Goal: Task Accomplishment & Management: Use online tool/utility

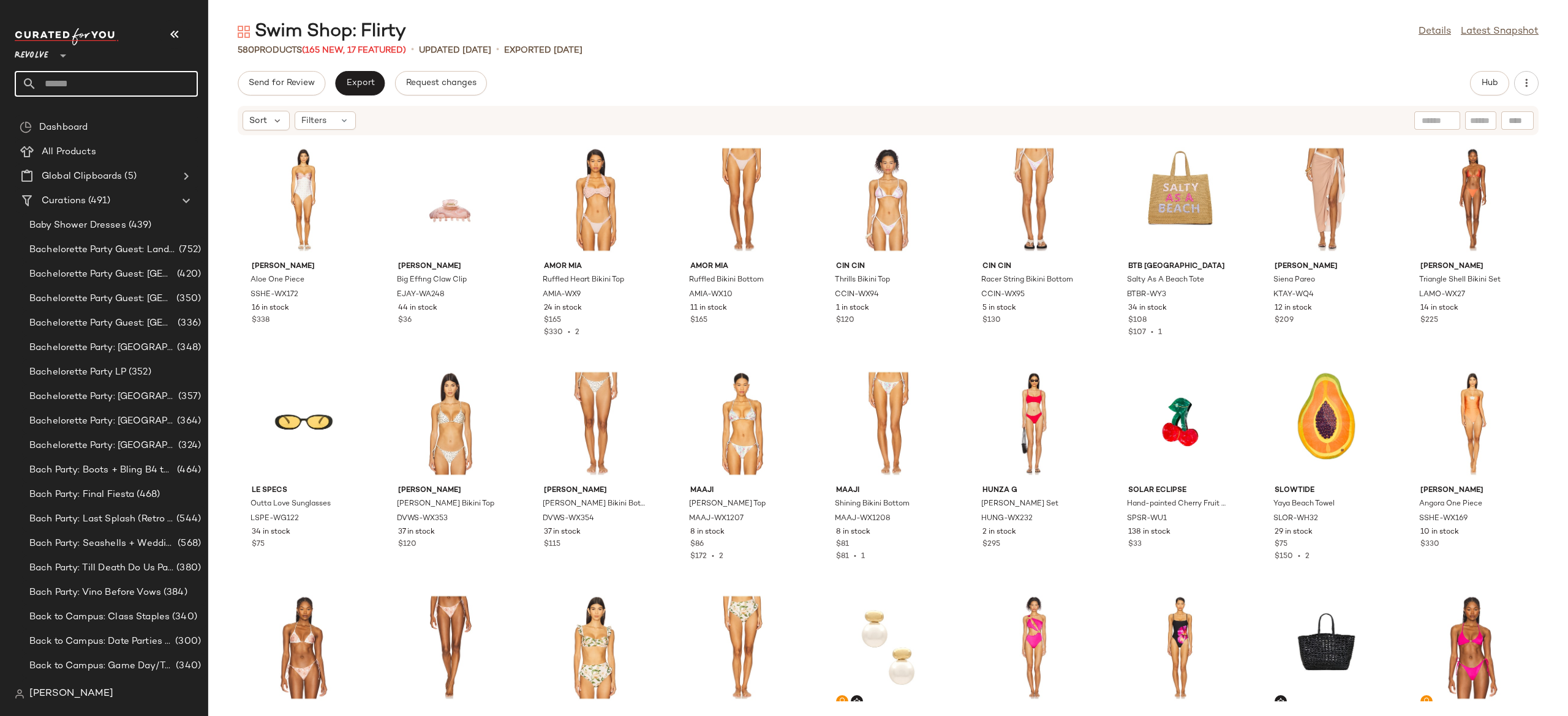
click at [127, 85] on input "text" at bounding box center [117, 83] width 161 height 25
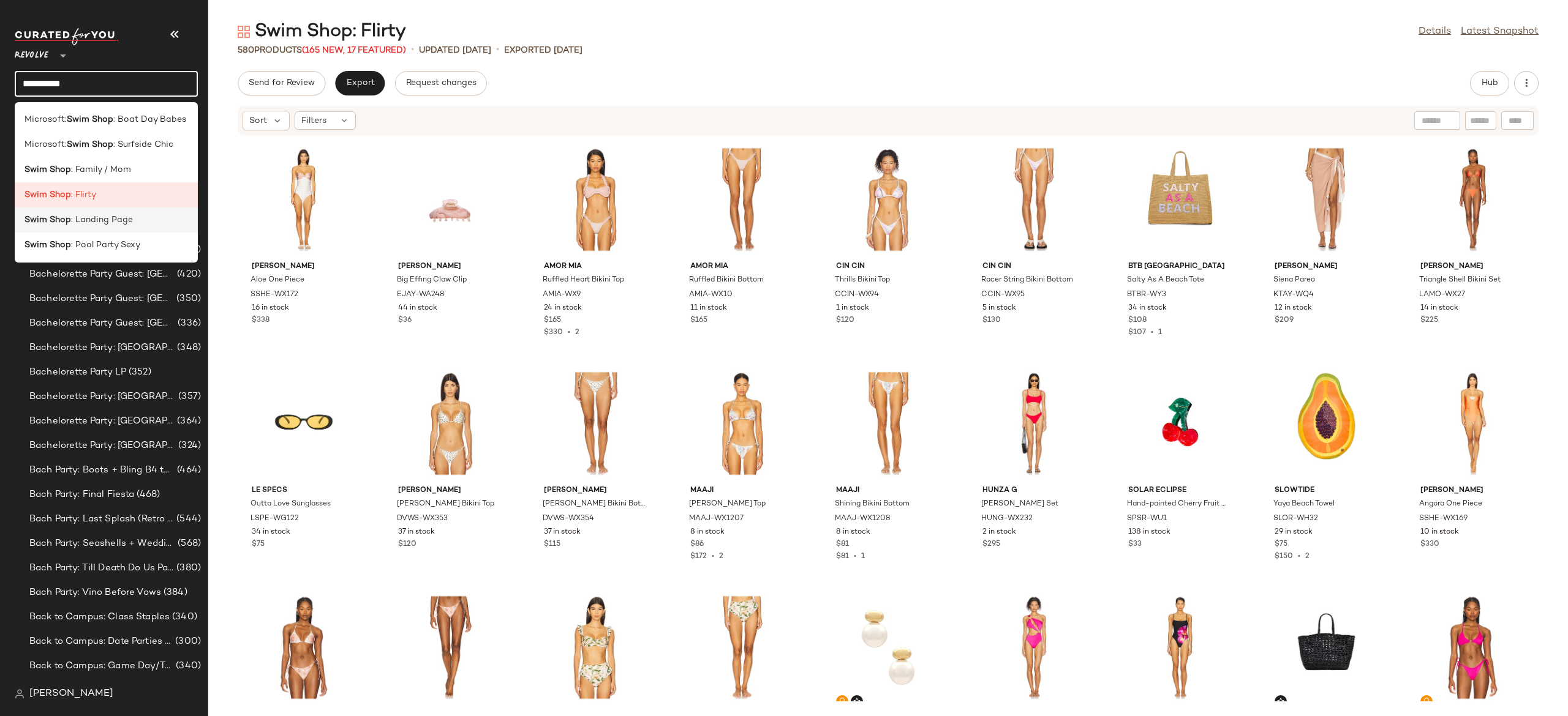
type input "*********"
click at [121, 225] on span ": Landing Page" at bounding box center [101, 219] width 62 height 13
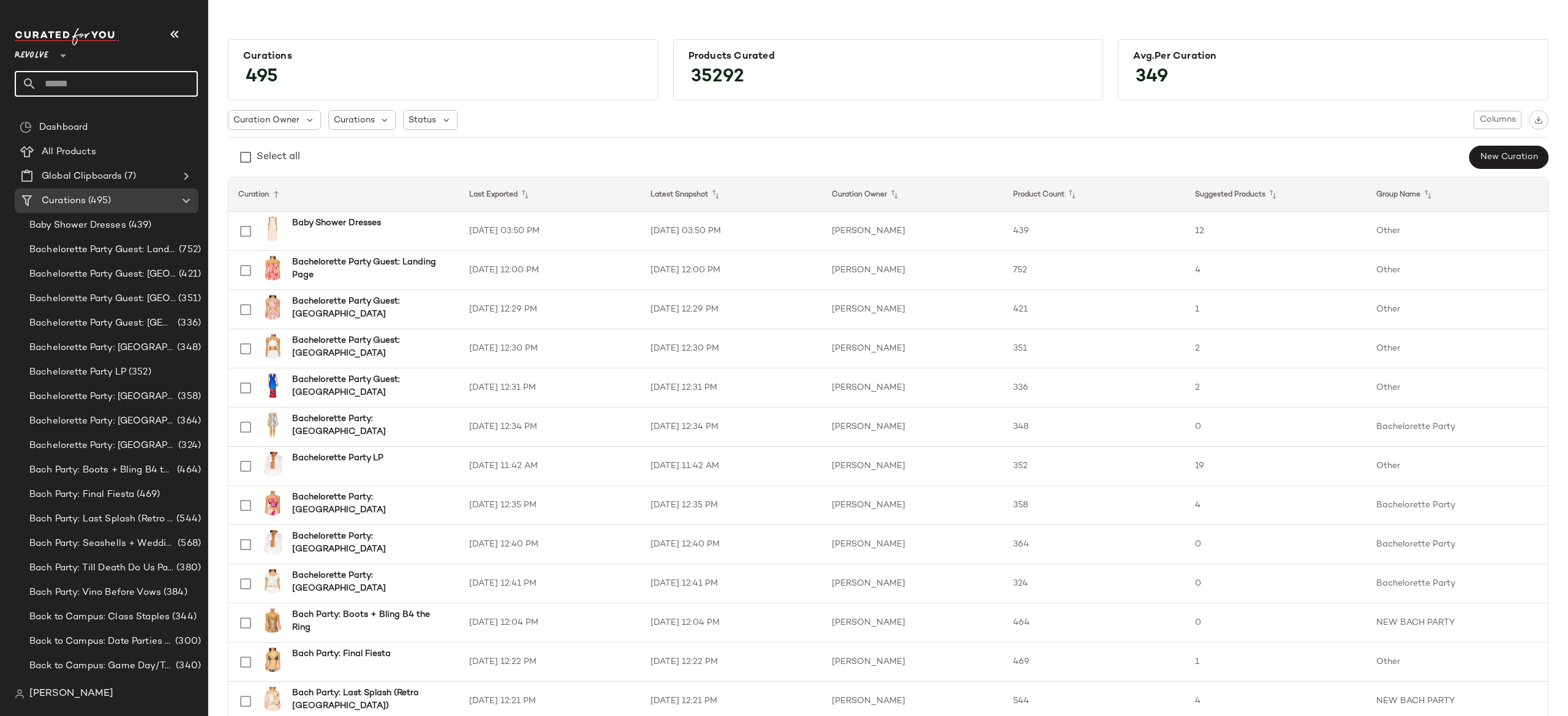
click at [175, 87] on input "text" at bounding box center [117, 83] width 161 height 25
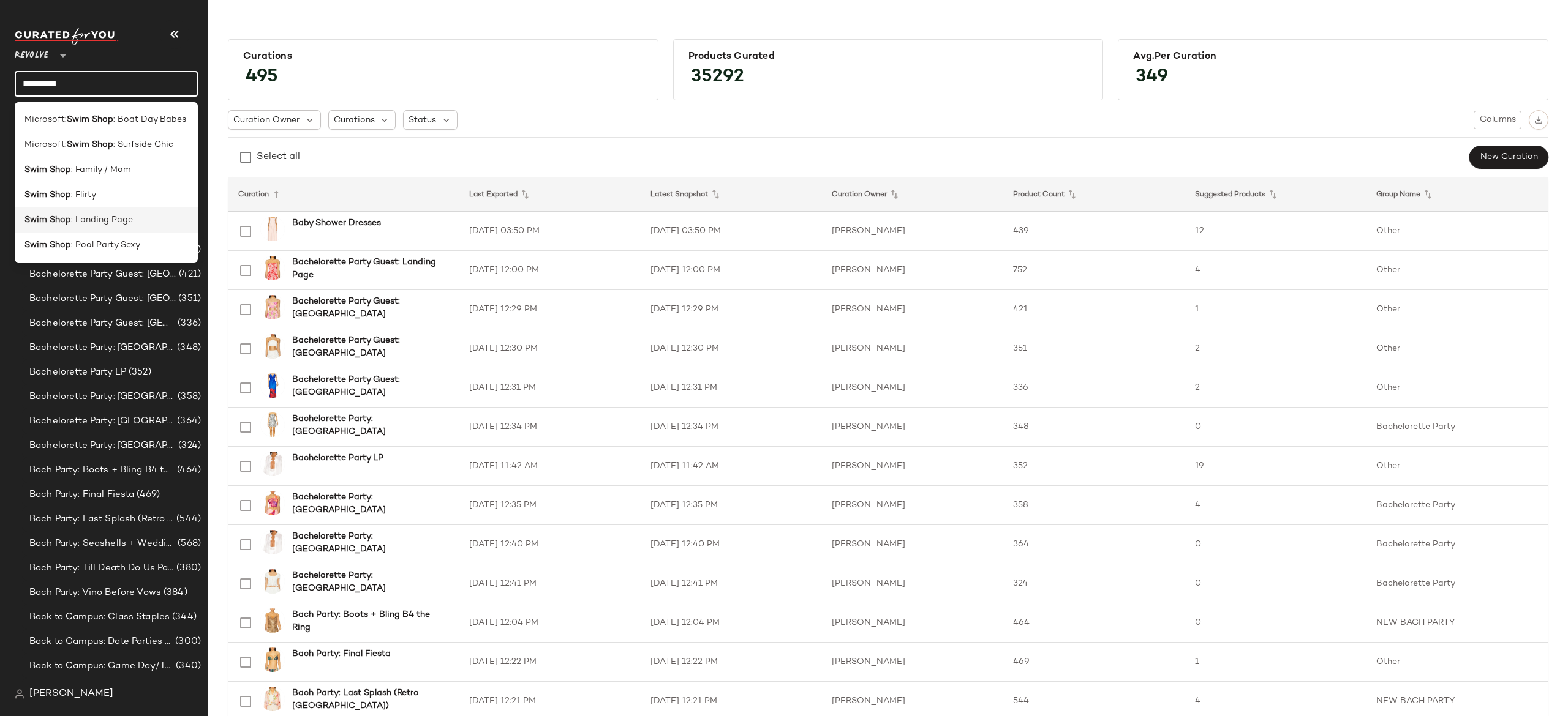
type input "*********"
click at [135, 217] on div "Swim Shop : Landing Page" at bounding box center [106, 219] width 164 height 13
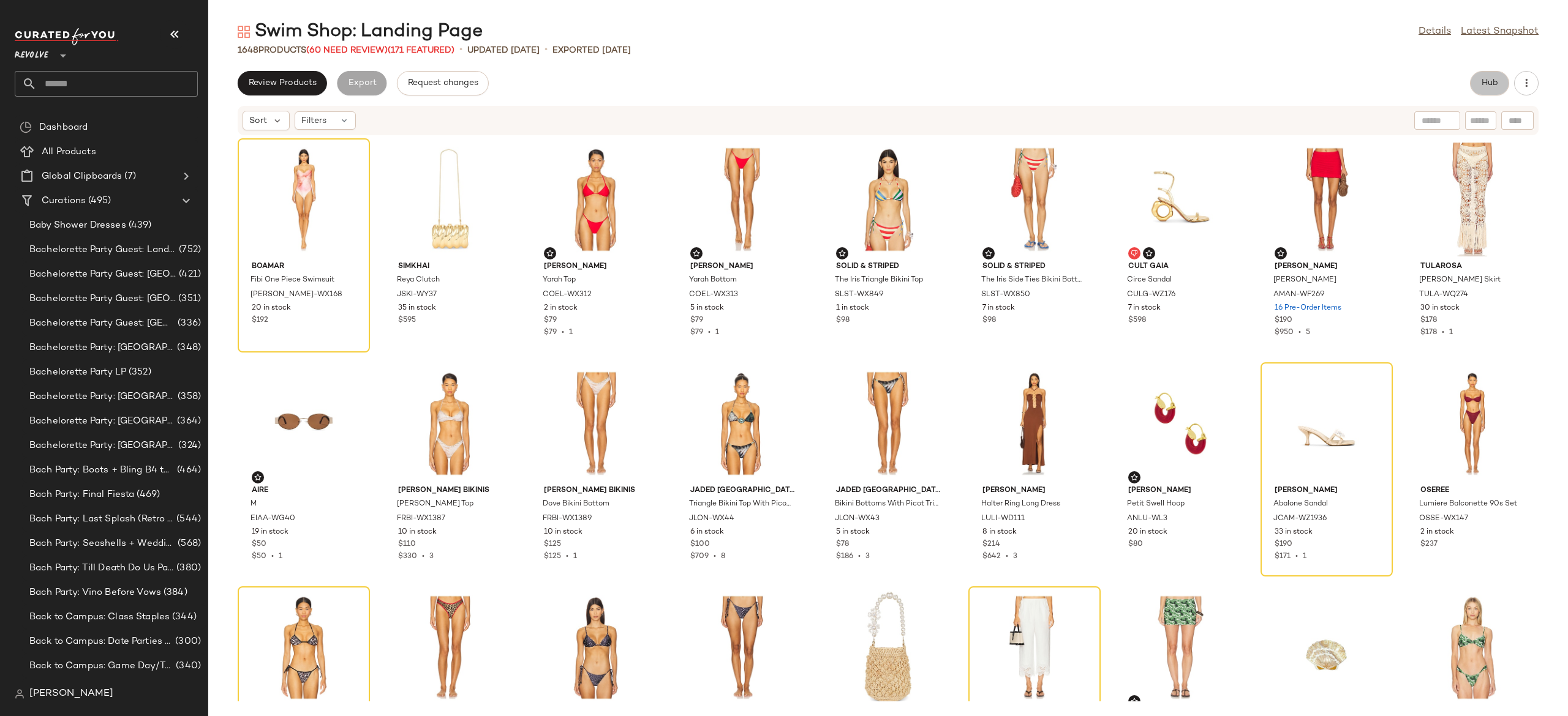
click at [1478, 87] on button "Hub" at bounding box center [1490, 82] width 39 height 24
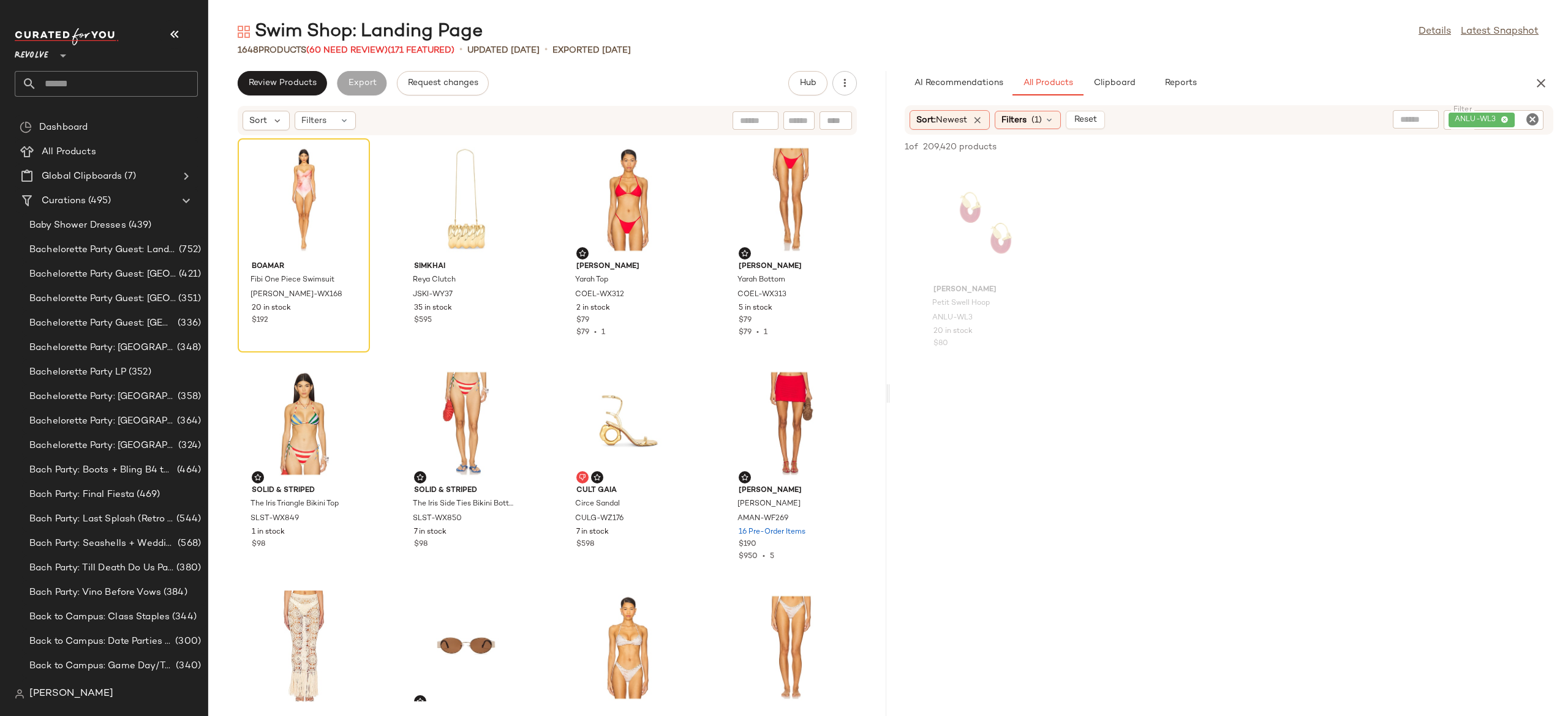
click at [1534, 119] on icon "Clear Filter" at bounding box center [1532, 119] width 15 height 15
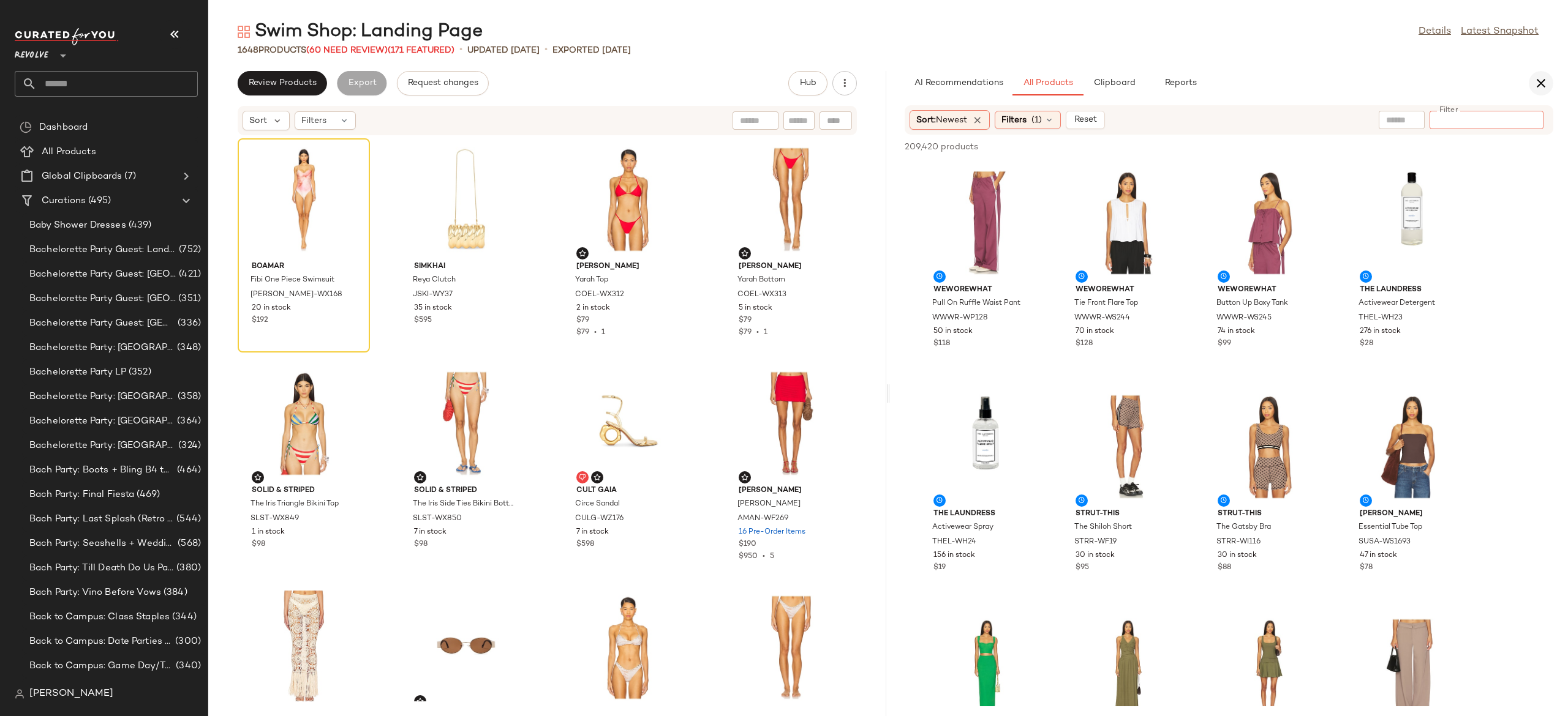
click at [1539, 83] on icon "button" at bounding box center [1541, 82] width 15 height 15
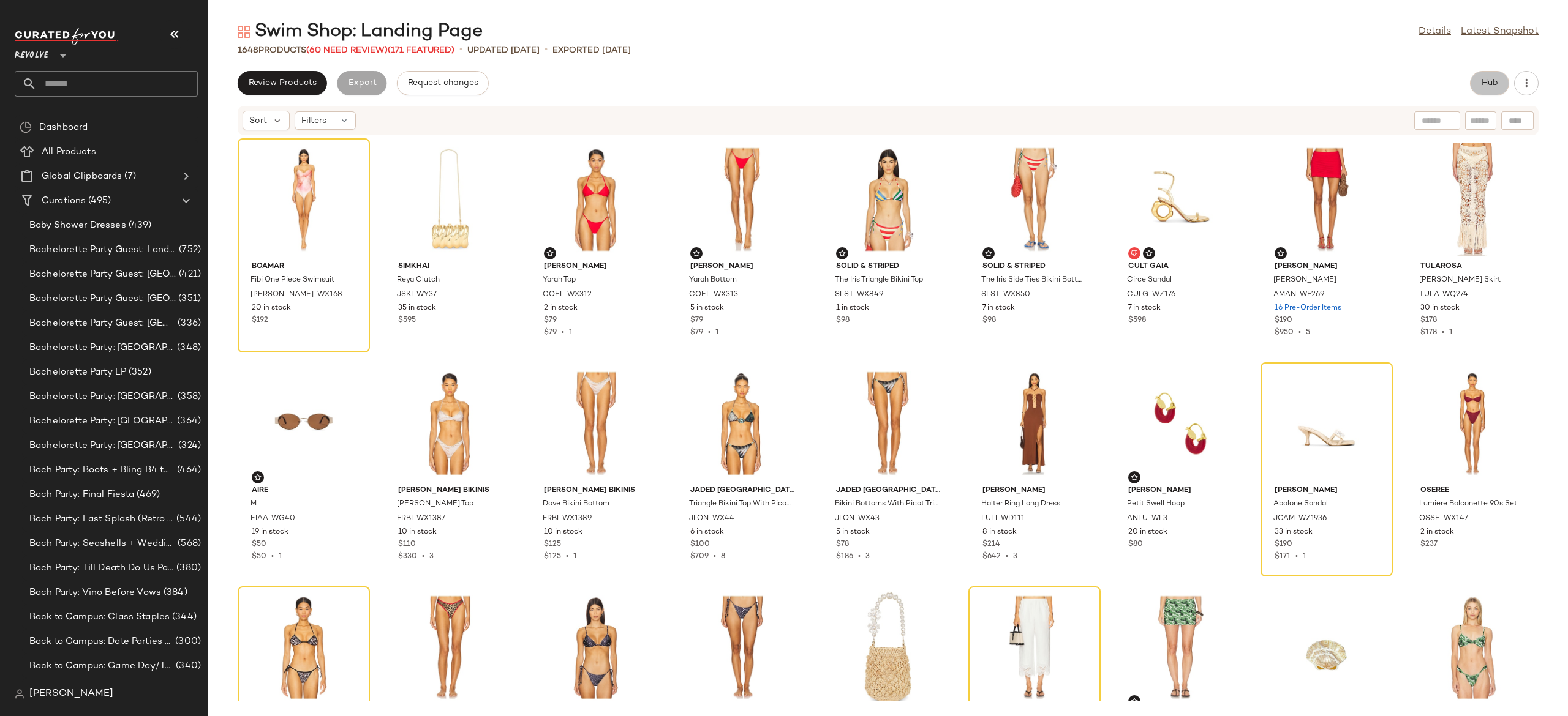
click at [1494, 84] on span "Hub" at bounding box center [1489, 83] width 17 height 10
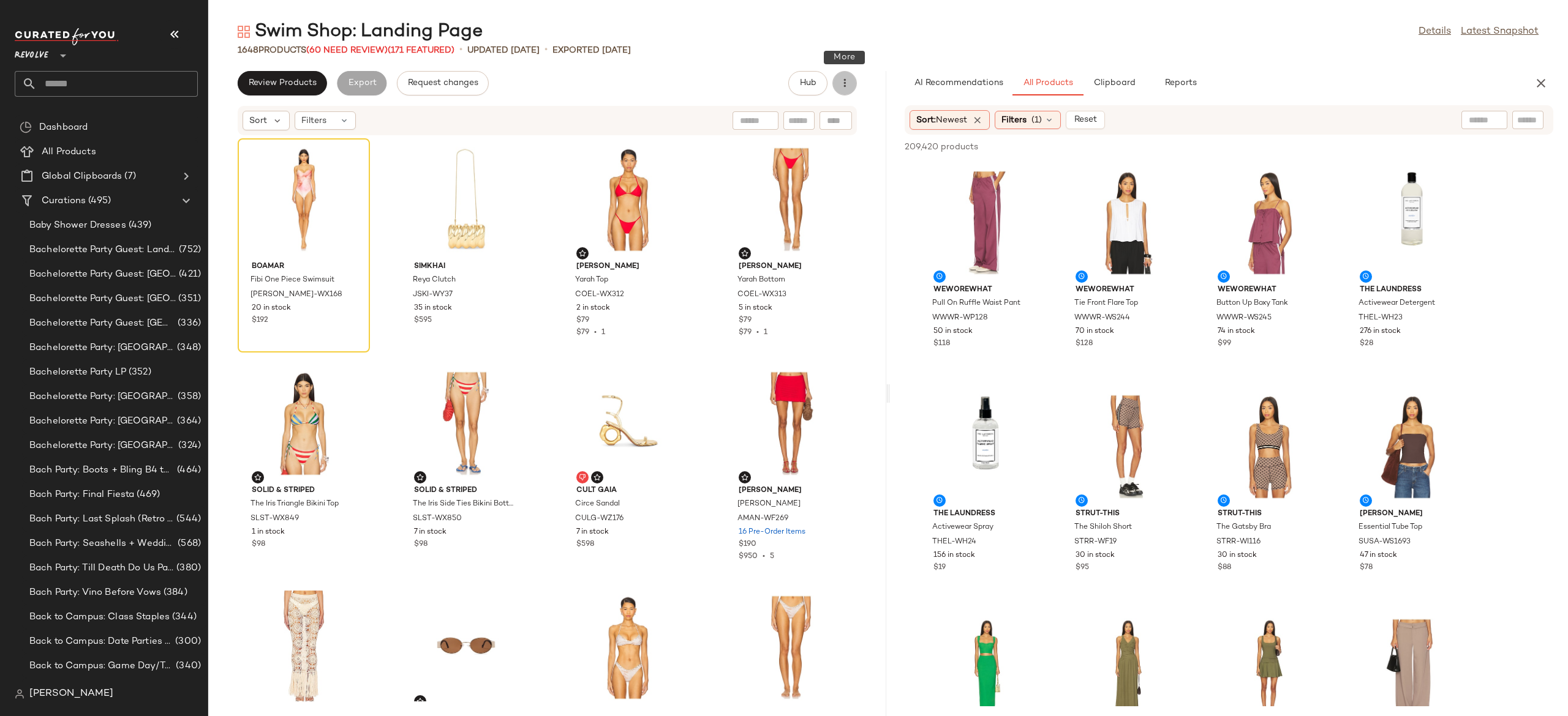
click at [844, 85] on icon "button" at bounding box center [845, 83] width 12 height 12
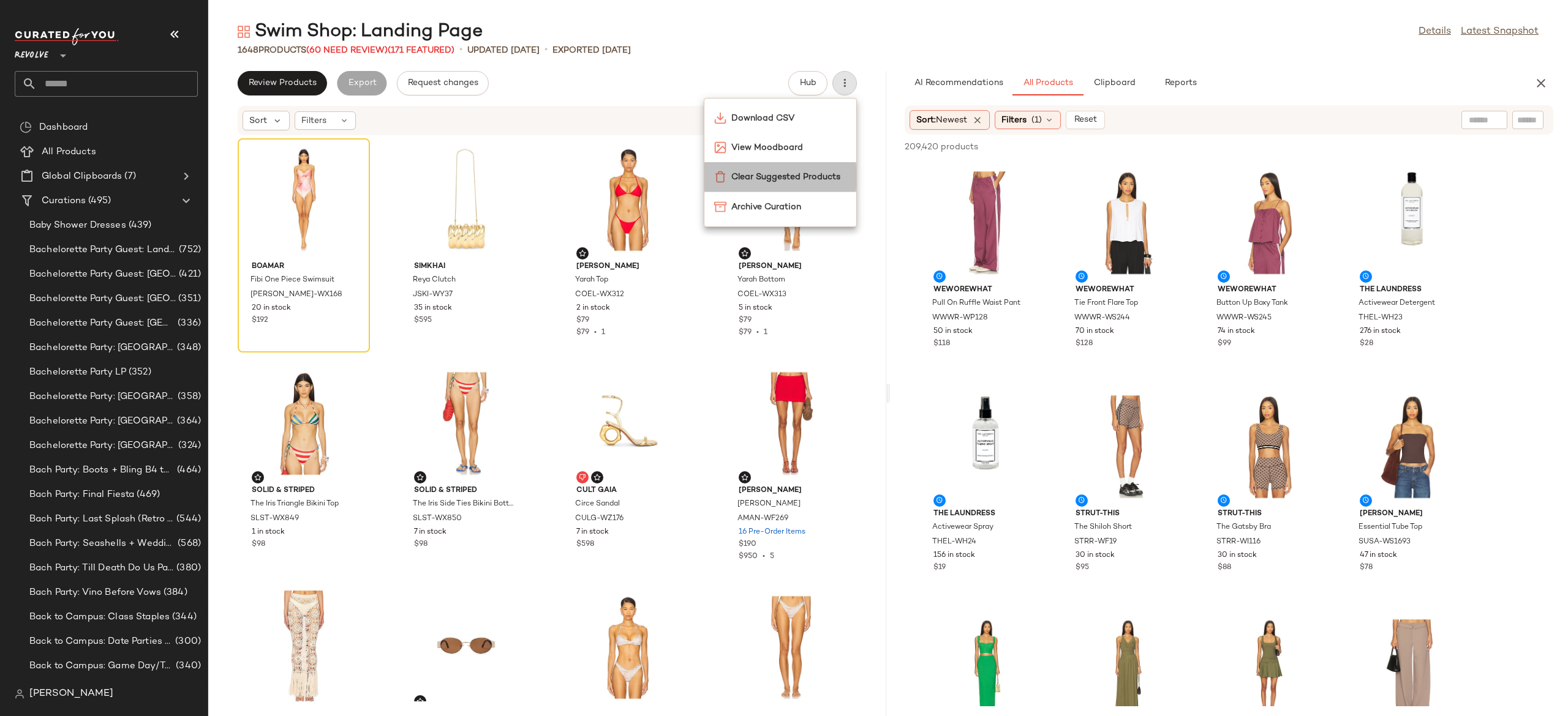
click at [796, 171] on span "Clear Suggested Products" at bounding box center [788, 176] width 115 height 13
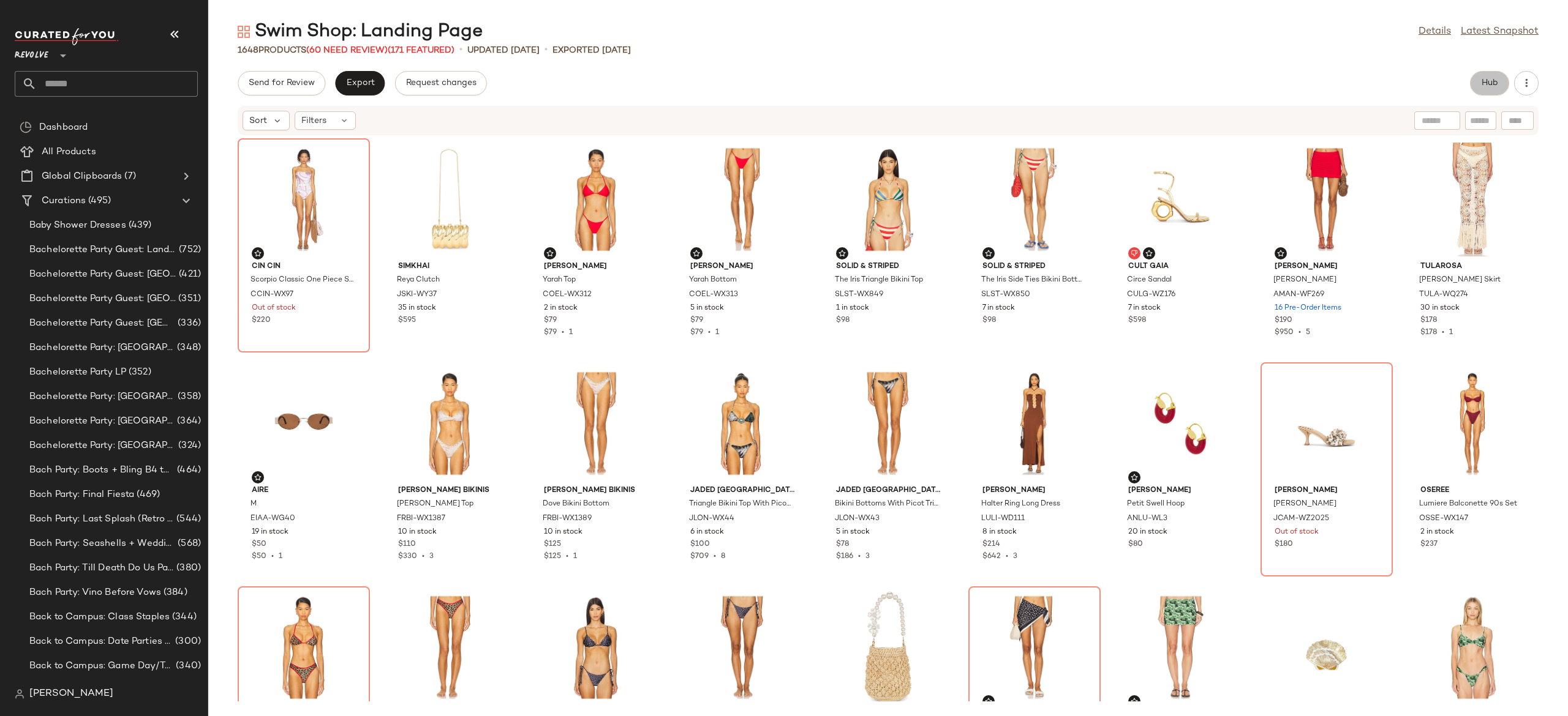
click at [1482, 84] on span "Hub" at bounding box center [1489, 83] width 17 height 10
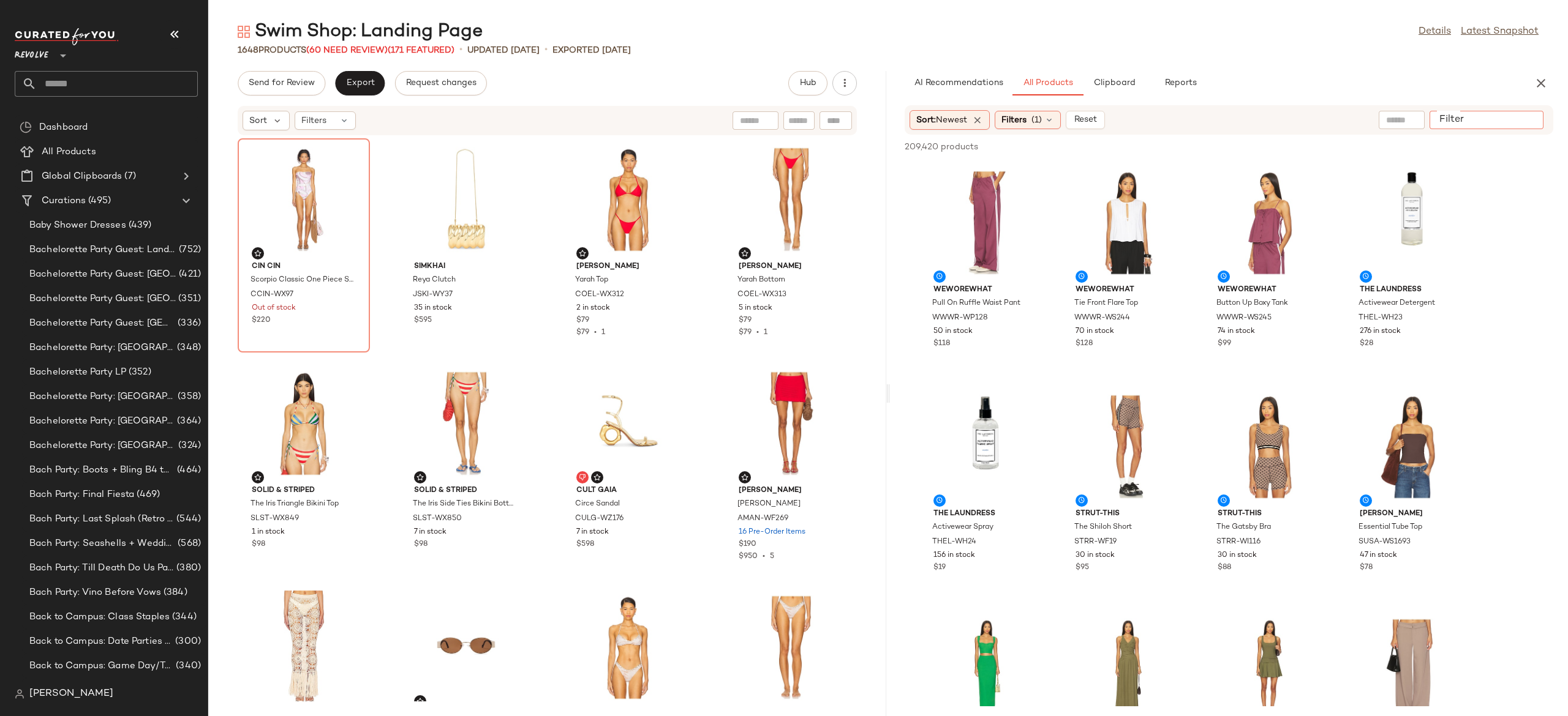
click at [1533, 121] on input "Filter" at bounding box center [1487, 119] width 104 height 13
type input "*********"
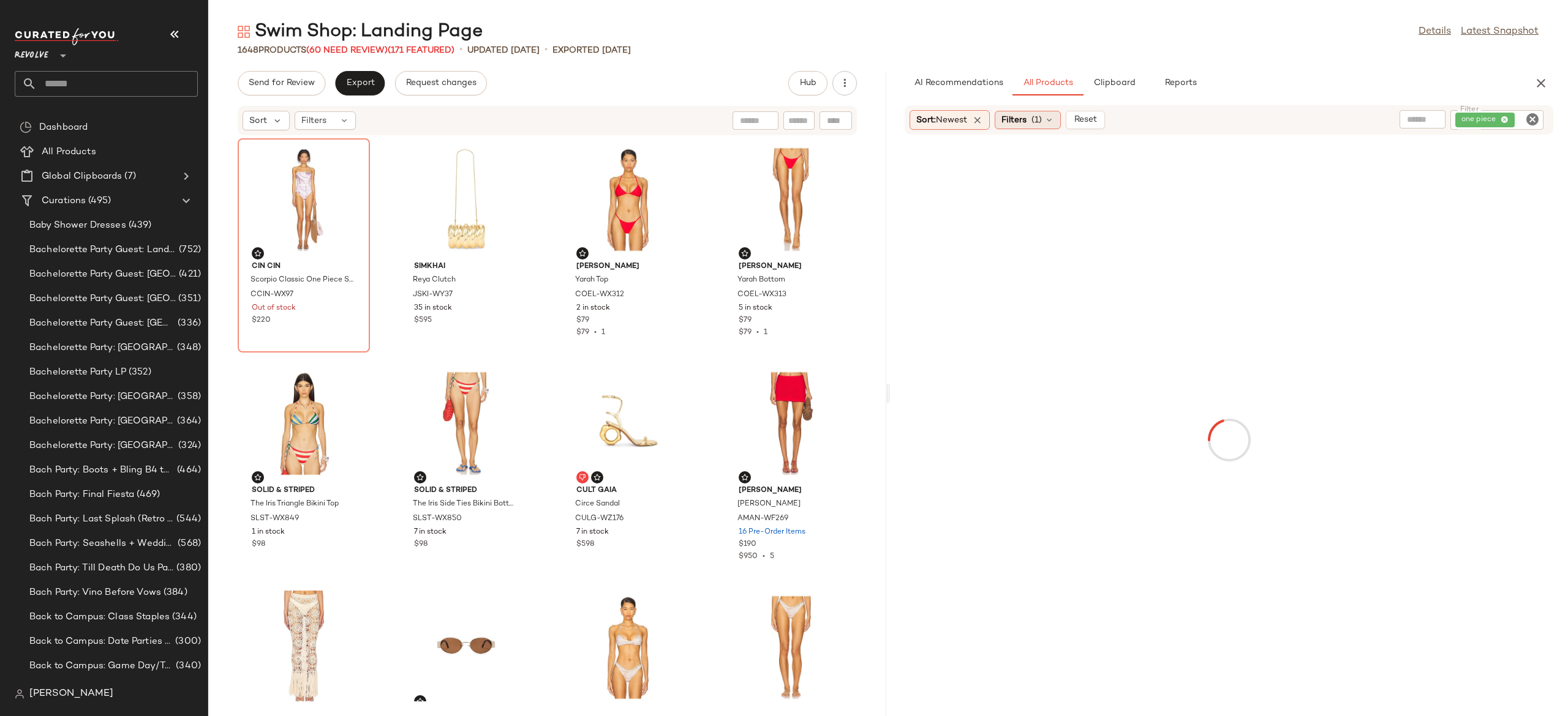
click at [1054, 119] on icon at bounding box center [1049, 119] width 10 height 10
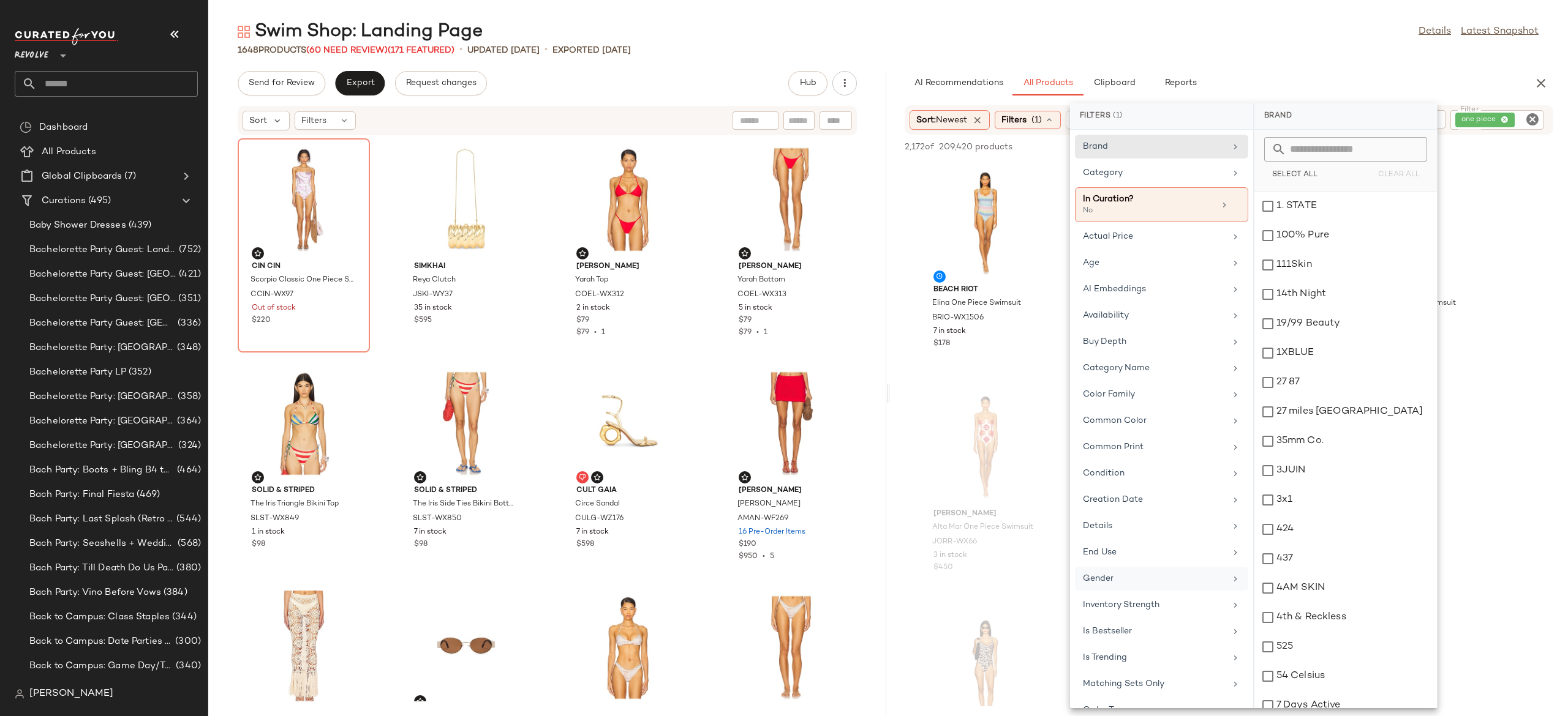
click at [1138, 580] on div "Gender" at bounding box center [1154, 578] width 143 height 13
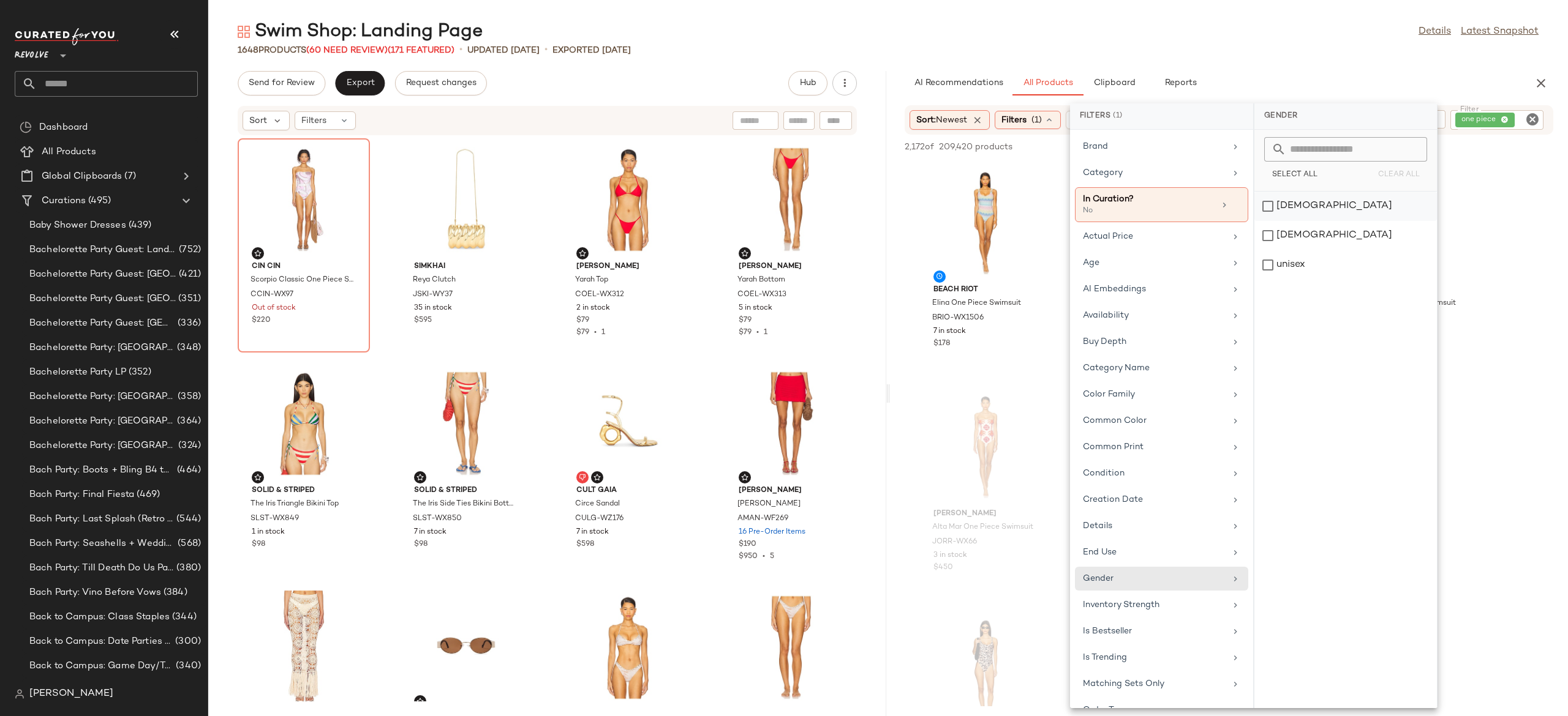
click at [1309, 221] on div "female" at bounding box center [1346, 236] width 182 height 29
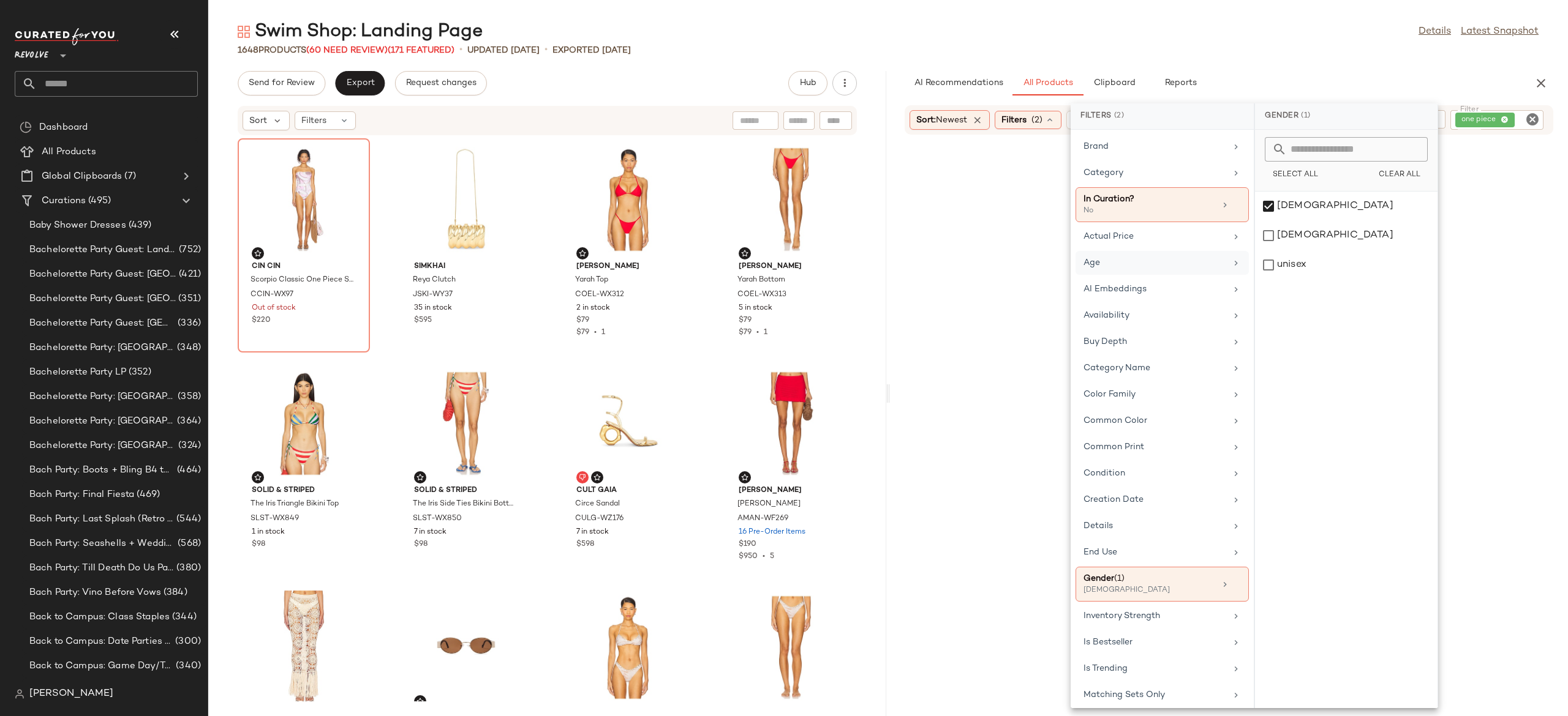
click at [1192, 264] on div "Age" at bounding box center [1154, 263] width 143 height 13
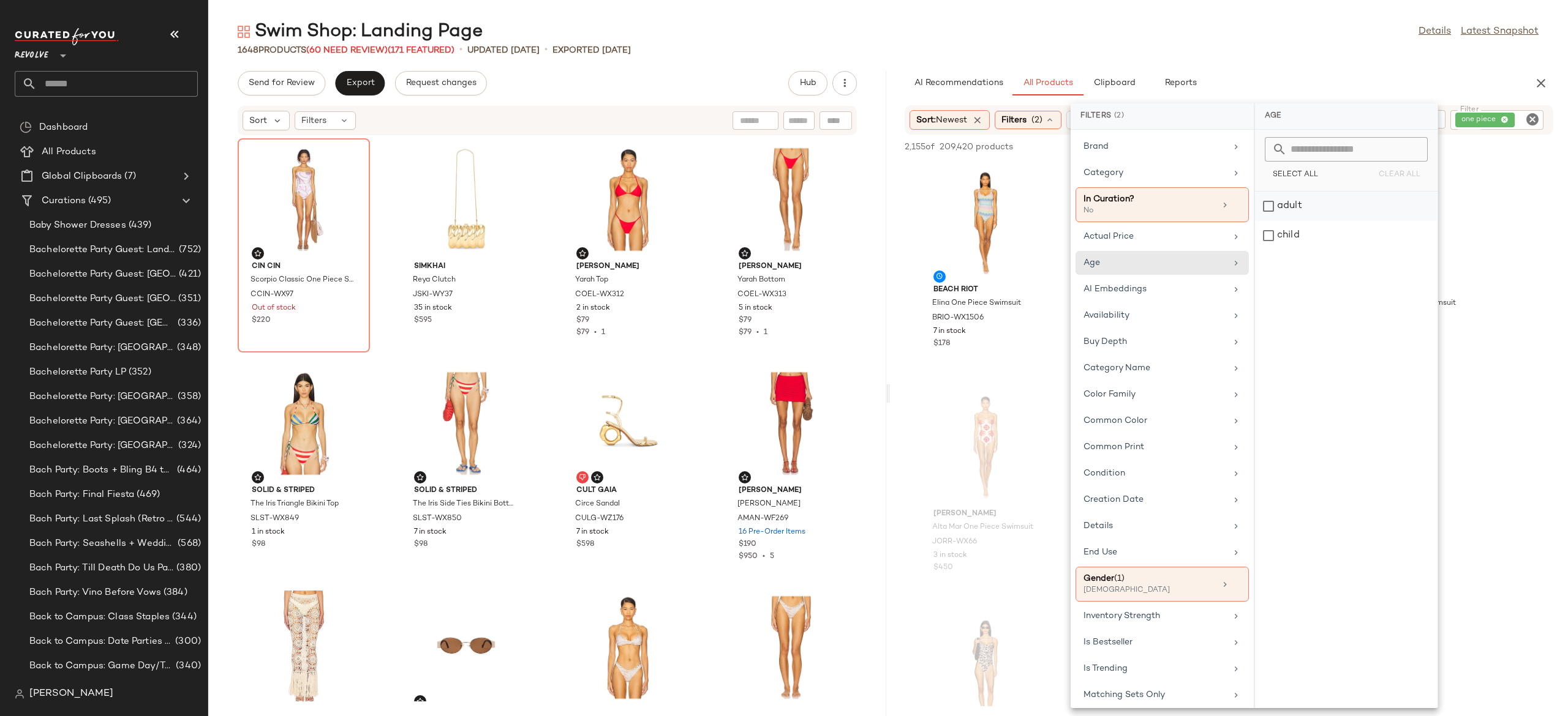
click at [1300, 221] on div "adult" at bounding box center [1346, 236] width 182 height 29
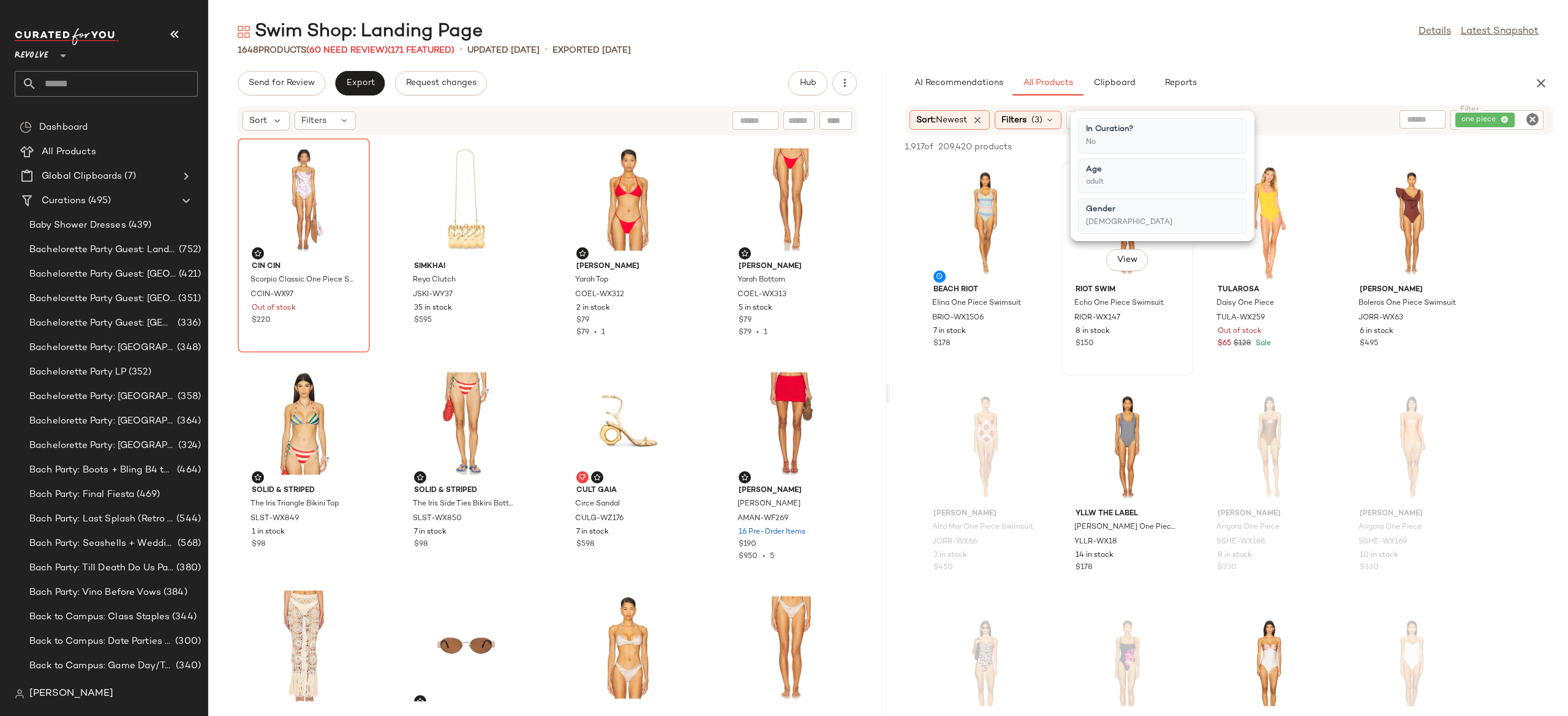
click at [1191, 330] on div "View Riot Swim Echo One Piece Swimsuit RIOR-WX147 8 in stock $150" at bounding box center [1127, 268] width 129 height 212
click at [1033, 181] on img at bounding box center [1030, 181] width 7 height 7
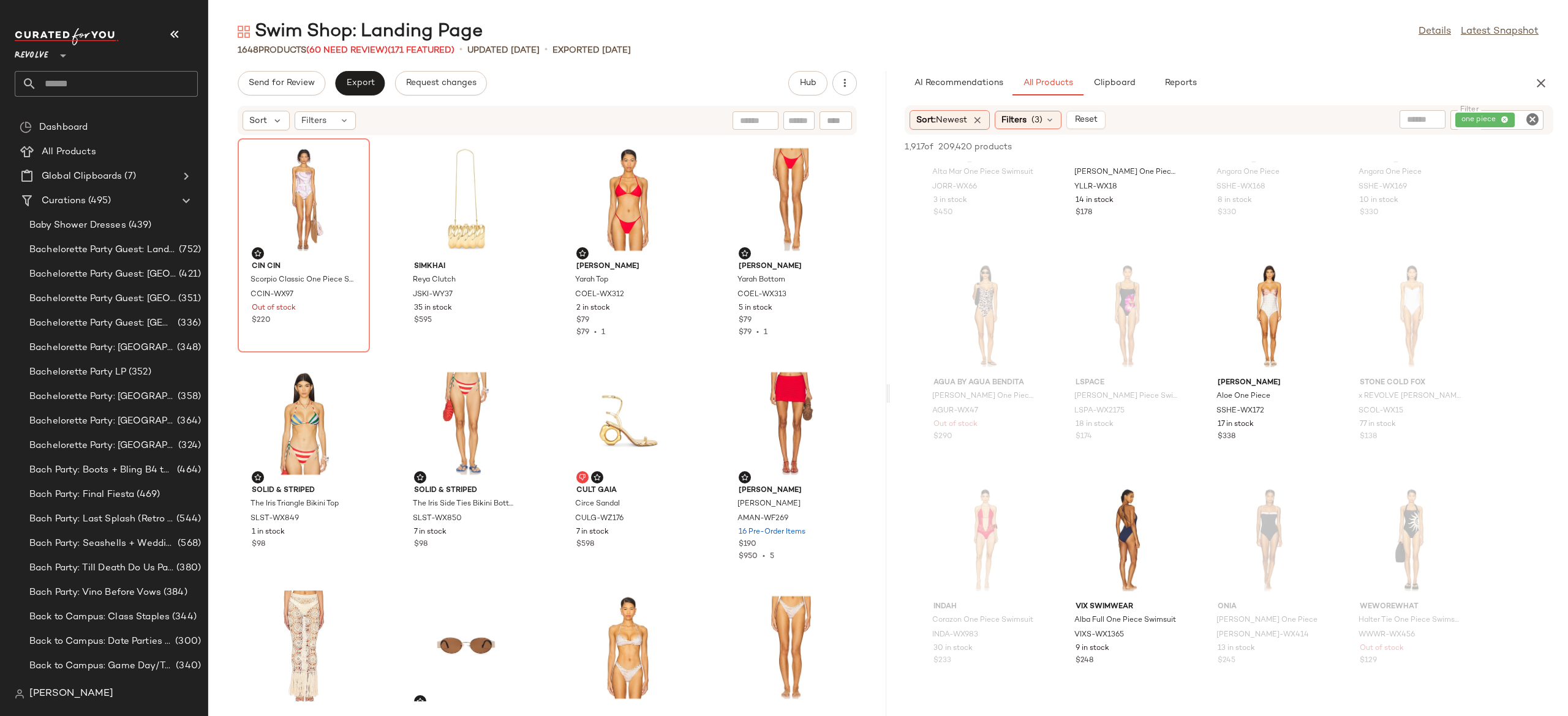
scroll to position [54, 0]
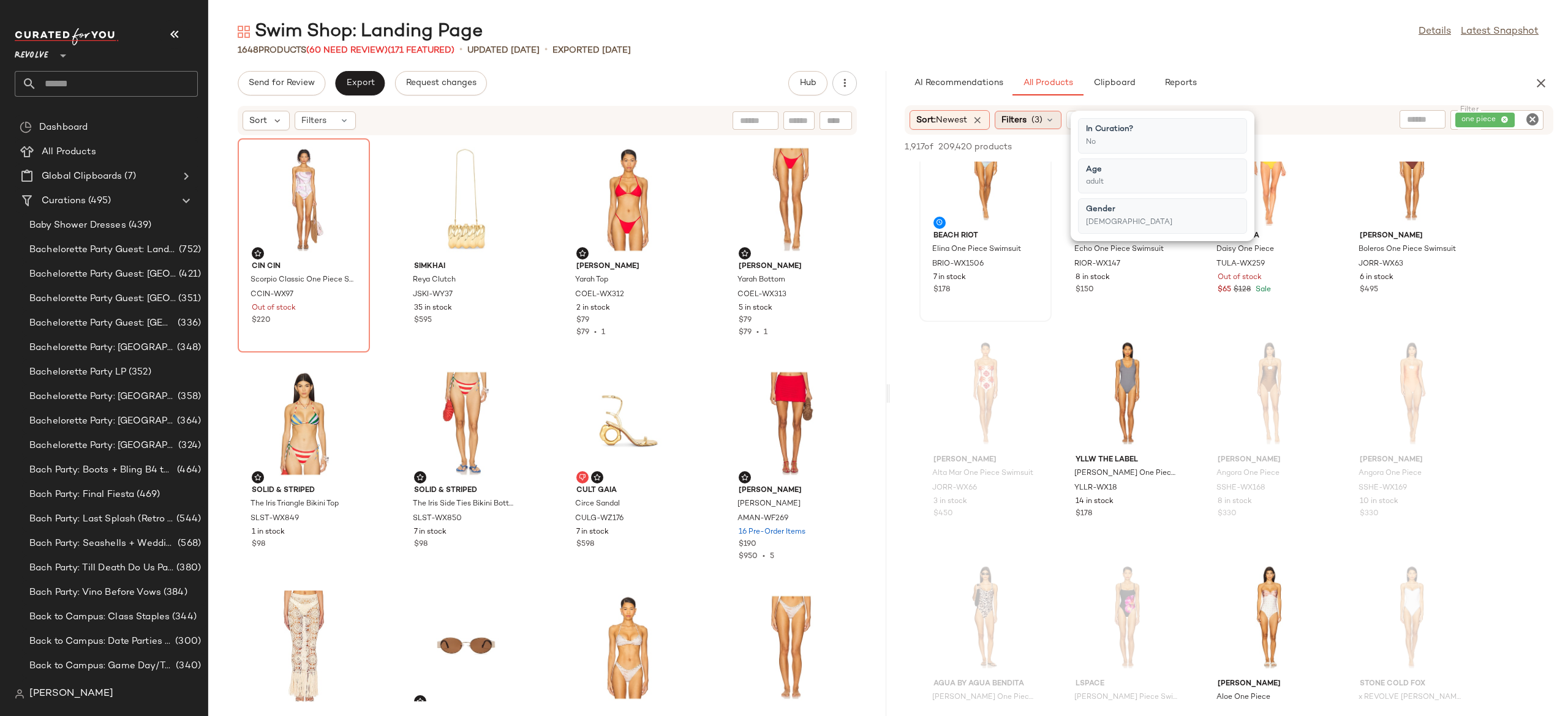
click at [1054, 119] on icon at bounding box center [1050, 119] width 10 height 10
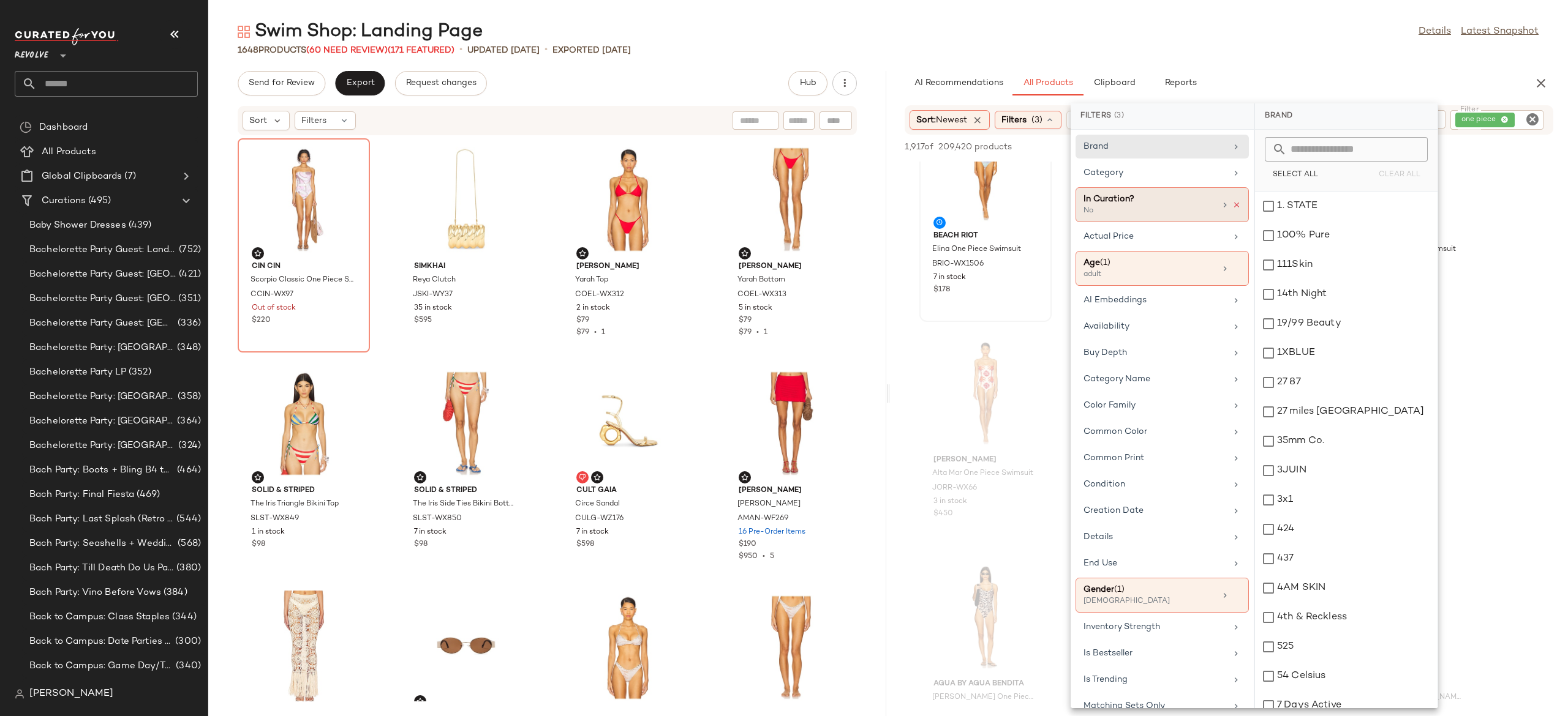
click at [1233, 202] on icon at bounding box center [1236, 205] width 9 height 9
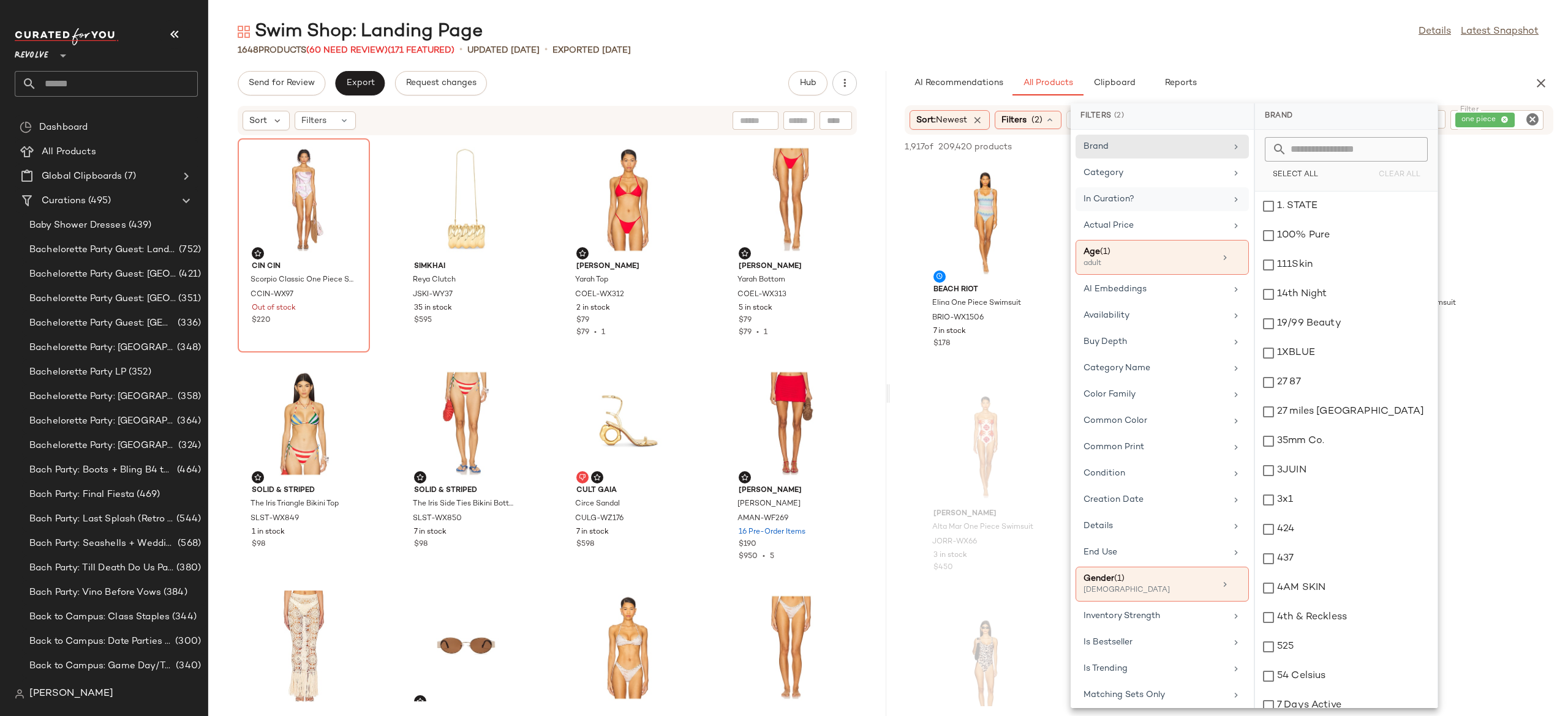
click at [1148, 198] on div "In Curation?" at bounding box center [1154, 199] width 143 height 13
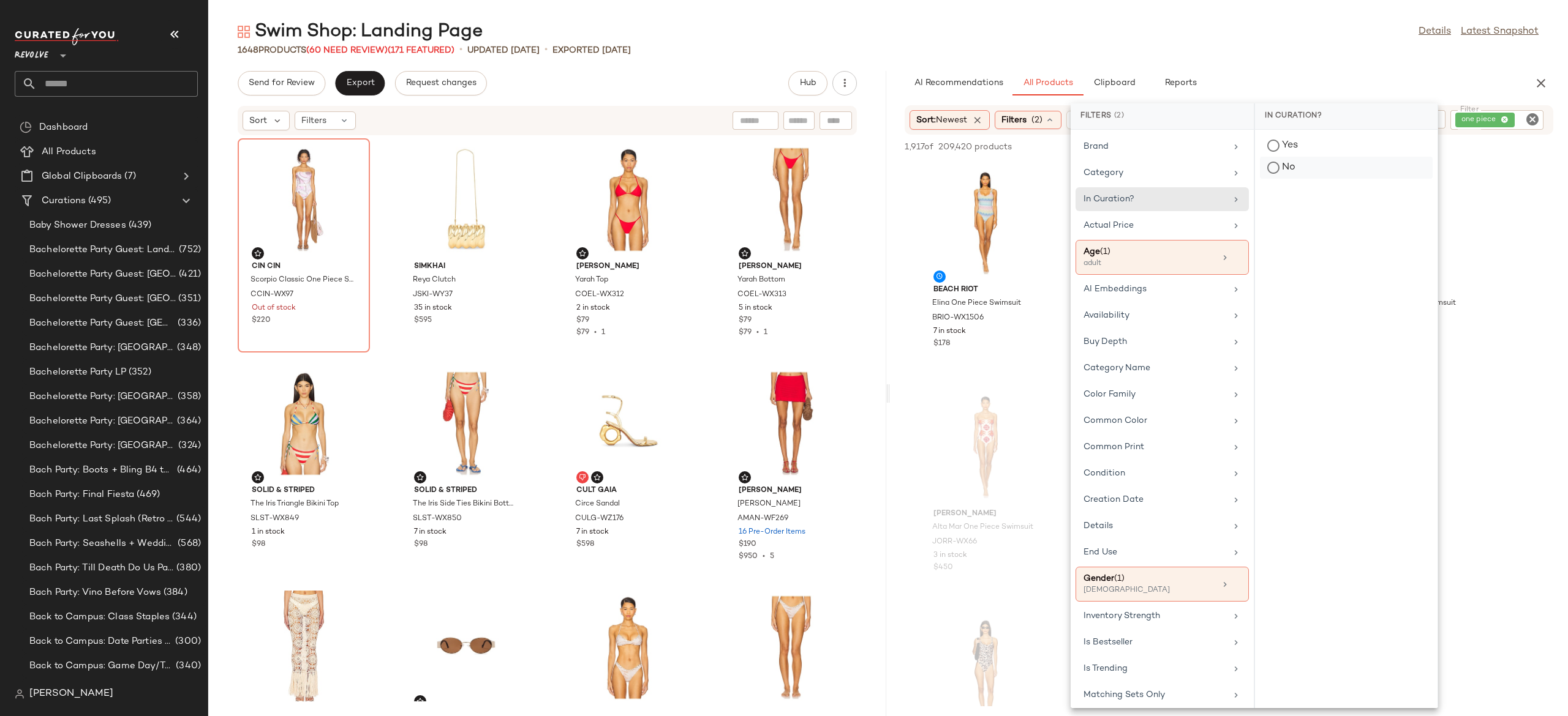
click at [1281, 166] on div "No" at bounding box center [1346, 167] width 172 height 22
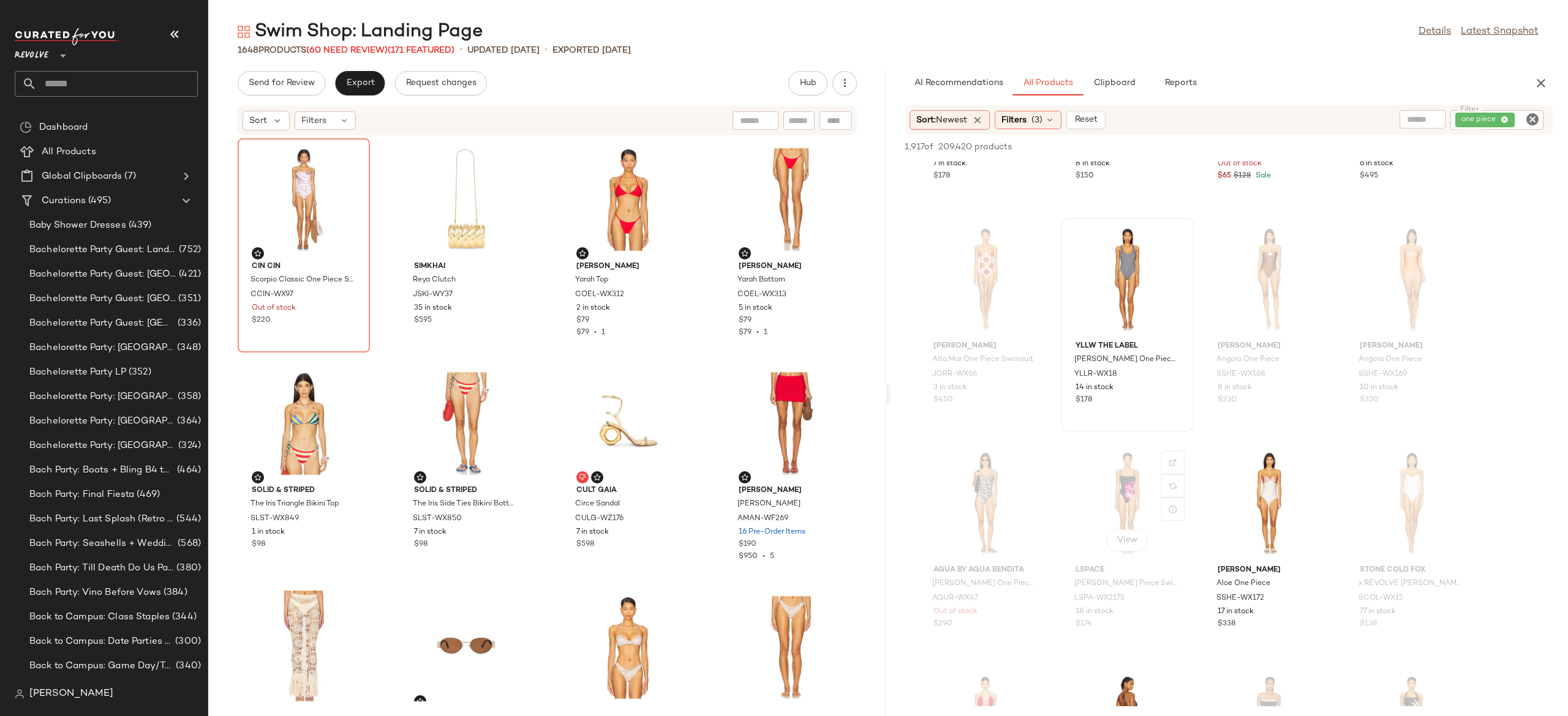
scroll to position [154, 0]
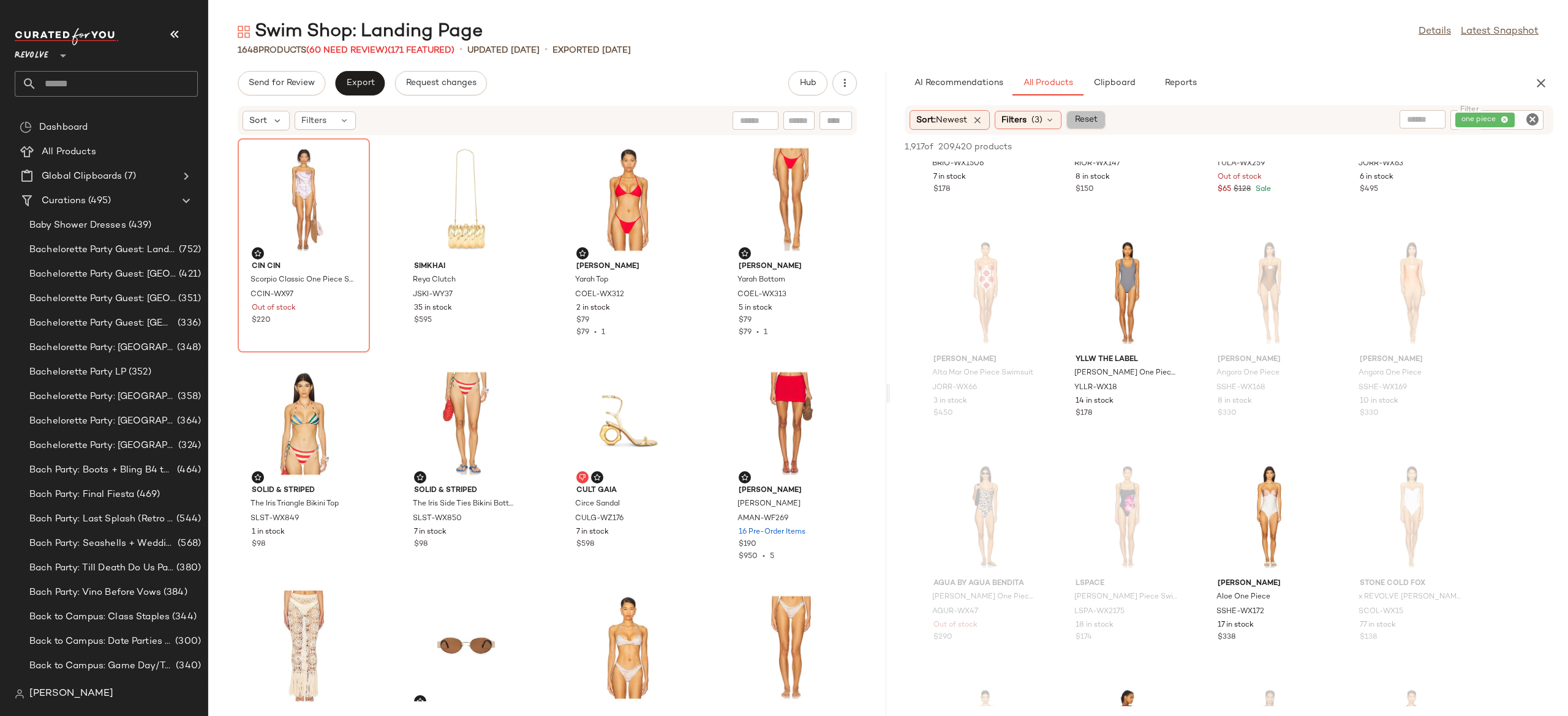
click at [1097, 119] on span "Reset" at bounding box center [1085, 119] width 24 height 10
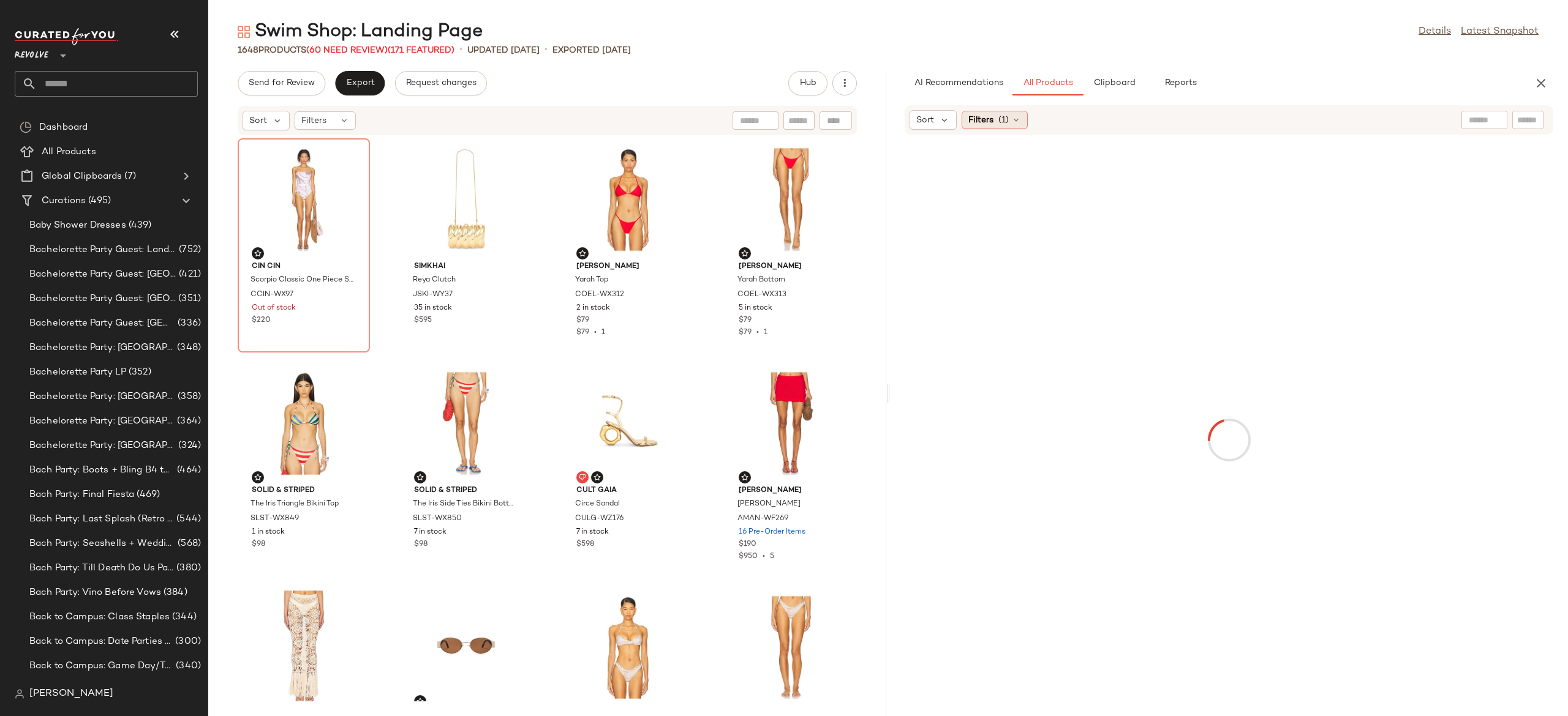
click at [1019, 121] on icon at bounding box center [1016, 119] width 10 height 10
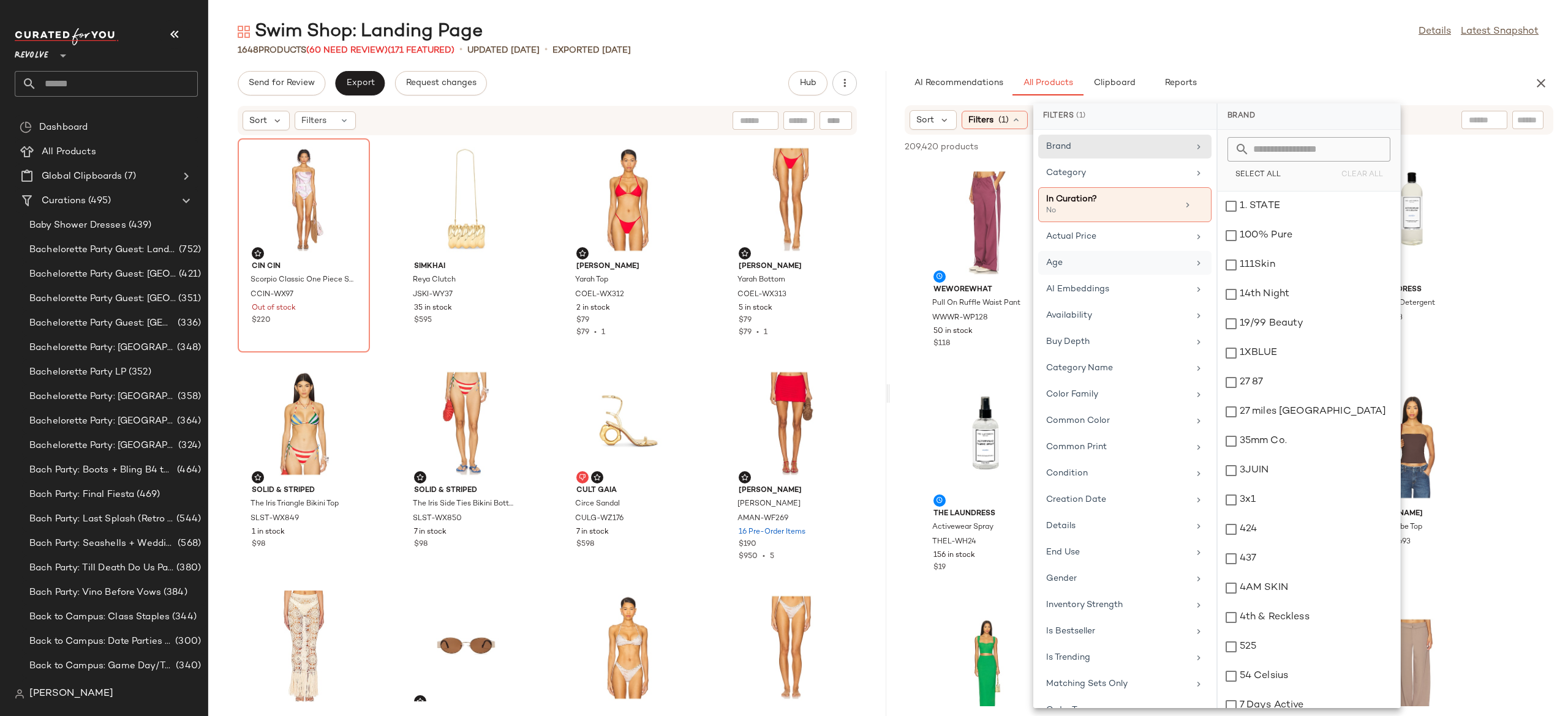
click at [1103, 263] on div "Age" at bounding box center [1117, 263] width 143 height 13
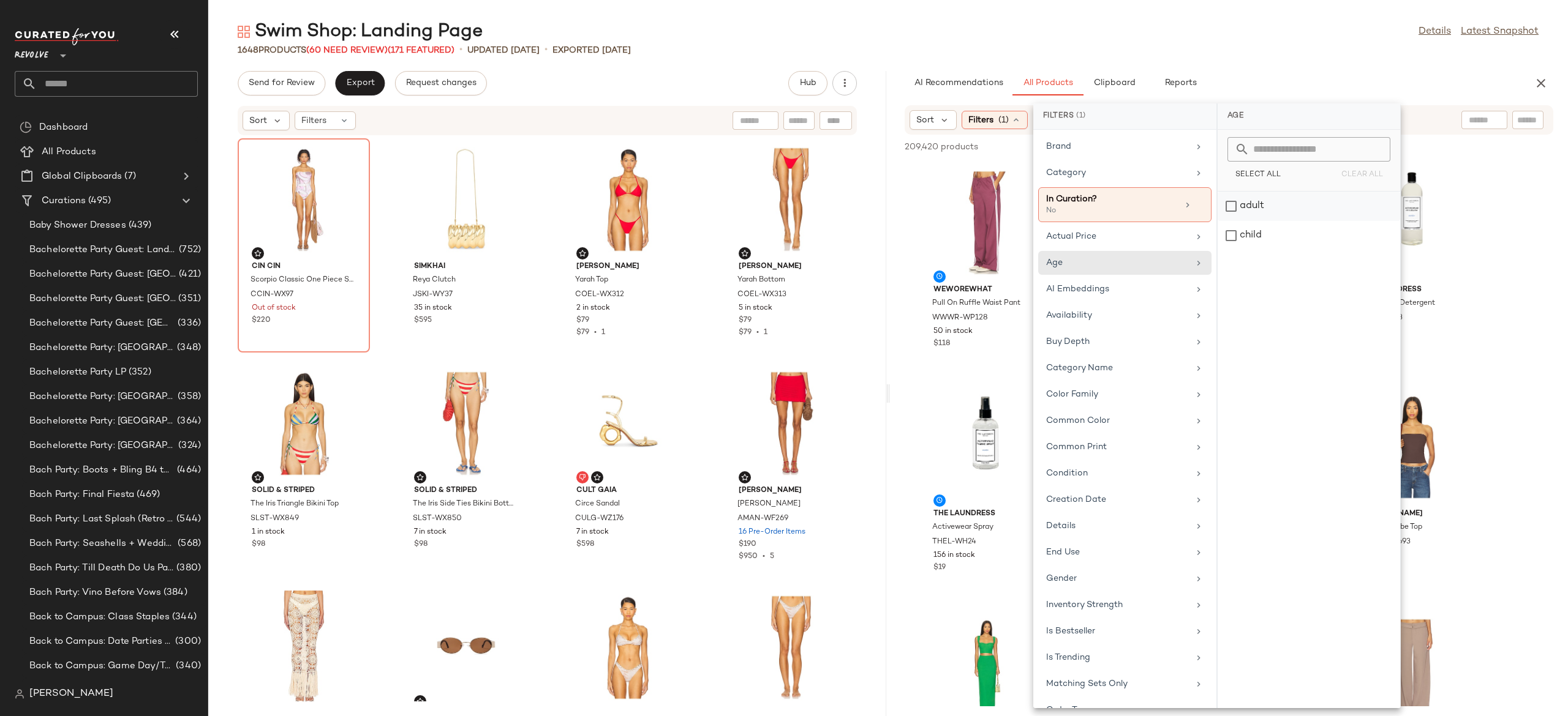
click at [1264, 221] on div "adult" at bounding box center [1308, 236] width 182 height 29
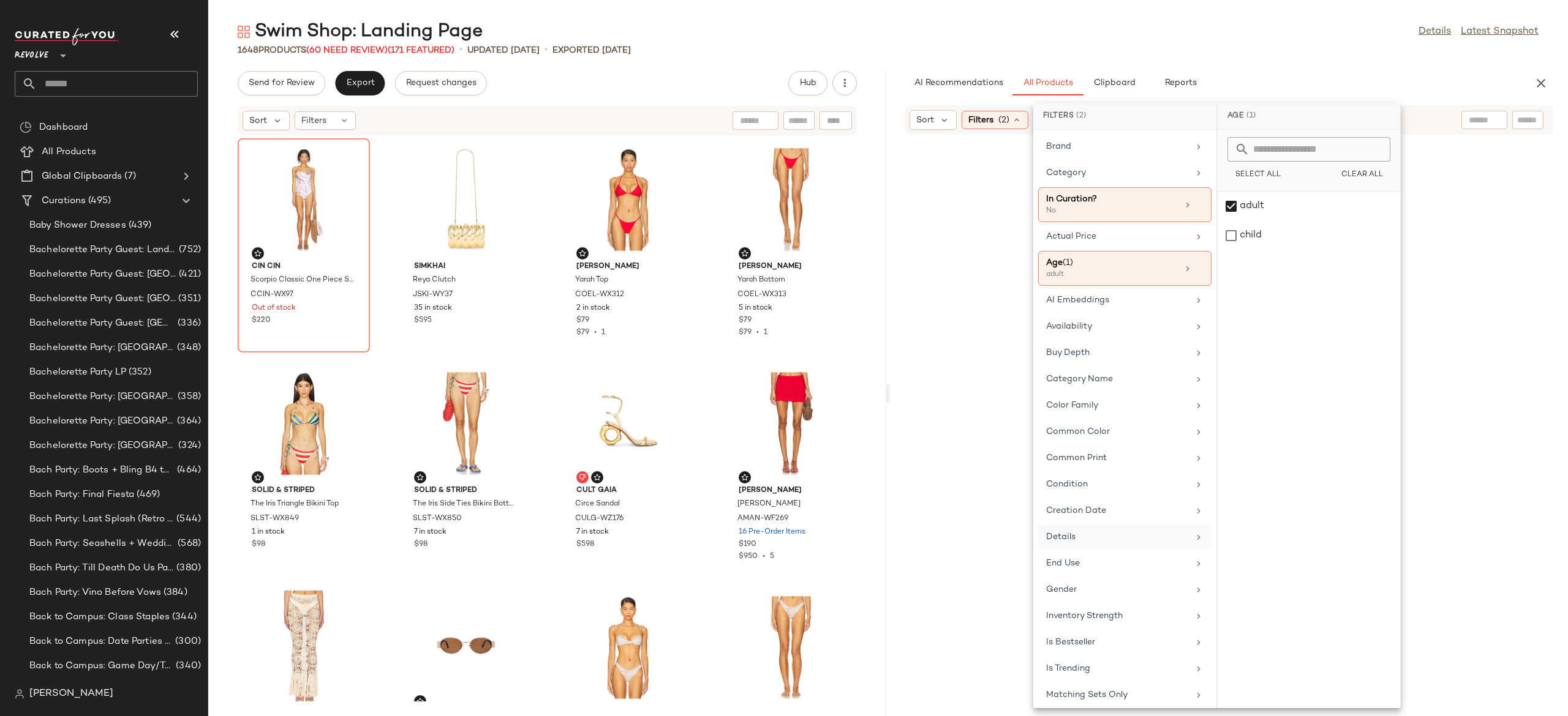
scroll to position [82, 0]
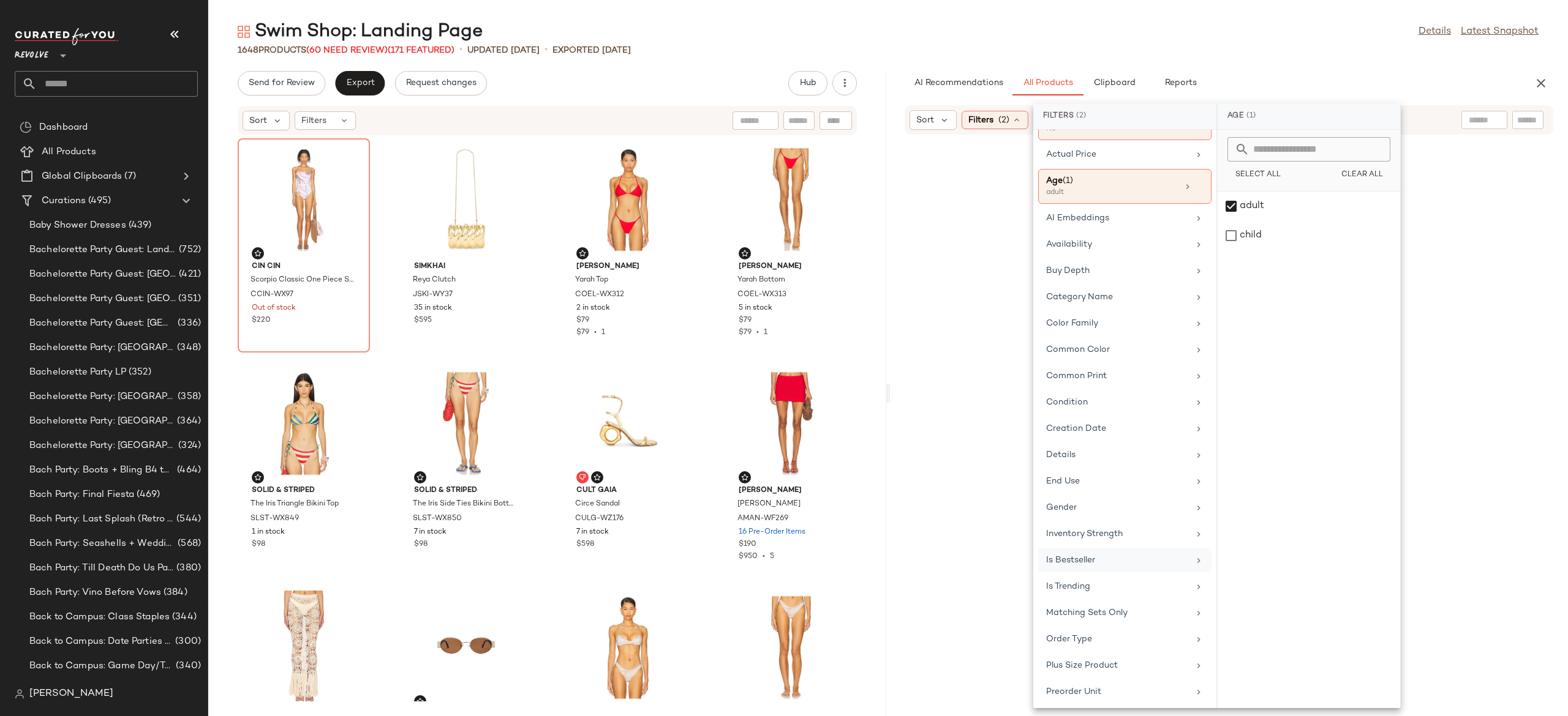
click at [1103, 567] on div "Is Bestseller" at bounding box center [1117, 560] width 143 height 13
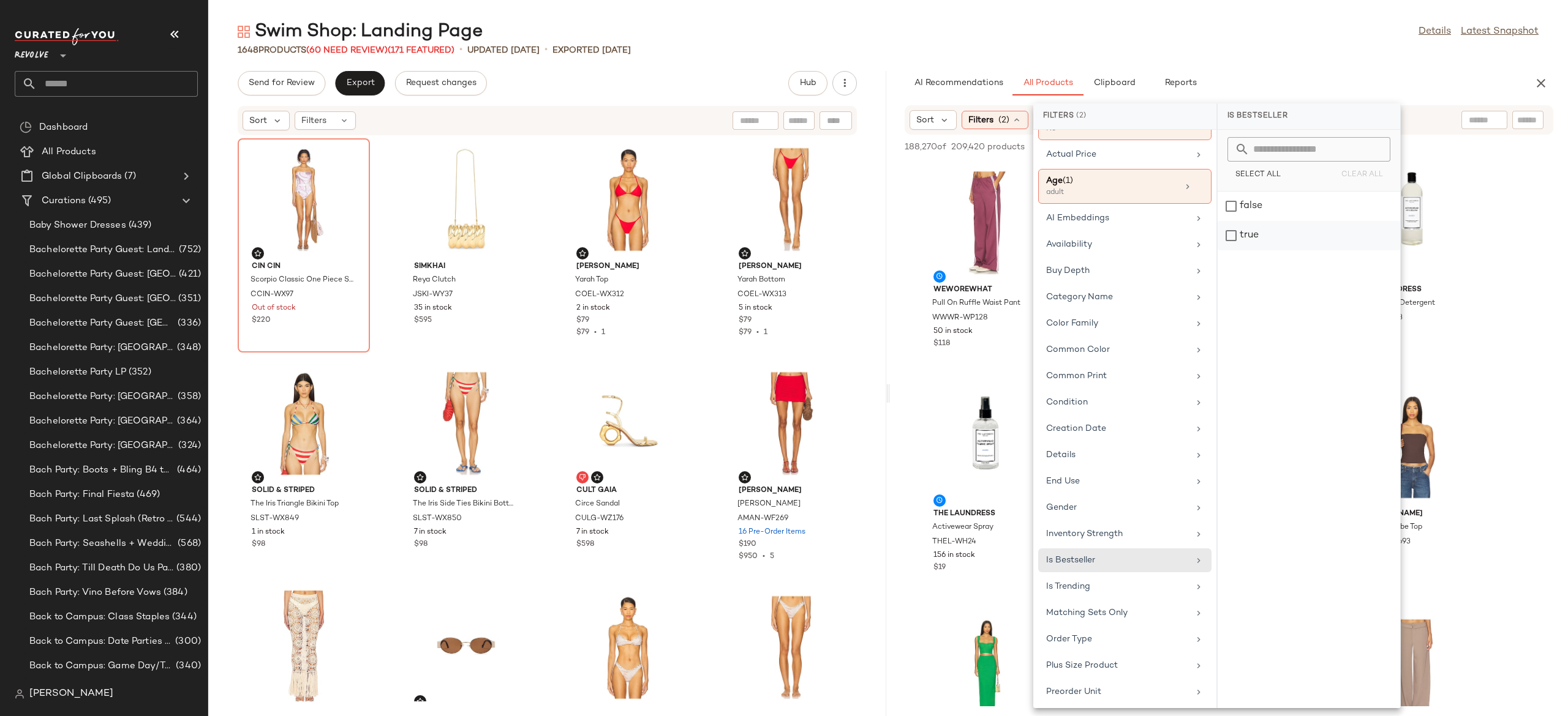
click at [1257, 234] on div "true" at bounding box center [1308, 236] width 182 height 29
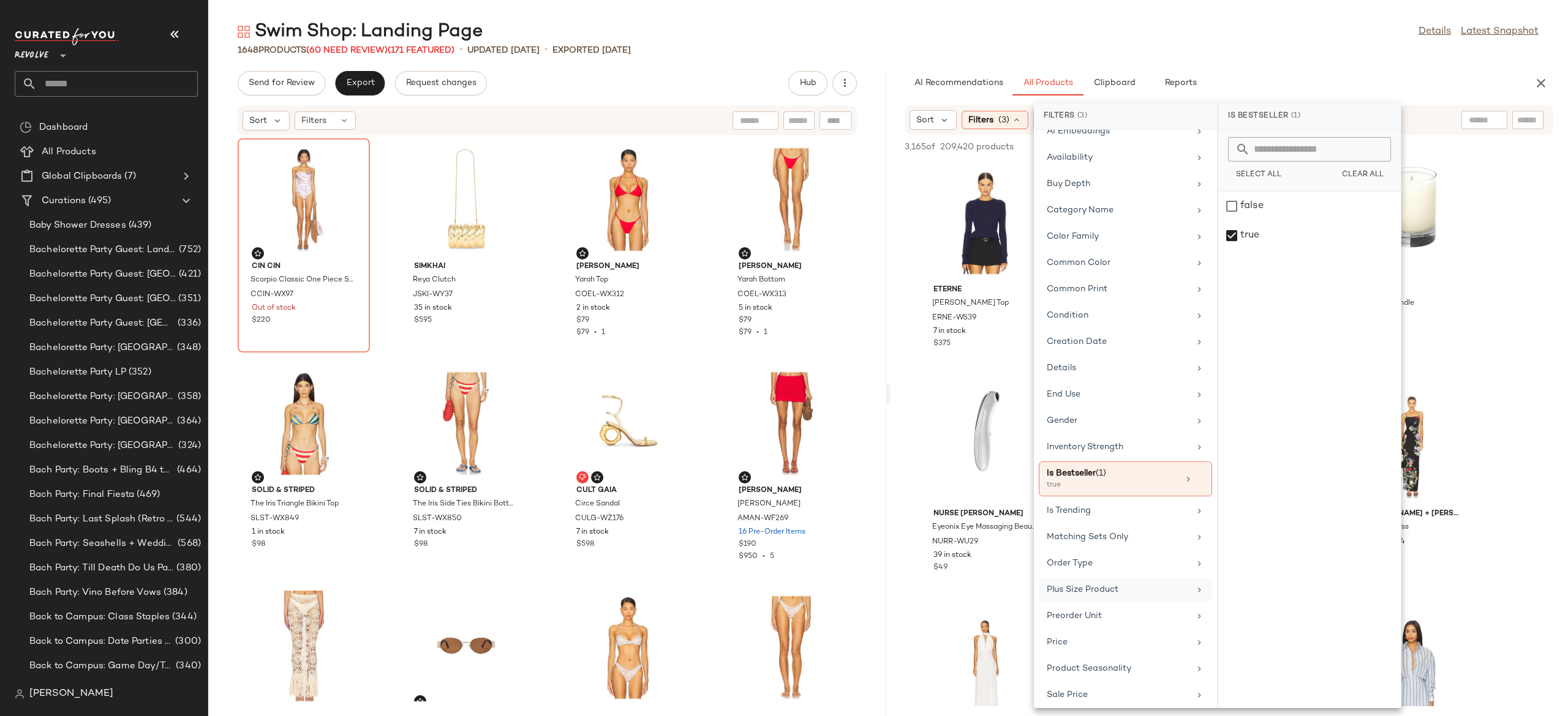
scroll to position [280, 0]
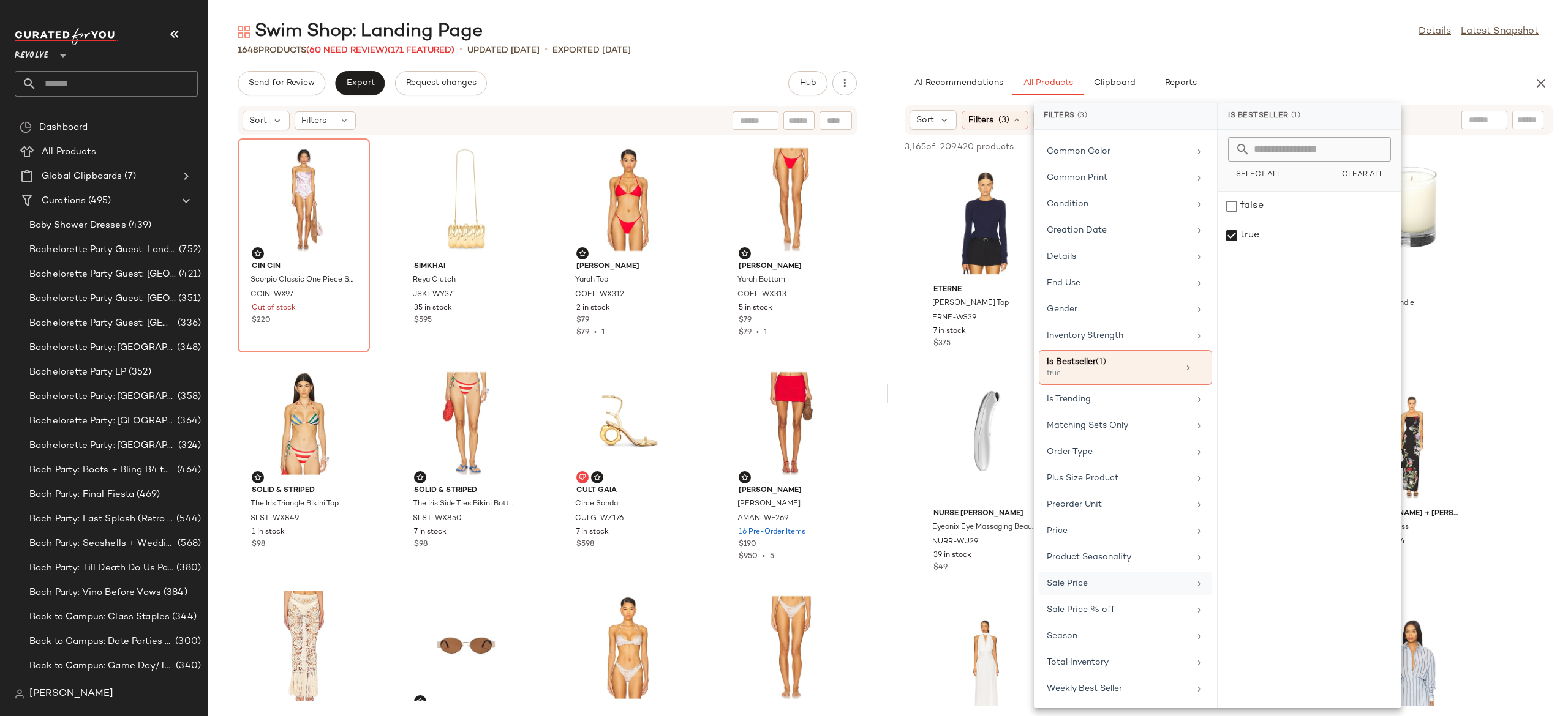
click at [1103, 590] on div "Sale Price" at bounding box center [1118, 583] width 143 height 13
click at [1282, 168] on div "Not on sale" at bounding box center [1309, 167] width 172 height 22
click at [1431, 113] on div "Sort Filters (4) Reset" at bounding box center [1229, 119] width 649 height 29
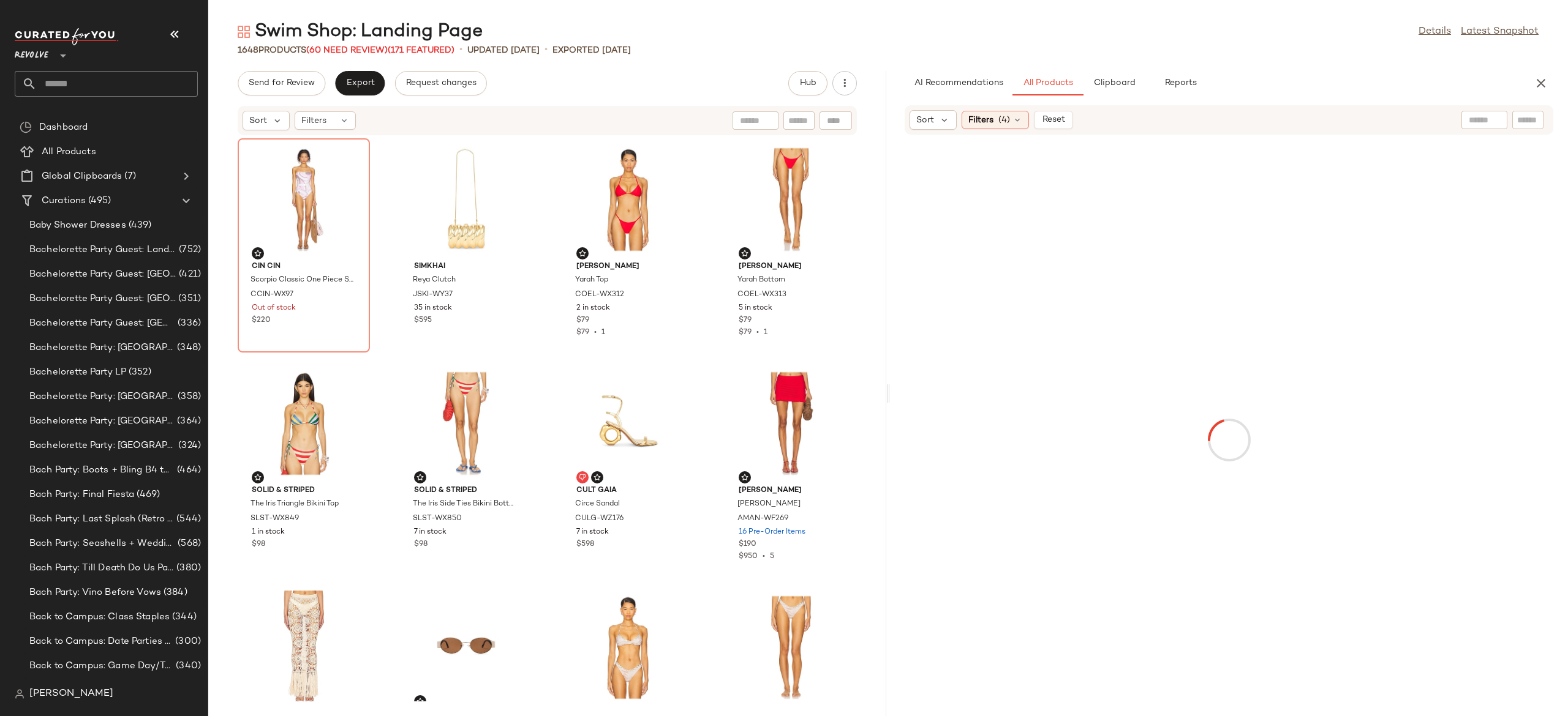
click at [1528, 115] on input "text" at bounding box center [1528, 119] width 22 height 13
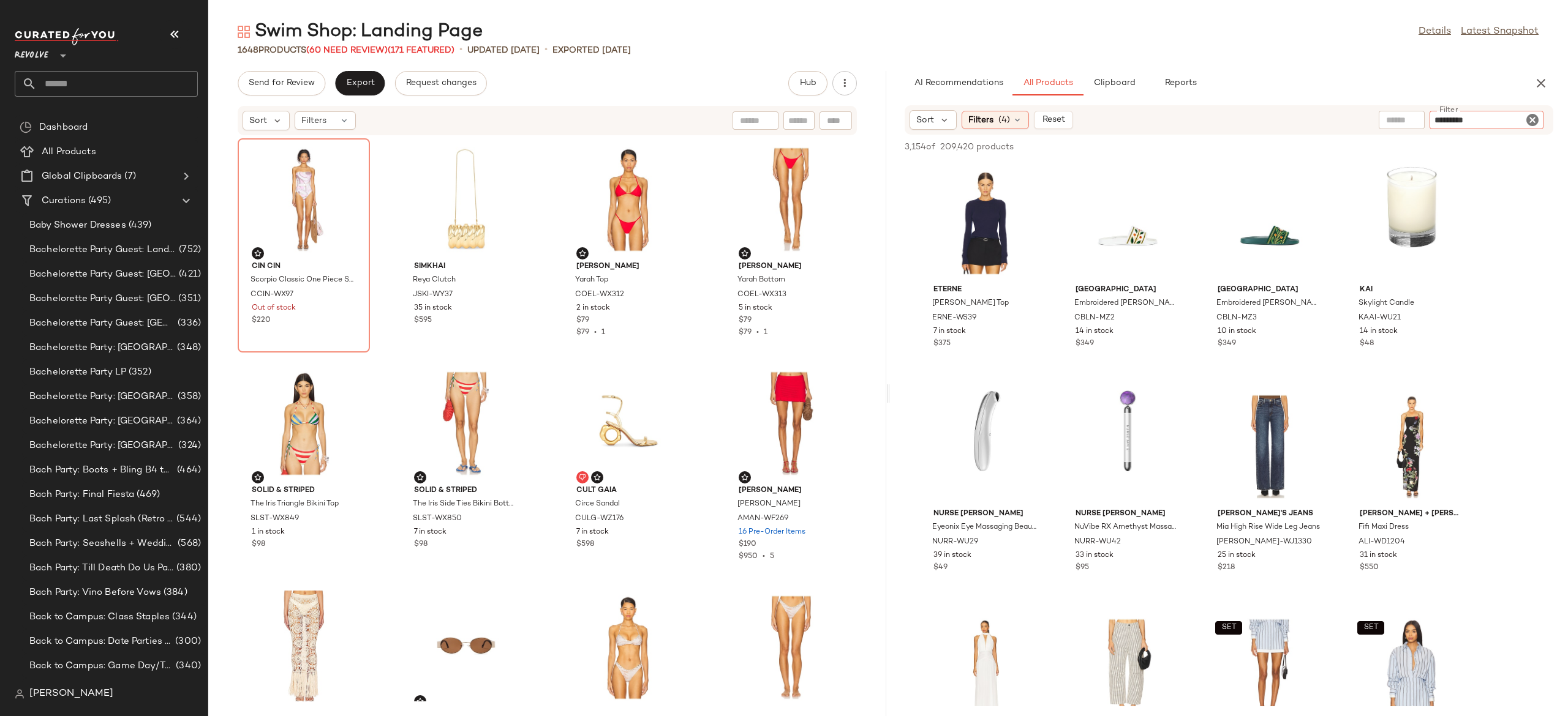
type input "*********"
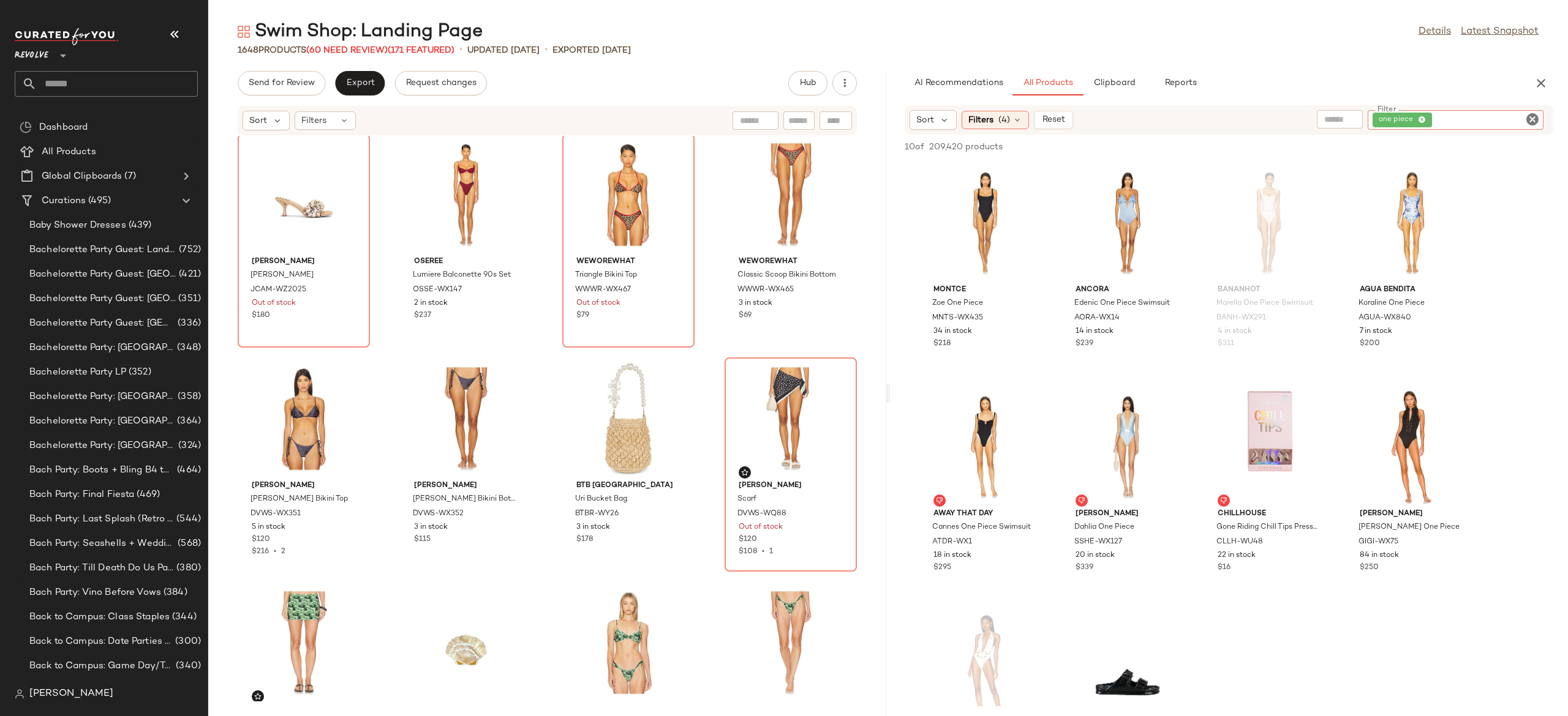
scroll to position [877, 0]
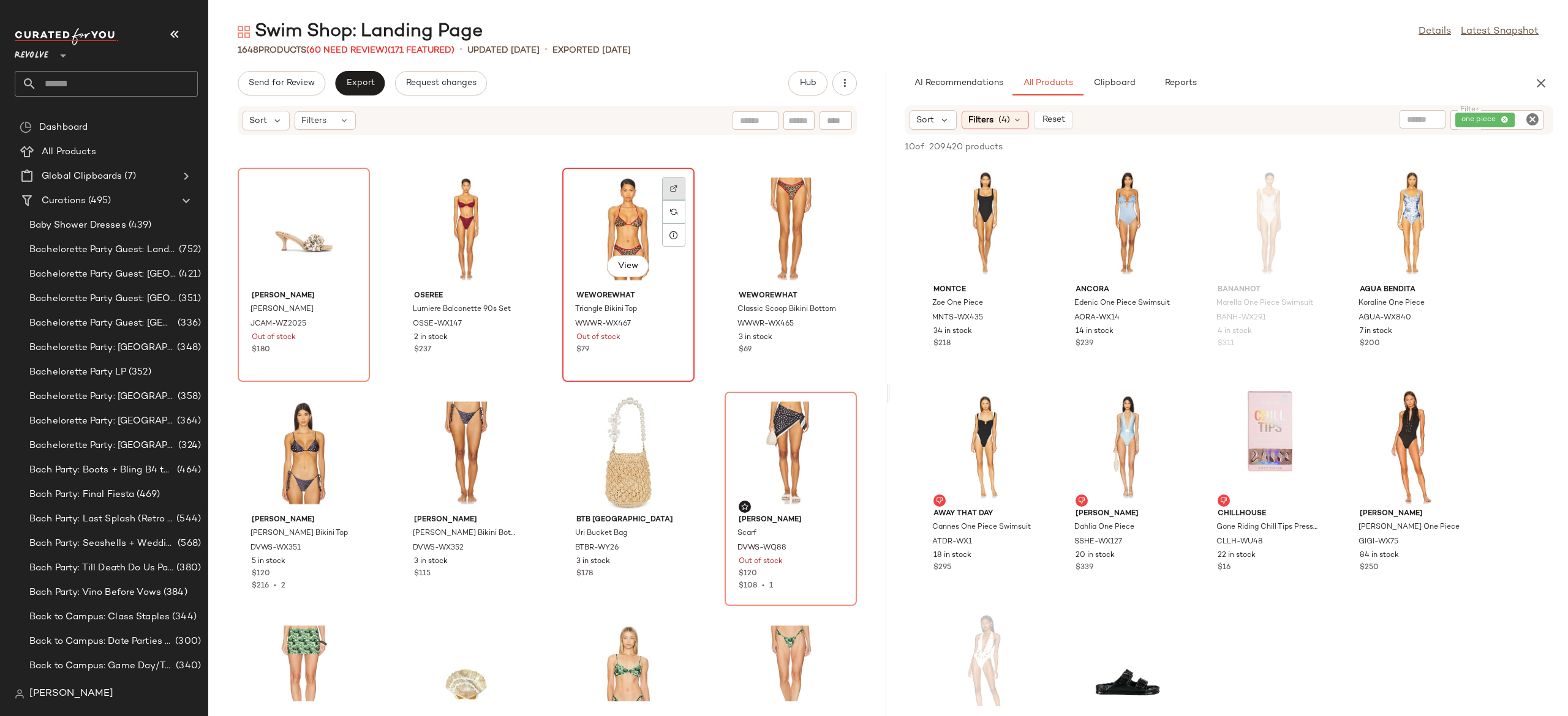
click at [670, 186] on img at bounding box center [673, 188] width 7 height 7
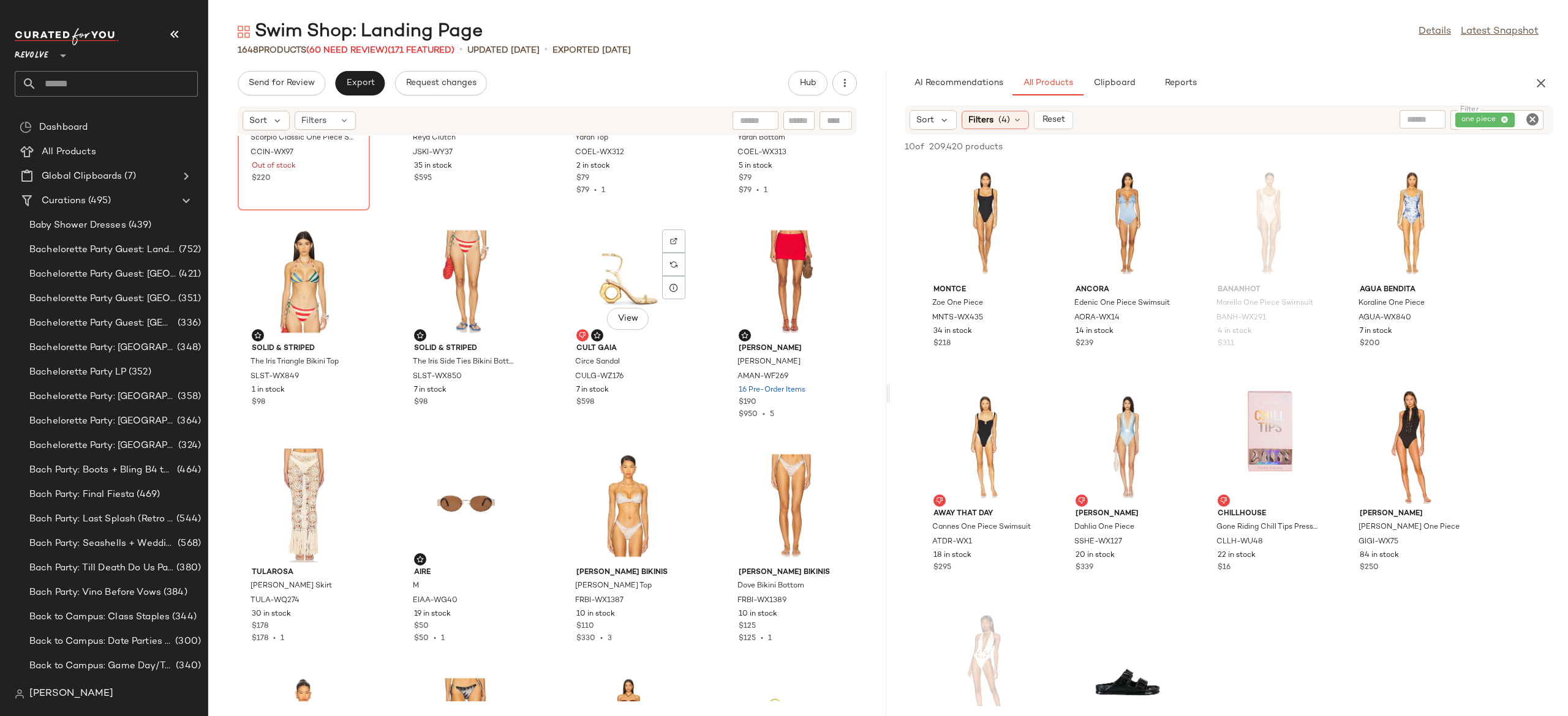
scroll to position [0, 0]
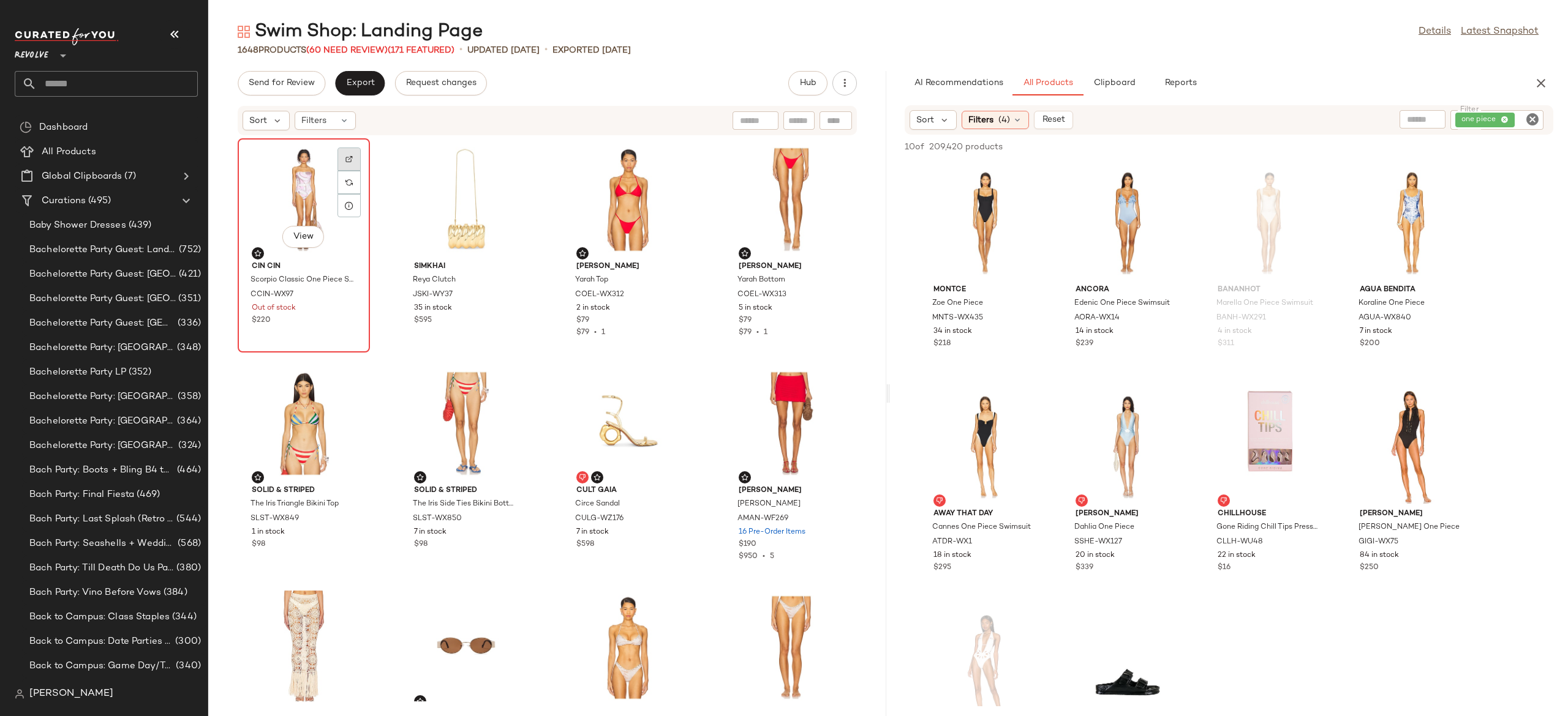
click at [354, 170] on div at bounding box center [349, 182] width 24 height 24
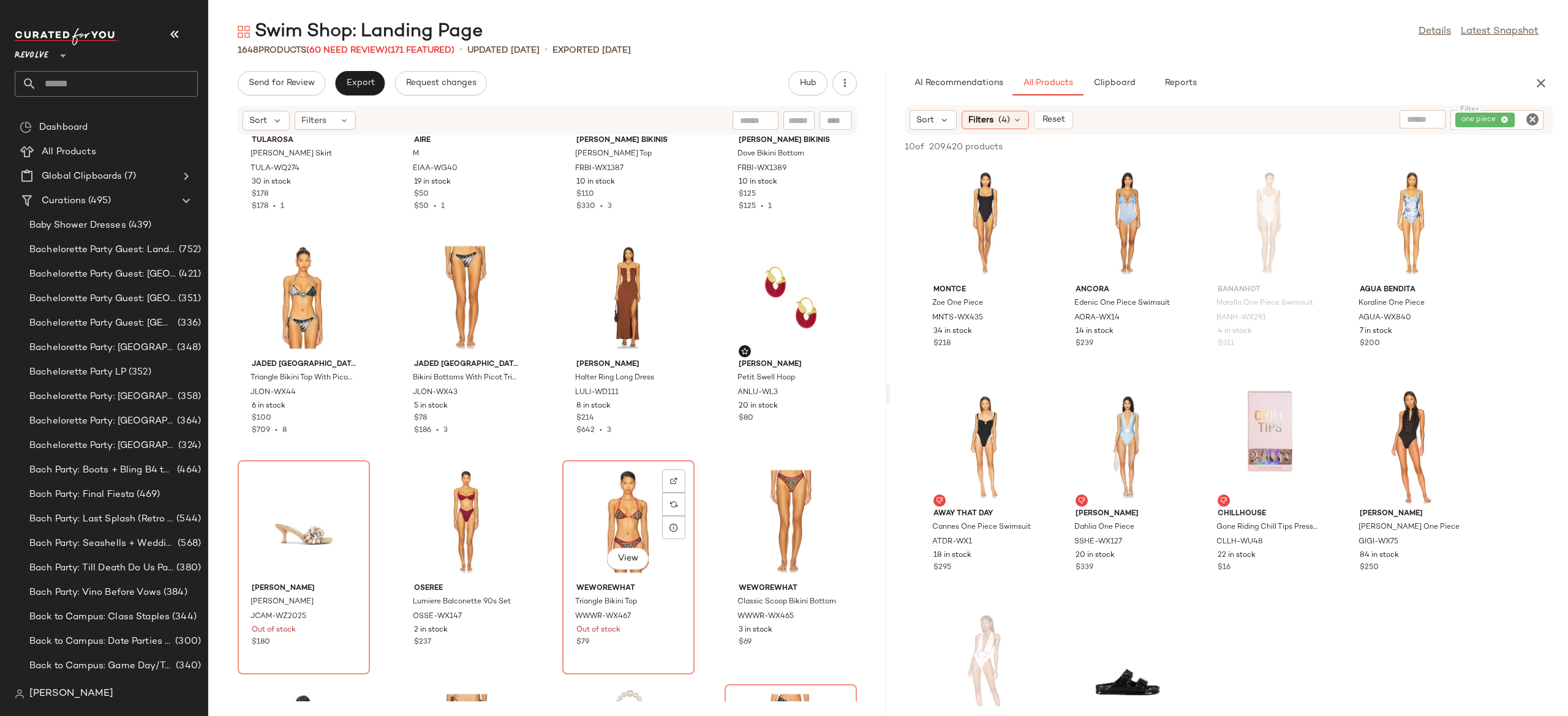
scroll to position [595, 0]
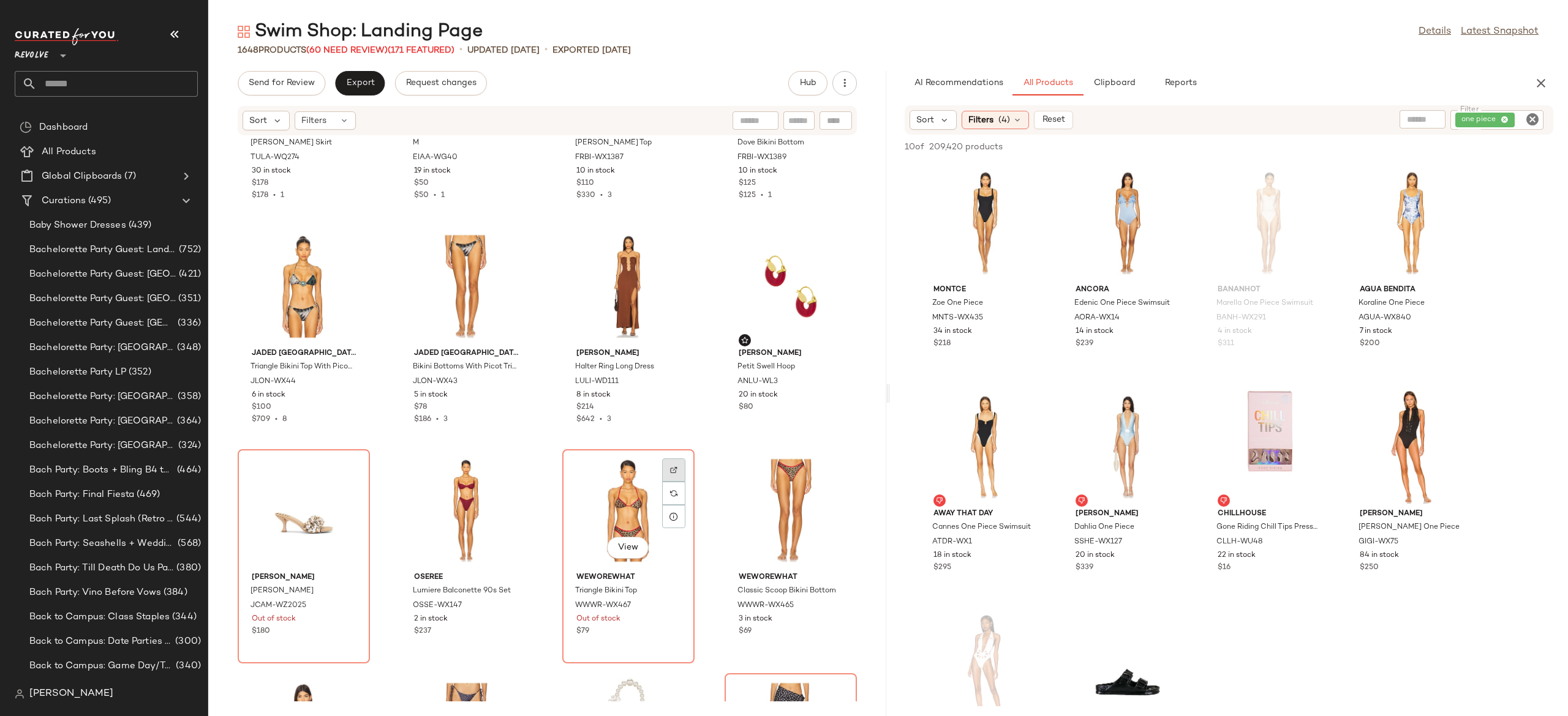
click at [672, 469] on img at bounding box center [673, 469] width 7 height 7
click at [670, 467] on img at bounding box center [673, 469] width 7 height 7
click at [375, 51] on span "(60 Need Review)" at bounding box center [346, 50] width 81 height 9
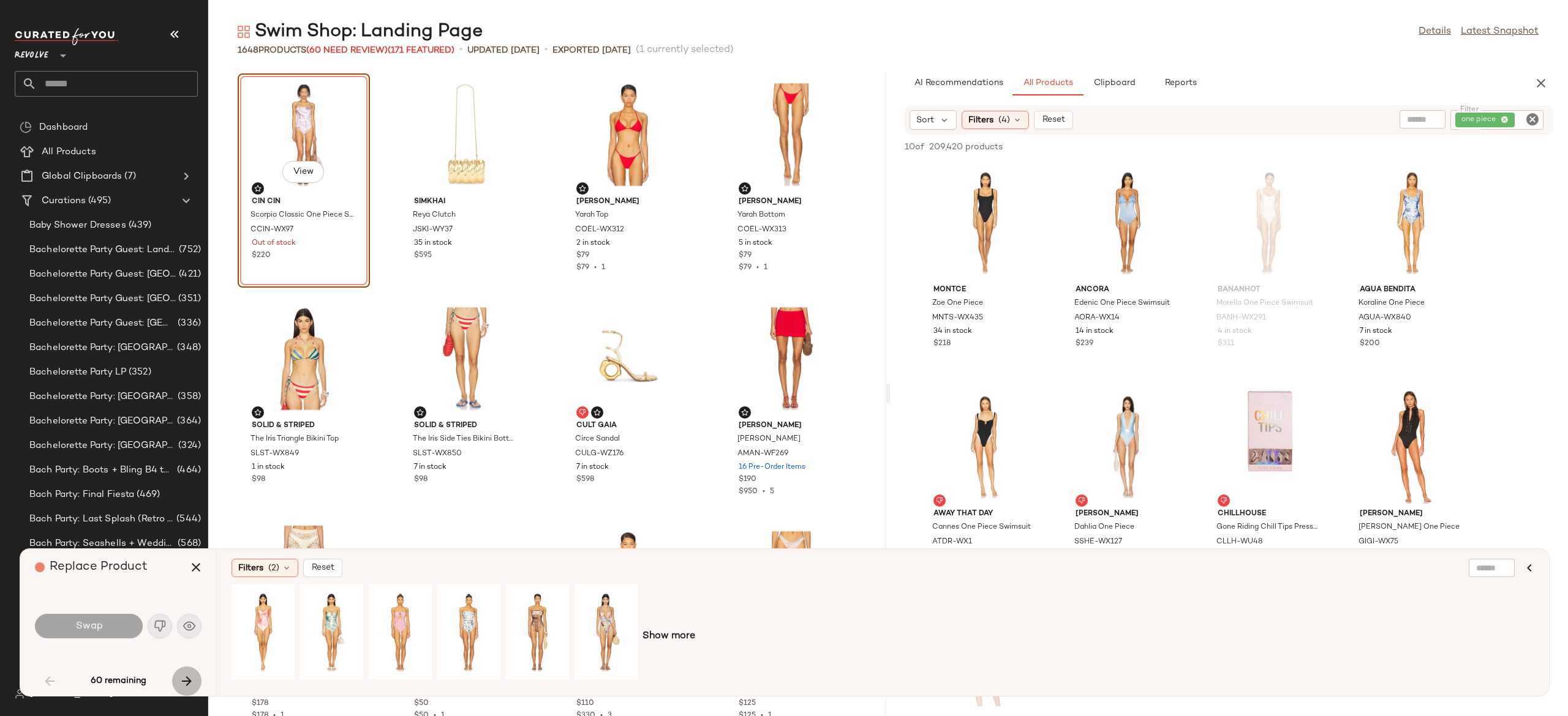
click at [182, 675] on icon "button" at bounding box center [186, 681] width 15 height 15
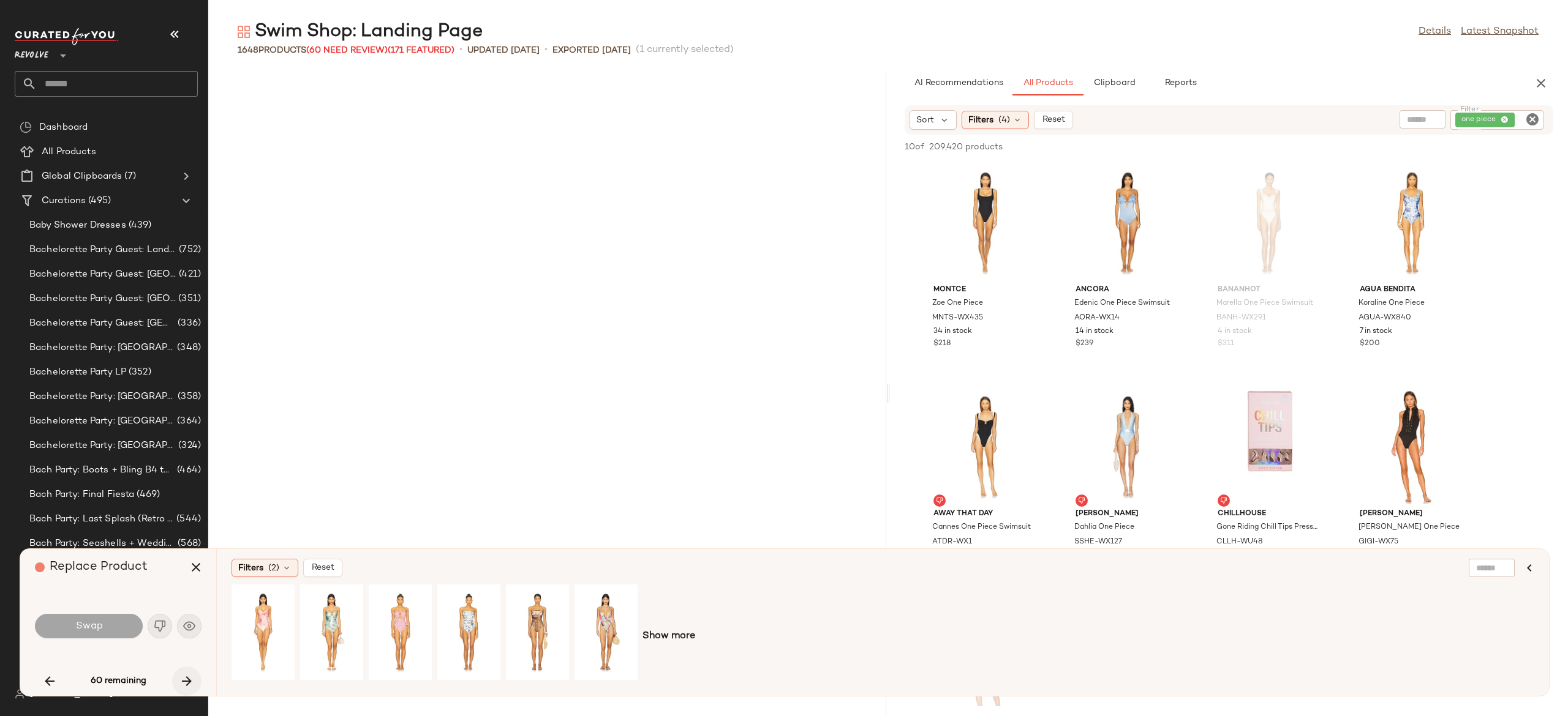
scroll to position [682, 0]
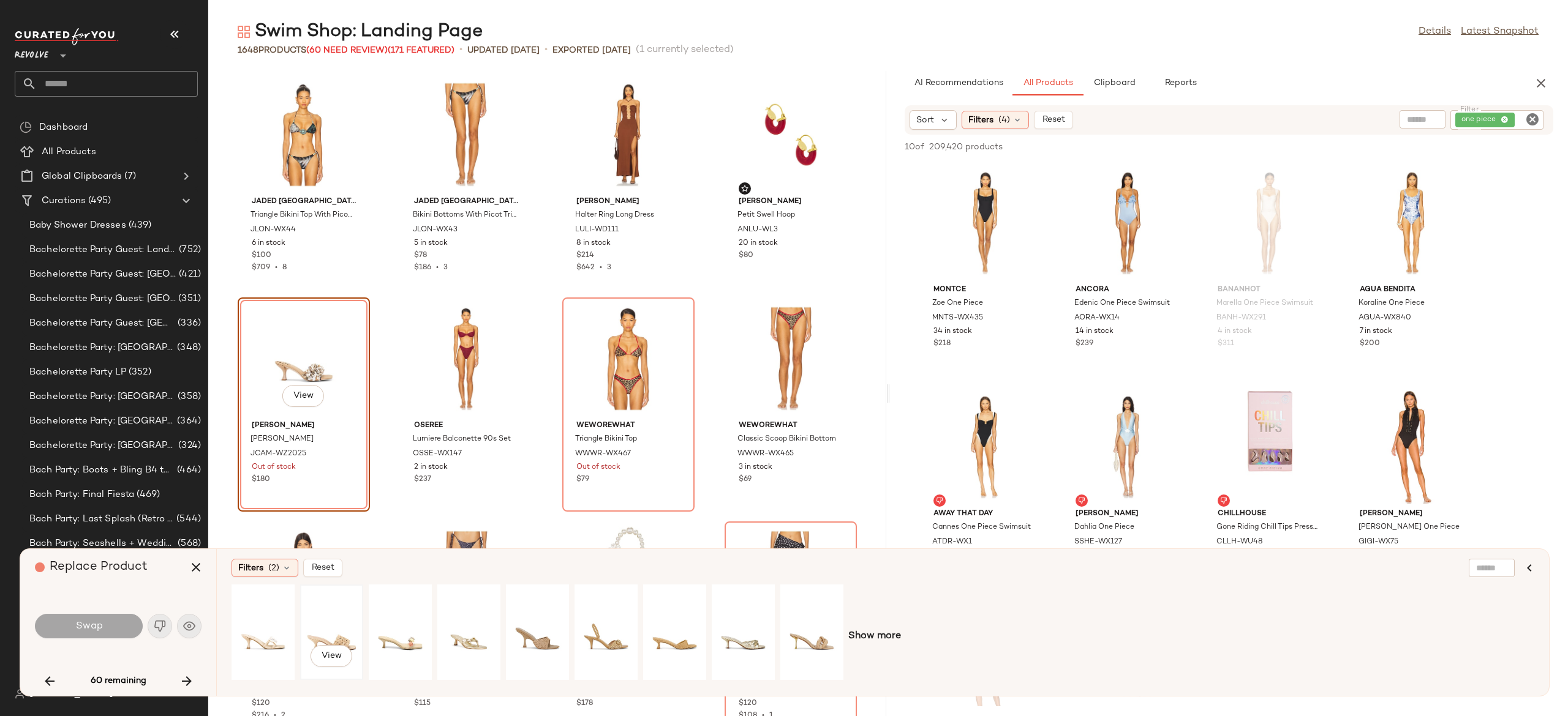
click at [349, 632] on div "View" at bounding box center [332, 632] width 55 height 87
click at [806, 632] on div "View" at bounding box center [812, 632] width 55 height 87
click at [750, 634] on div "View" at bounding box center [744, 632] width 55 height 87
click at [462, 634] on div "View" at bounding box center [469, 632] width 55 height 87
click at [345, 631] on div "View" at bounding box center [332, 632] width 55 height 87
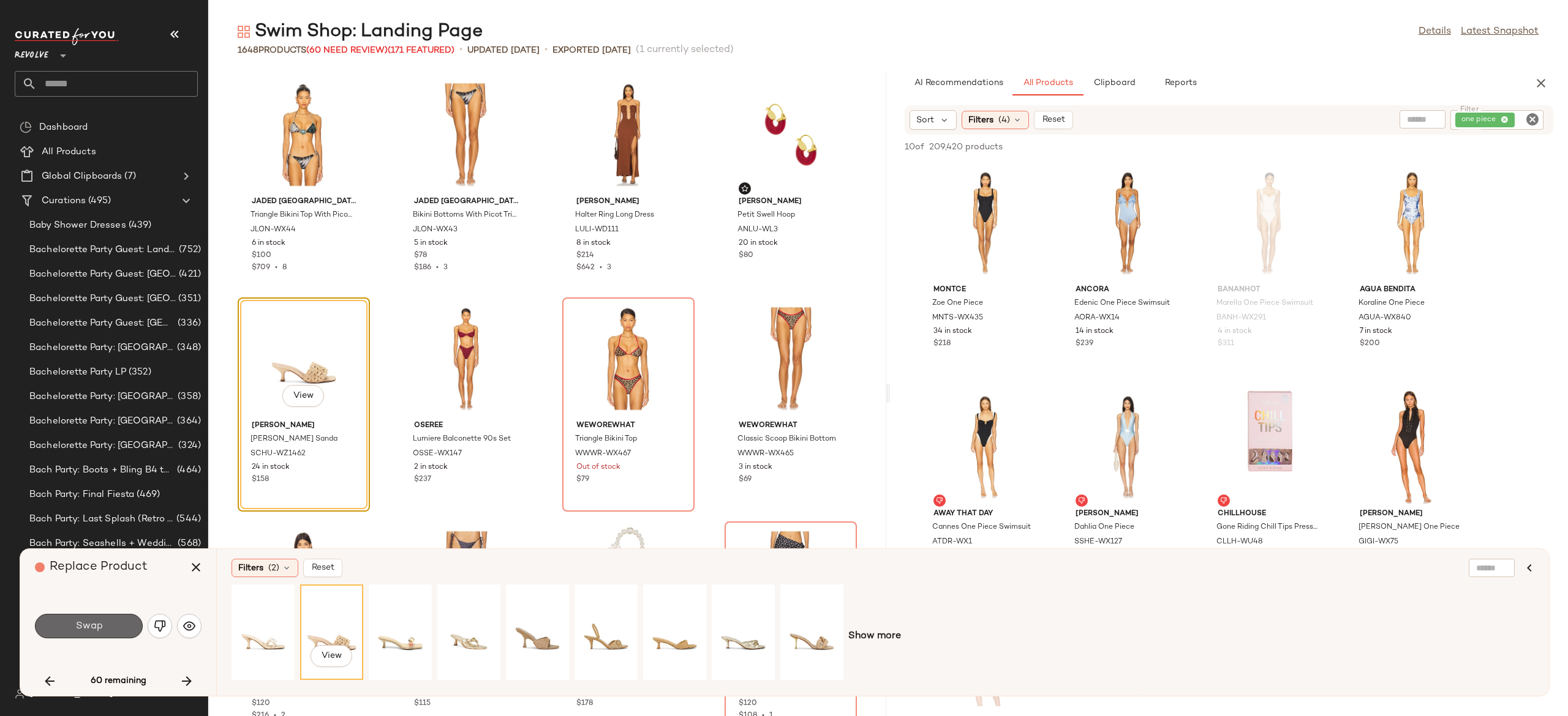
click at [121, 616] on button "Swap" at bounding box center [89, 626] width 108 height 24
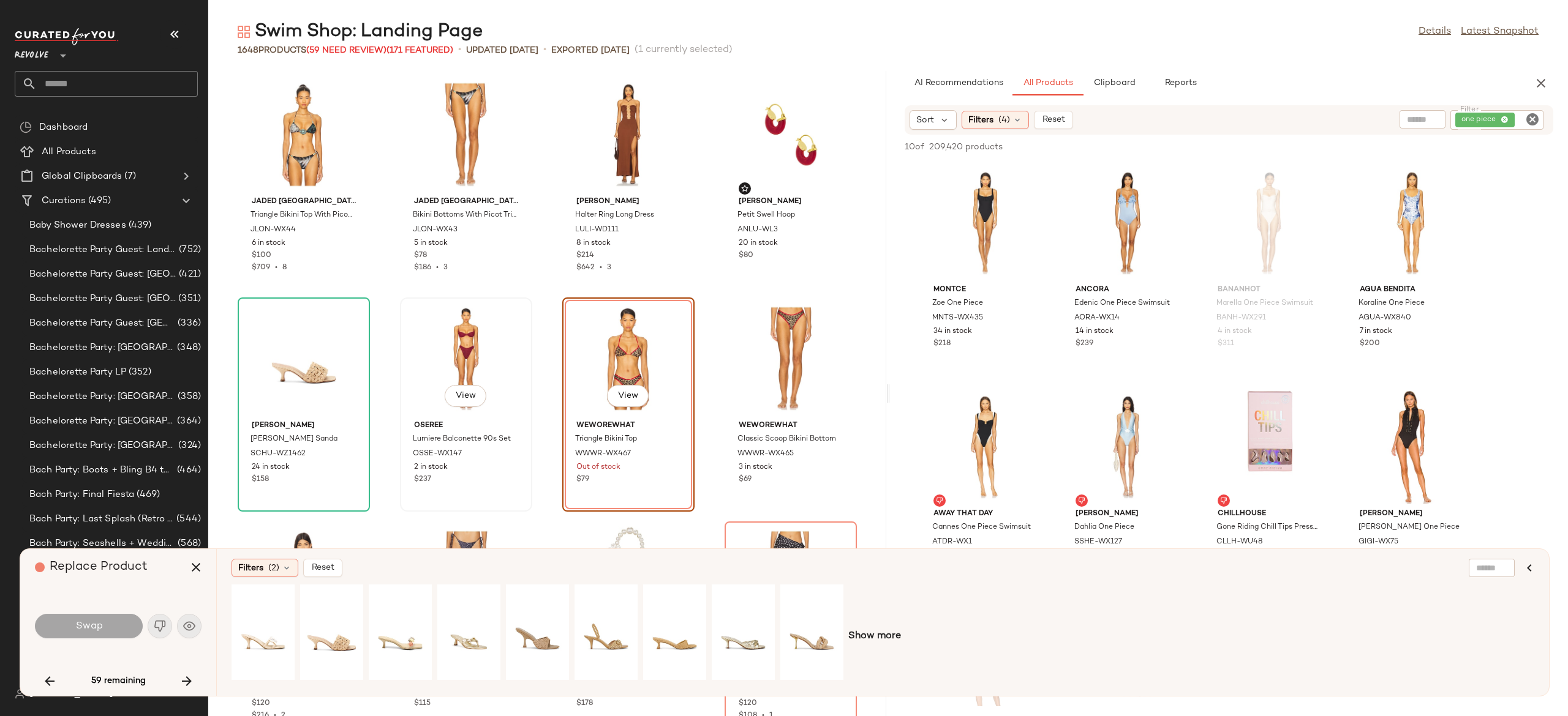
scroll to position [672, 0]
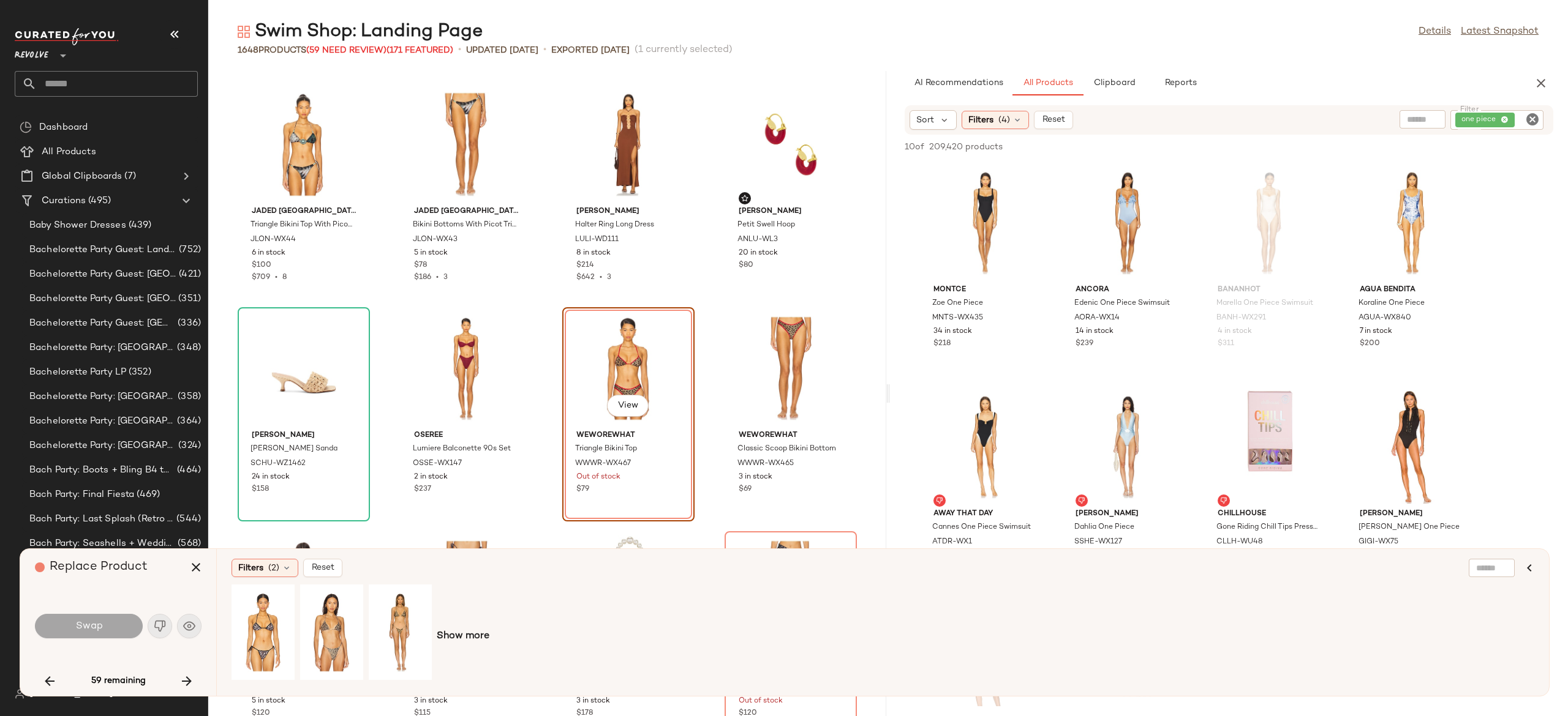
click at [662, 335] on div "View" at bounding box center [628, 368] width 123 height 114
click at [198, 563] on icon "button" at bounding box center [195, 567] width 15 height 15
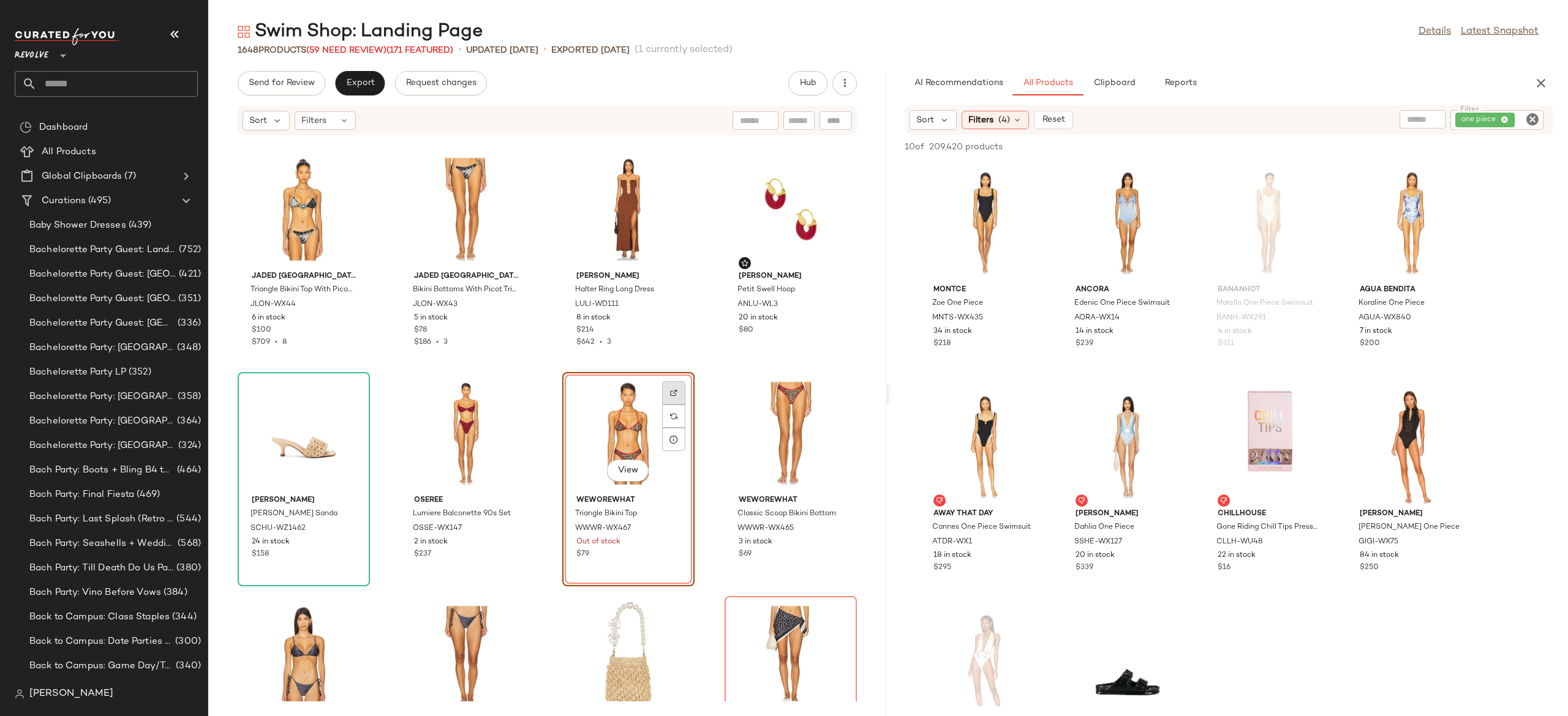
click at [672, 405] on div at bounding box center [674, 416] width 24 height 24
click at [835, 405] on div at bounding box center [836, 416] width 24 height 24
click at [621, 462] on button "View" at bounding box center [627, 470] width 41 height 22
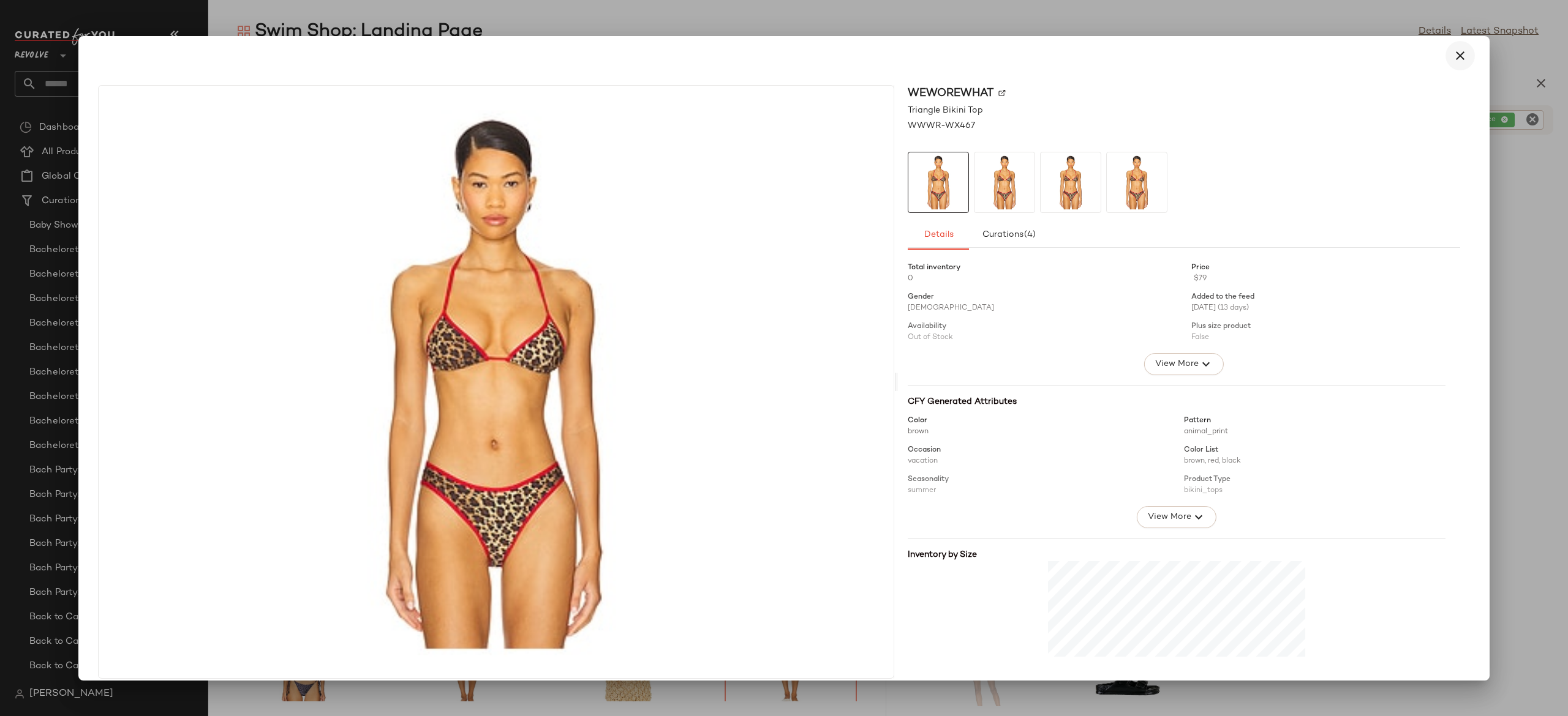
click at [1452, 53] on icon "button" at bounding box center [1459, 55] width 15 height 15
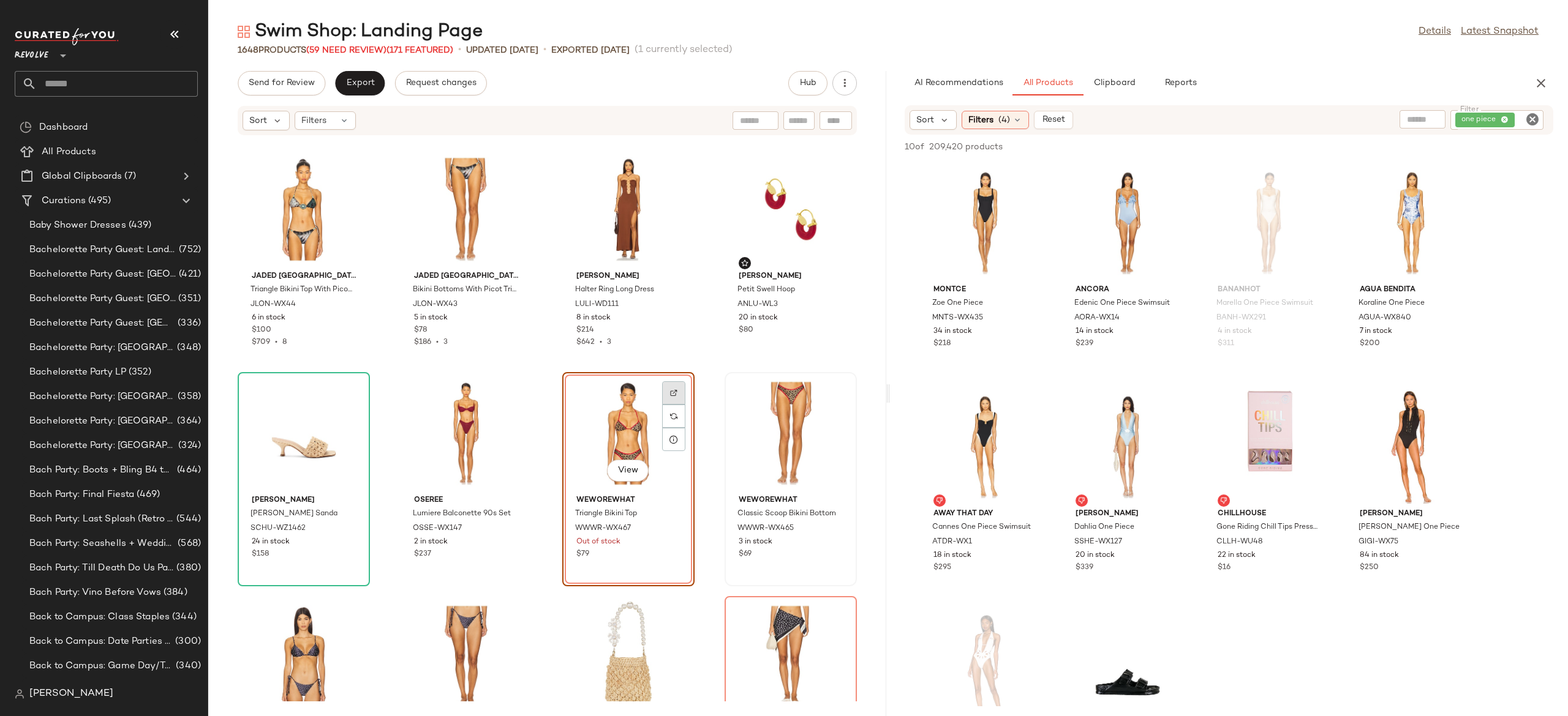
click at [670, 389] on img at bounding box center [673, 392] width 7 height 7
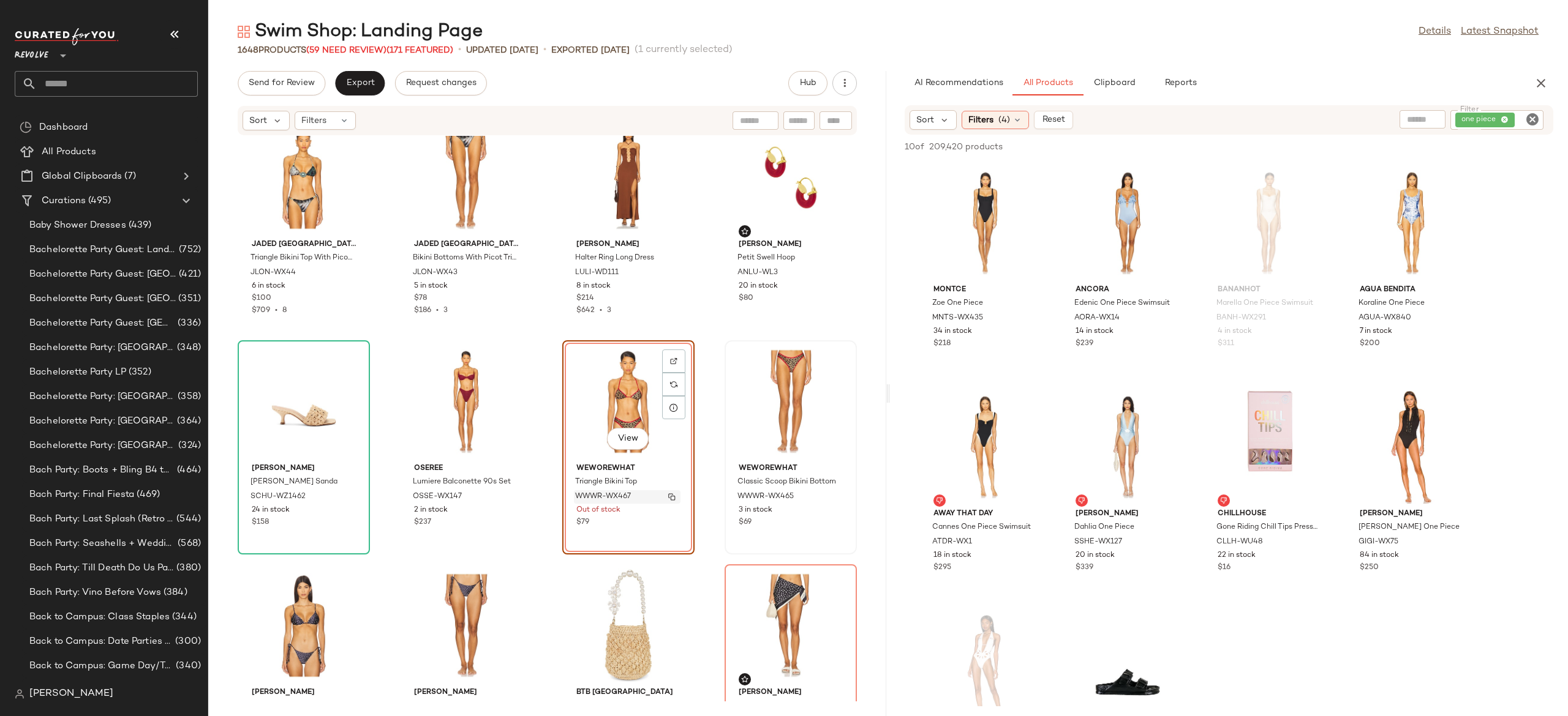
scroll to position [706, 0]
click at [368, 48] on span "(59 Need Review)" at bounding box center [346, 50] width 80 height 9
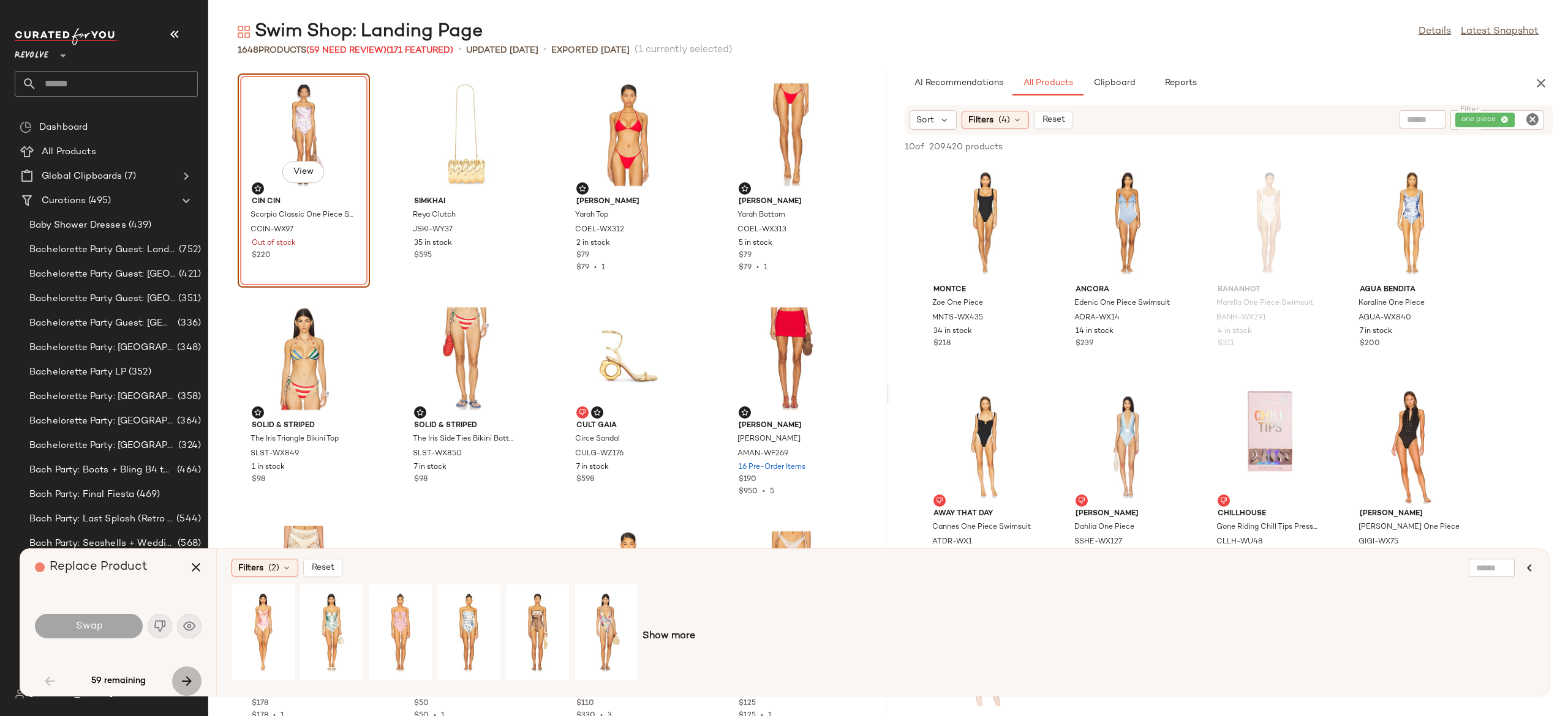
click at [188, 682] on icon "button" at bounding box center [186, 681] width 15 height 15
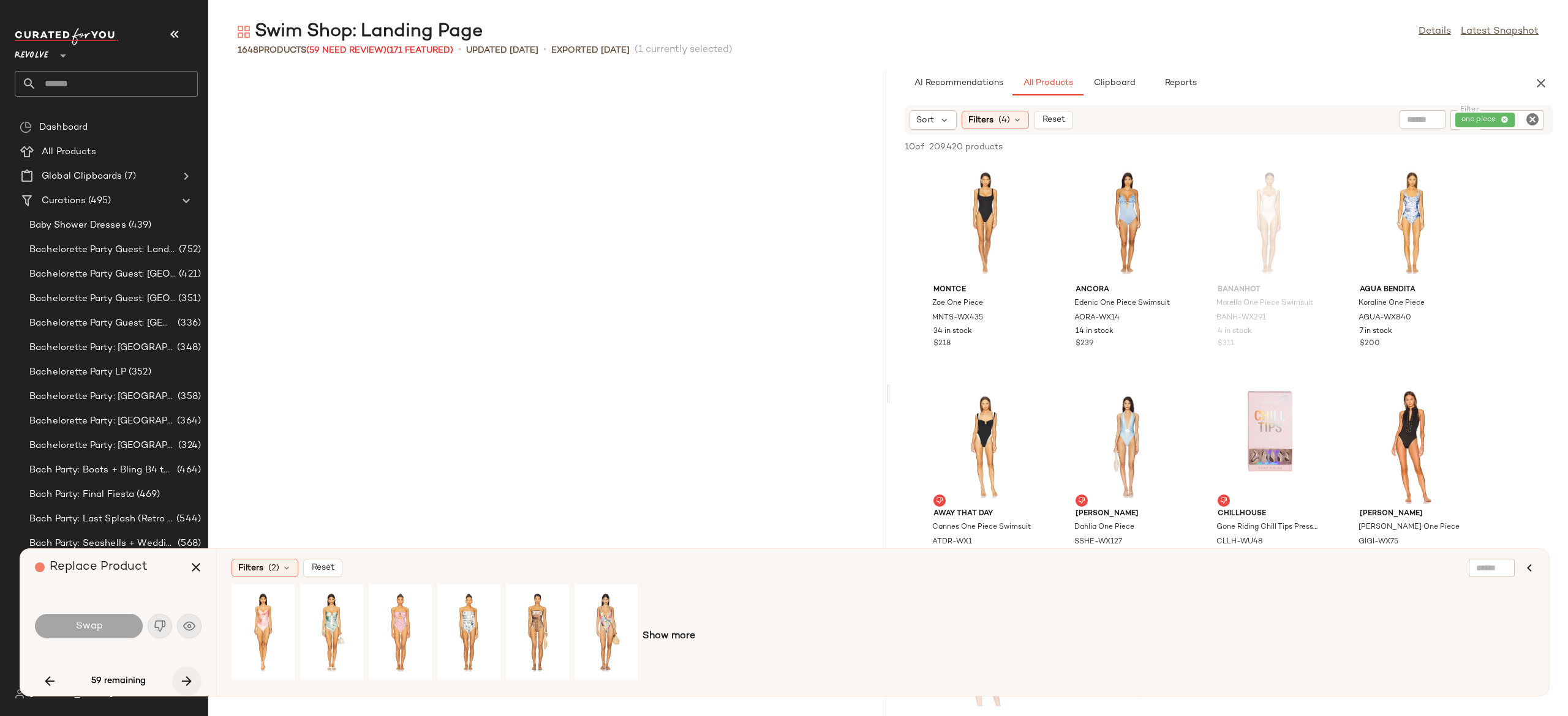
scroll to position [682, 0]
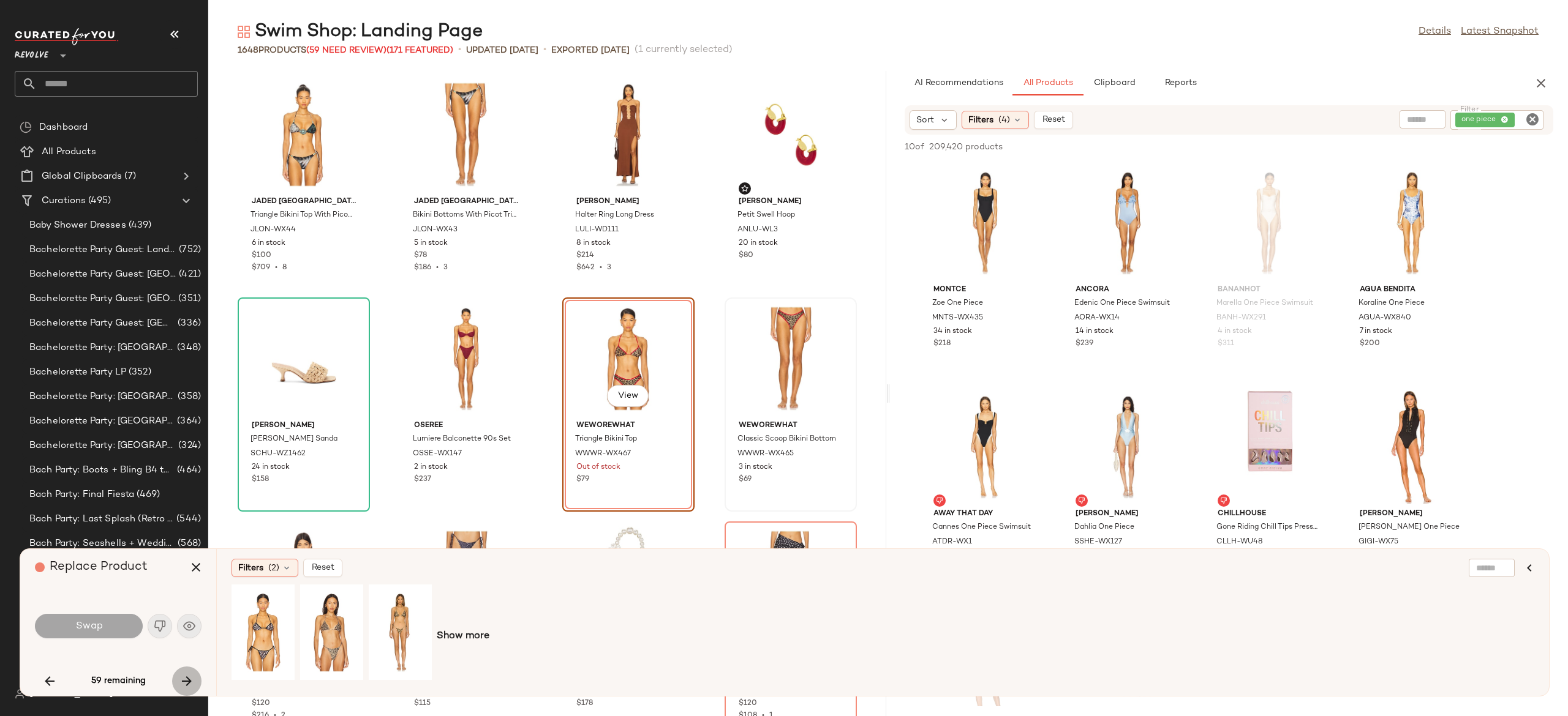
click at [188, 682] on icon "button" at bounding box center [186, 681] width 15 height 15
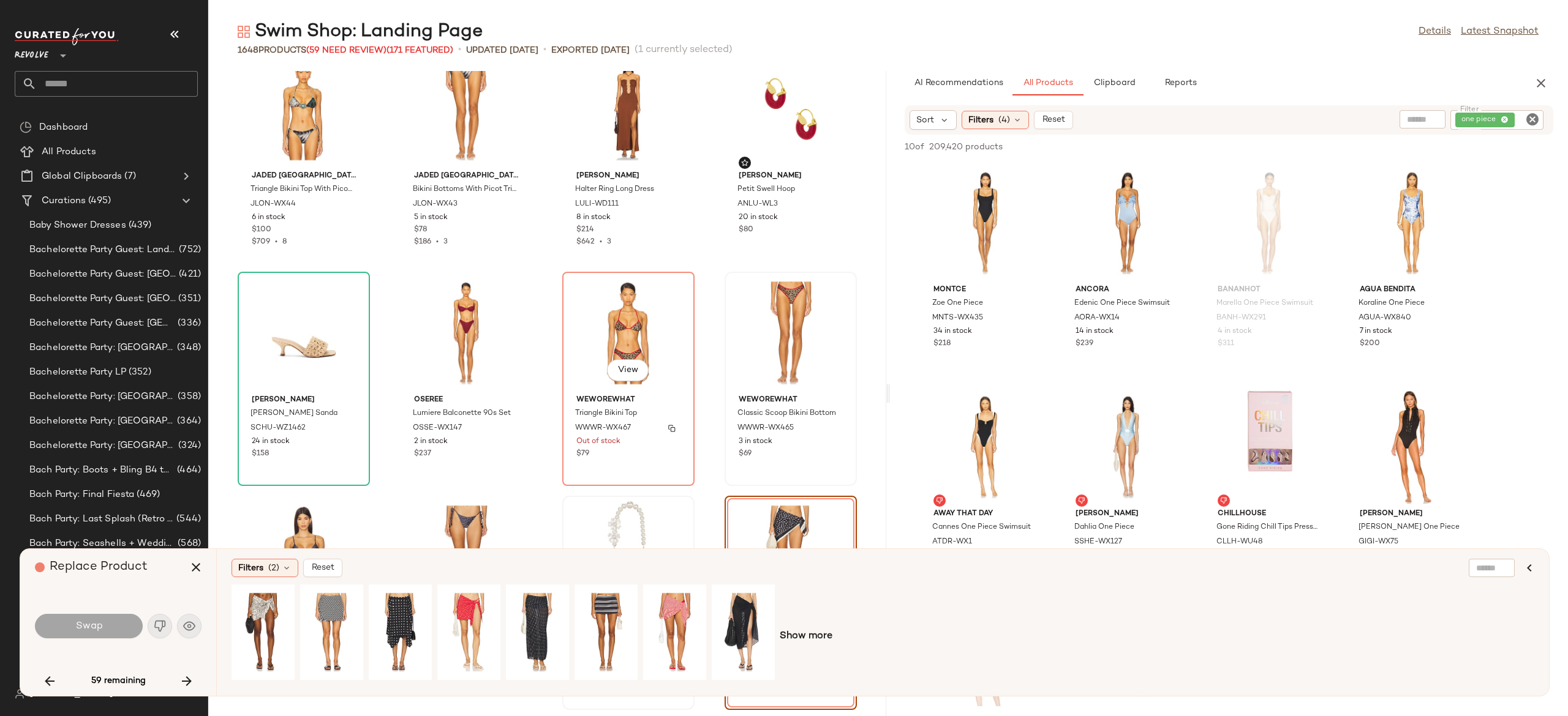
scroll to position [705, 0]
click at [1518, 121] on input "Filter" at bounding box center [1487, 119] width 104 height 13
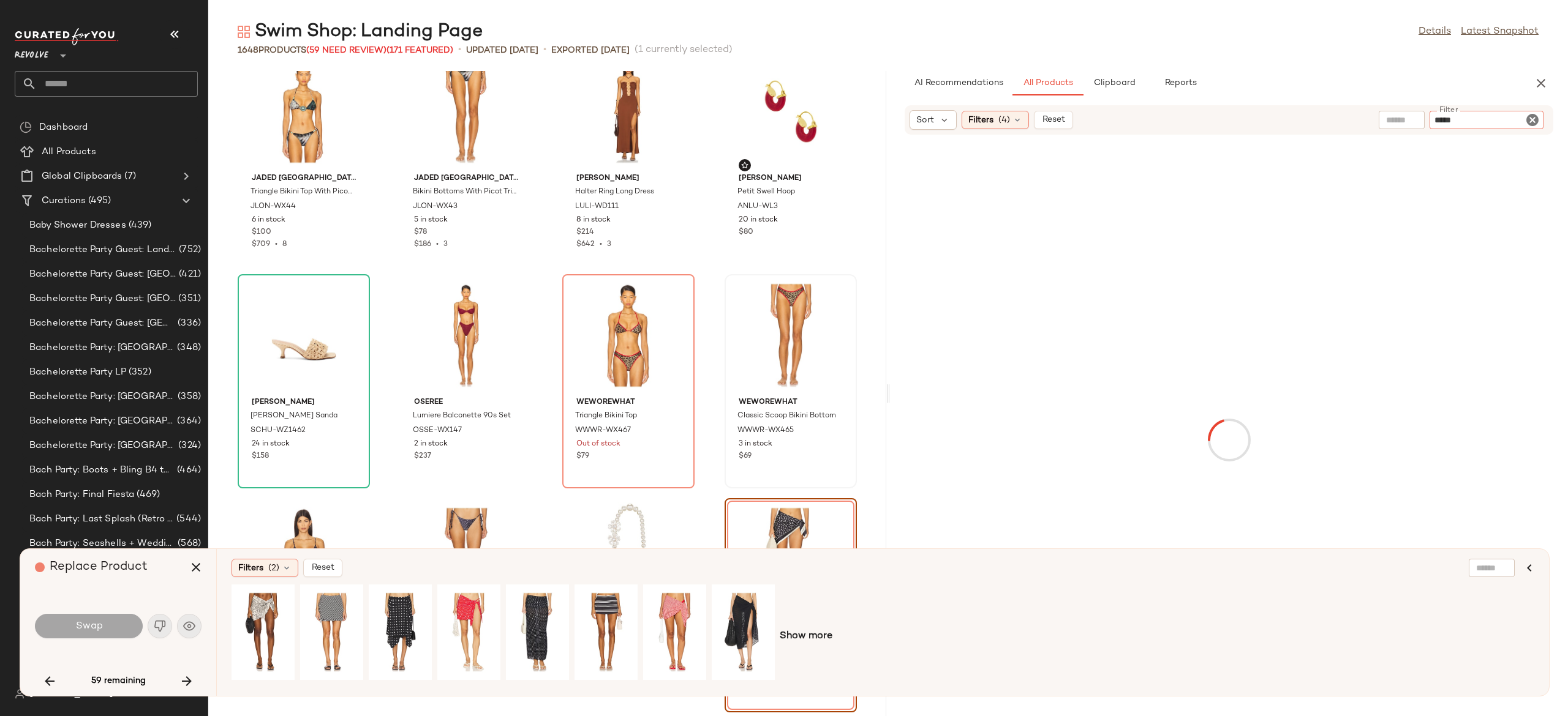
type input "******"
click at [1371, 119] on div at bounding box center [1354, 119] width 46 height 19
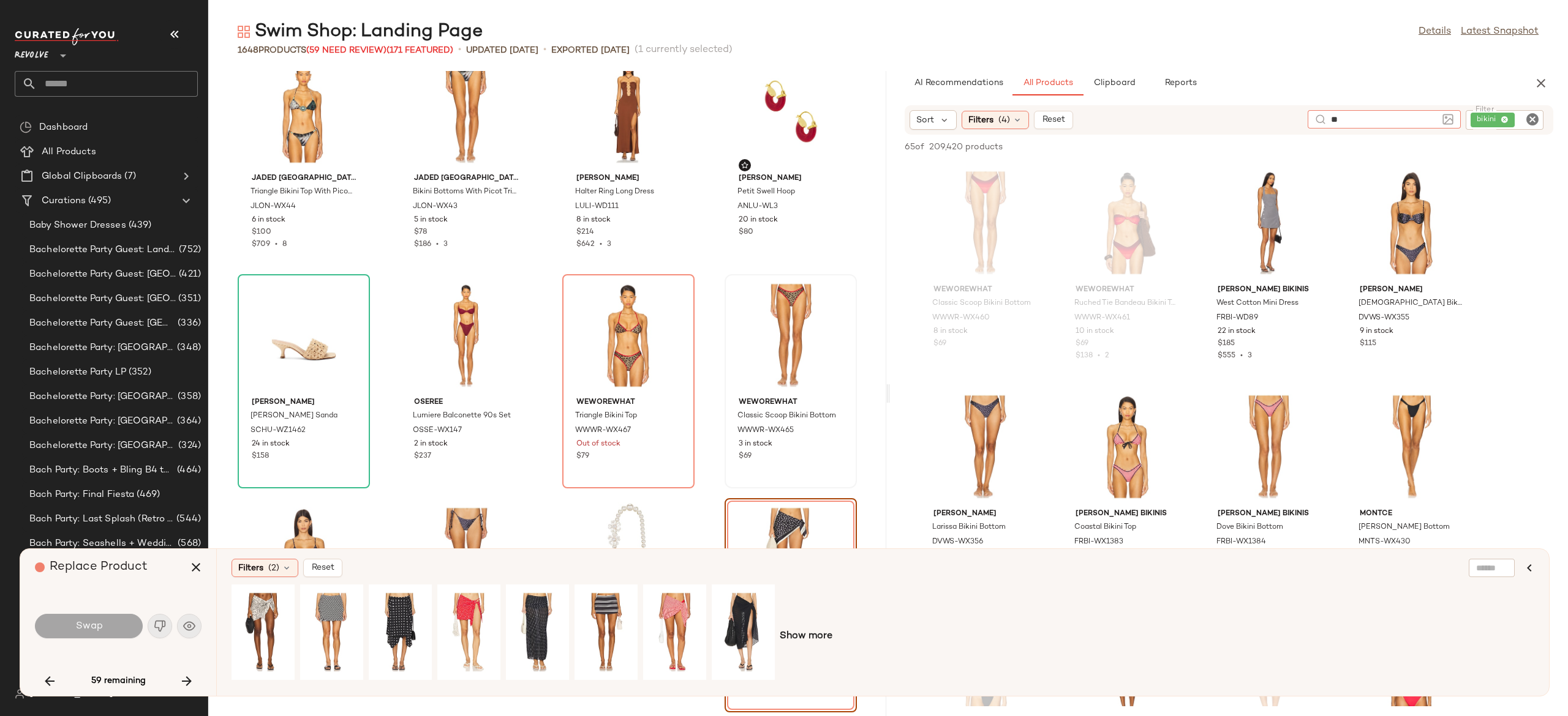
type input "*"
type input "*********"
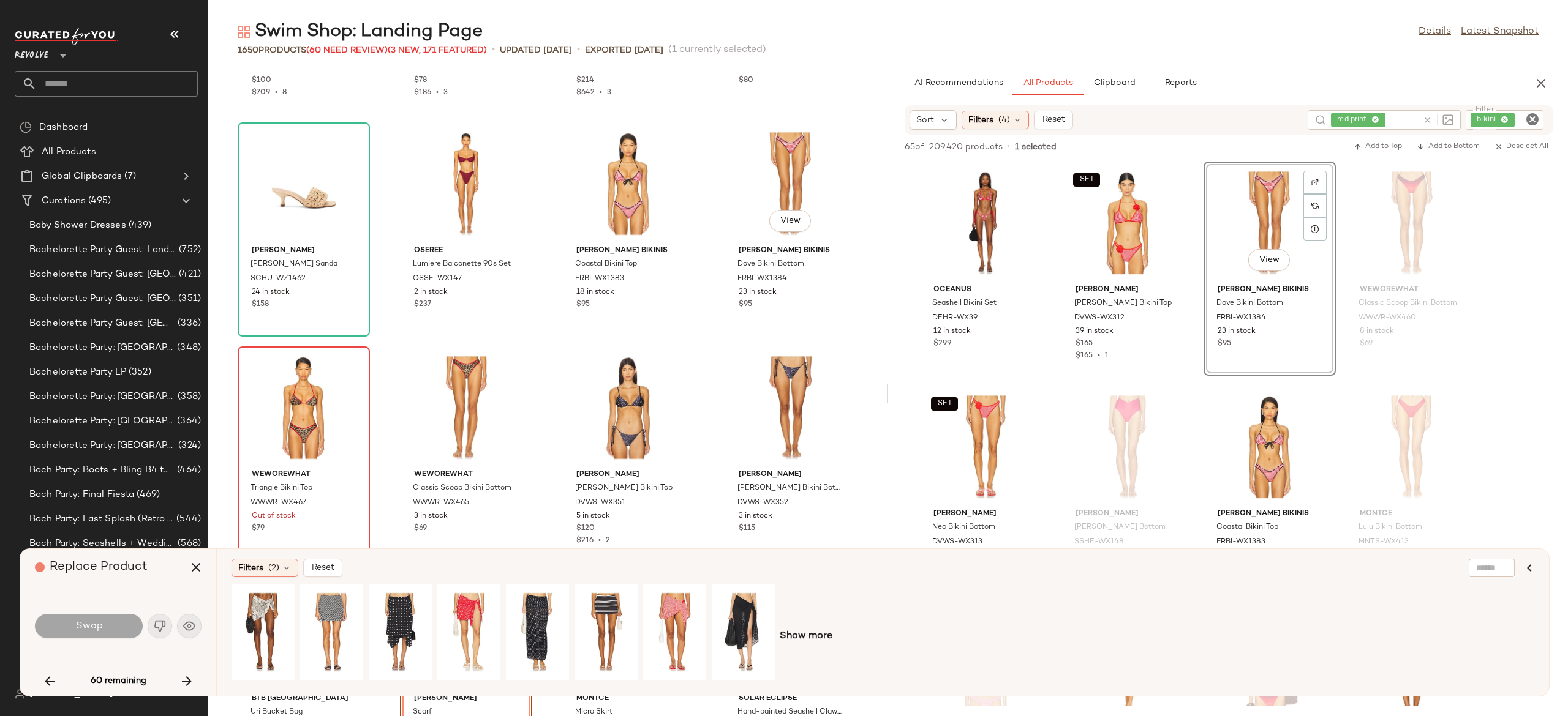
scroll to position [858, 0]
click at [190, 569] on icon "button" at bounding box center [195, 567] width 15 height 15
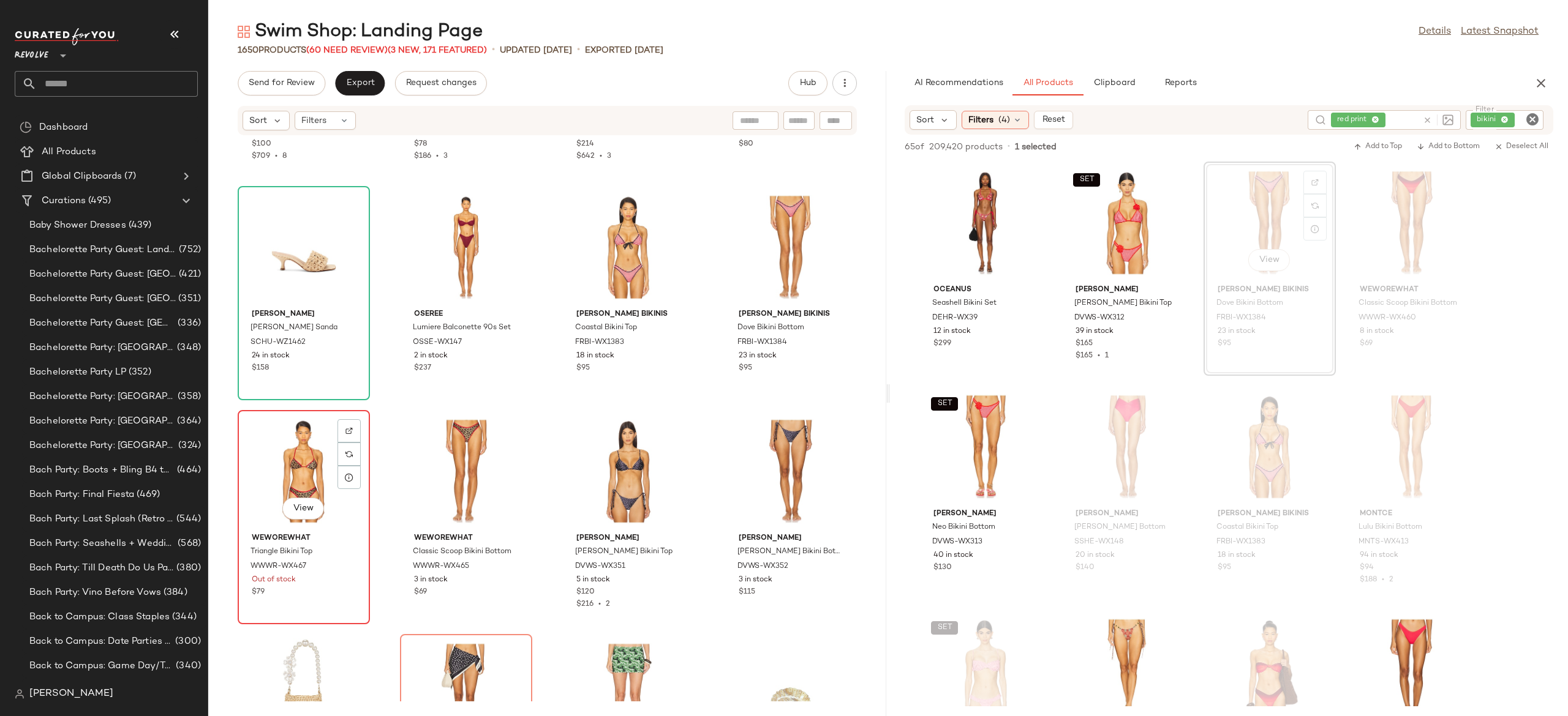
click at [309, 460] on div "View" at bounding box center [304, 471] width 123 height 114
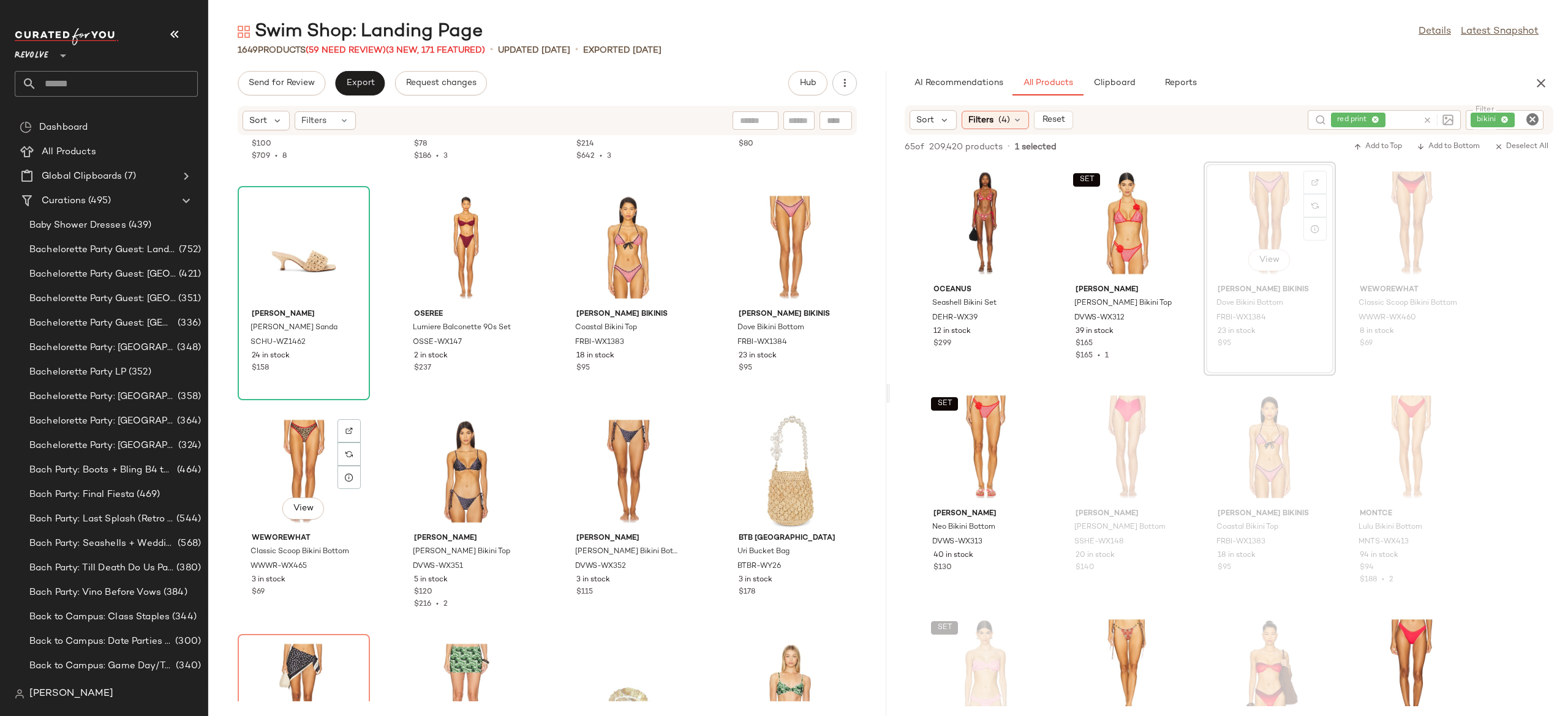
click at [309, 460] on div "View" at bounding box center [304, 471] width 123 height 114
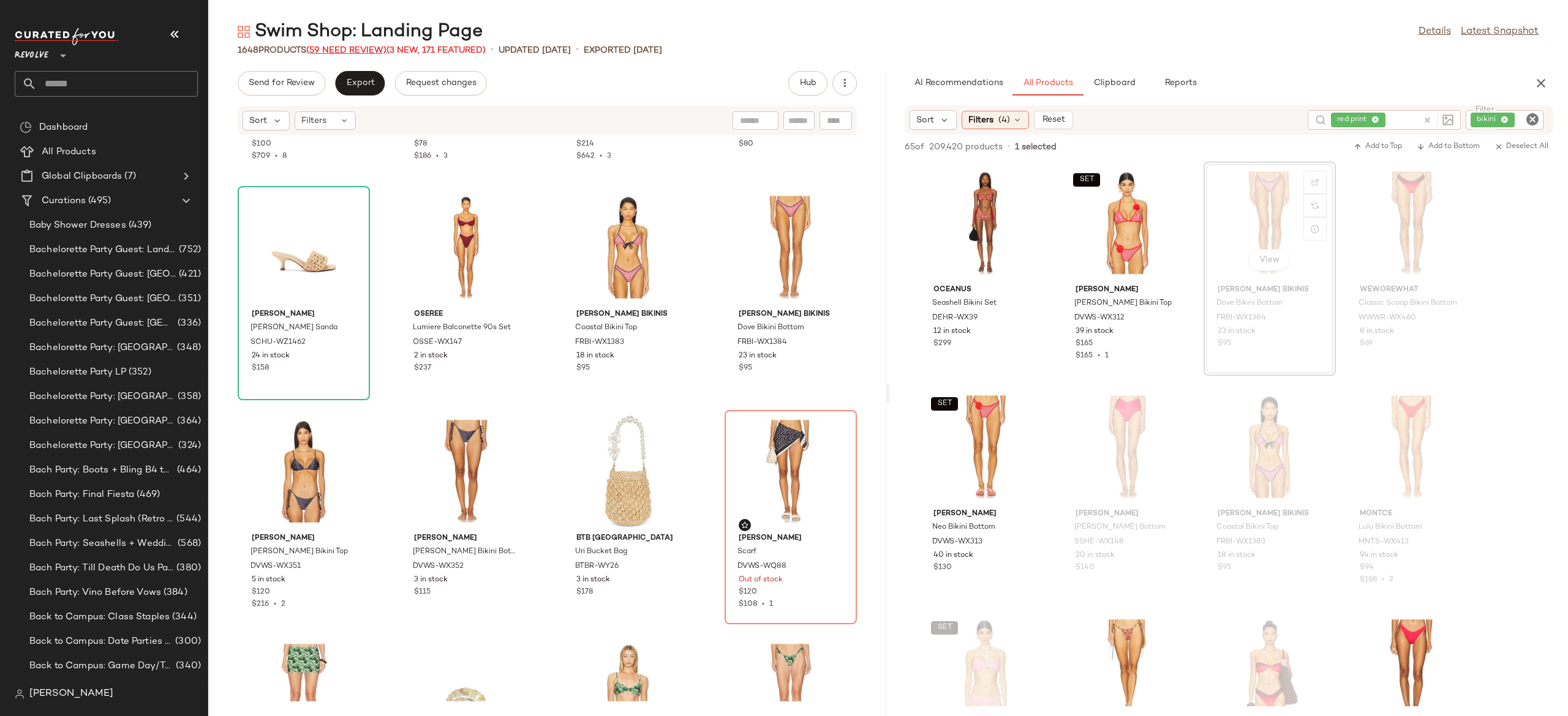
click at [351, 46] on span "(59 Need Review)" at bounding box center [346, 50] width 80 height 9
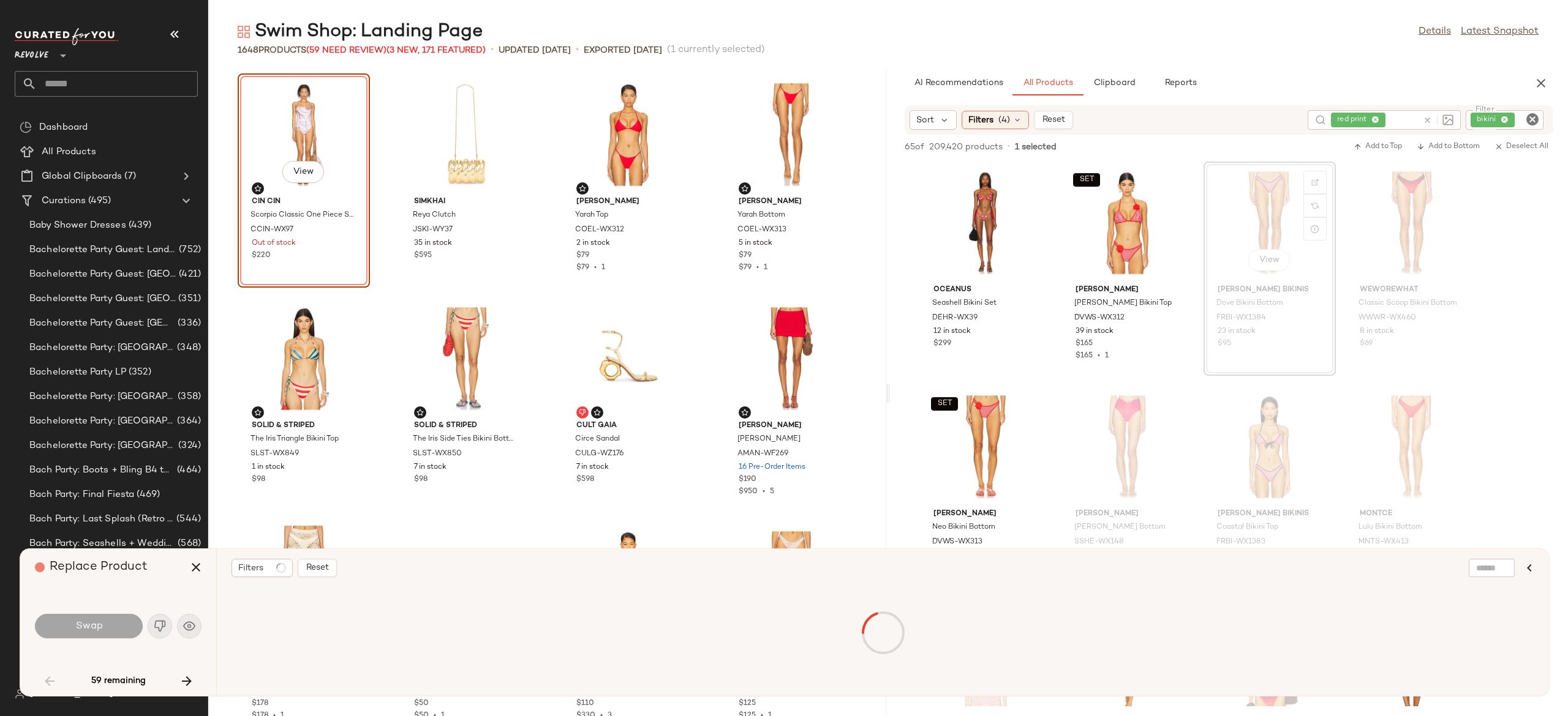
scroll to position [1, 0]
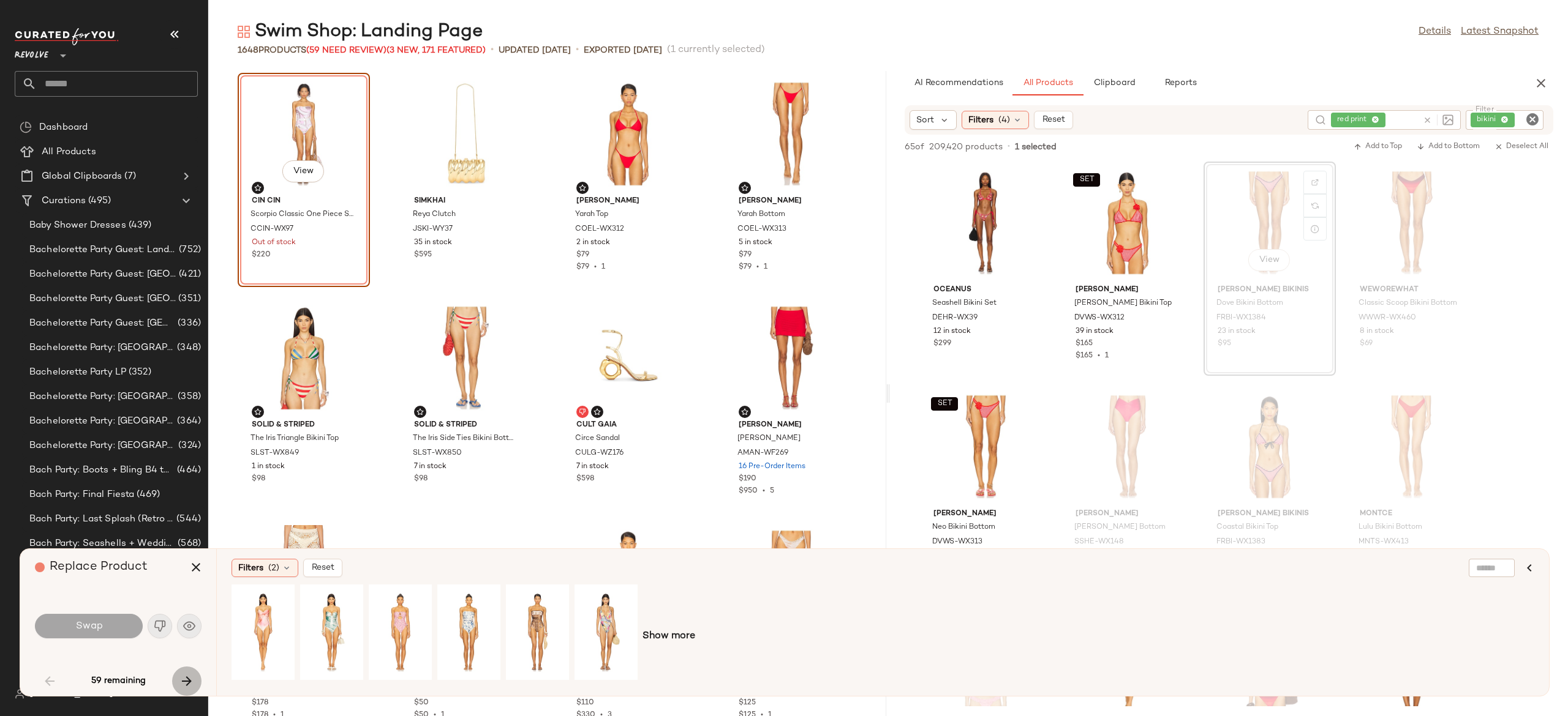
click at [185, 683] on icon "button" at bounding box center [186, 681] width 15 height 15
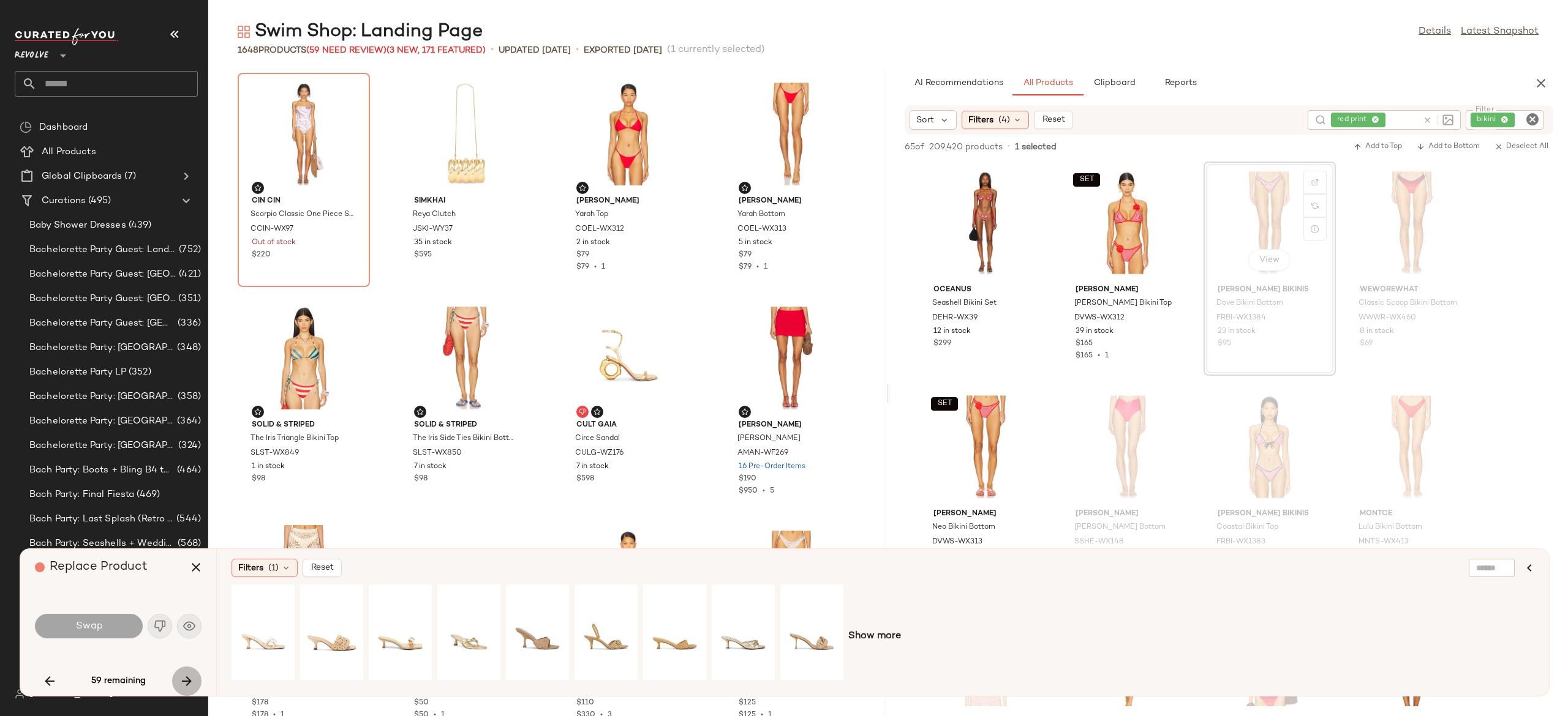
click at [191, 674] on icon "button" at bounding box center [186, 681] width 15 height 15
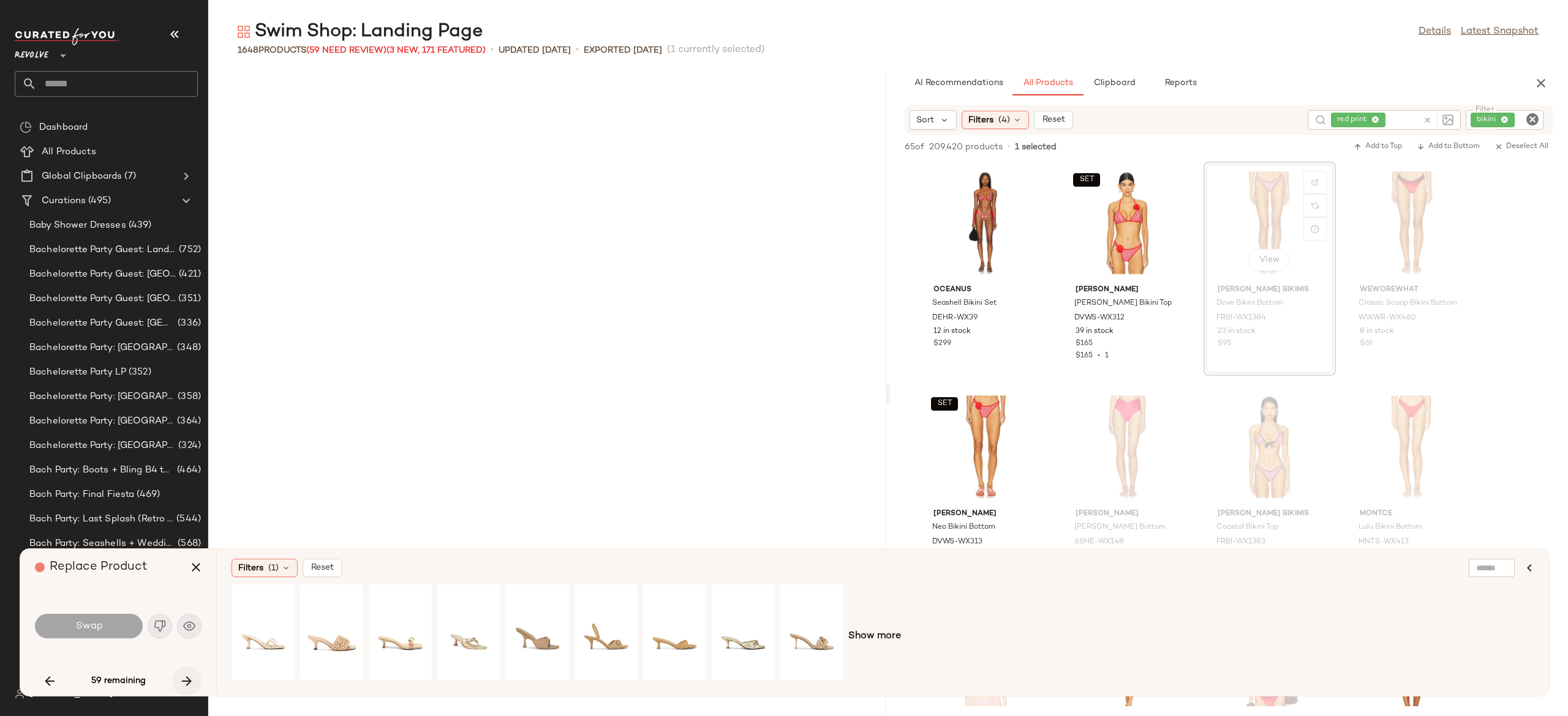
scroll to position [906, 0]
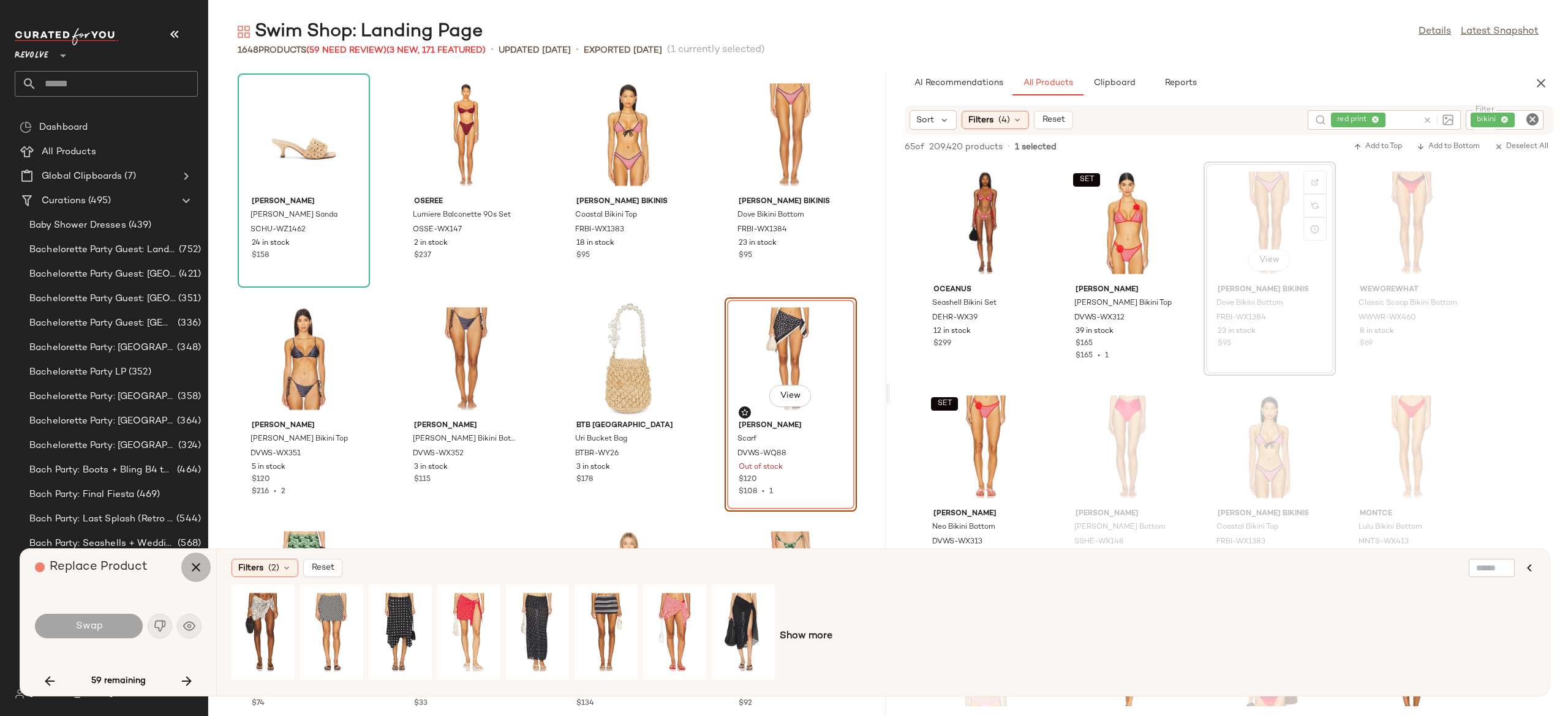
click at [197, 564] on icon "button" at bounding box center [195, 567] width 15 height 15
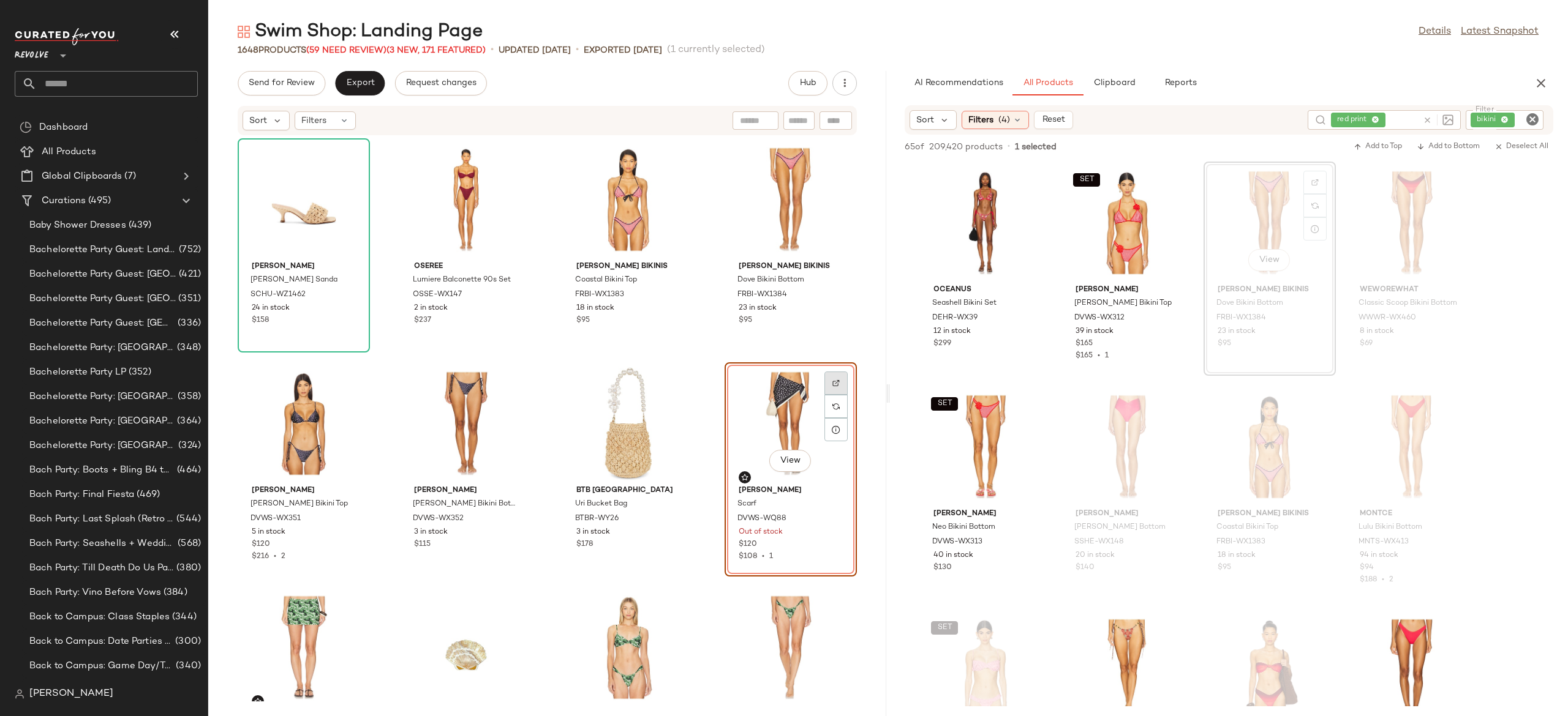
click at [832, 384] on img at bounding box center [835, 382] width 7 height 7
click at [832, 382] on img at bounding box center [835, 382] width 7 height 7
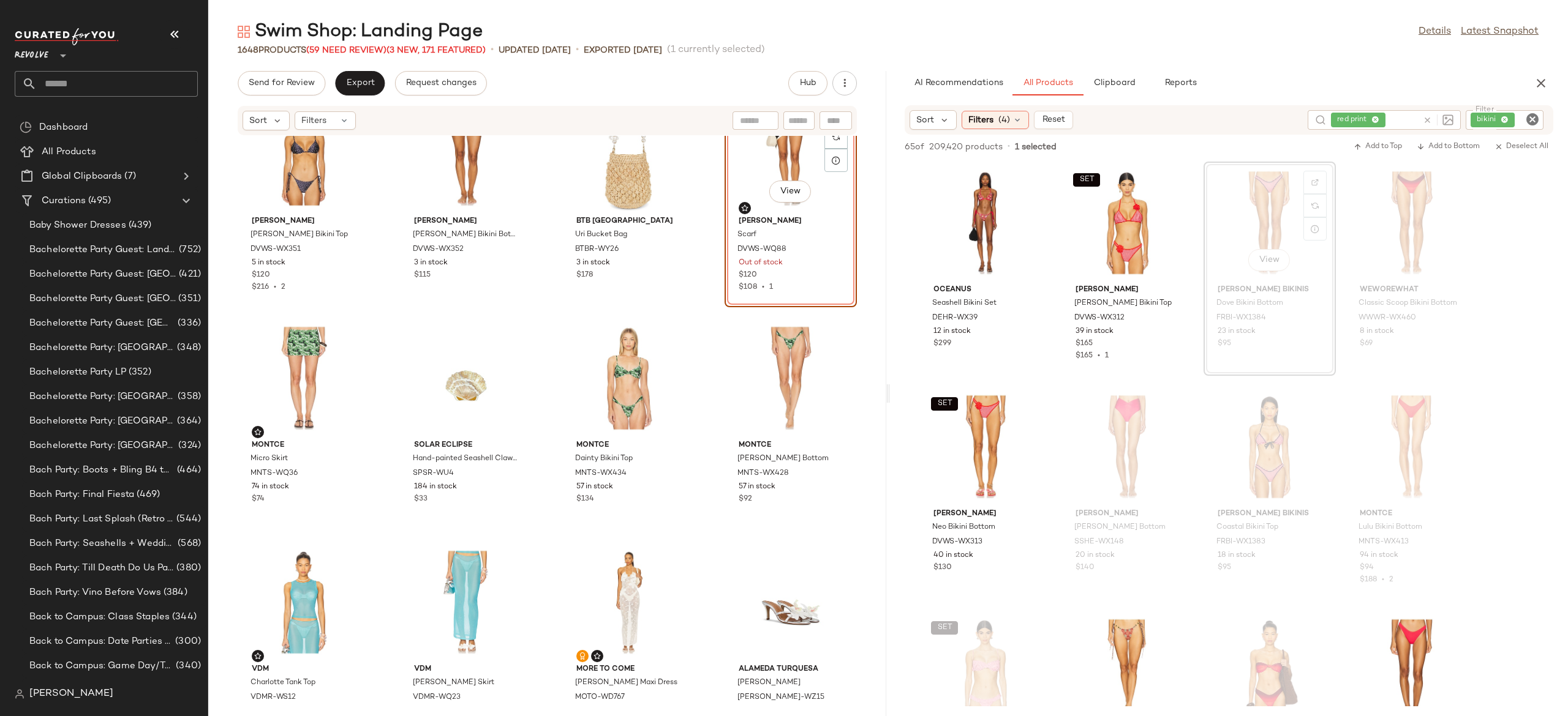
scroll to position [1212, 0]
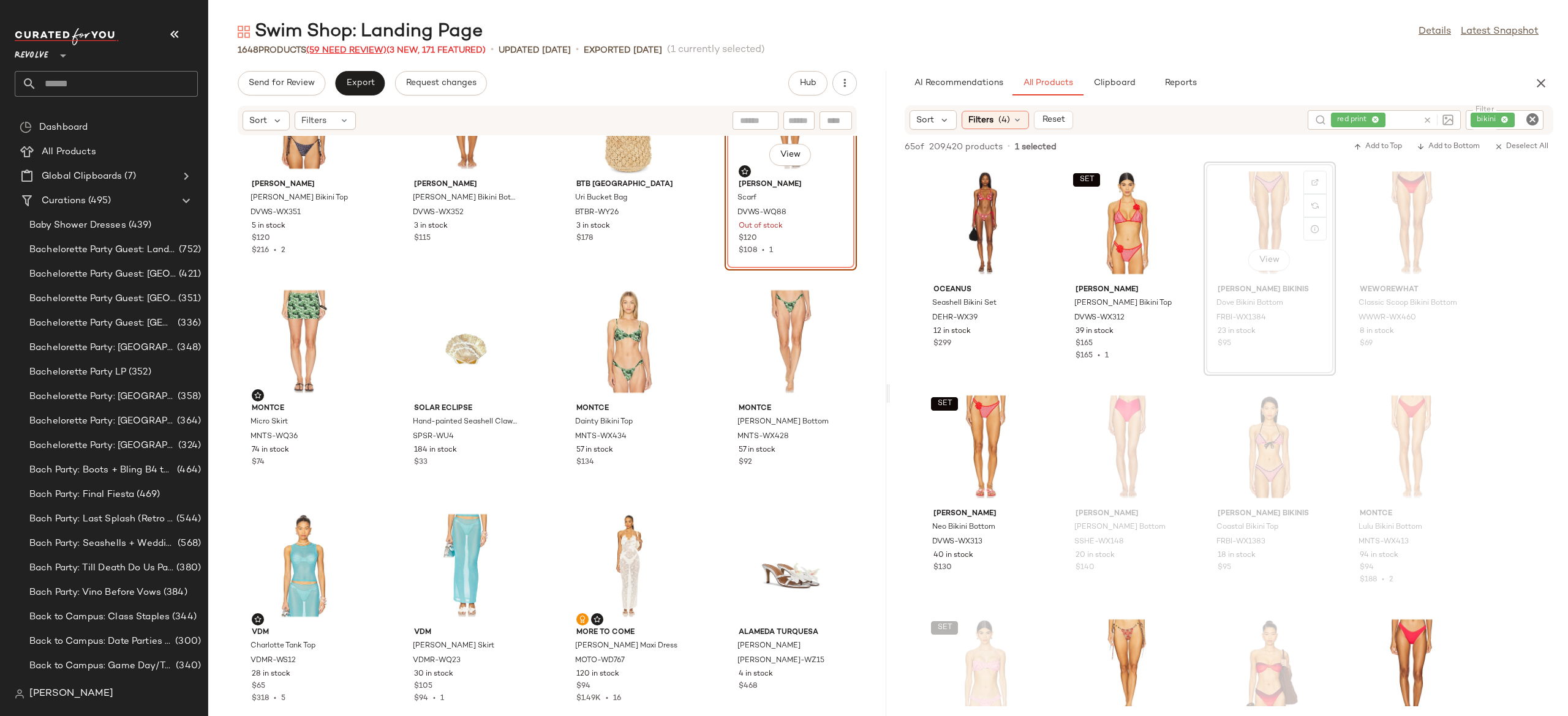
click at [368, 46] on span "(59 Need Review)" at bounding box center [346, 50] width 80 height 9
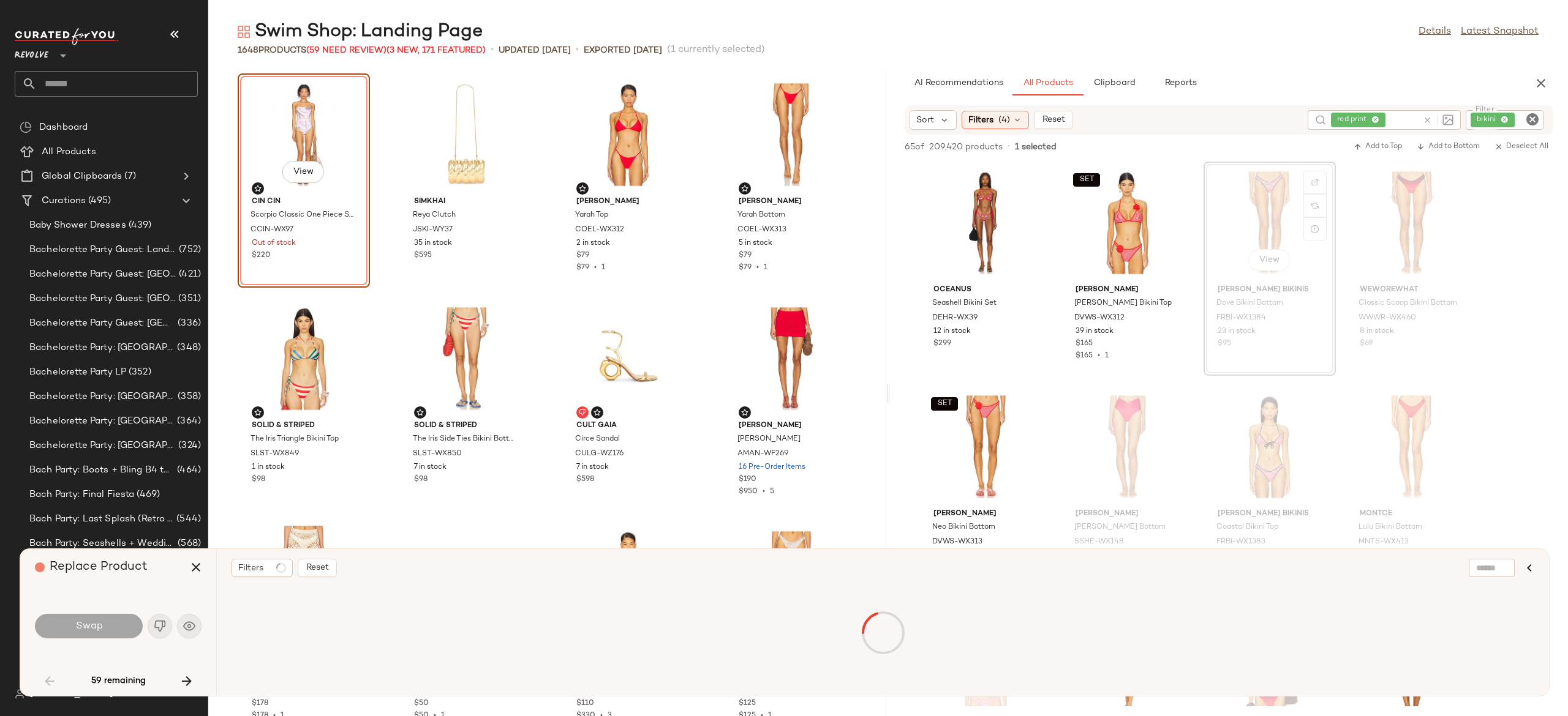
scroll to position [1, 0]
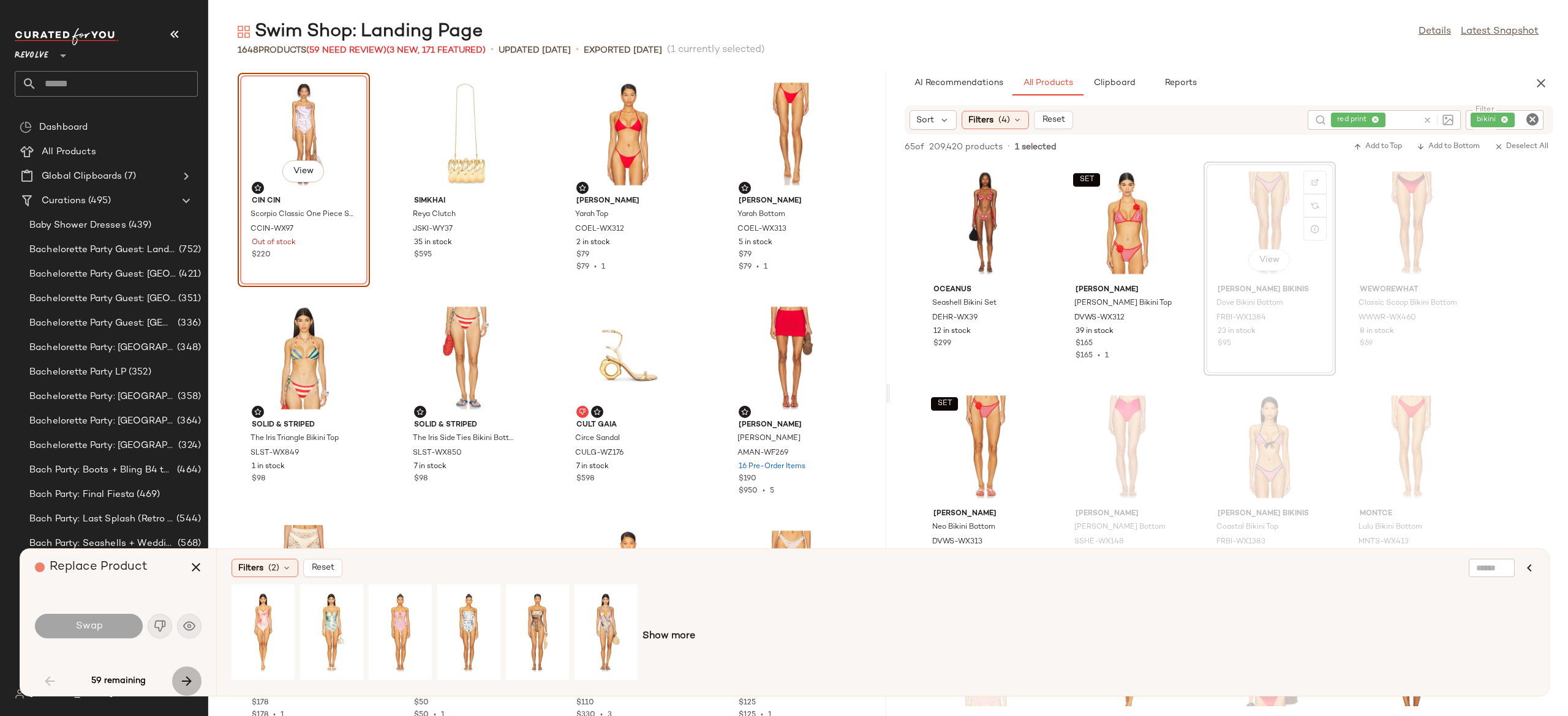
click at [188, 680] on icon "button" at bounding box center [186, 681] width 15 height 15
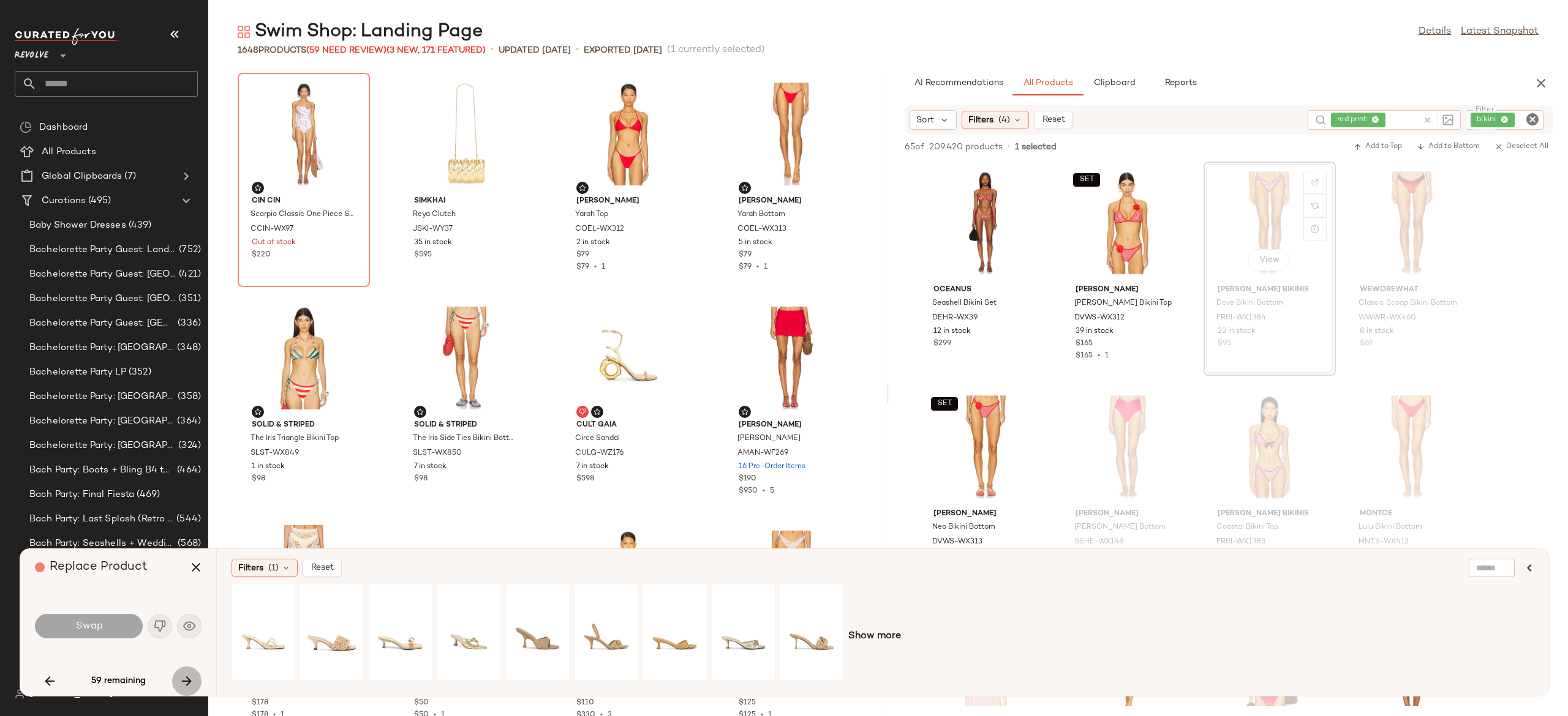
click at [188, 680] on icon "button" at bounding box center [186, 681] width 15 height 15
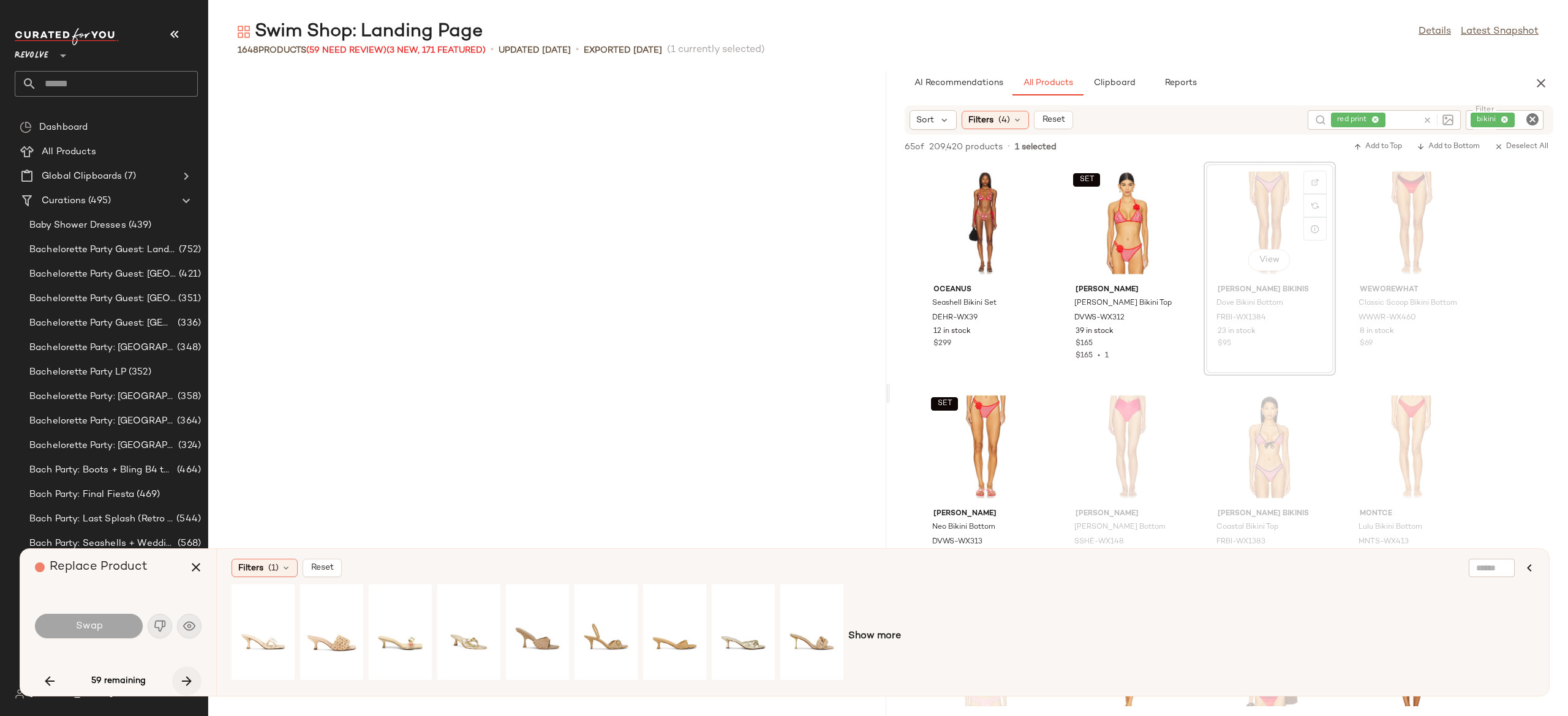
scroll to position [906, 0]
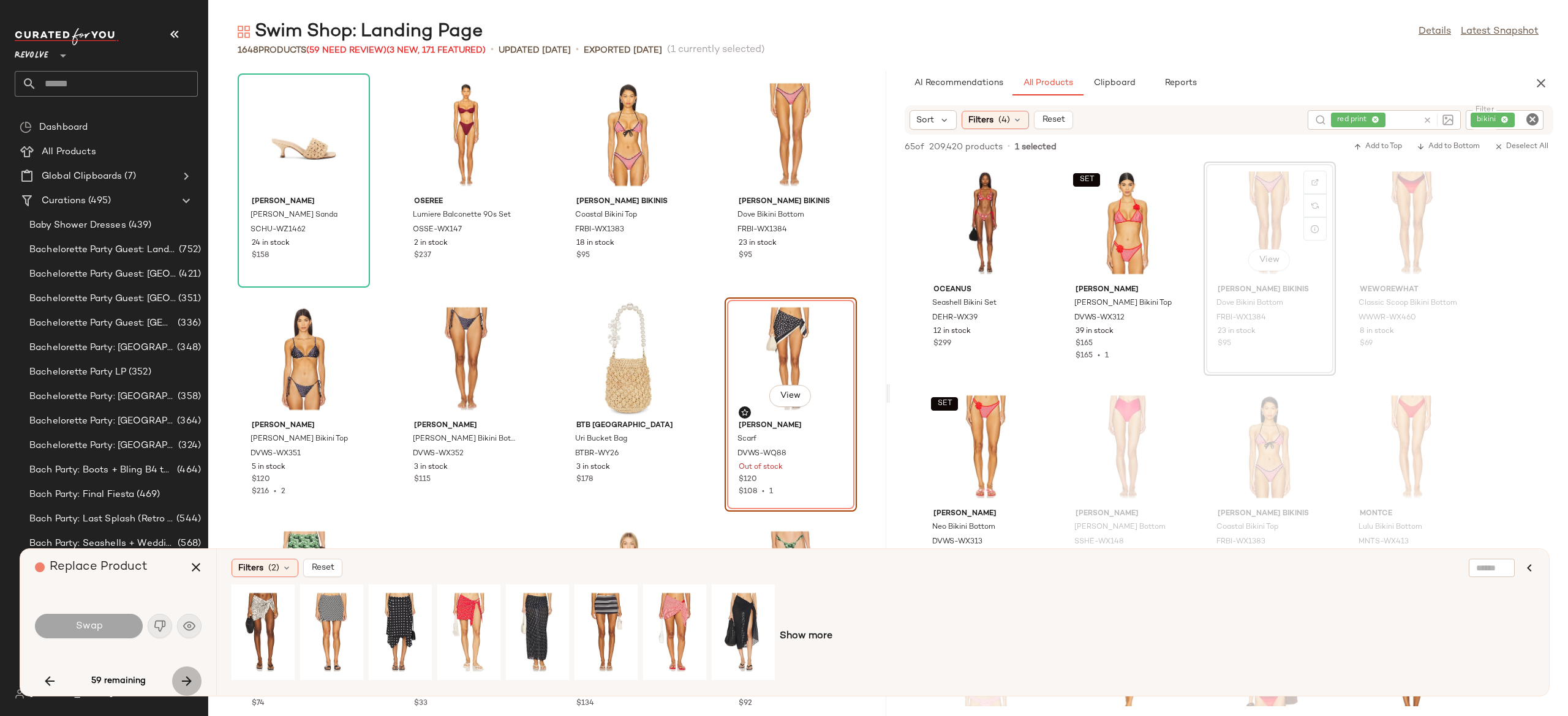
click at [188, 680] on icon "button" at bounding box center [186, 681] width 15 height 15
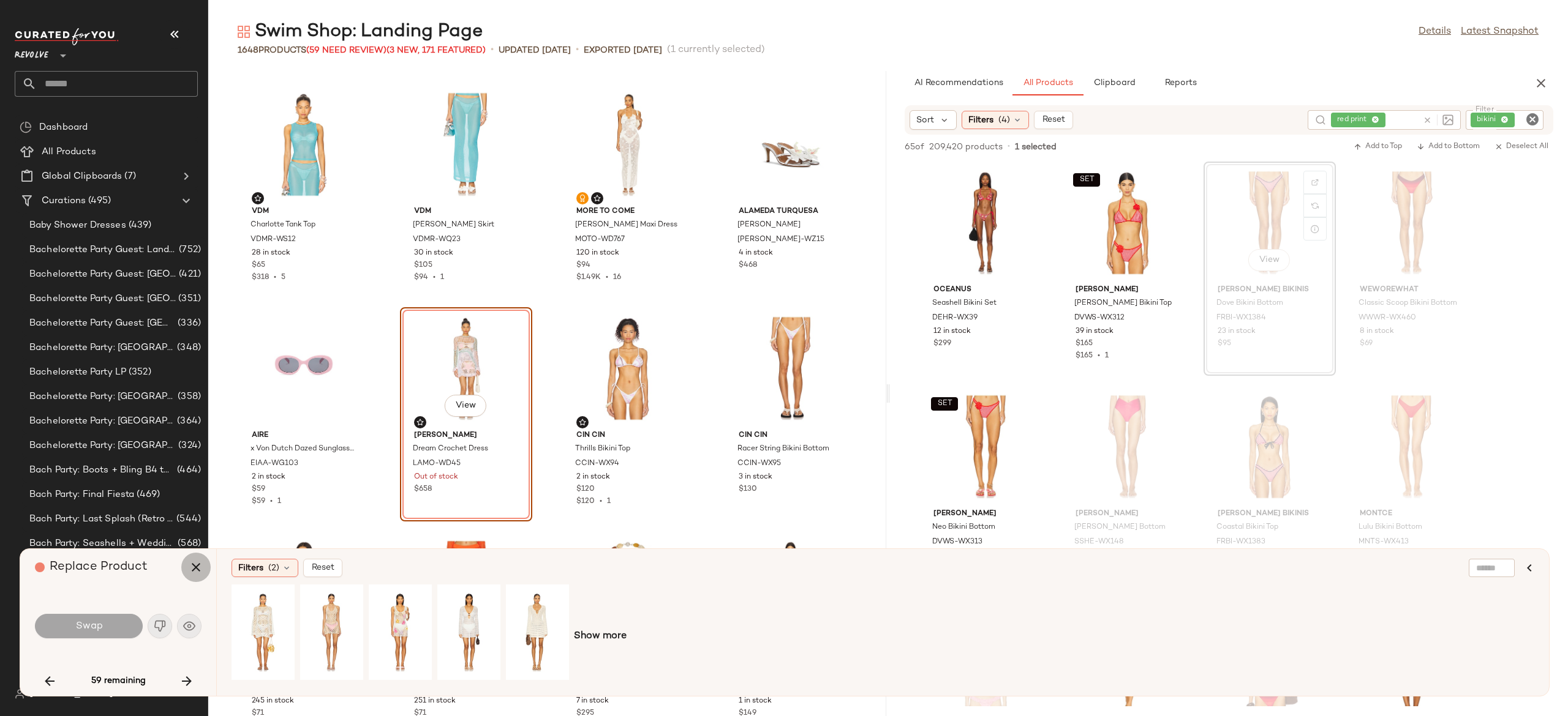
click at [194, 563] on icon "button" at bounding box center [195, 567] width 15 height 15
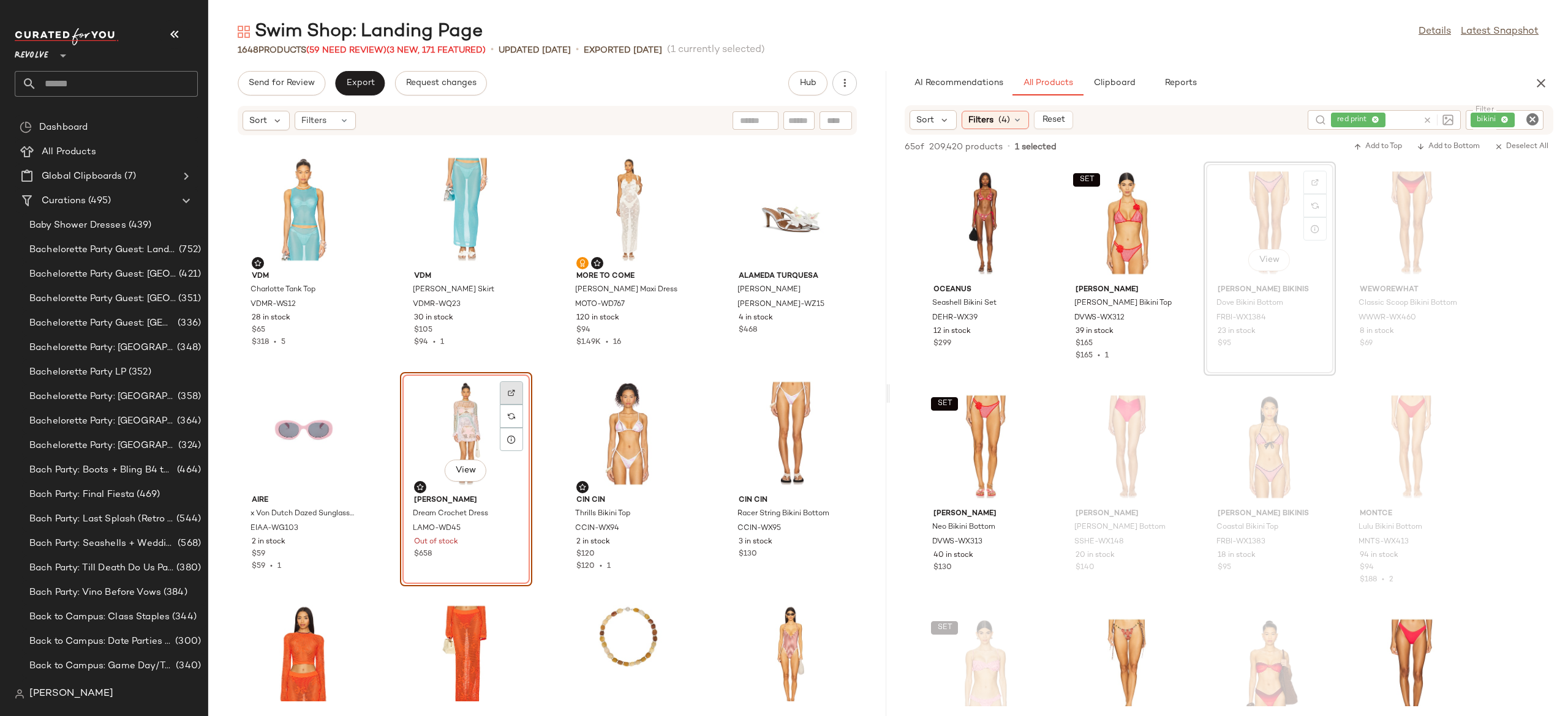
click at [512, 405] on div at bounding box center [512, 416] width 24 height 24
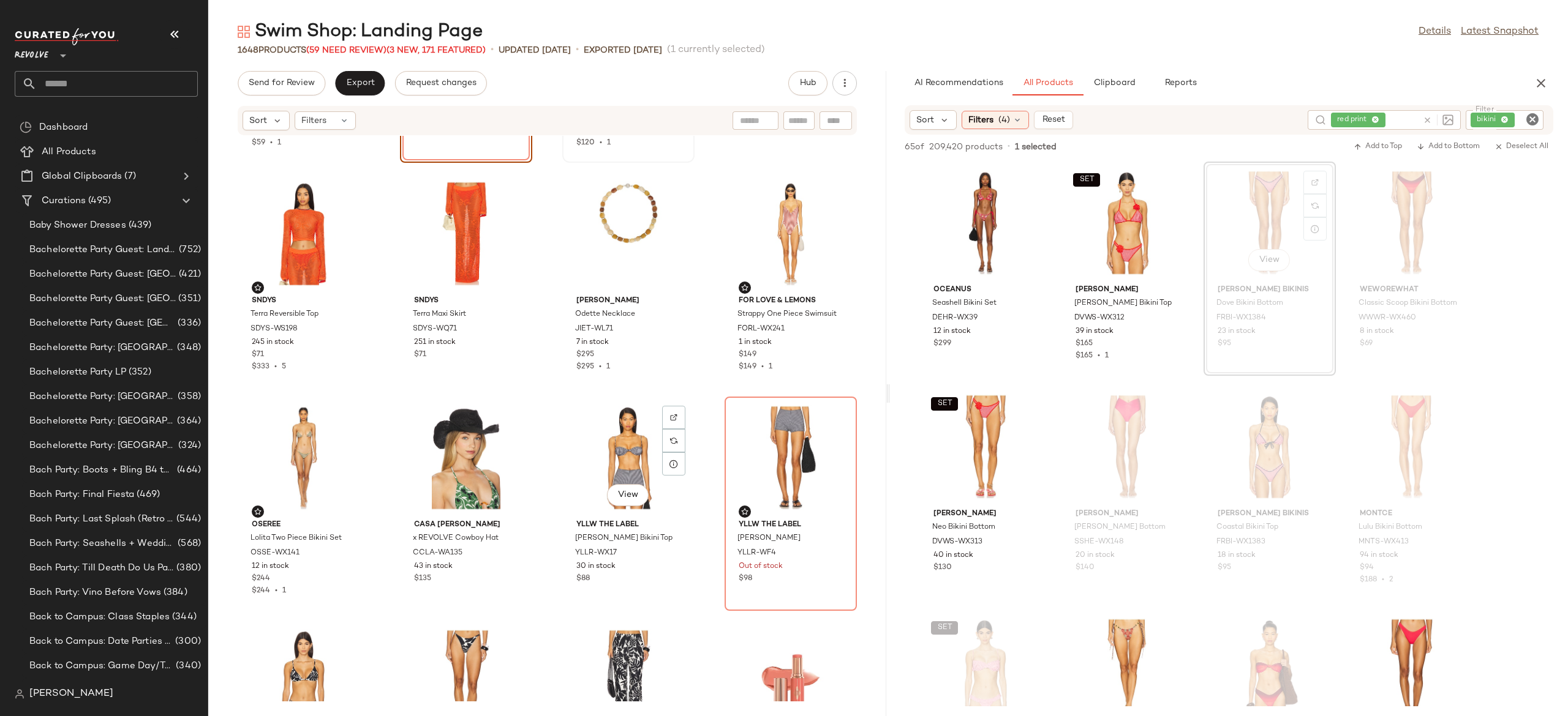
scroll to position [2010, 0]
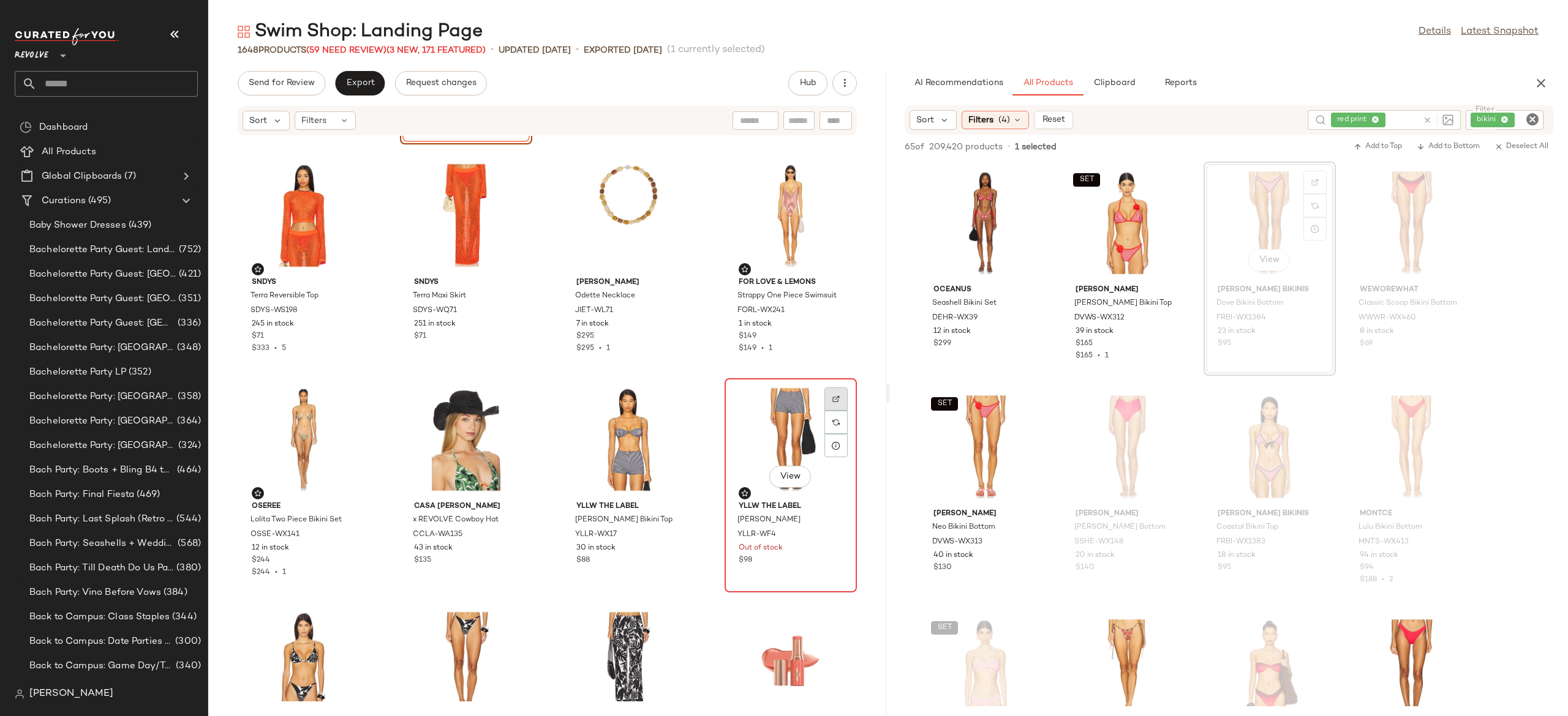
click at [832, 401] on img at bounding box center [835, 399] width 7 height 7
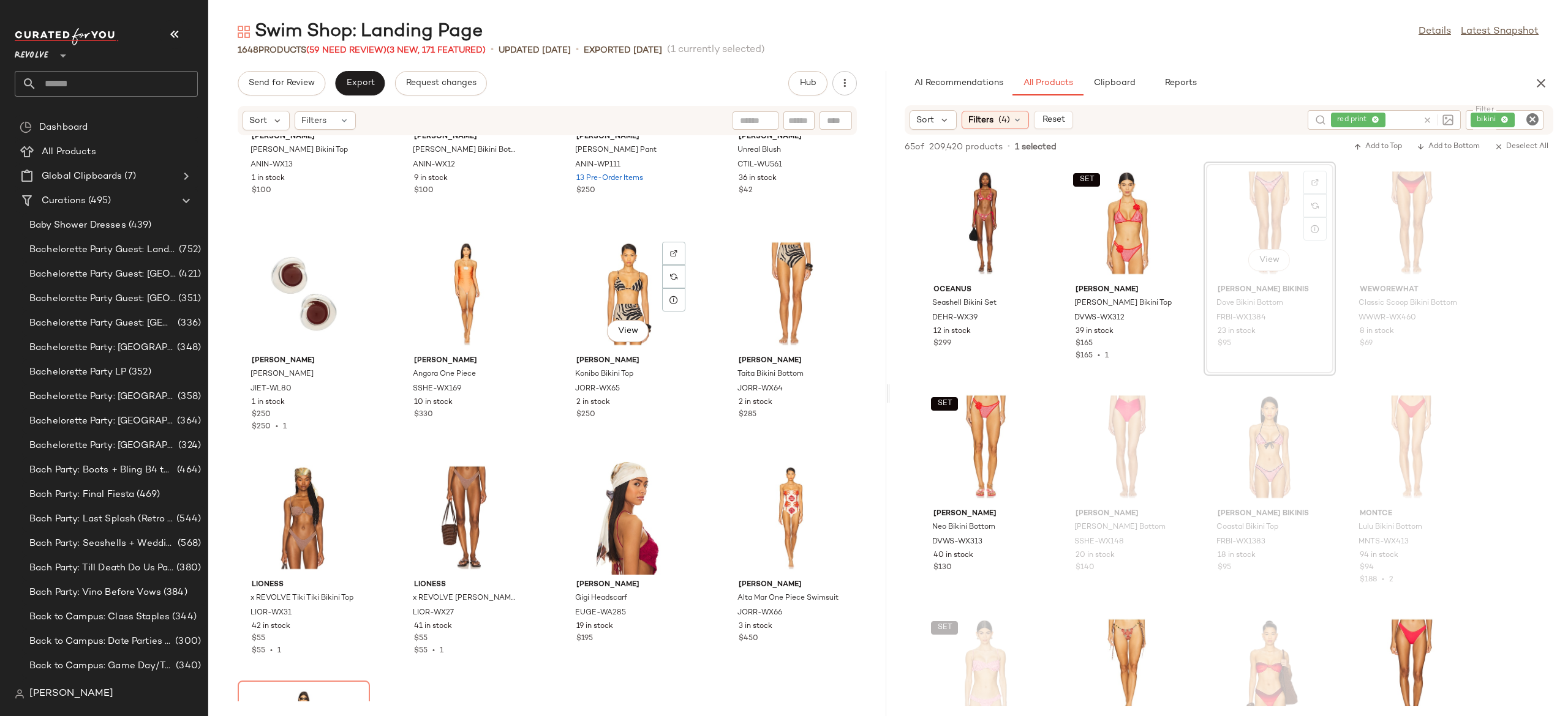
scroll to position [2615, 0]
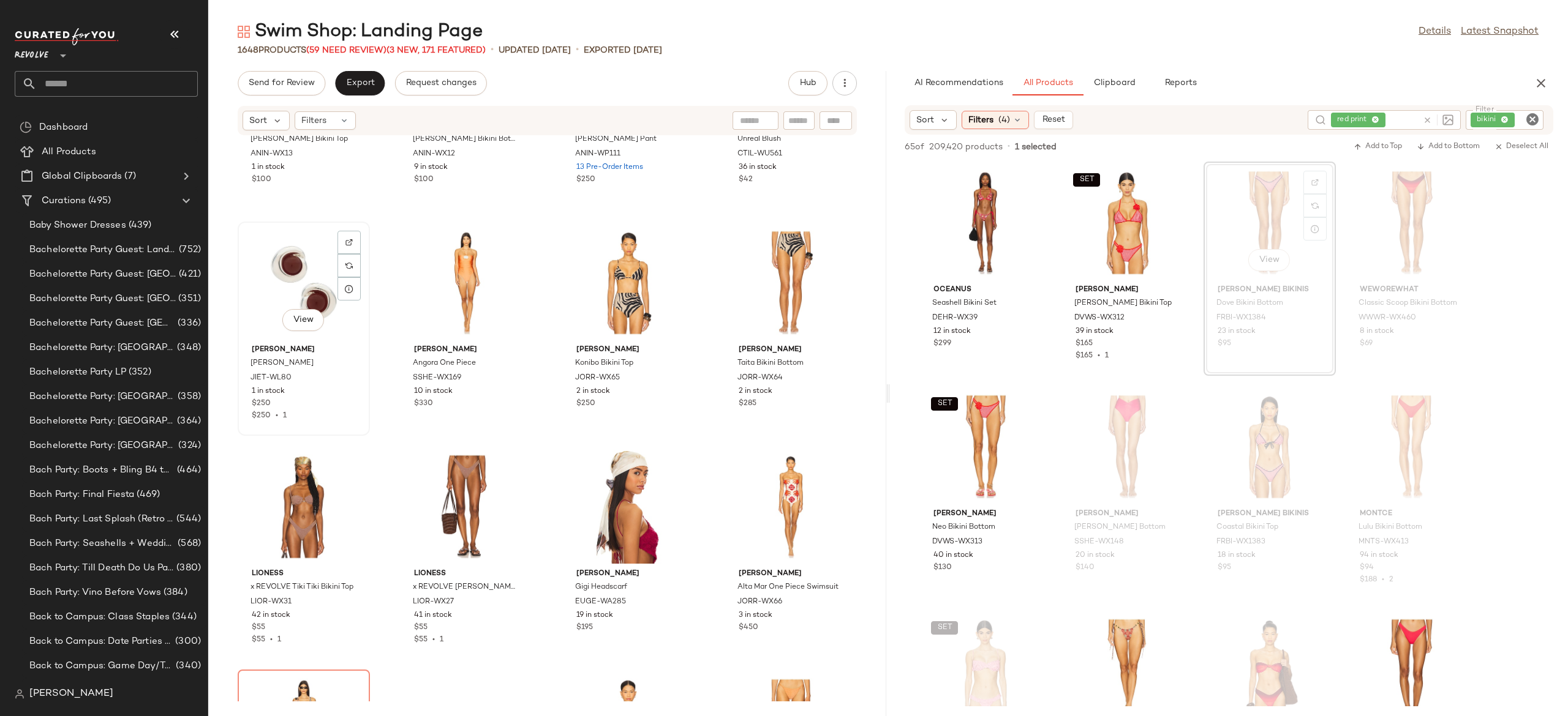
click at [313, 290] on div "View" at bounding box center [304, 283] width 123 height 114
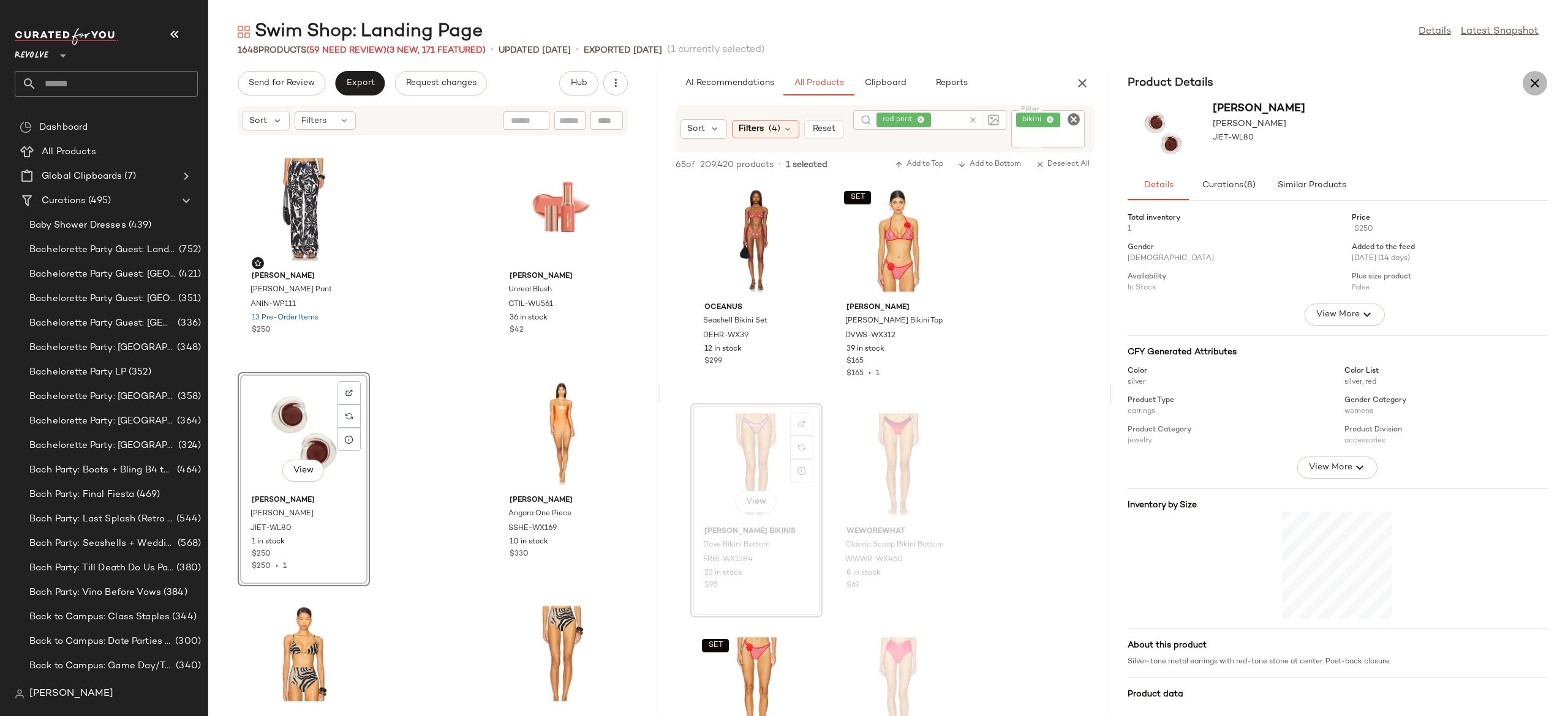
click at [1533, 88] on icon "button" at bounding box center [1535, 82] width 15 height 15
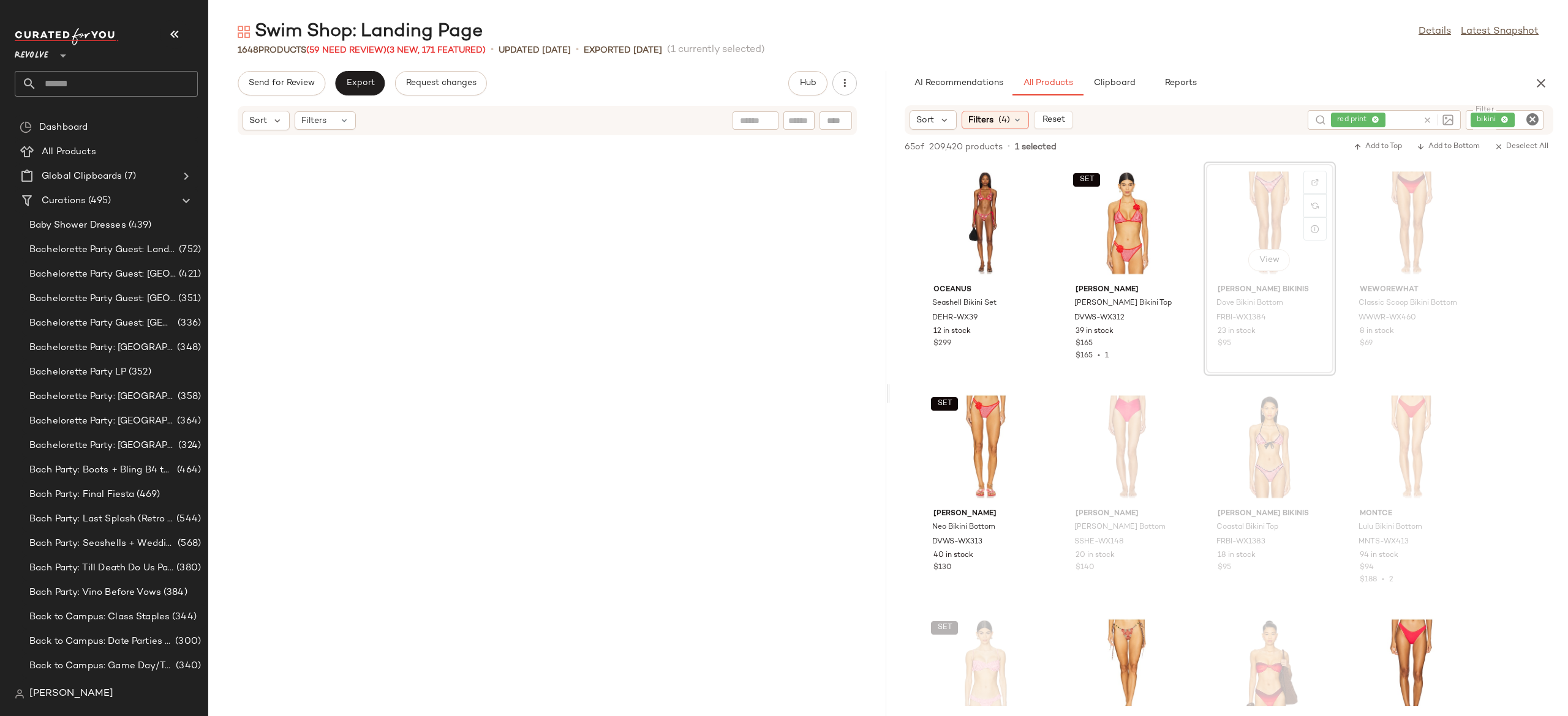
scroll to position [2464, 0]
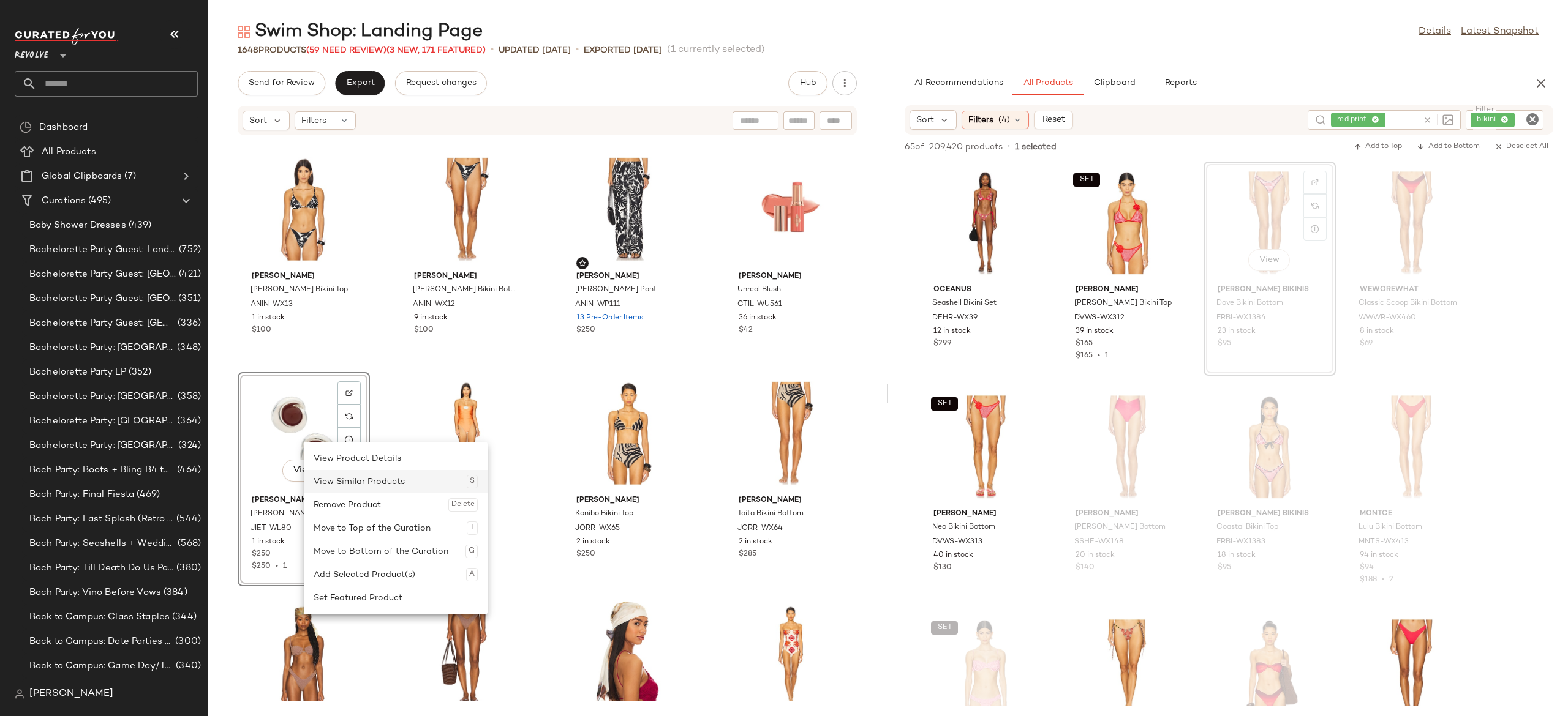
click at [372, 487] on div "View Similar Products S" at bounding box center [395, 482] width 164 height 24
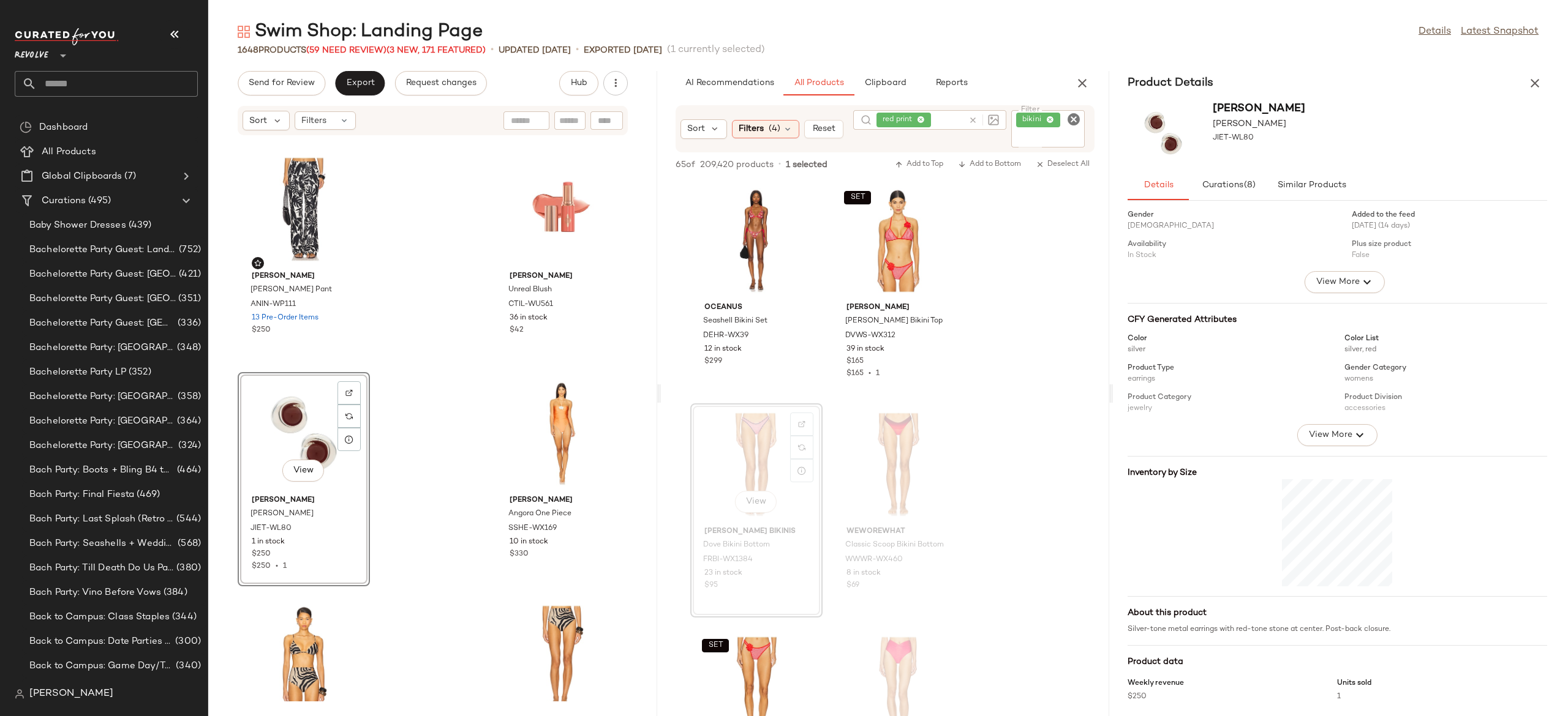
scroll to position [0, 0]
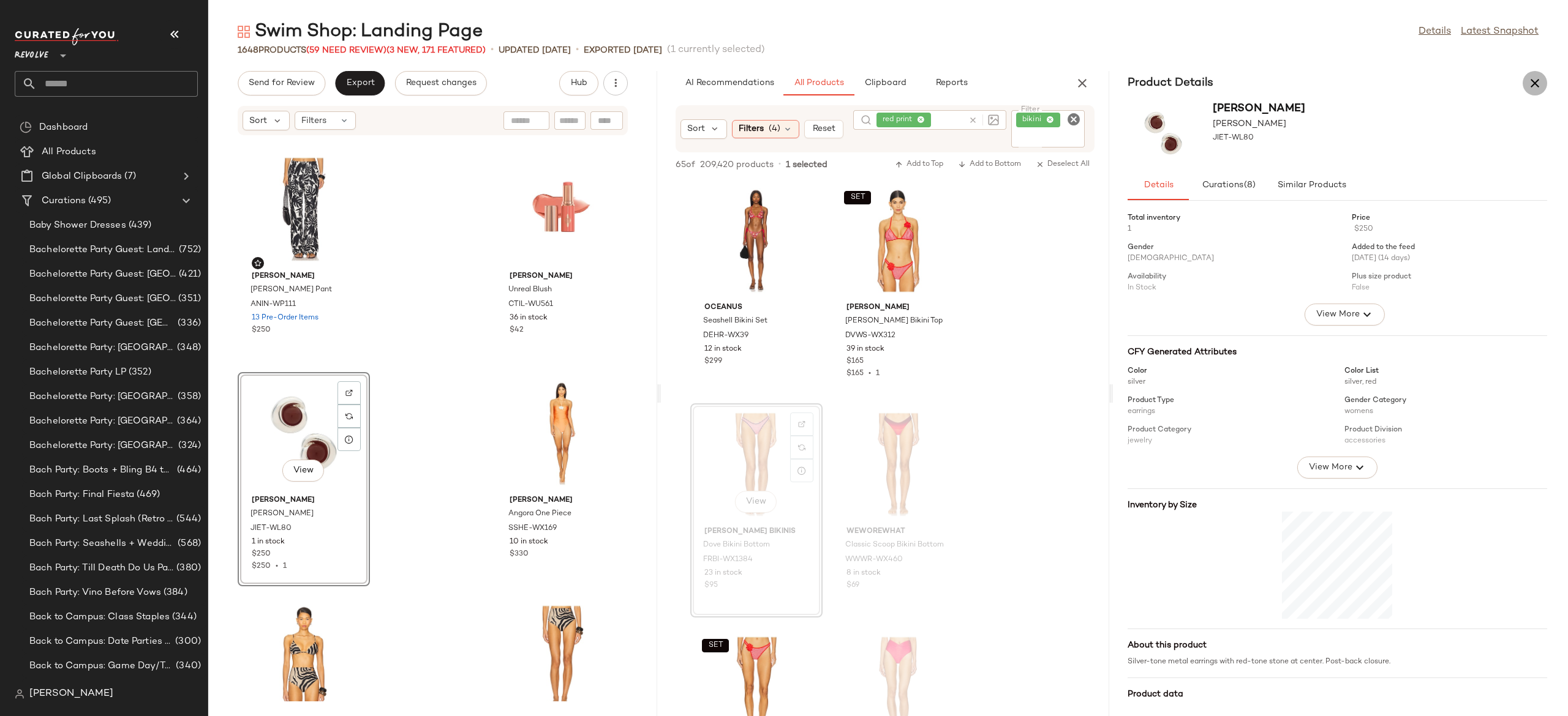
click at [1539, 84] on icon "button" at bounding box center [1535, 82] width 15 height 15
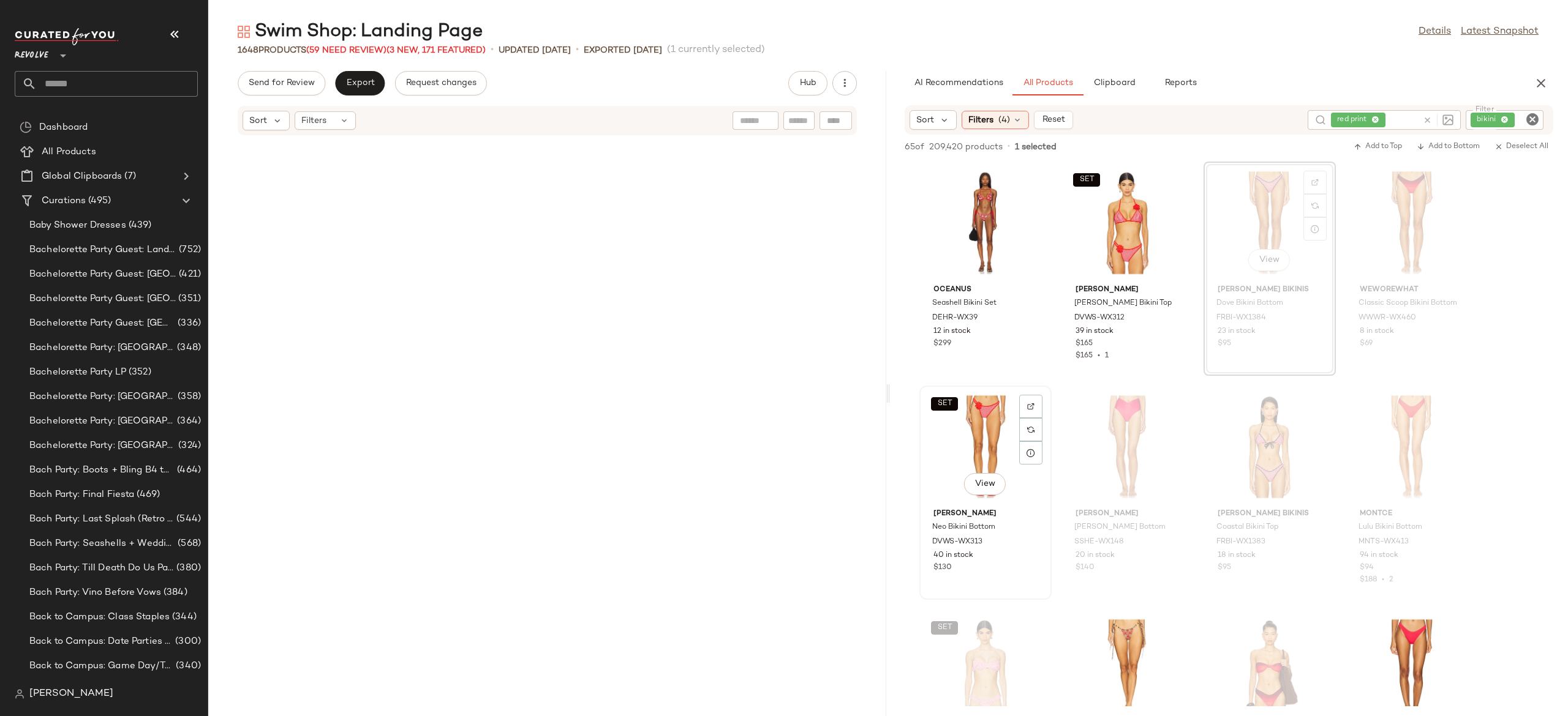
scroll to position [2464, 0]
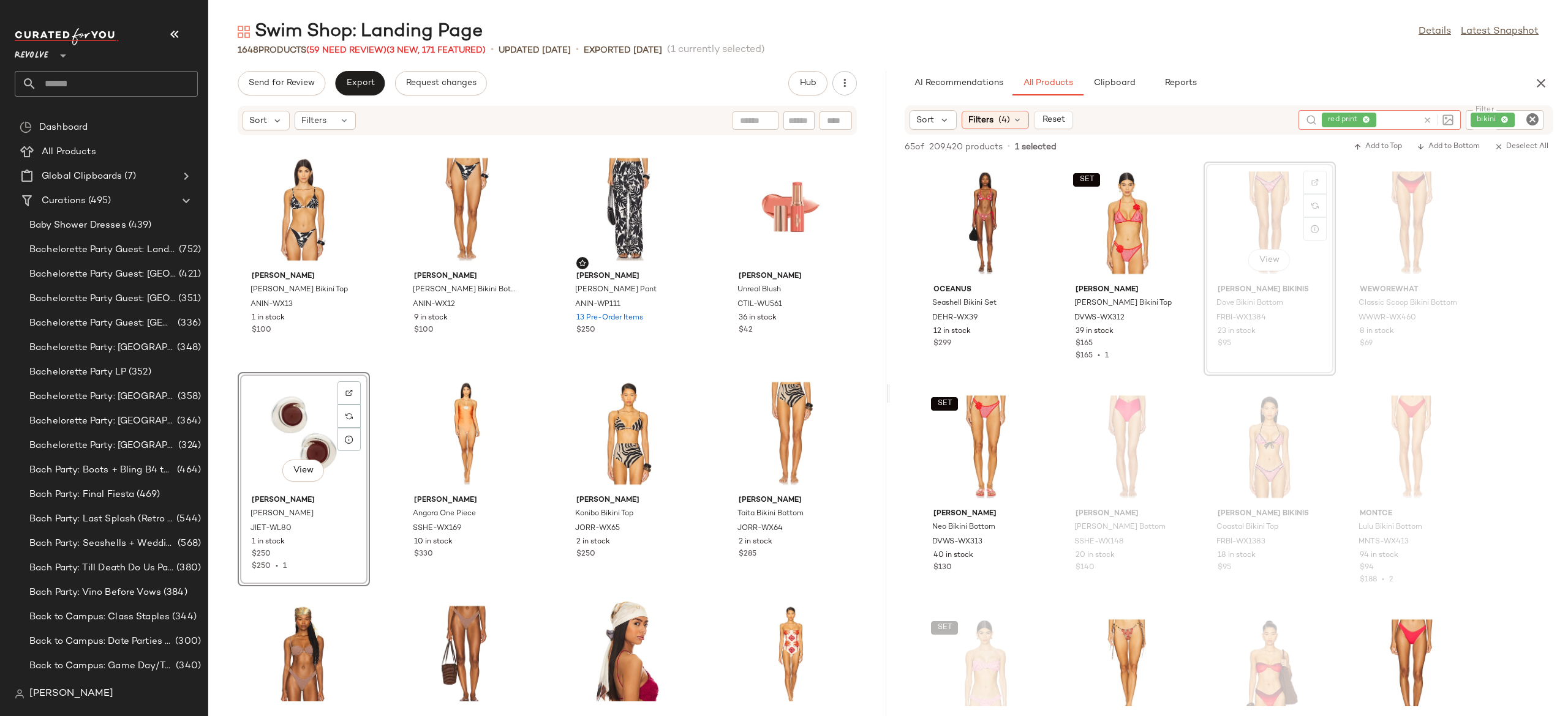
click at [1428, 117] on icon at bounding box center [1427, 119] width 9 height 9
click at [1490, 110] on div "bikini" at bounding box center [1463, 119] width 161 height 20
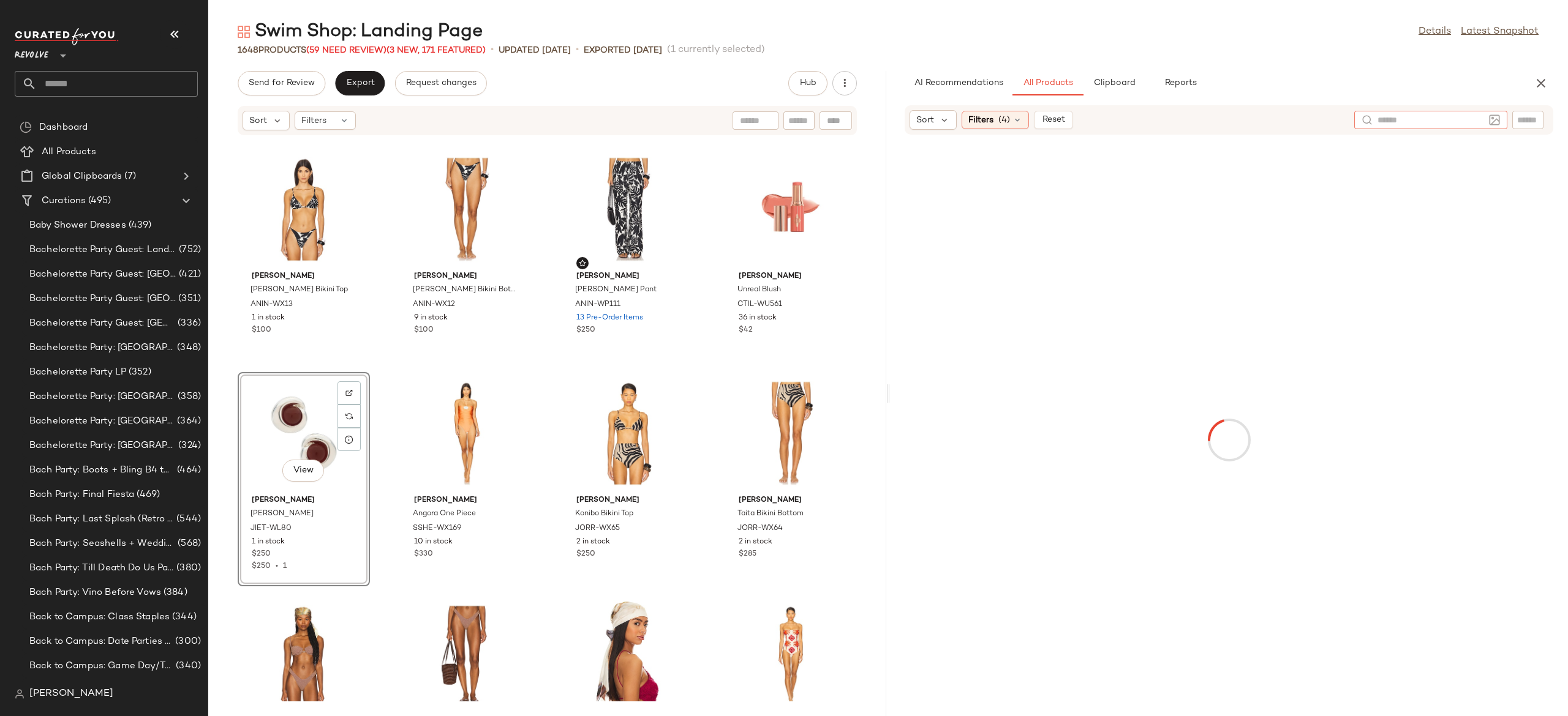
click at [1411, 119] on input "text" at bounding box center [1430, 119] width 107 height 13
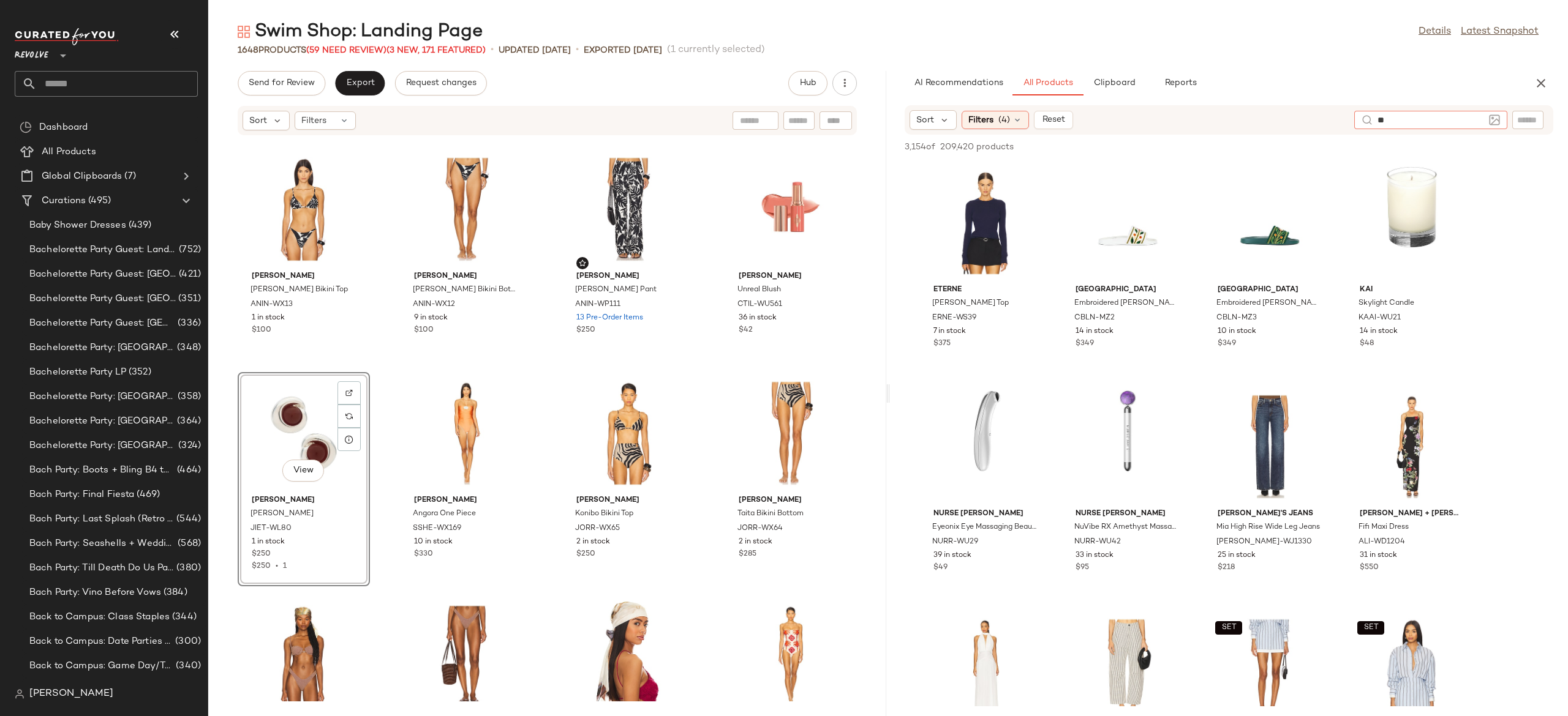
type input "*"
type input "********"
type input "***"
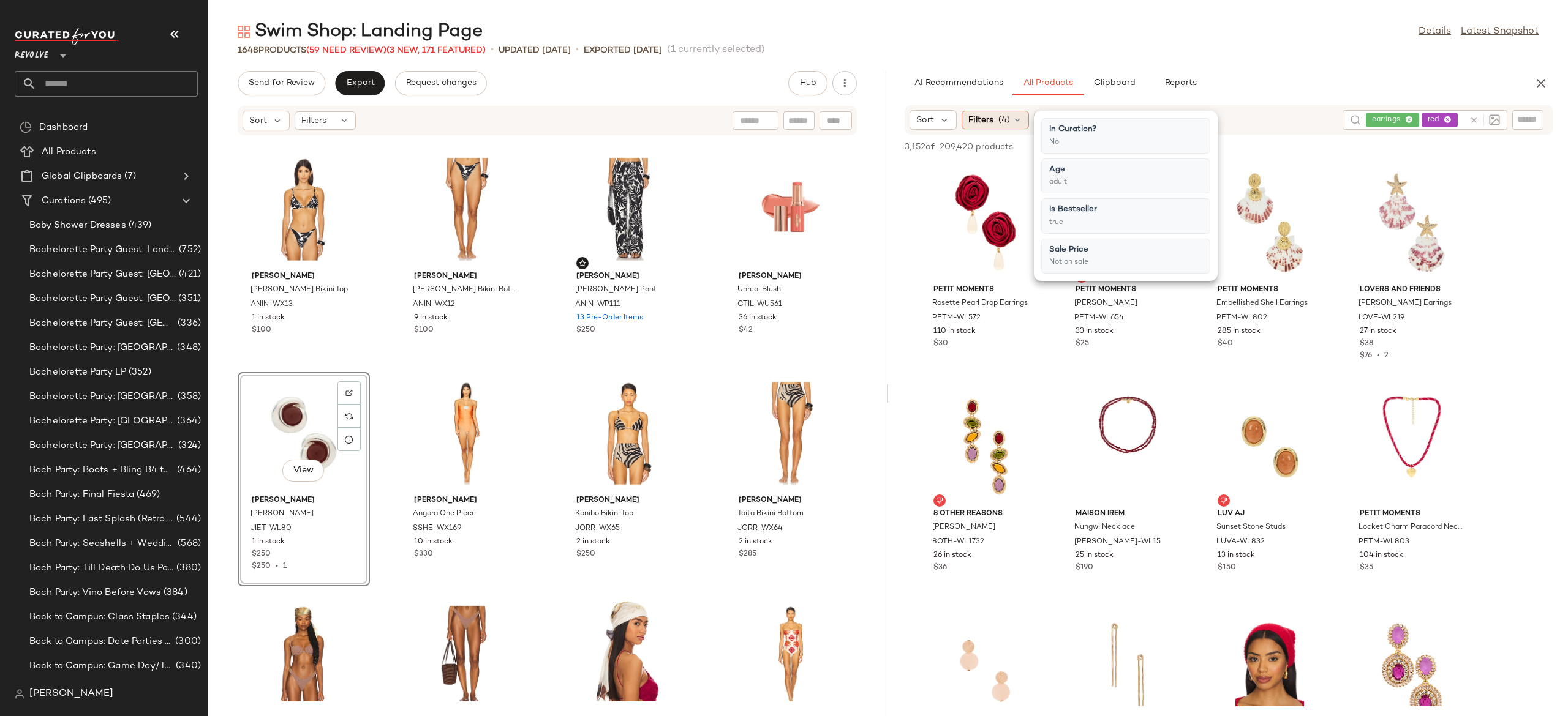
click at [1013, 117] on icon at bounding box center [1017, 119] width 10 height 10
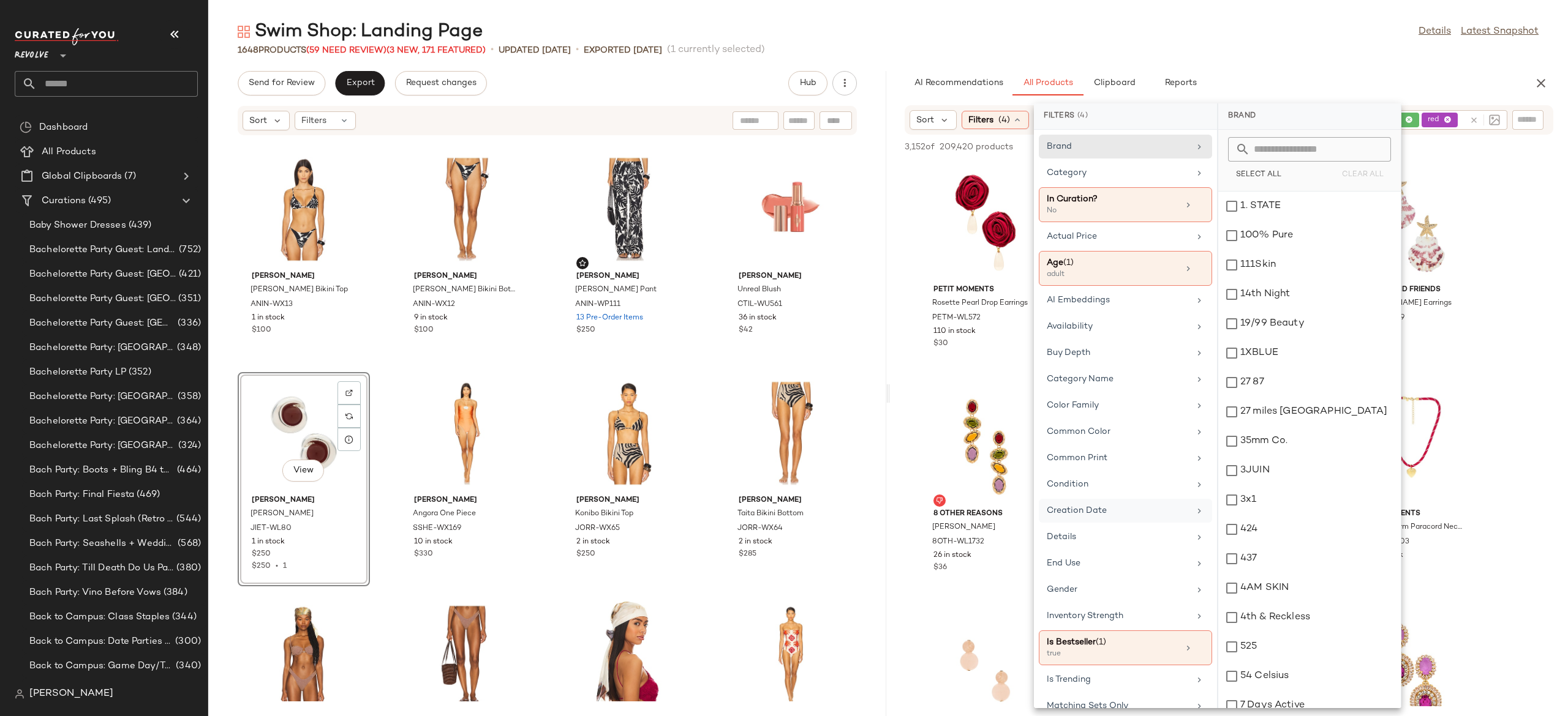
scroll to position [110, 0]
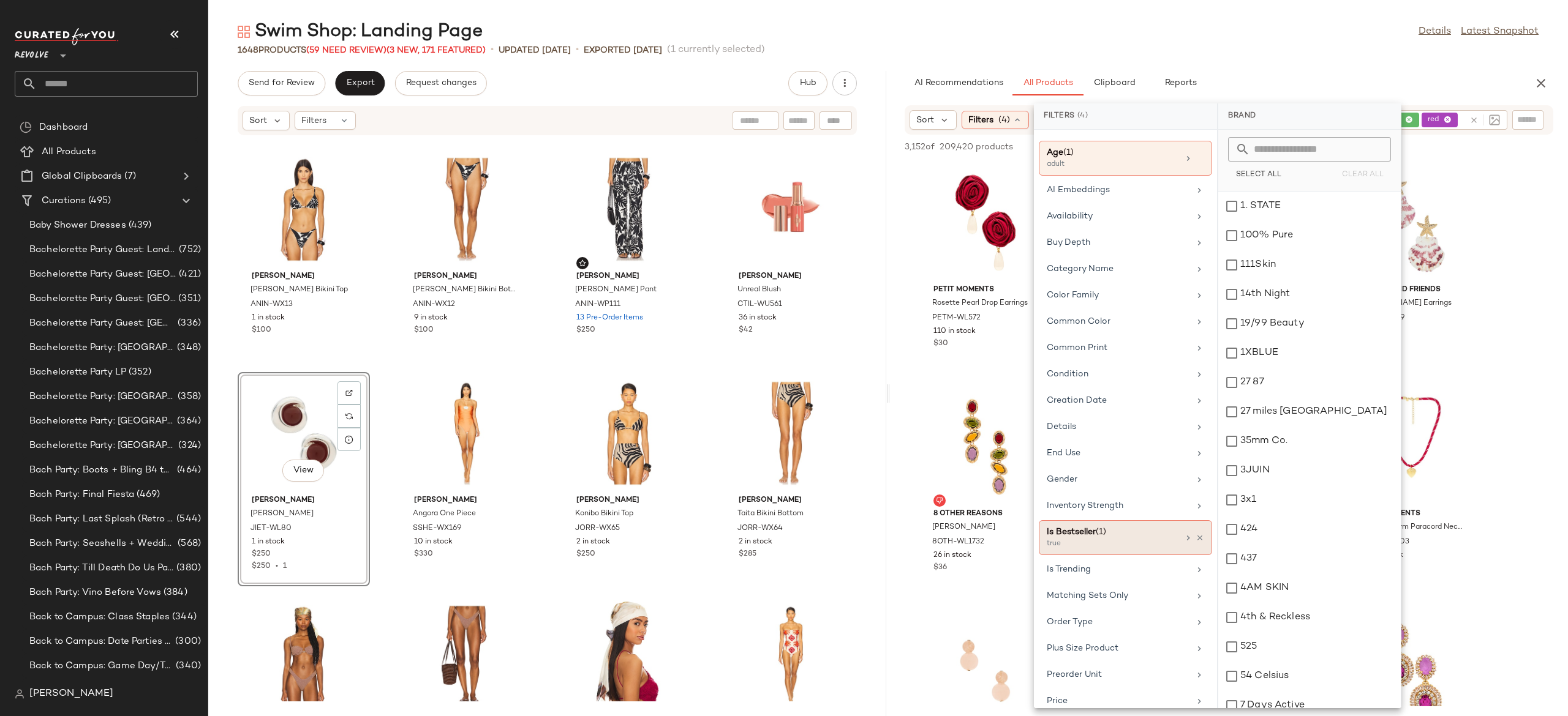
click at [1199, 541] on div "Is Bestseller (1) true" at bounding box center [1125, 538] width 173 height 35
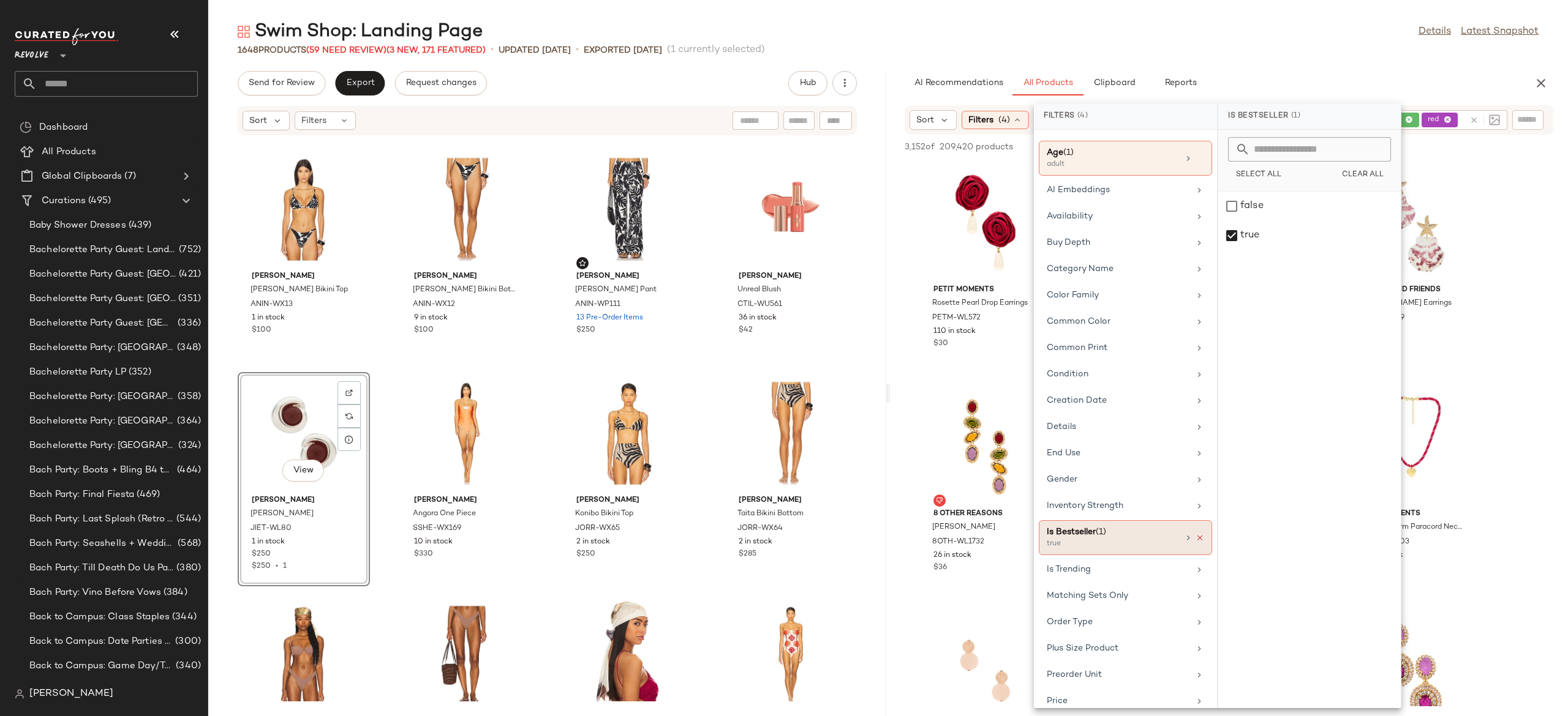
click at [1196, 543] on icon at bounding box center [1200, 538] width 9 height 9
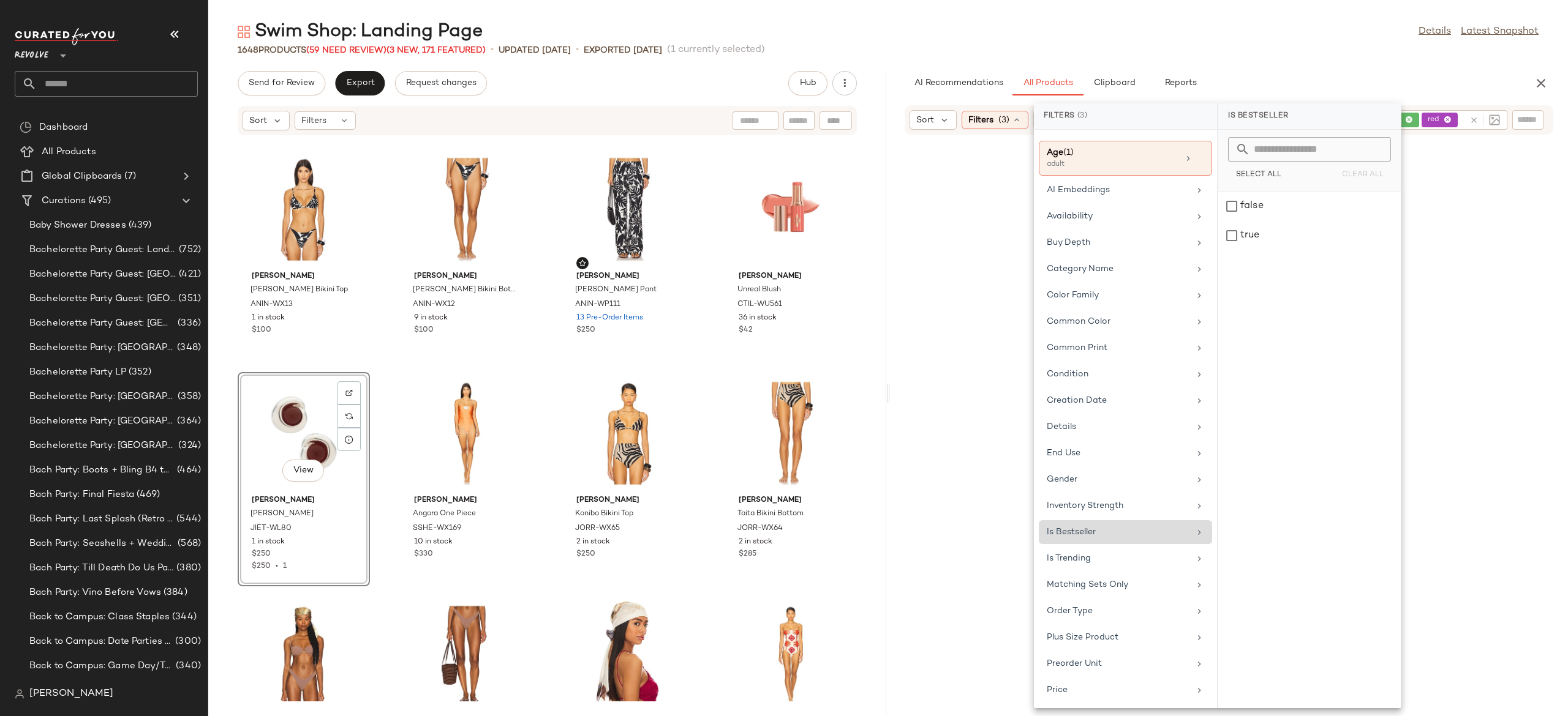
click at [1283, 87] on div "AI Recommendations All Products Clipboard Reports" at bounding box center [1209, 82] width 610 height 24
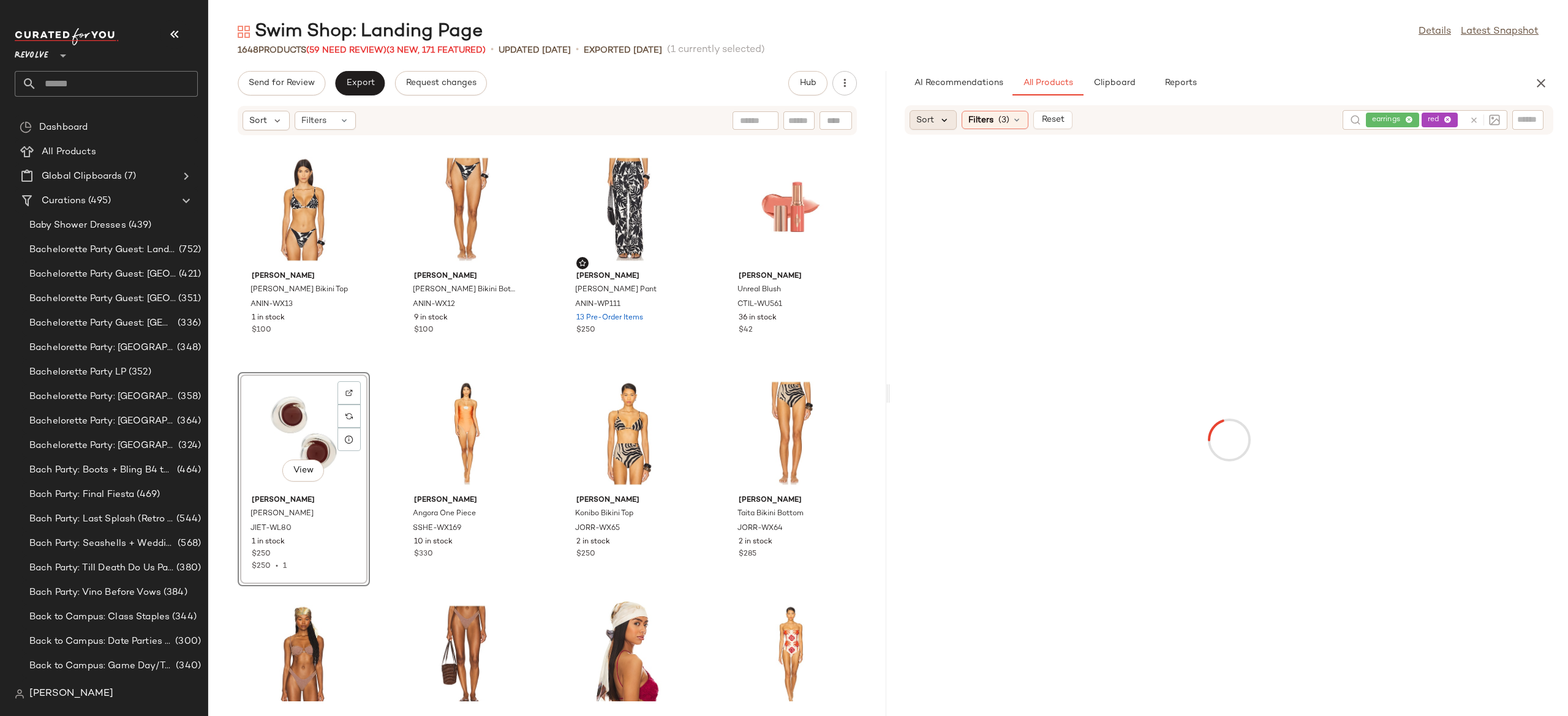
click at [946, 119] on icon at bounding box center [944, 119] width 11 height 11
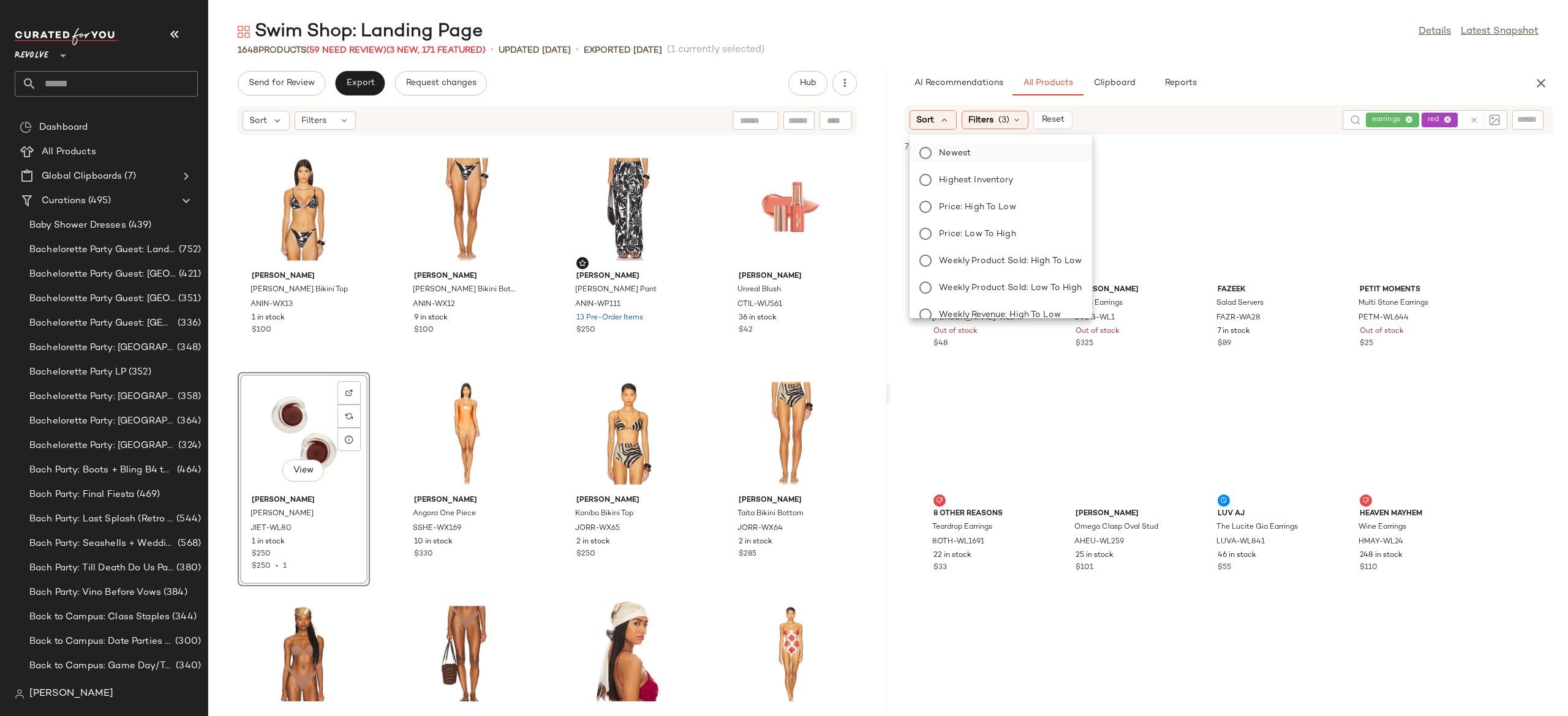
click at [956, 151] on span "Newest" at bounding box center [955, 153] width 31 height 13
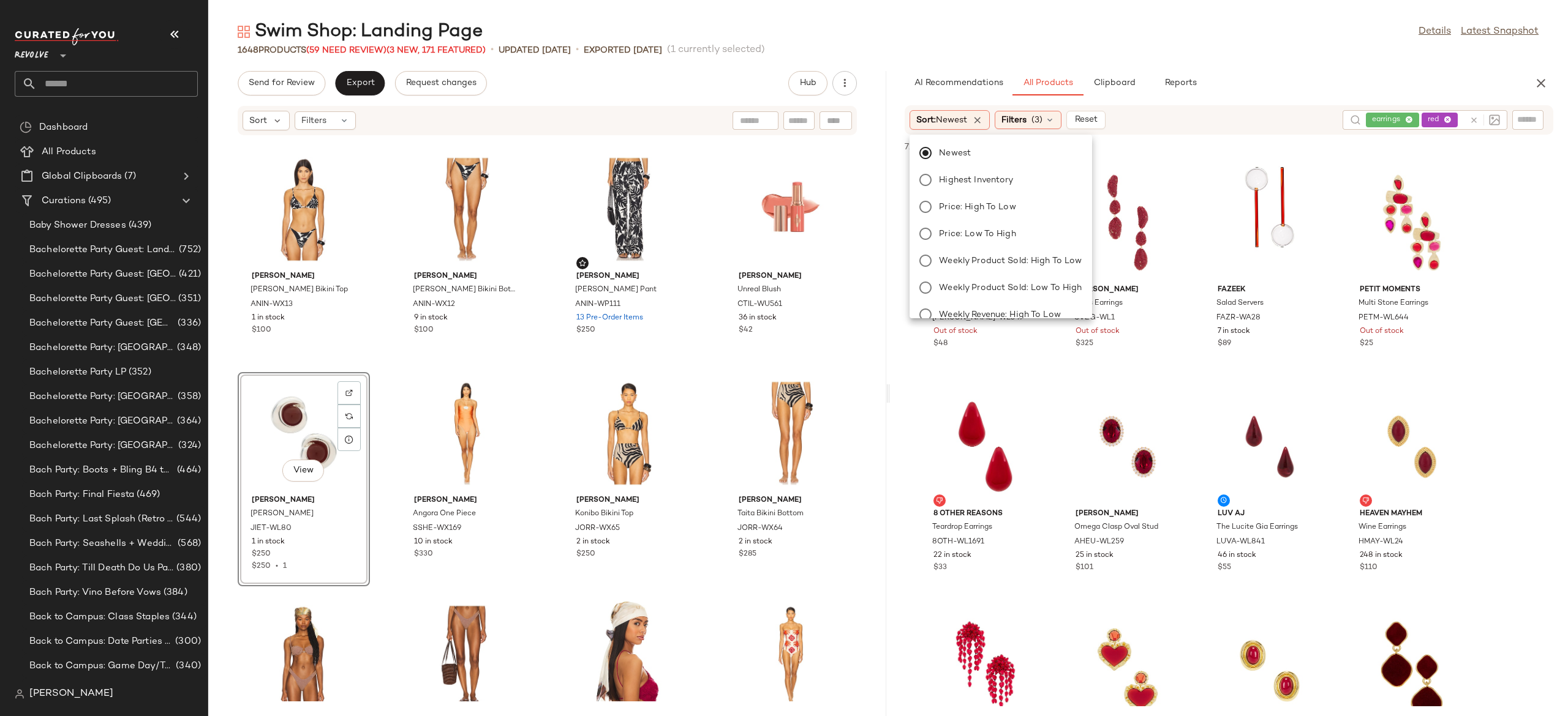
click at [1240, 109] on div "Sort: Newest Filters (3) Reset earrings red" at bounding box center [1229, 119] width 649 height 29
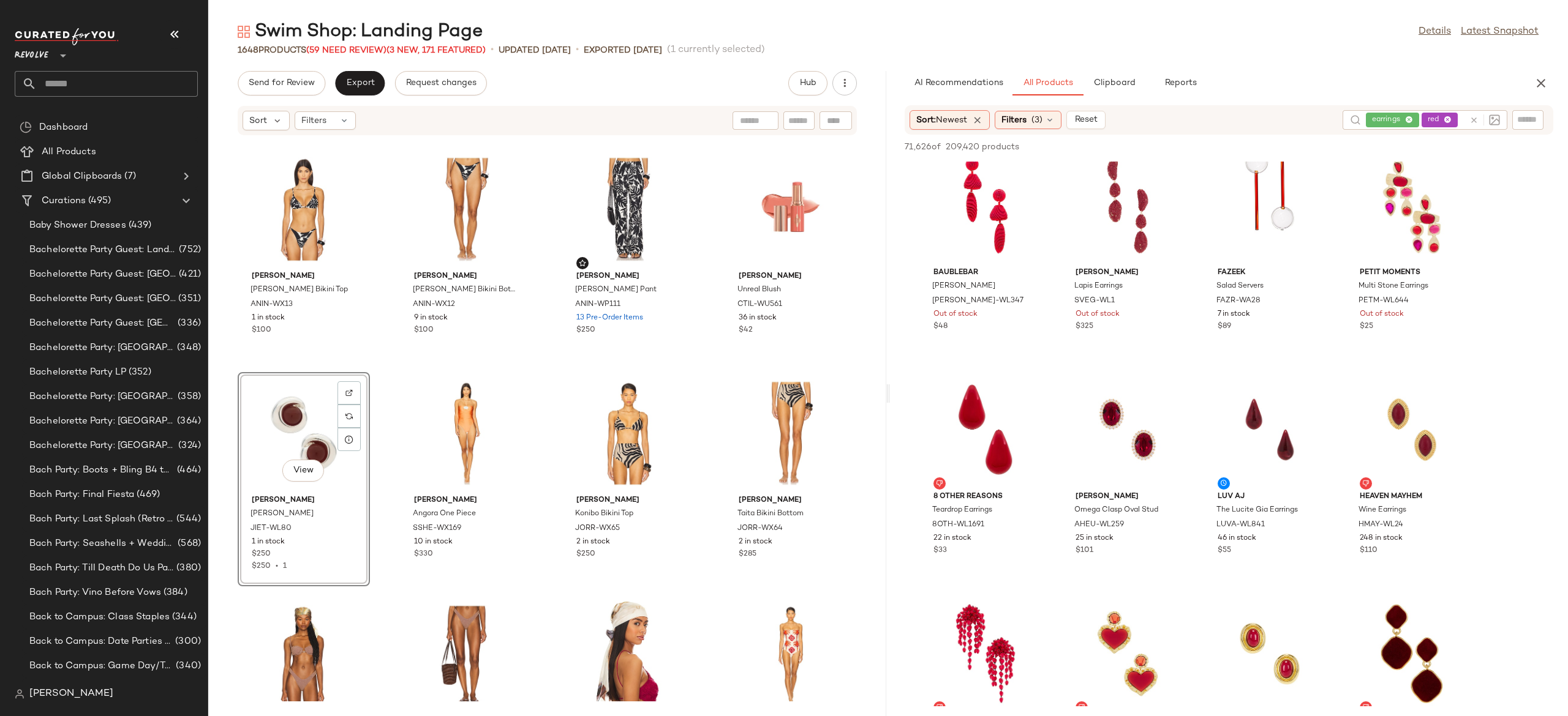
scroll to position [0, 0]
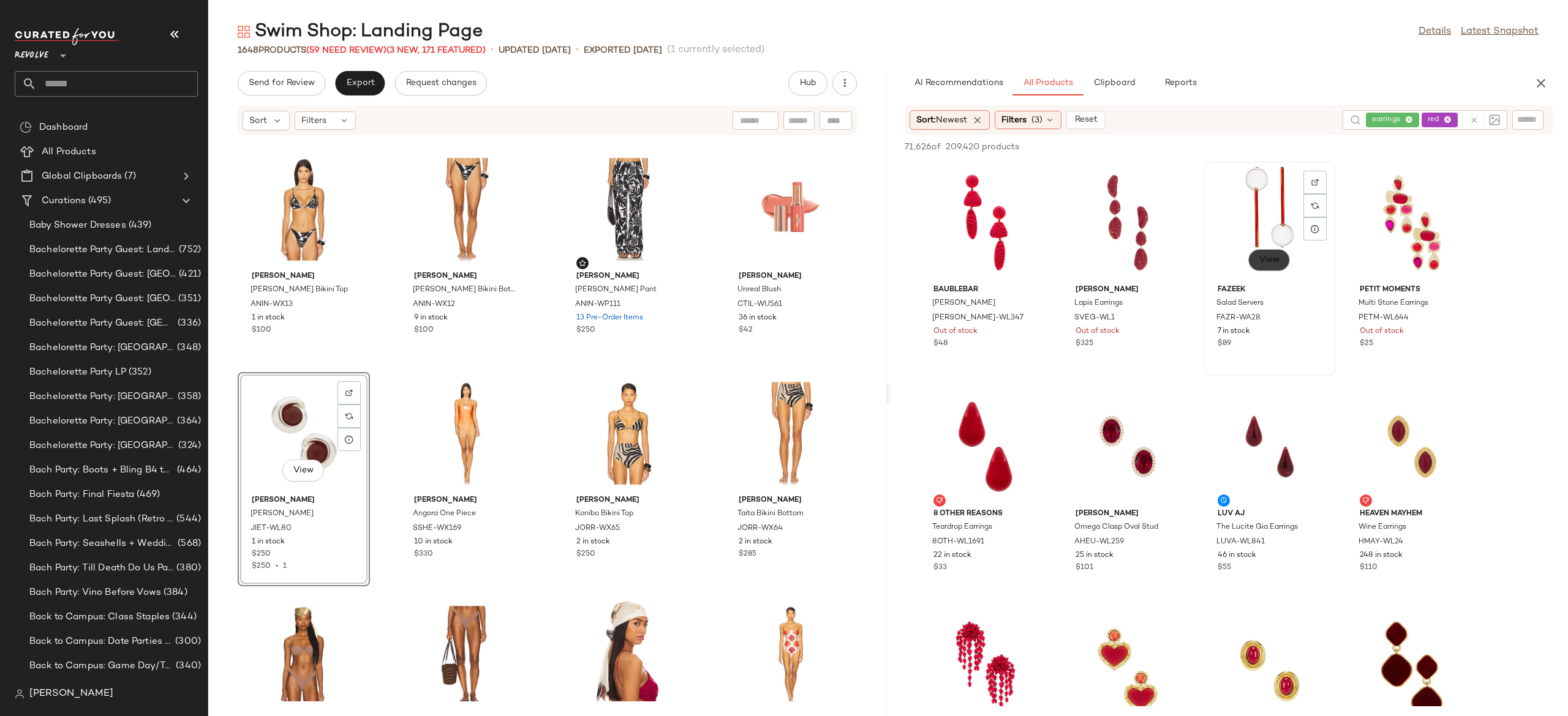
click at [1279, 257] on span "View" at bounding box center [1268, 261] width 21 height 10
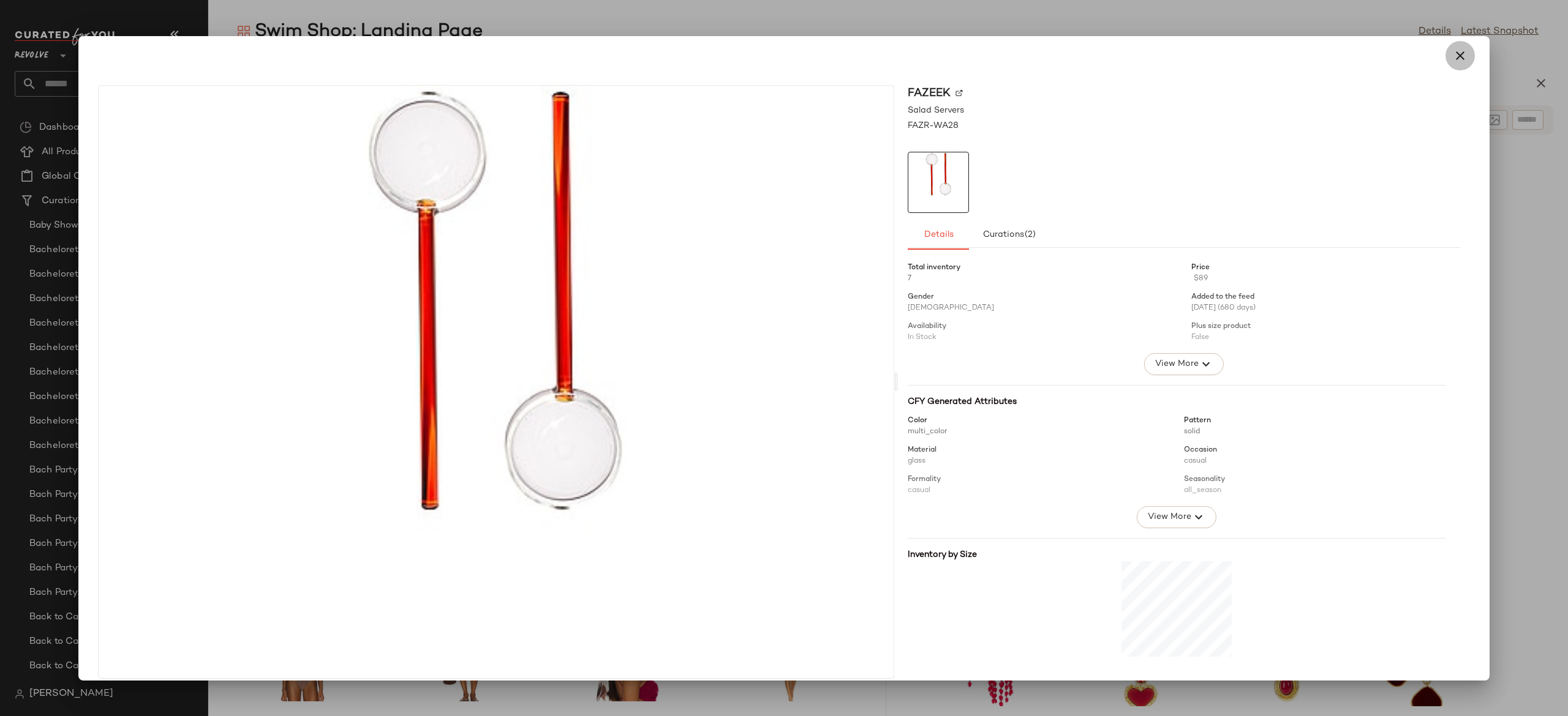
click at [1452, 61] on icon "button" at bounding box center [1459, 55] width 15 height 15
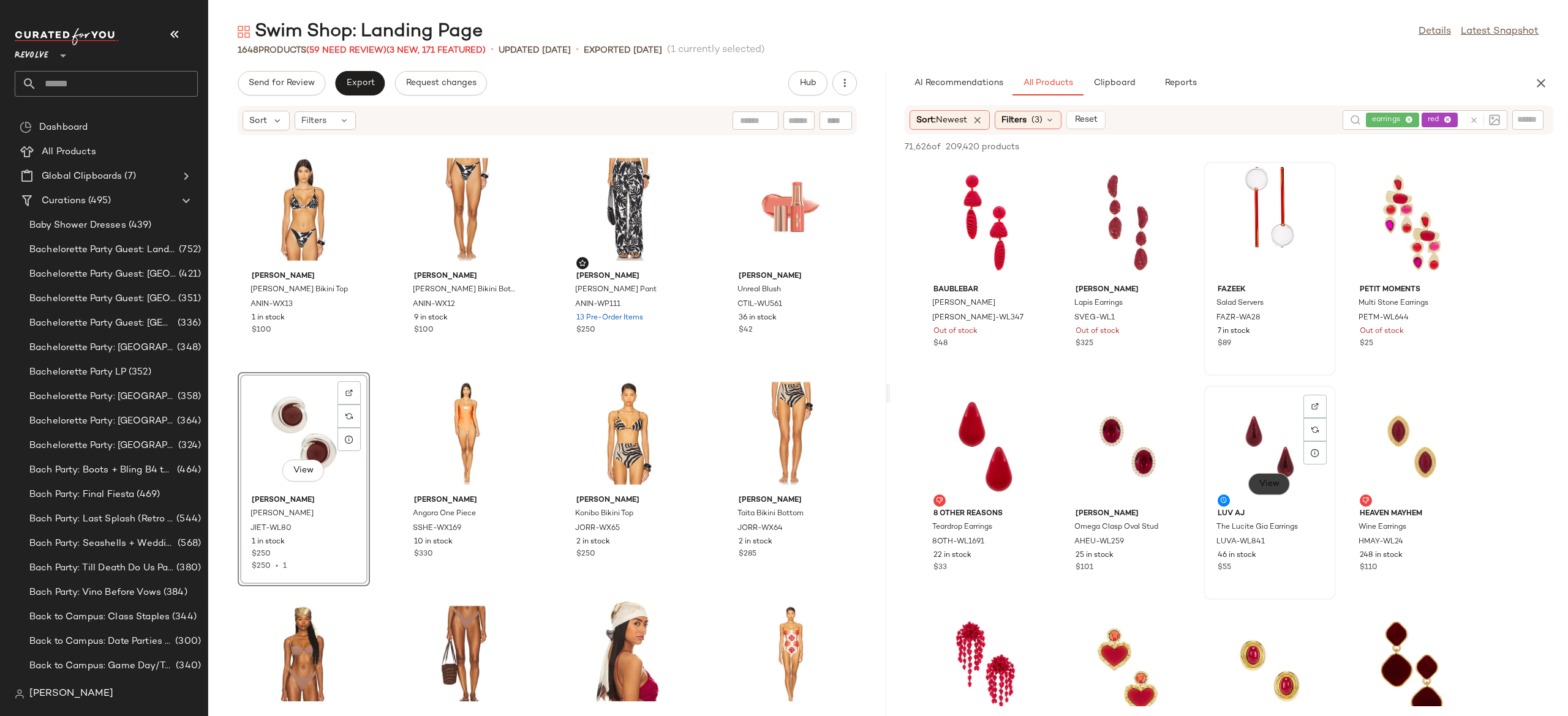
click at [1274, 479] on span "View" at bounding box center [1268, 484] width 21 height 10
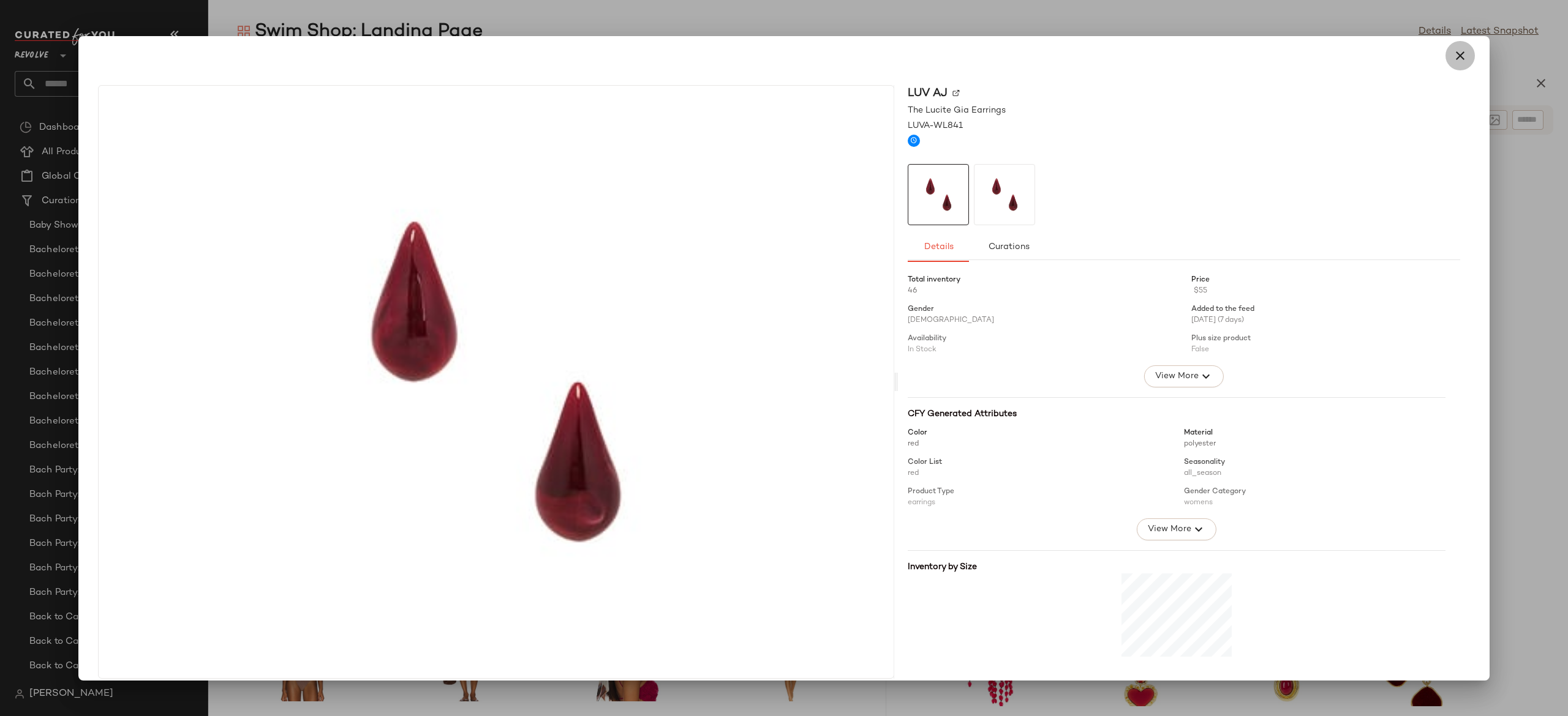
click at [1457, 58] on icon "button" at bounding box center [1459, 55] width 15 height 15
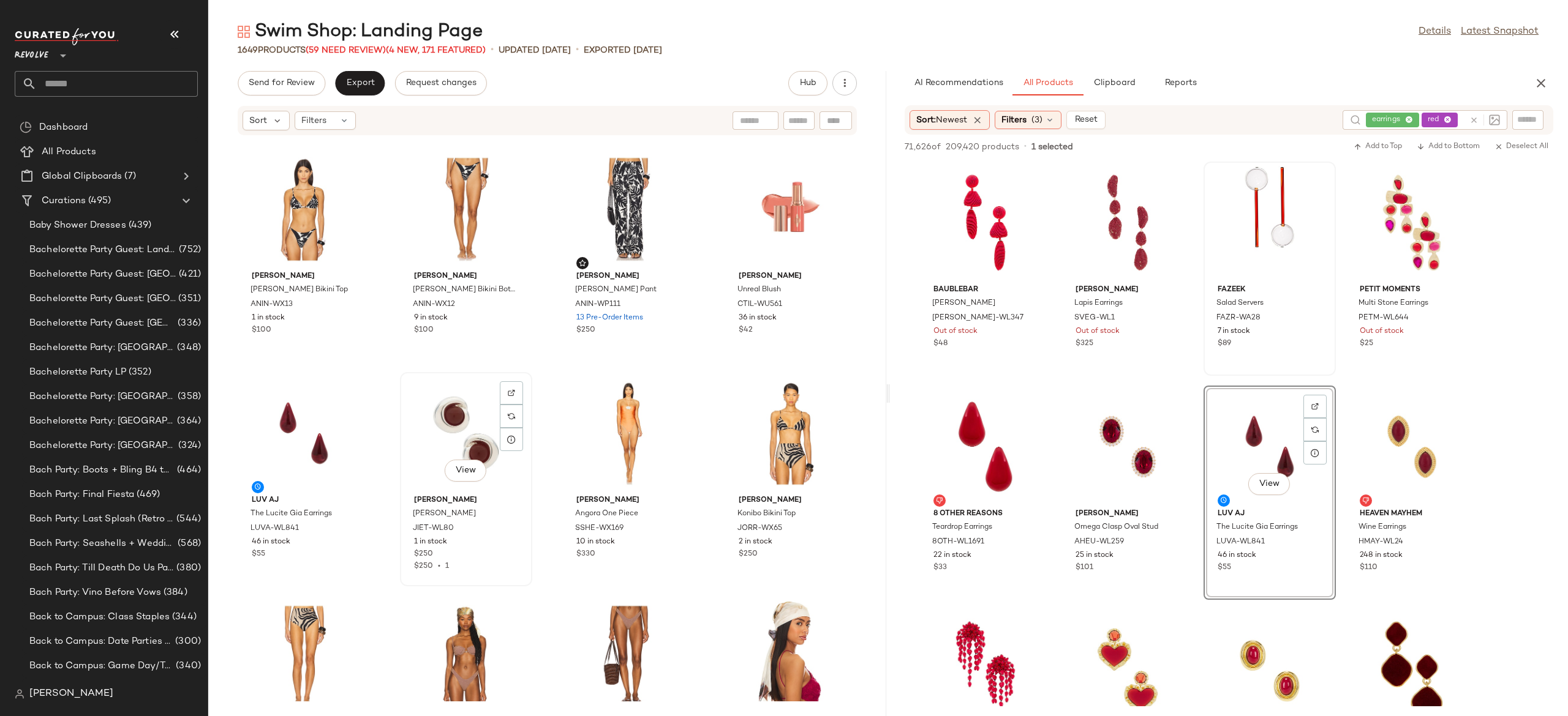
click at [469, 445] on div "View" at bounding box center [466, 433] width 123 height 114
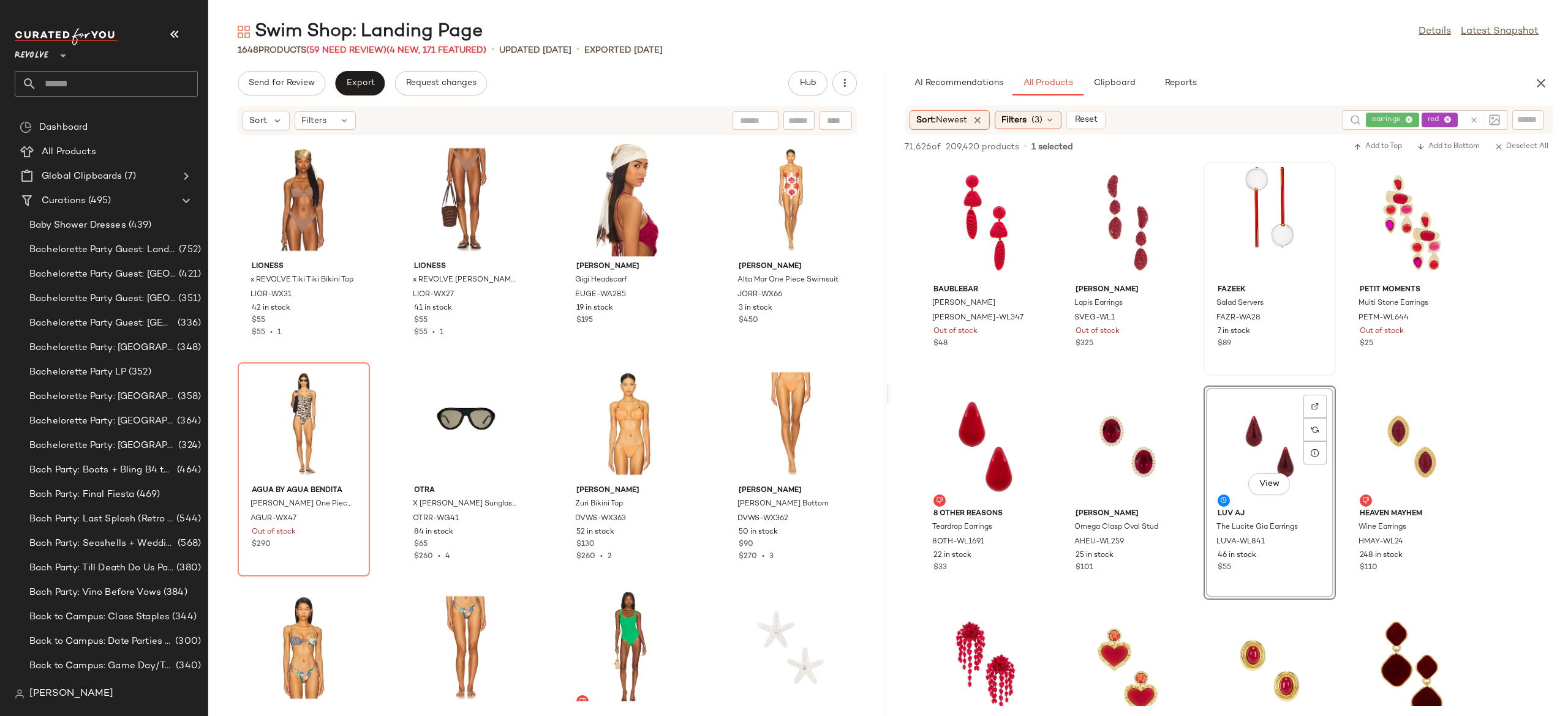
scroll to position [2927, 0]
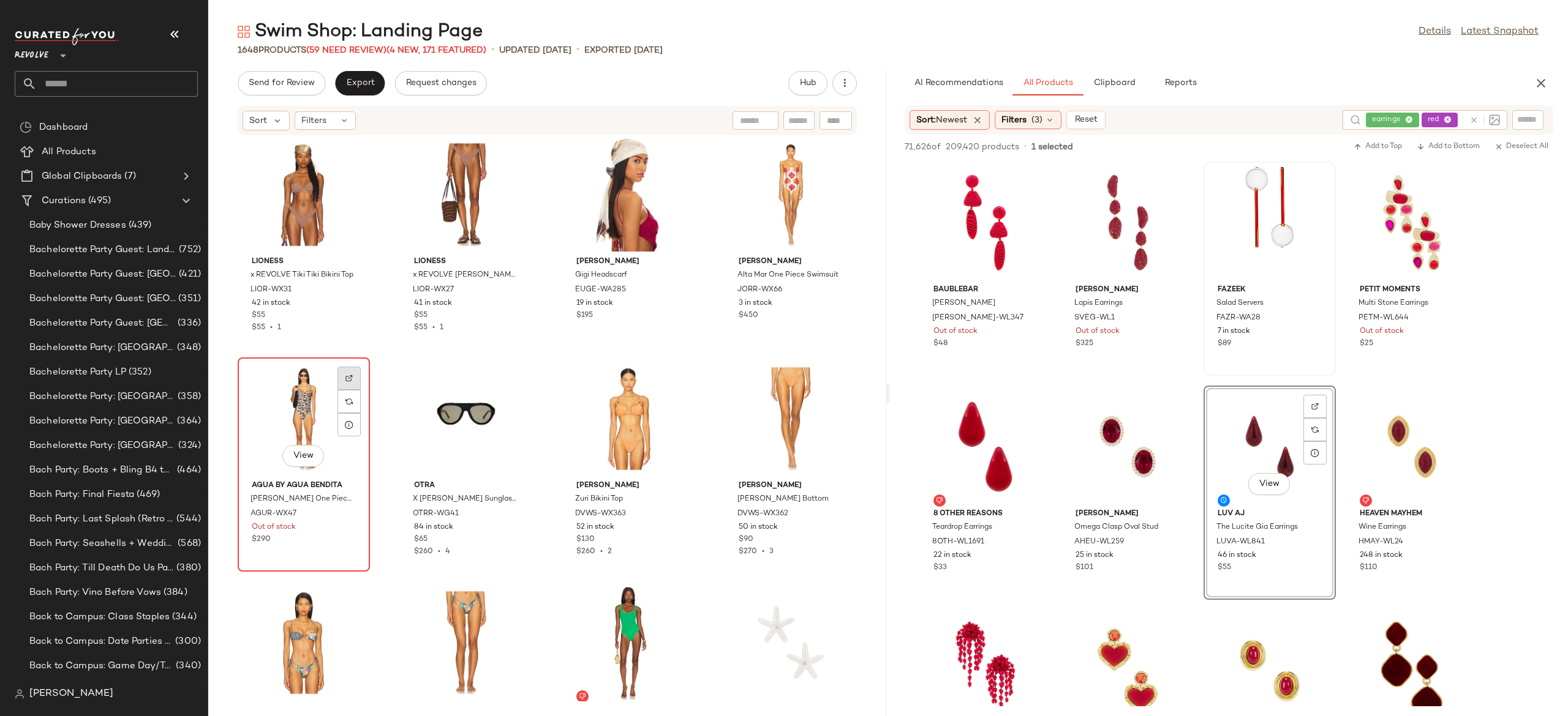
click at [354, 390] on div at bounding box center [349, 402] width 24 height 24
click at [1472, 121] on icon at bounding box center [1473, 119] width 9 height 9
click at [1528, 115] on input "Filter" at bounding box center [1487, 119] width 104 height 13
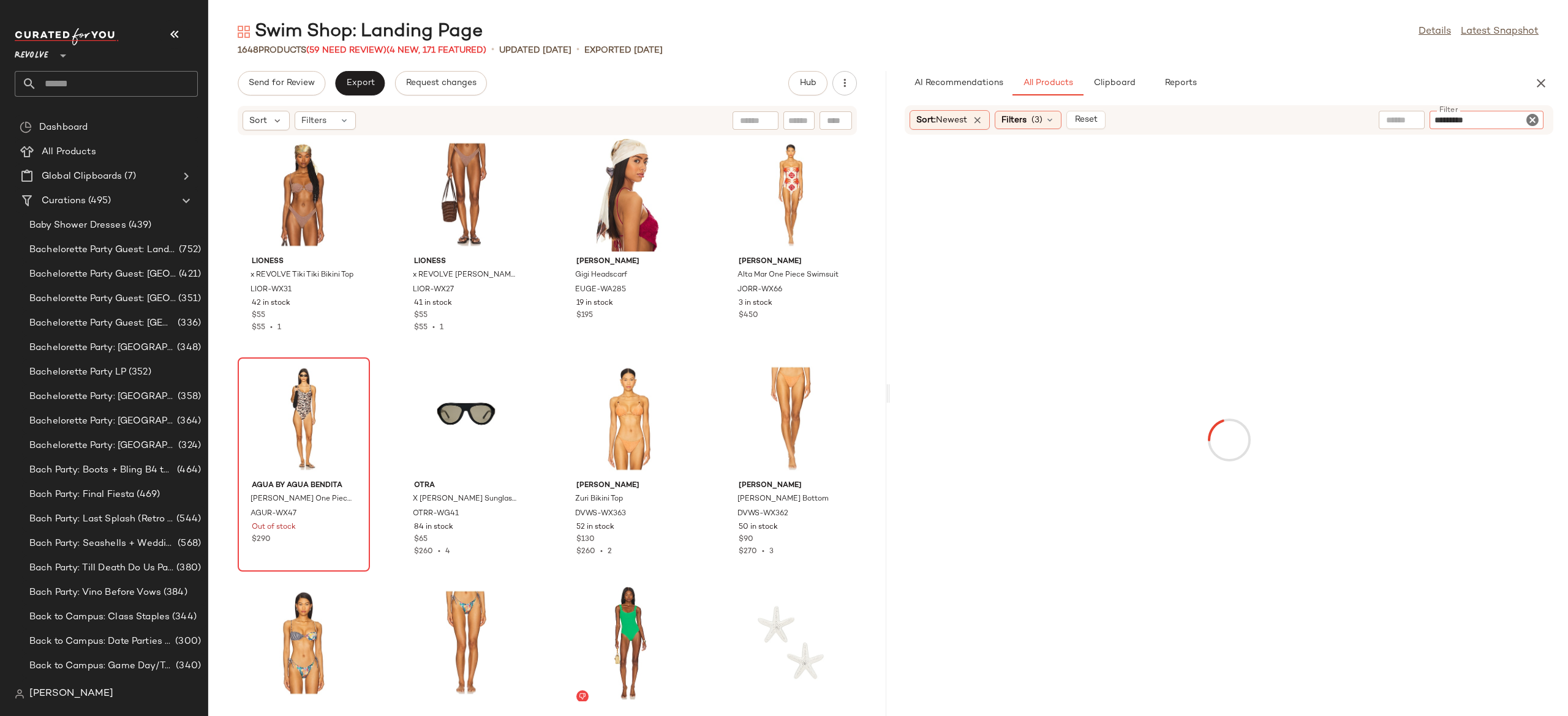
type input "*********"
type input "*"
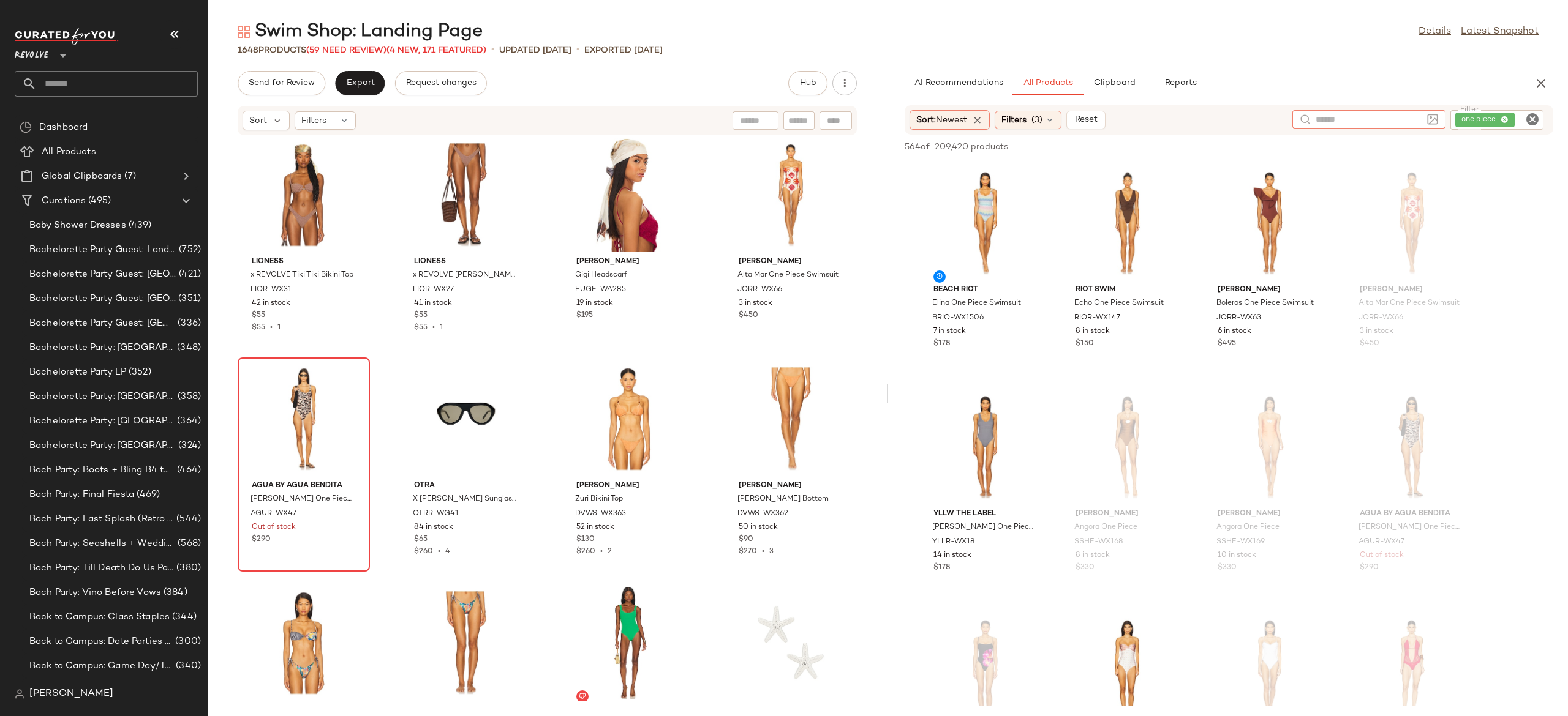
click at [1338, 119] on input "text" at bounding box center [1368, 119] width 107 height 13
type input "**********"
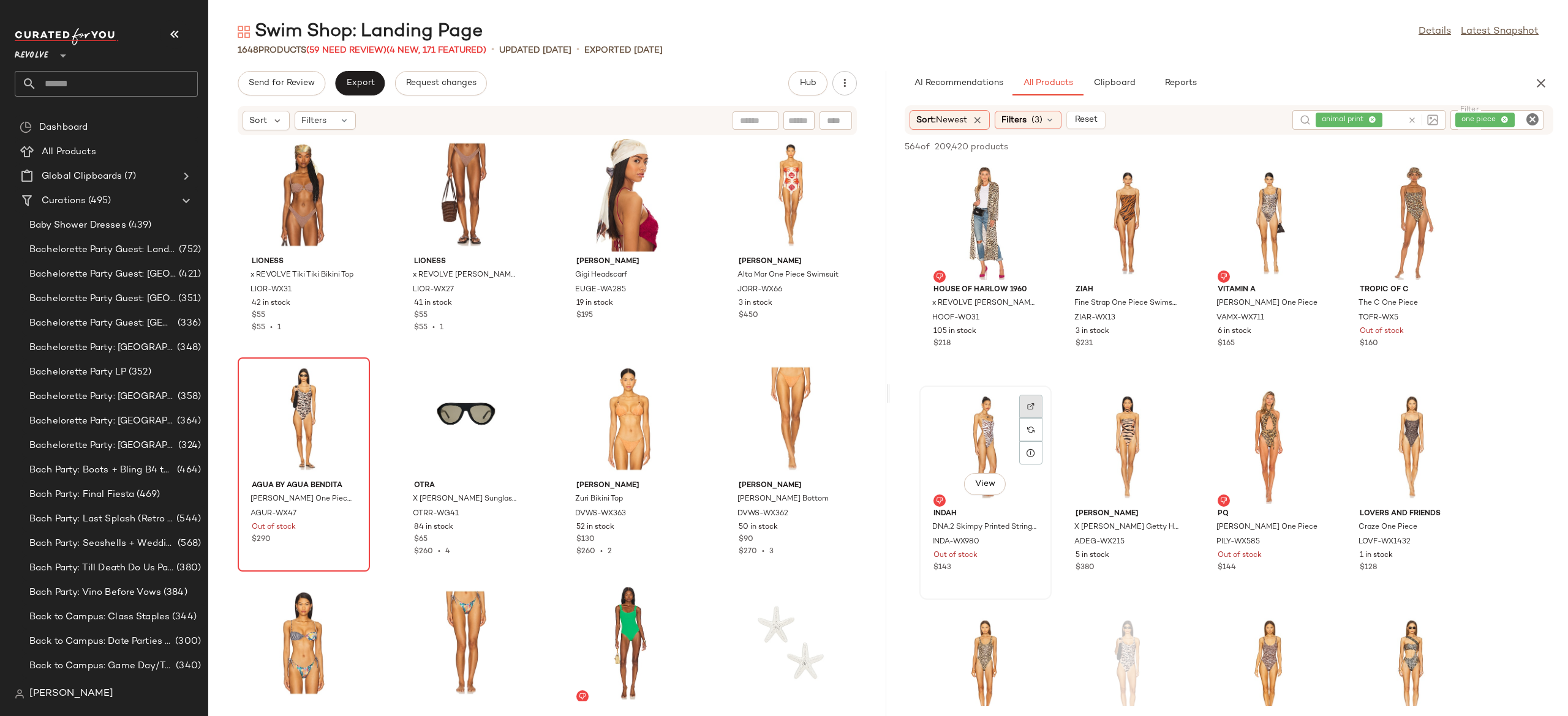
click at [1027, 406] on img at bounding box center [1030, 406] width 7 height 7
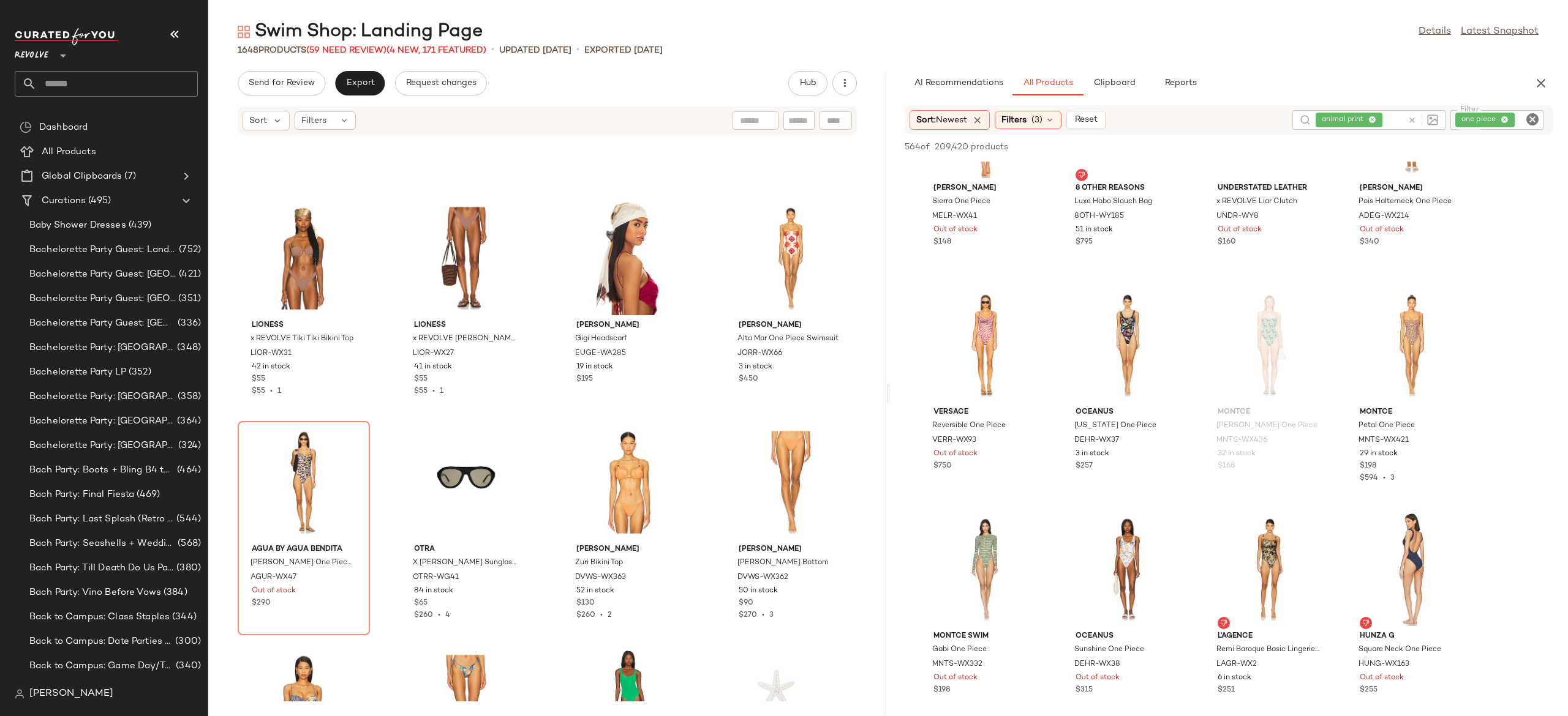
scroll to position [775, 0]
click at [1417, 377] on span "View" at bounding box center [1410, 381] width 21 height 10
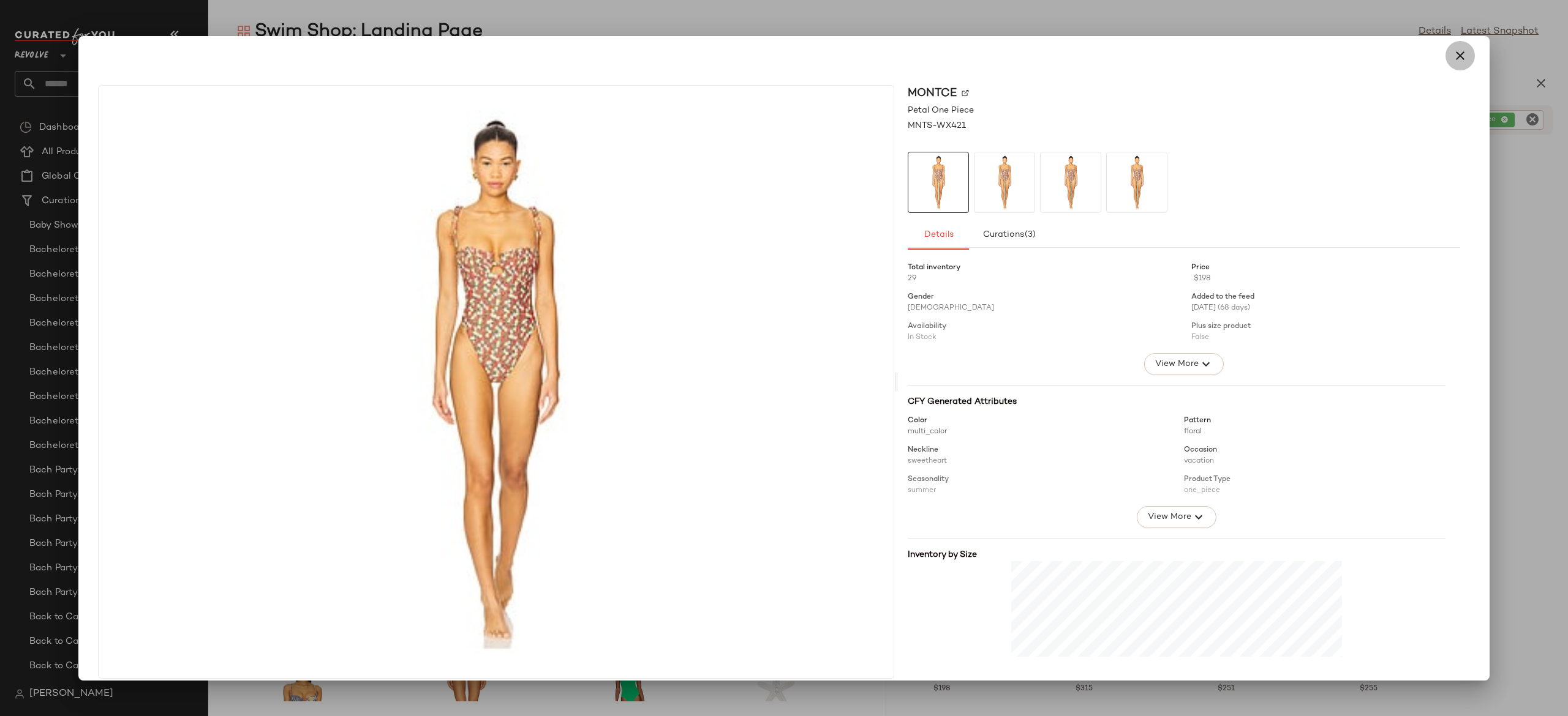
click at [1452, 58] on icon "button" at bounding box center [1459, 55] width 15 height 15
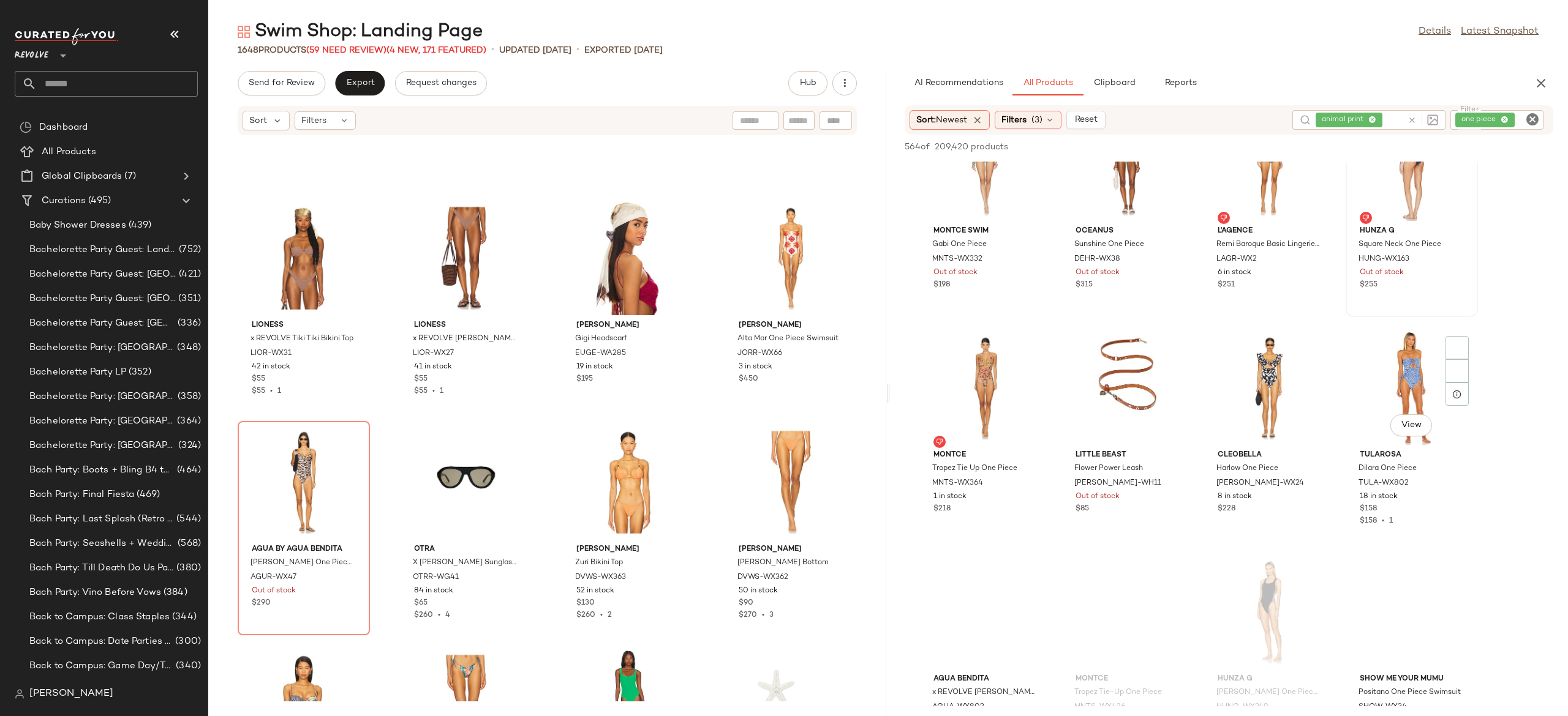
scroll to position [1189, 0]
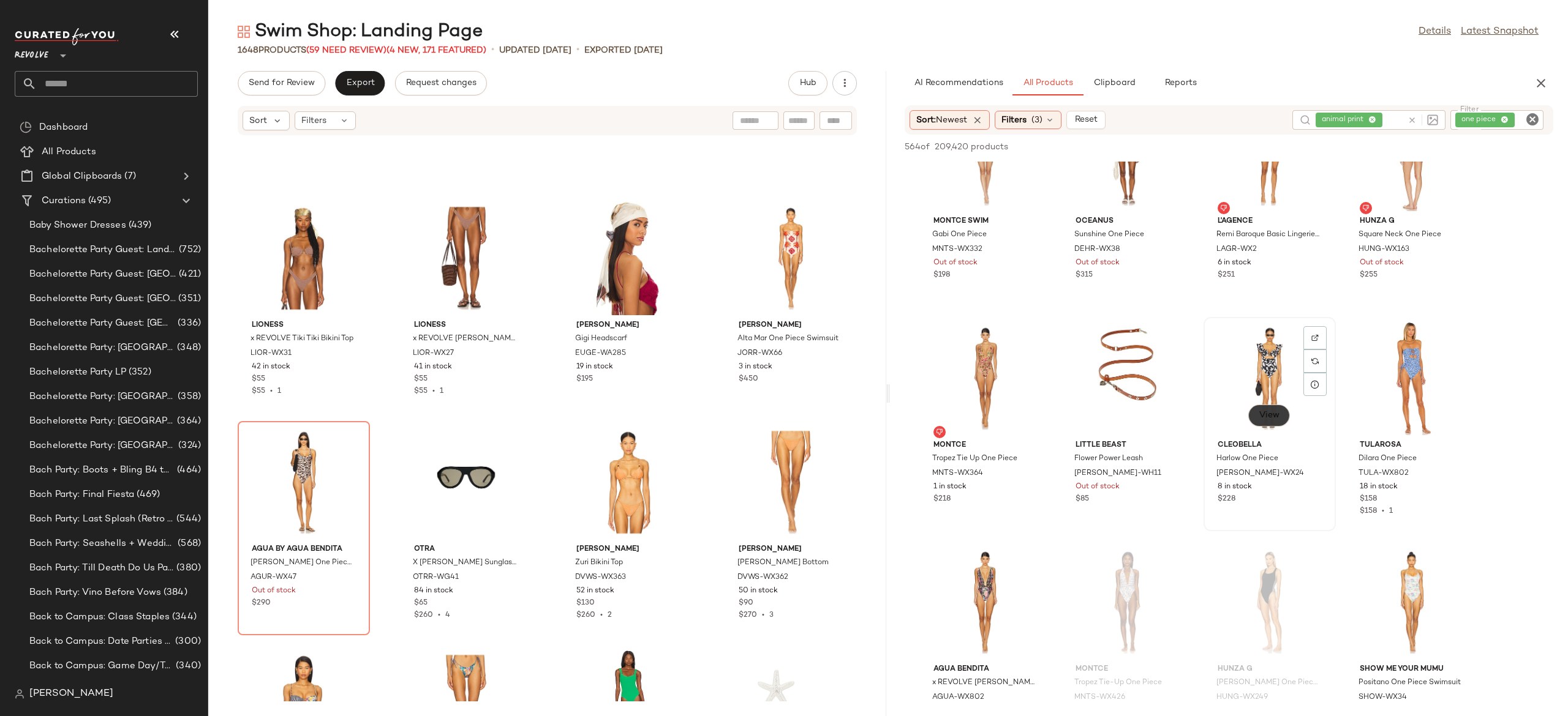
click at [1275, 413] on span "View" at bounding box center [1268, 415] width 21 height 10
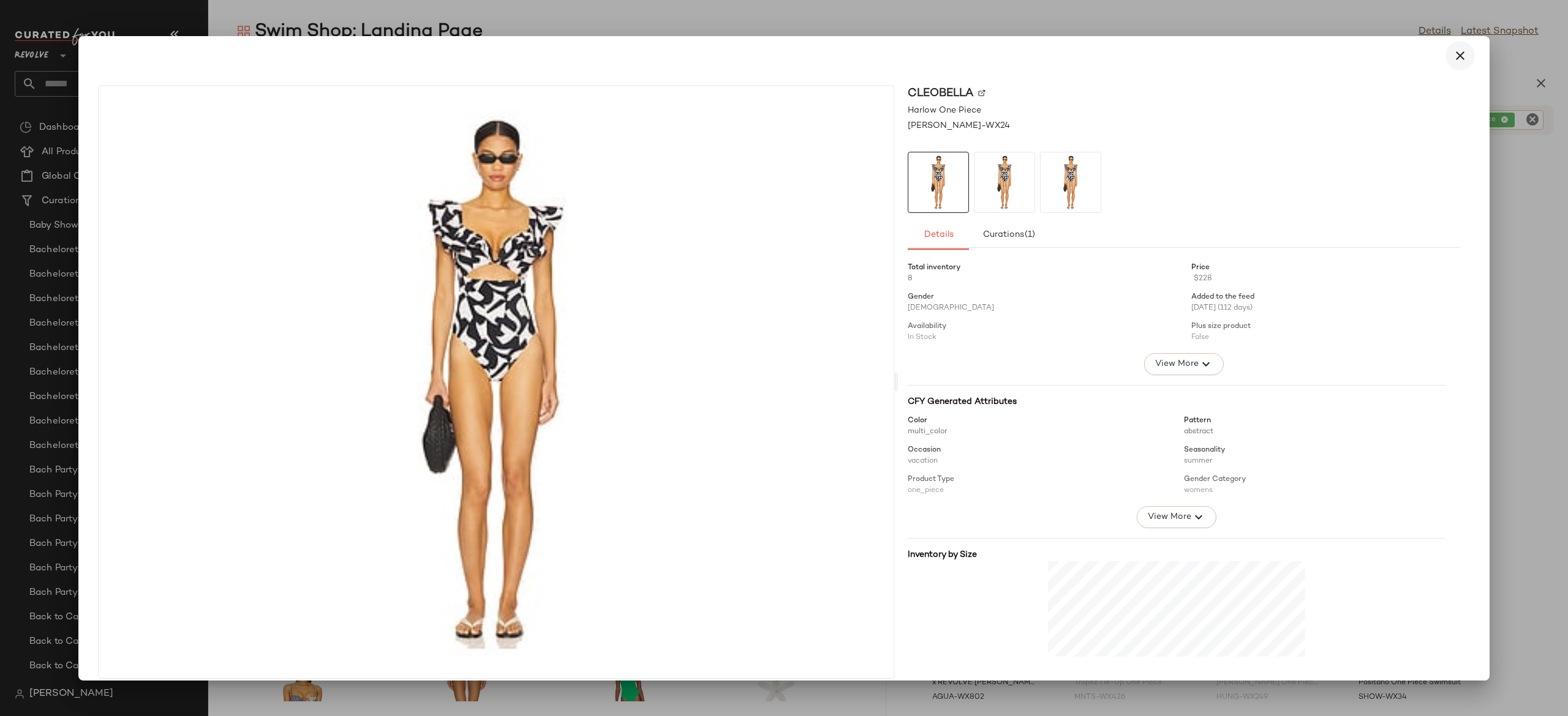
click at [1452, 60] on icon "button" at bounding box center [1459, 55] width 15 height 15
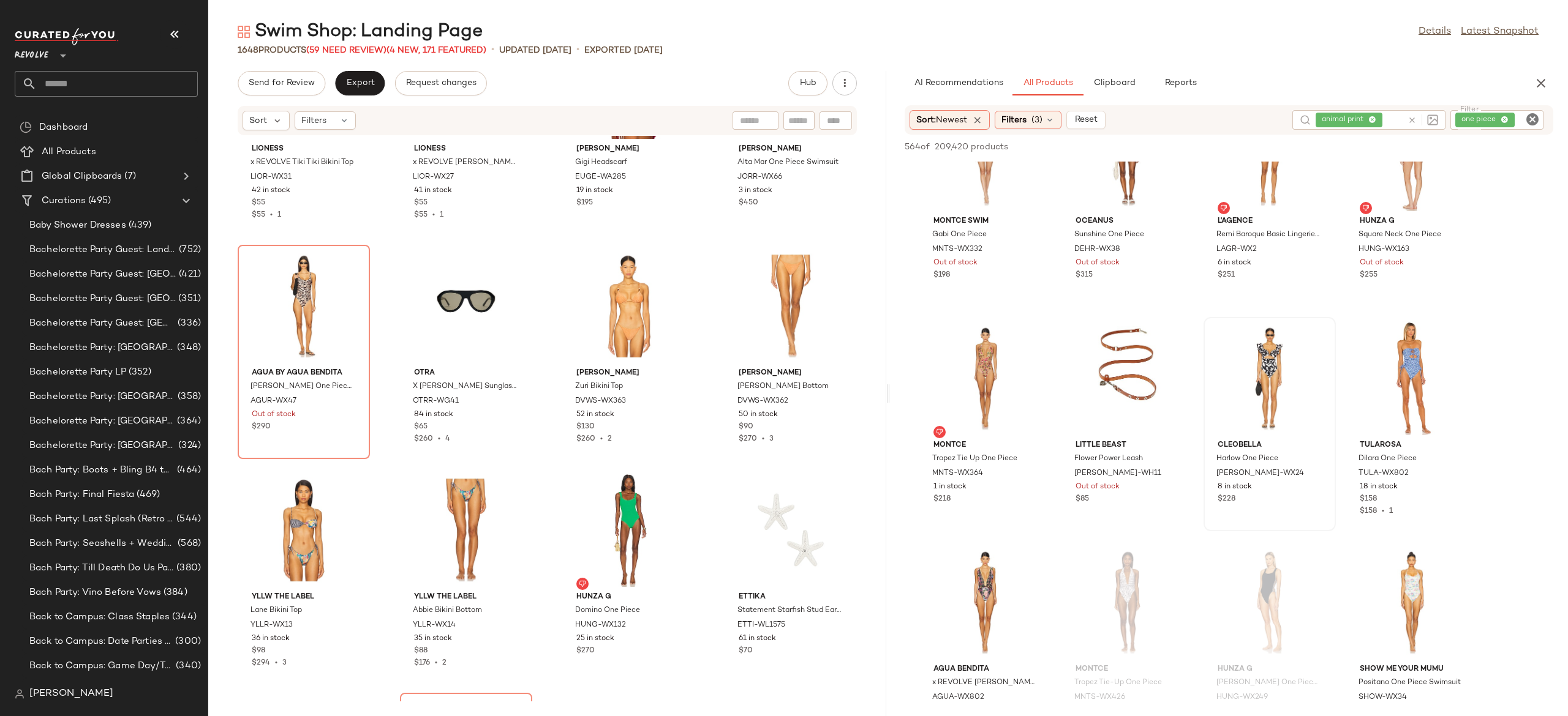
scroll to position [3012, 0]
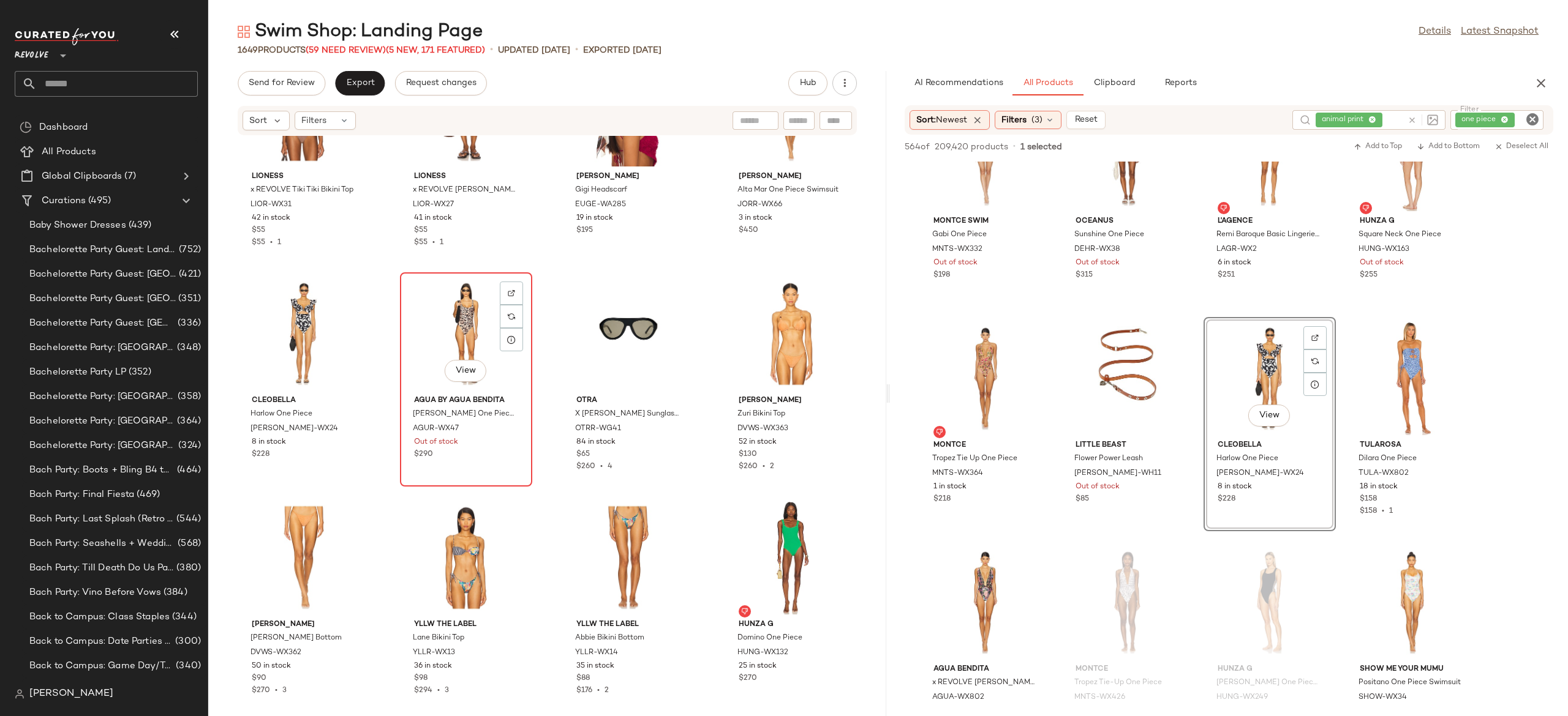
click at [454, 332] on div "View" at bounding box center [466, 333] width 123 height 114
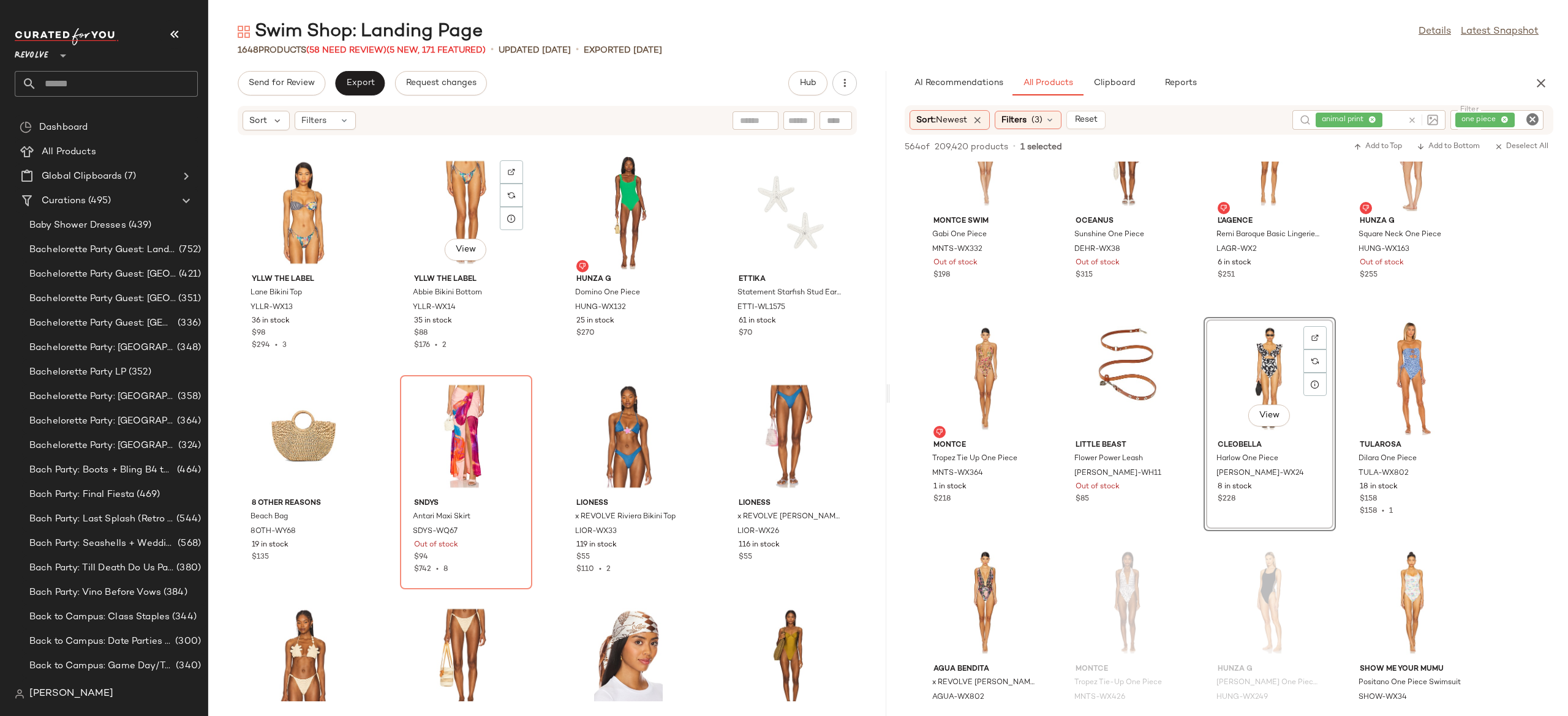
scroll to position [3358, 0]
click at [512, 397] on img at bounding box center [511, 395] width 7 height 7
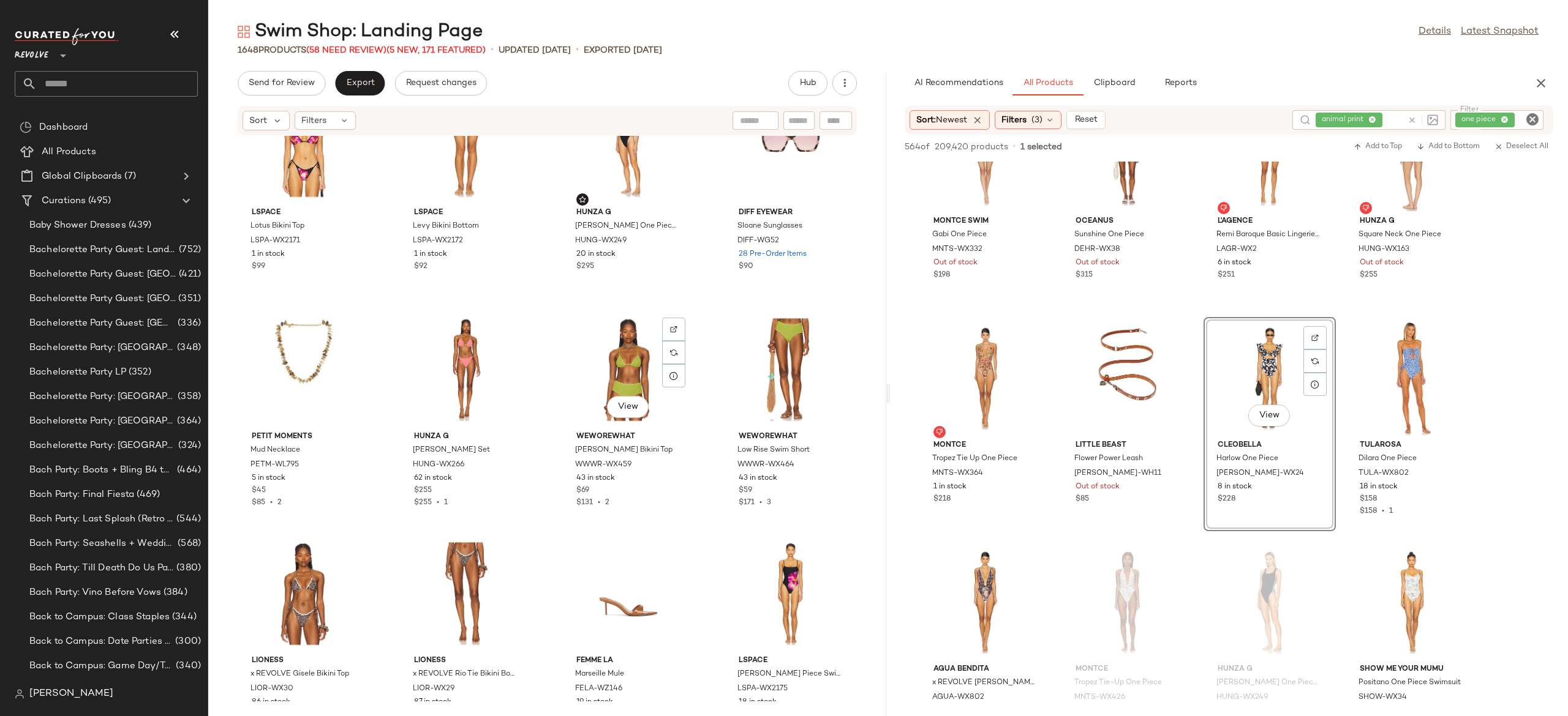
scroll to position [5224, 0]
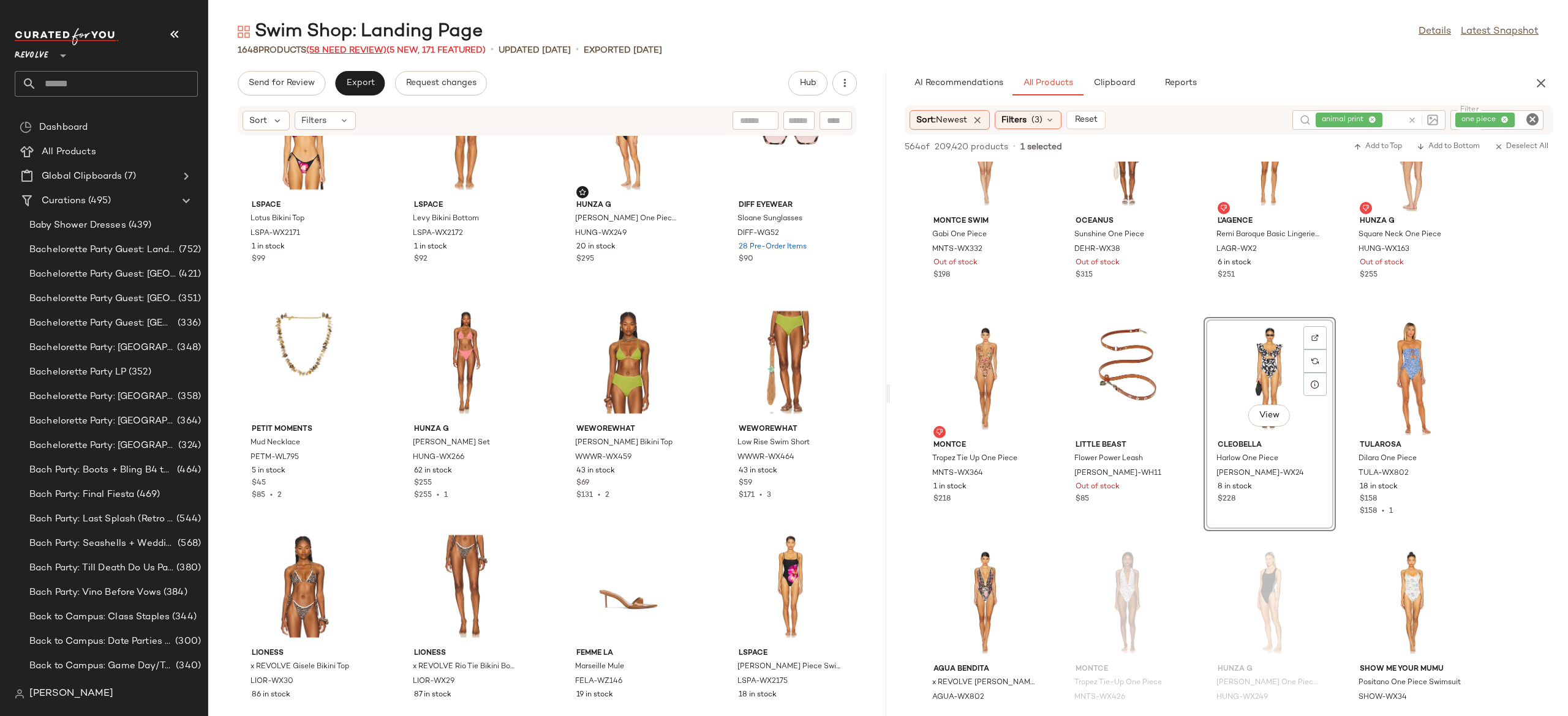
click at [379, 46] on span "(58 Need Review)" at bounding box center [346, 50] width 80 height 9
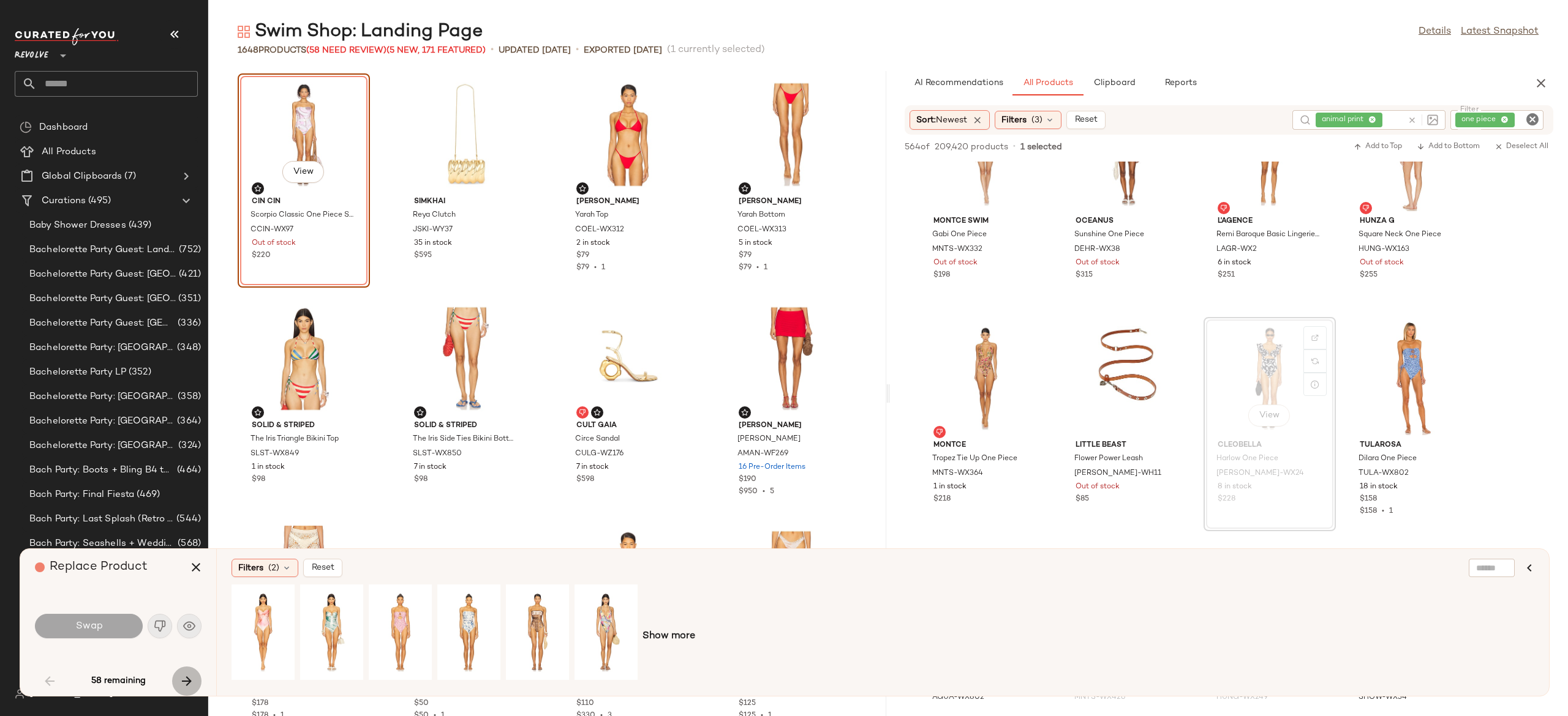
click at [182, 683] on icon "button" at bounding box center [186, 681] width 15 height 15
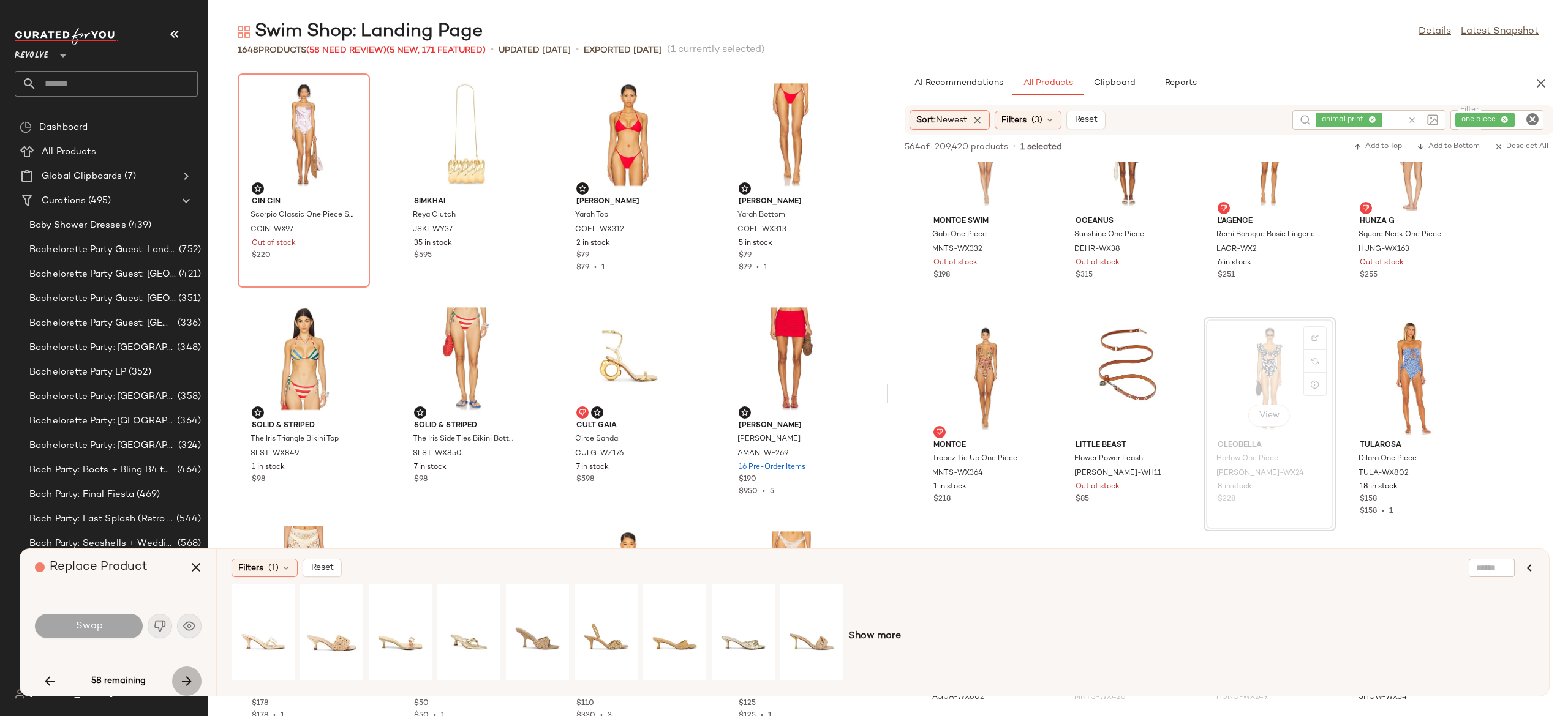
click at [183, 673] on button "button" at bounding box center [187, 682] width 29 height 29
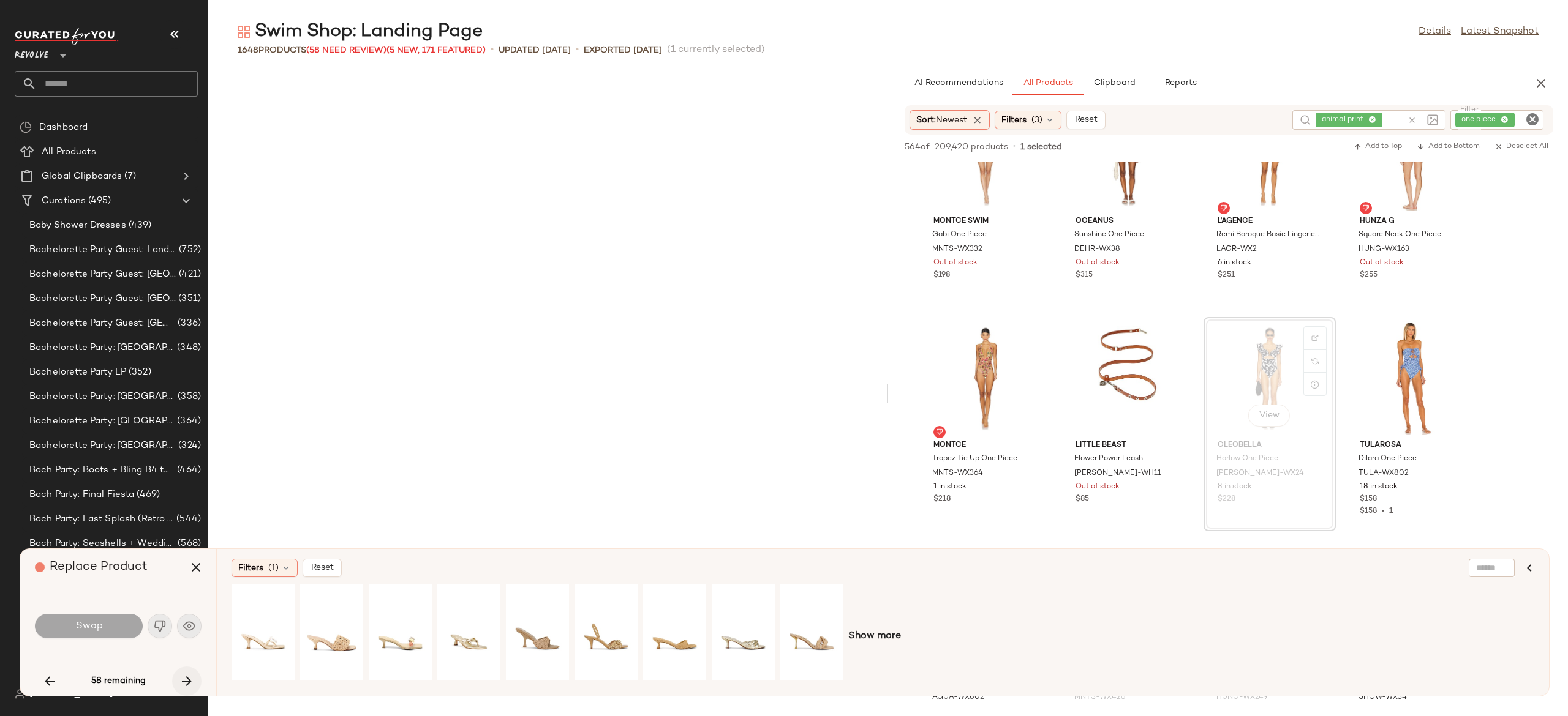
scroll to position [906, 0]
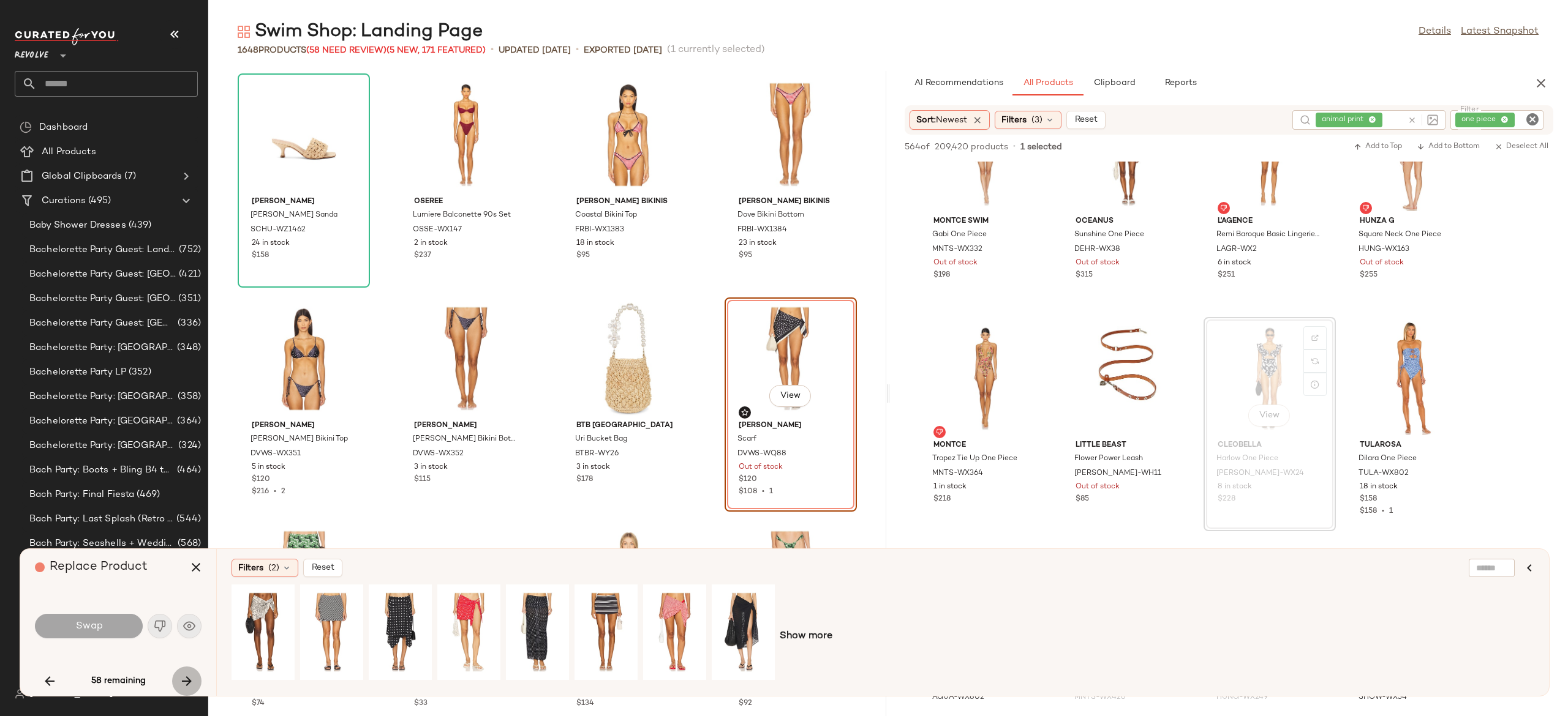
click at [183, 673] on button "button" at bounding box center [187, 682] width 29 height 29
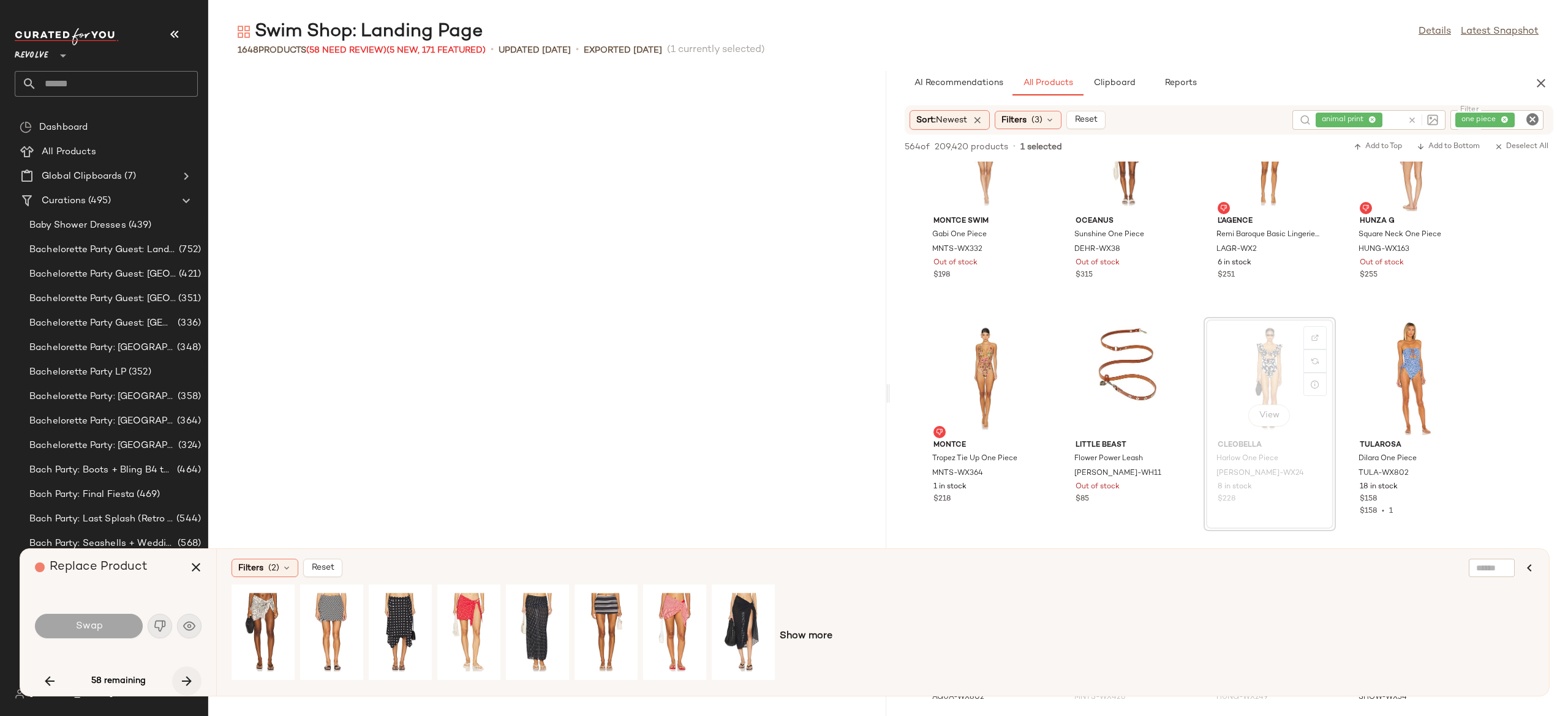
scroll to position [1568, 0]
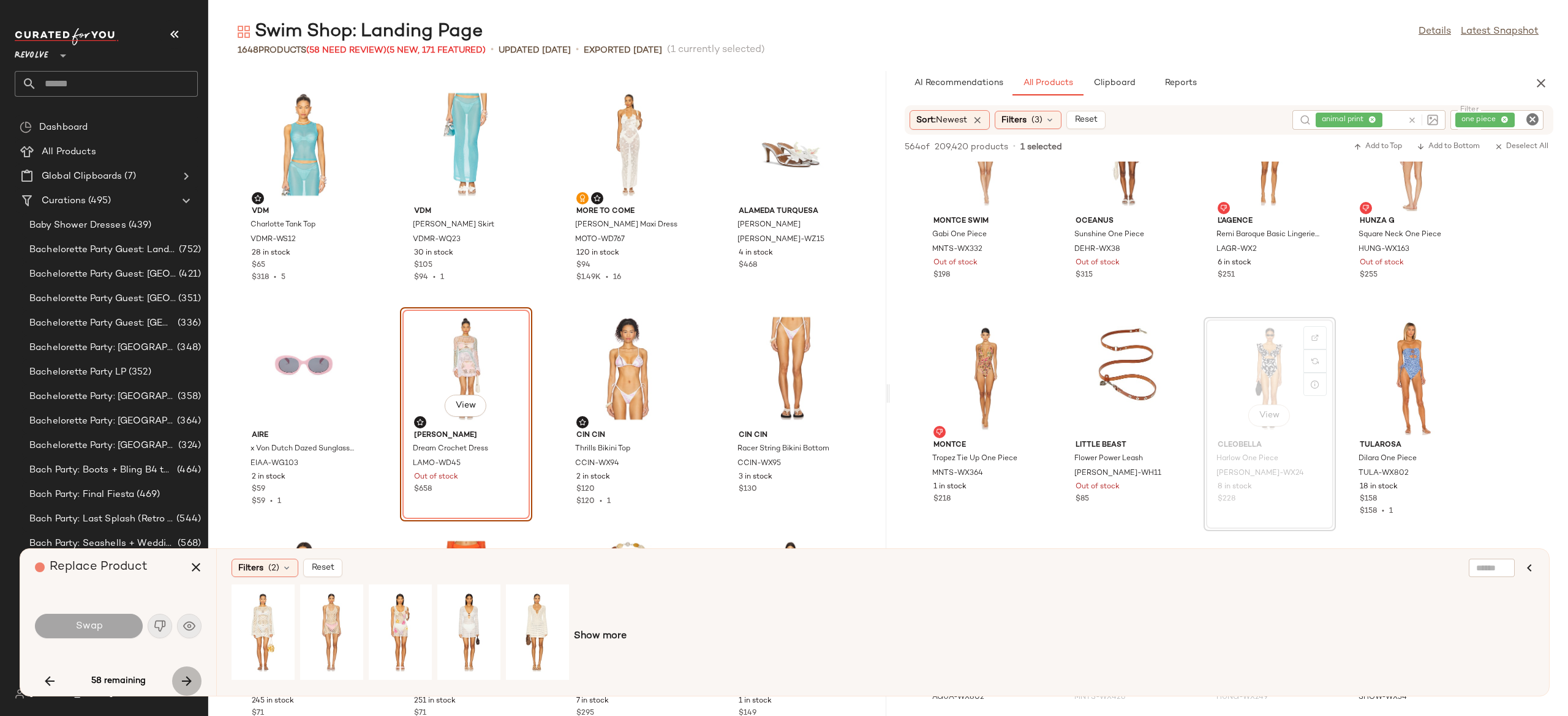
click at [183, 673] on button "button" at bounding box center [187, 682] width 29 height 29
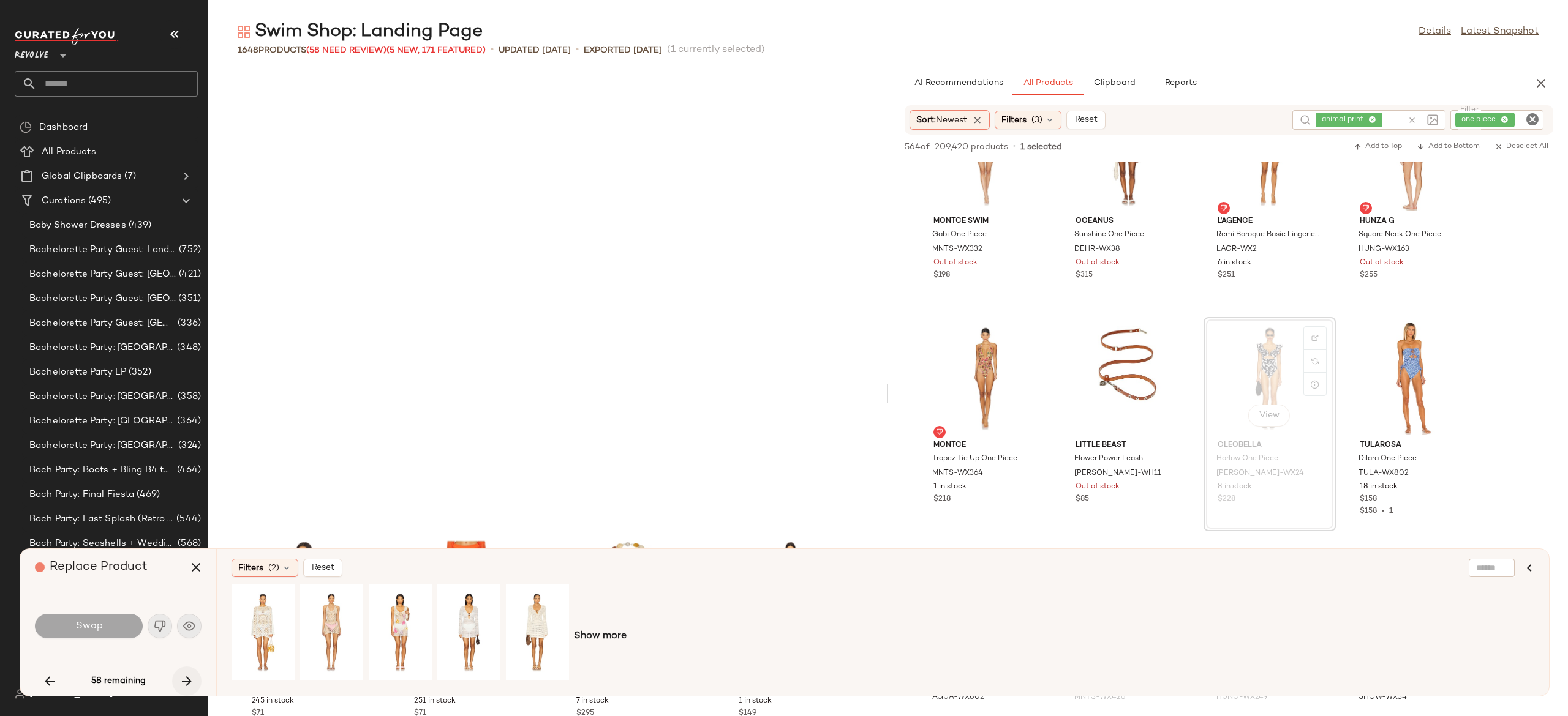
scroll to position [2016, 0]
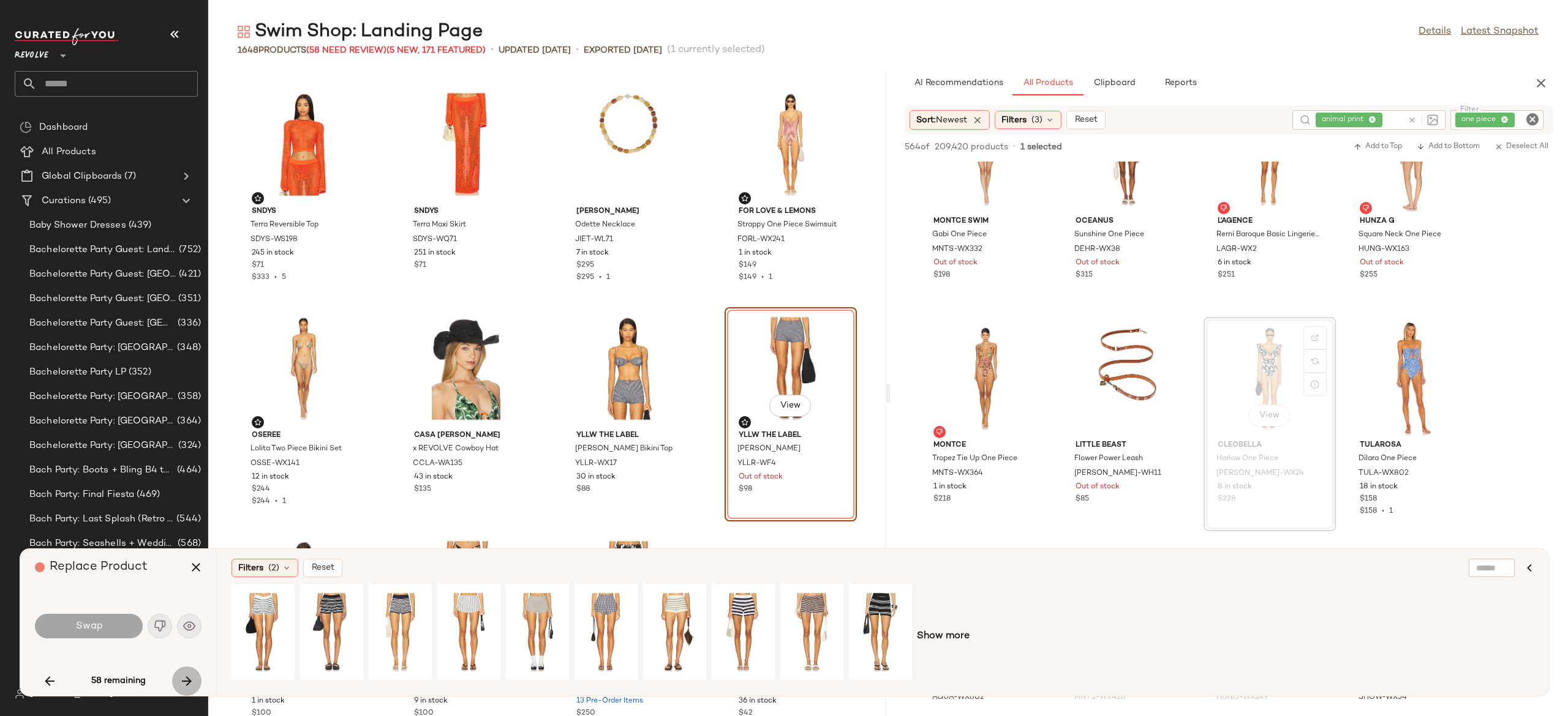
click at [183, 673] on button "button" at bounding box center [187, 682] width 29 height 29
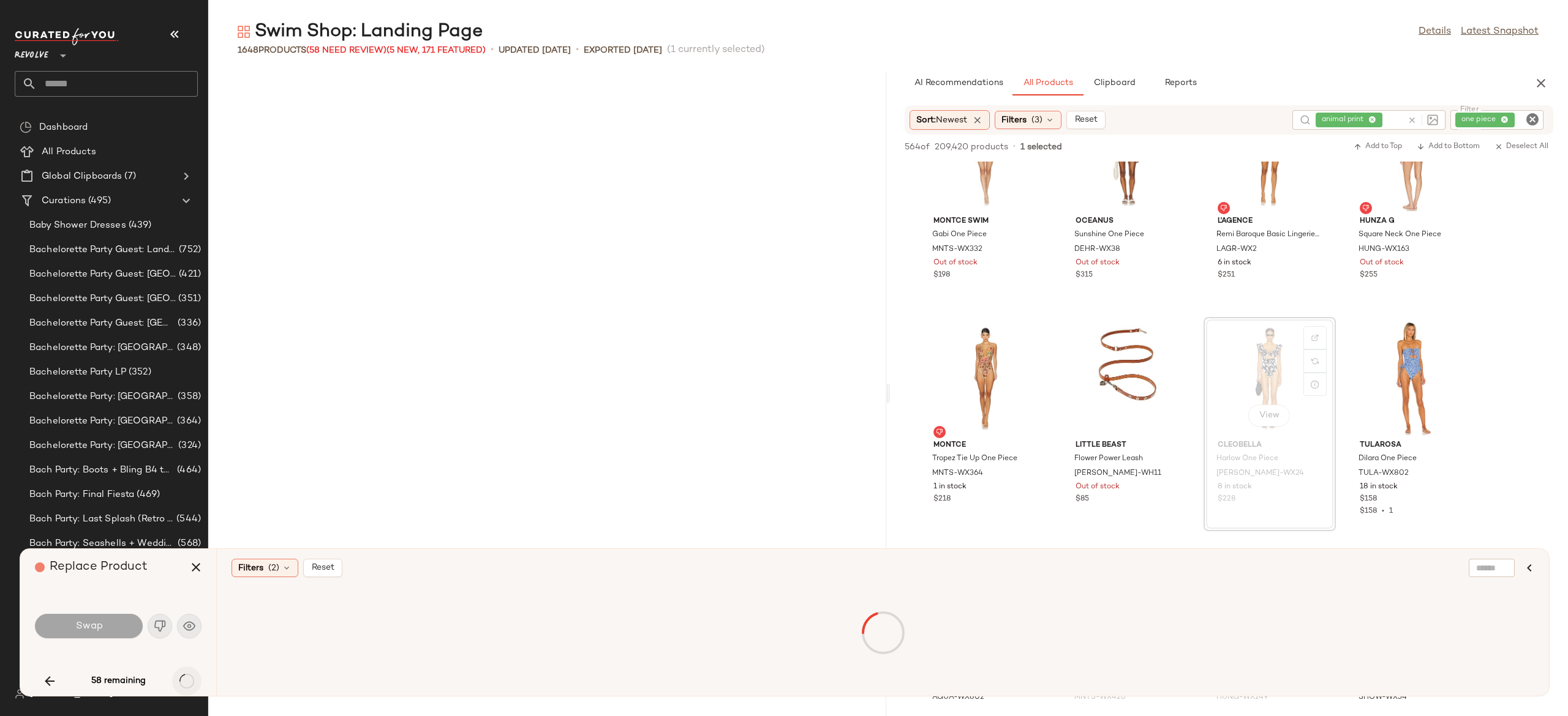
scroll to position [3361, 0]
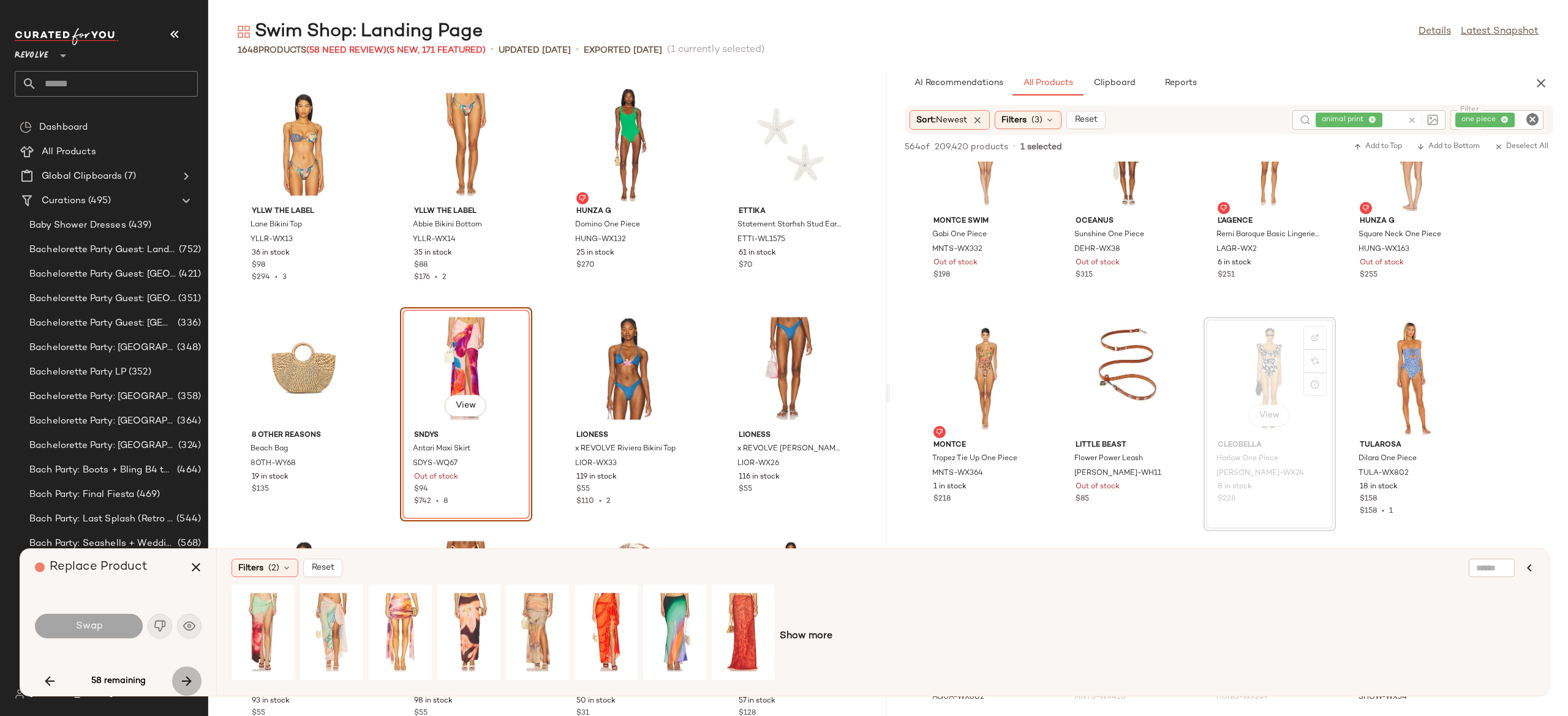
click at [184, 678] on icon "button" at bounding box center [186, 681] width 15 height 15
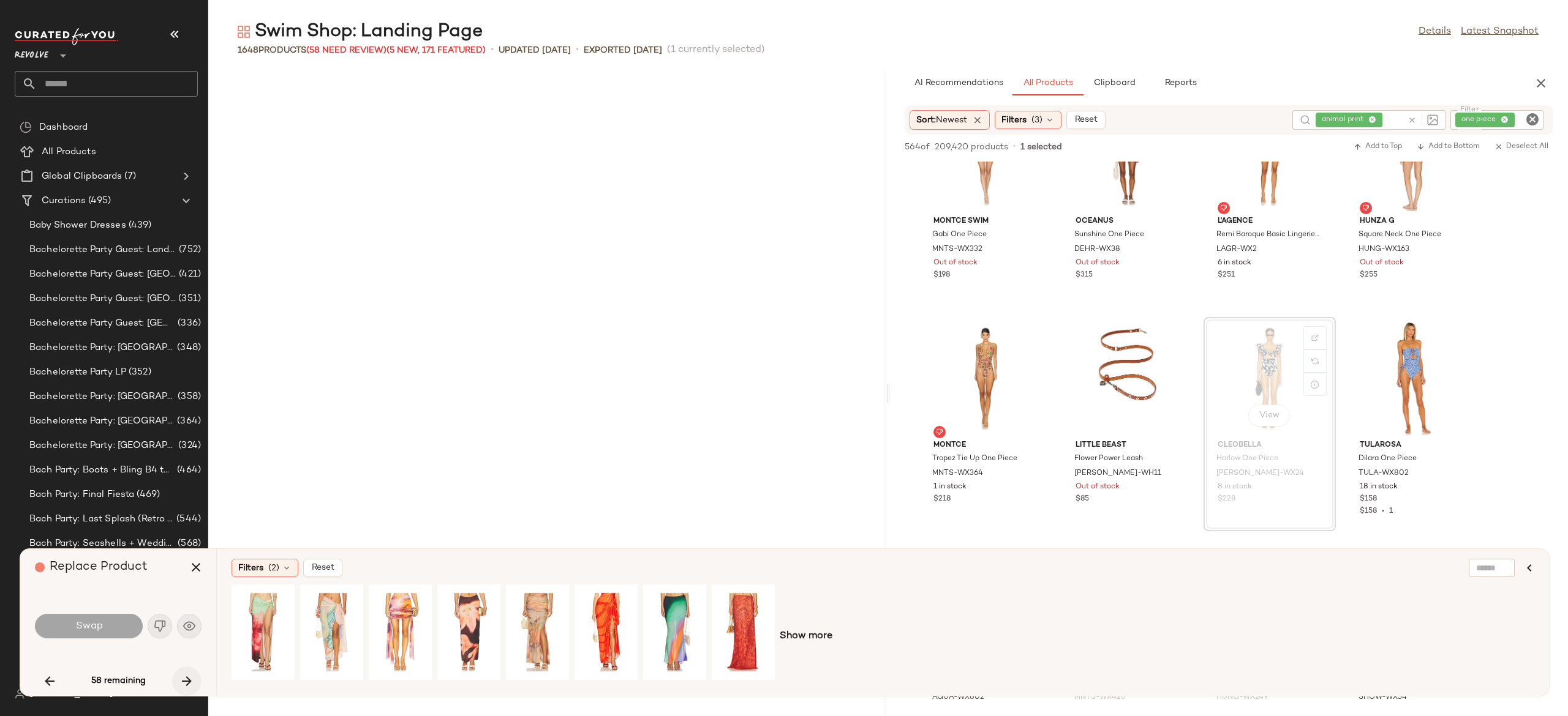
scroll to position [7616, 0]
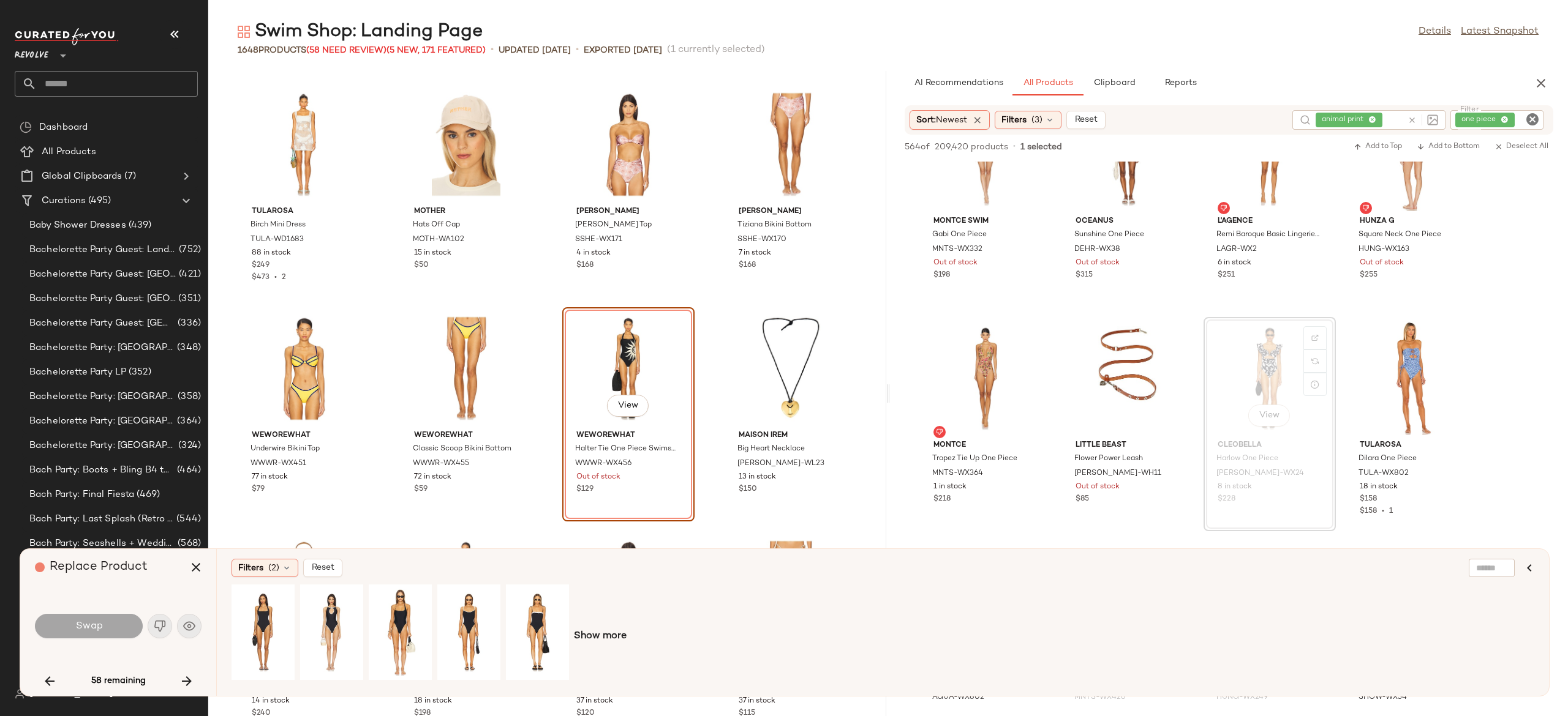
click at [701, 367] on div "Tularosa Birch Mini Dress TULA-WD1683 88 in stock $249 $473 • 2 MOTHER Hats Off…" at bounding box center [547, 393] width 678 height 645
click at [659, 353] on div "View" at bounding box center [628, 368] width 123 height 114
click at [624, 401] on span "View" at bounding box center [627, 406] width 21 height 10
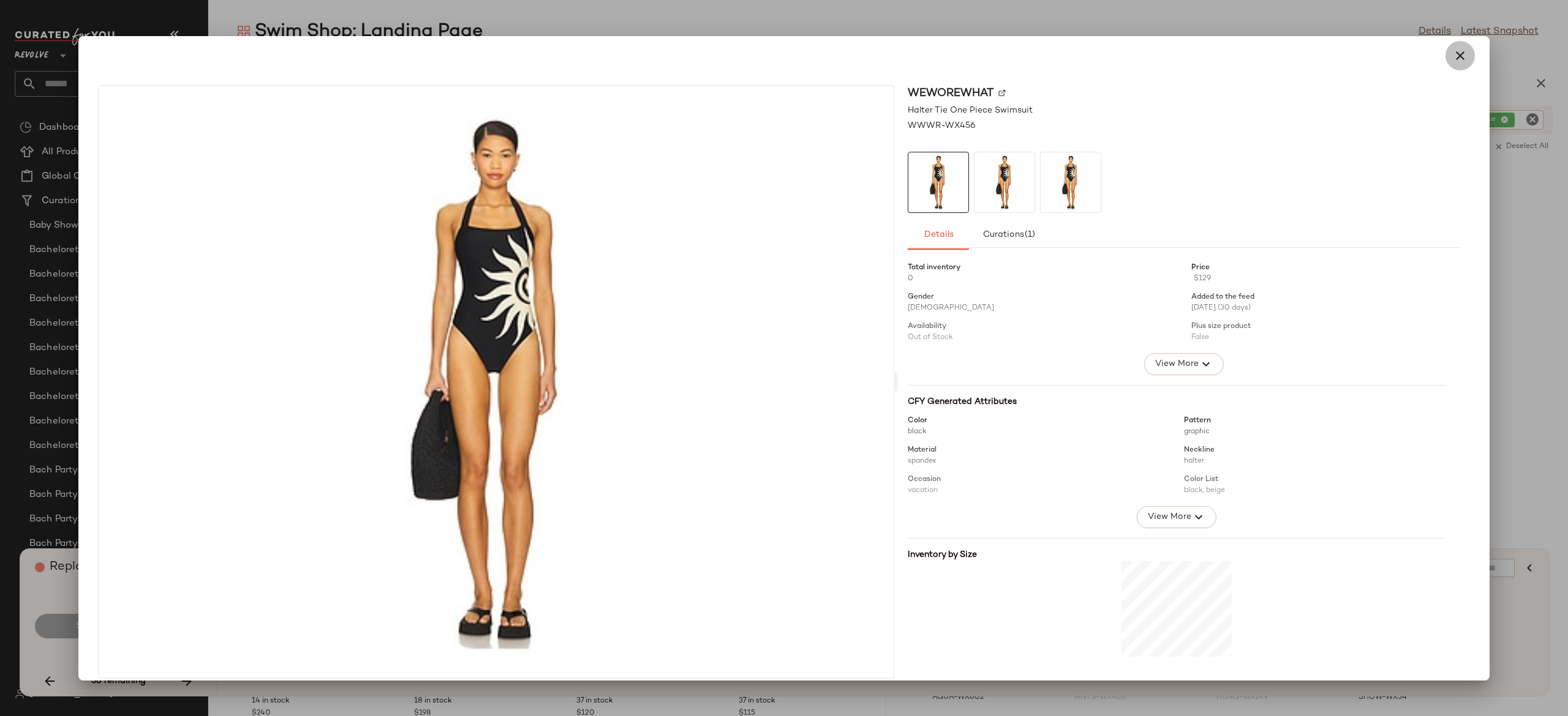
click at [1452, 56] on icon "button" at bounding box center [1459, 55] width 15 height 15
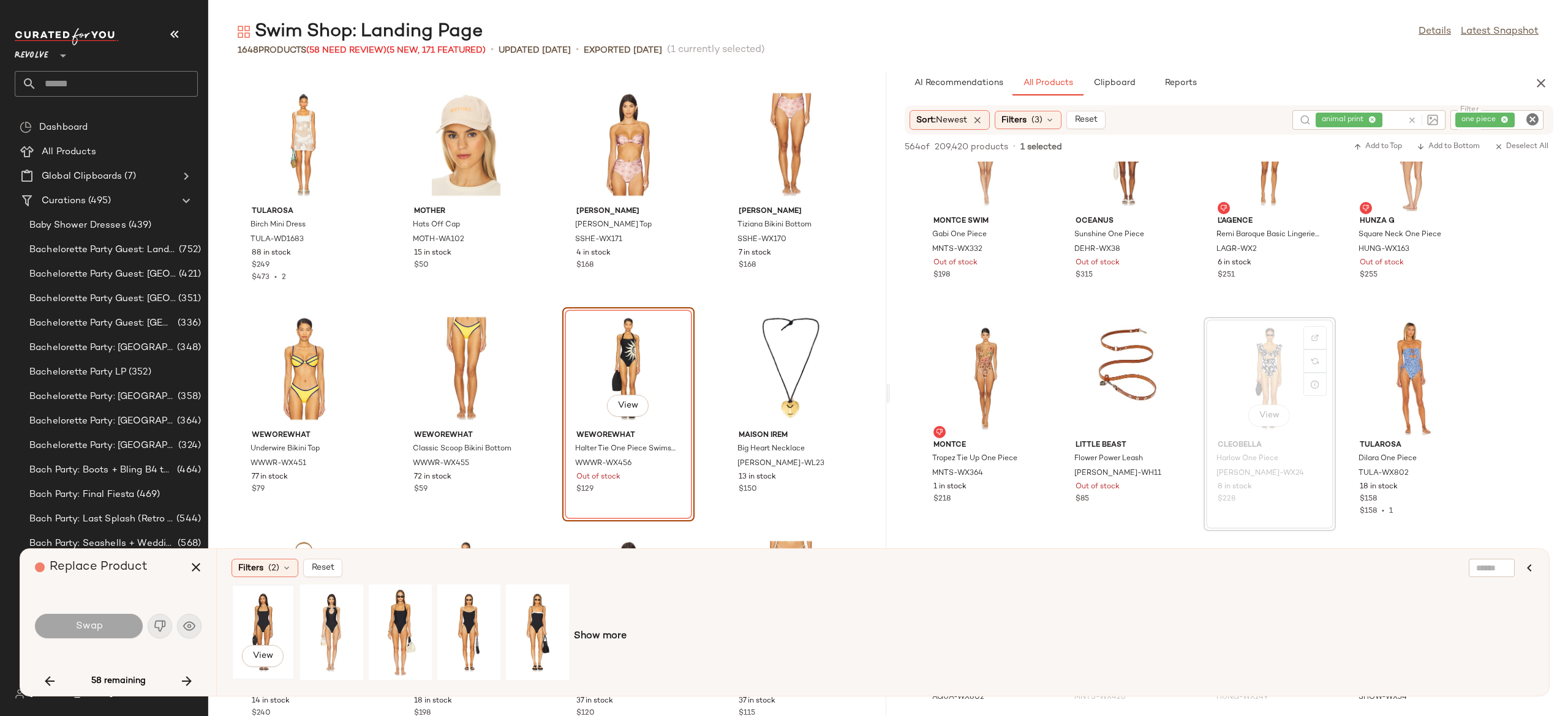
click at [265, 616] on div "View" at bounding box center [264, 632] width 55 height 87
click at [335, 622] on div "View" at bounding box center [332, 632] width 55 height 87
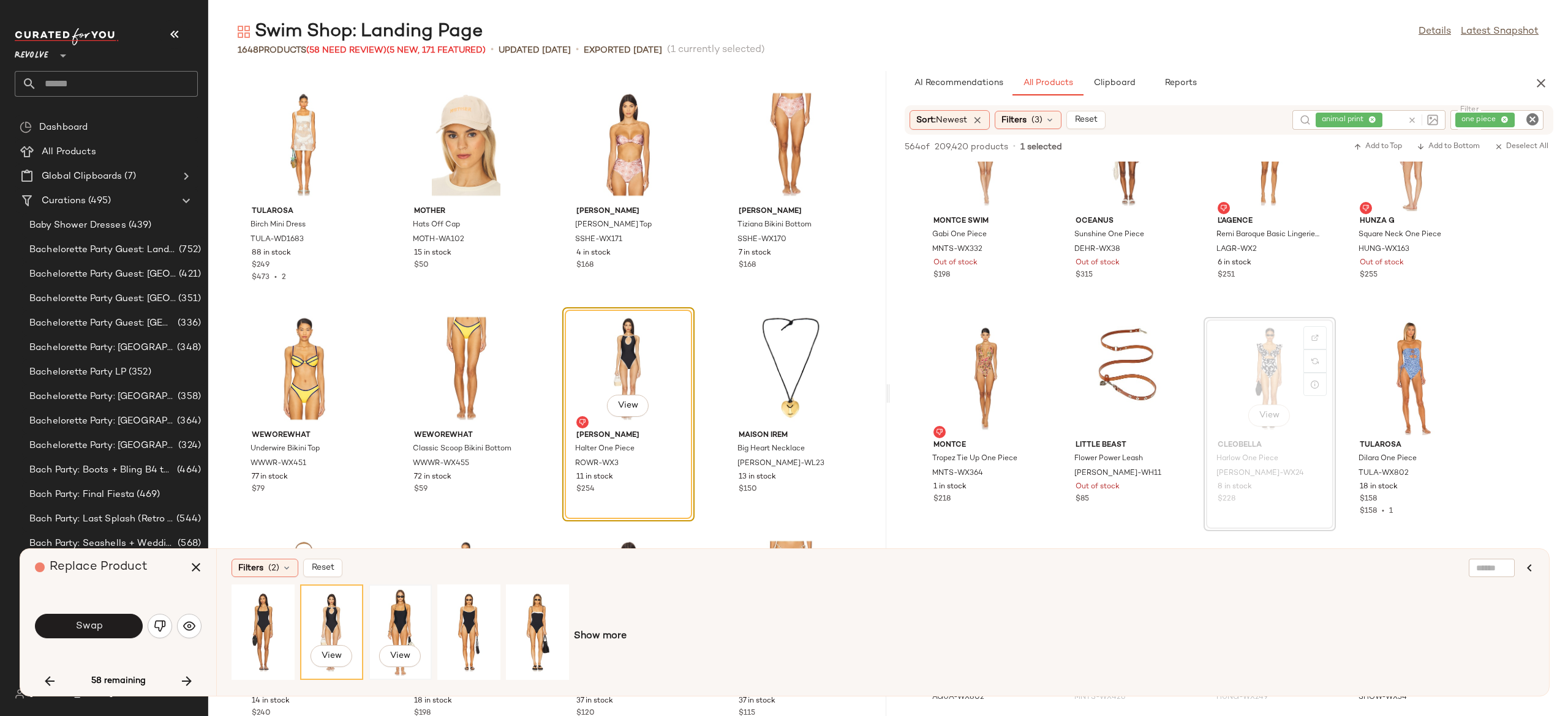
click at [398, 612] on div "View" at bounding box center [401, 632] width 55 height 87
click at [466, 614] on div "View" at bounding box center [469, 632] width 55 height 87
click at [532, 621] on div "View" at bounding box center [538, 632] width 55 height 87
click at [600, 639] on span "Show more" at bounding box center [601, 636] width 53 height 15
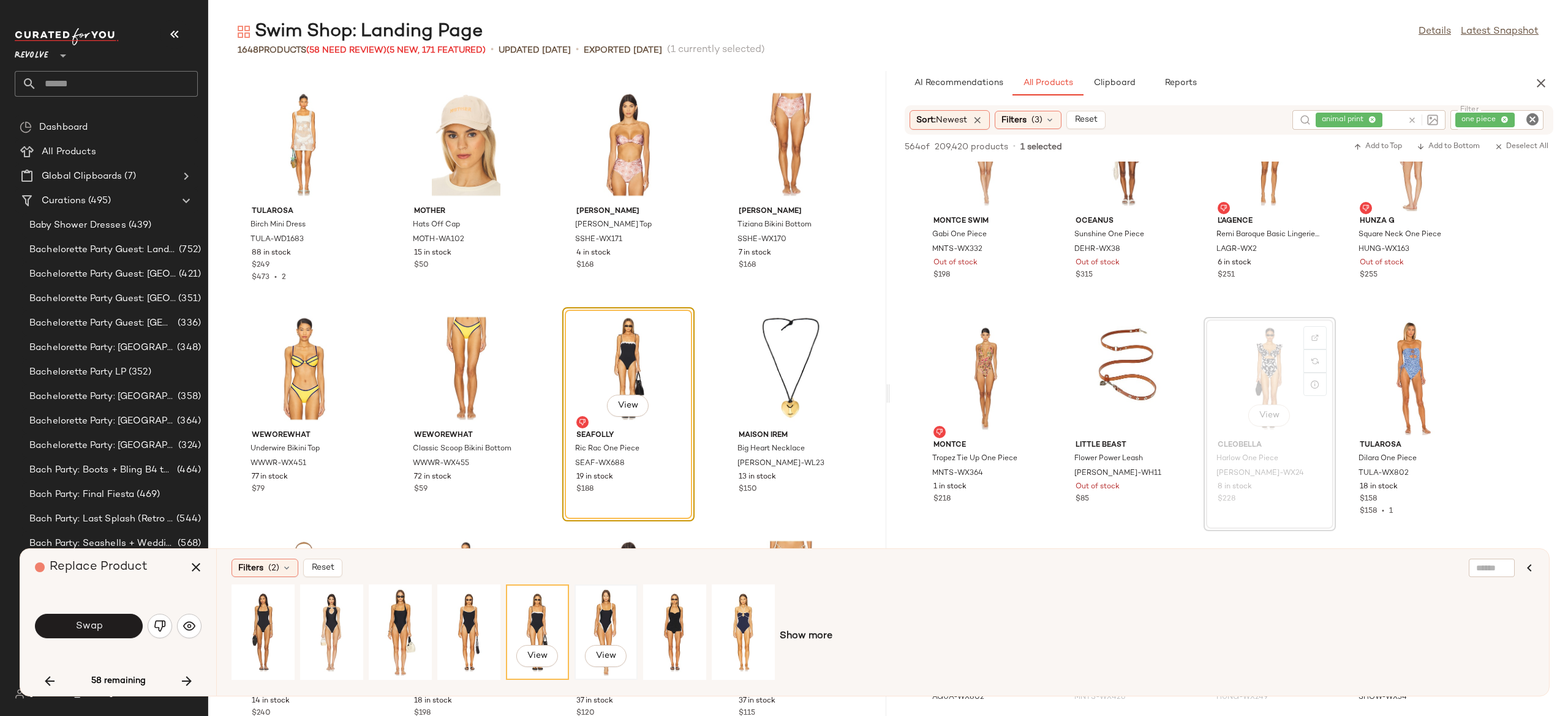
click at [606, 614] on div "View" at bounding box center [607, 632] width 55 height 87
click at [631, 404] on span "View" at bounding box center [627, 406] width 21 height 10
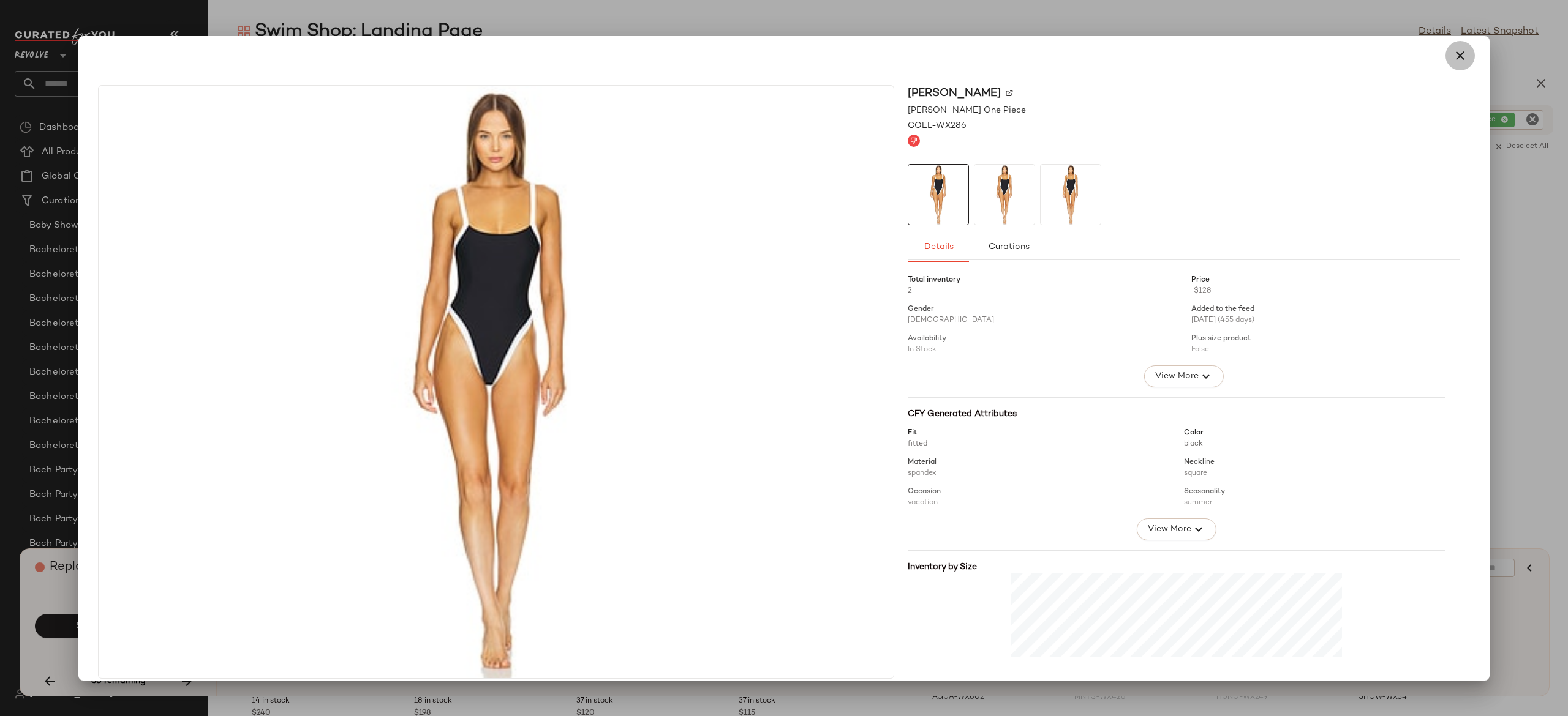
click at [1452, 58] on icon "button" at bounding box center [1459, 55] width 15 height 15
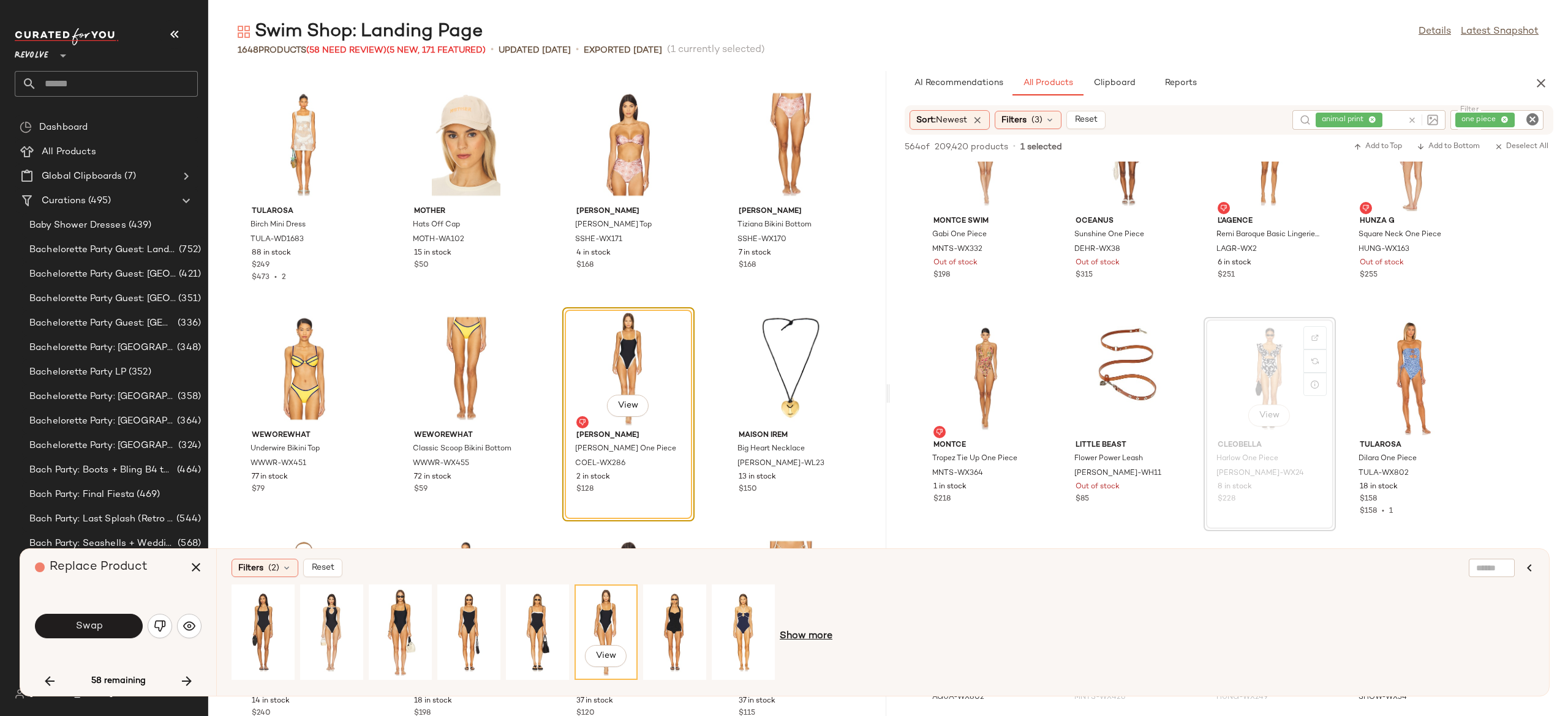
click at [803, 634] on span "Show more" at bounding box center [807, 636] width 53 height 15
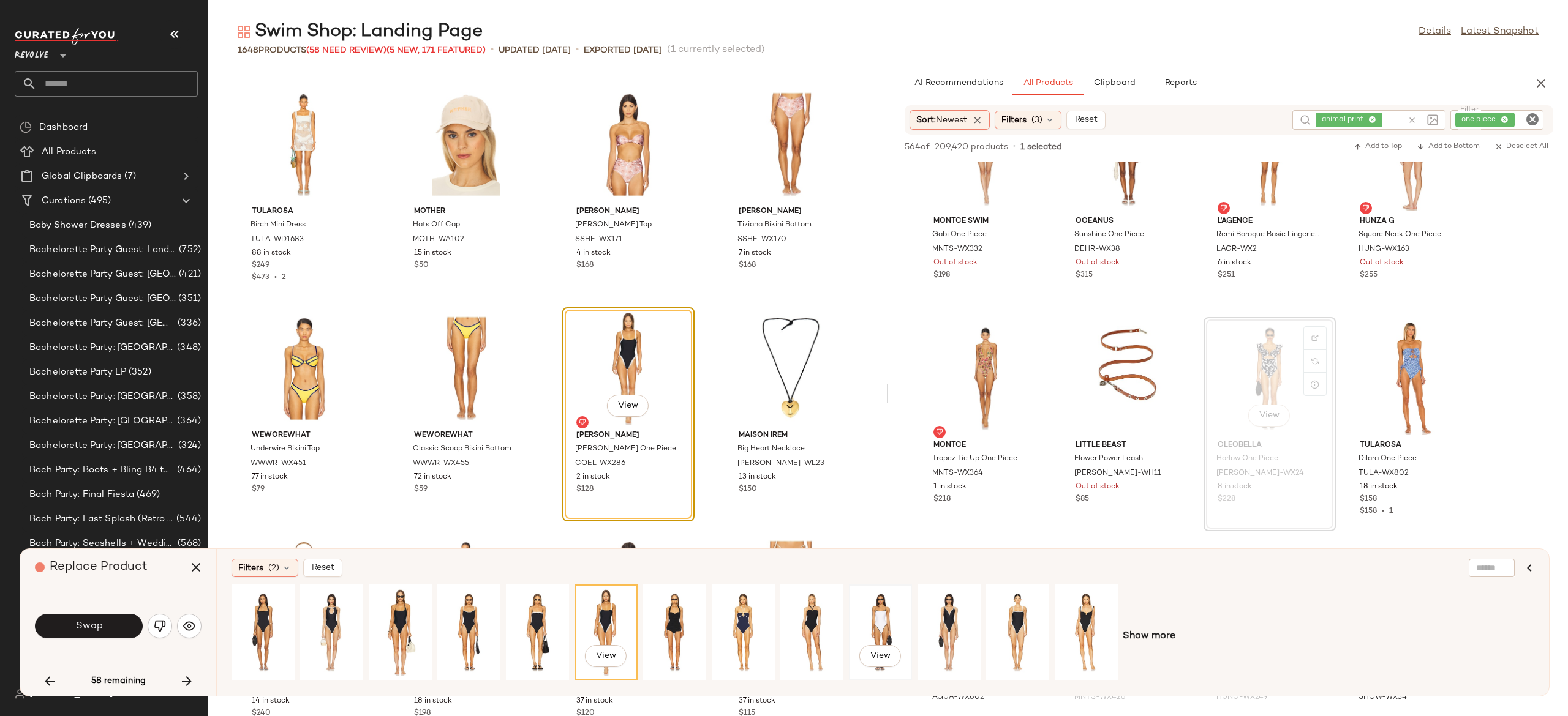
click at [887, 612] on div "View" at bounding box center [881, 632] width 55 height 87
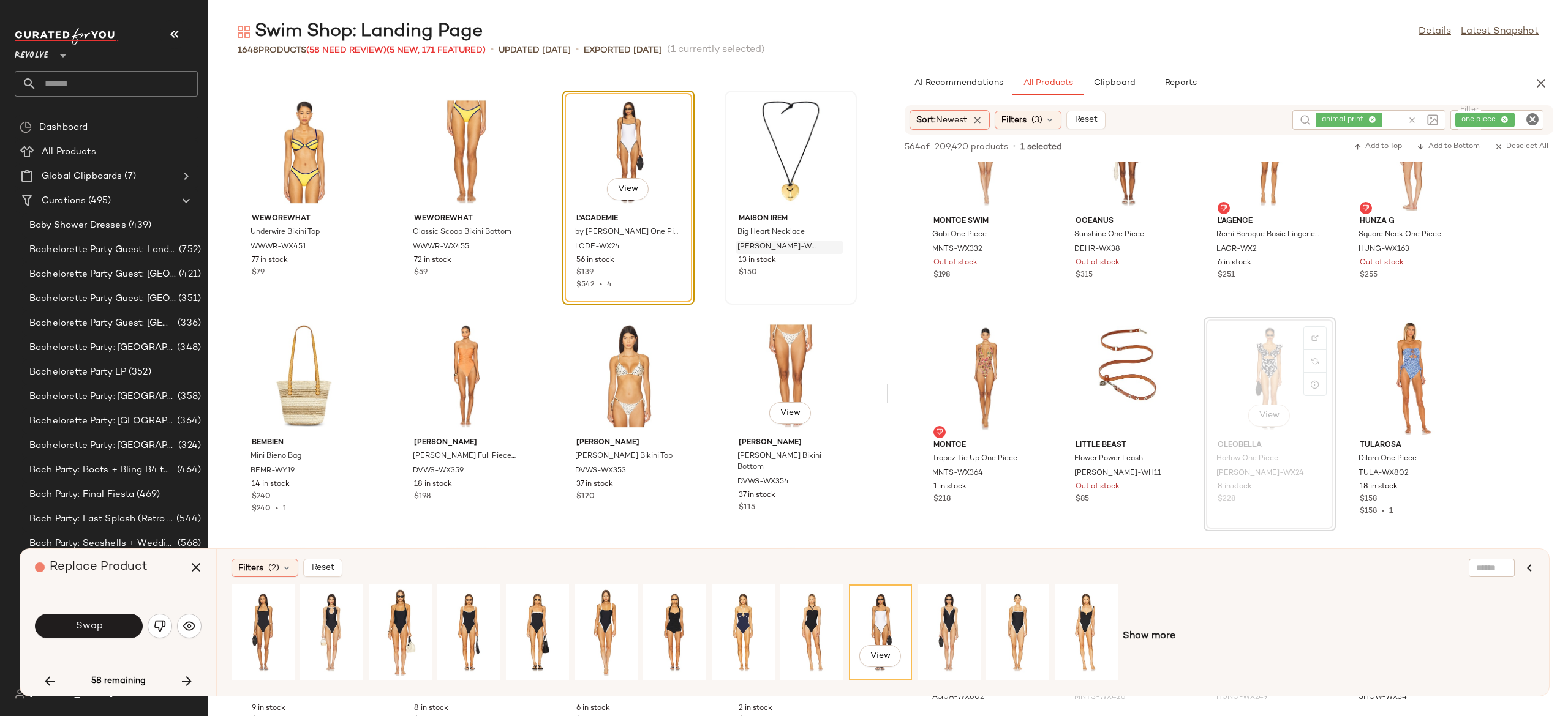
scroll to position [7830, 0]
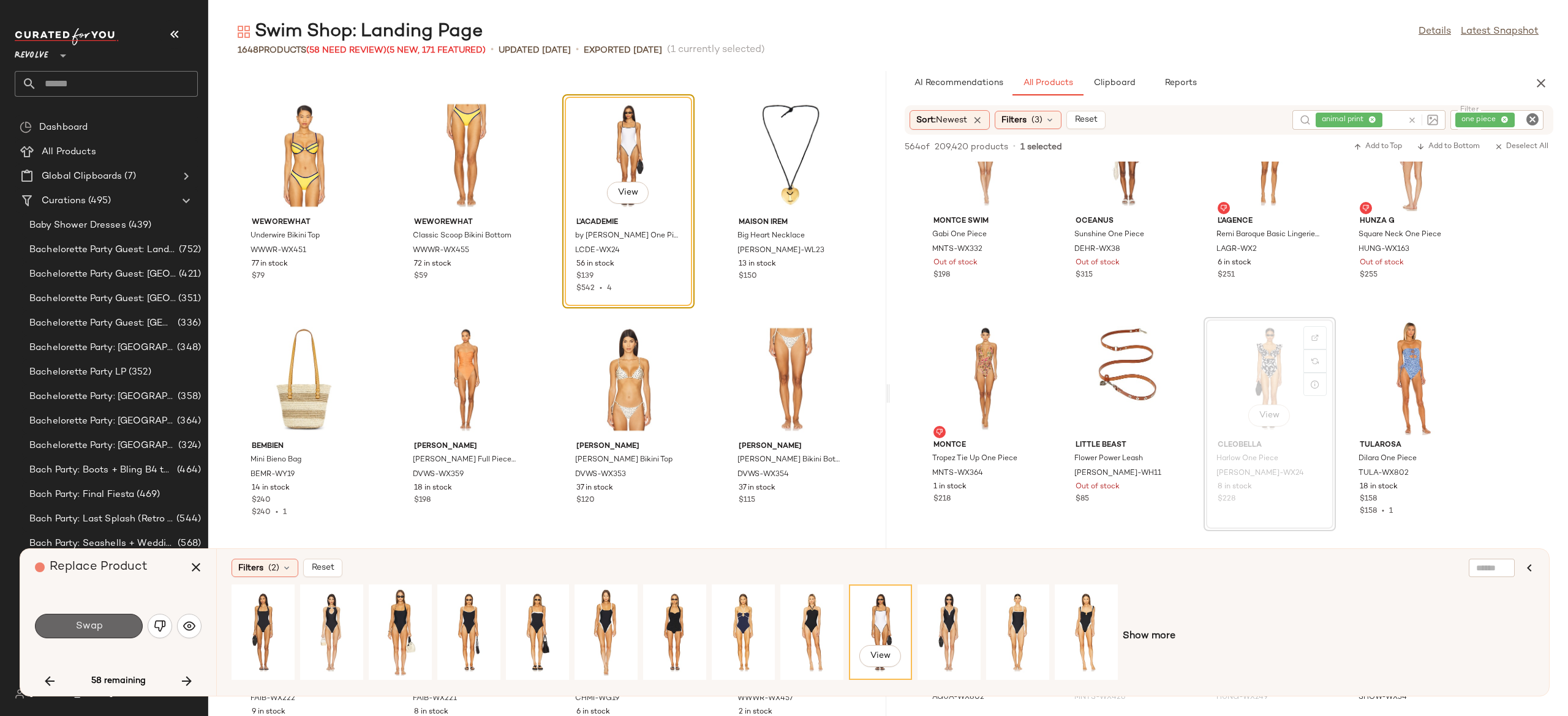
click at [121, 621] on button "Swap" at bounding box center [89, 626] width 108 height 24
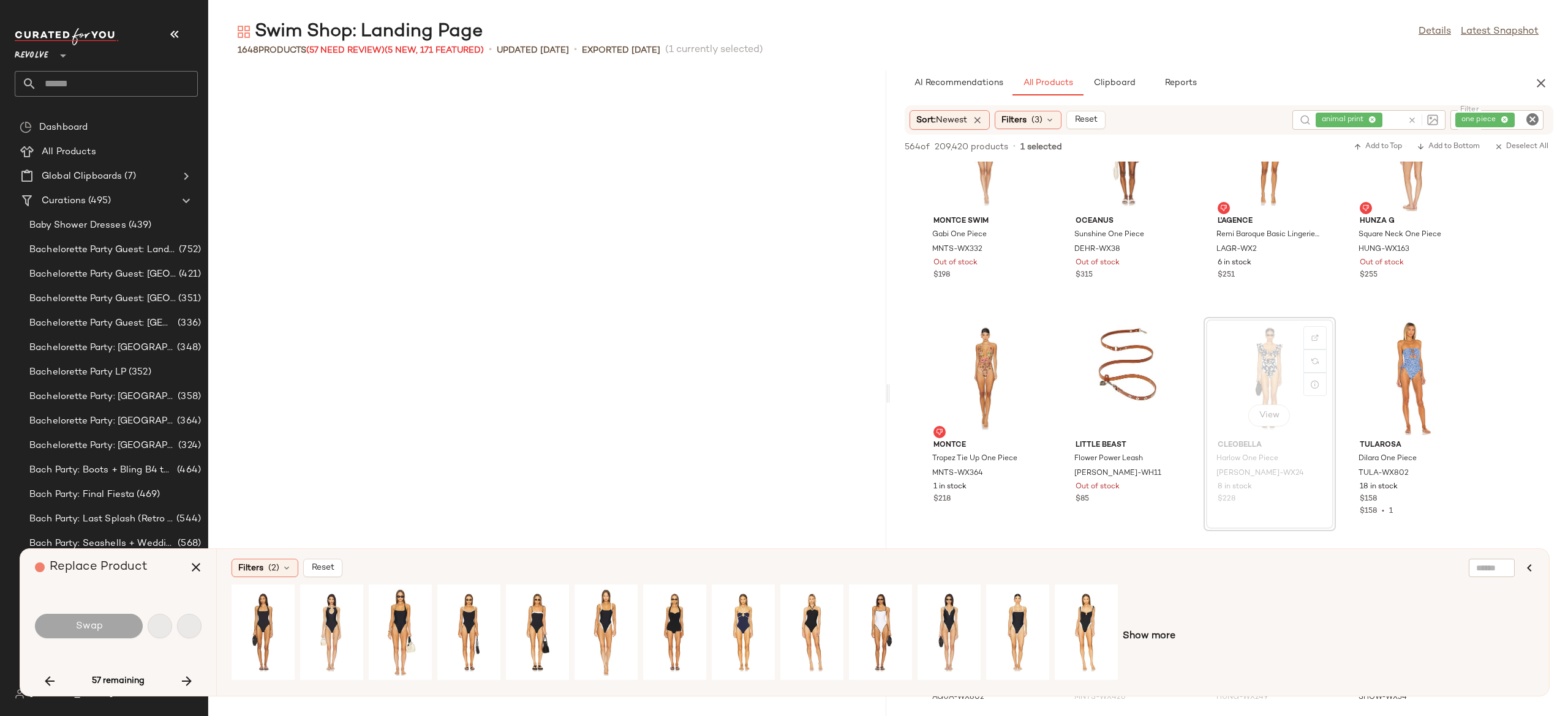
scroll to position [9857, 0]
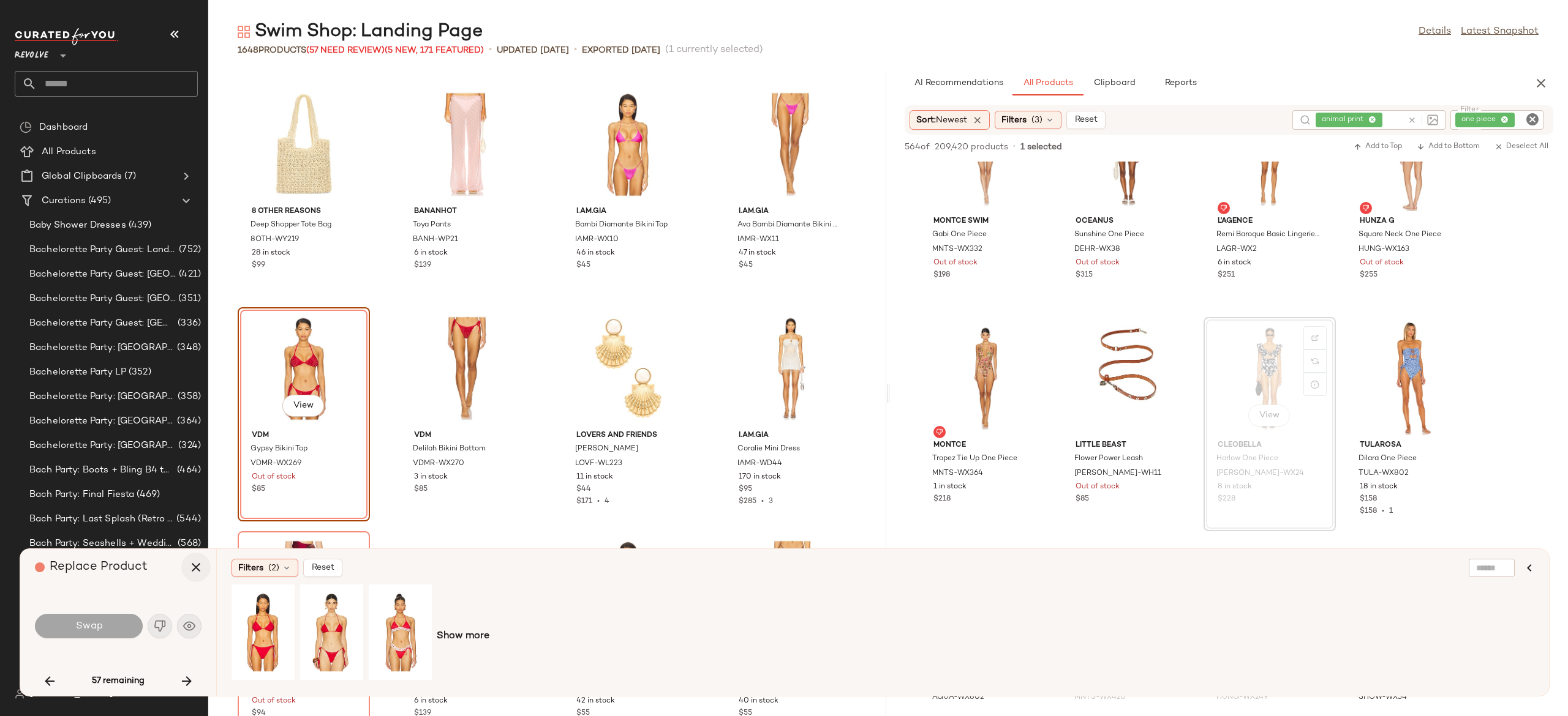
click at [195, 567] on icon "button" at bounding box center [195, 567] width 15 height 15
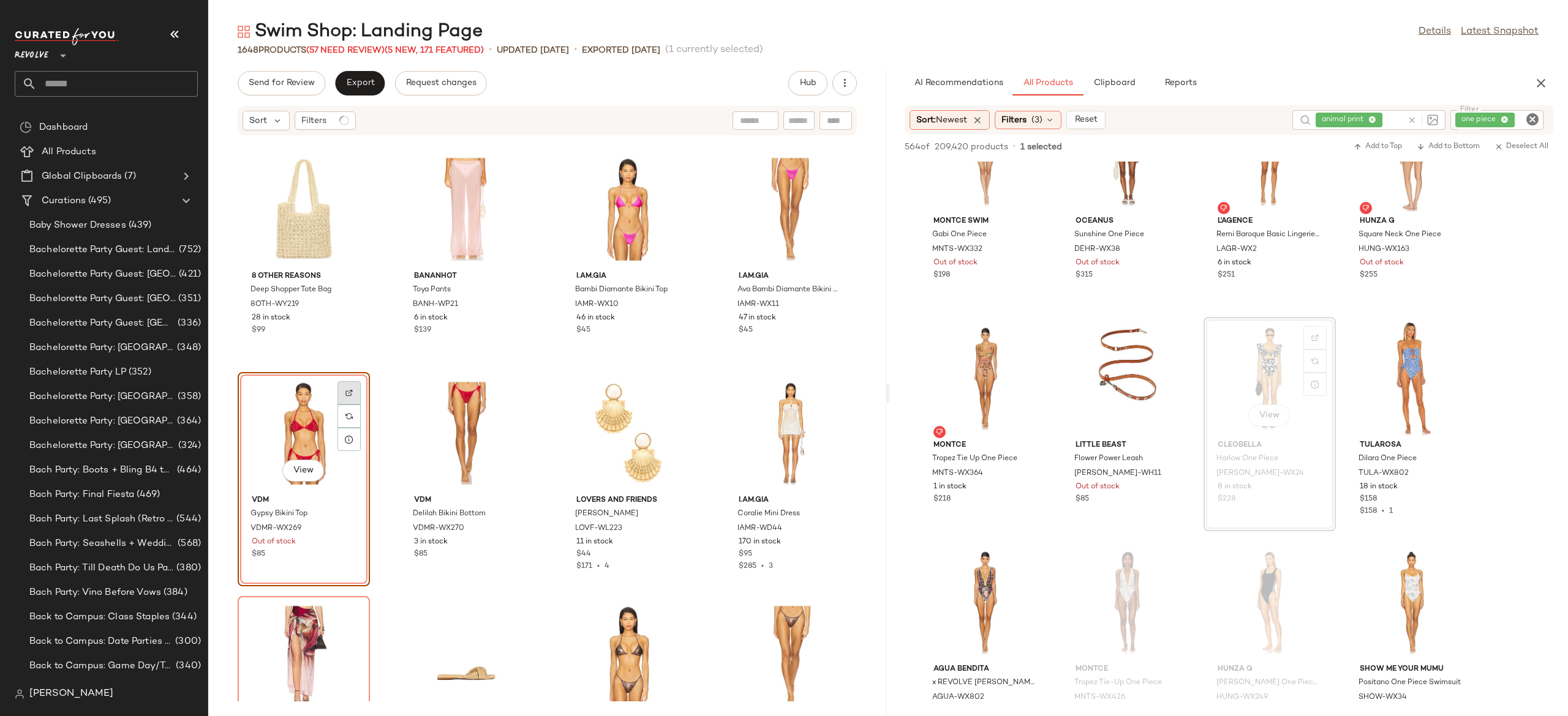
click at [351, 405] on div at bounding box center [349, 416] width 24 height 24
click at [1412, 124] on div at bounding box center [1422, 119] width 30 height 11
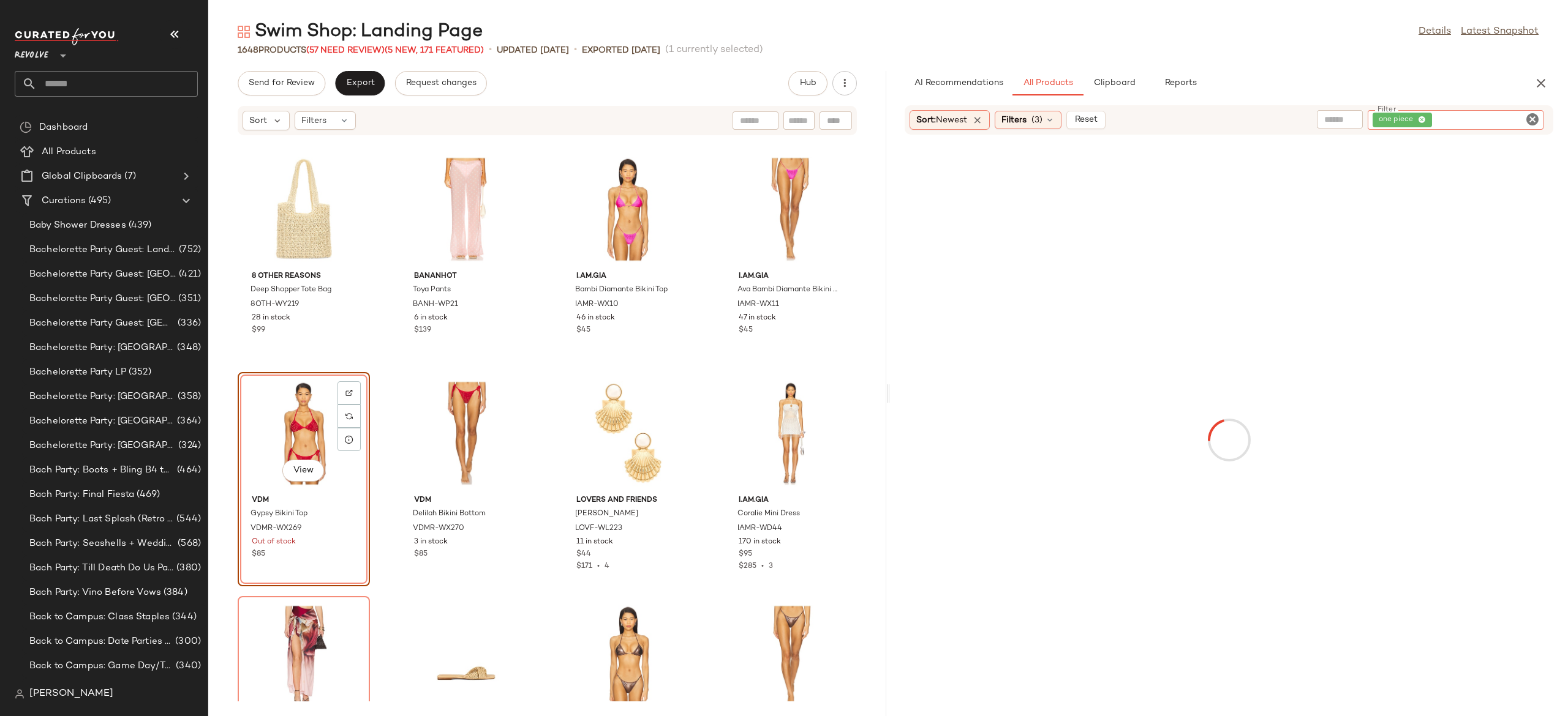
click at [1465, 113] on div "one piece" at bounding box center [1454, 119] width 175 height 20
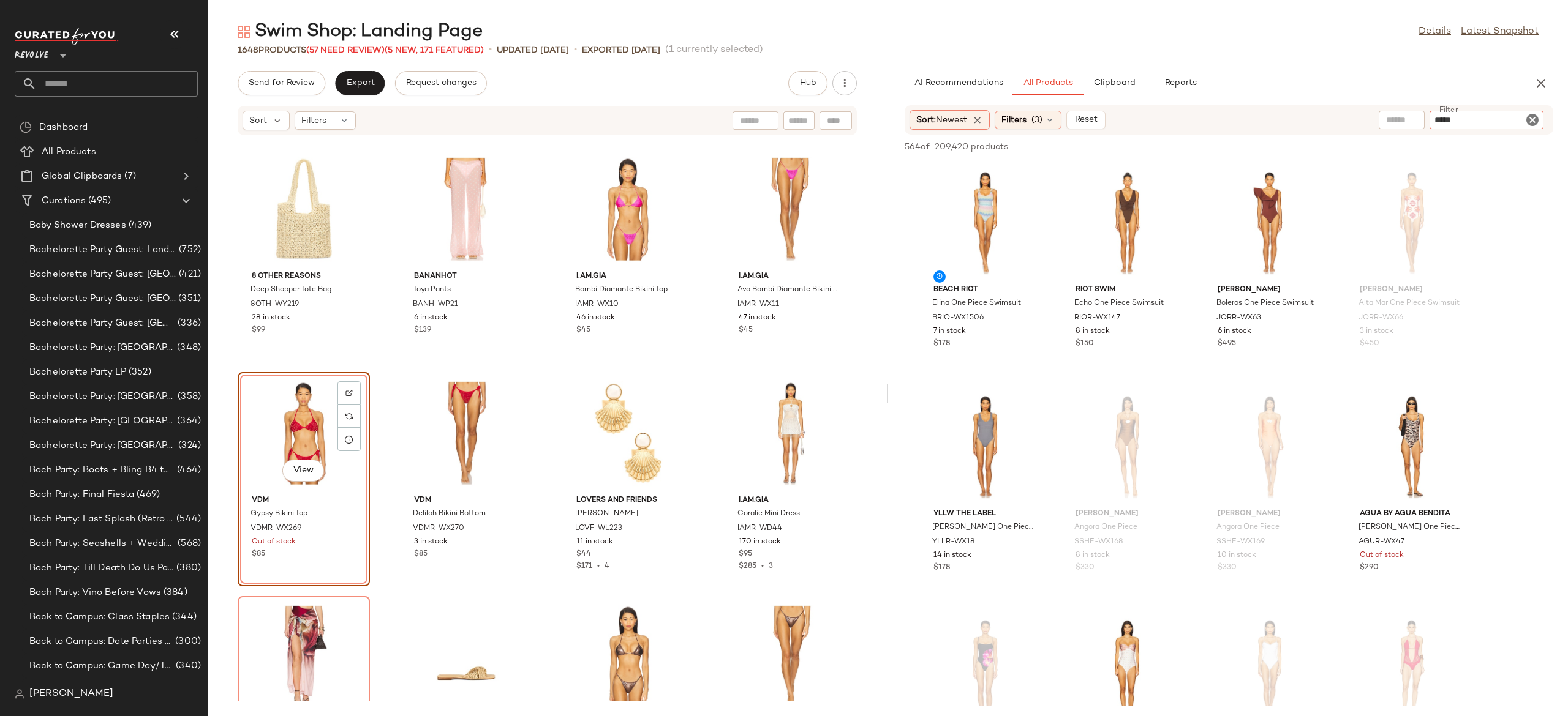
type input "******"
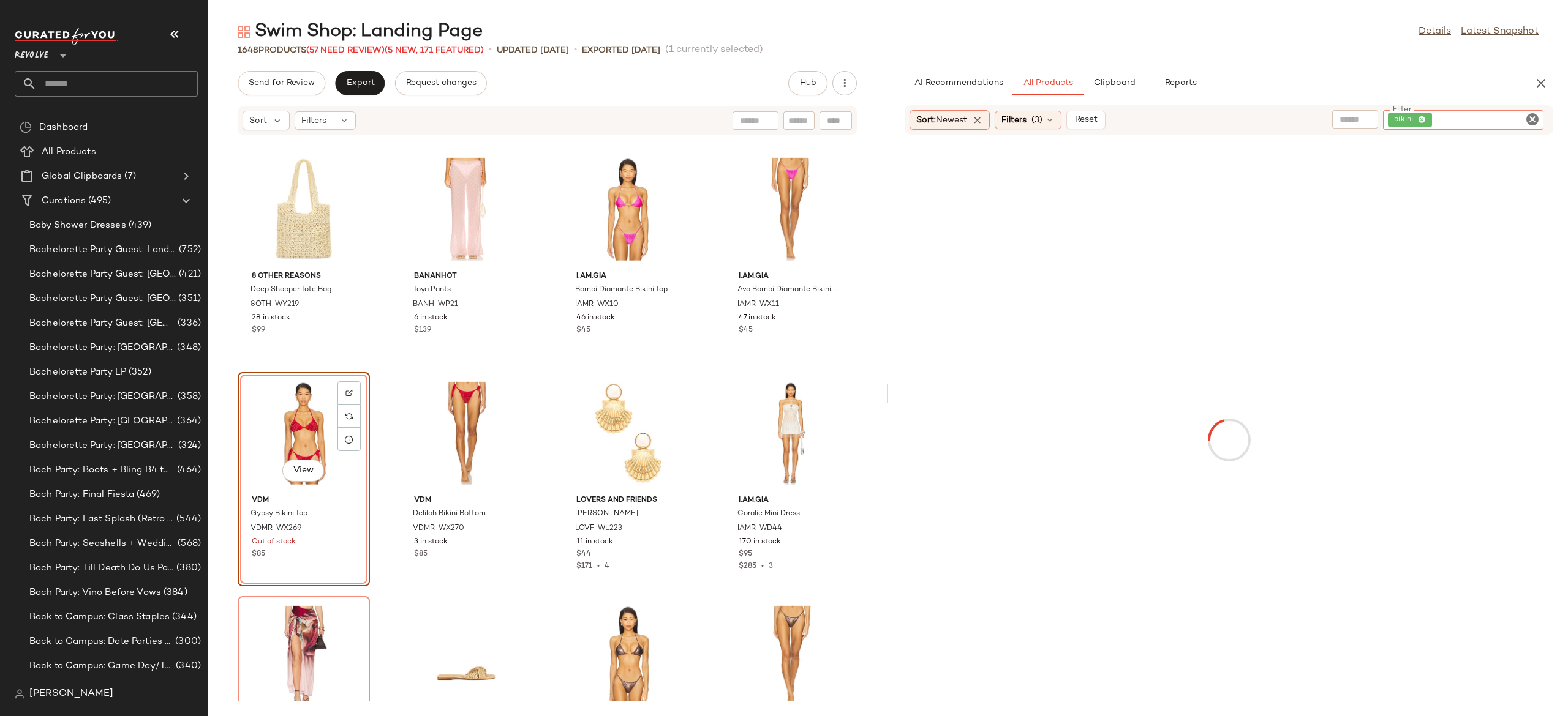
click at [1362, 121] on input "text" at bounding box center [1355, 119] width 31 height 13
type input "***"
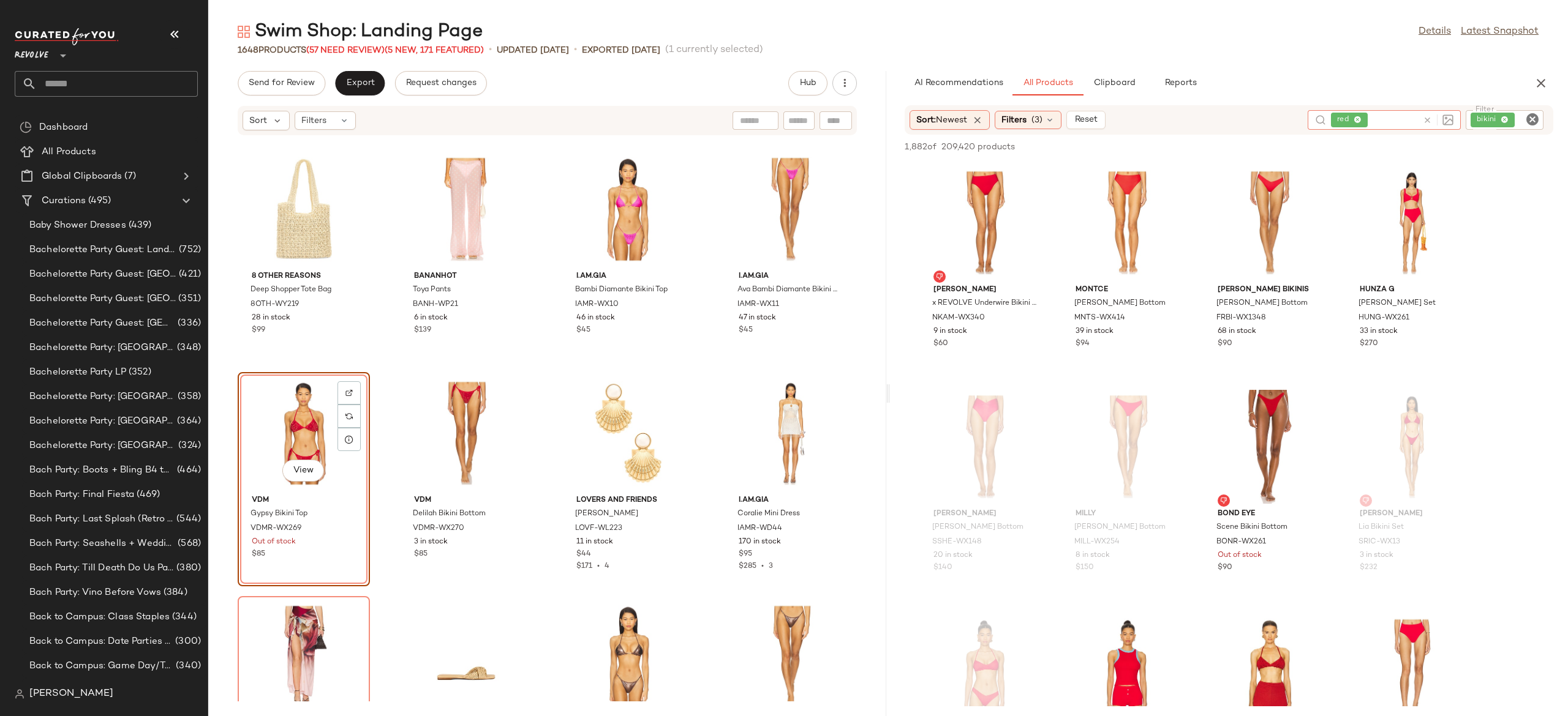
click at [1426, 118] on icon at bounding box center [1427, 119] width 9 height 9
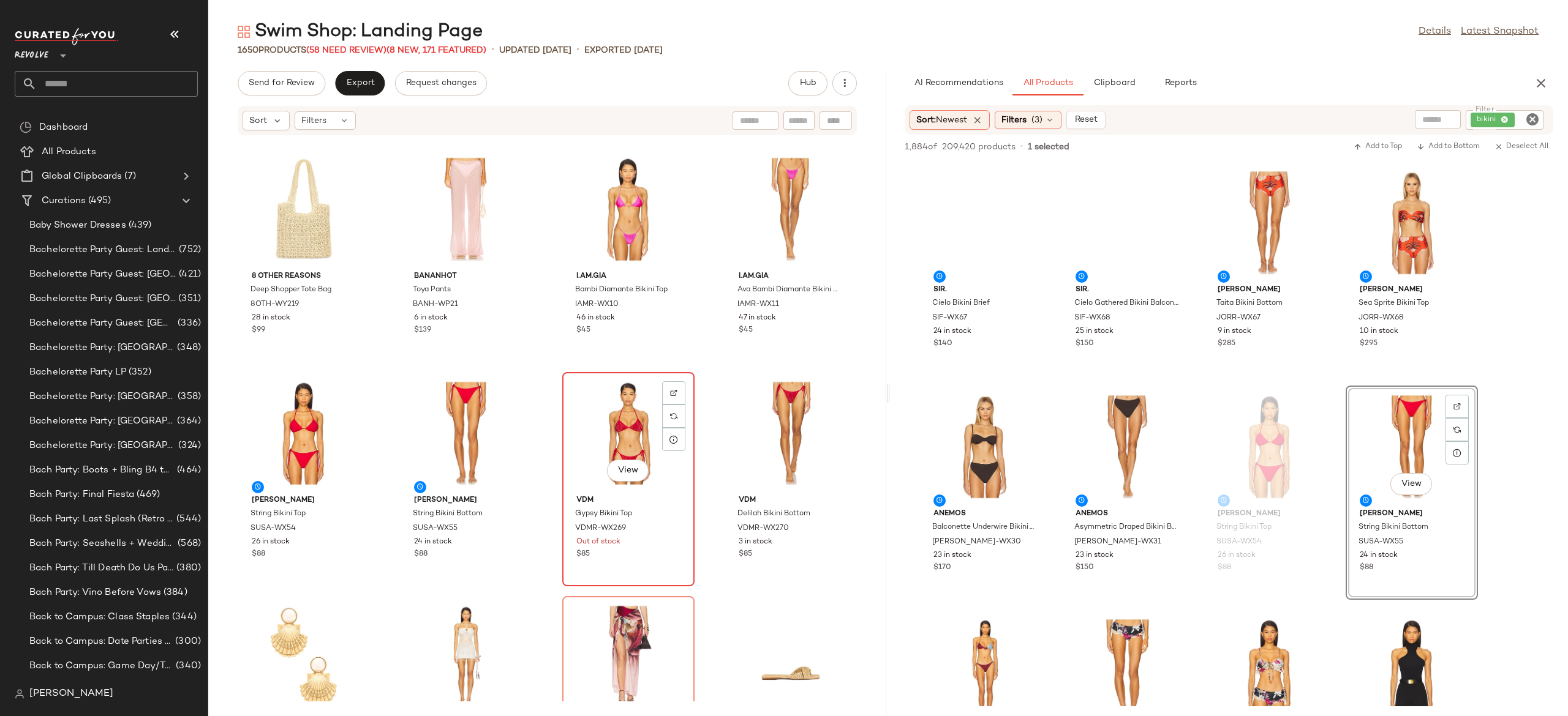
click at [623, 418] on div "View" at bounding box center [628, 433] width 123 height 114
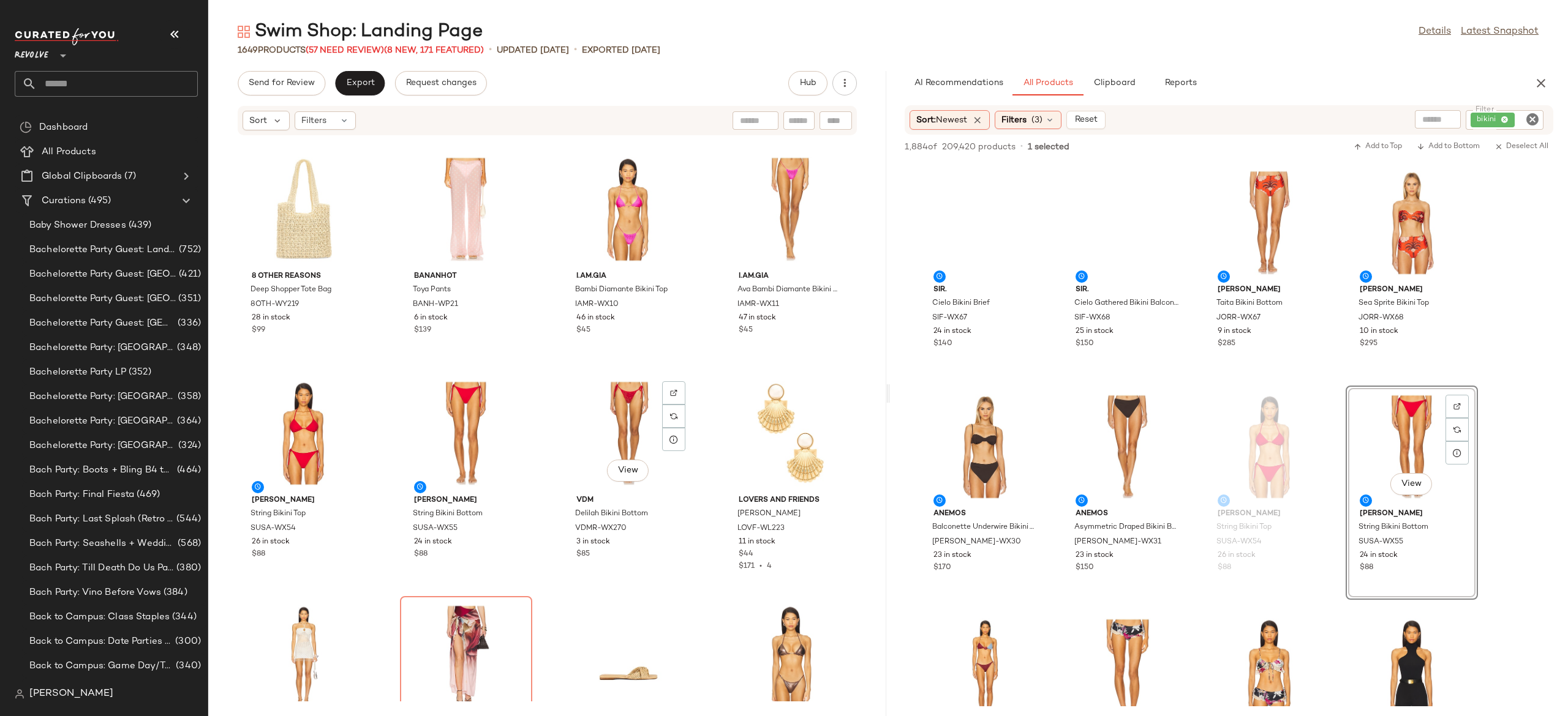
click at [623, 418] on div "View" at bounding box center [628, 433] width 123 height 114
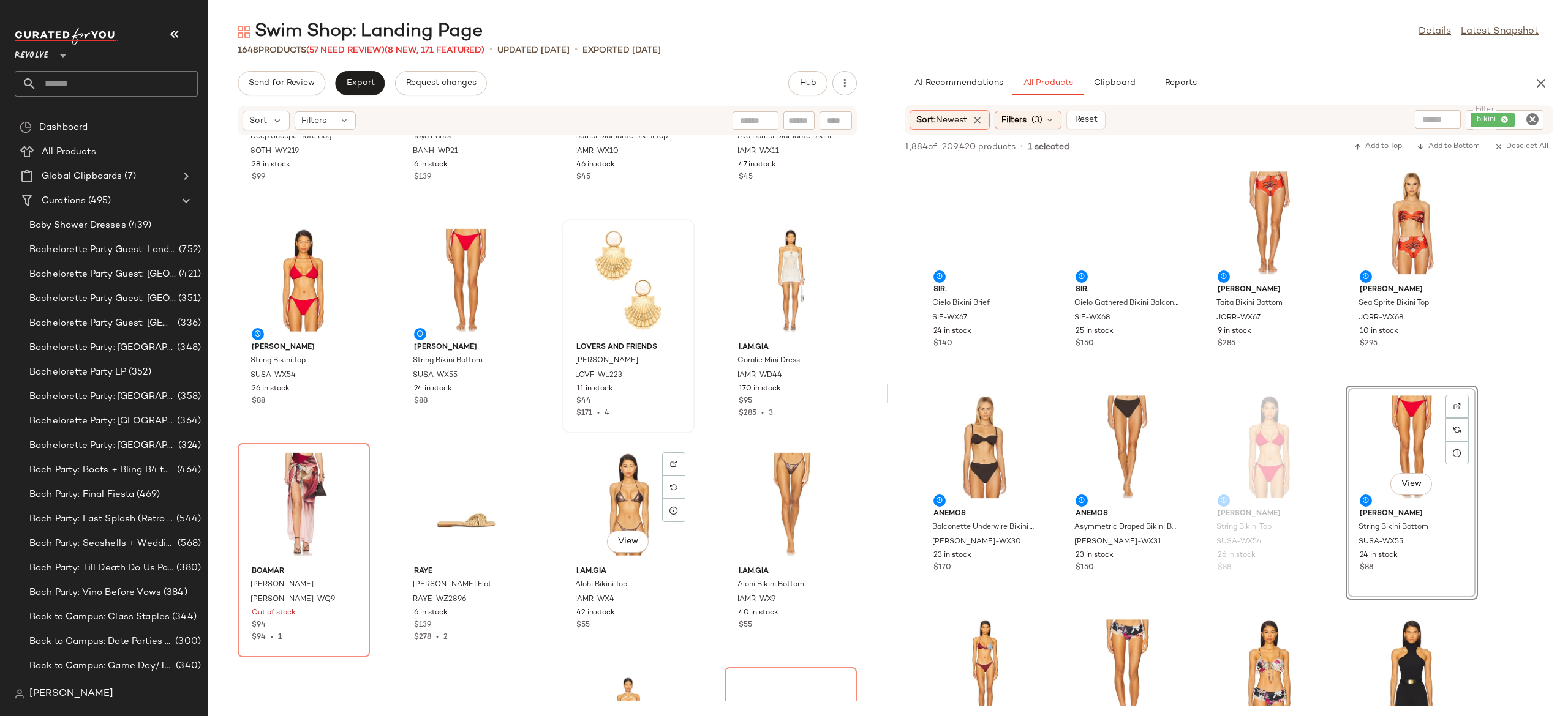
scroll to position [10011, 0]
click at [349, 461] on img at bounding box center [348, 462] width 7 height 7
click at [369, 48] on span "(57 Need Review)" at bounding box center [345, 50] width 78 height 9
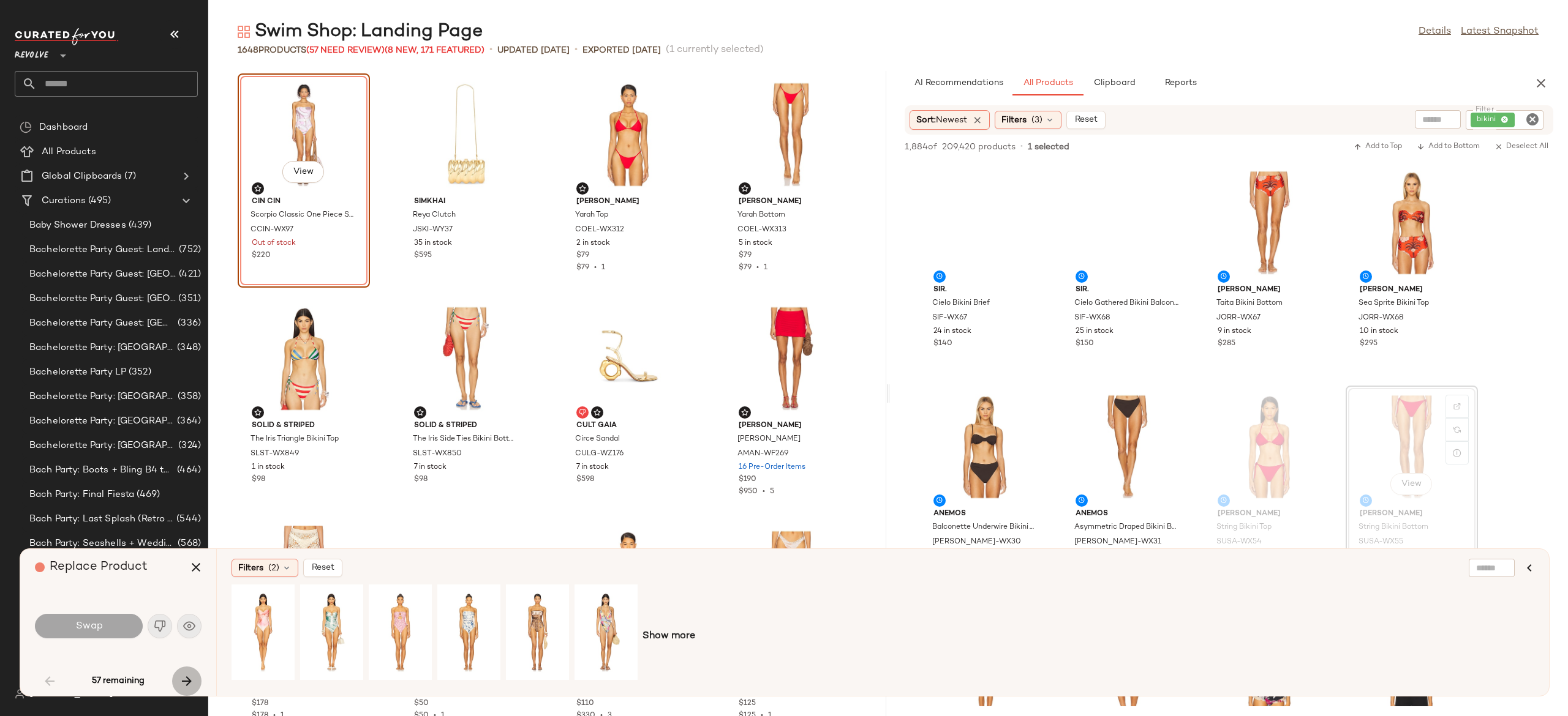
click at [187, 681] on icon "button" at bounding box center [186, 681] width 15 height 15
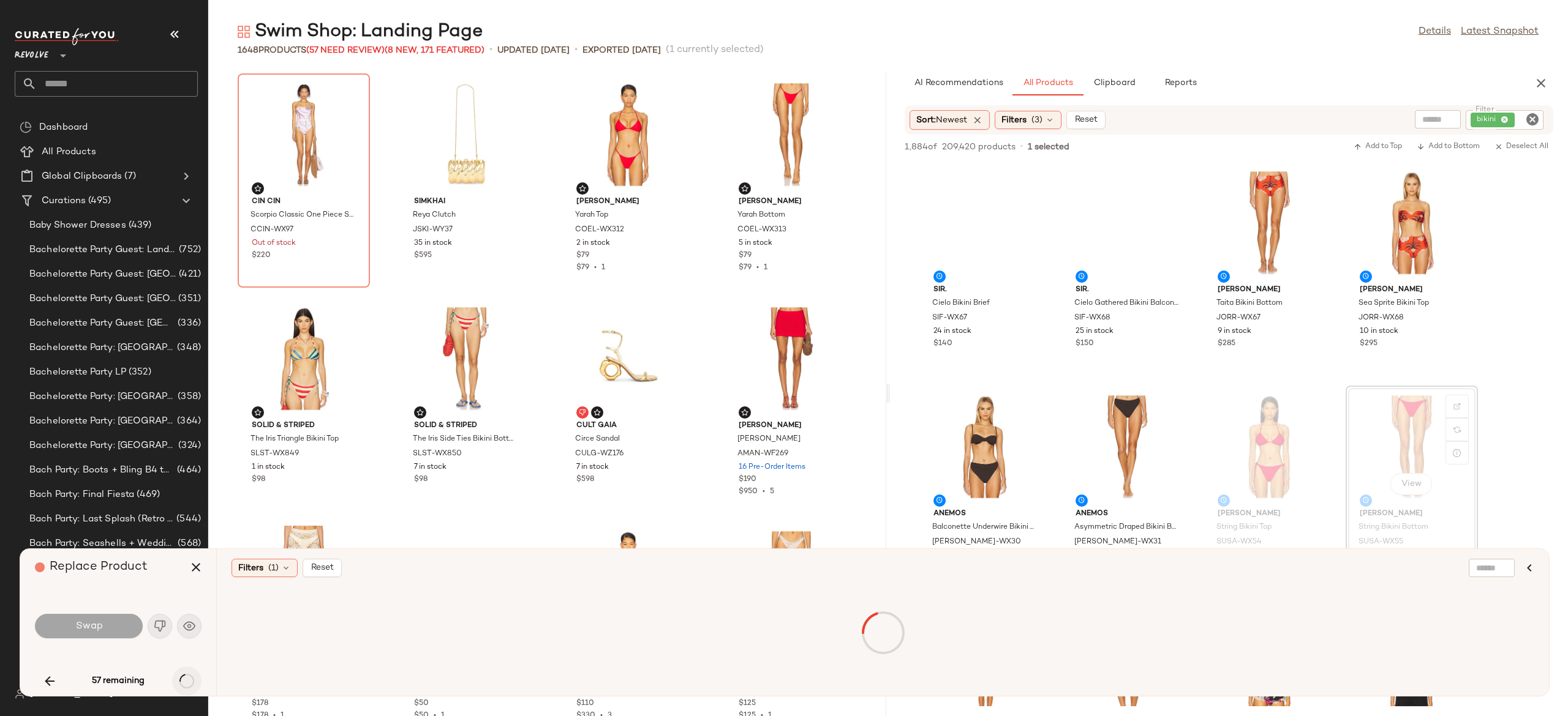
click at [187, 681] on div "57 remaining" at bounding box center [119, 682] width 167 height 29
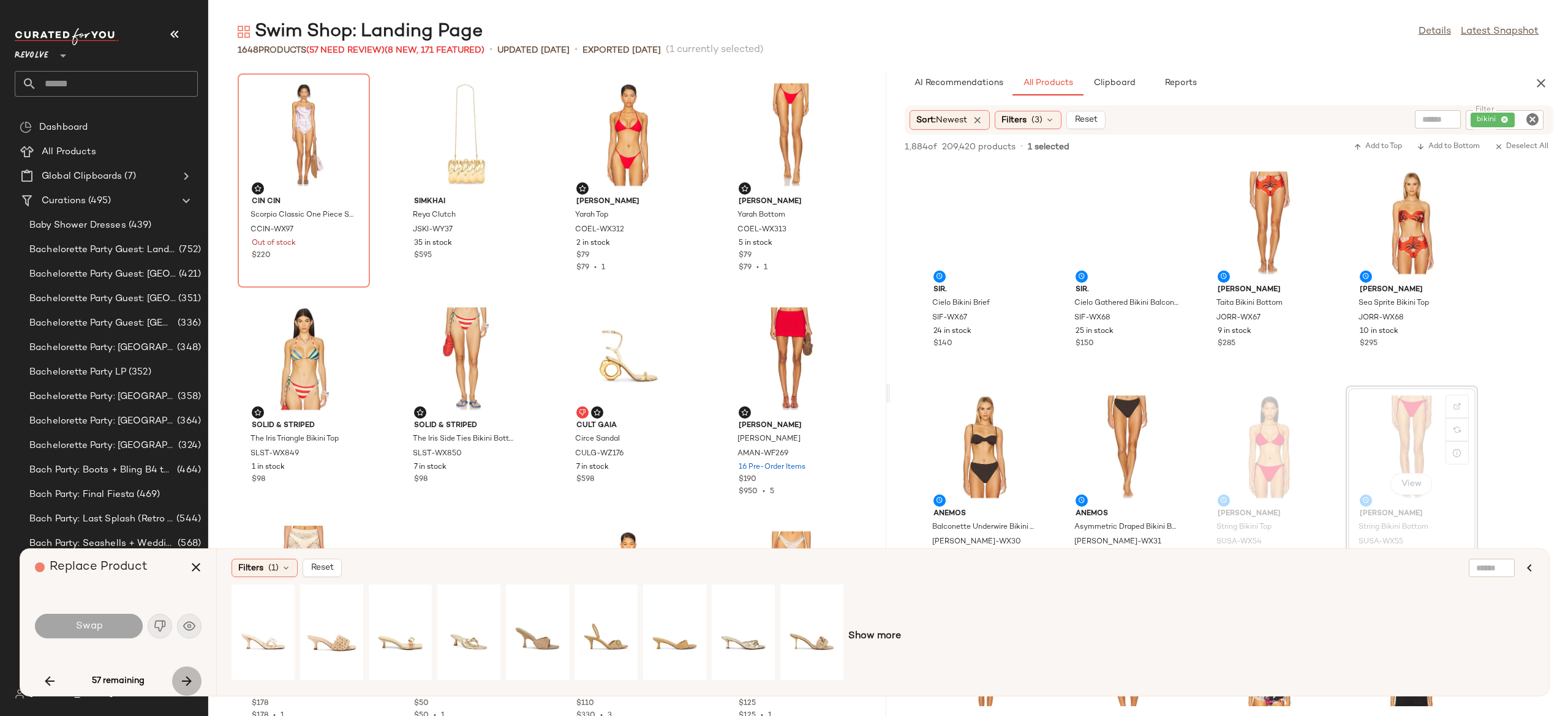
click at [187, 681] on icon "button" at bounding box center [186, 681] width 15 height 15
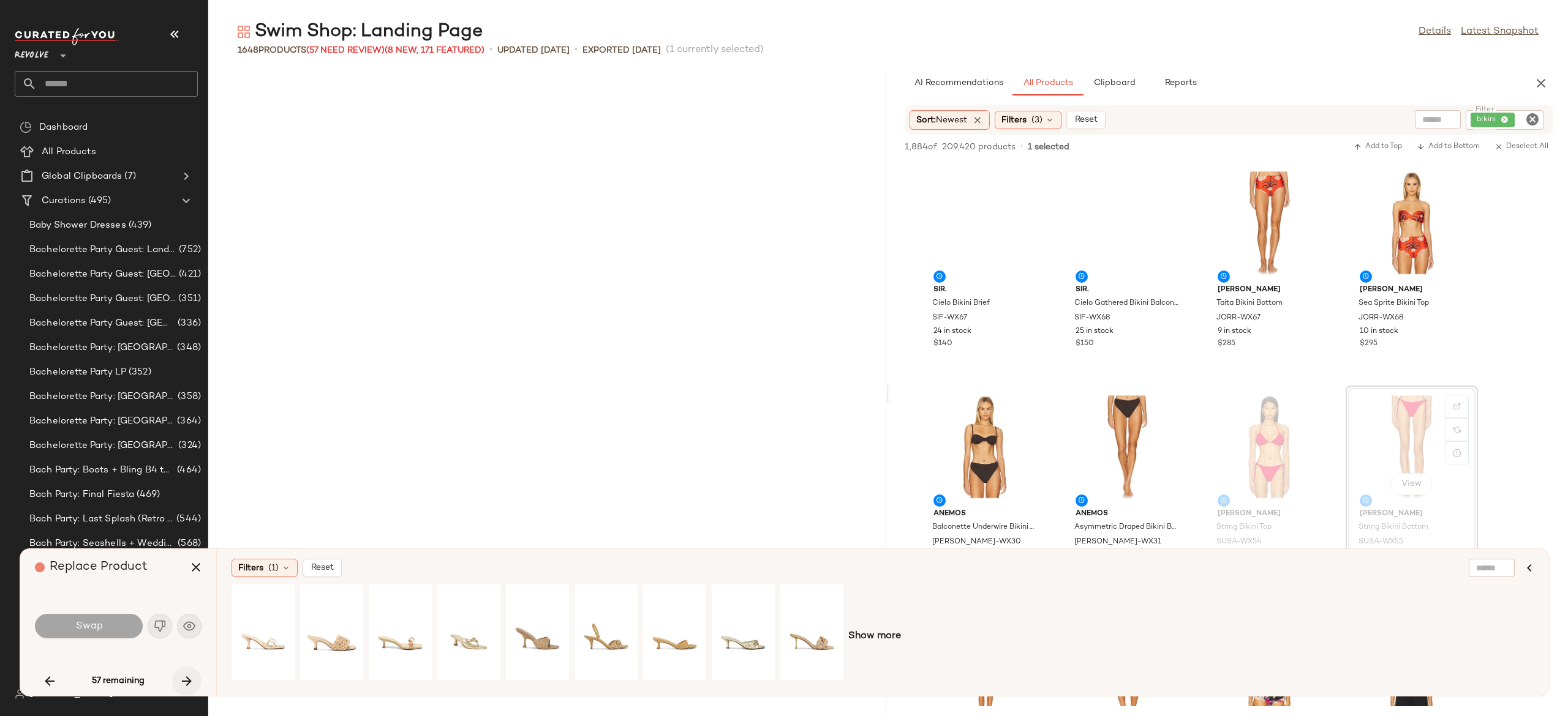
scroll to position [906, 0]
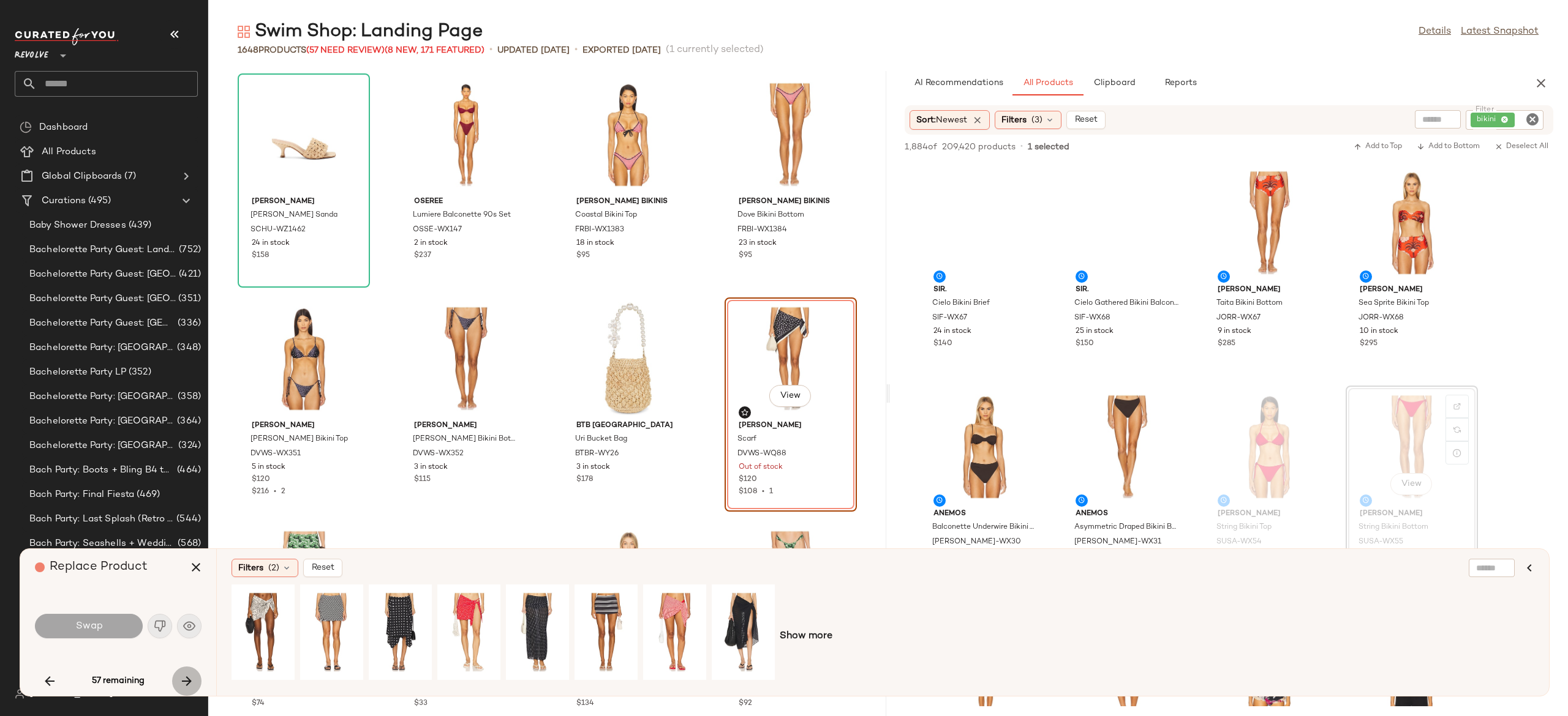
click at [187, 681] on icon "button" at bounding box center [186, 681] width 15 height 15
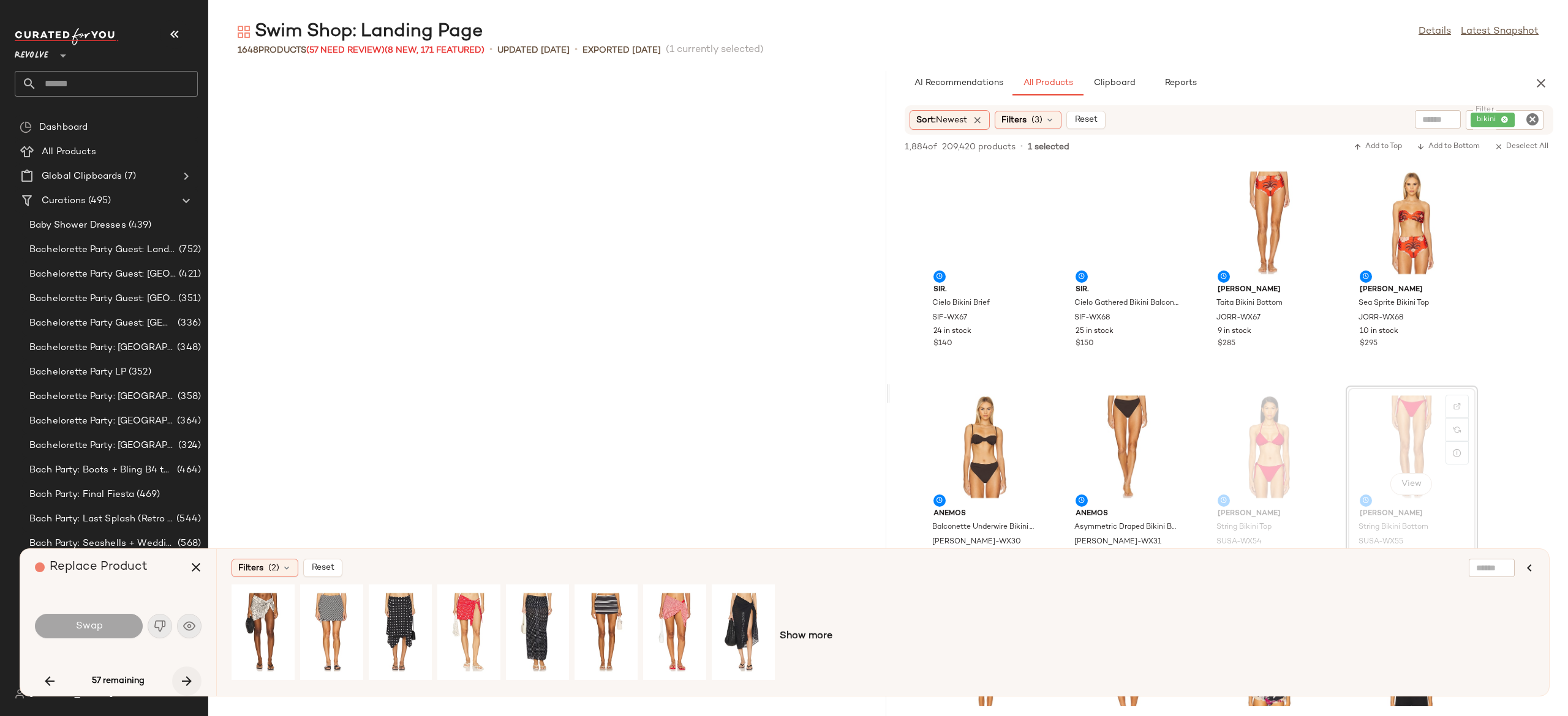
scroll to position [1568, 0]
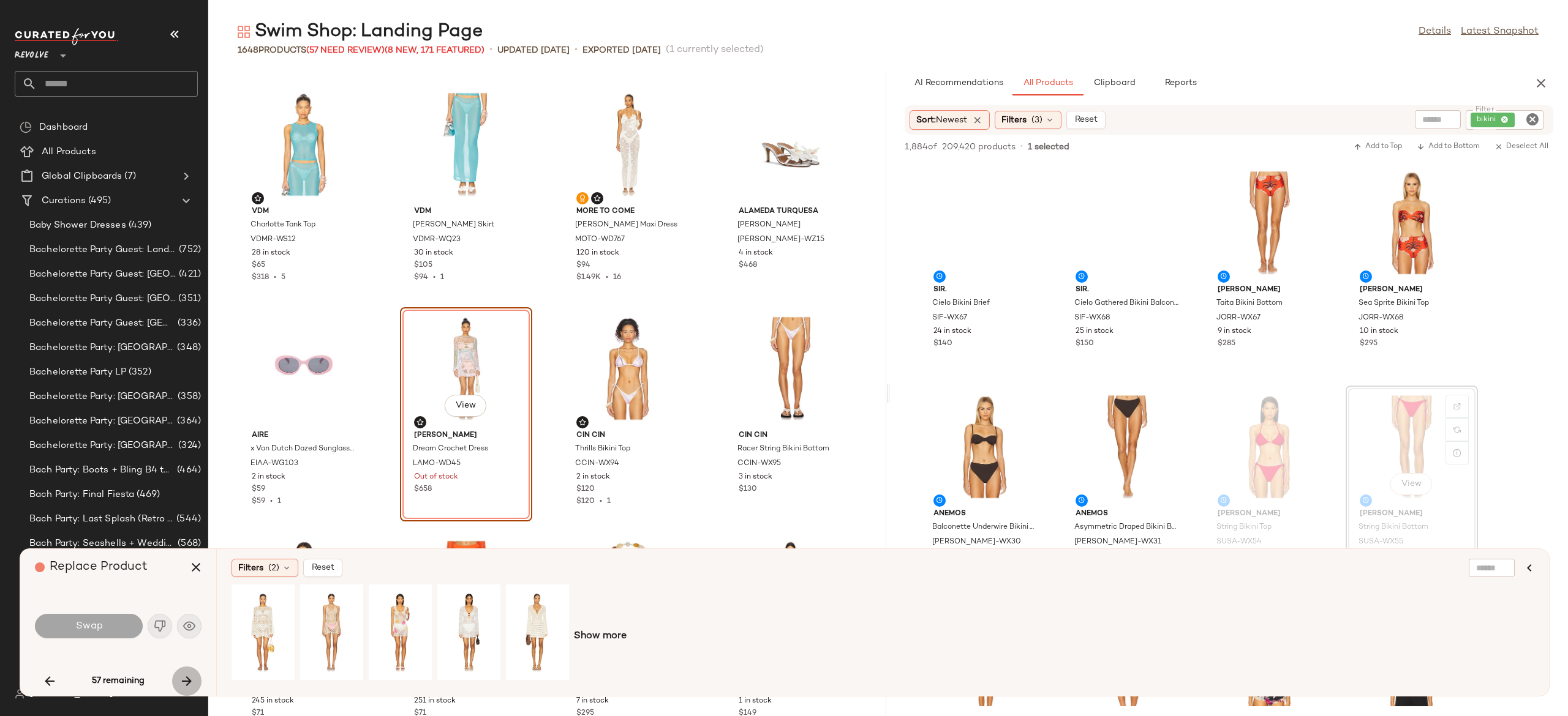
click at [189, 683] on icon "button" at bounding box center [186, 681] width 15 height 15
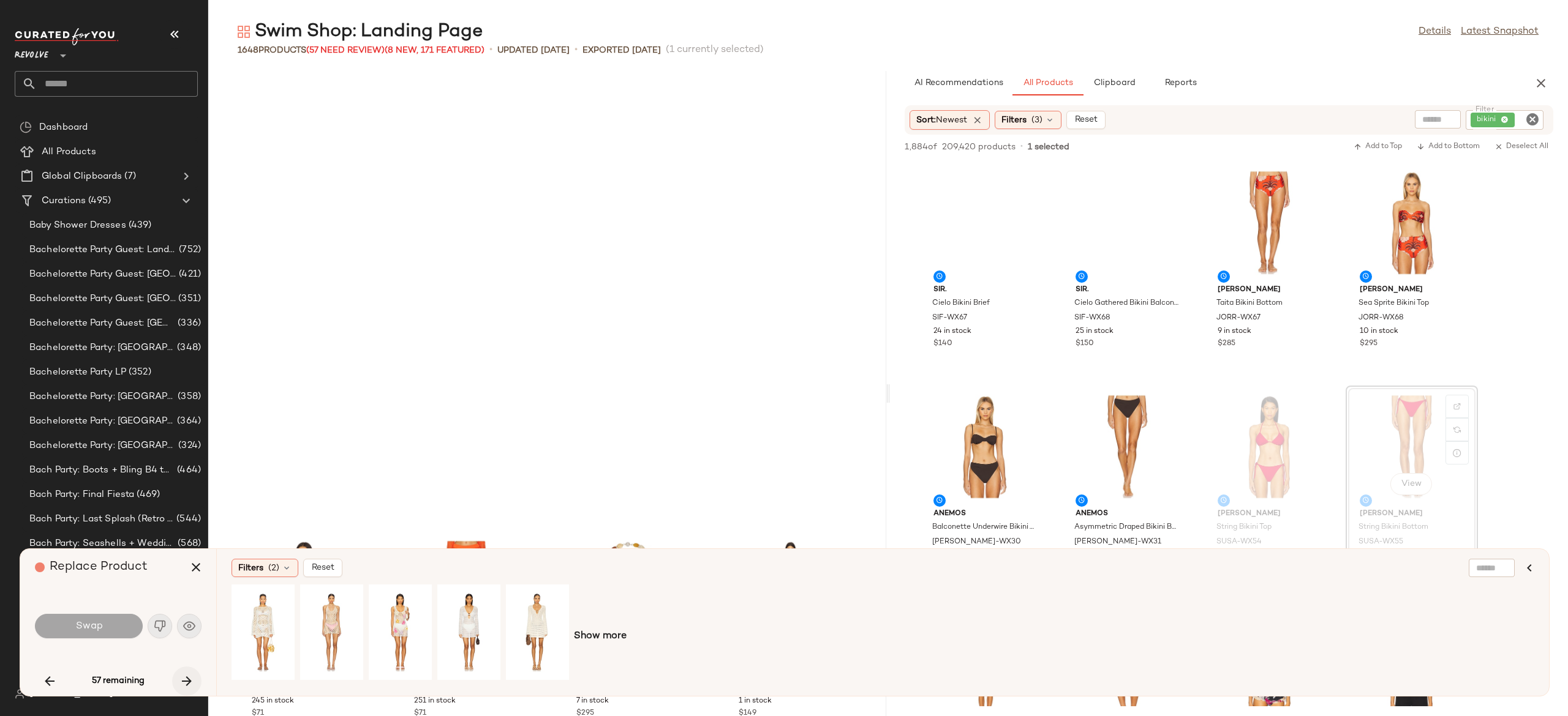
scroll to position [2016, 0]
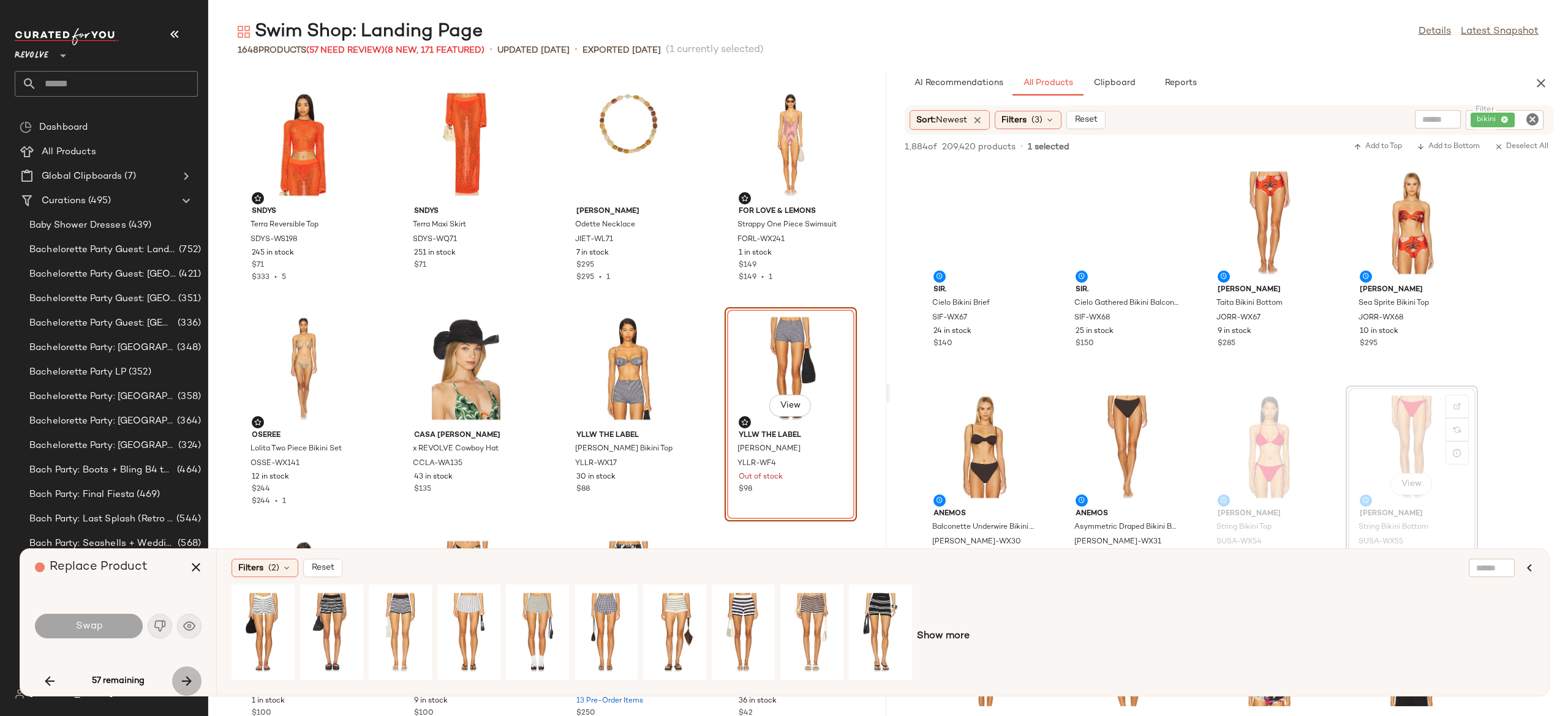
click at [182, 681] on icon "button" at bounding box center [186, 681] width 15 height 15
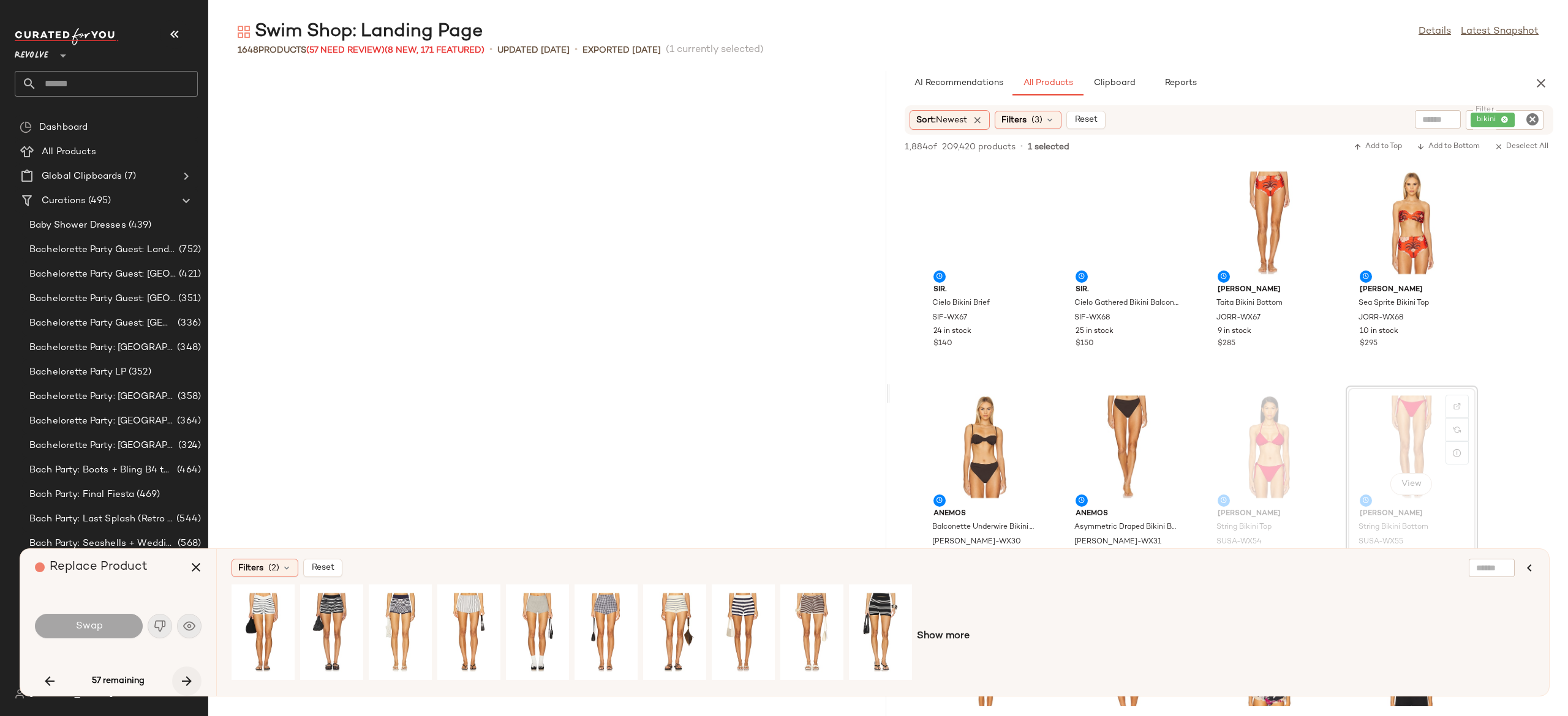
scroll to position [3361, 0]
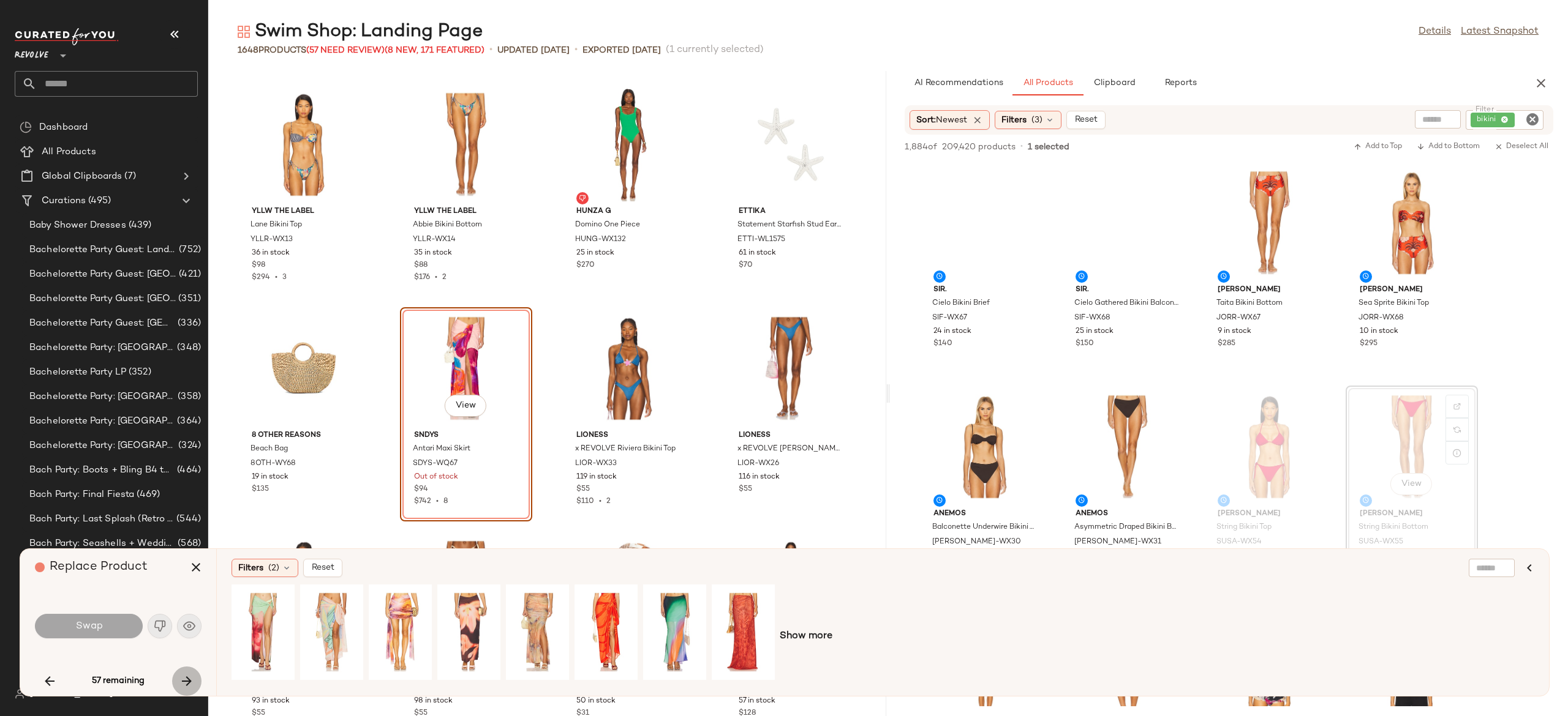
click at [182, 681] on icon "button" at bounding box center [186, 681] width 15 height 15
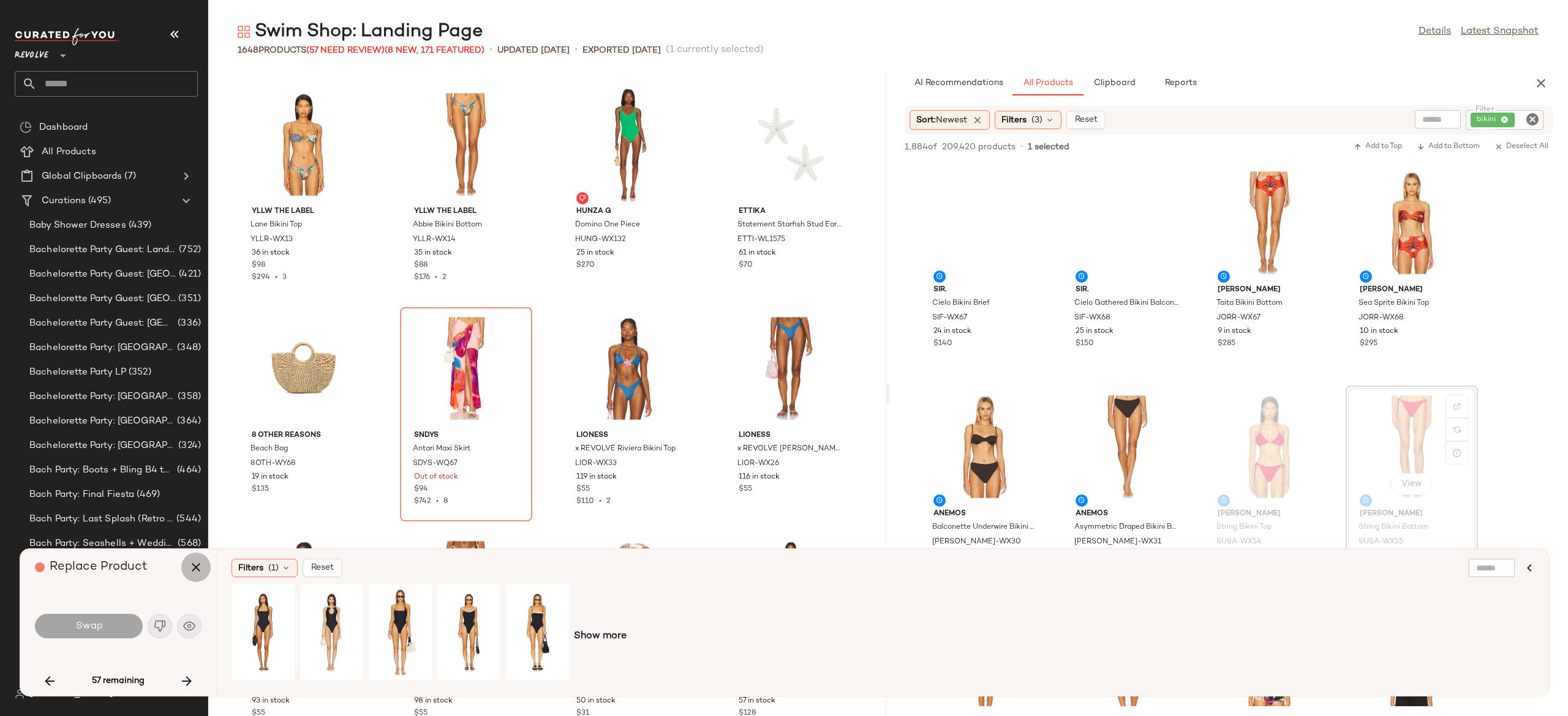
click at [189, 565] on icon "button" at bounding box center [195, 567] width 15 height 15
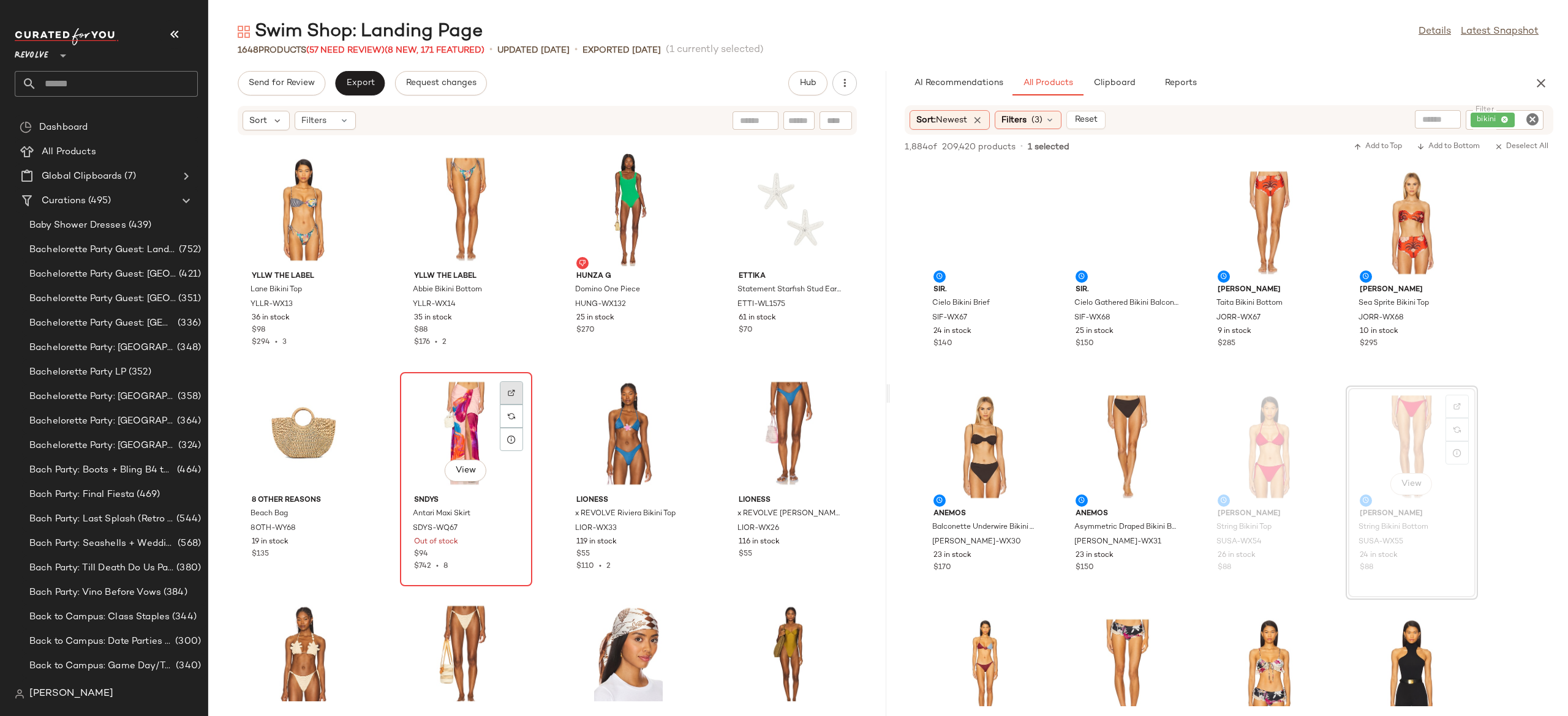
click at [512, 394] on img at bounding box center [511, 392] width 7 height 7
click at [372, 50] on span "(57 Need Review)" at bounding box center [345, 50] width 78 height 9
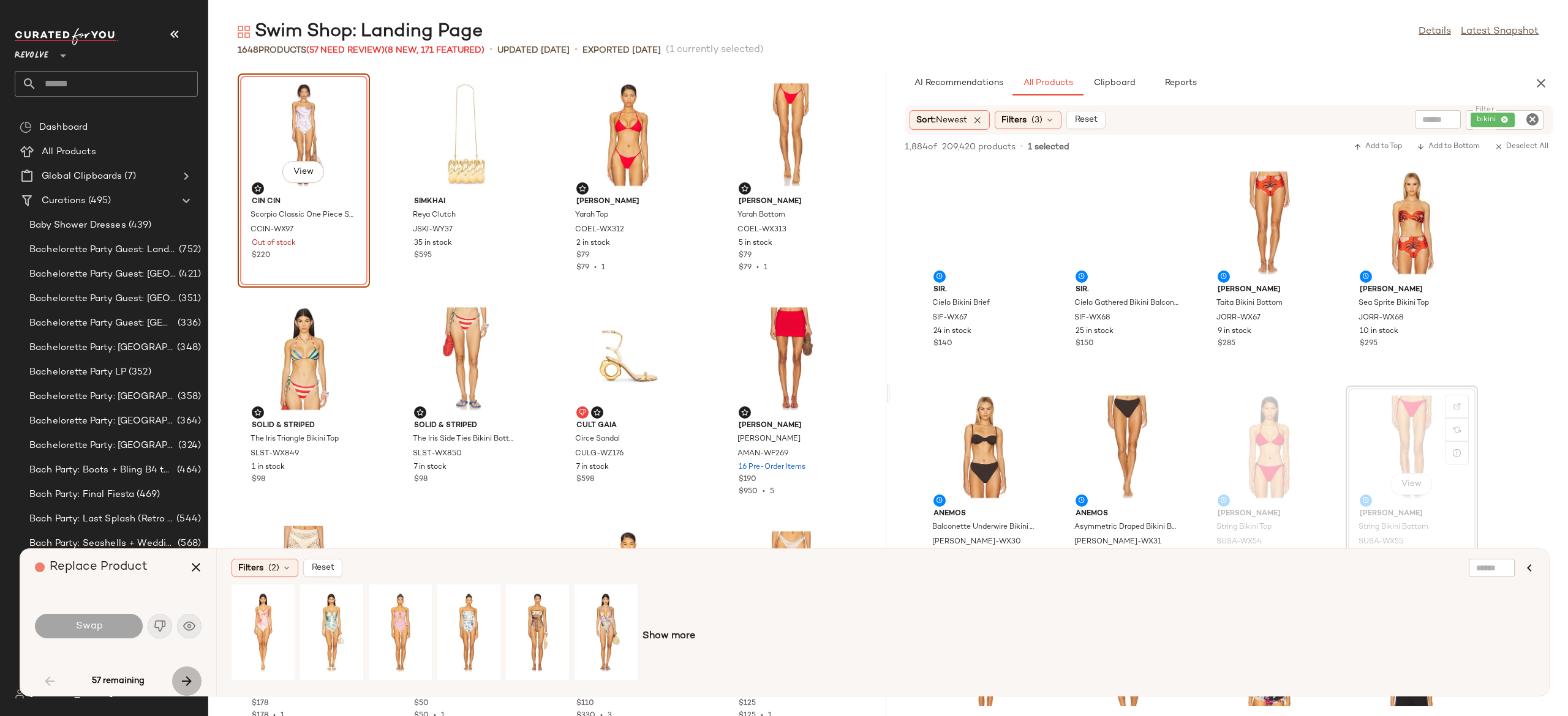
click at [186, 677] on icon "button" at bounding box center [186, 681] width 15 height 15
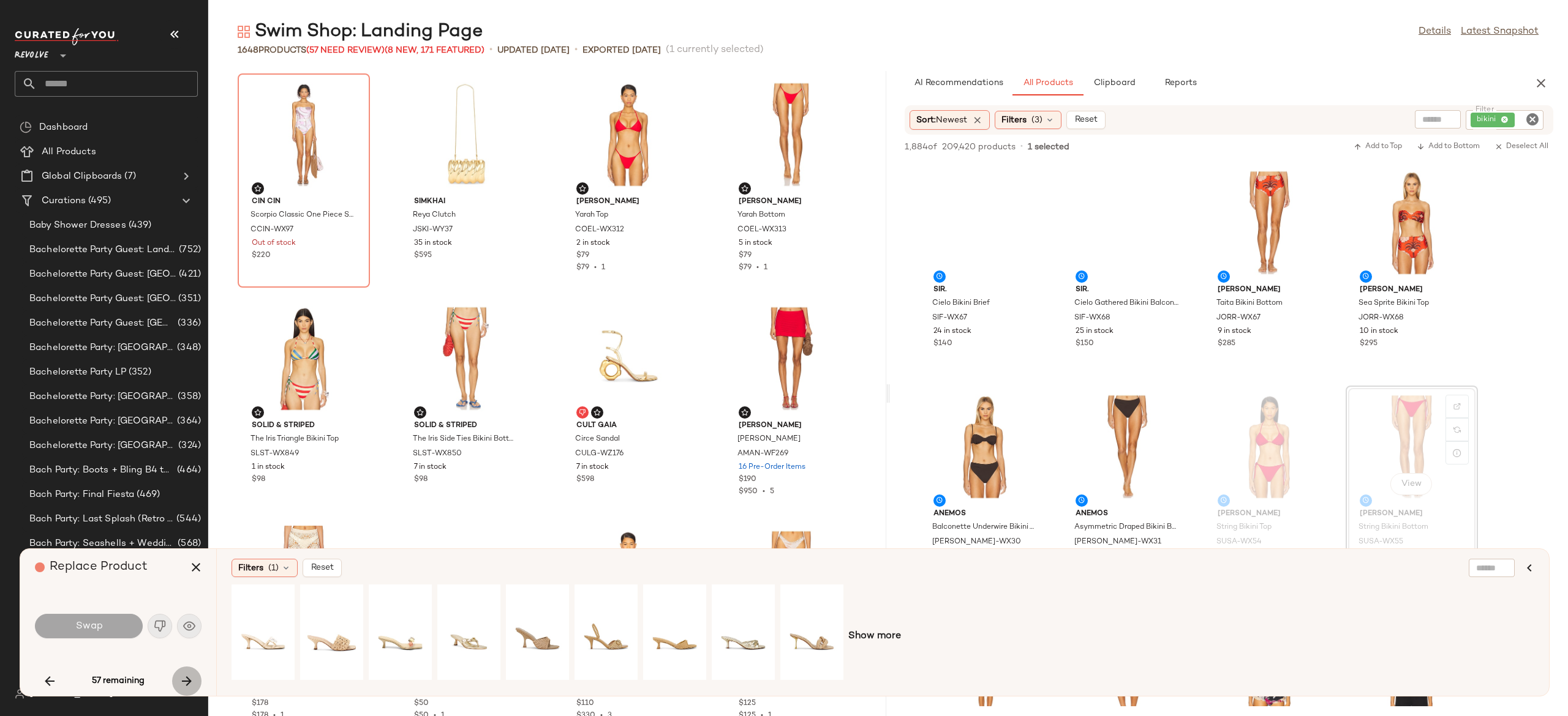
click at [186, 677] on icon "button" at bounding box center [186, 681] width 15 height 15
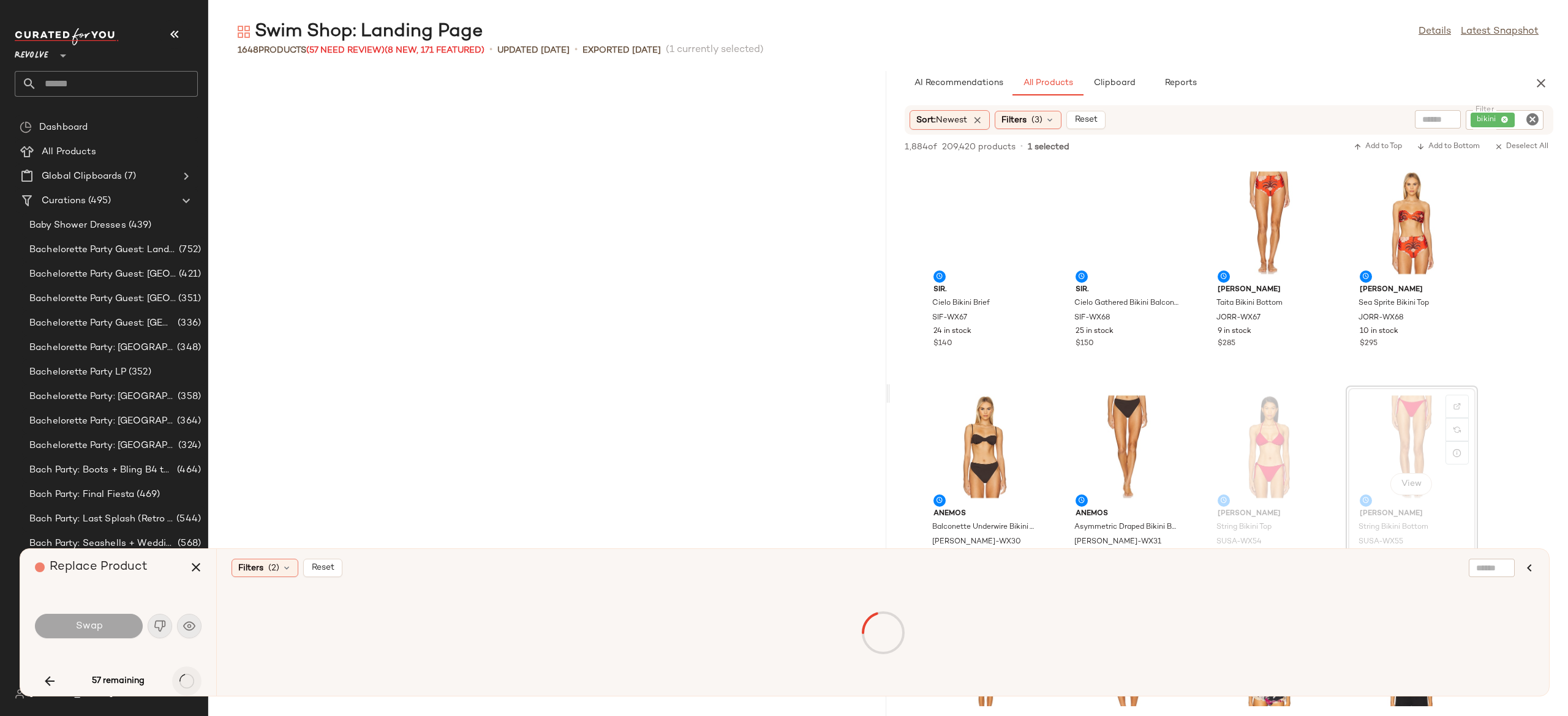
scroll to position [906, 0]
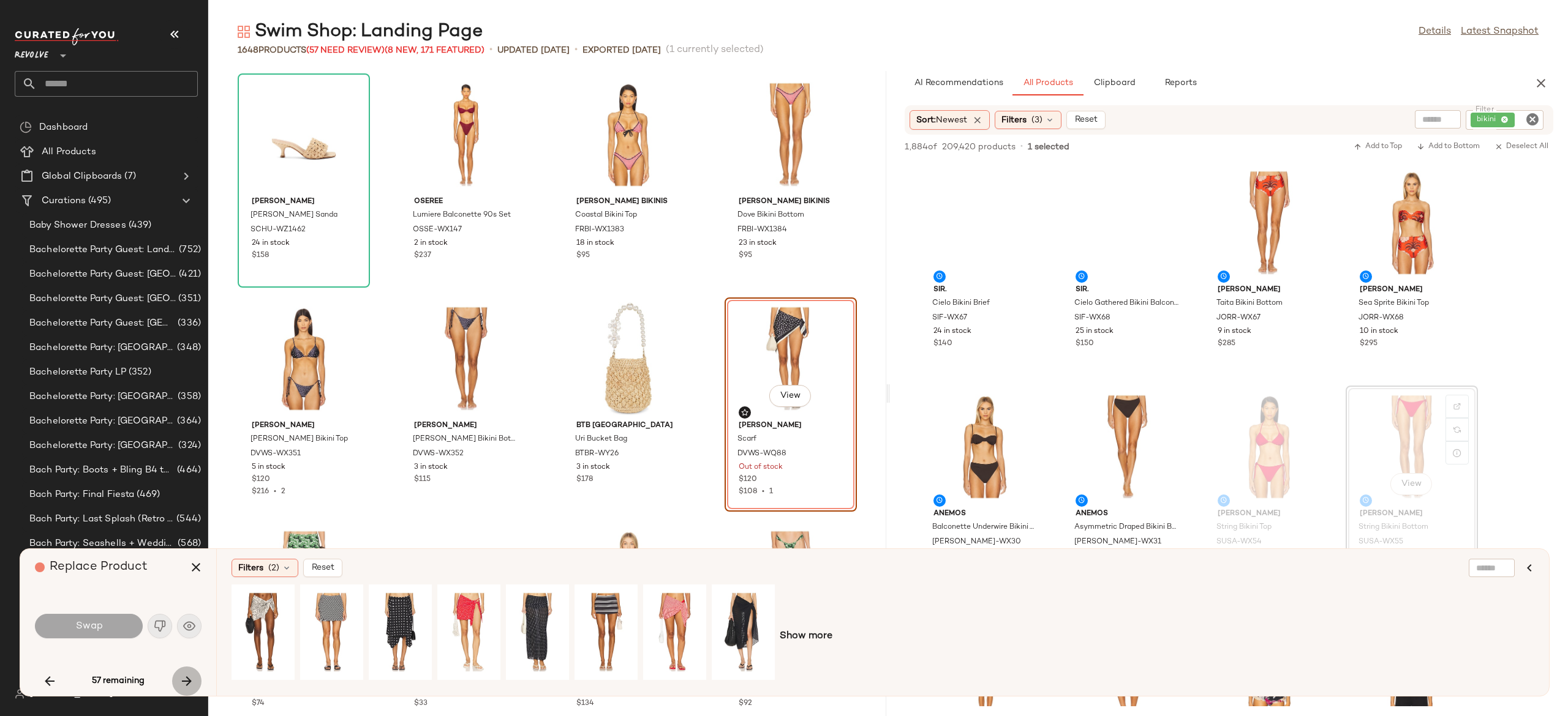
click at [186, 677] on icon "button" at bounding box center [186, 681] width 15 height 15
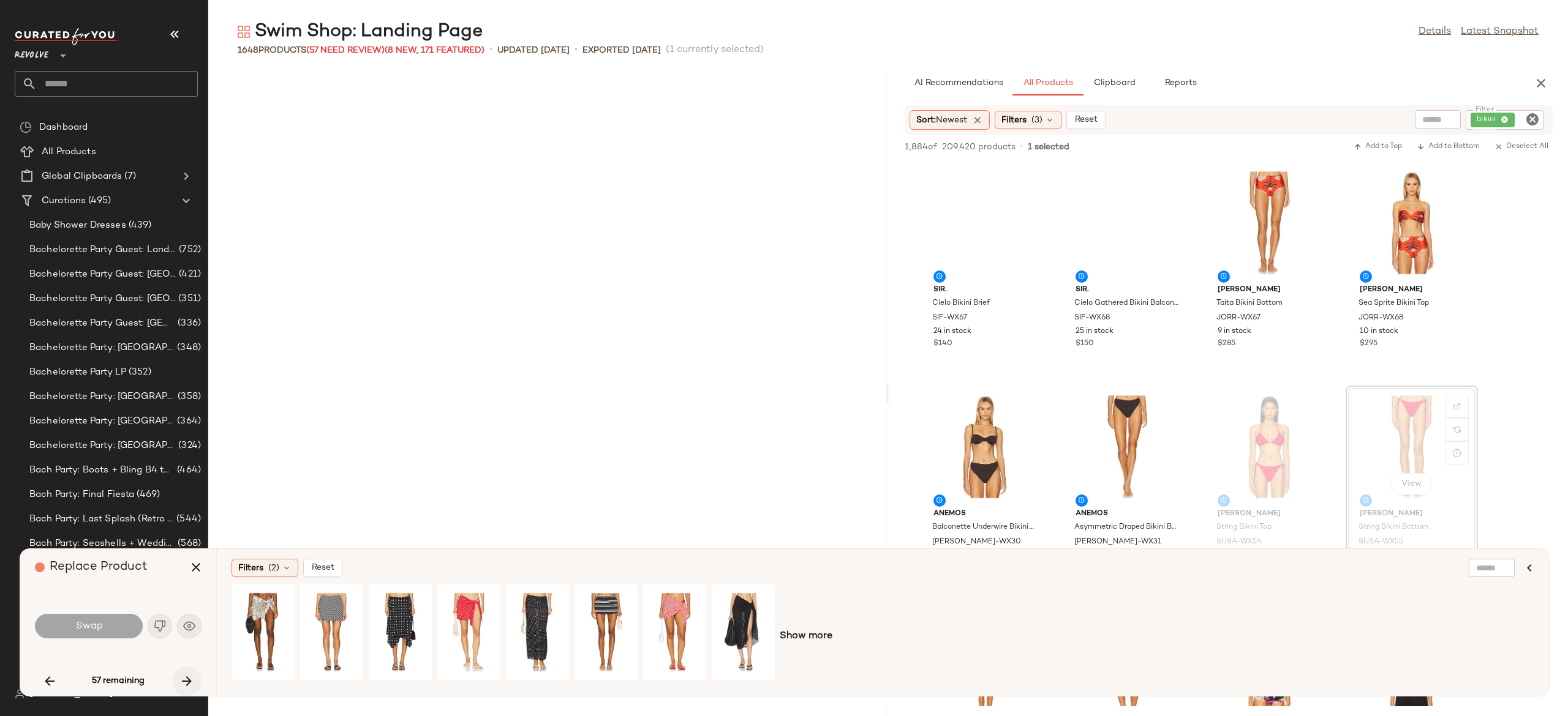
scroll to position [1568, 0]
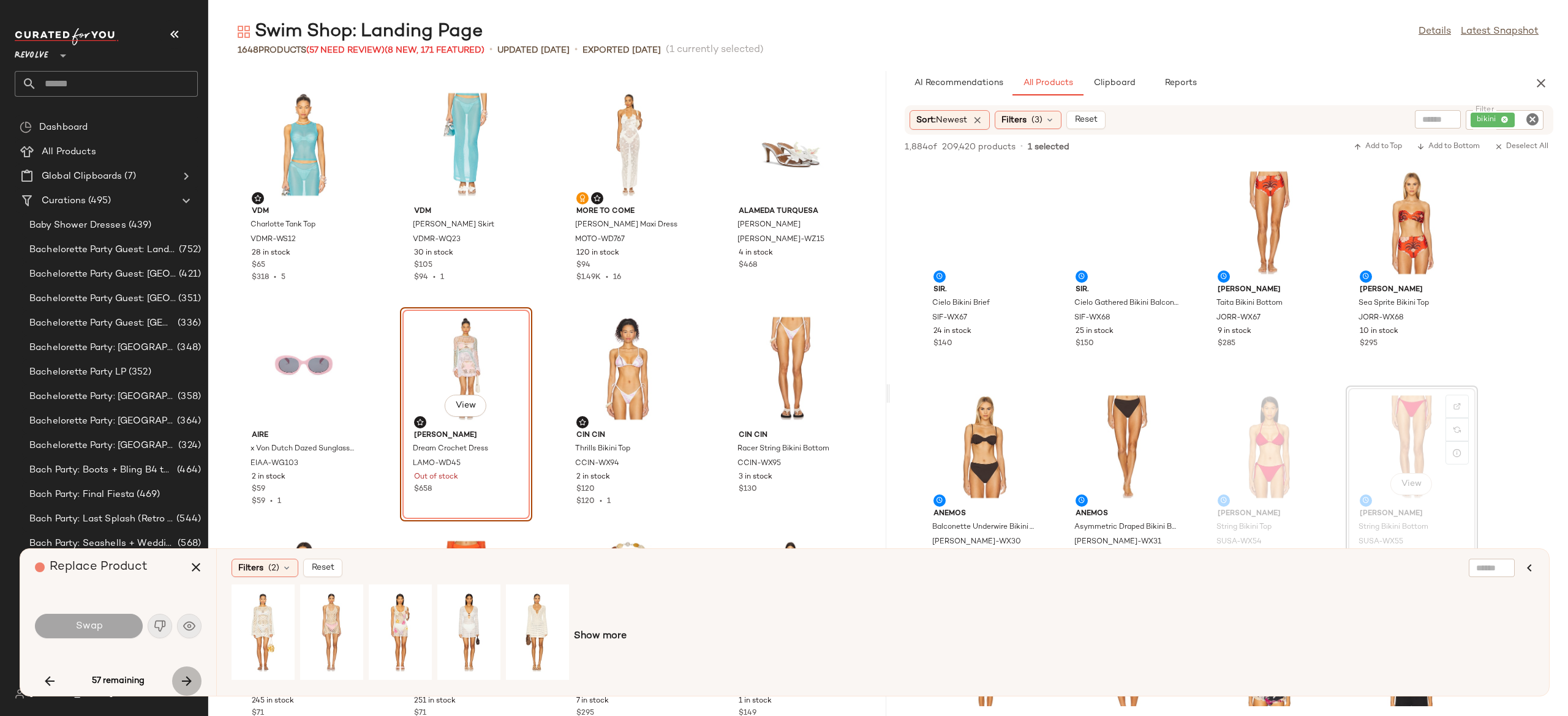
click at [186, 677] on icon "button" at bounding box center [186, 681] width 15 height 15
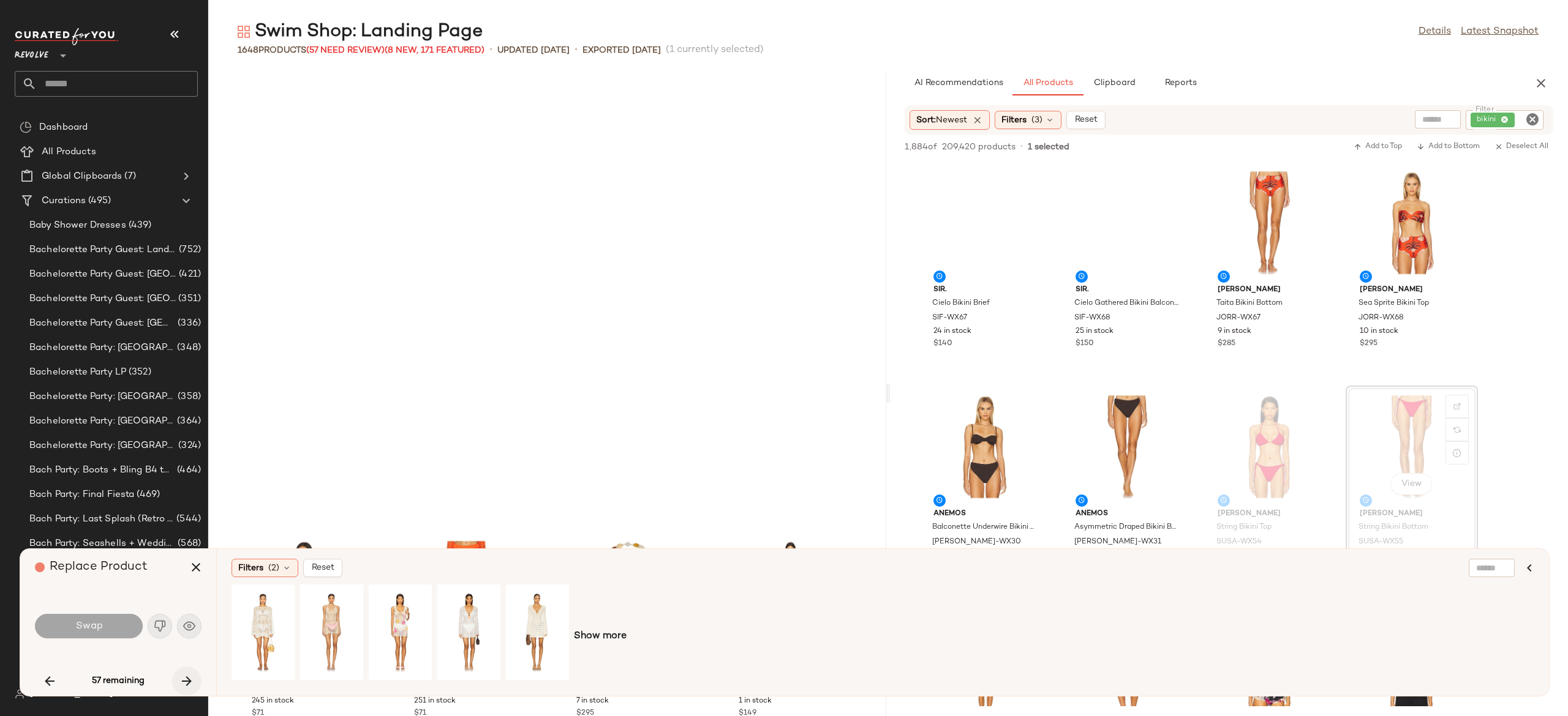
scroll to position [2016, 0]
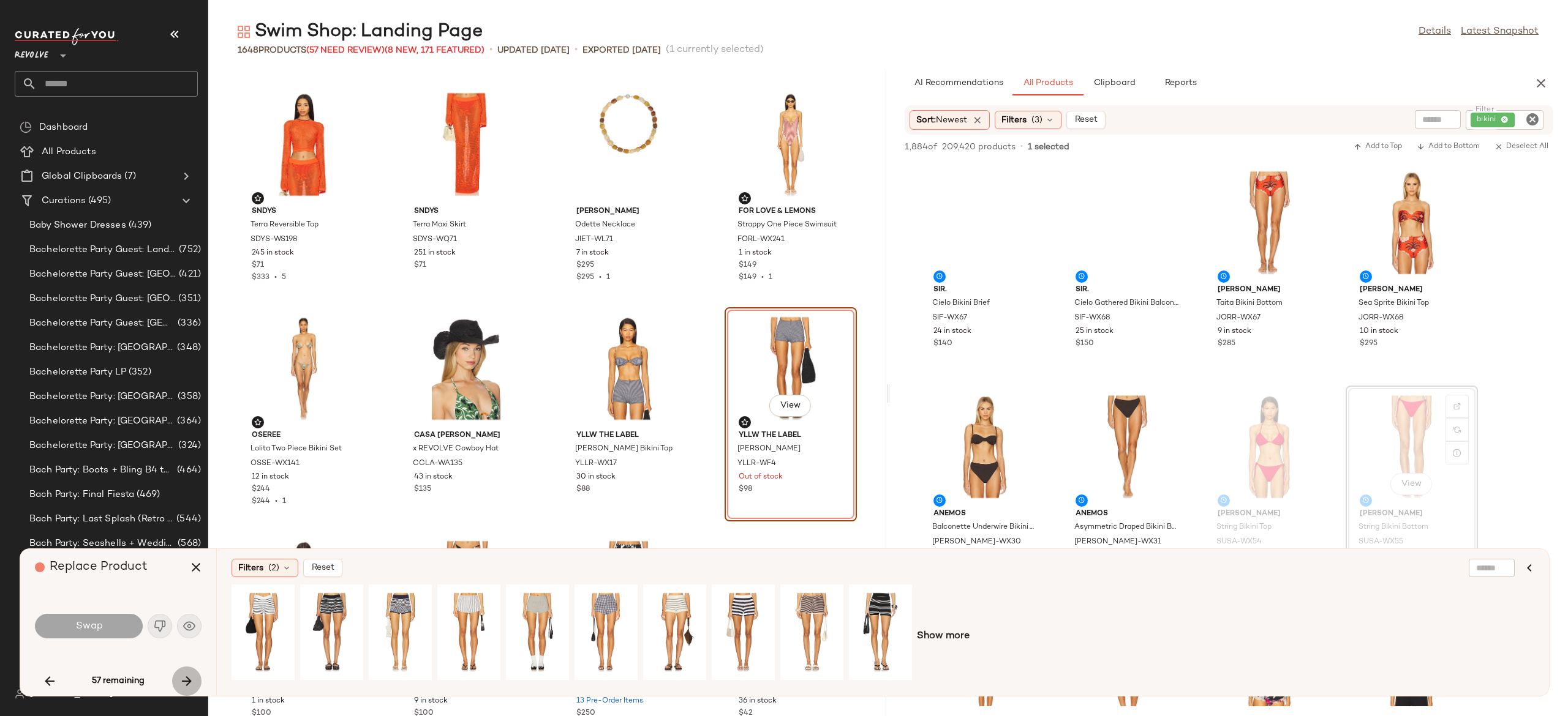
click at [186, 677] on icon "button" at bounding box center [186, 681] width 15 height 15
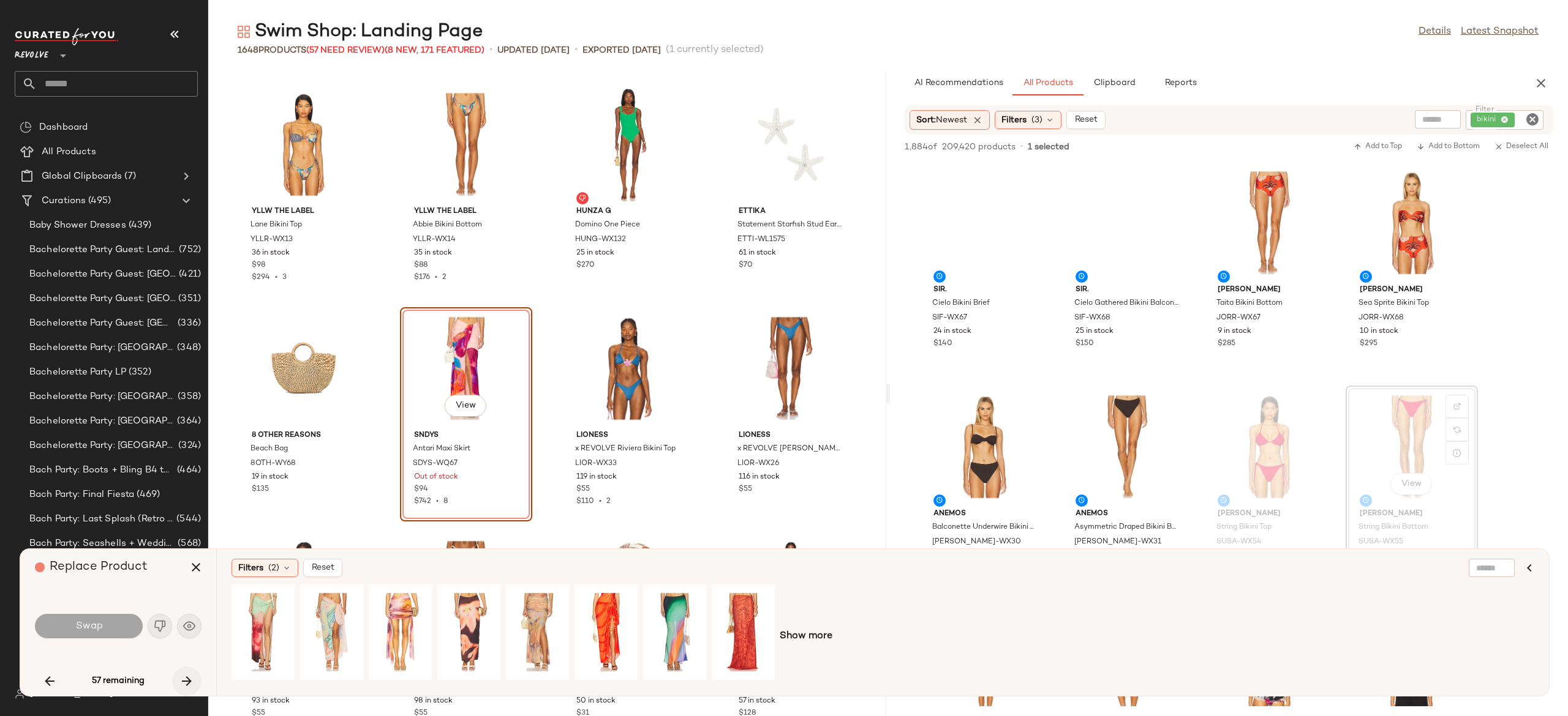
click at [186, 677] on icon "button" at bounding box center [186, 681] width 15 height 15
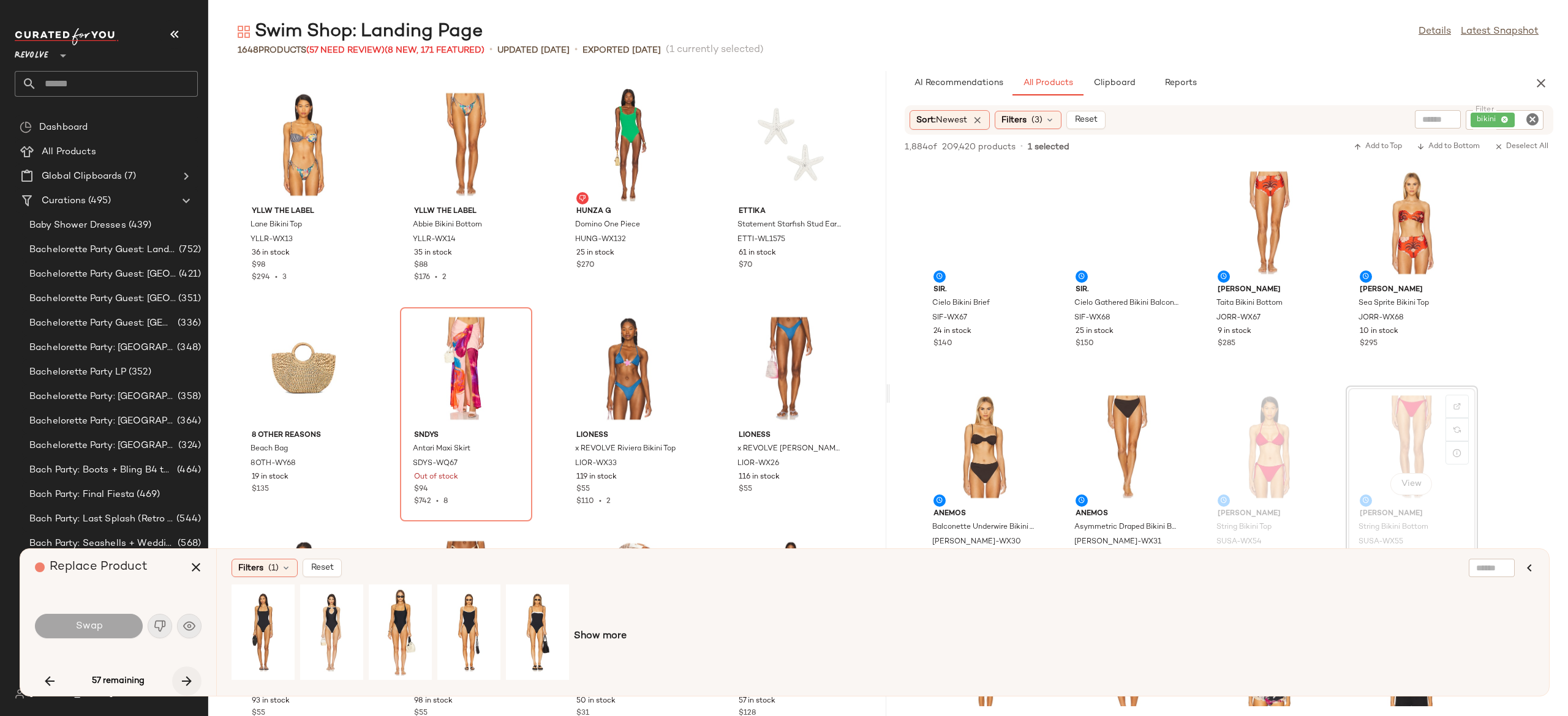
click at [186, 677] on icon "button" at bounding box center [186, 681] width 15 height 15
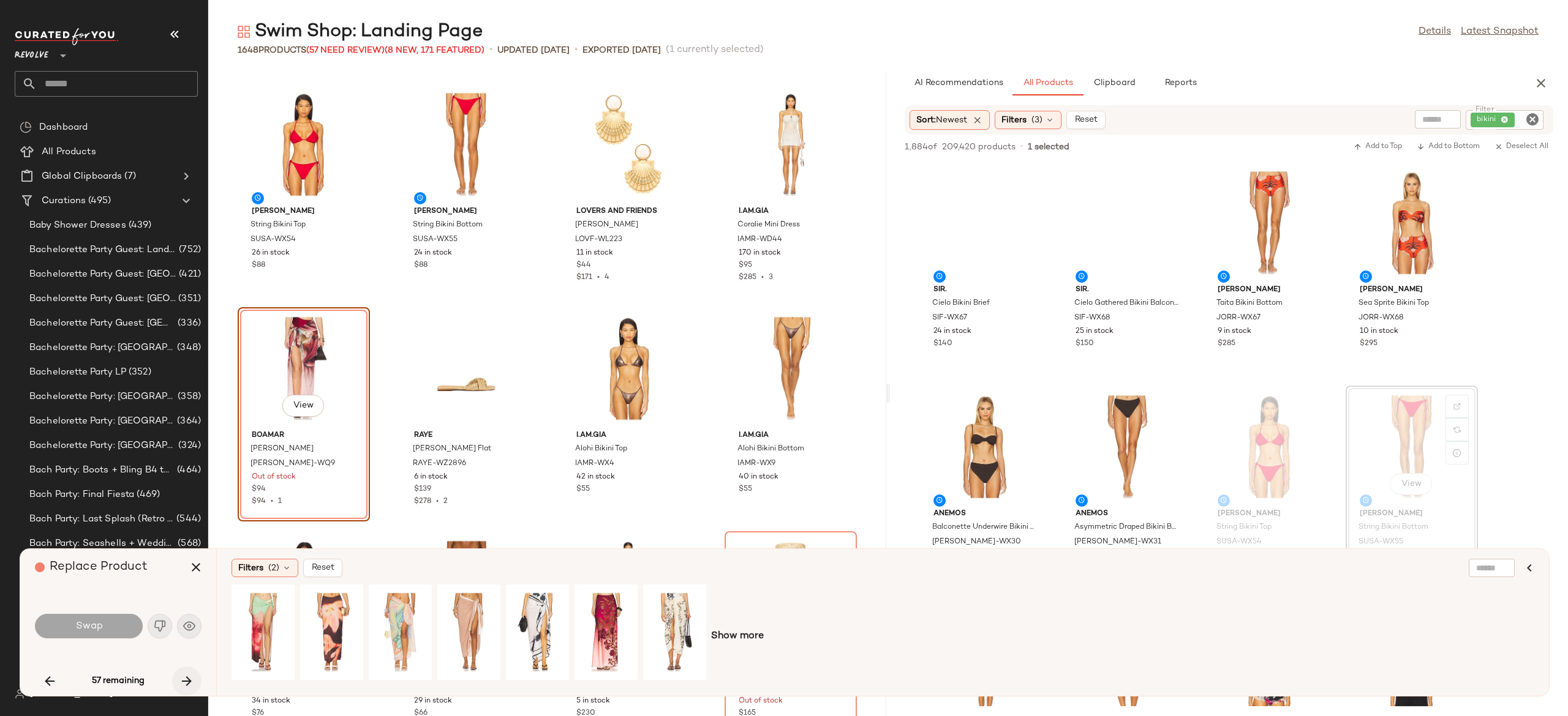
click at [186, 677] on icon "button" at bounding box center [186, 681] width 15 height 15
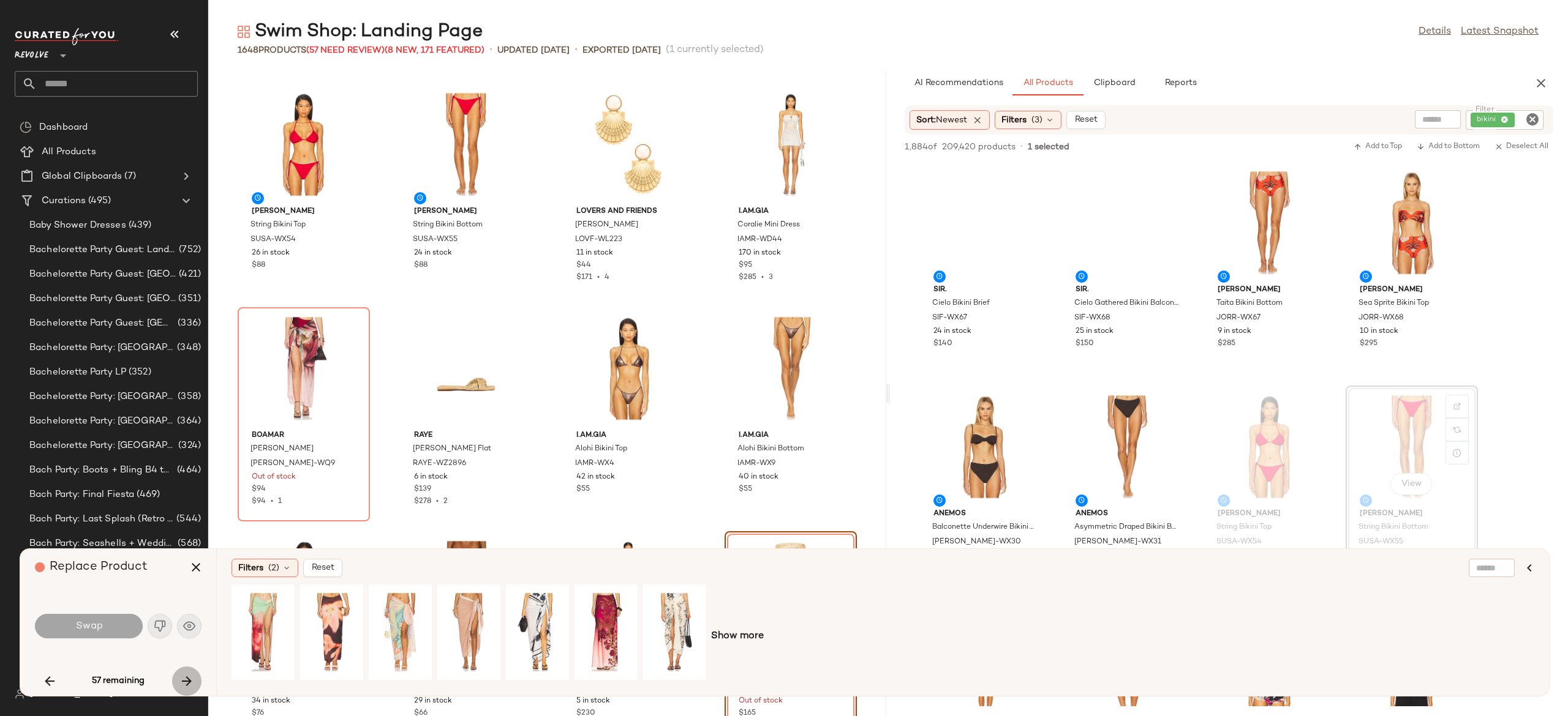
scroll to position [10305, 0]
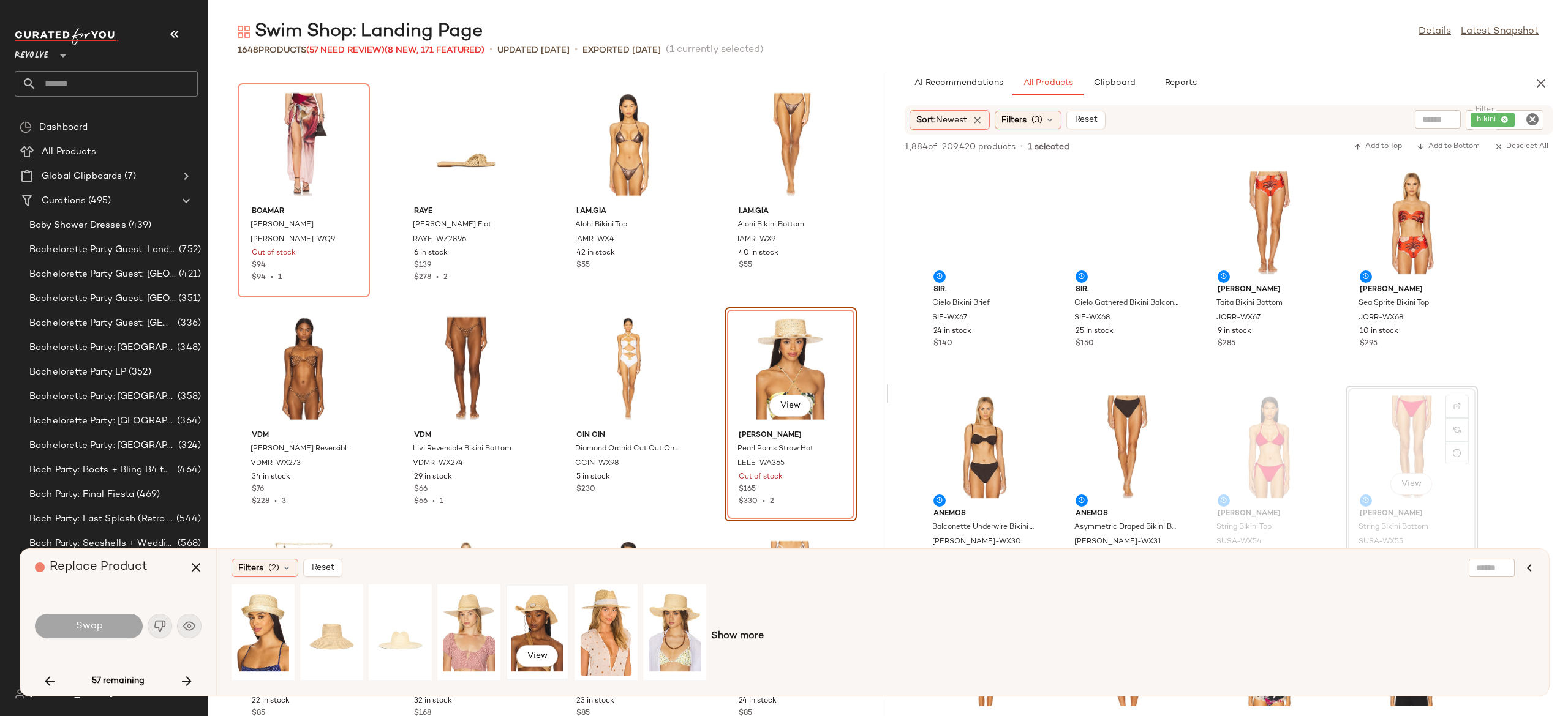
click at [543, 618] on div "View" at bounding box center [538, 632] width 55 height 87
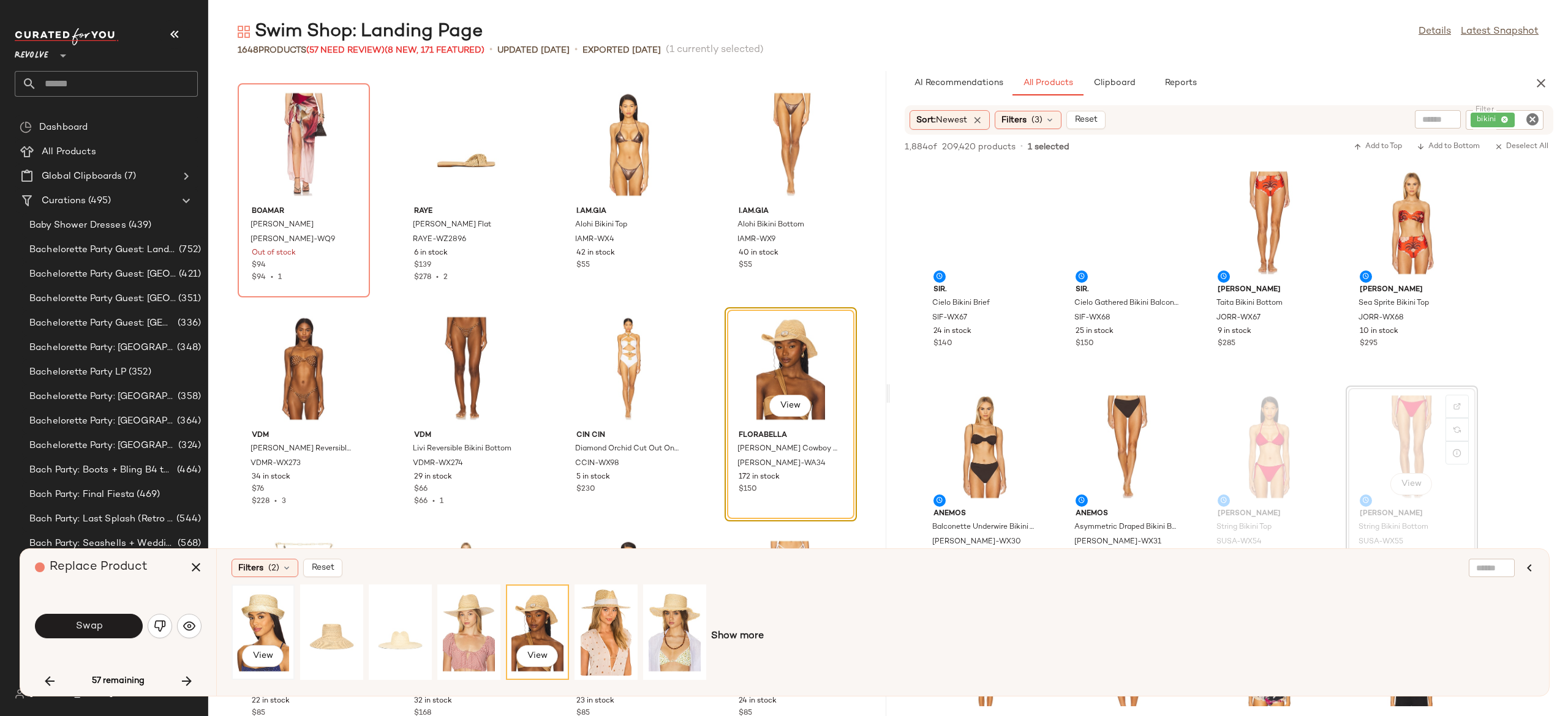
click at [264, 619] on div "View" at bounding box center [264, 632] width 55 height 87
click at [332, 617] on div "View" at bounding box center [332, 632] width 55 height 87
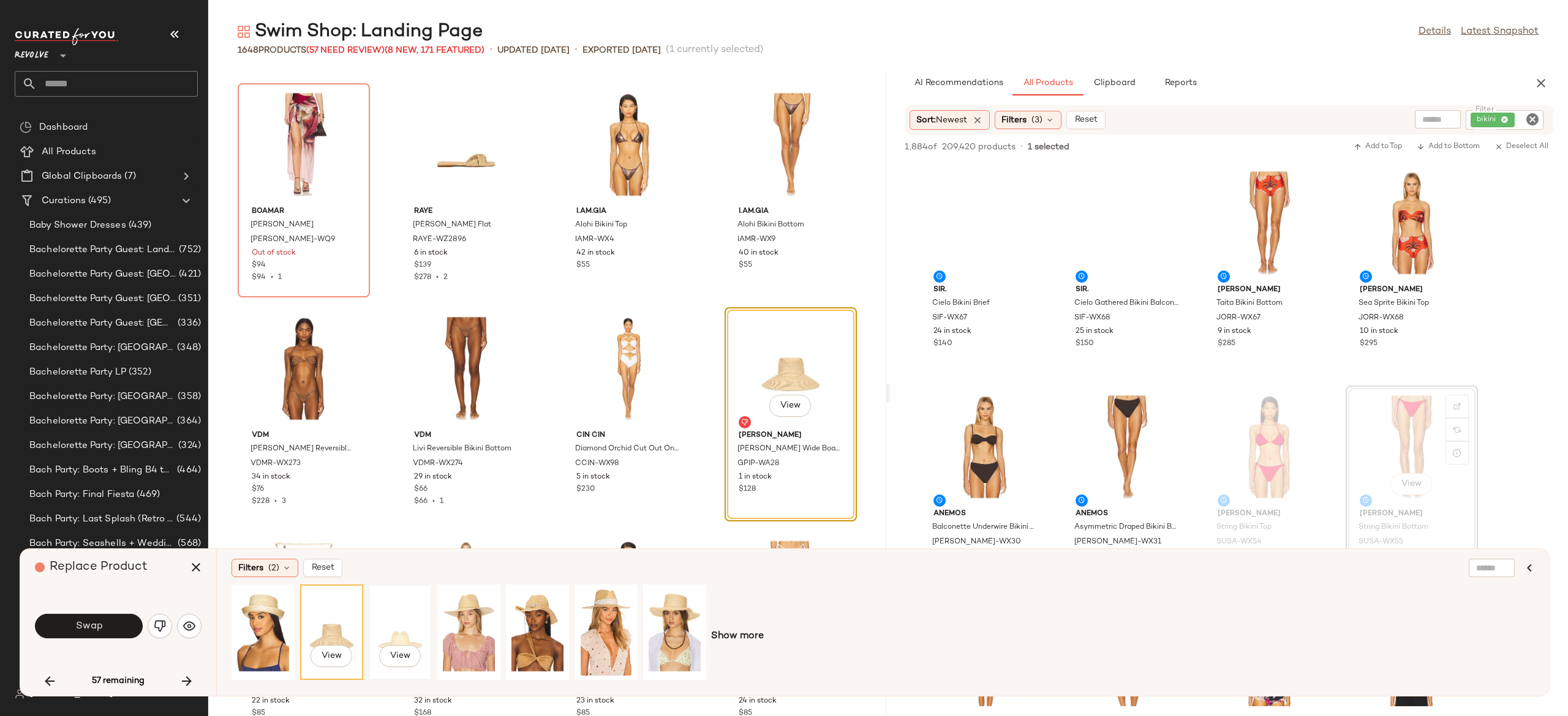
click at [411, 621] on div "View" at bounding box center [401, 632] width 55 height 87
click at [122, 629] on button "Swap" at bounding box center [89, 626] width 108 height 24
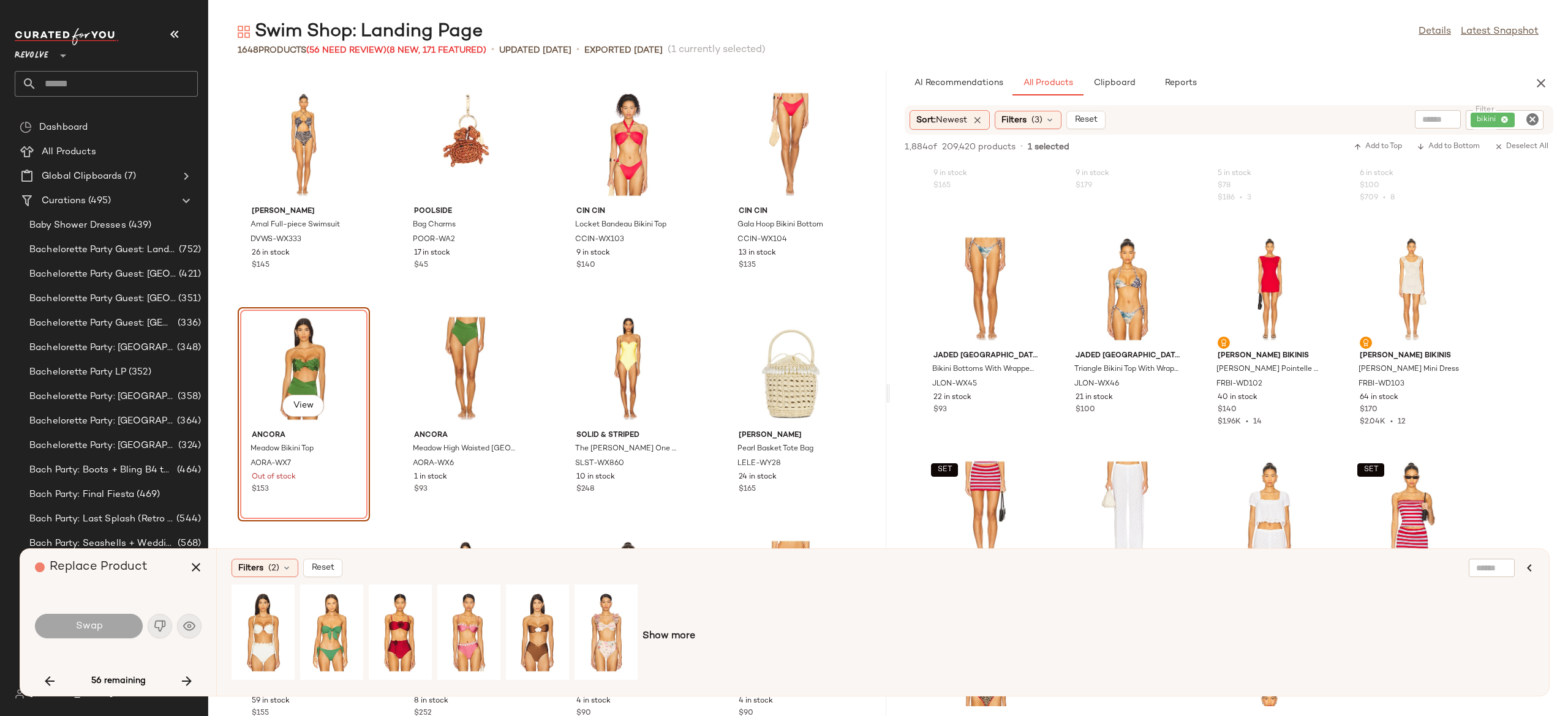
scroll to position [1728, 0]
click at [1519, 121] on input "Filter" at bounding box center [1487, 119] width 104 height 13
click at [1519, 121] on input "**" at bounding box center [1487, 119] width 104 height 13
type input "*****"
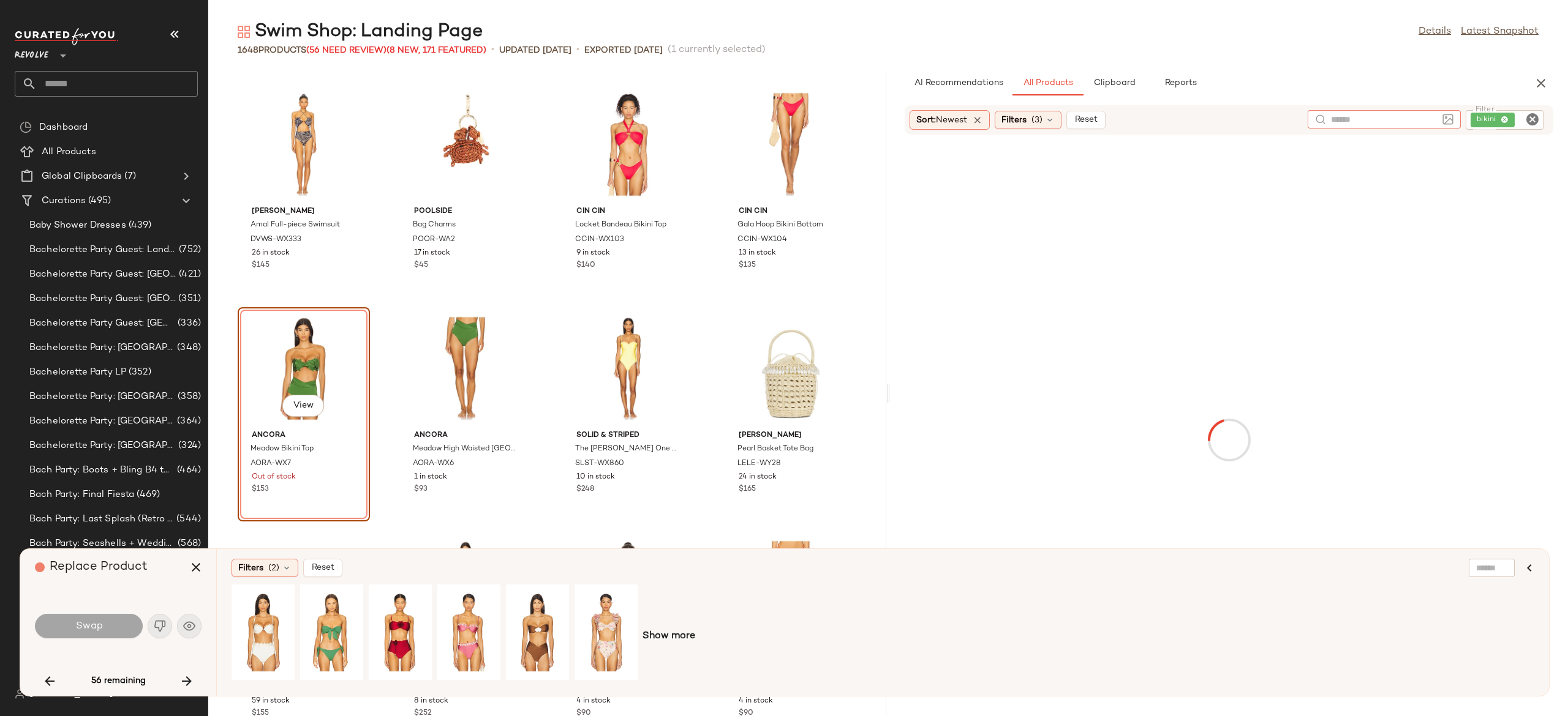
click at [1352, 124] on input "text" at bounding box center [1384, 119] width 107 height 13
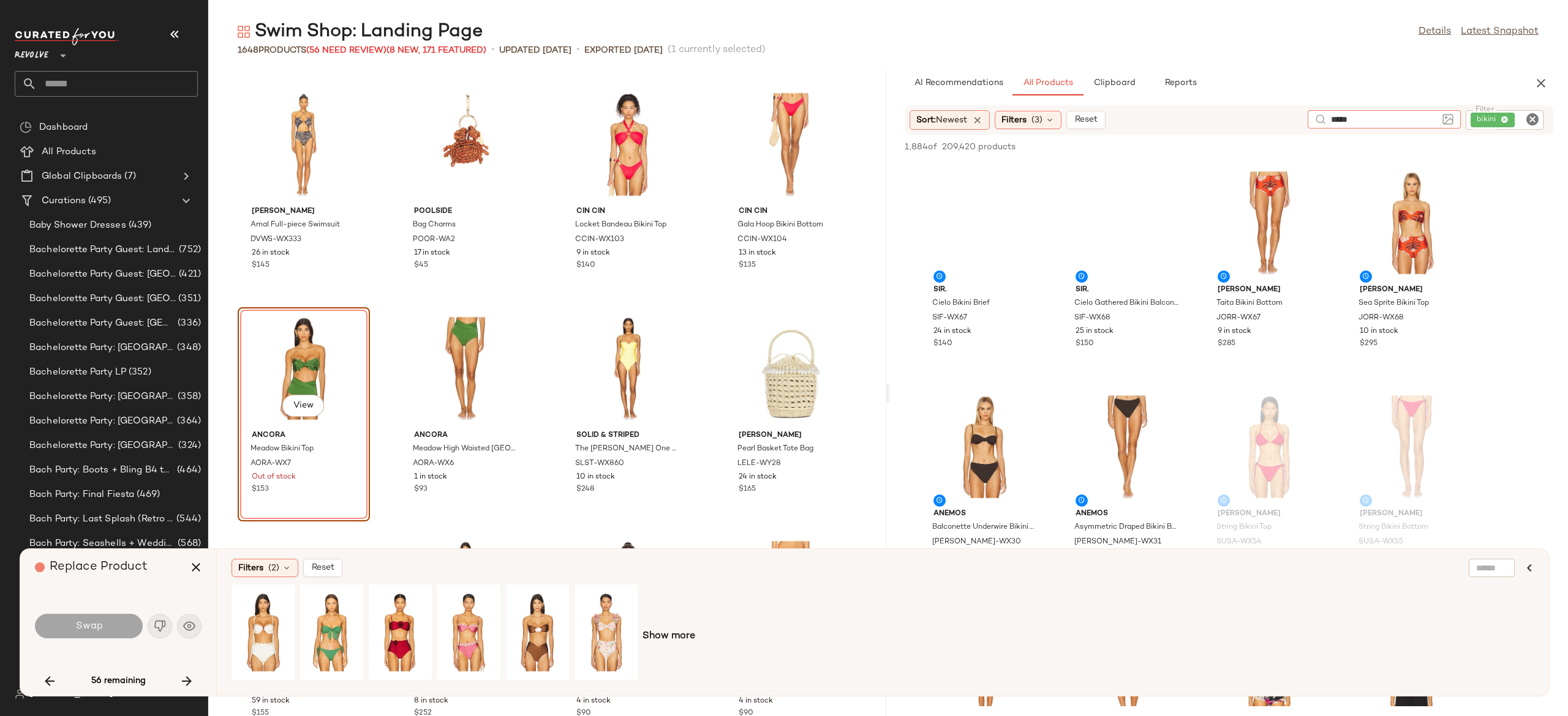
type input "*****"
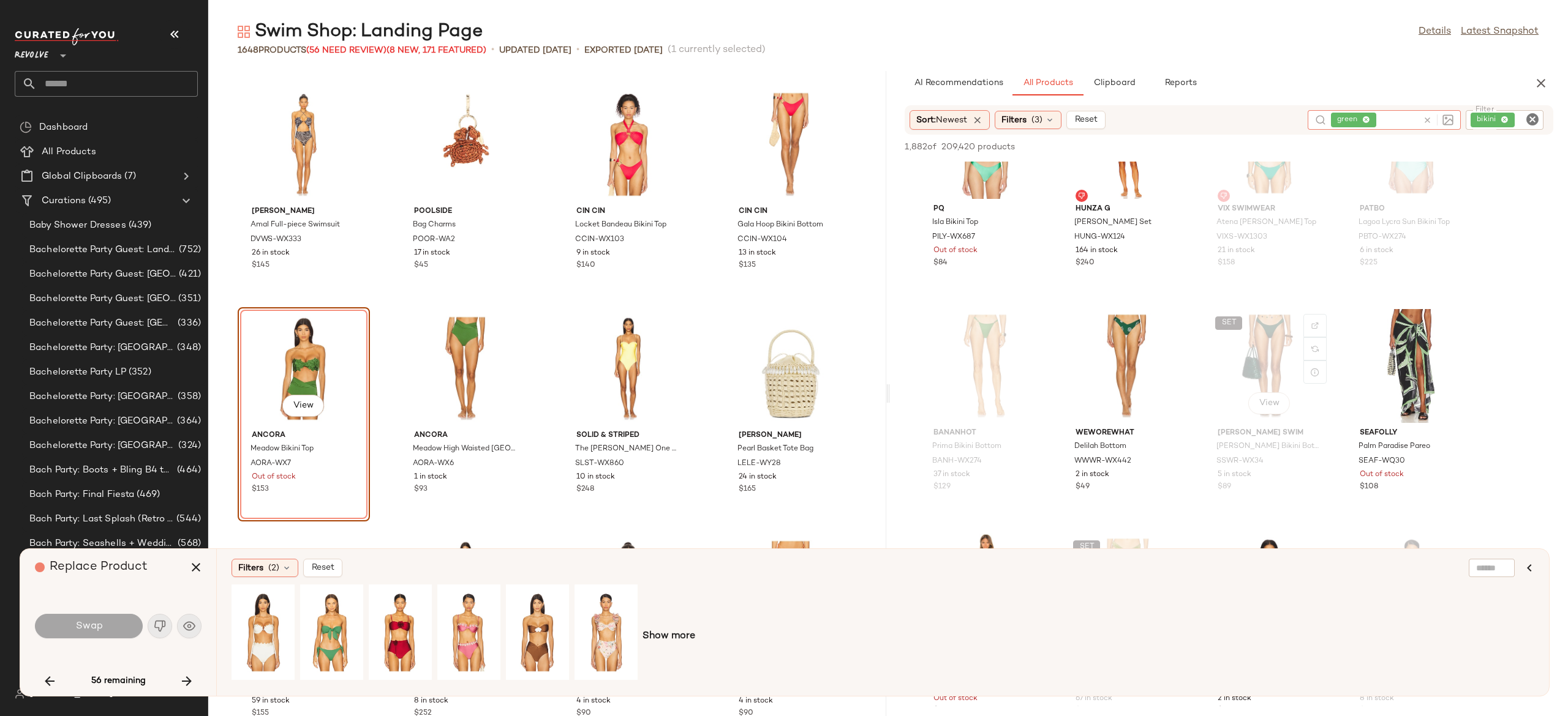
scroll to position [1876, 0]
click at [201, 565] on icon "button" at bounding box center [195, 567] width 15 height 15
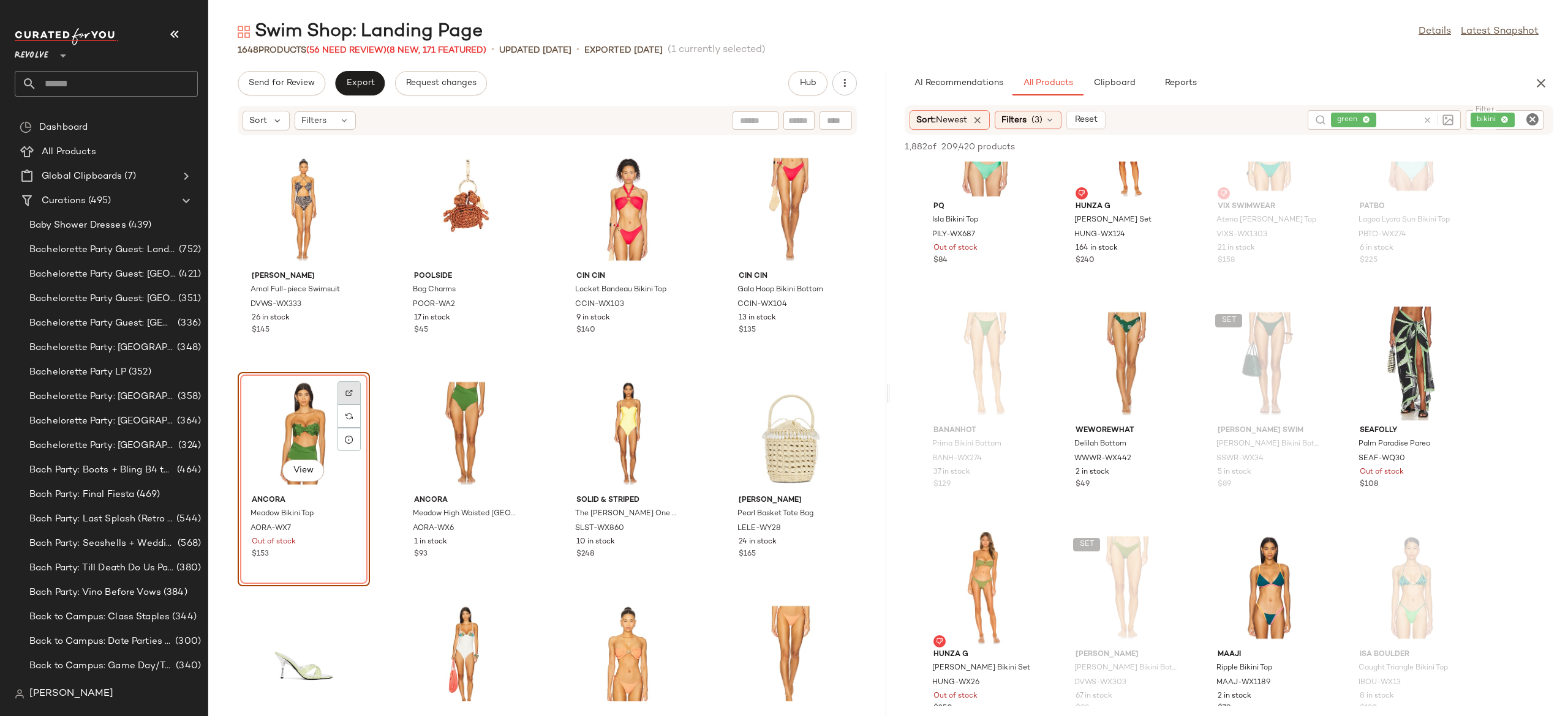
click at [348, 392] on img at bounding box center [348, 392] width 7 height 7
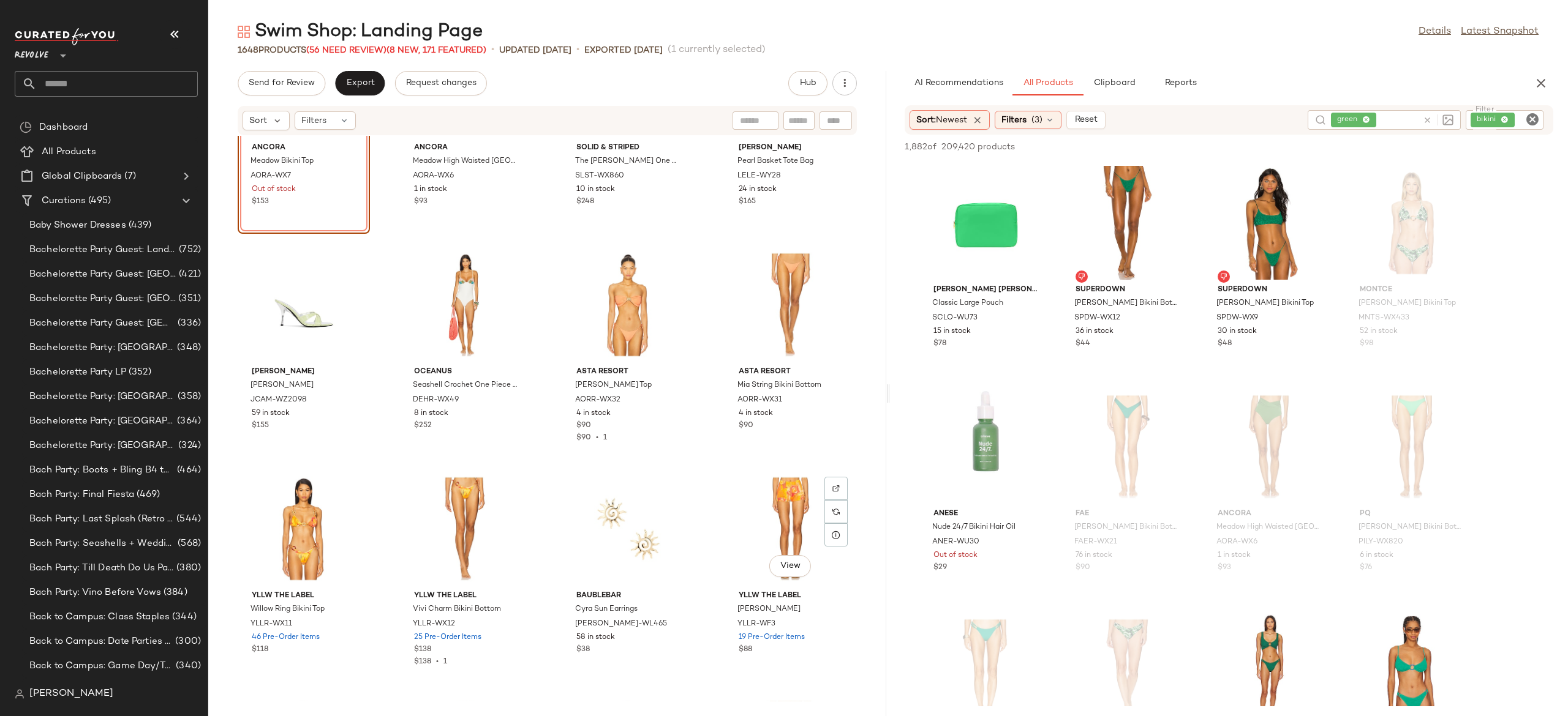
scroll to position [11546, 0]
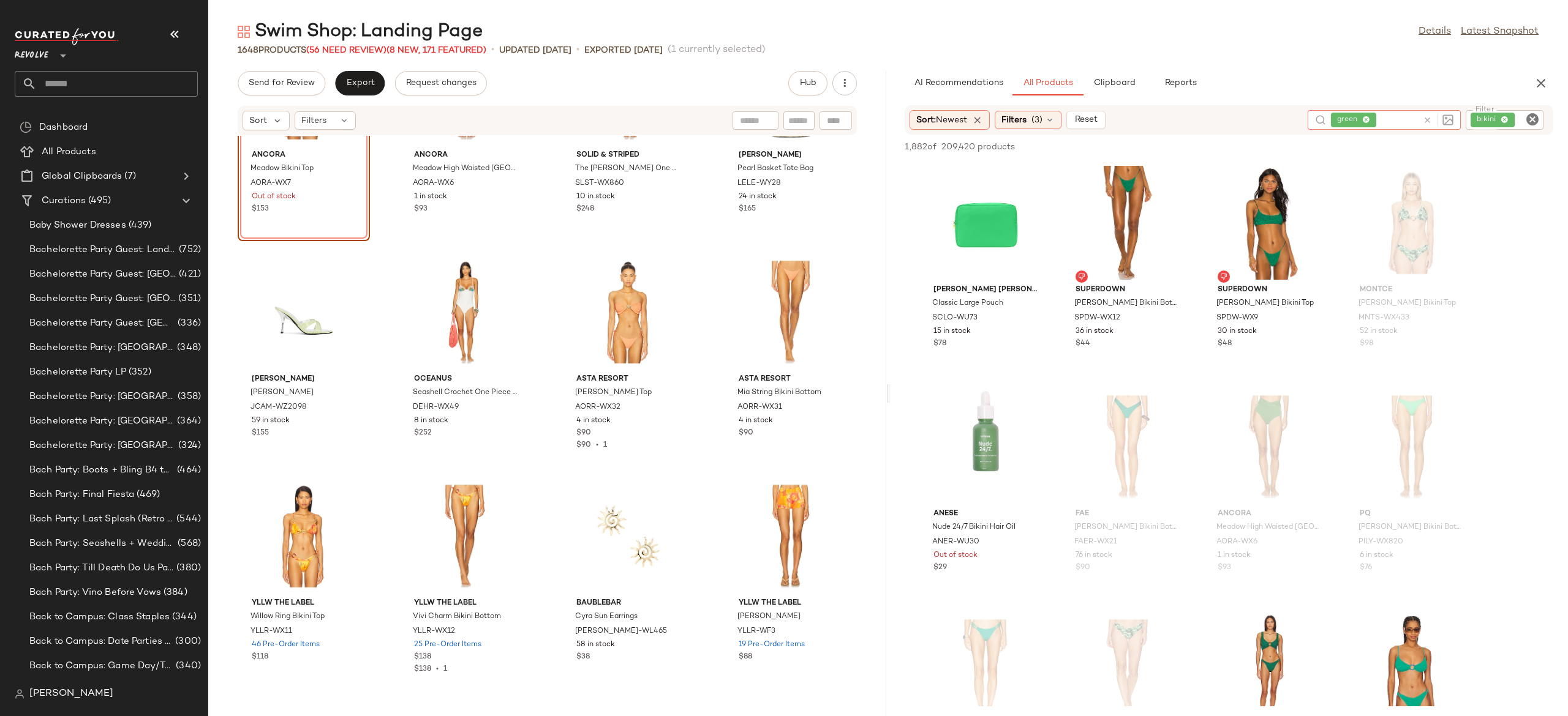
click at [1423, 119] on icon at bounding box center [1427, 119] width 9 height 9
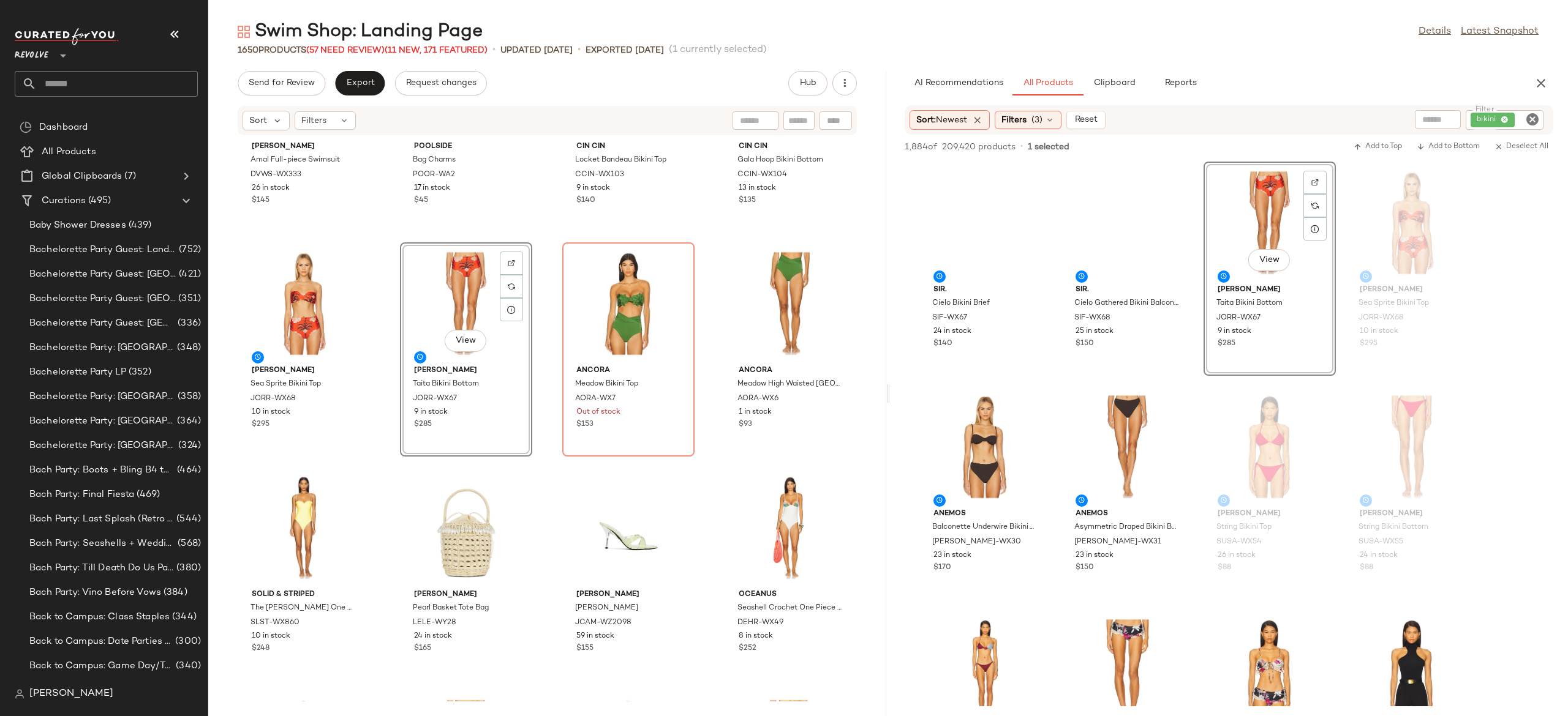
scroll to position [11344, 0]
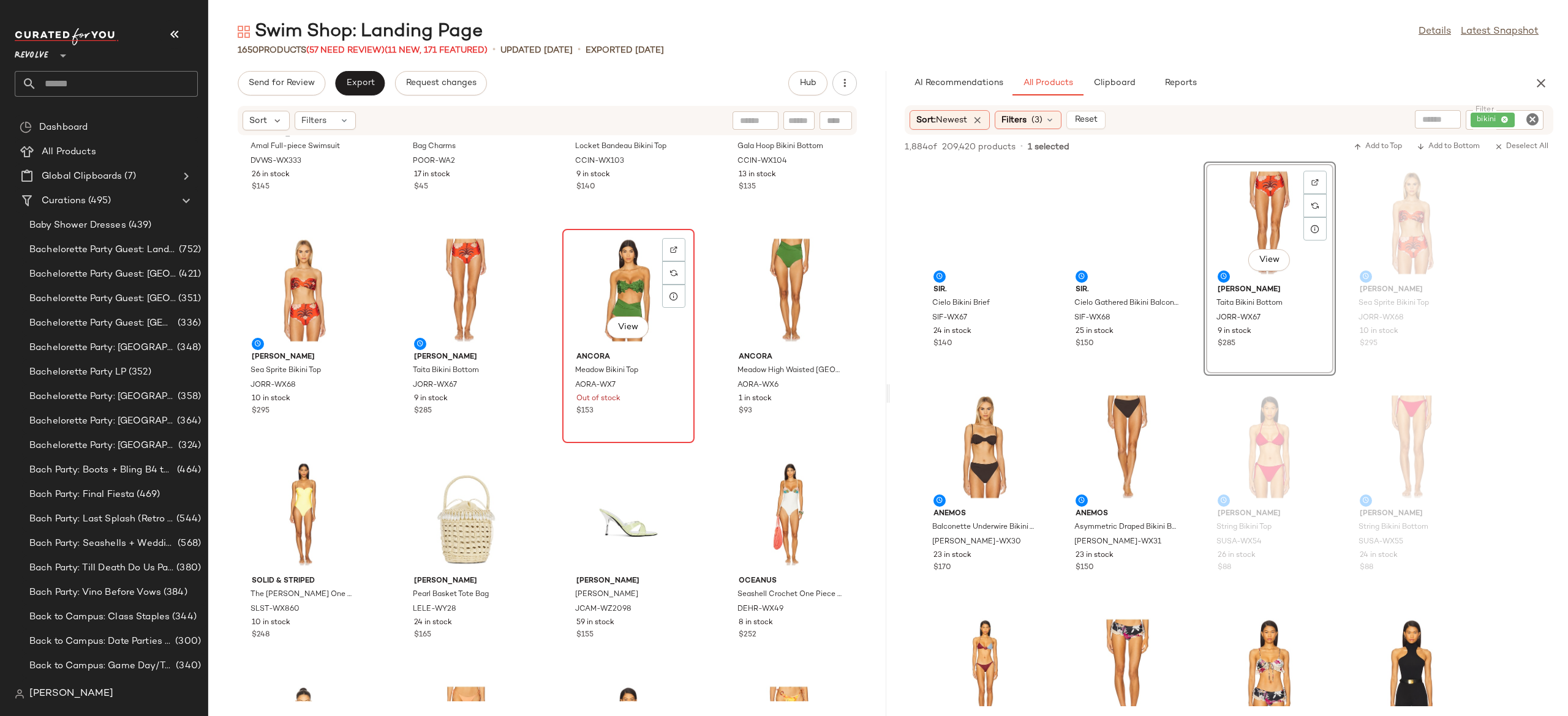
click at [616, 286] on div "View" at bounding box center [628, 290] width 123 height 114
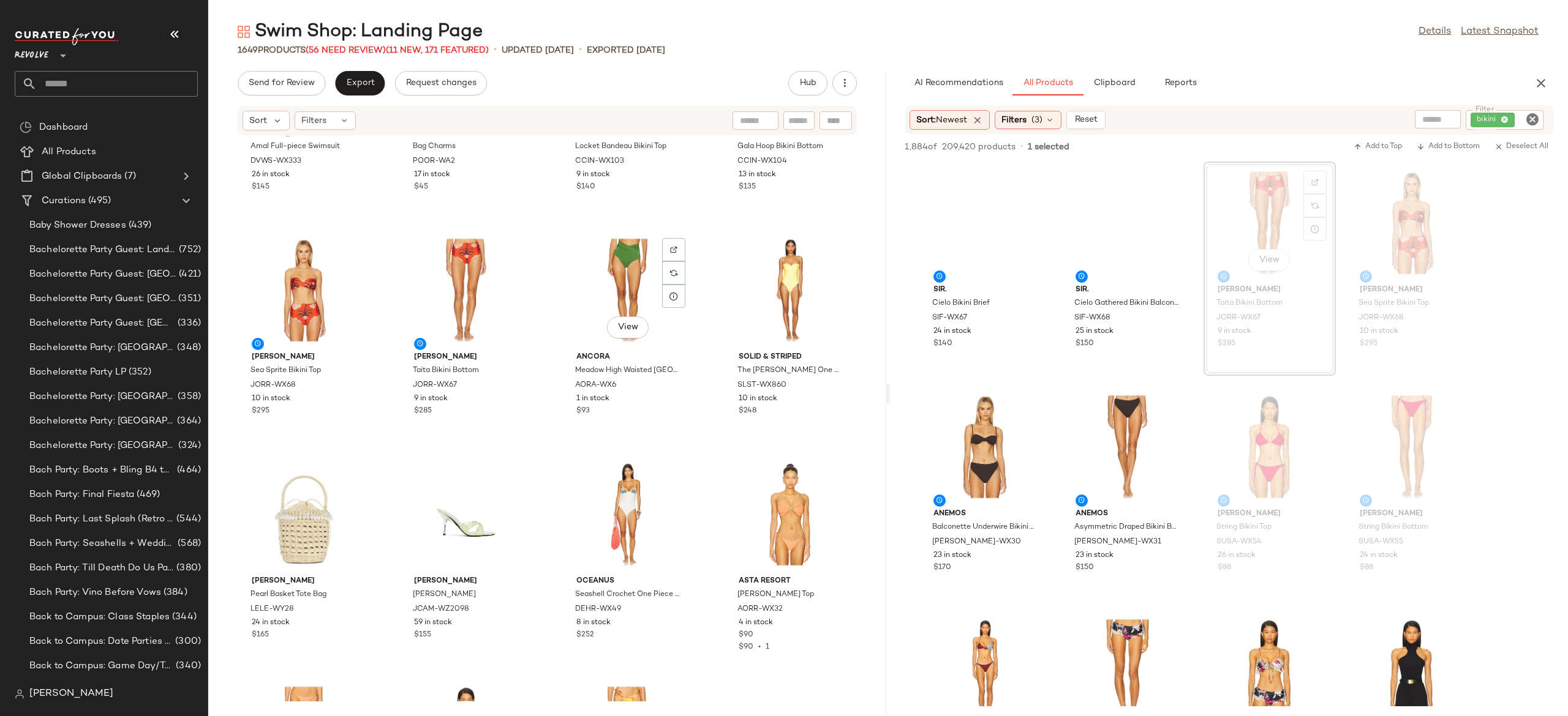
click at [616, 286] on div "View" at bounding box center [628, 290] width 123 height 114
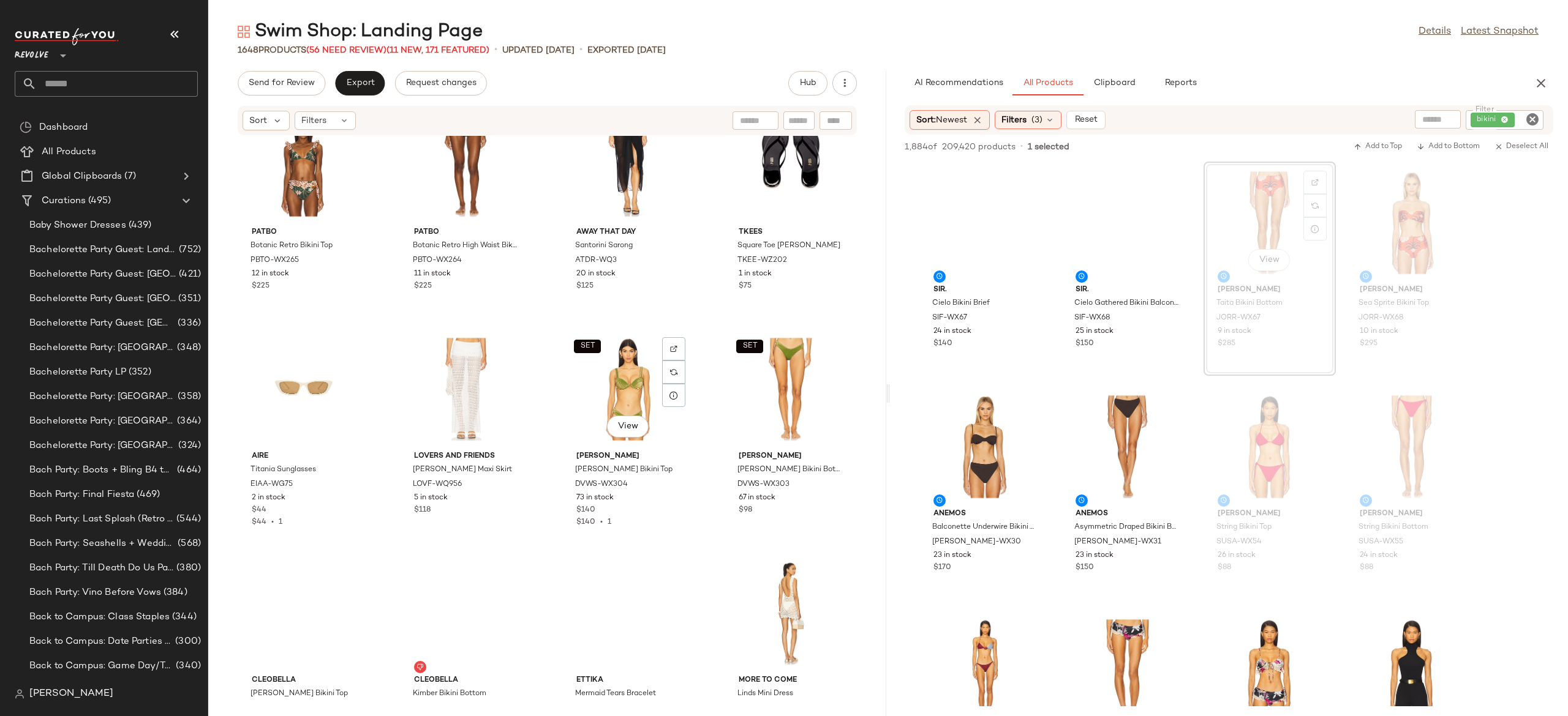
scroll to position [13539, 0]
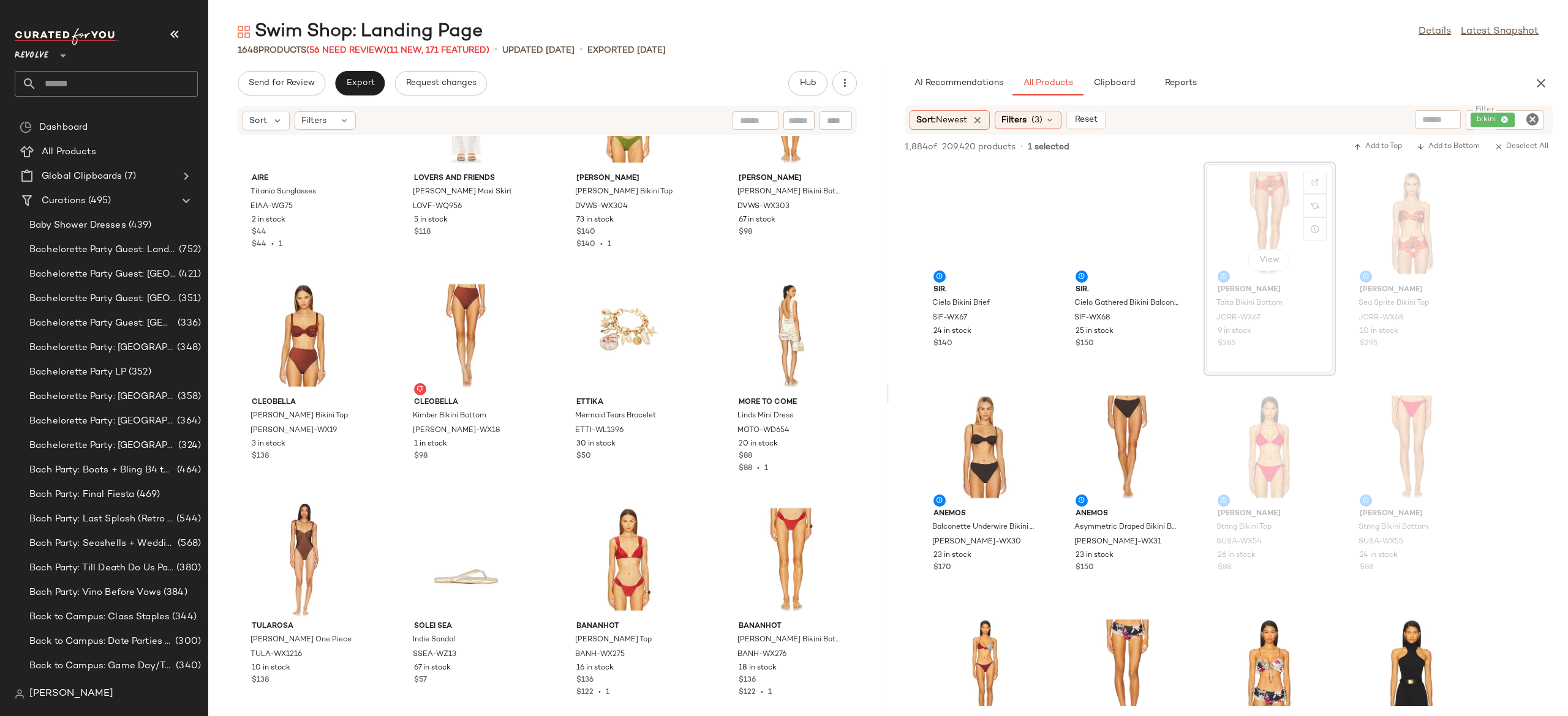
click at [1433, 121] on input "text" at bounding box center [1438, 119] width 31 height 13
click at [1203, 438] on div "View Susana Monaco String Bikini Top SUSA-WX54 26 in stock $88" at bounding box center [1269, 493] width 132 height 215
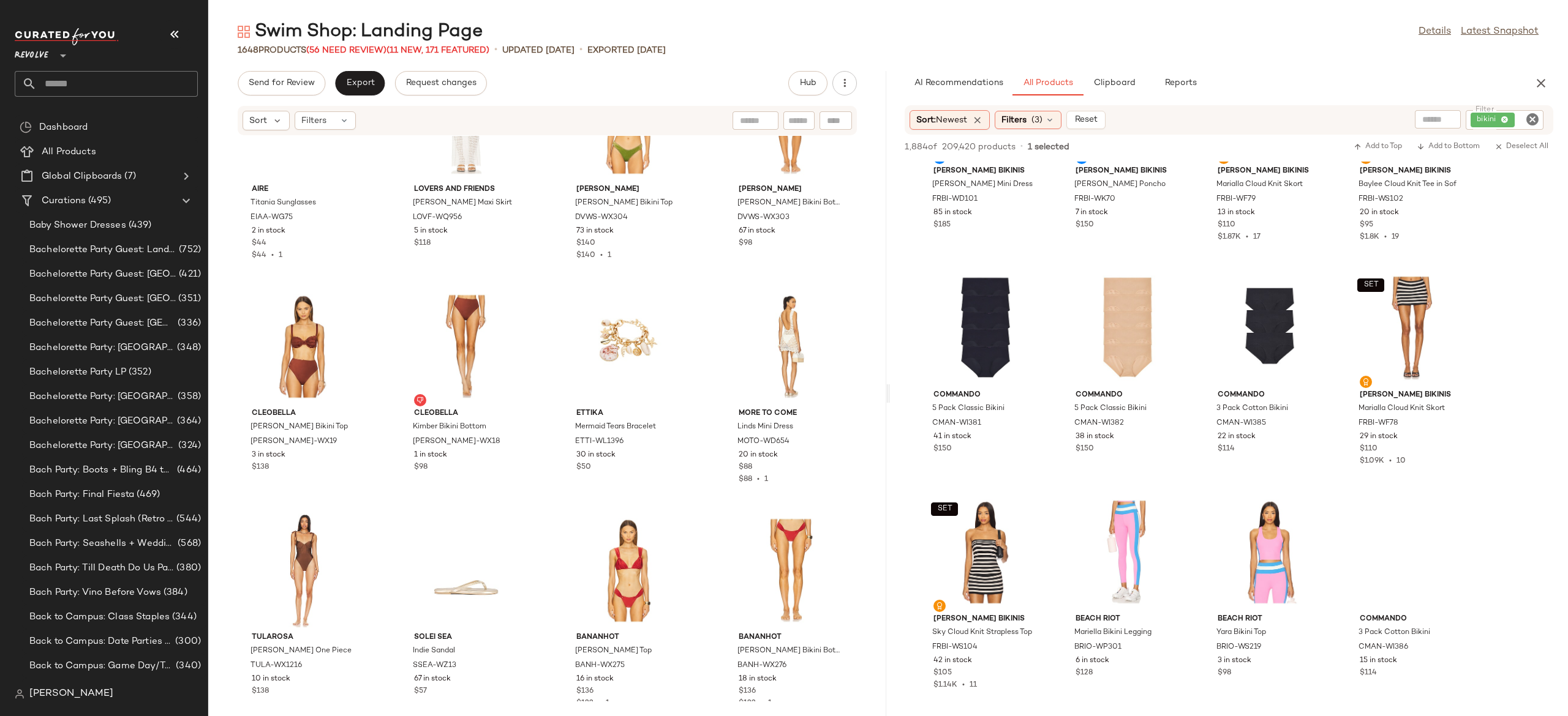
scroll to position [1034, 0]
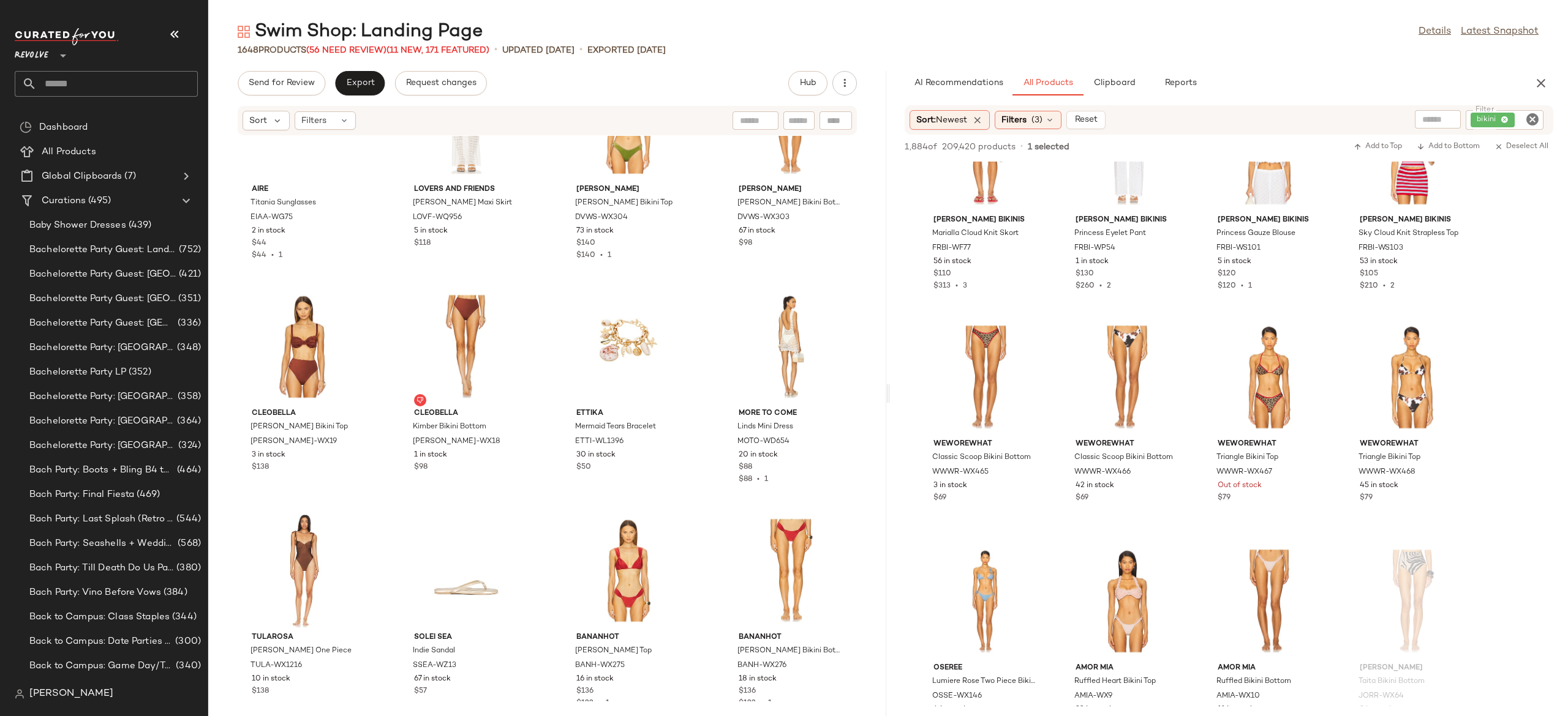
scroll to position [2083, 0]
click at [1314, 335] on img at bounding box center [1314, 338] width 7 height 7
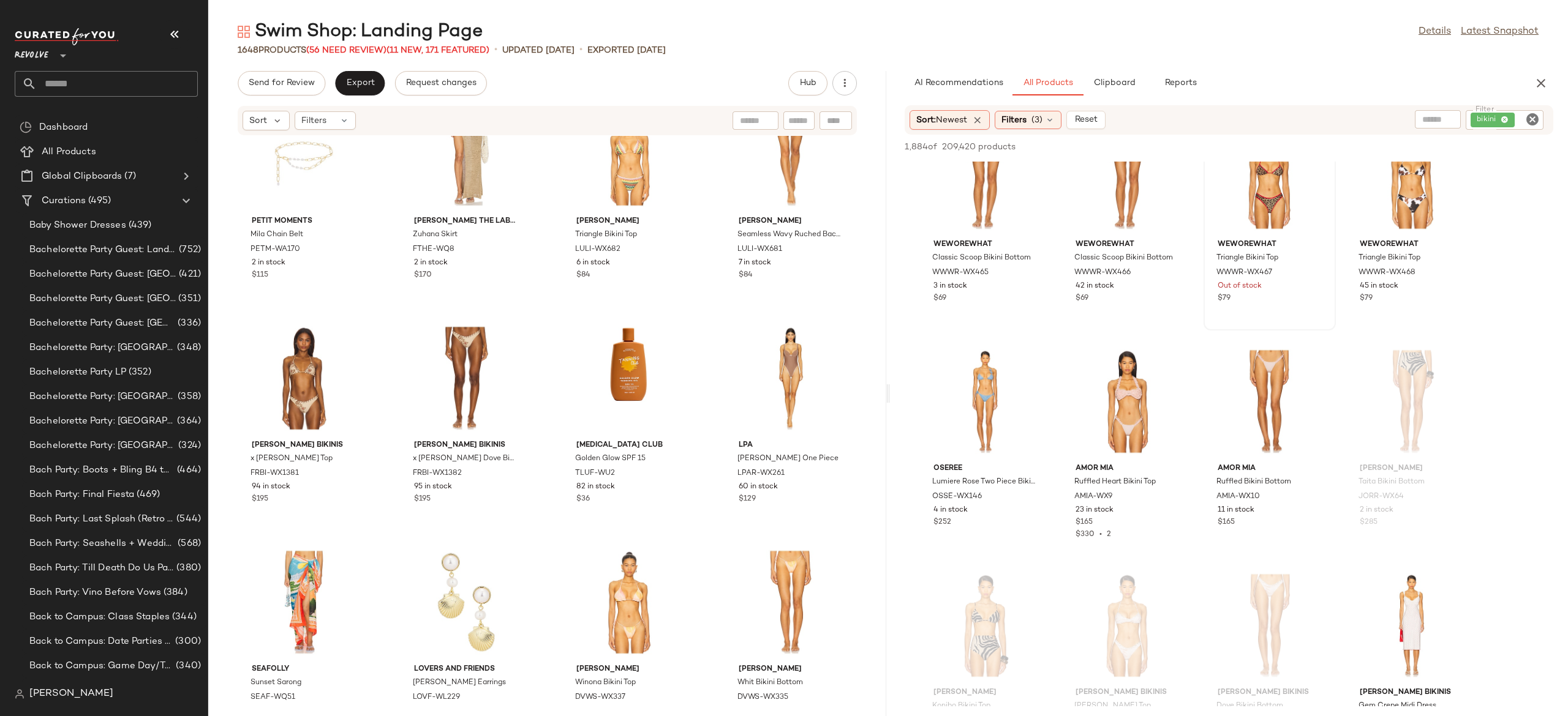
scroll to position [15267, 0]
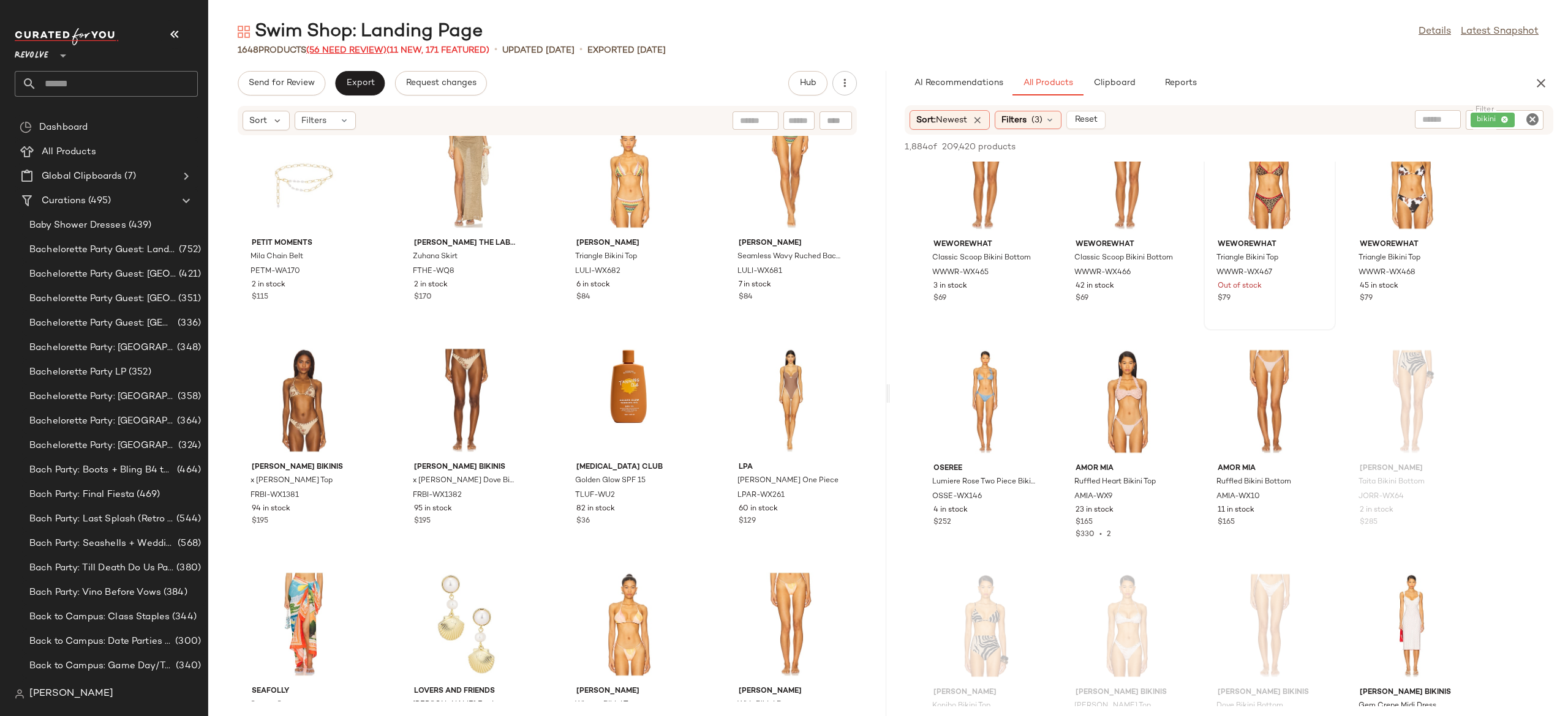
click at [382, 53] on span "(56 Need Review)" at bounding box center [346, 50] width 80 height 9
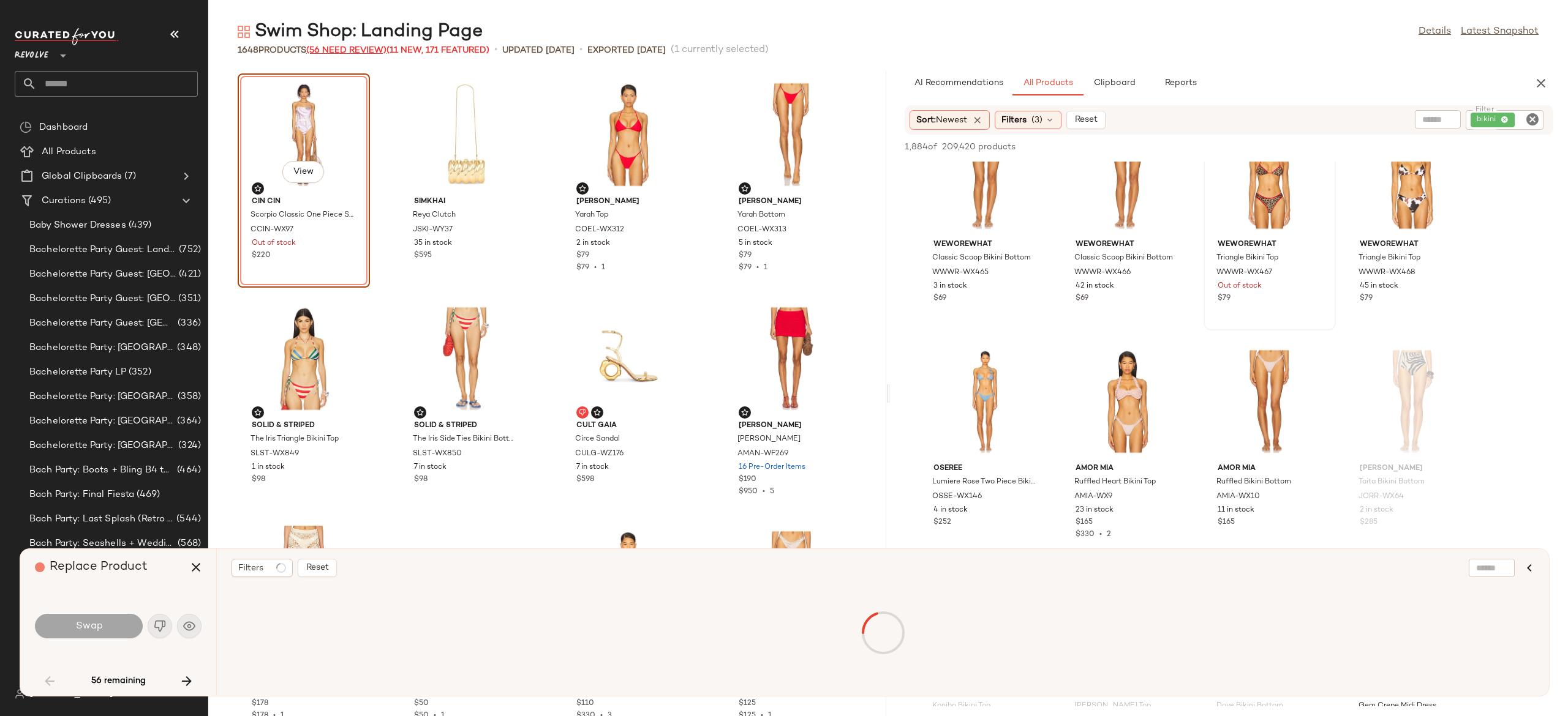
scroll to position [1, 0]
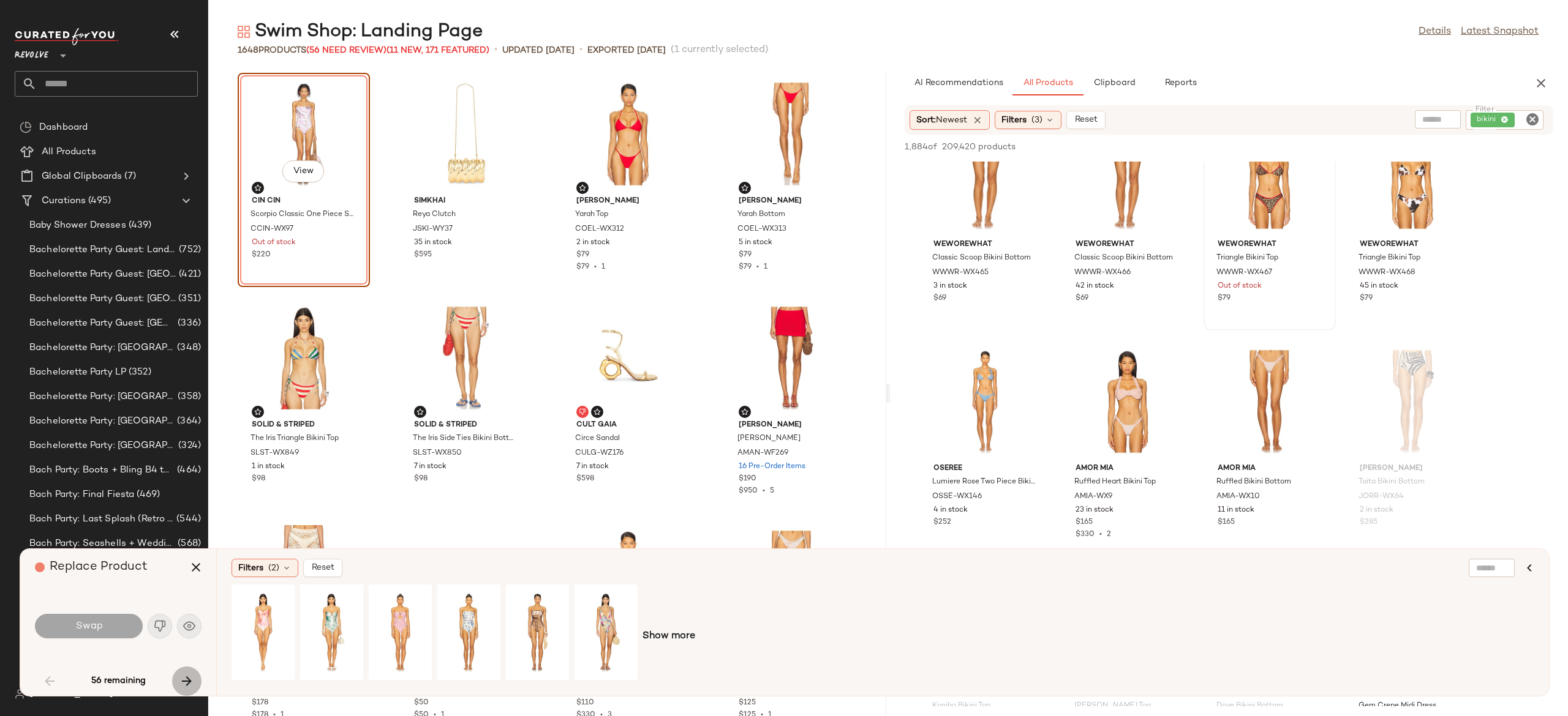
click at [185, 680] on icon "button" at bounding box center [186, 681] width 15 height 15
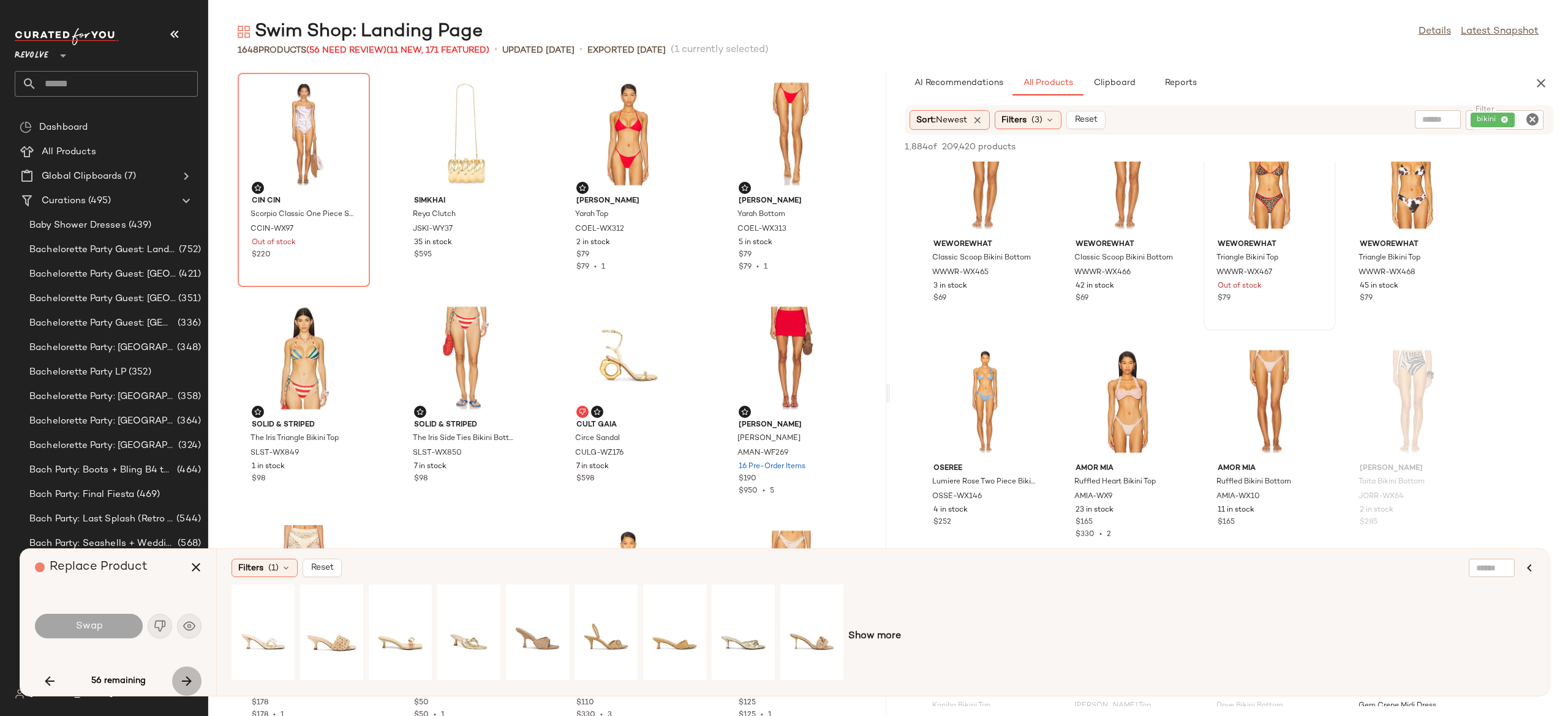
click at [185, 680] on icon "button" at bounding box center [186, 681] width 15 height 15
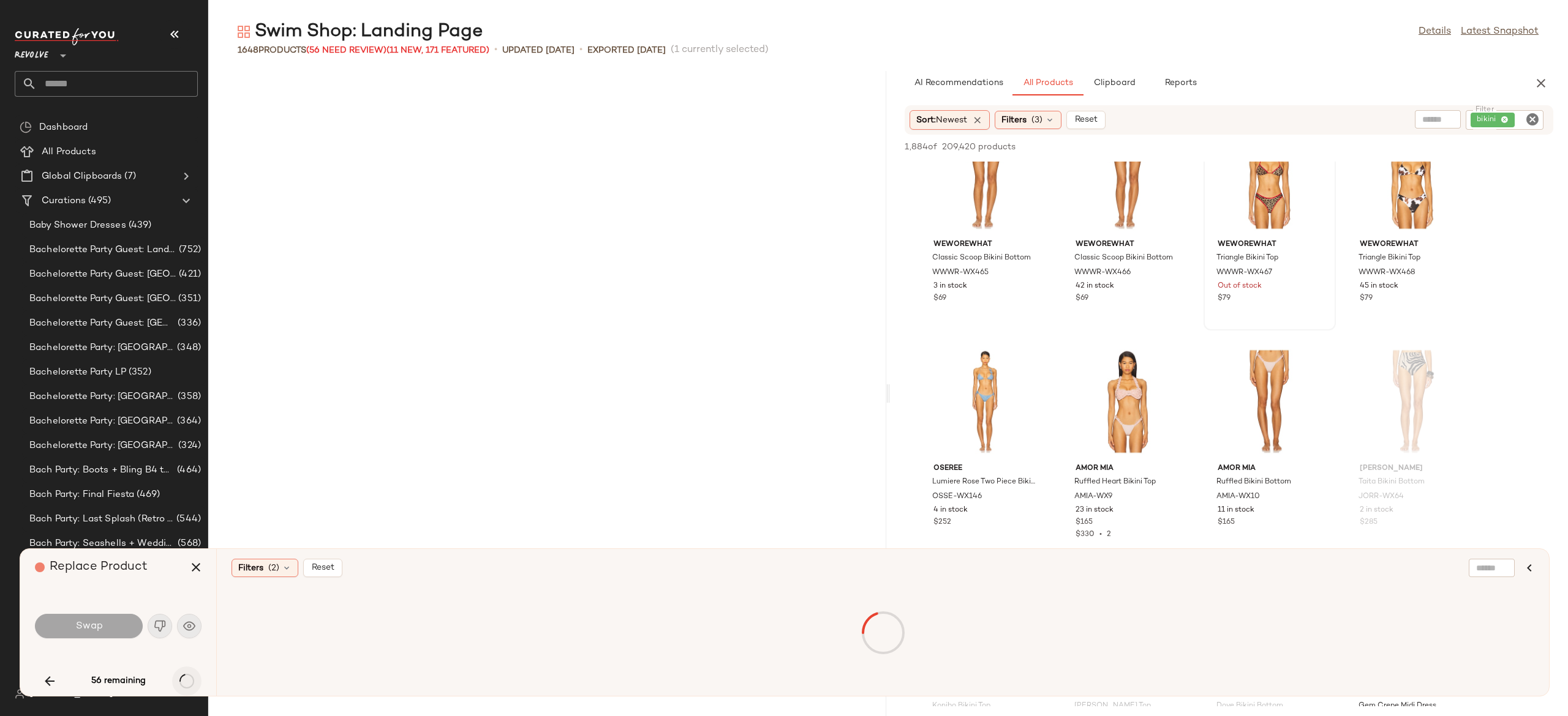
scroll to position [906, 0]
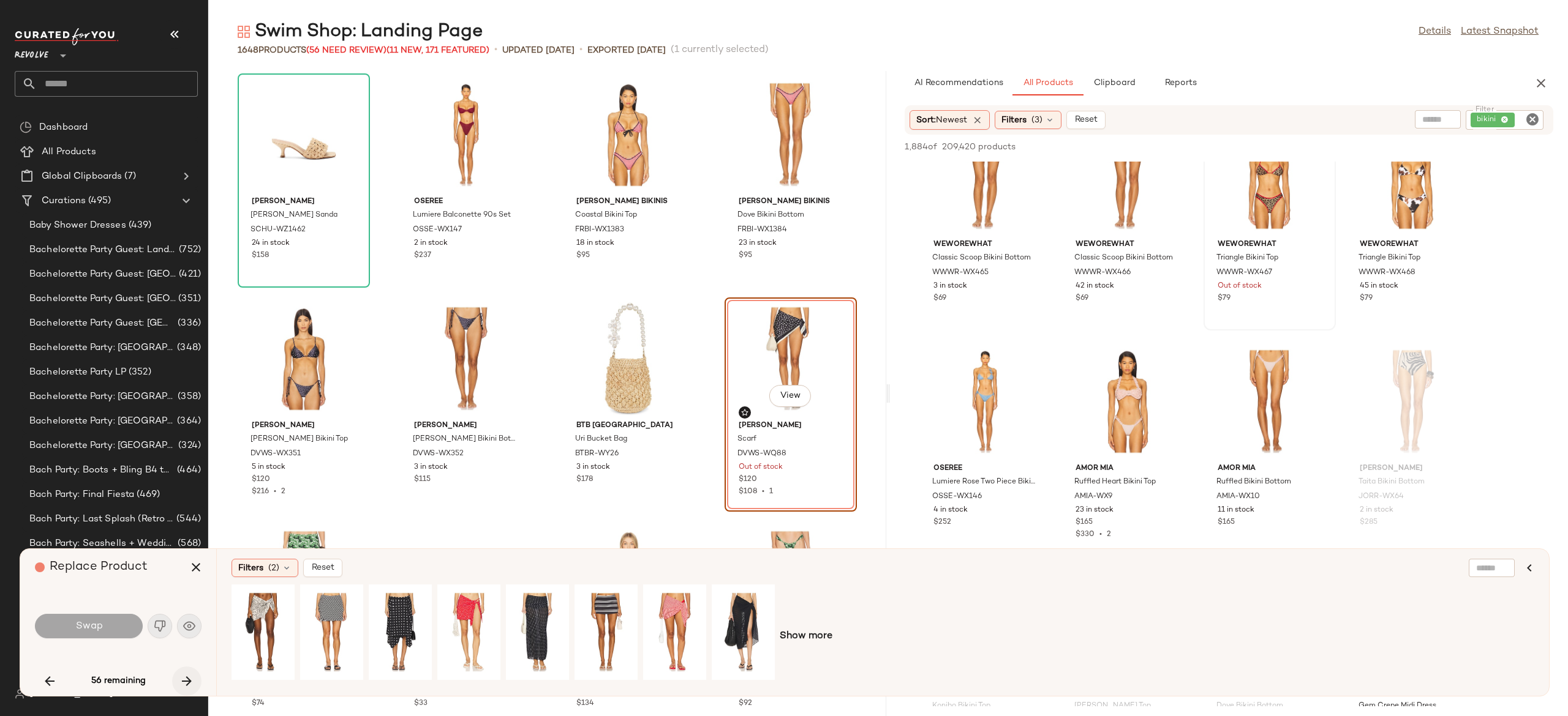
click at [185, 680] on icon "button" at bounding box center [186, 681] width 15 height 15
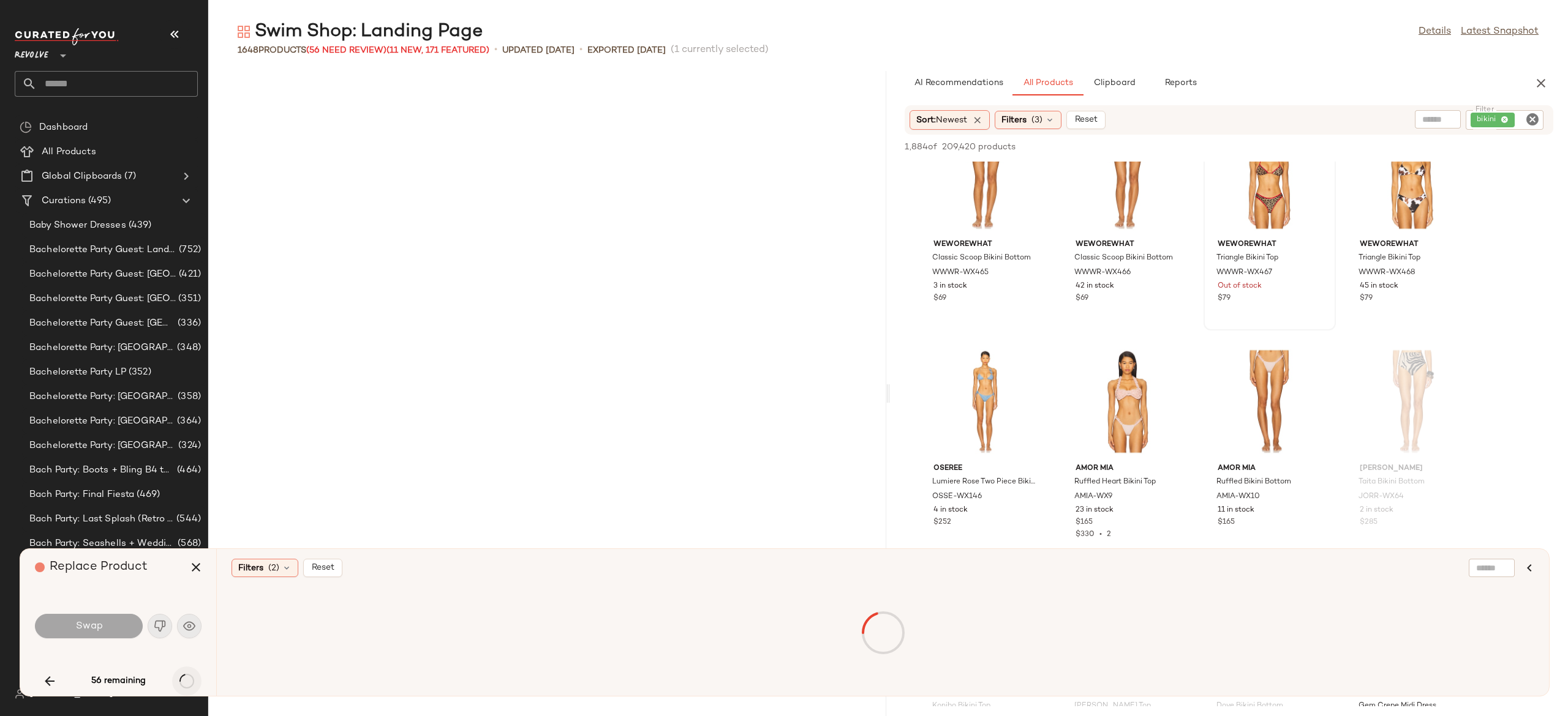
scroll to position [1568, 0]
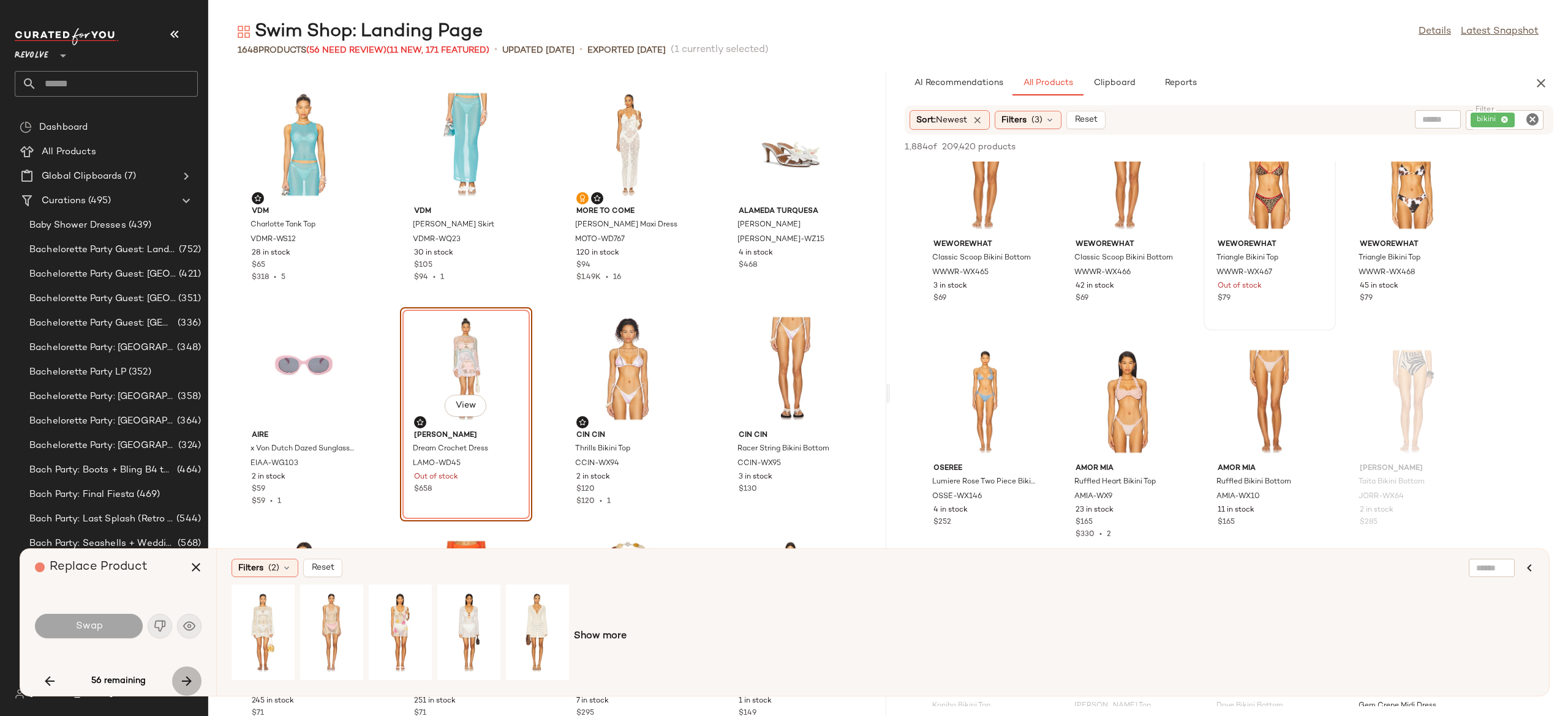
click at [185, 680] on icon "button" at bounding box center [186, 681] width 15 height 15
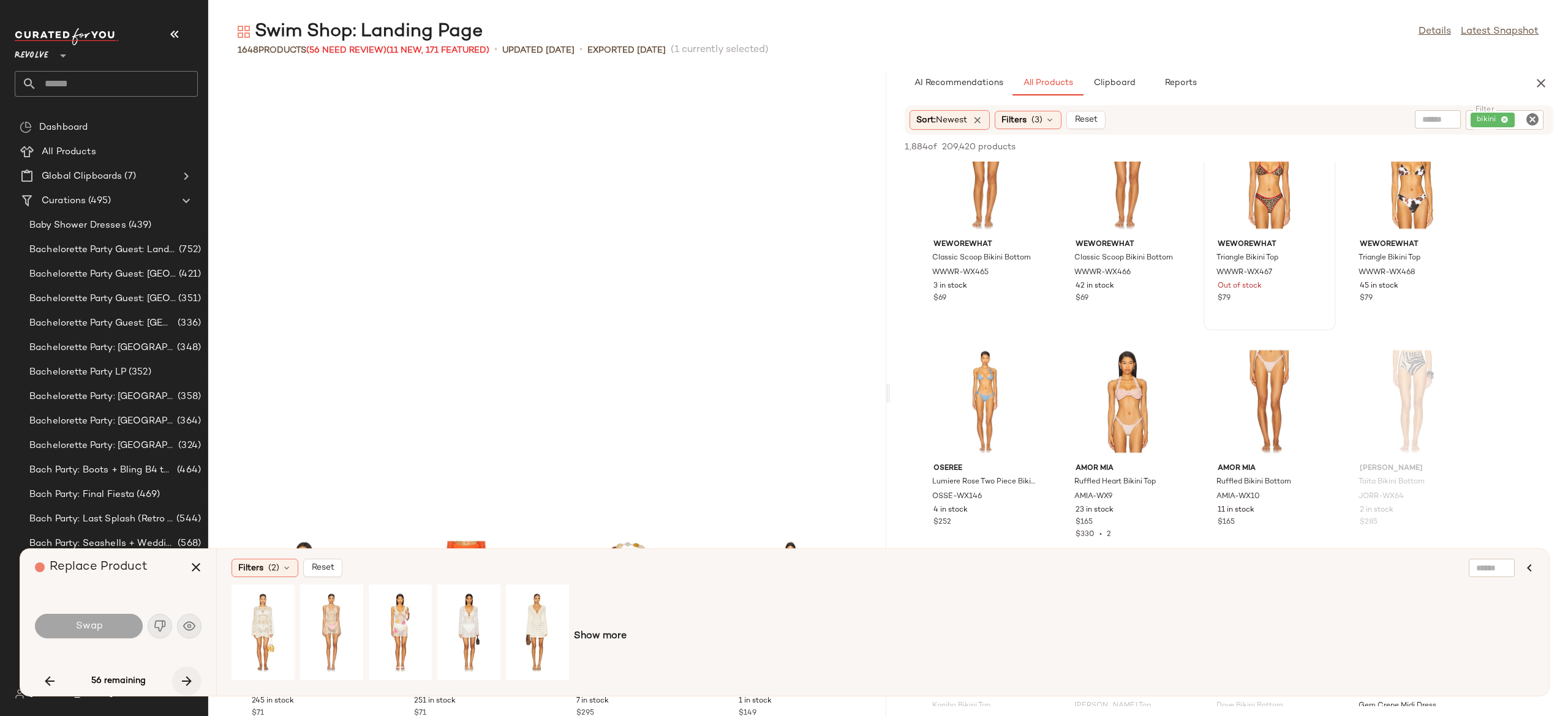
scroll to position [2016, 0]
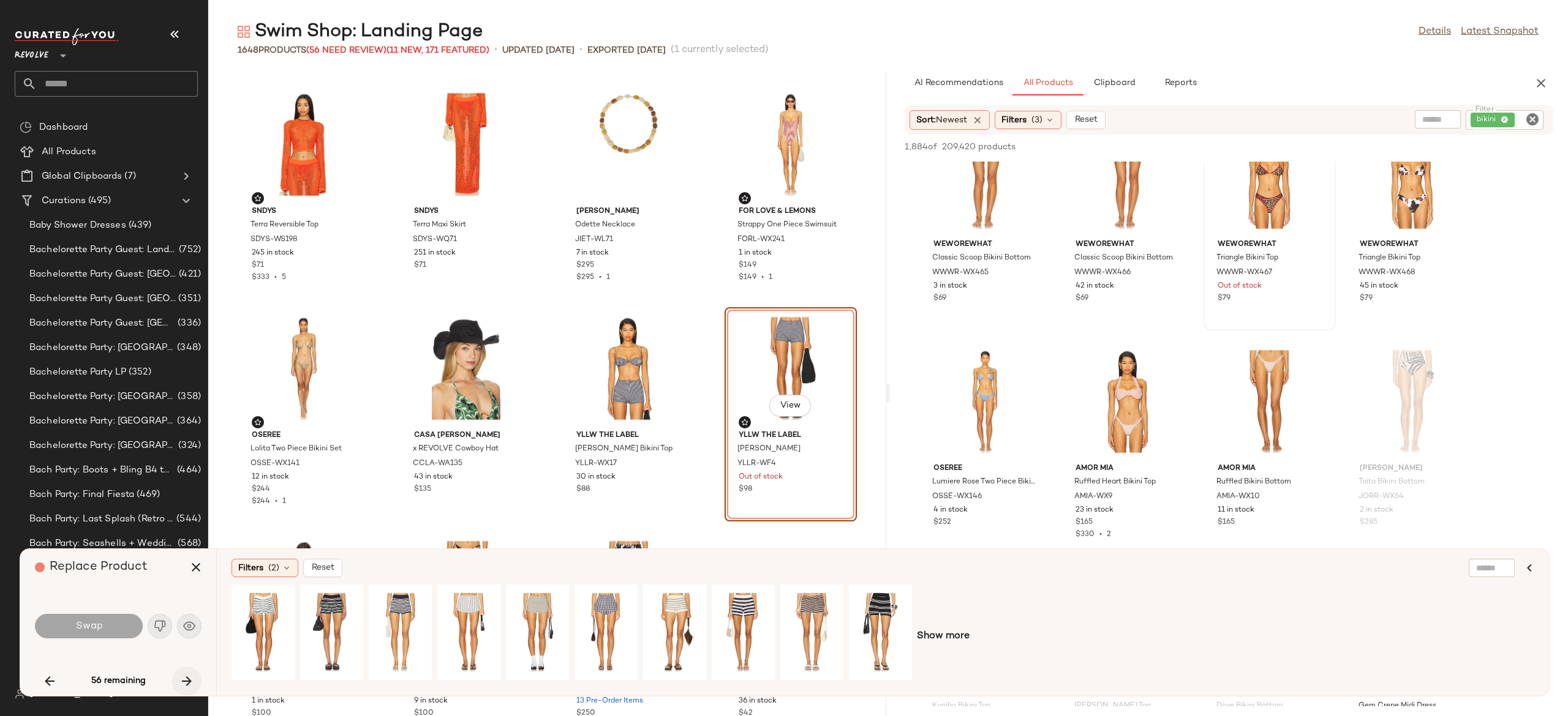
click at [185, 680] on icon "button" at bounding box center [186, 681] width 15 height 15
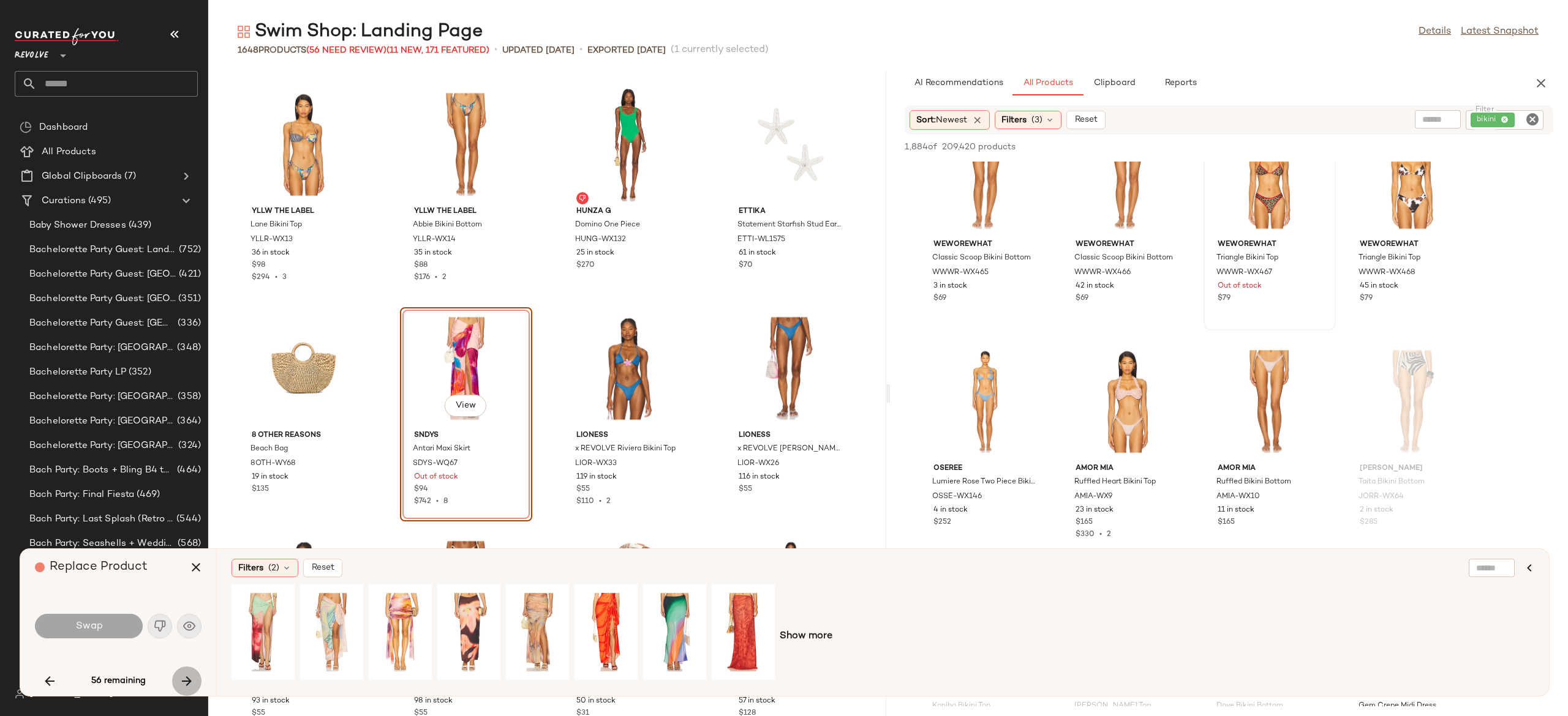
click at [185, 680] on icon "button" at bounding box center [186, 681] width 15 height 15
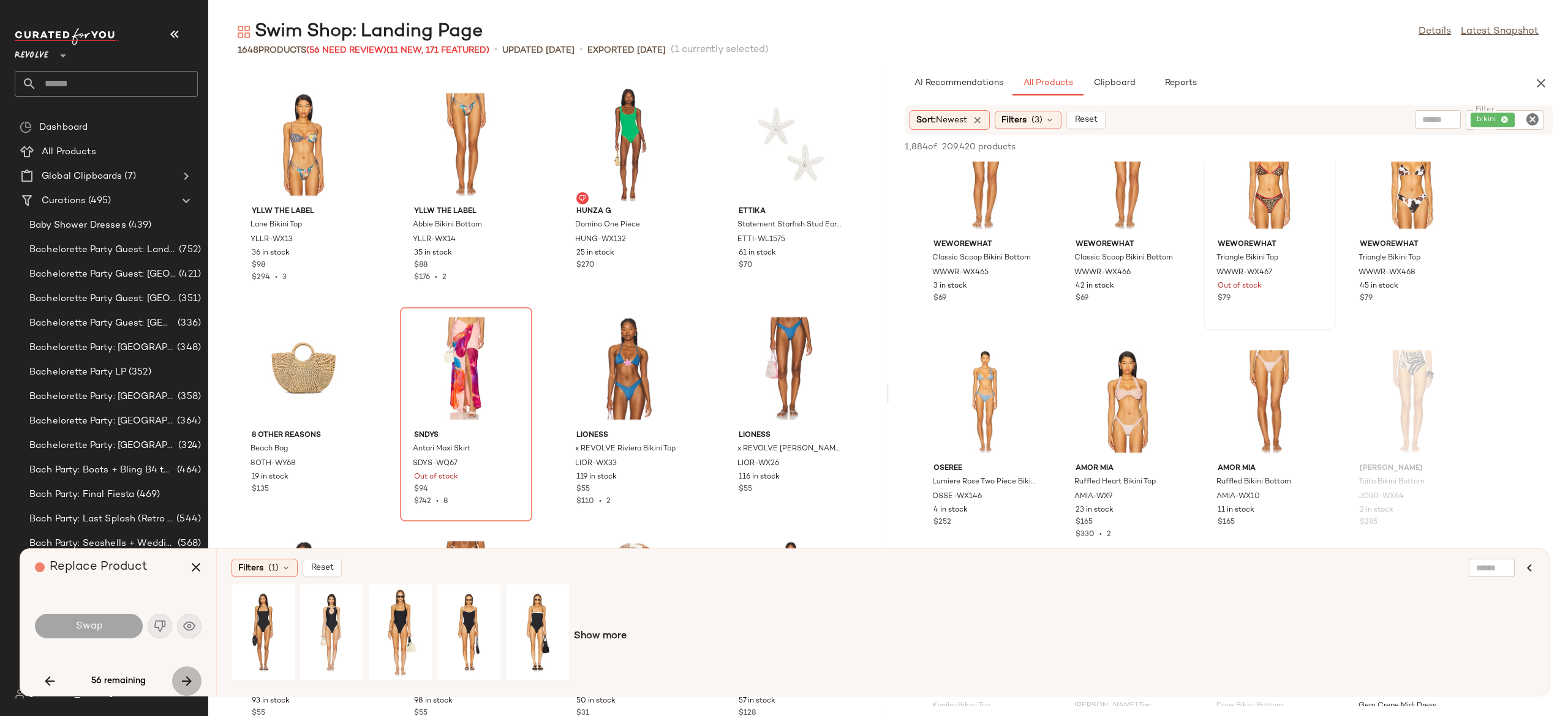
click at [185, 680] on icon "button" at bounding box center [186, 681] width 15 height 15
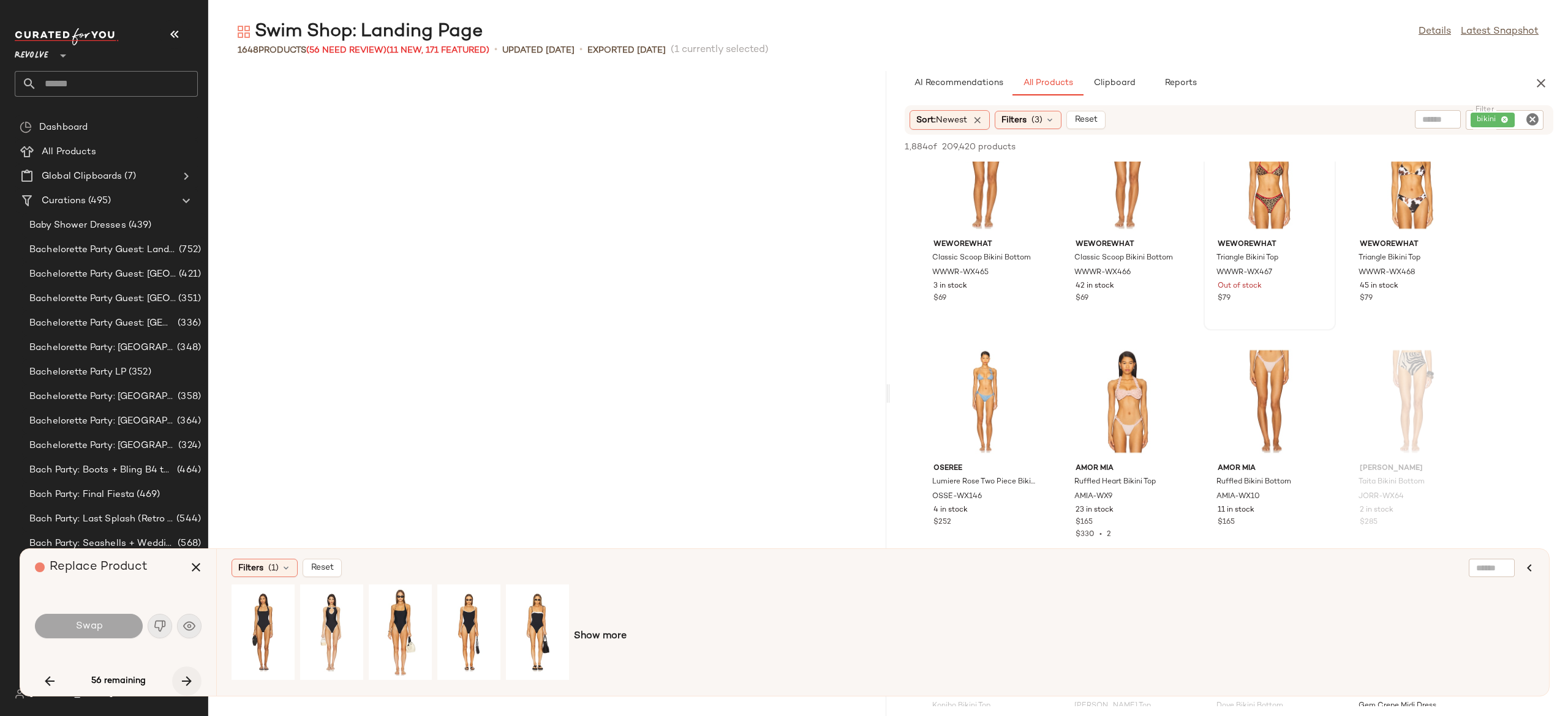
scroll to position [10081, 0]
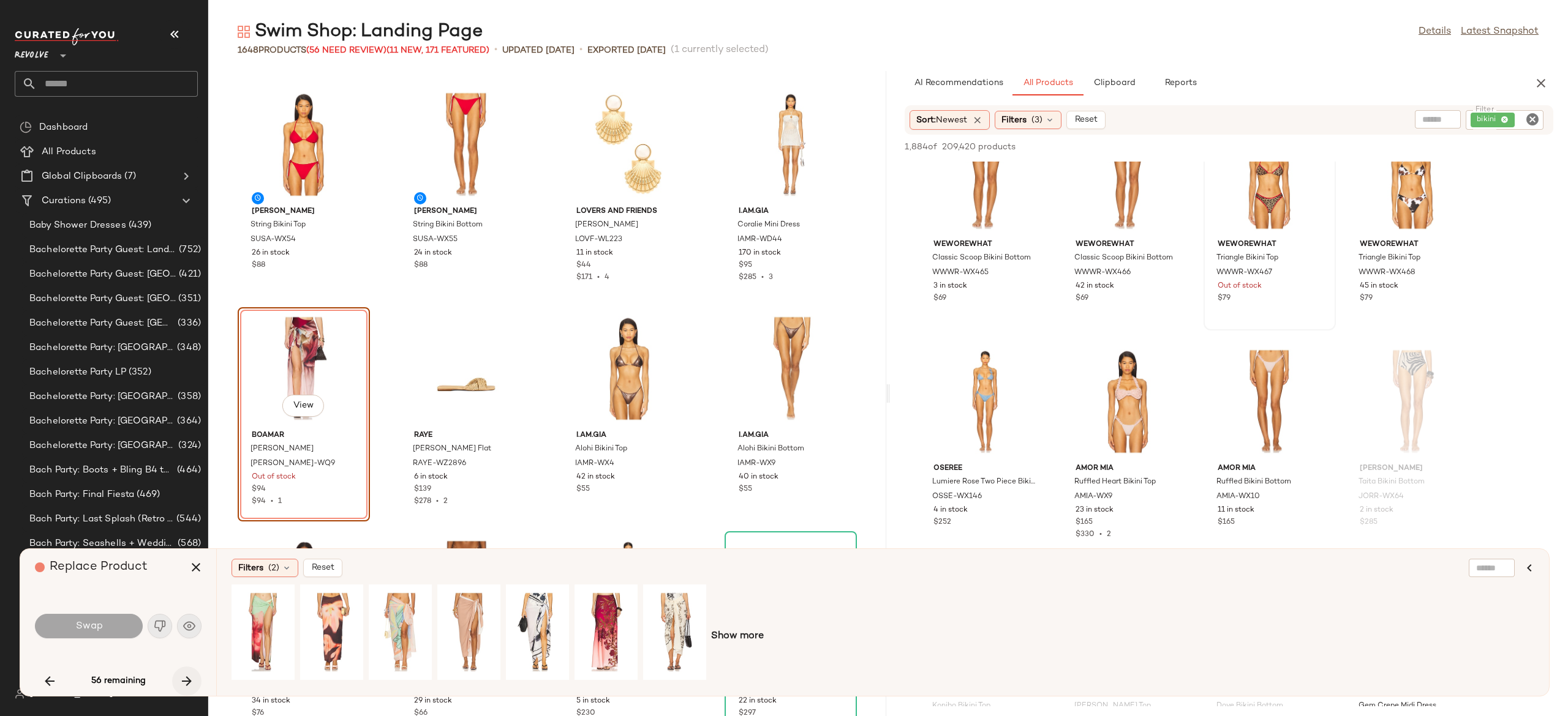
click at [185, 680] on icon "button" at bounding box center [186, 681] width 15 height 15
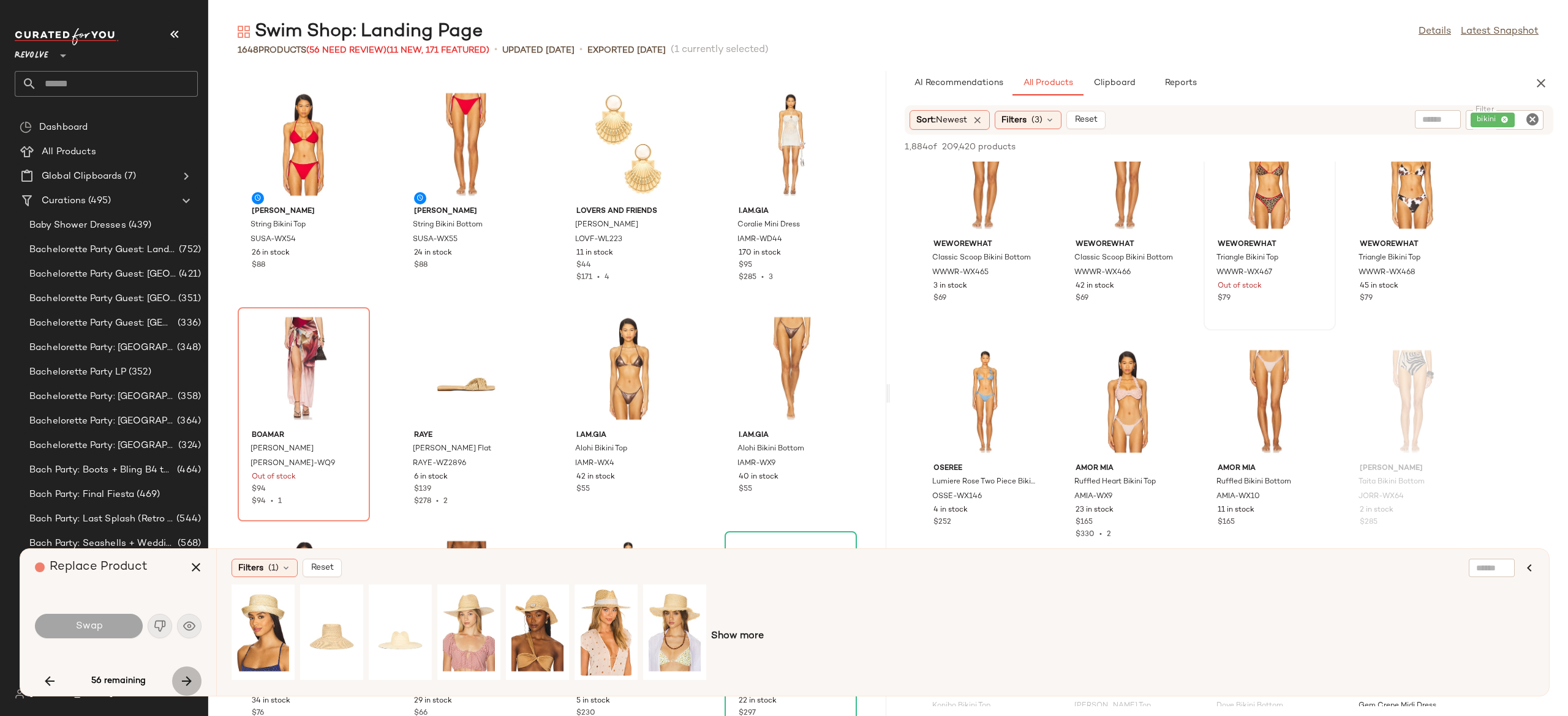
click at [187, 678] on icon "button" at bounding box center [186, 681] width 15 height 15
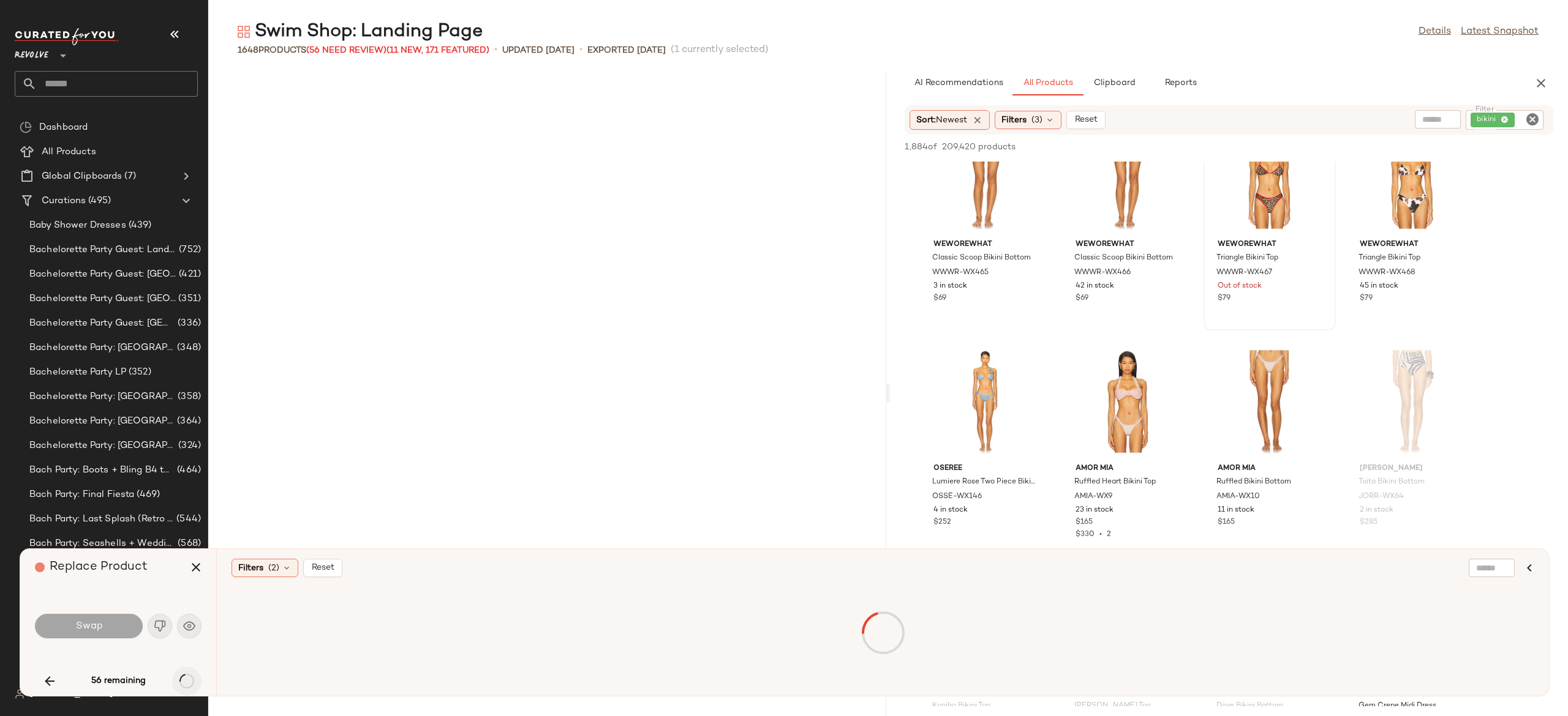
scroll to position [17250, 0]
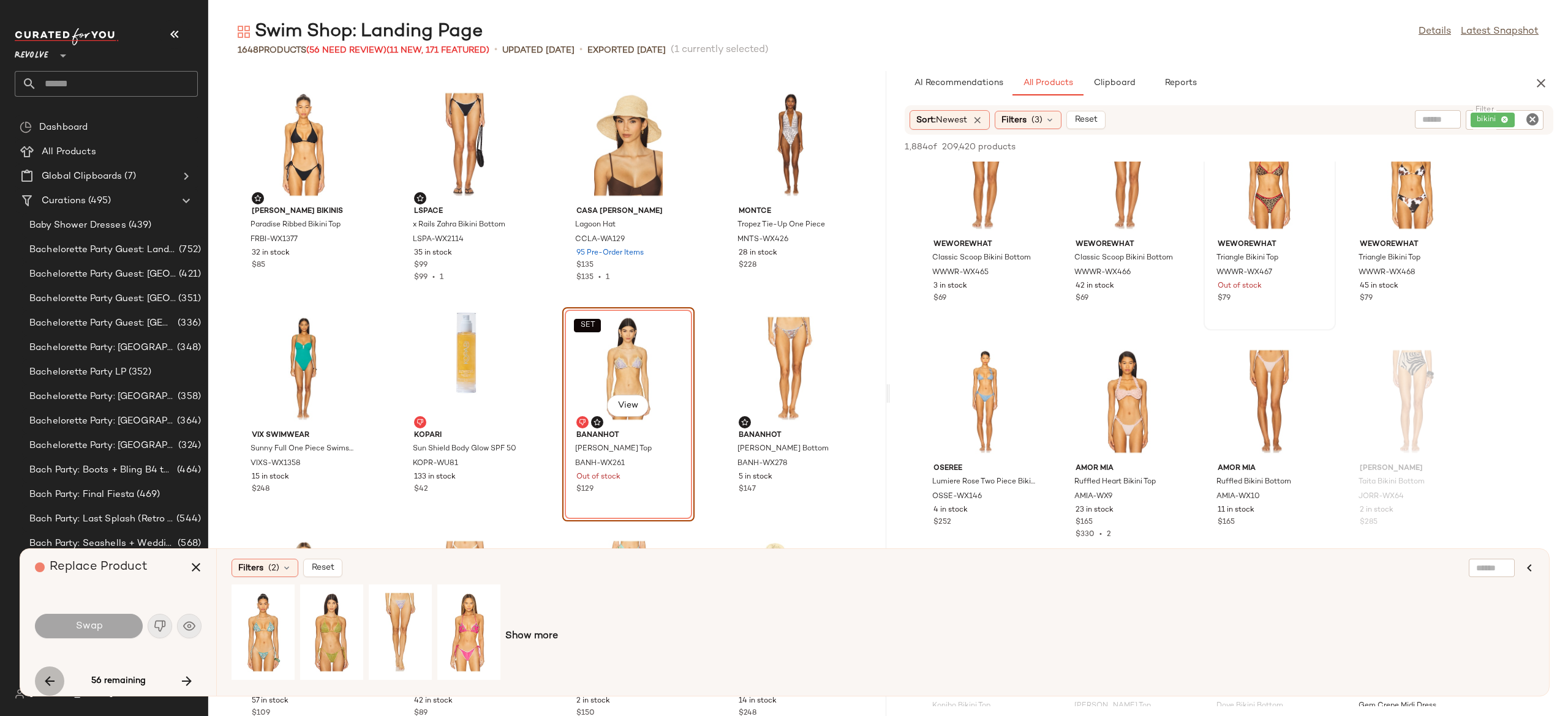
click at [45, 677] on icon "button" at bounding box center [49, 681] width 15 height 15
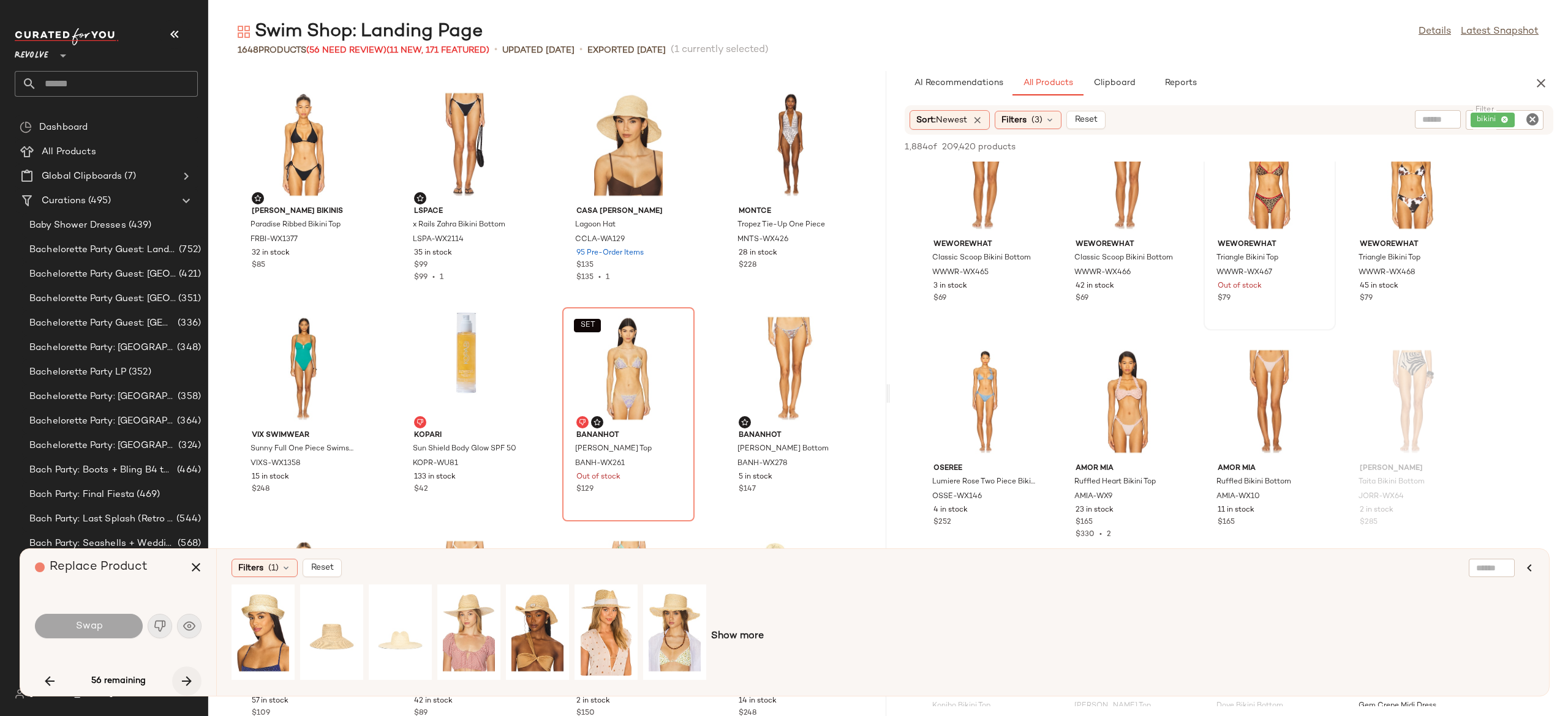
click at [186, 674] on icon "button" at bounding box center [186, 681] width 15 height 15
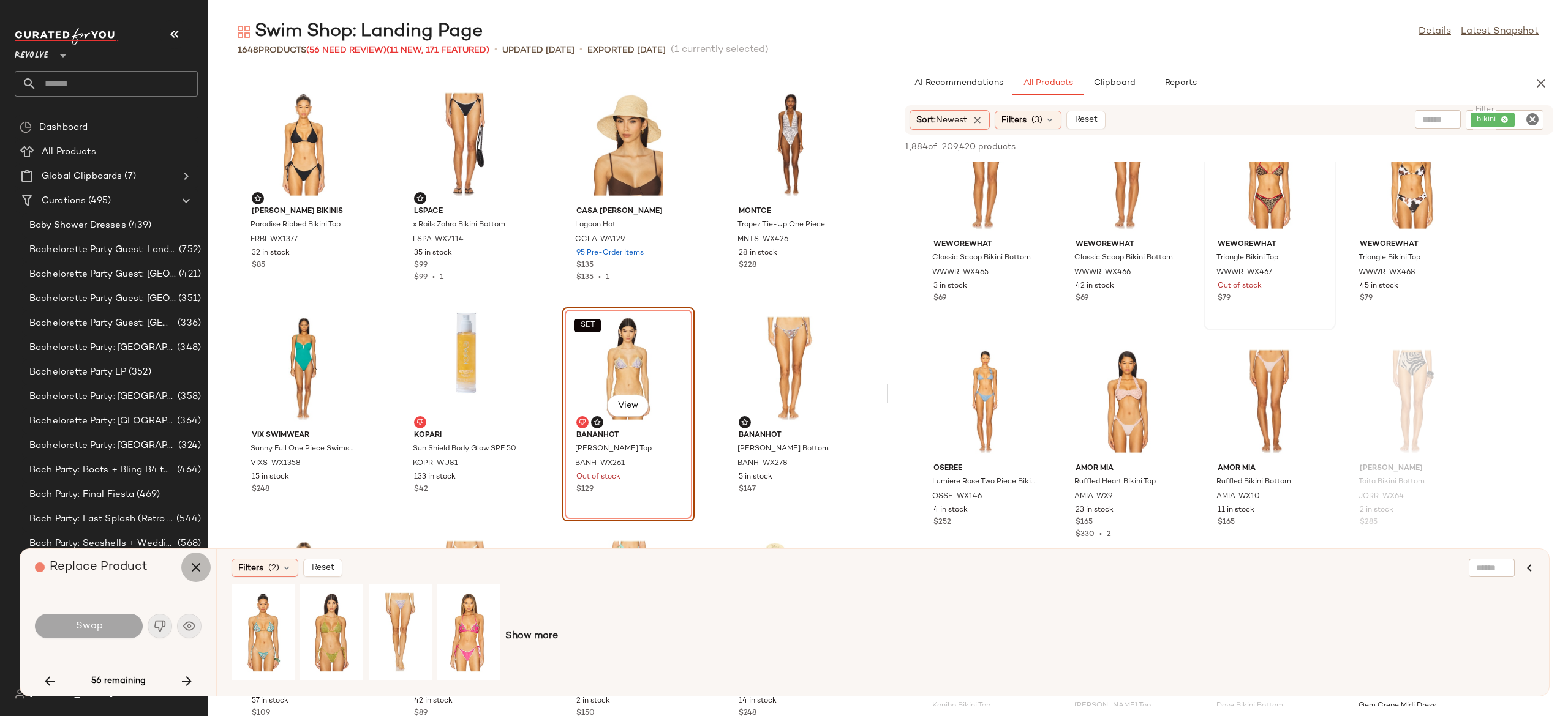
click at [198, 572] on icon "button" at bounding box center [195, 567] width 15 height 15
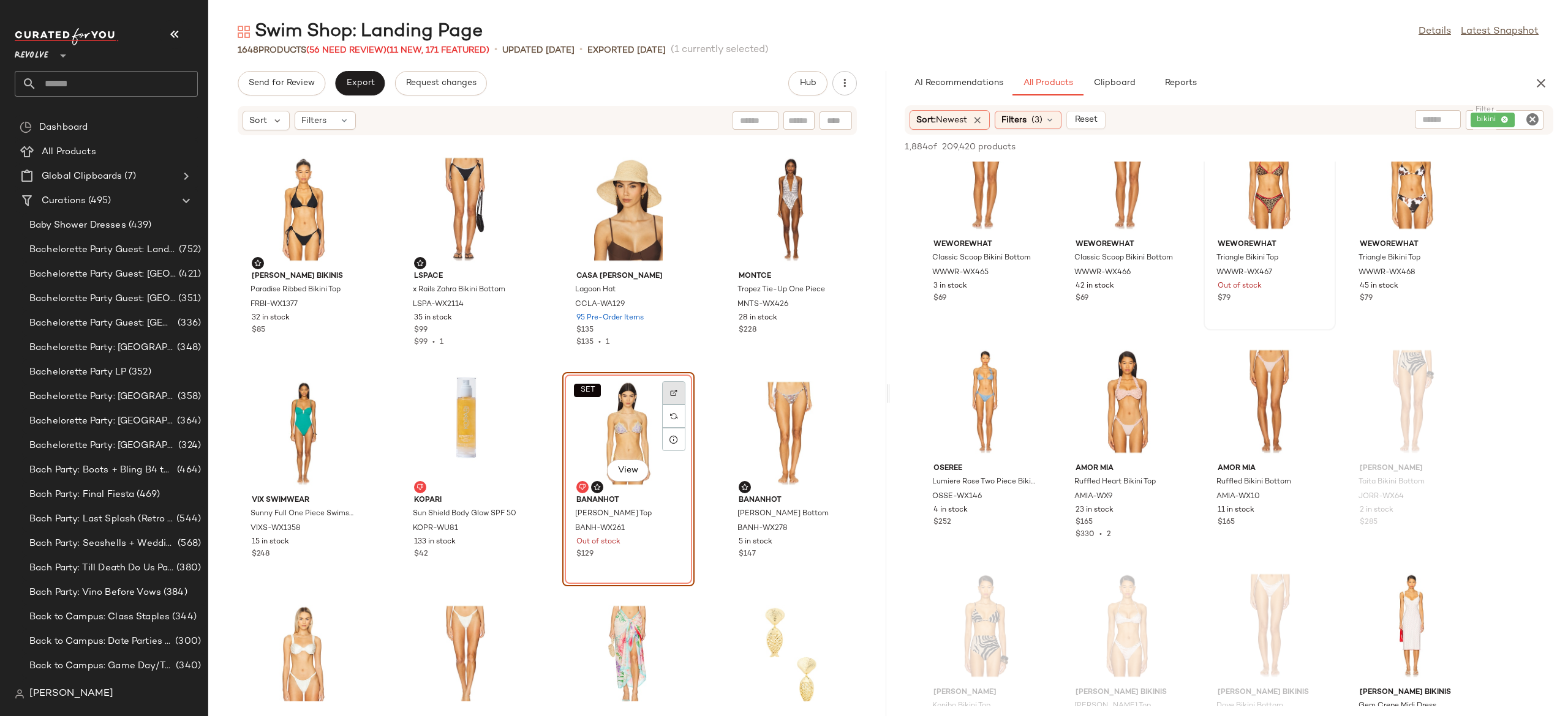
click at [670, 392] on img at bounding box center [673, 392] width 7 height 7
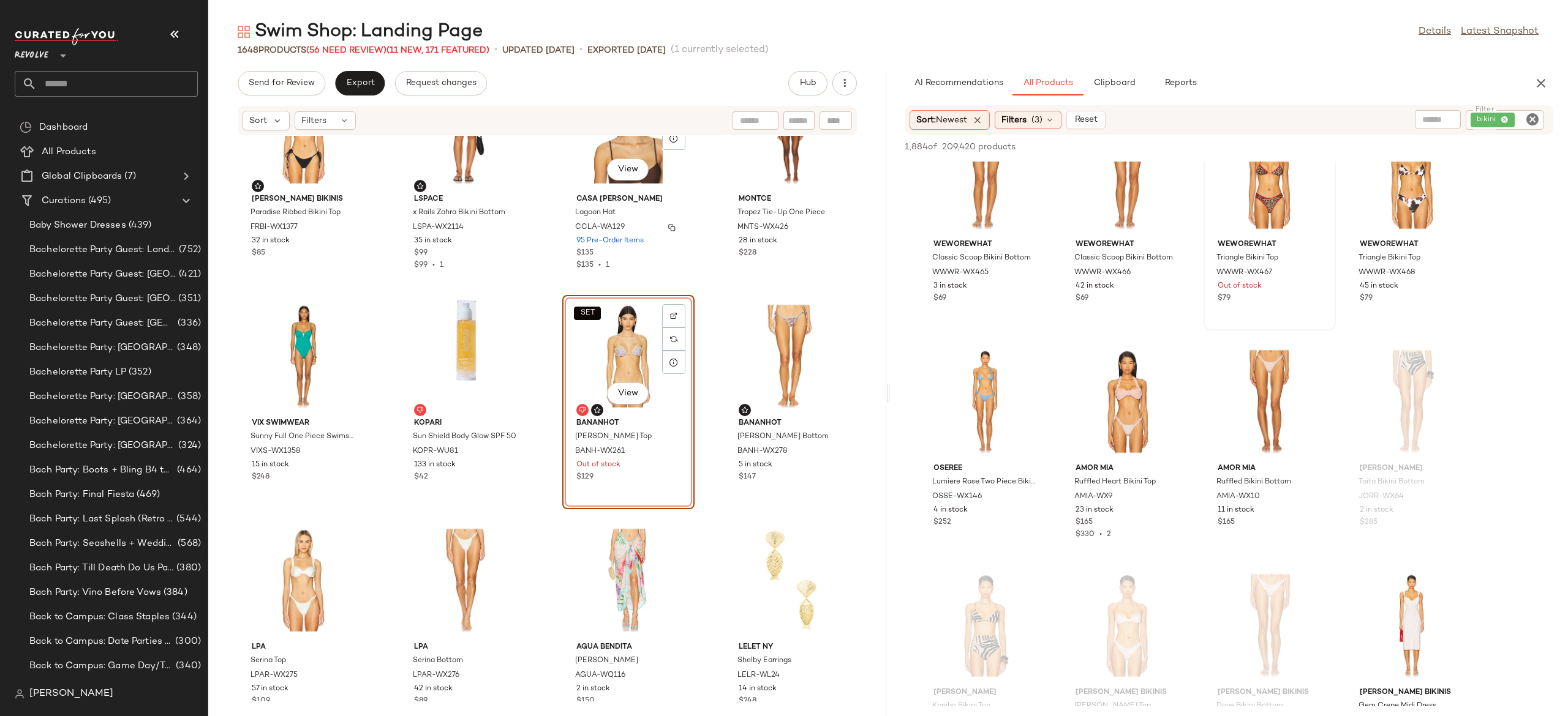
scroll to position [17328, 0]
click at [373, 48] on span "(56 Need Review)" at bounding box center [346, 50] width 80 height 9
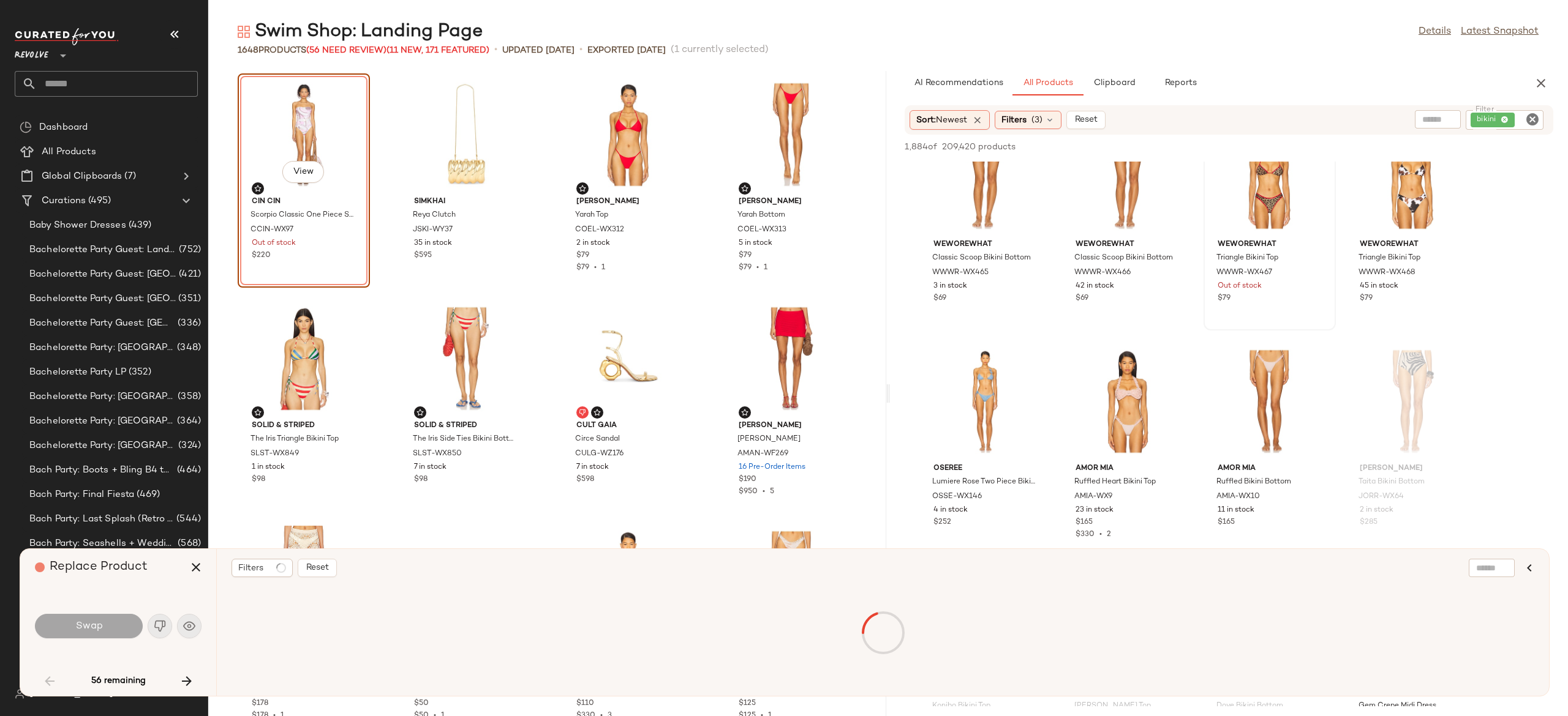
scroll to position [1, 0]
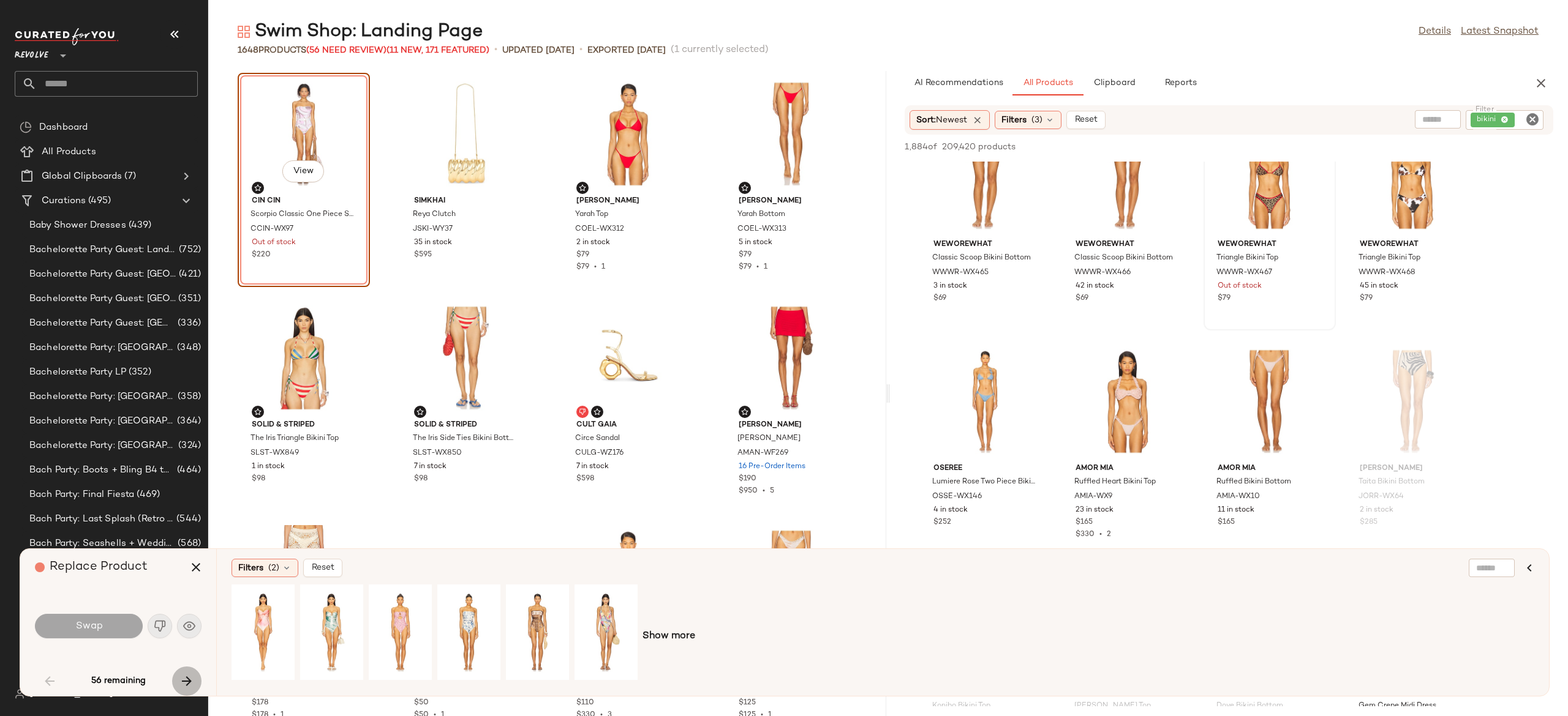
click at [192, 672] on button "button" at bounding box center [187, 682] width 29 height 29
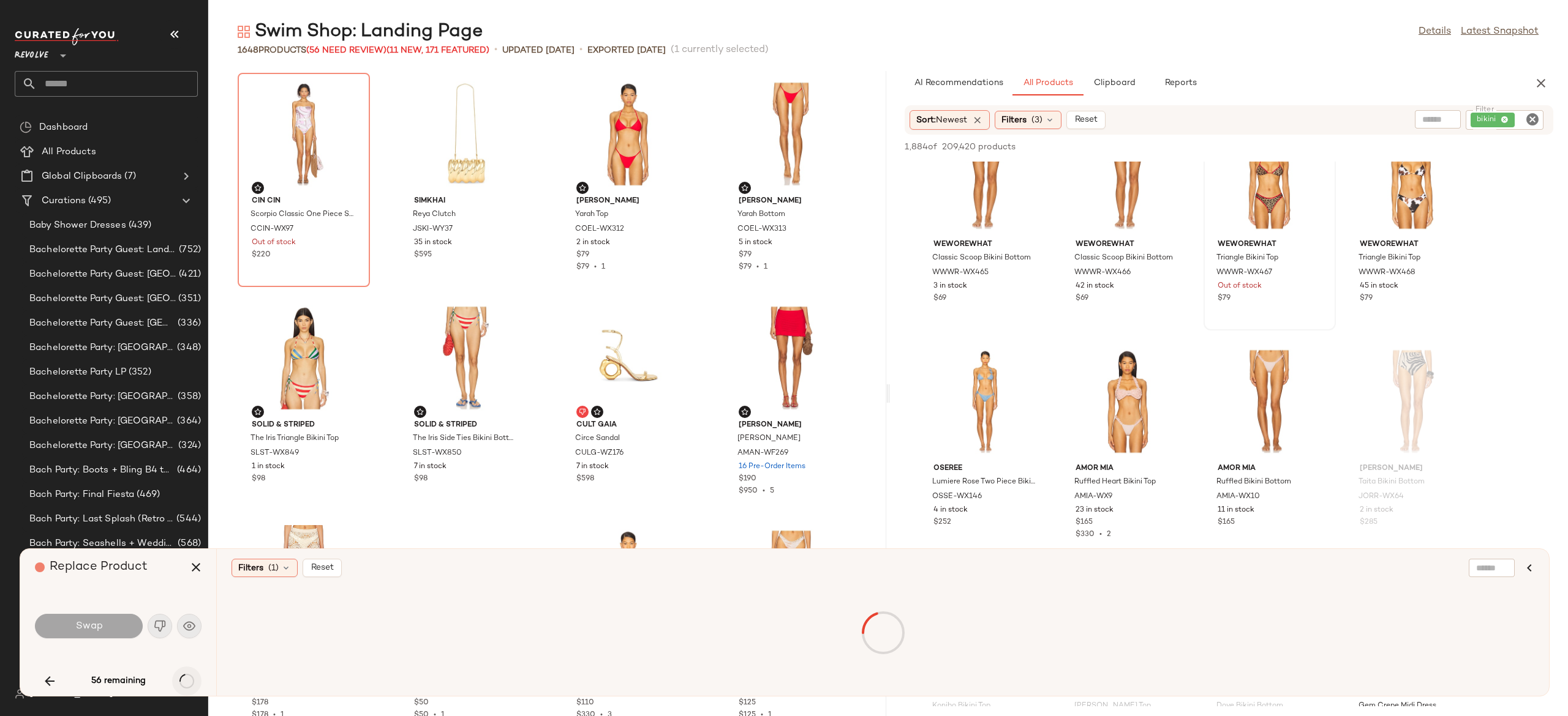
click at [192, 672] on div "56 remaining" at bounding box center [119, 682] width 167 height 29
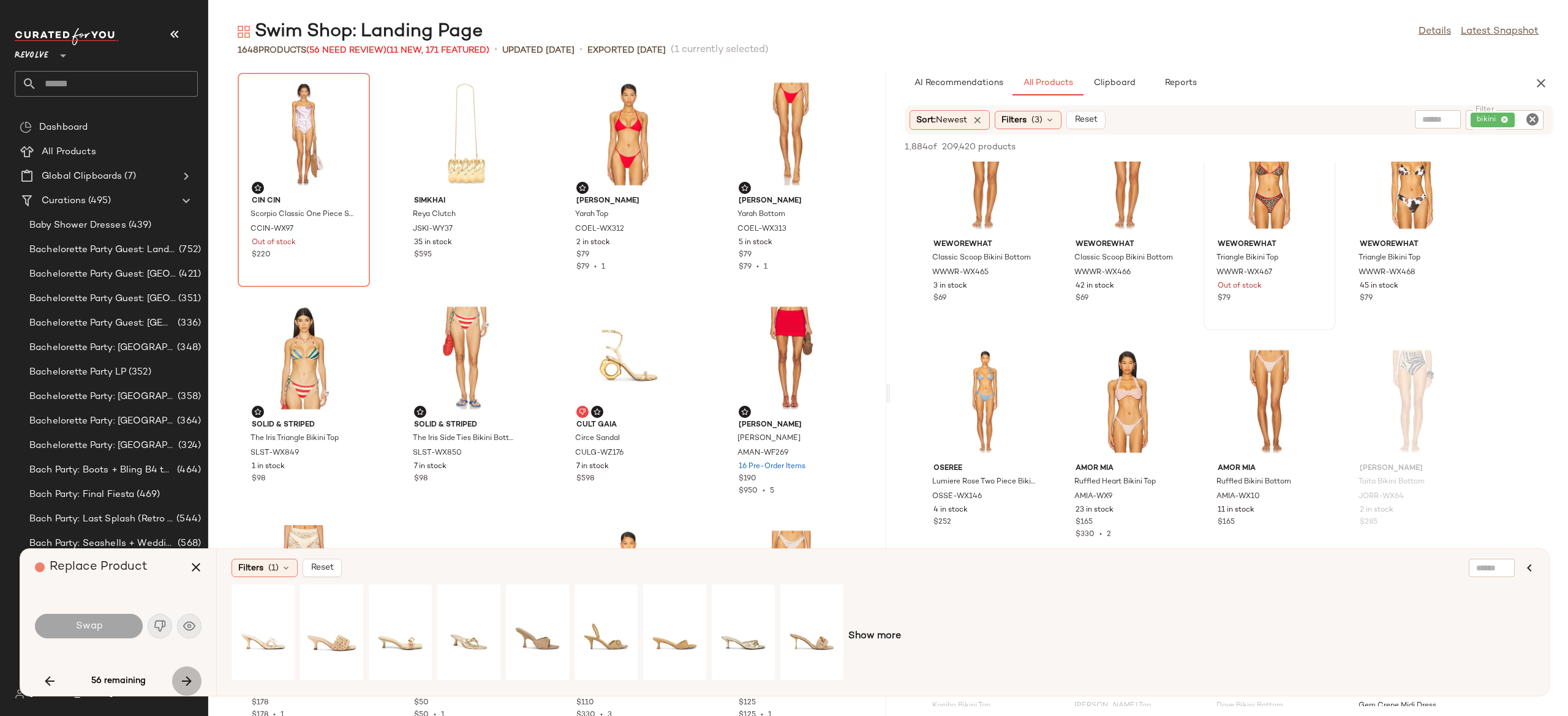
click at [187, 678] on icon "button" at bounding box center [186, 681] width 15 height 15
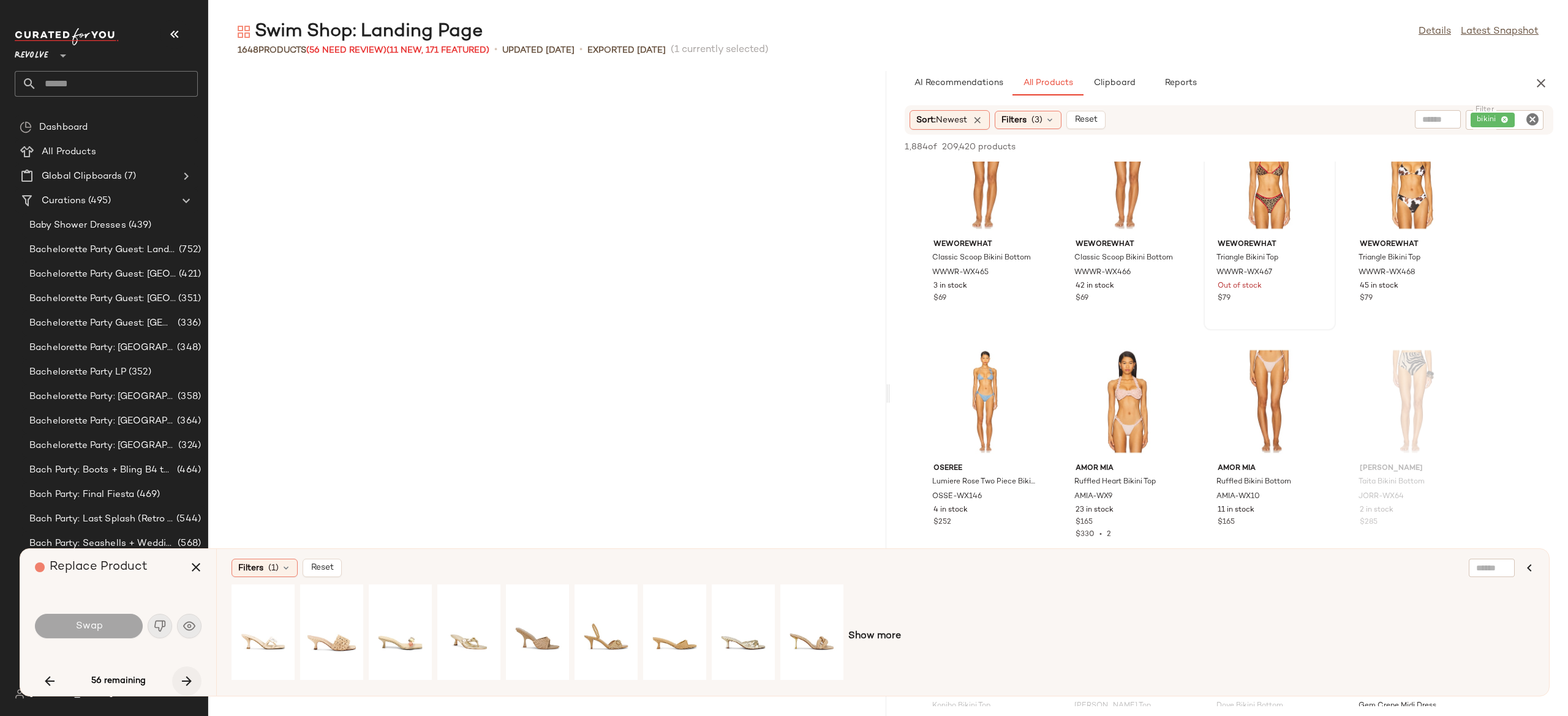
scroll to position [906, 0]
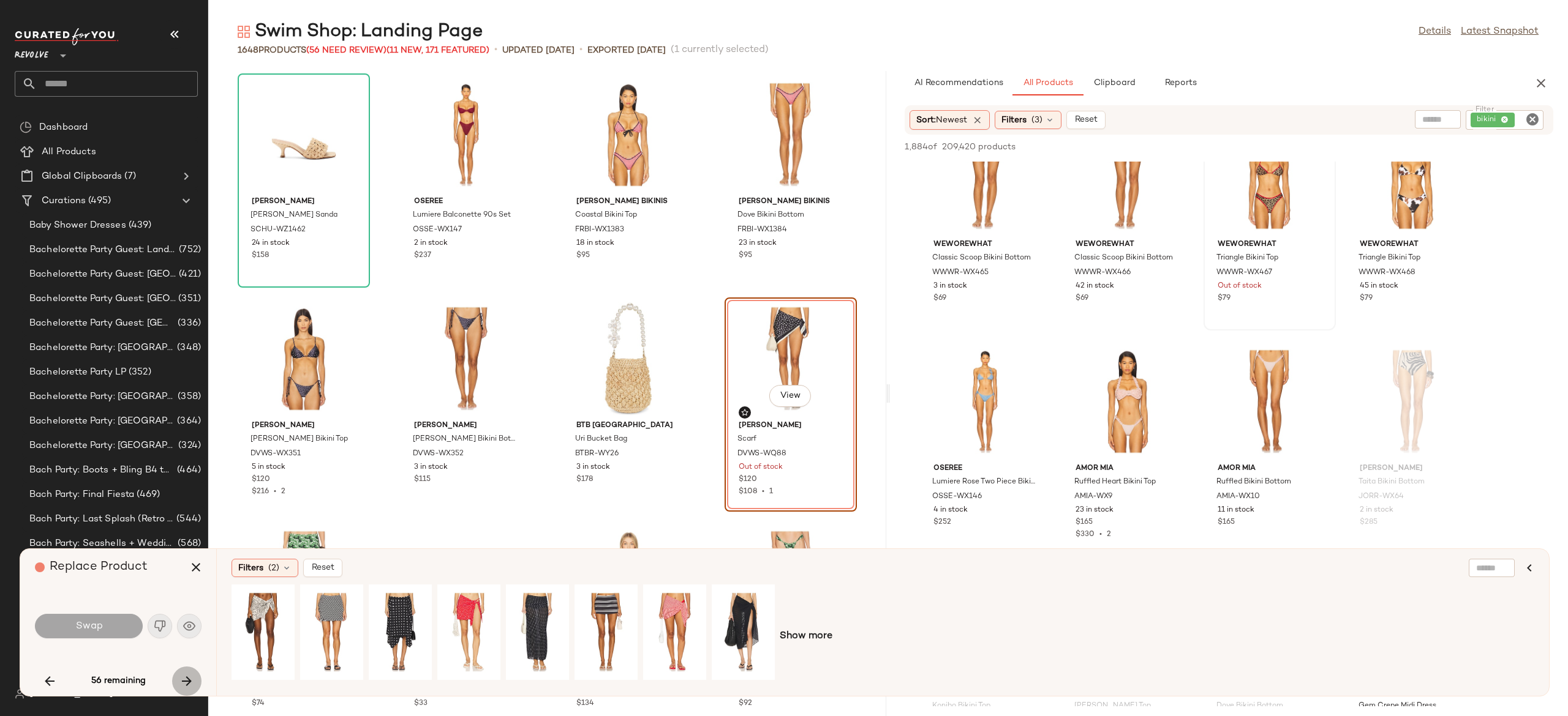
click at [187, 678] on icon "button" at bounding box center [186, 681] width 15 height 15
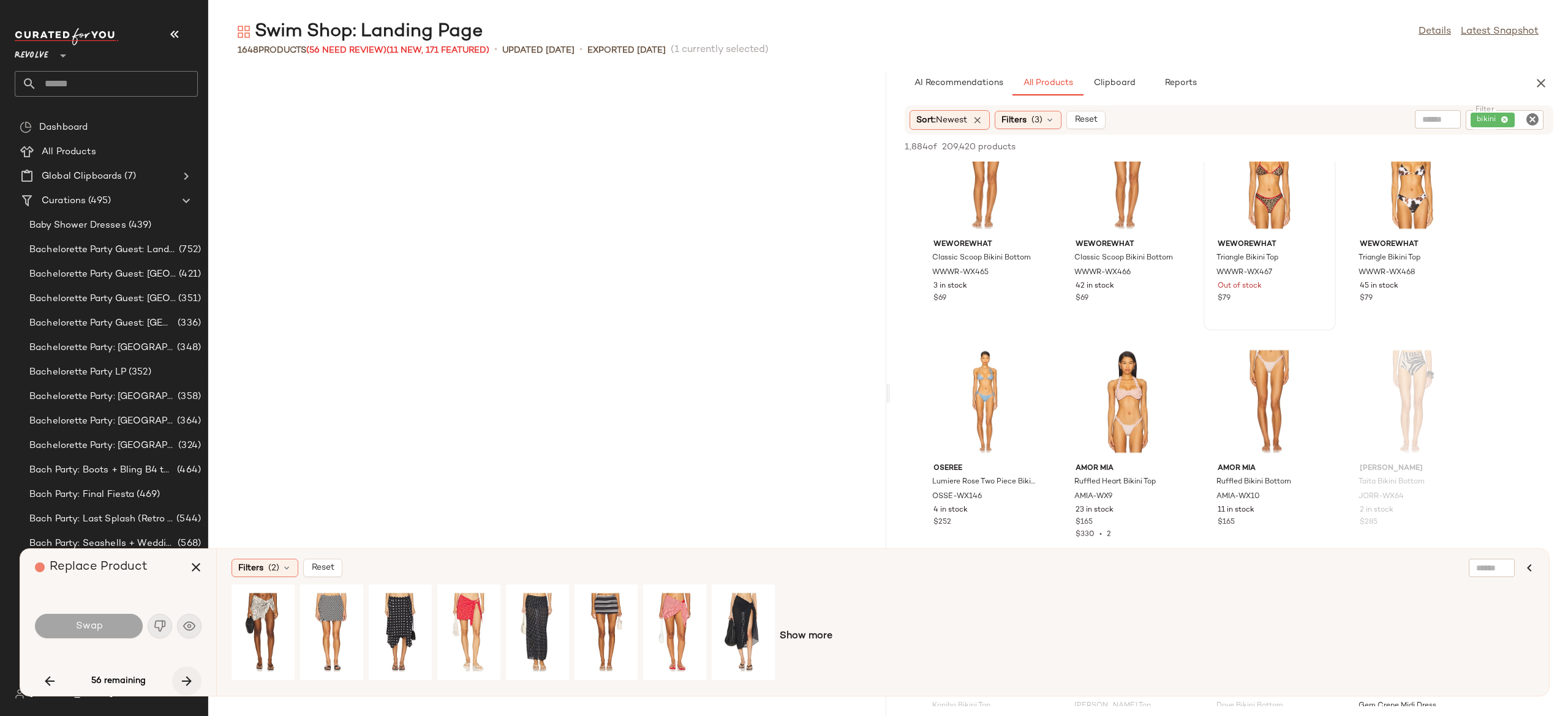
scroll to position [1568, 0]
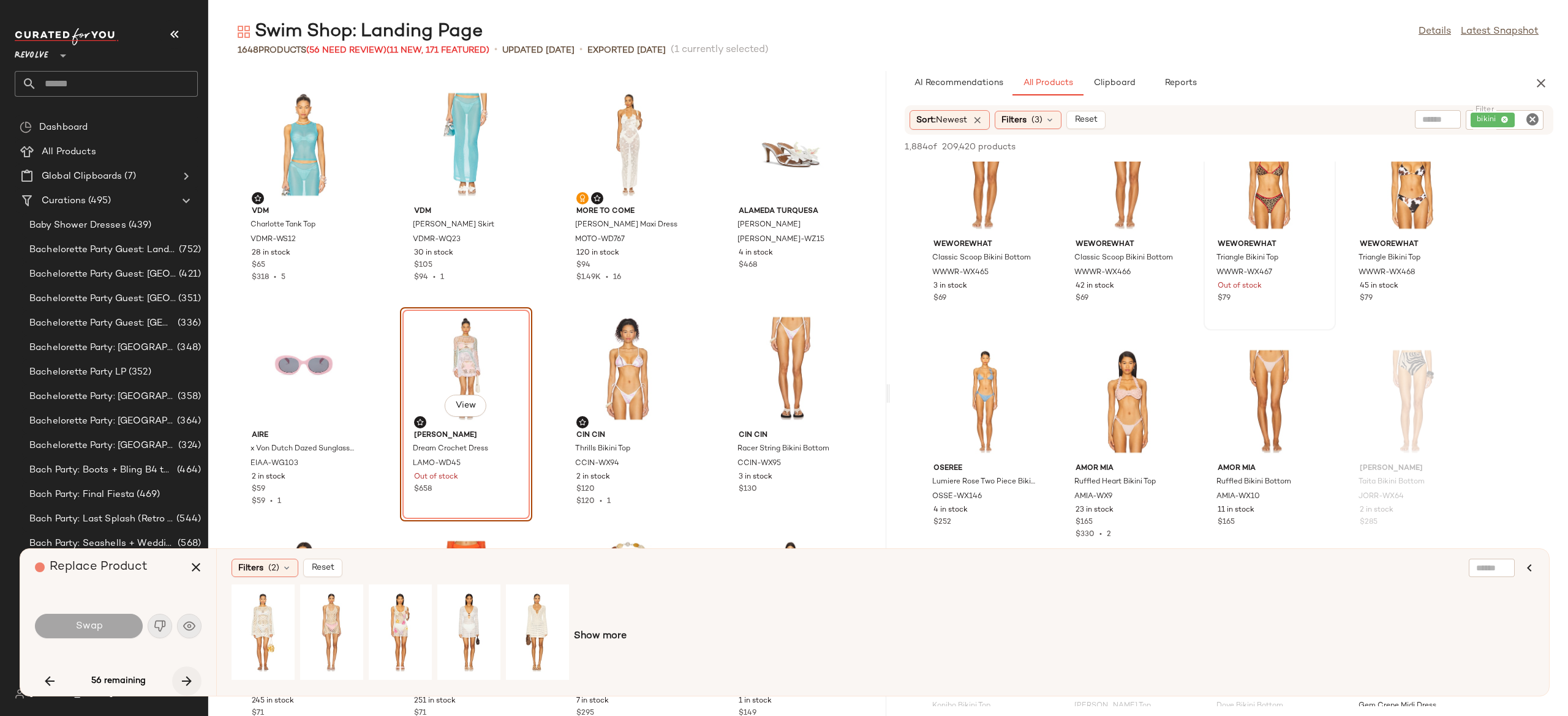
click at [187, 678] on icon "button" at bounding box center [186, 681] width 15 height 15
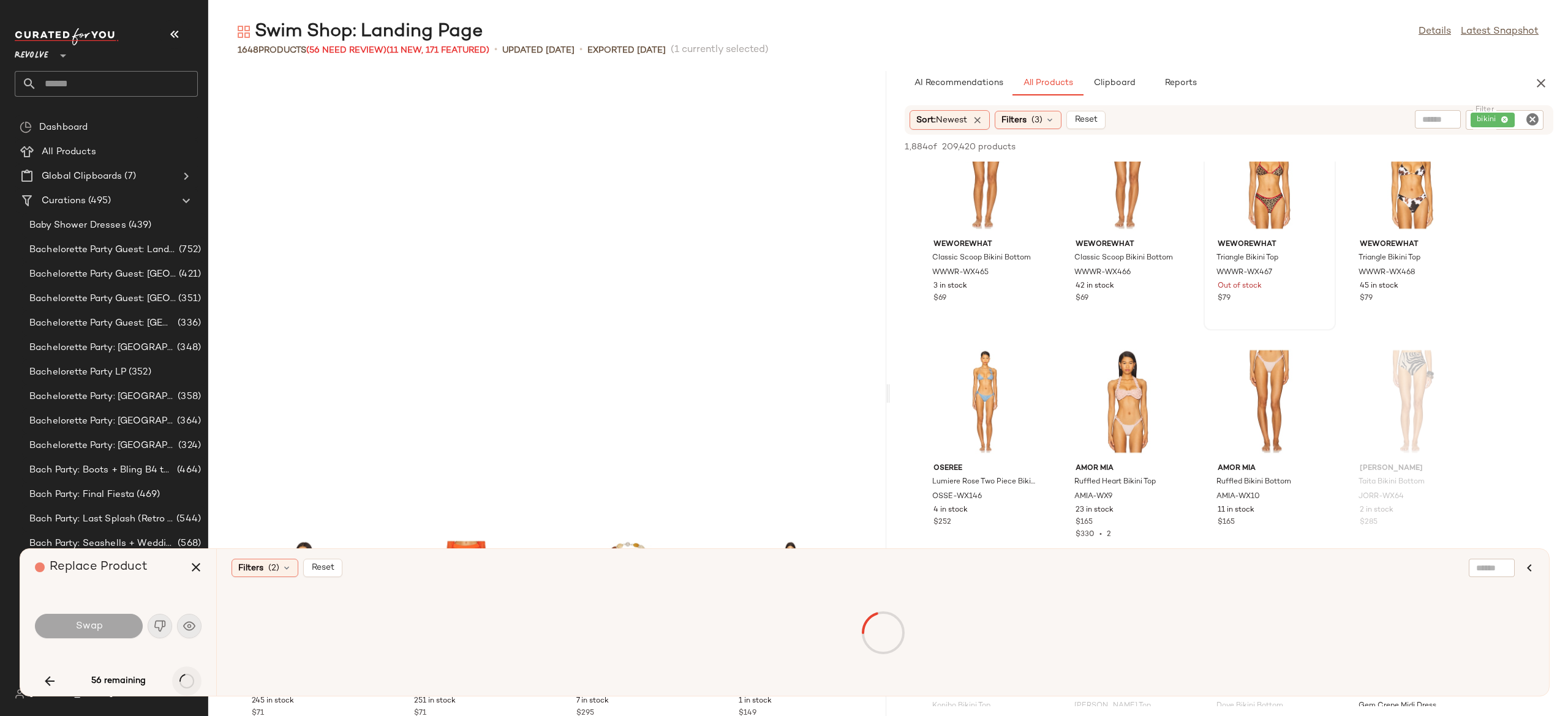
scroll to position [2016, 0]
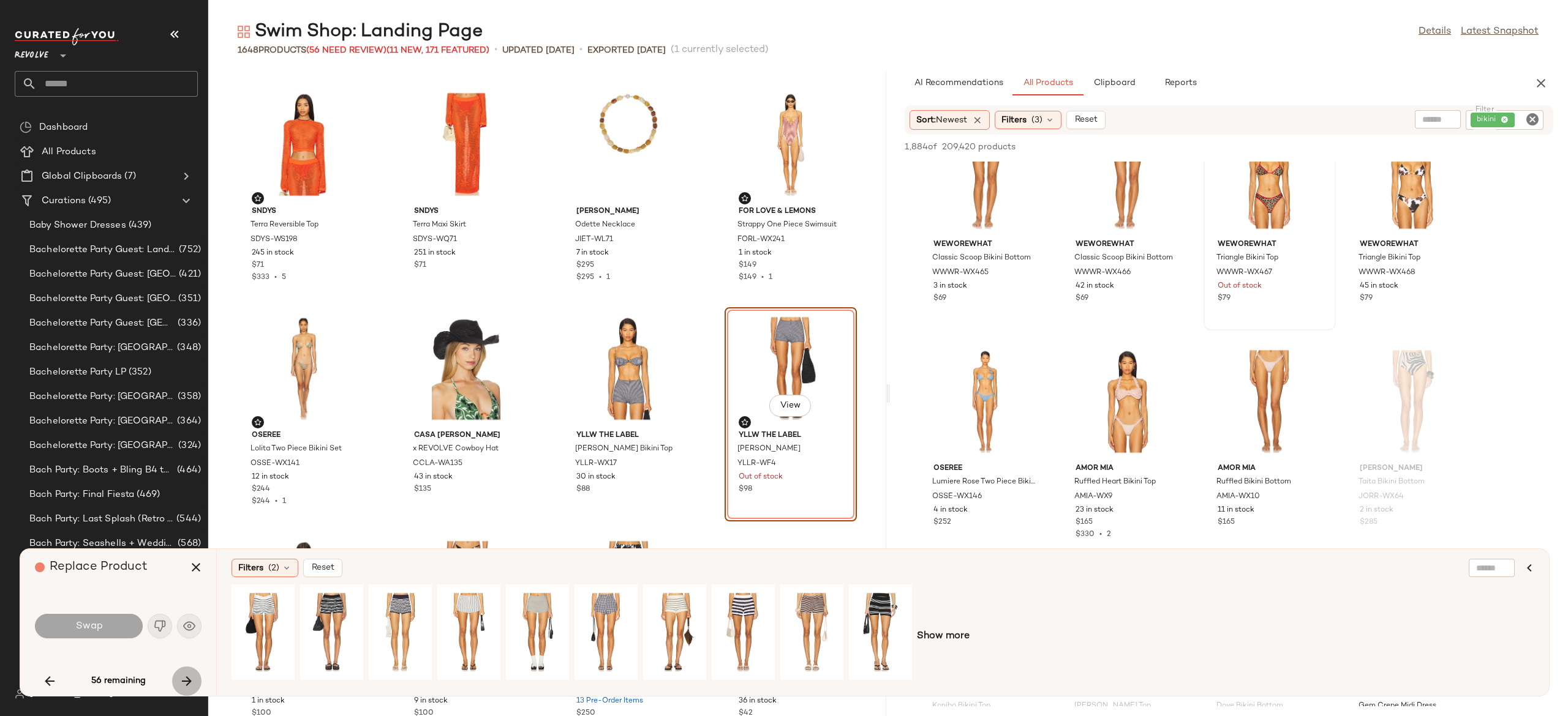
click at [187, 678] on icon "button" at bounding box center [186, 681] width 15 height 15
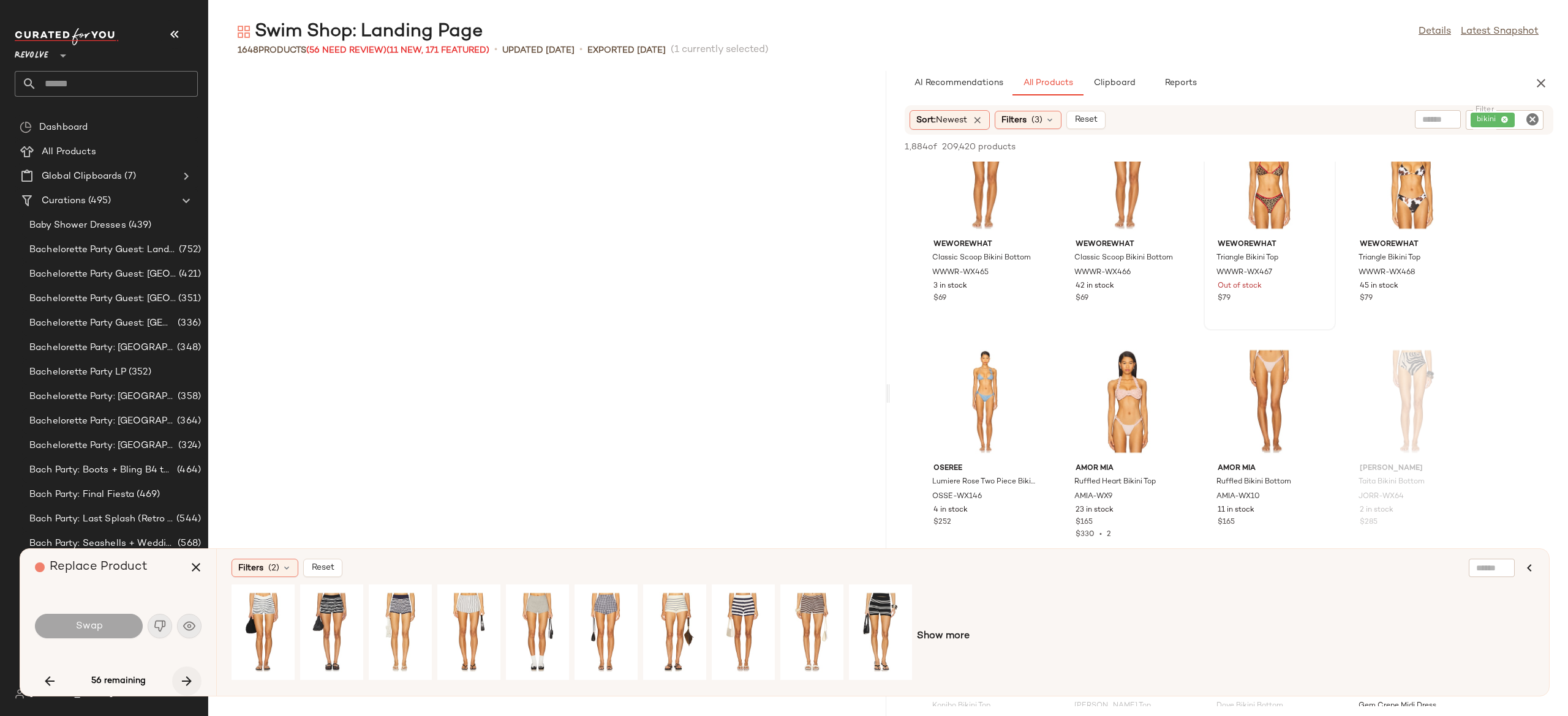
scroll to position [3361, 0]
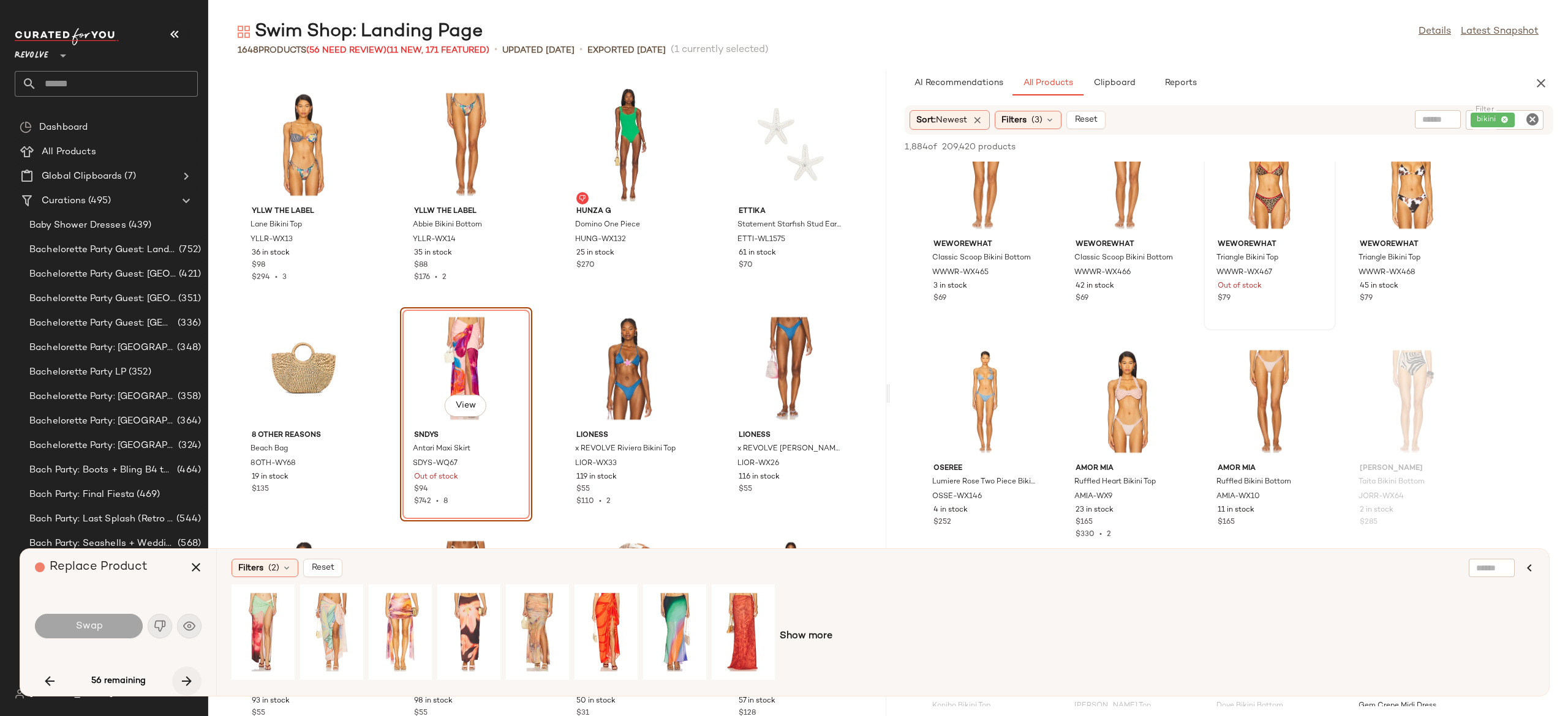
click at [187, 678] on icon "button" at bounding box center [186, 681] width 15 height 15
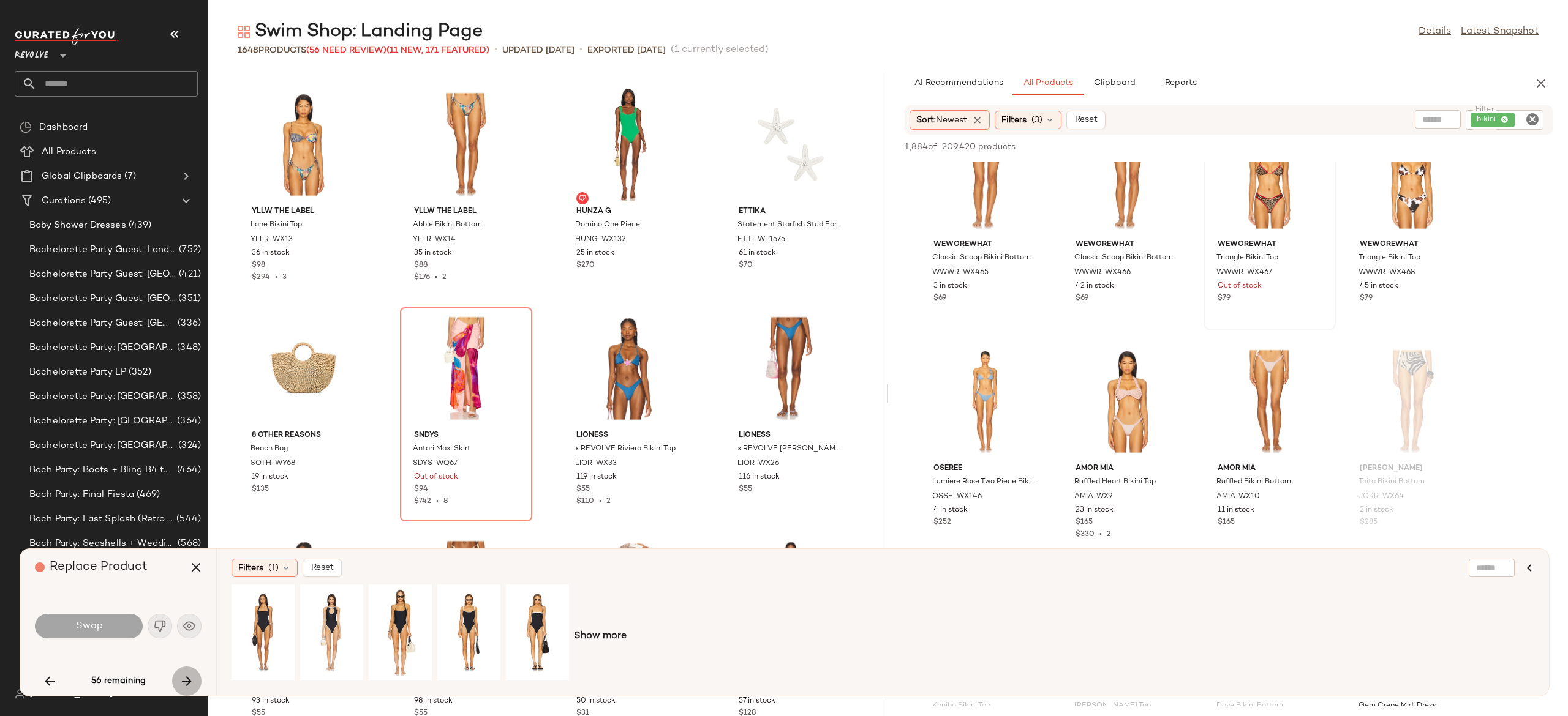
click at [185, 677] on icon "button" at bounding box center [186, 681] width 15 height 15
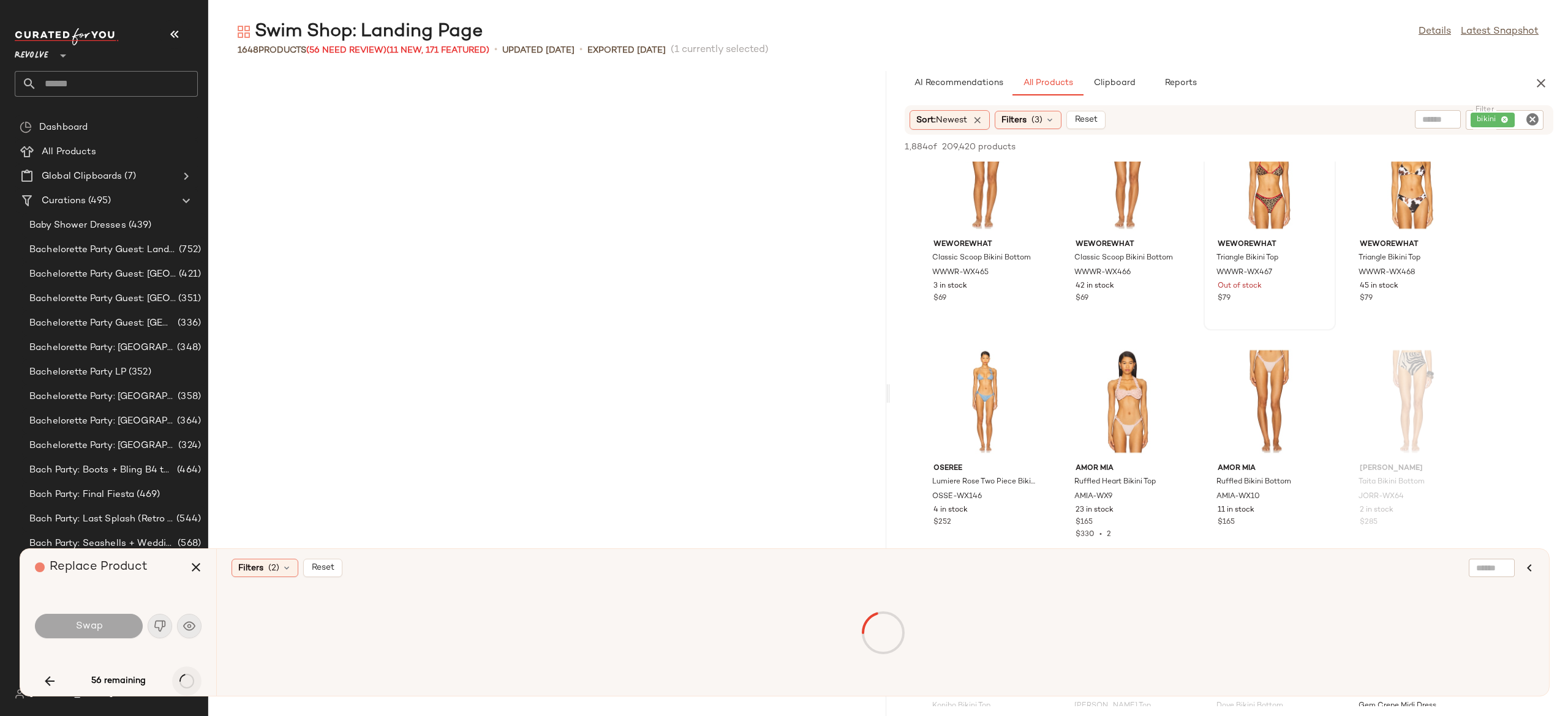
scroll to position [10081, 0]
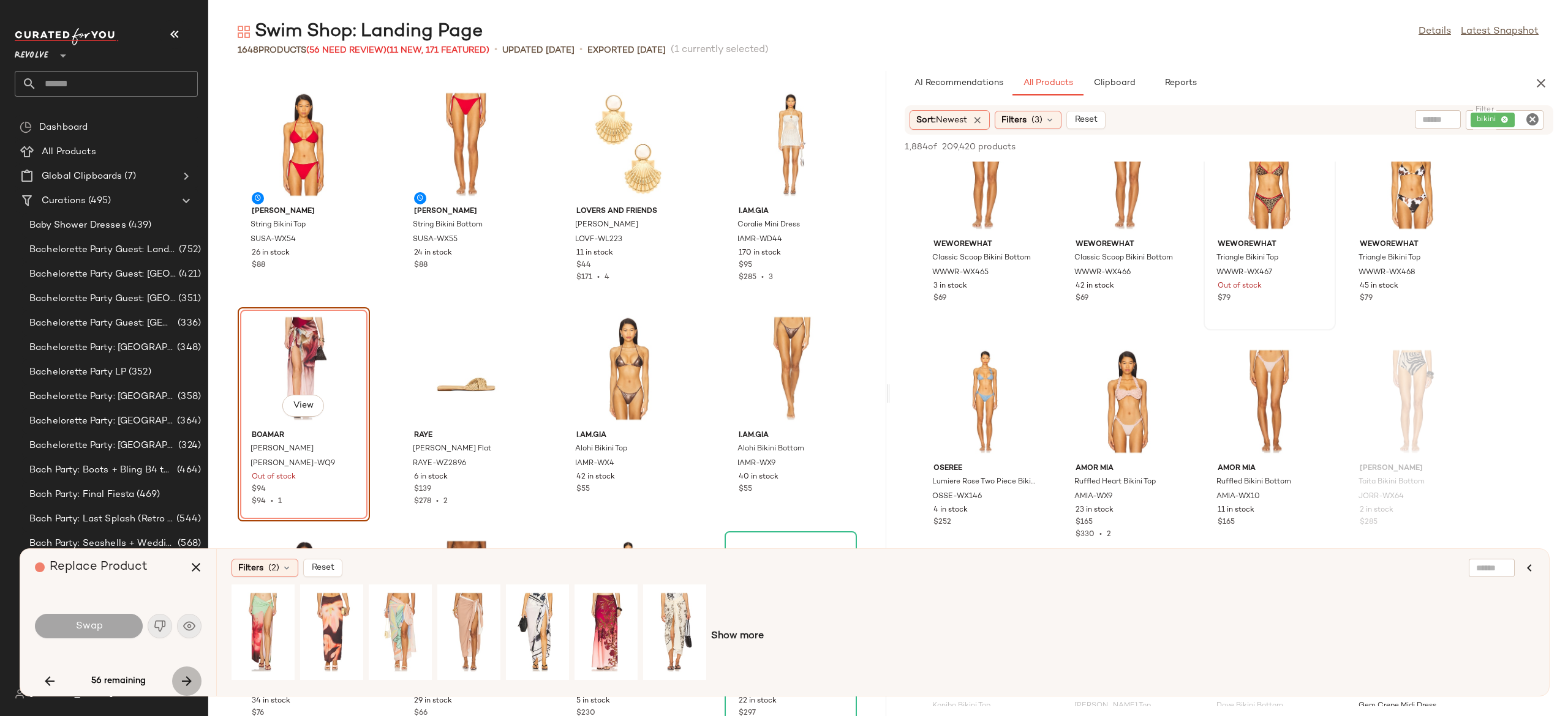
click at [185, 677] on icon "button" at bounding box center [186, 681] width 15 height 15
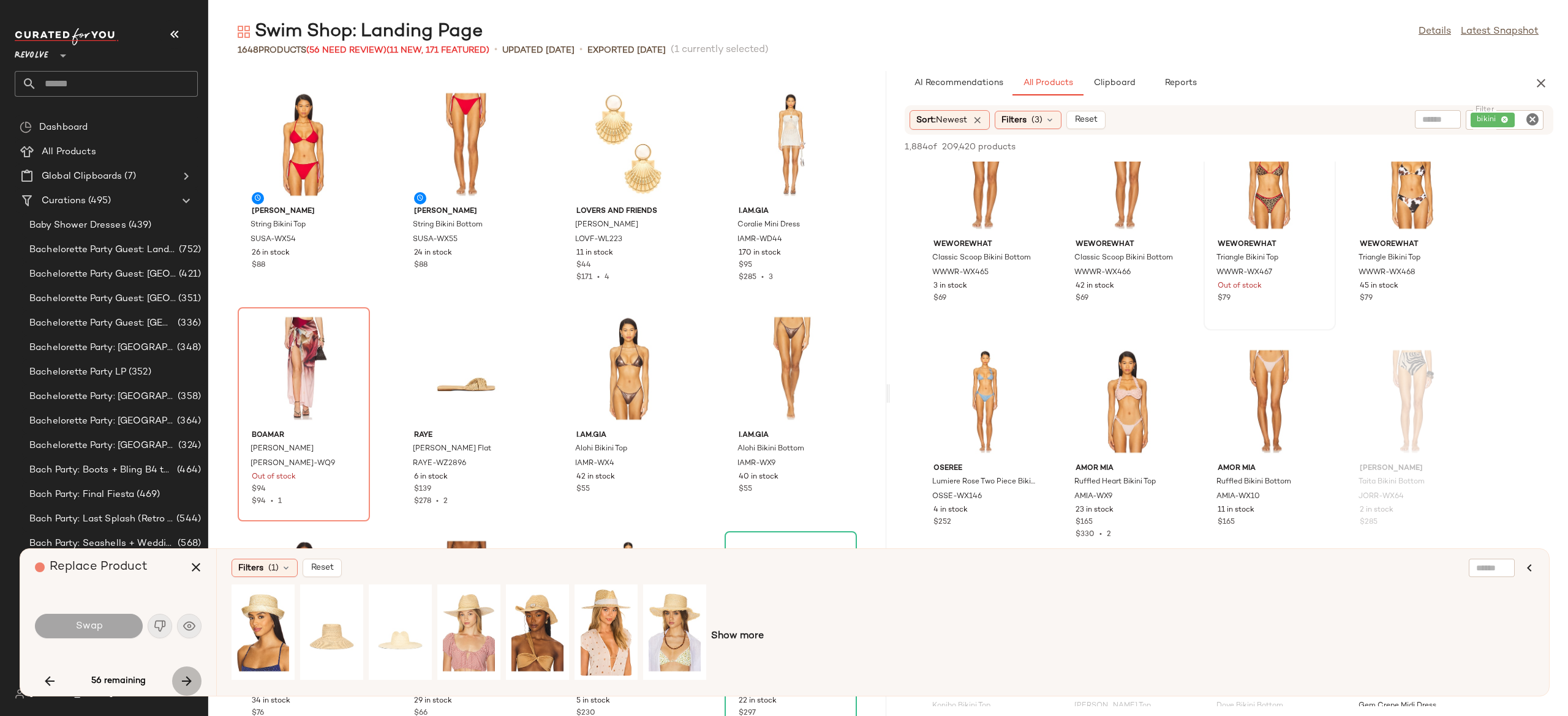
click at [185, 677] on icon "button" at bounding box center [186, 681] width 15 height 15
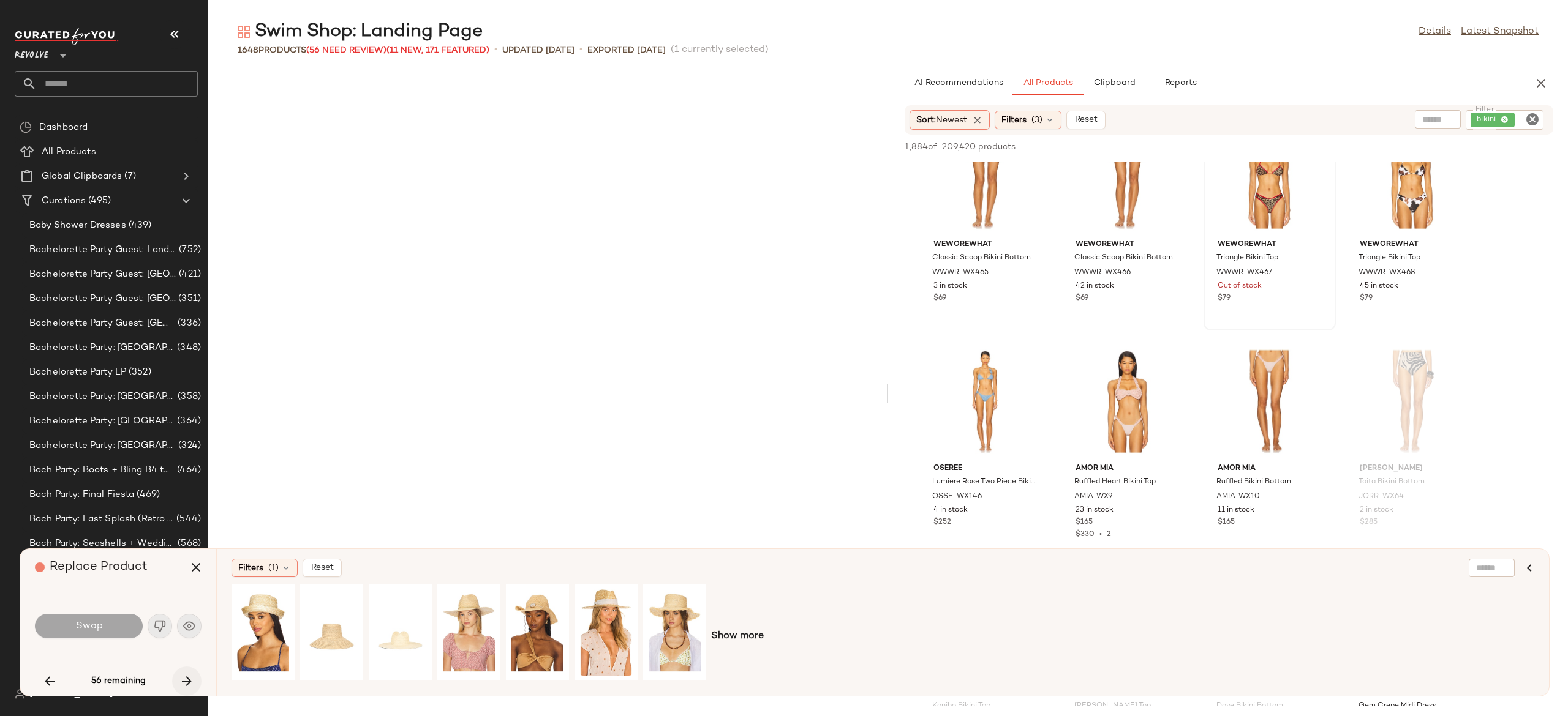
scroll to position [17250, 0]
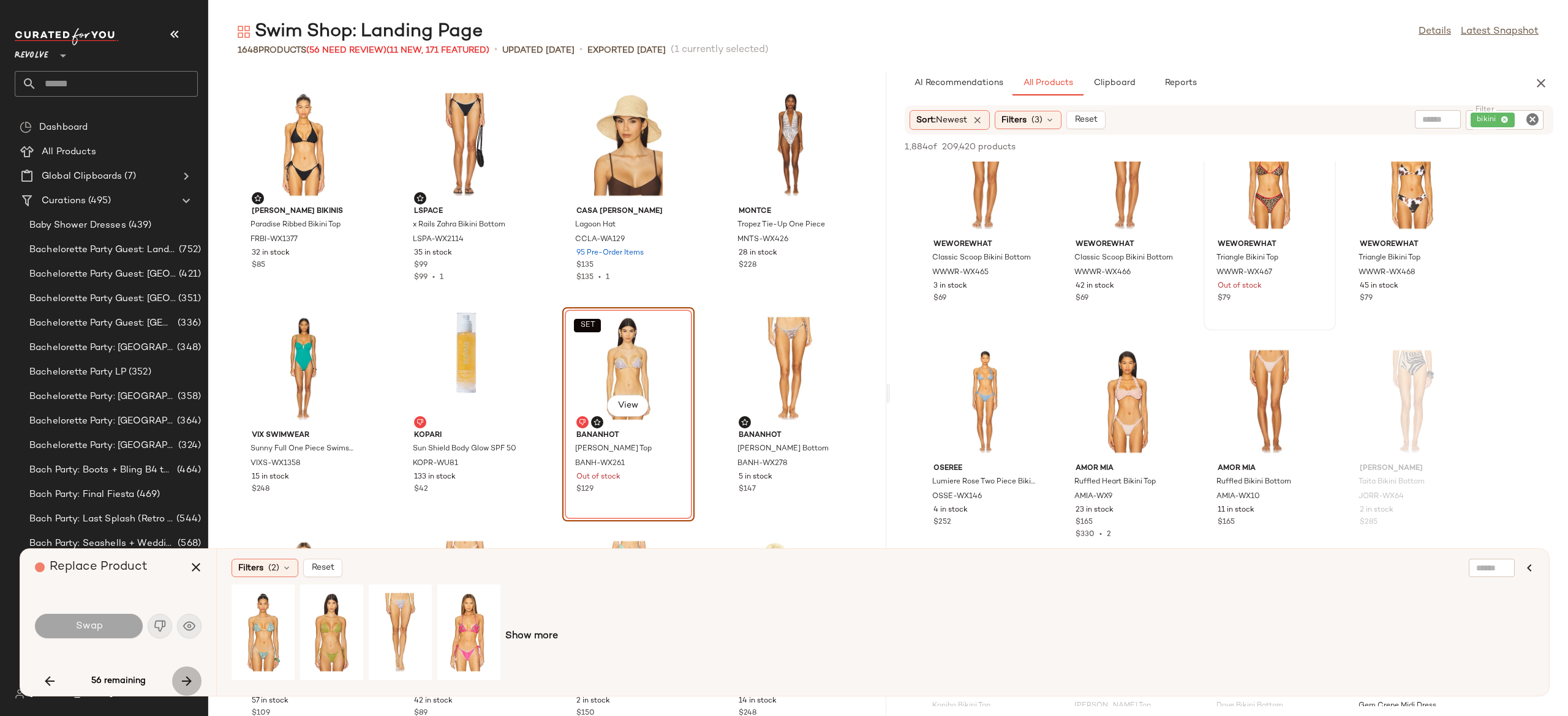
click at [185, 677] on icon "button" at bounding box center [186, 681] width 15 height 15
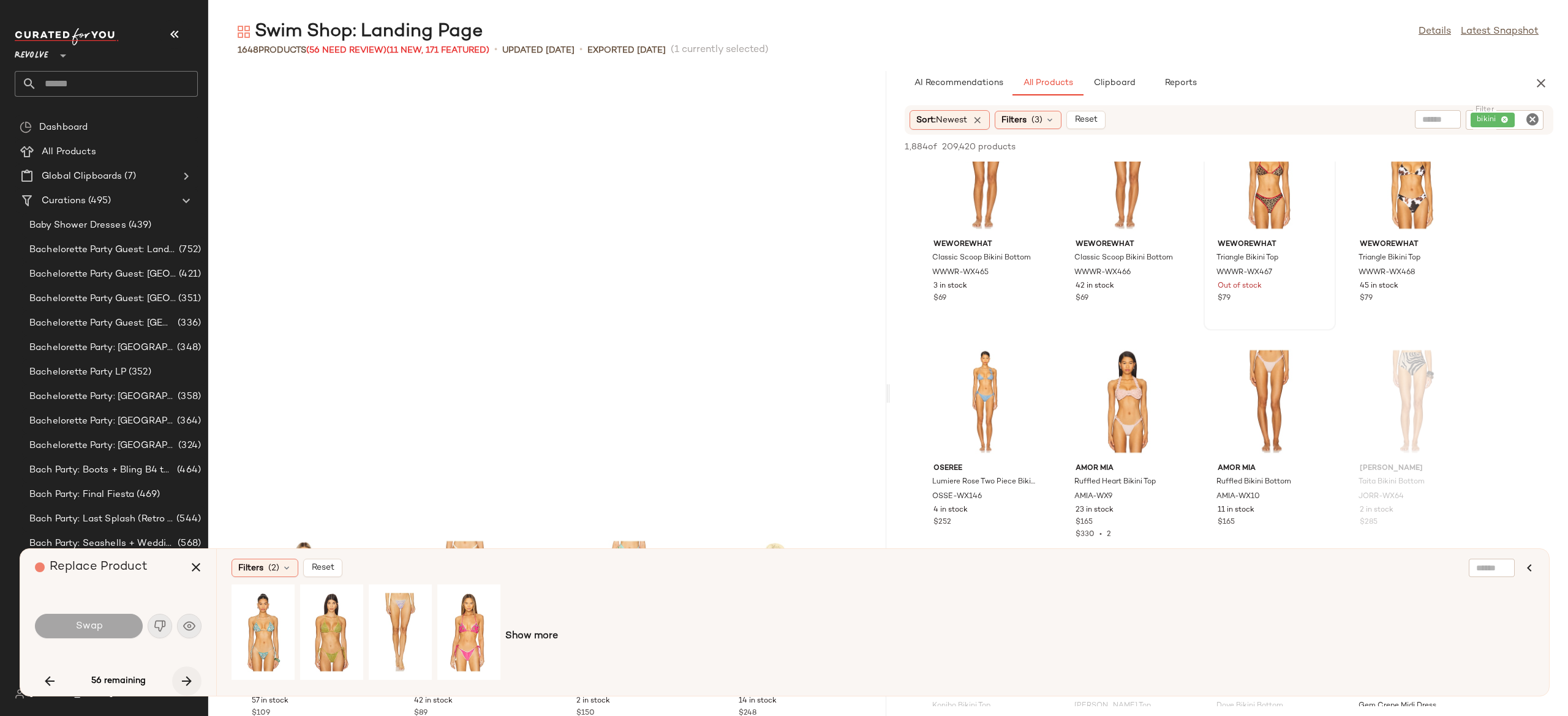
scroll to position [17698, 0]
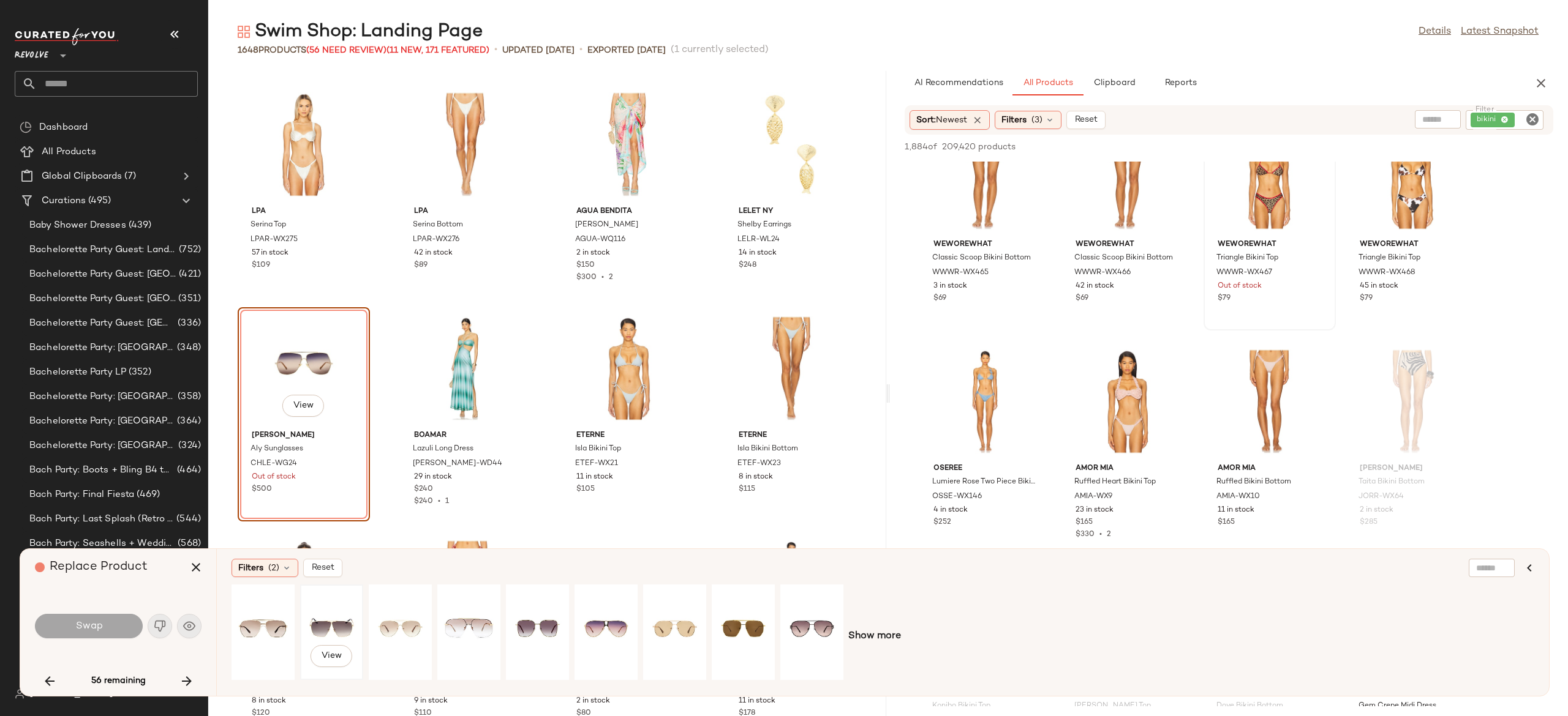
click at [341, 619] on div "View" at bounding box center [332, 632] width 55 height 87
click at [403, 609] on div "View" at bounding box center [401, 632] width 55 height 87
click at [121, 631] on button "Swap" at bounding box center [89, 626] width 108 height 24
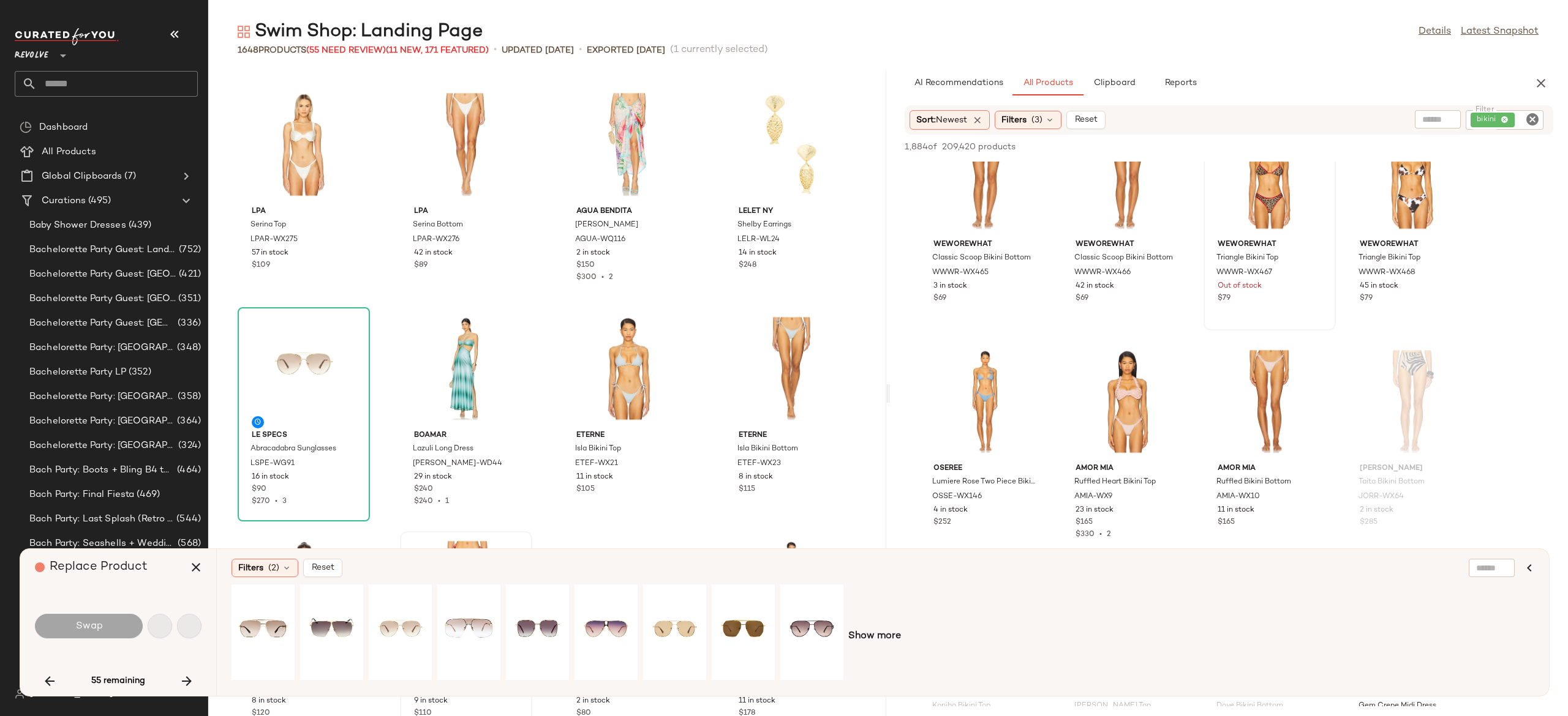
scroll to position [18594, 0]
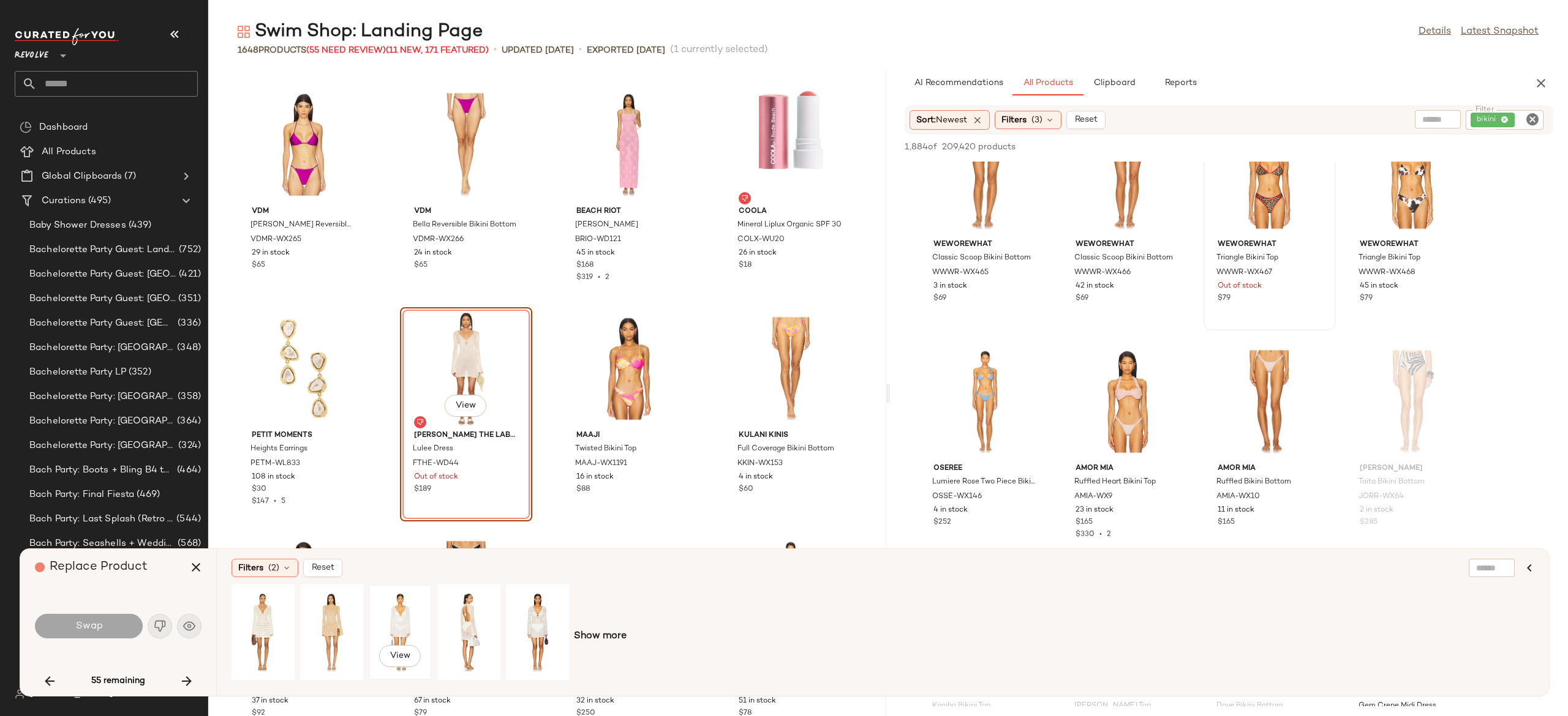
click at [397, 624] on div "View" at bounding box center [401, 632] width 55 height 87
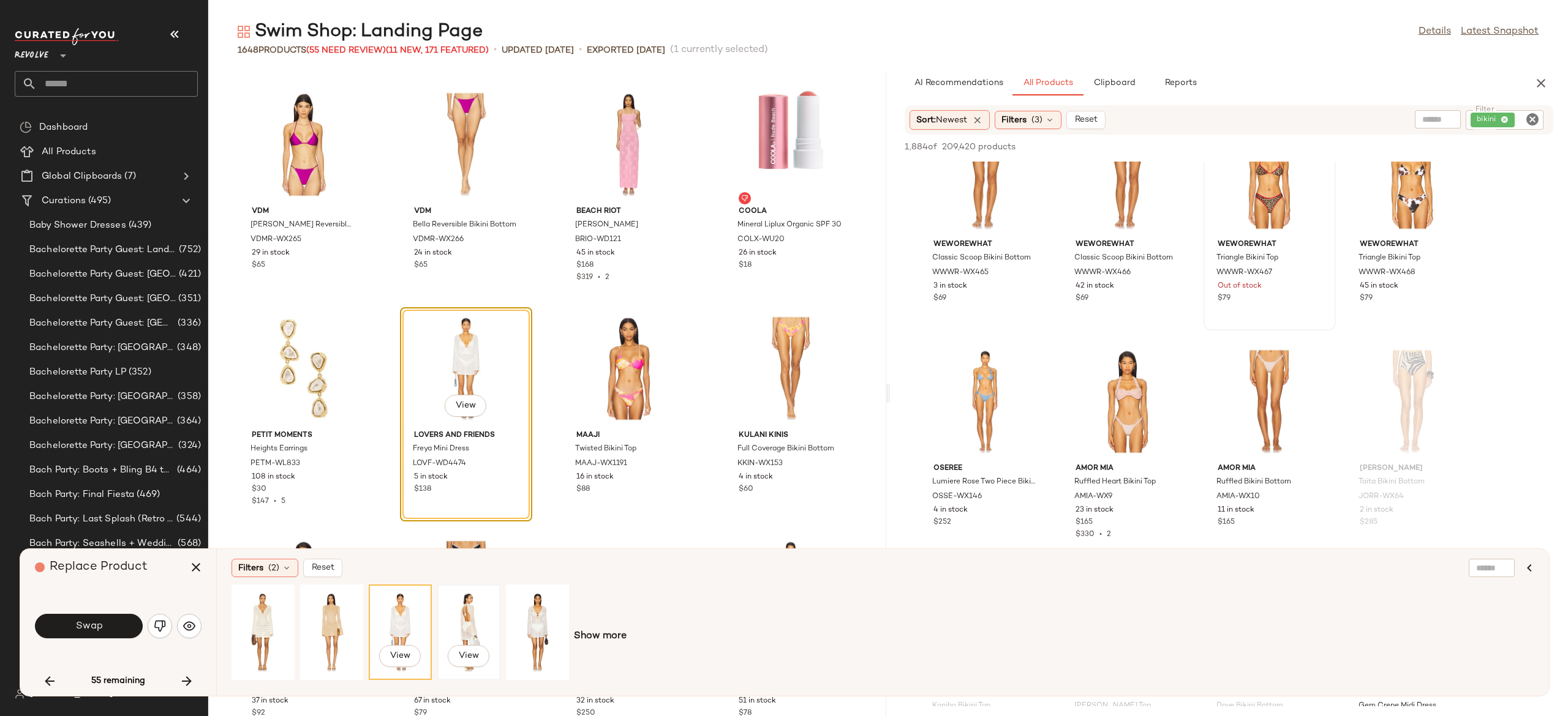
click at [478, 627] on div "View" at bounding box center [469, 632] width 55 height 87
click at [526, 606] on div "View" at bounding box center [538, 632] width 55 height 87
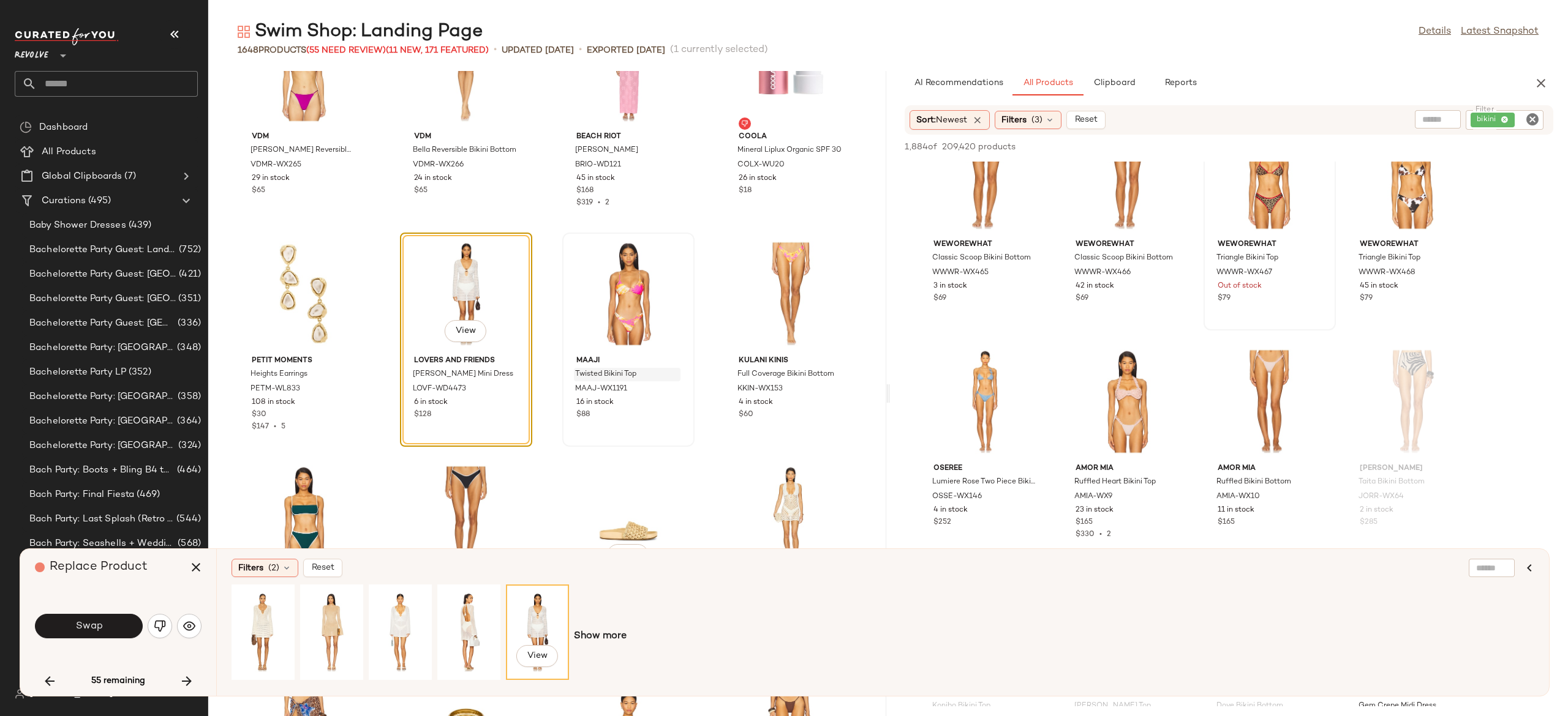
scroll to position [18662, 0]
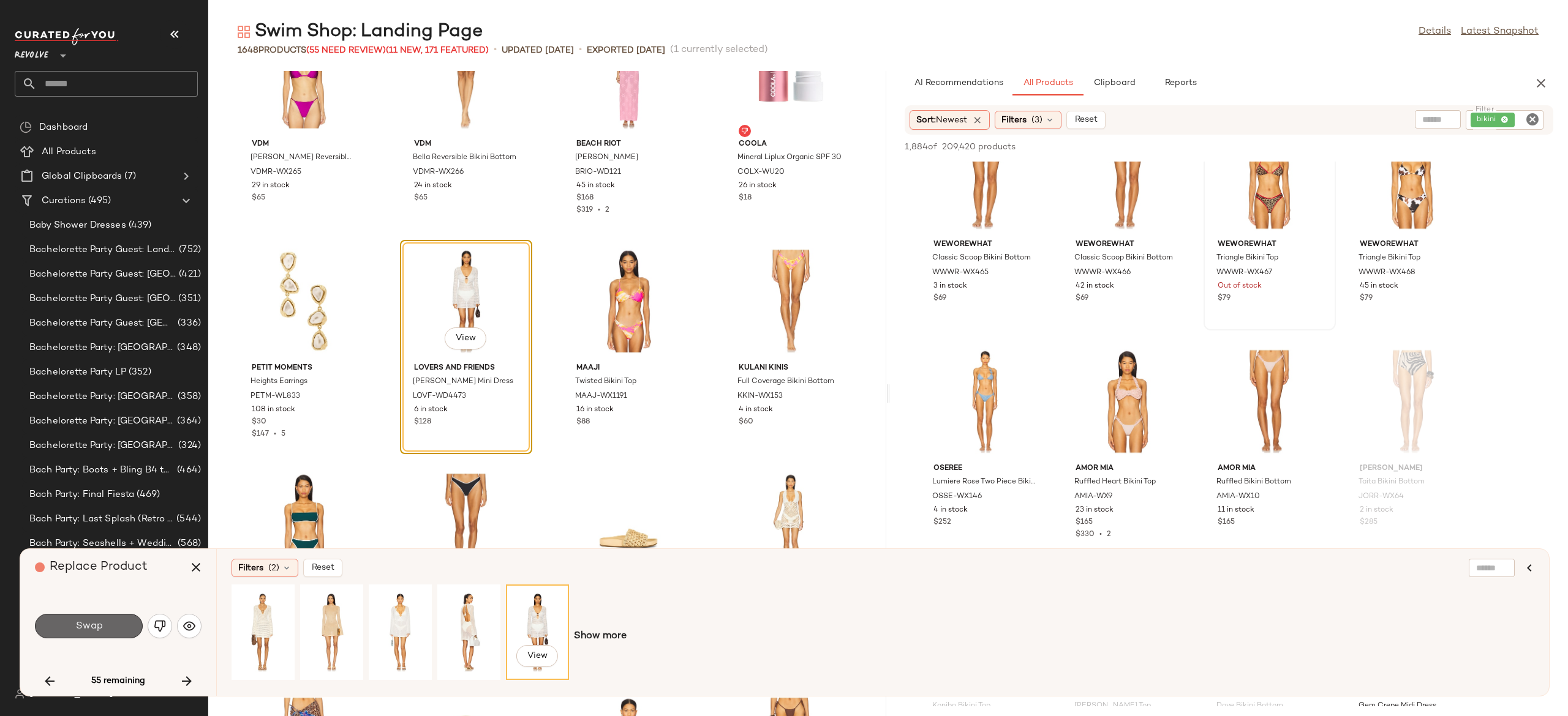
click at [121, 624] on button "Swap" at bounding box center [89, 626] width 108 height 24
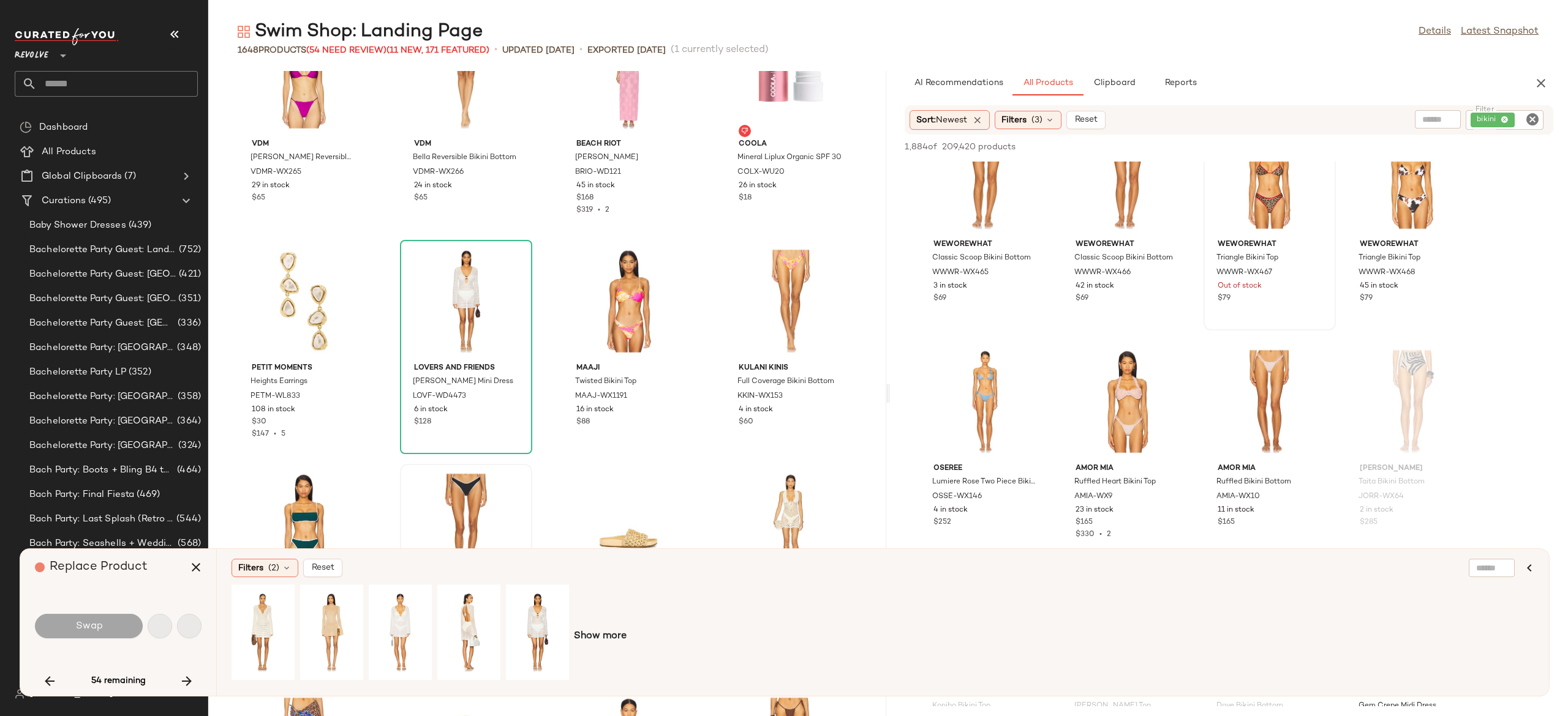
scroll to position [22403, 0]
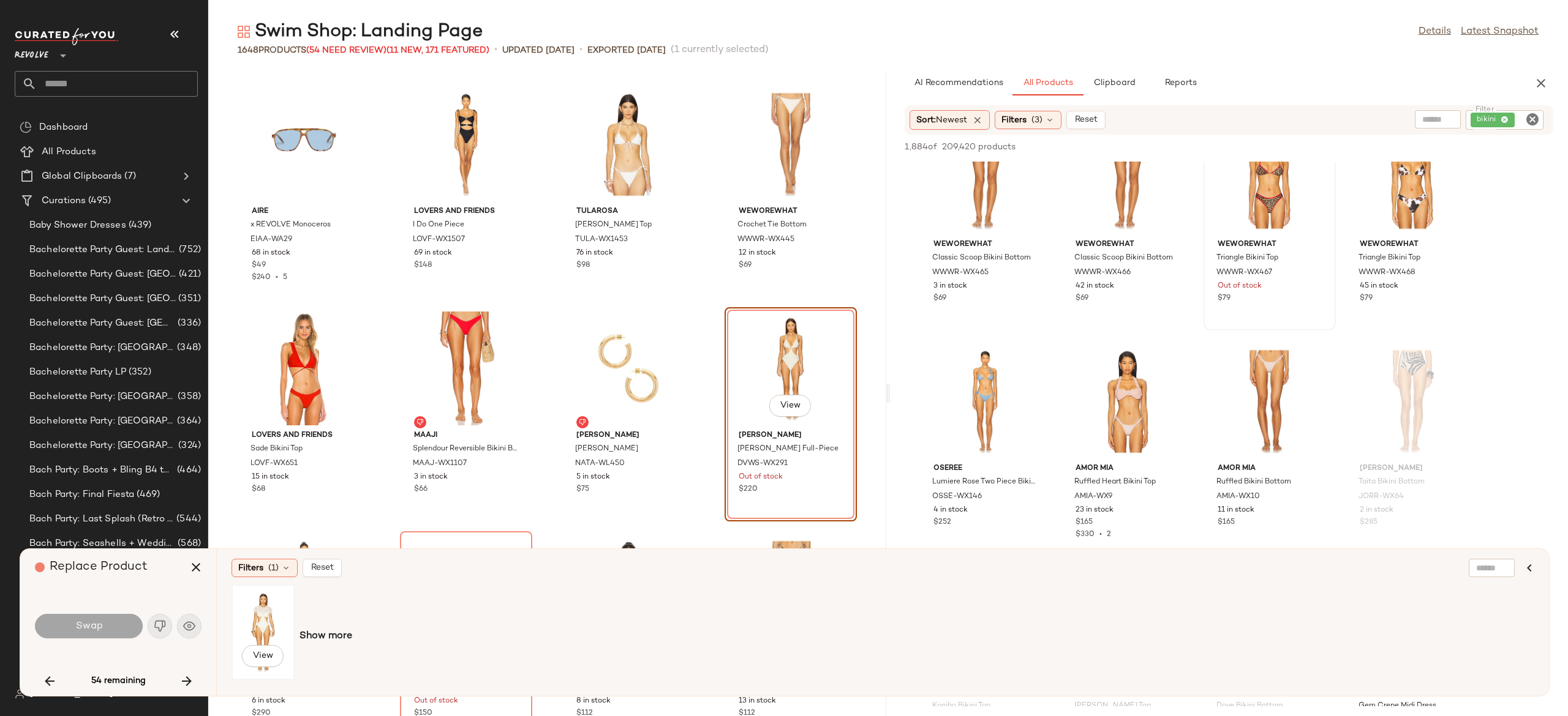
click at [261, 621] on div "View" at bounding box center [264, 632] width 55 height 87
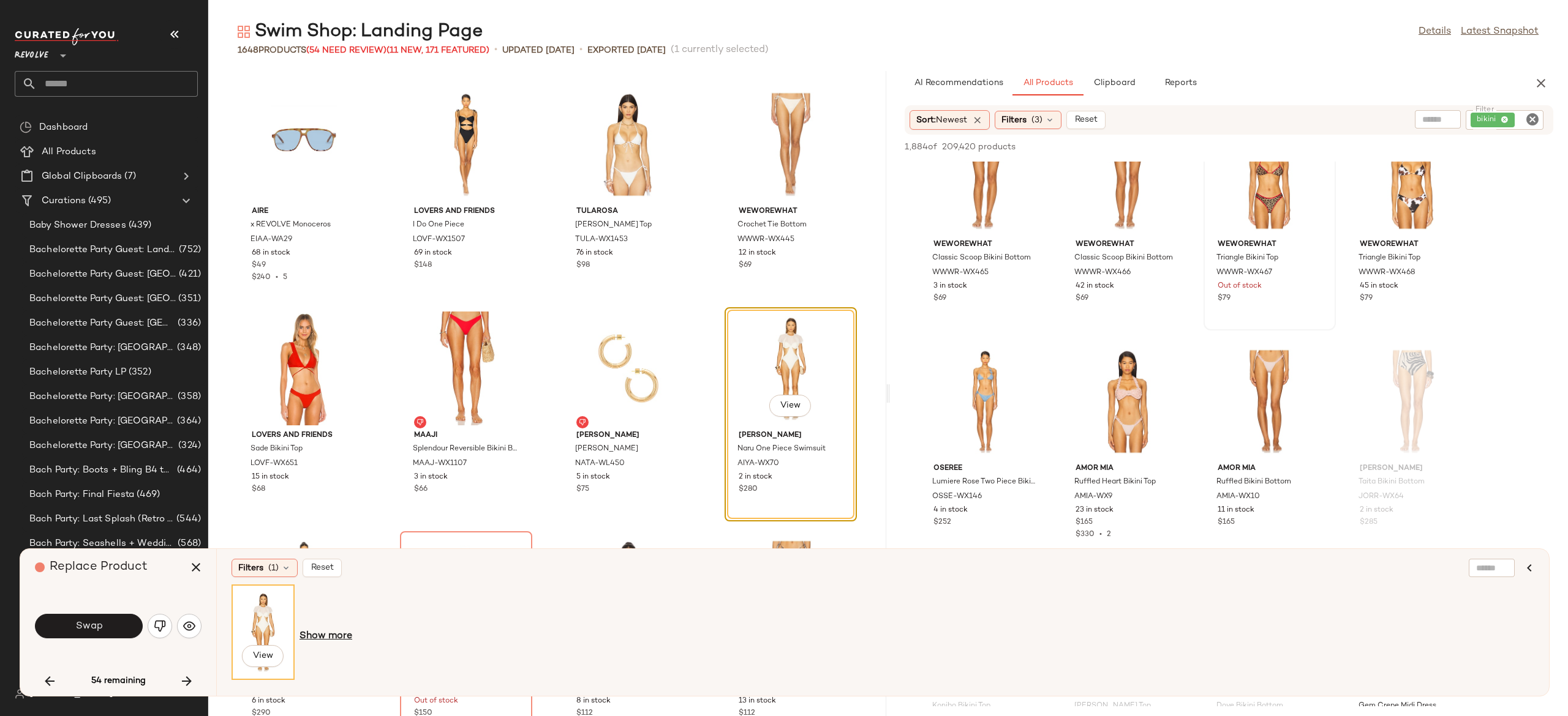
click at [310, 634] on span "Show more" at bounding box center [326, 636] width 53 height 15
click at [336, 611] on div "View" at bounding box center [332, 632] width 55 height 87
click at [393, 622] on div "View" at bounding box center [401, 632] width 55 height 87
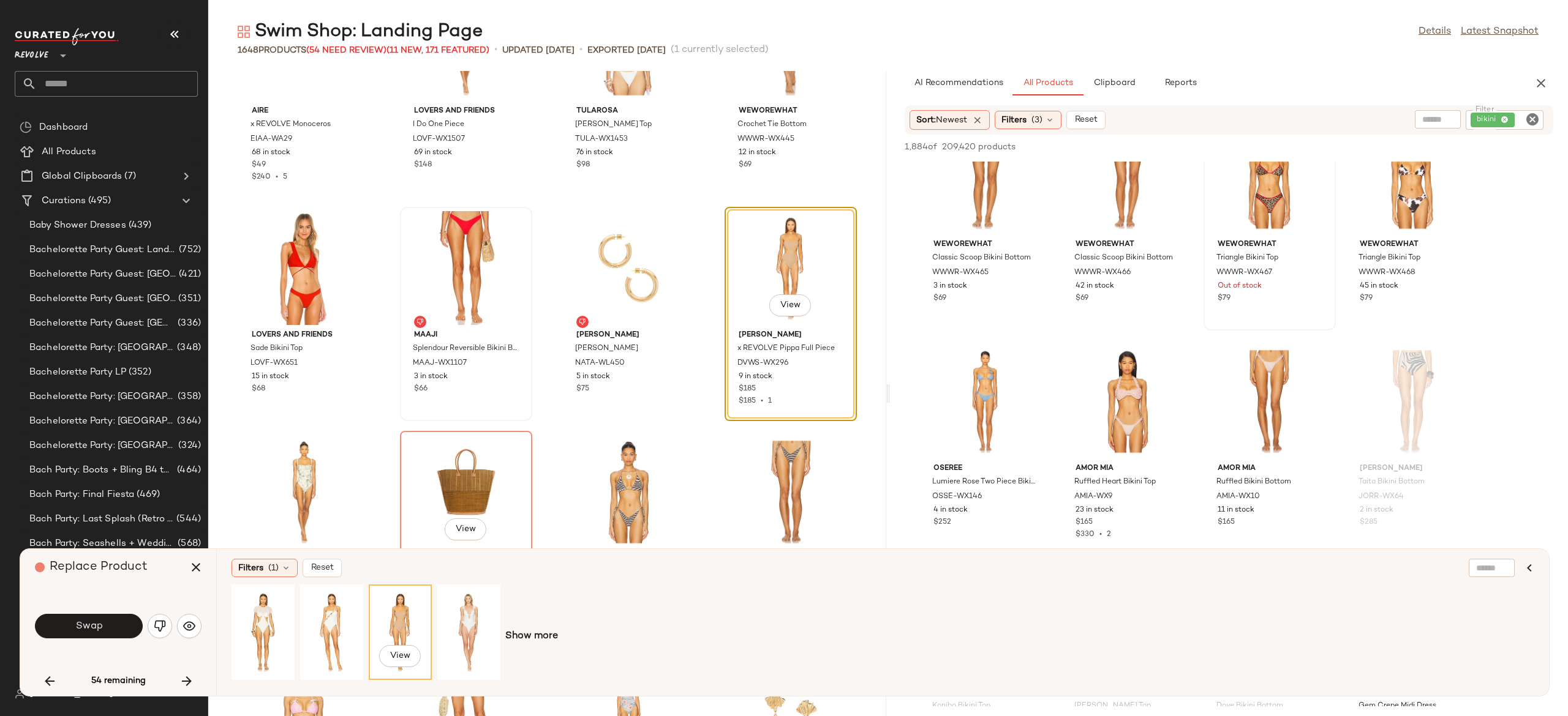
scroll to position [22495, 0]
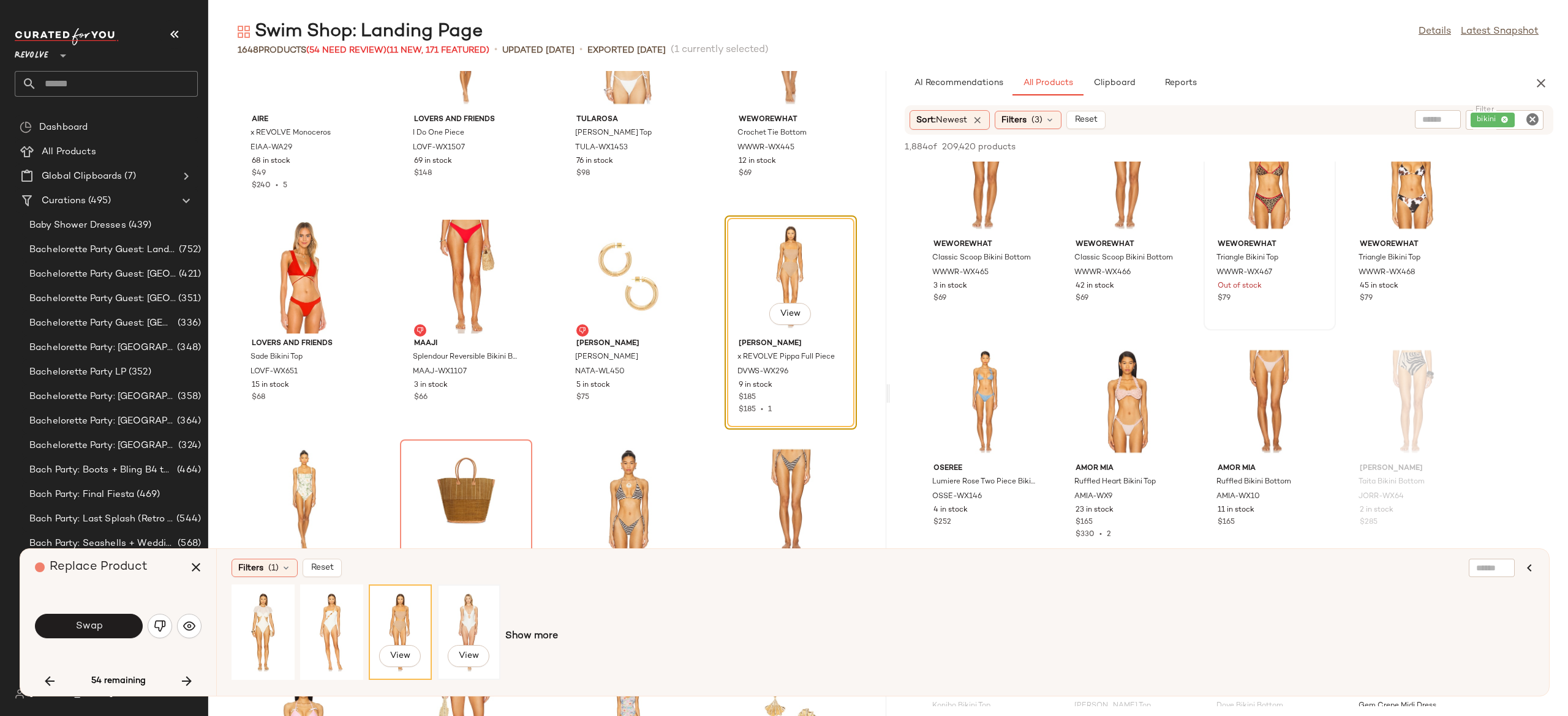
click at [469, 616] on div "View" at bounding box center [469, 632] width 55 height 87
click at [133, 626] on button "Swap" at bounding box center [89, 626] width 108 height 24
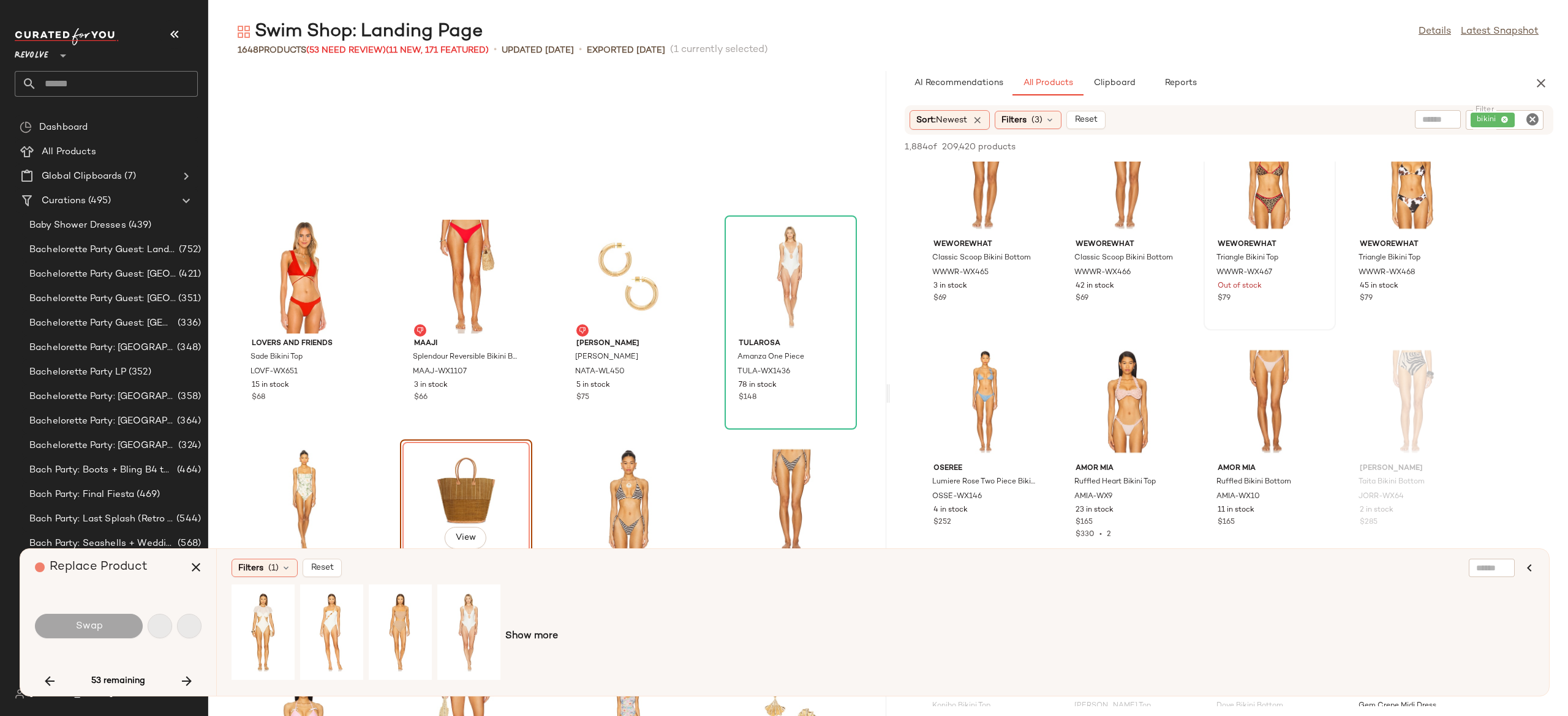
scroll to position [22627, 0]
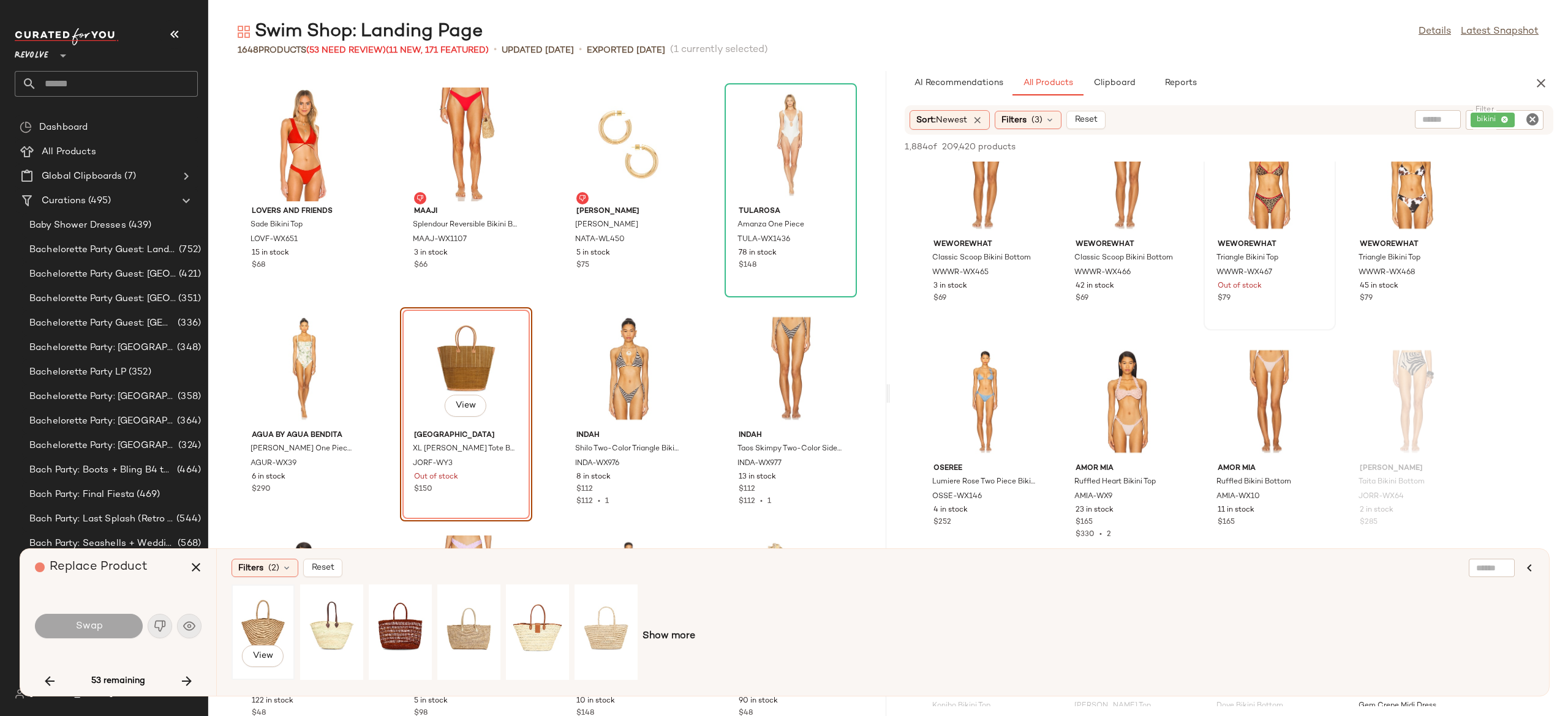
click at [270, 619] on div "View" at bounding box center [264, 632] width 55 height 87
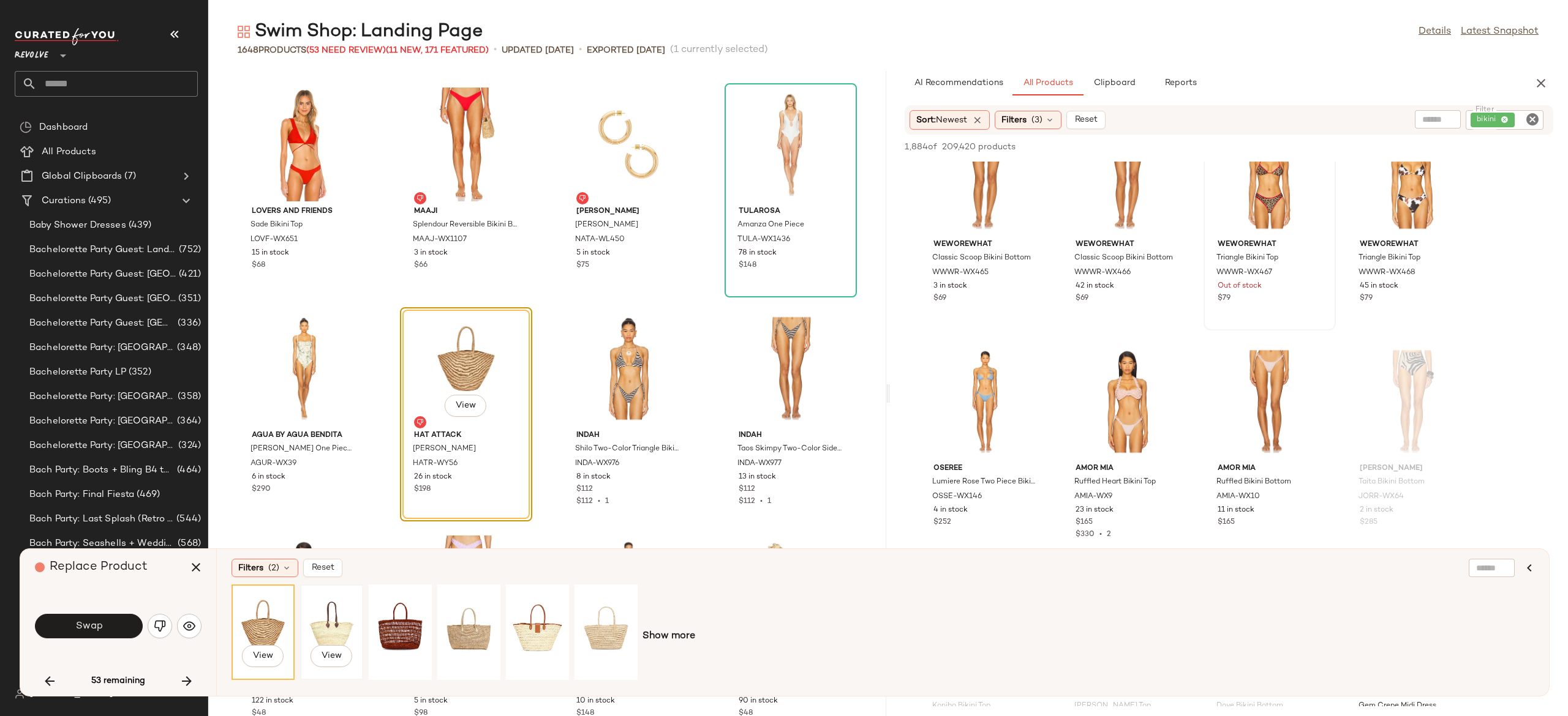
click at [326, 614] on div "View" at bounding box center [332, 632] width 55 height 87
click at [604, 616] on div "View" at bounding box center [607, 632] width 55 height 87
click at [119, 629] on button "Swap" at bounding box center [89, 626] width 108 height 24
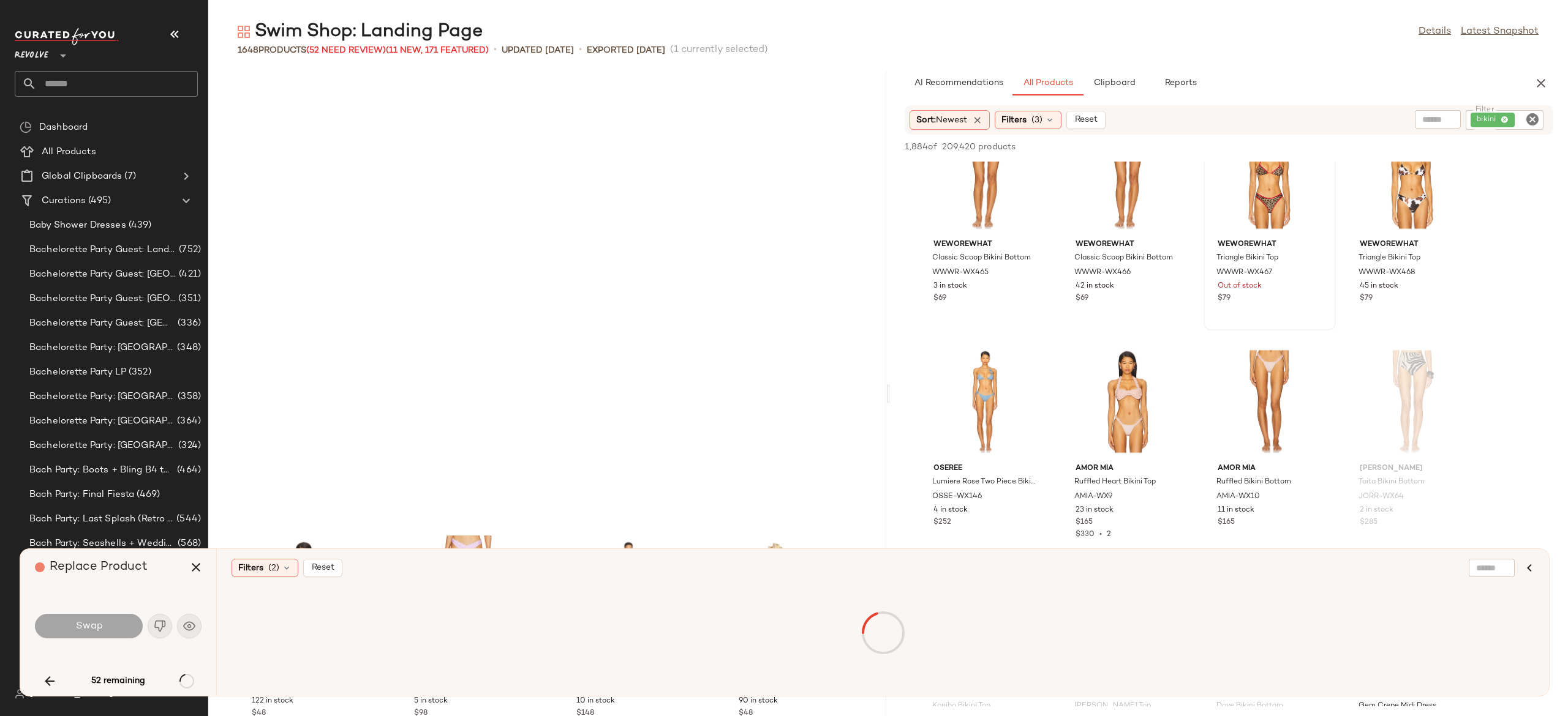
scroll to position [23075, 0]
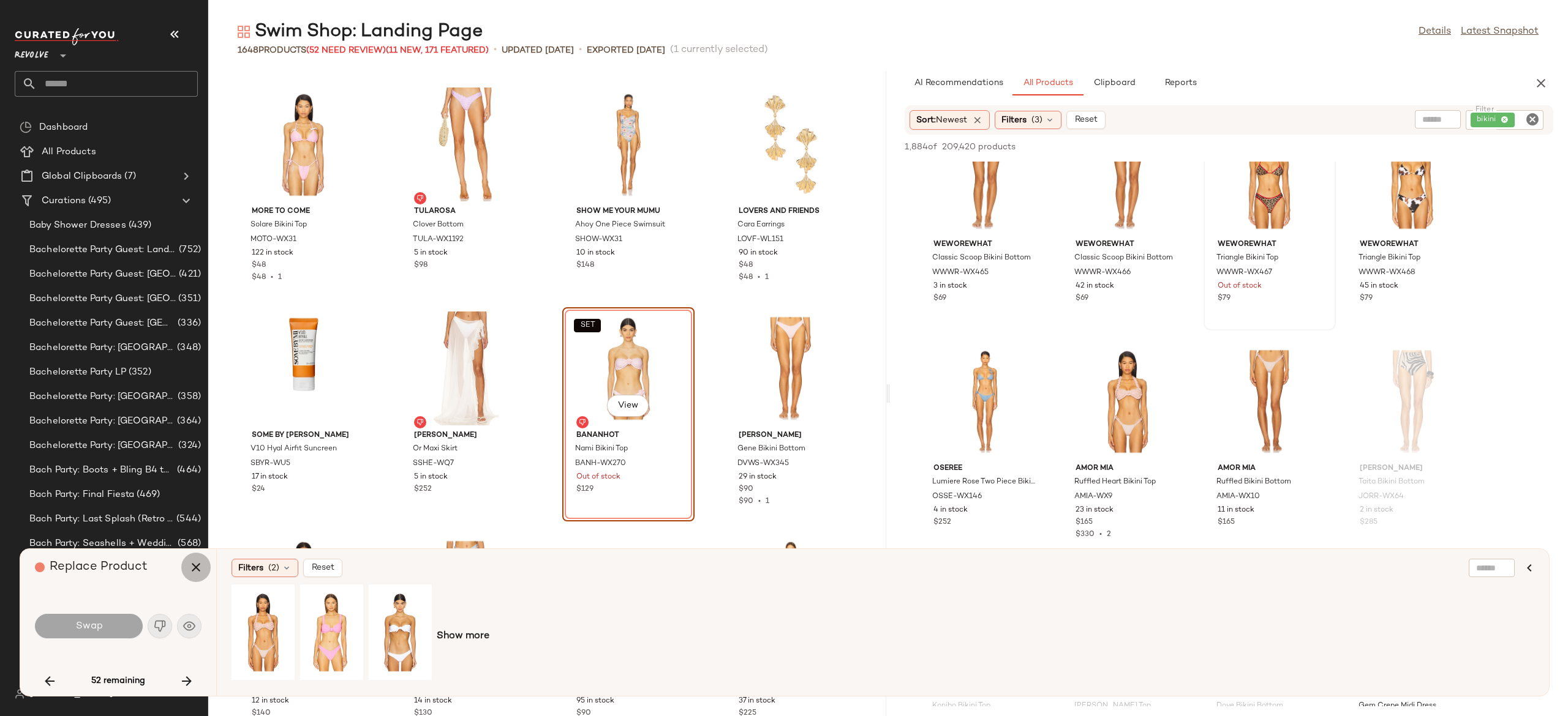
click at [195, 569] on icon "button" at bounding box center [195, 567] width 15 height 15
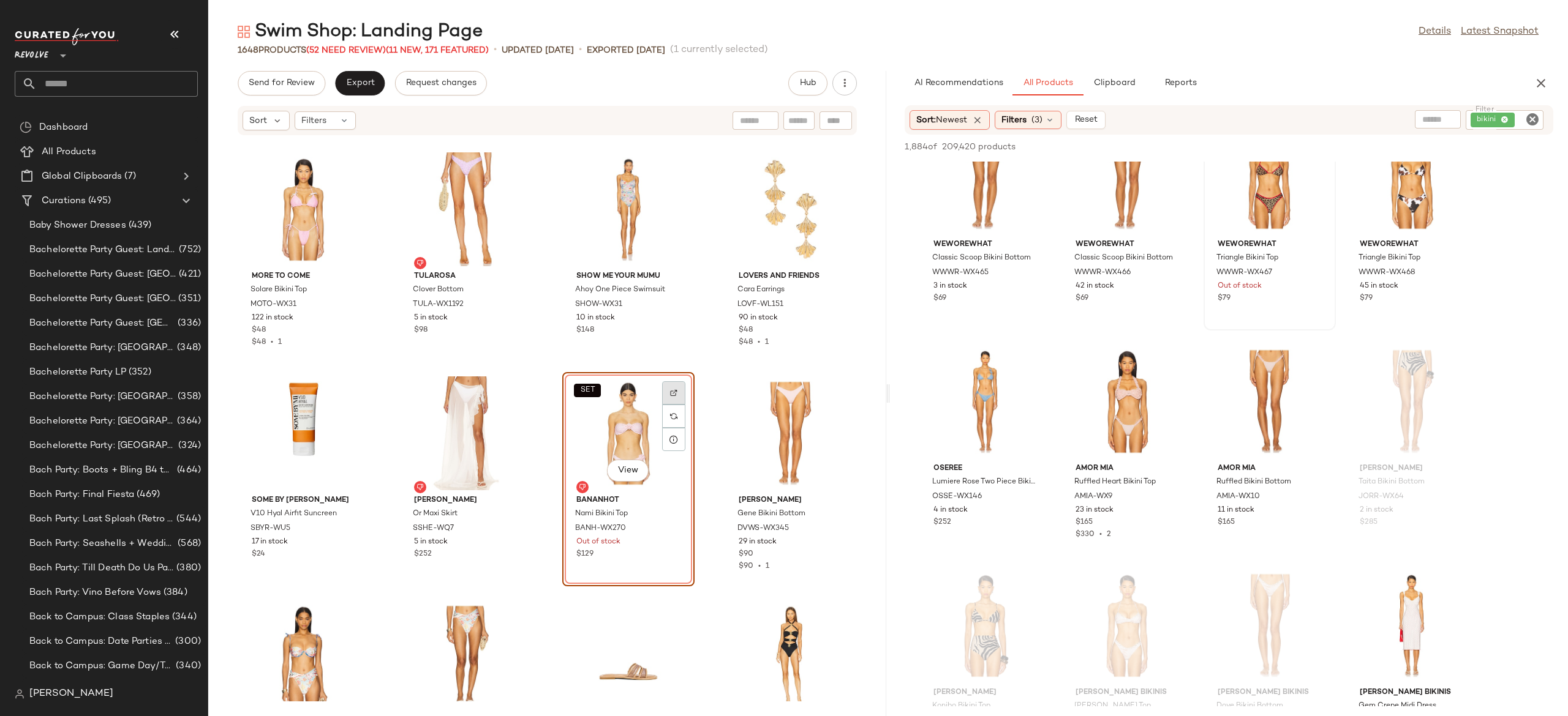
click at [673, 405] on div at bounding box center [674, 416] width 24 height 24
click at [633, 420] on div "SET View" at bounding box center [628, 433] width 123 height 114
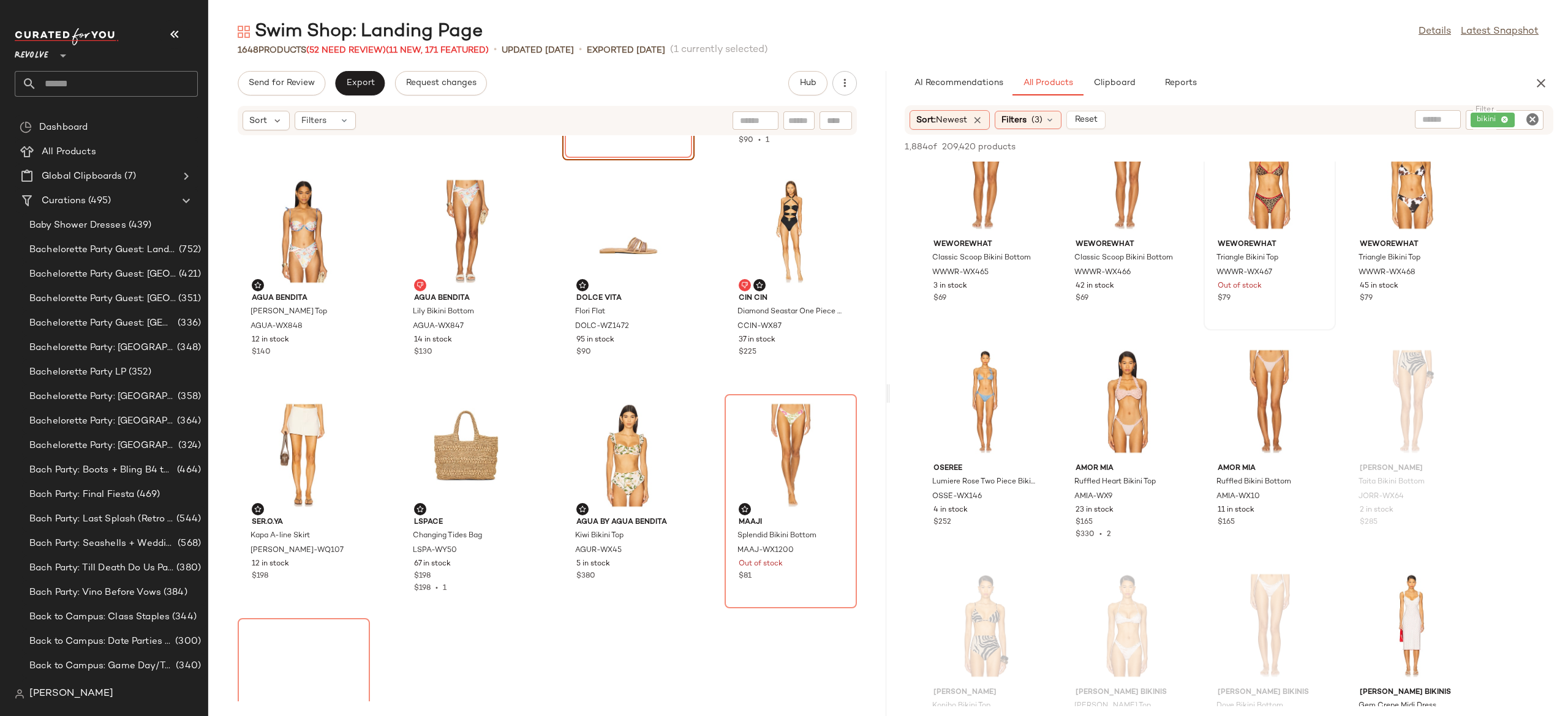
scroll to position [23506, 0]
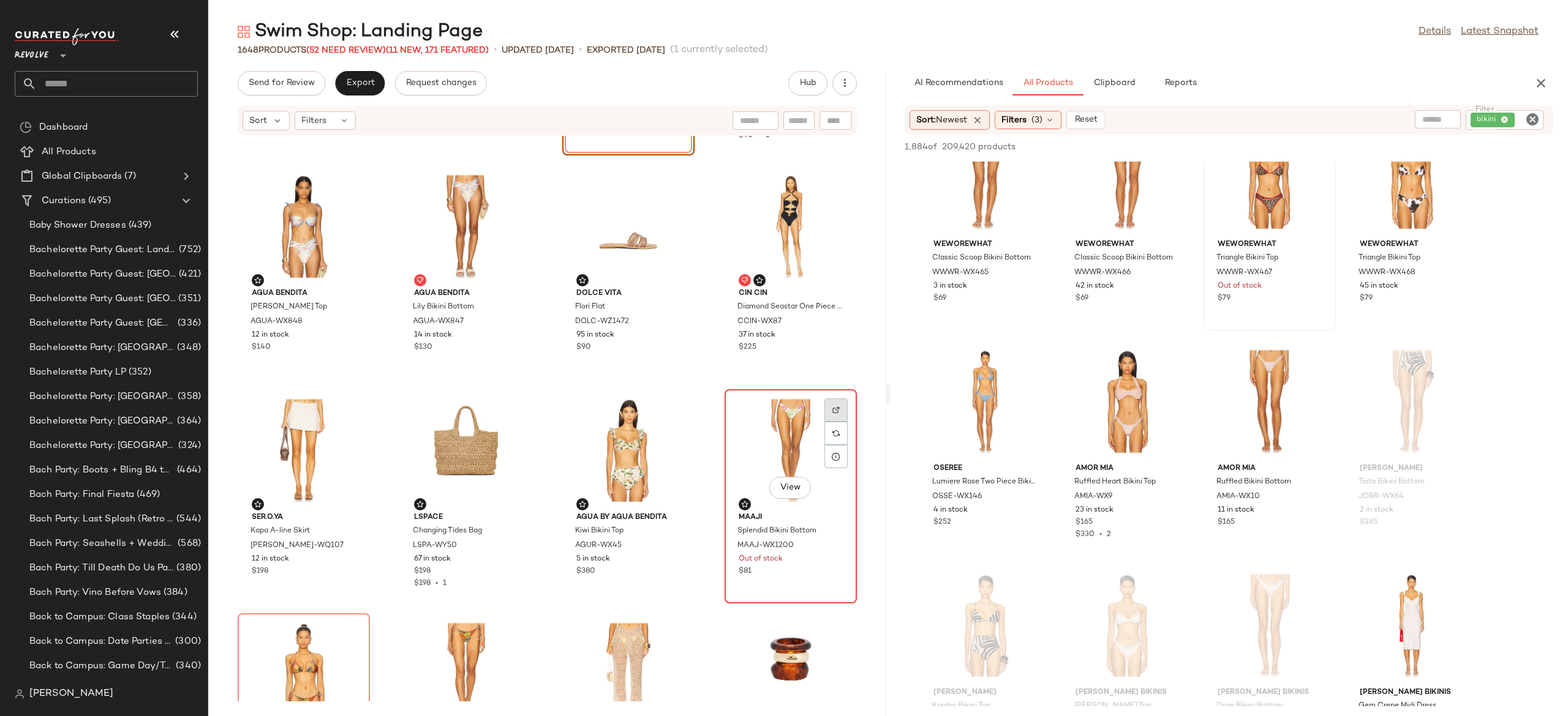
click at [832, 410] on img at bounding box center [835, 409] width 7 height 7
click at [333, 119] on div "Filters" at bounding box center [325, 120] width 61 height 19
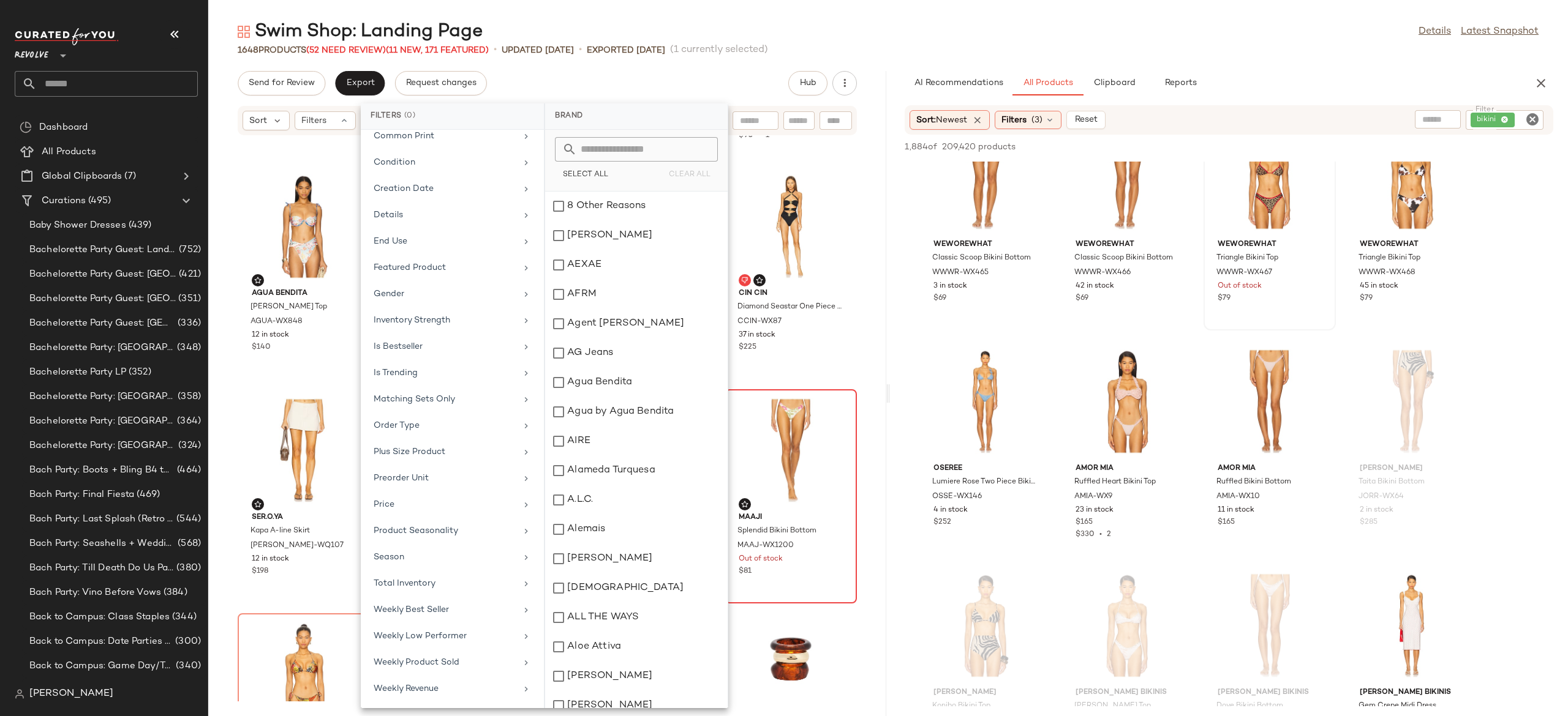
scroll to position [0, 0]
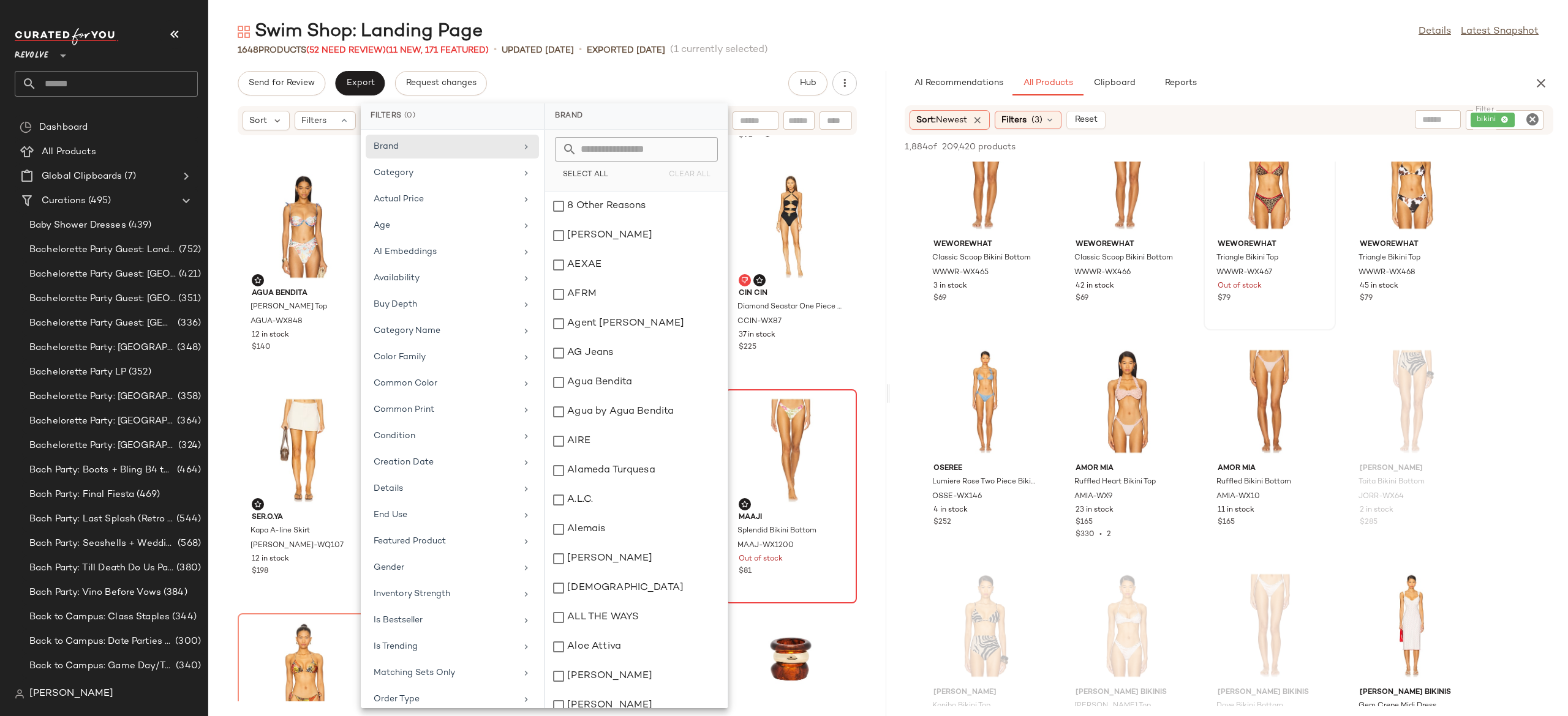
click at [675, 78] on div "Send for Review Export Request changes Hub" at bounding box center [547, 82] width 619 height 24
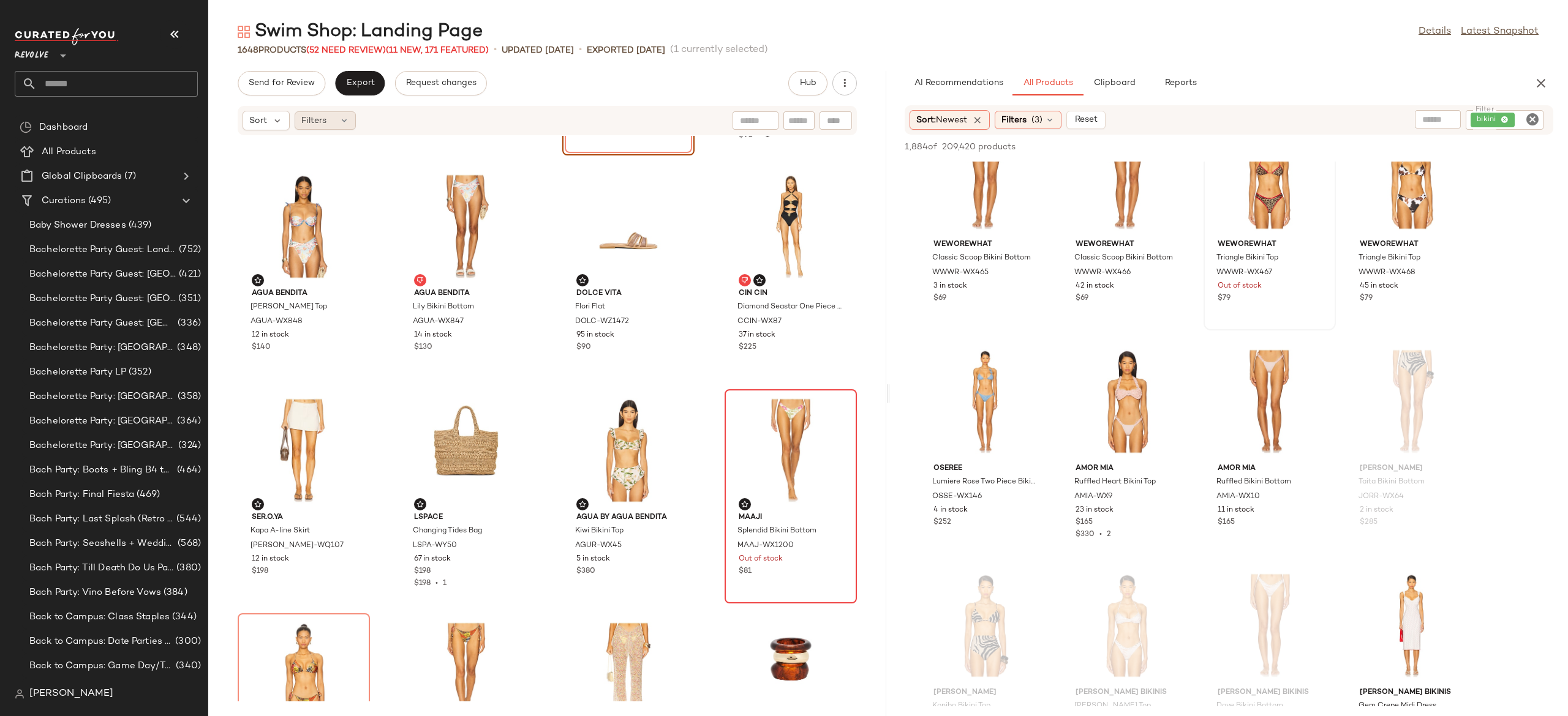
click at [344, 119] on icon at bounding box center [344, 120] width 10 height 10
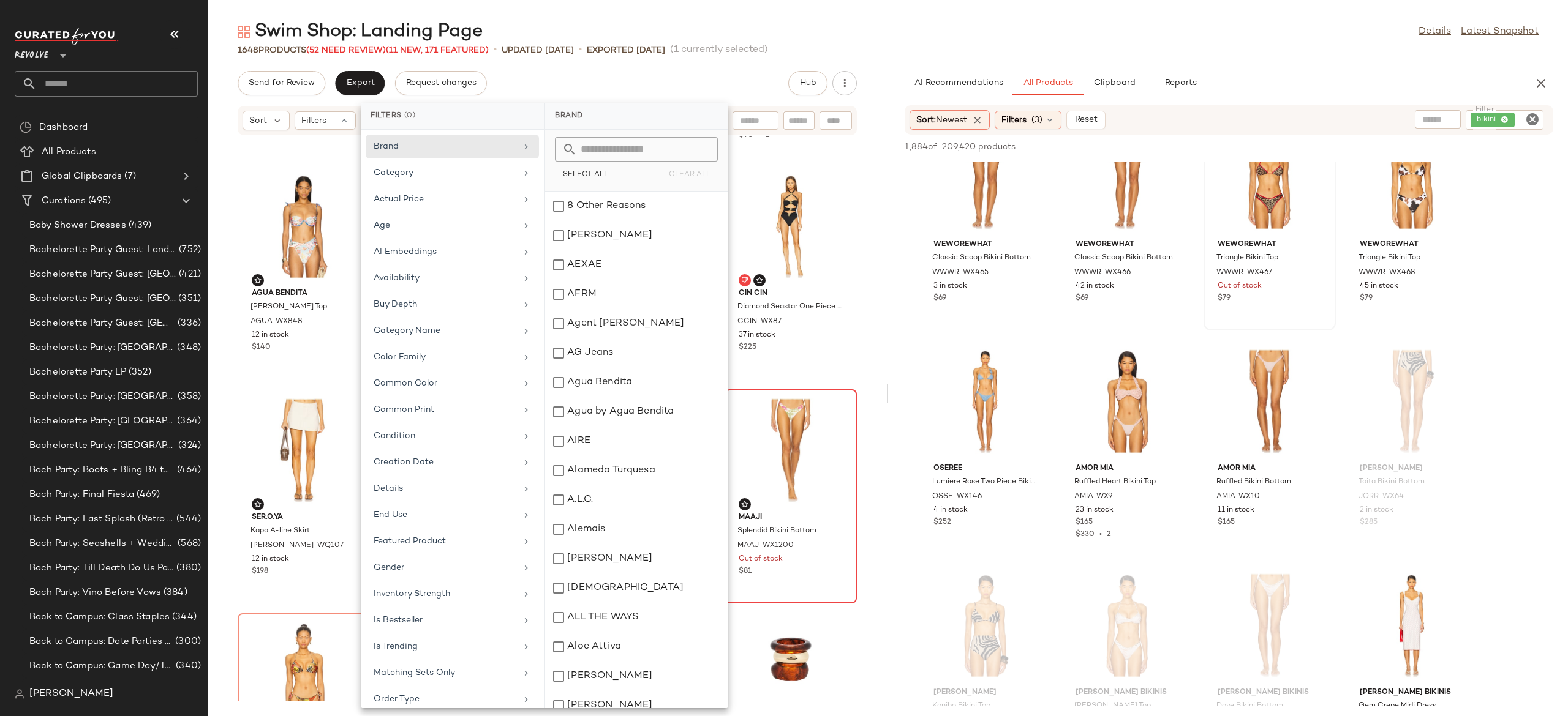
click at [663, 82] on div "Send for Review Export Request changes Hub" at bounding box center [547, 82] width 619 height 24
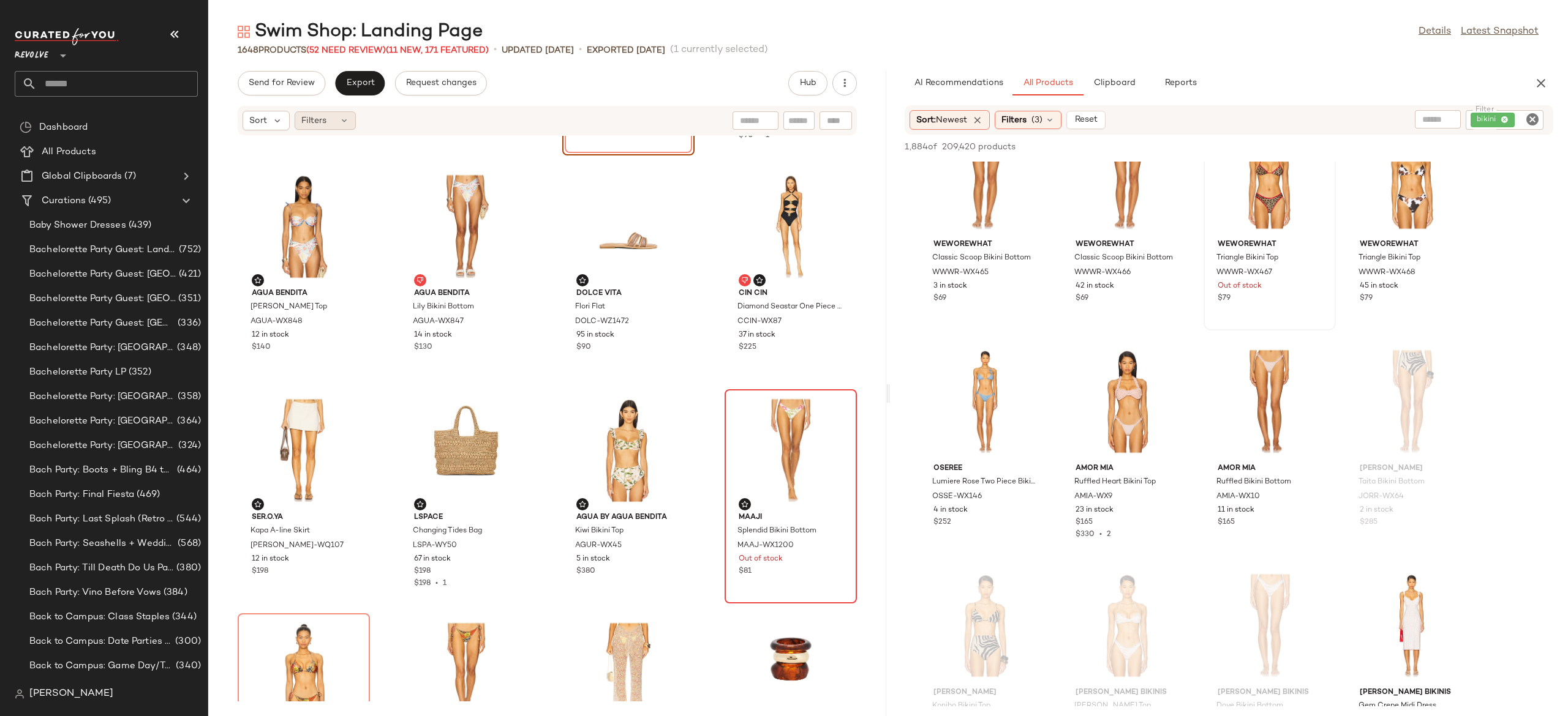
click at [348, 119] on icon at bounding box center [344, 120] width 10 height 10
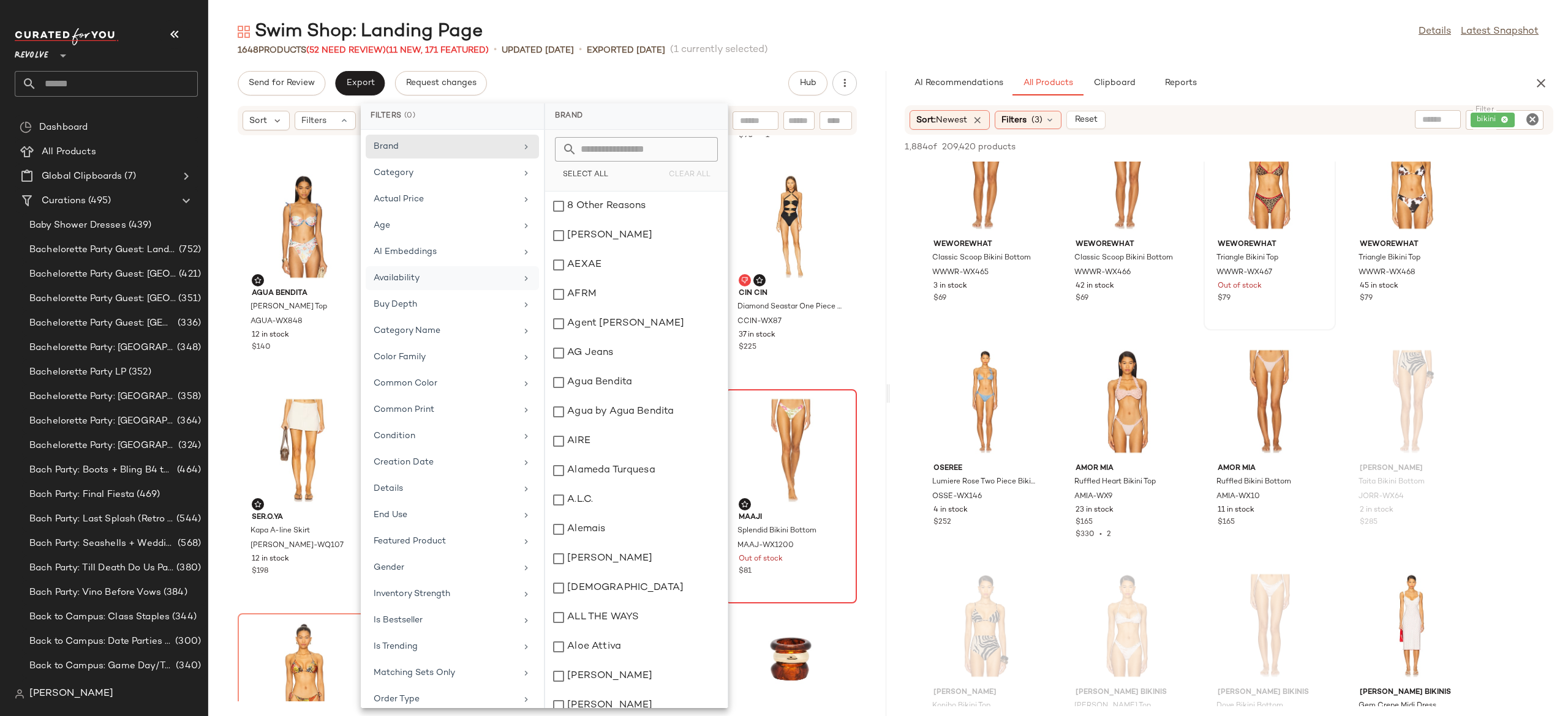
click at [430, 276] on div "Availability" at bounding box center [445, 277] width 143 height 13
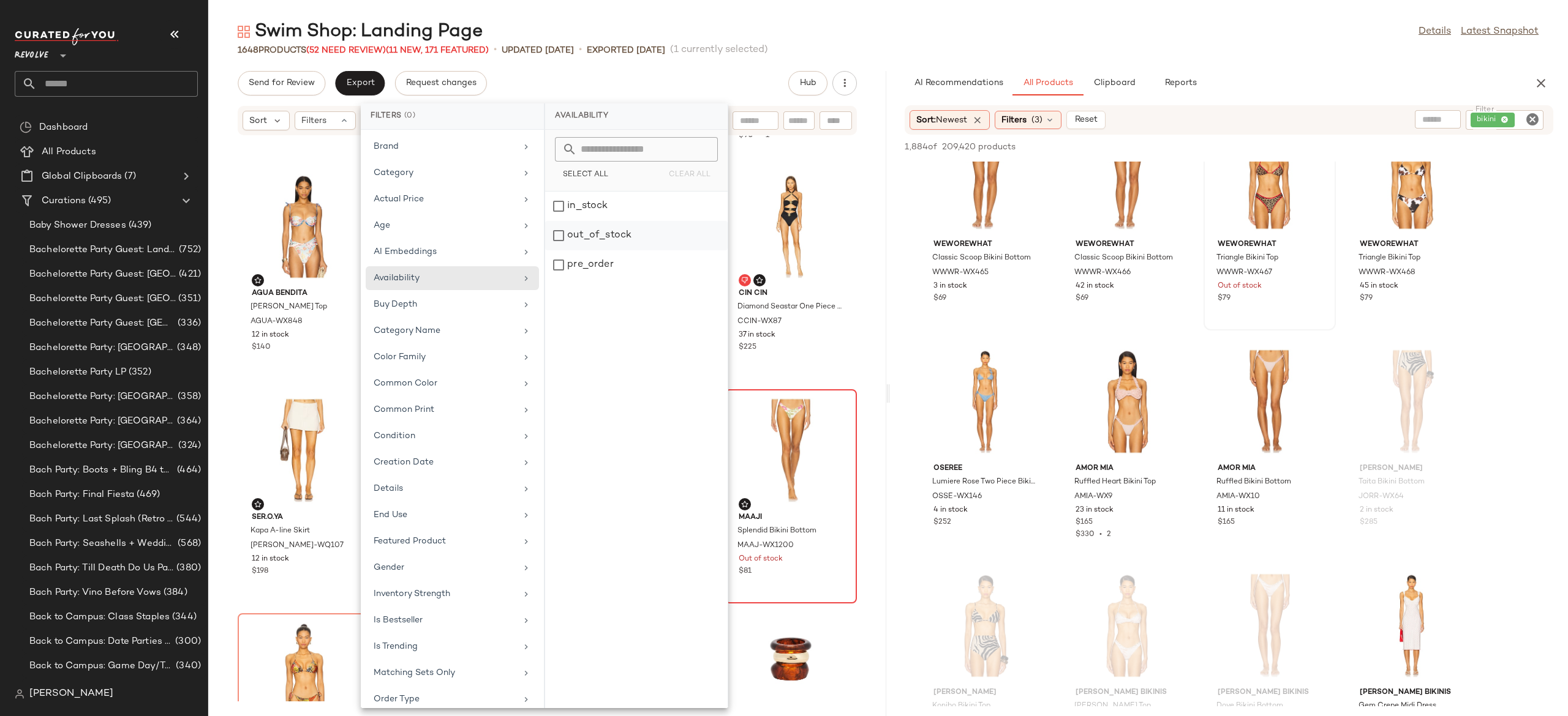
click at [597, 251] on div "out_of_stock" at bounding box center [636, 265] width 182 height 29
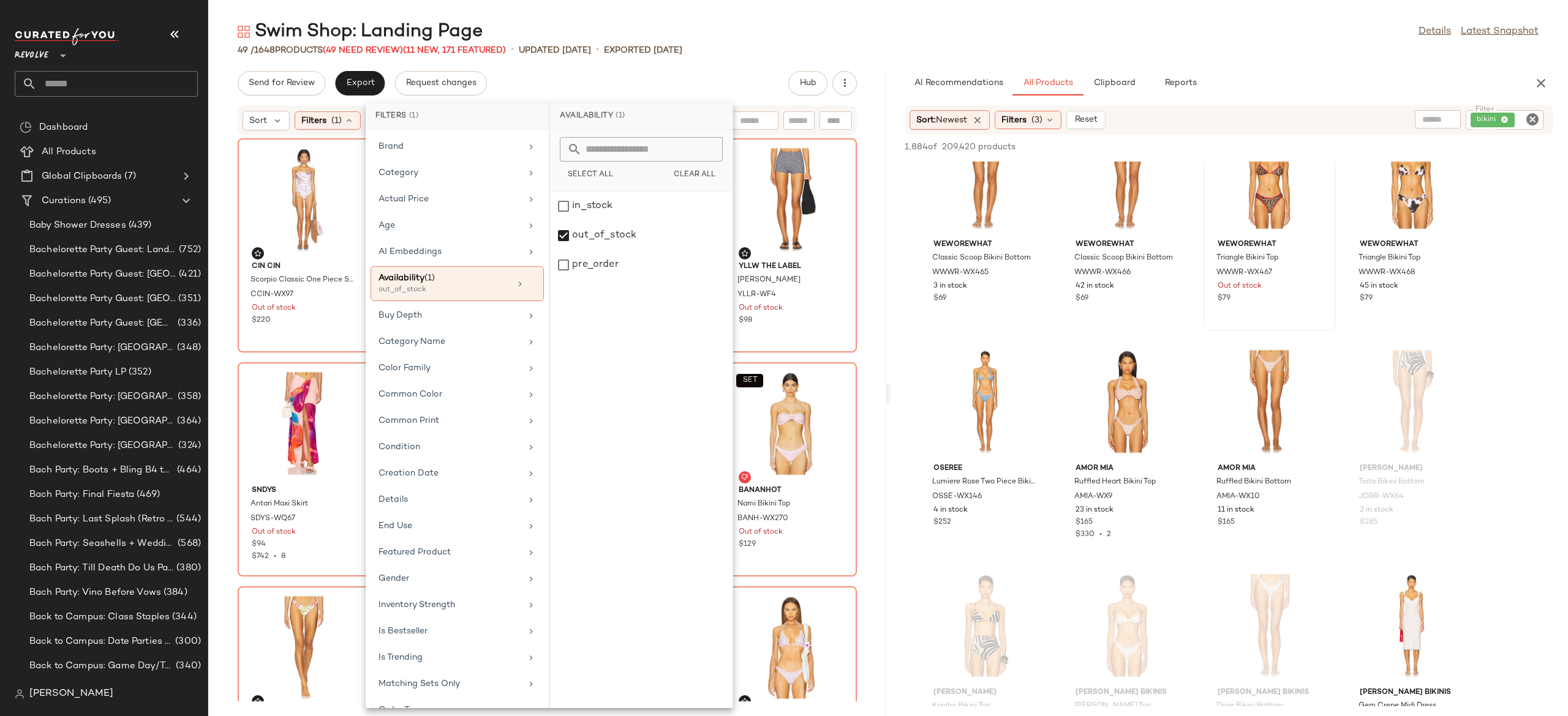
click at [734, 74] on div "Send for Review Export Request changes Hub" at bounding box center [547, 82] width 619 height 24
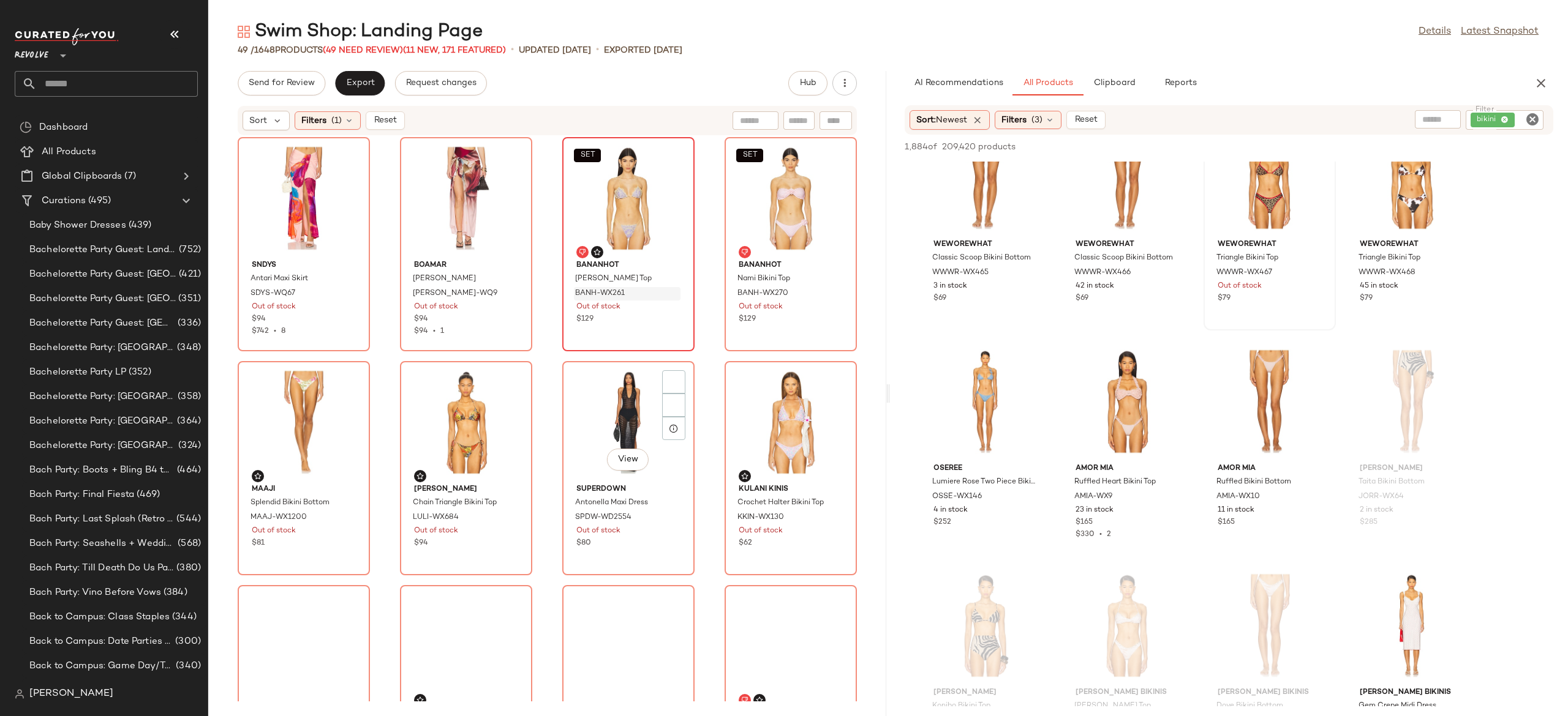
scroll to position [261, 0]
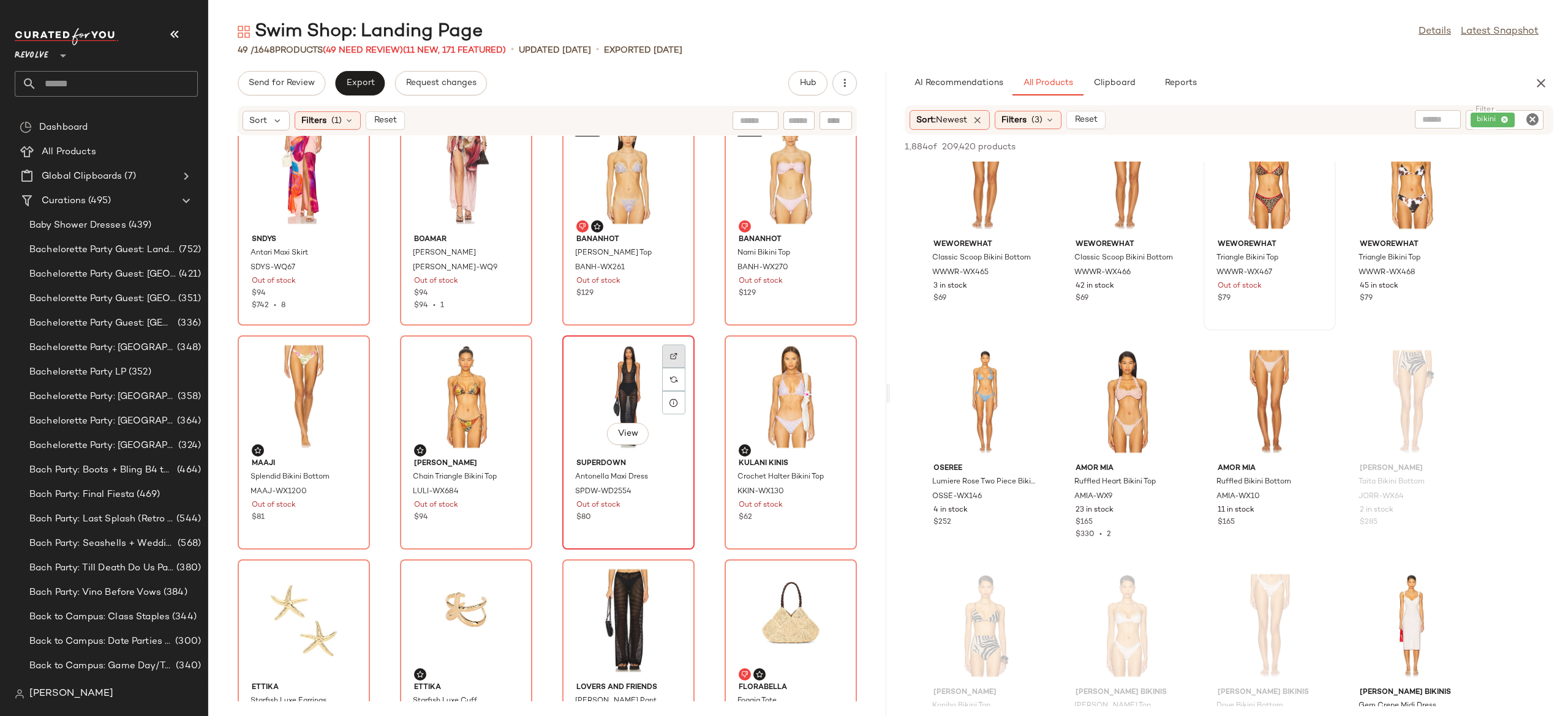
click at [671, 353] on img at bounding box center [673, 356] width 7 height 7
click at [832, 357] on img at bounding box center [835, 356] width 7 height 7
click at [349, 580] on img at bounding box center [348, 580] width 7 height 7
click at [393, 116] on span "Reset" at bounding box center [385, 120] width 24 height 10
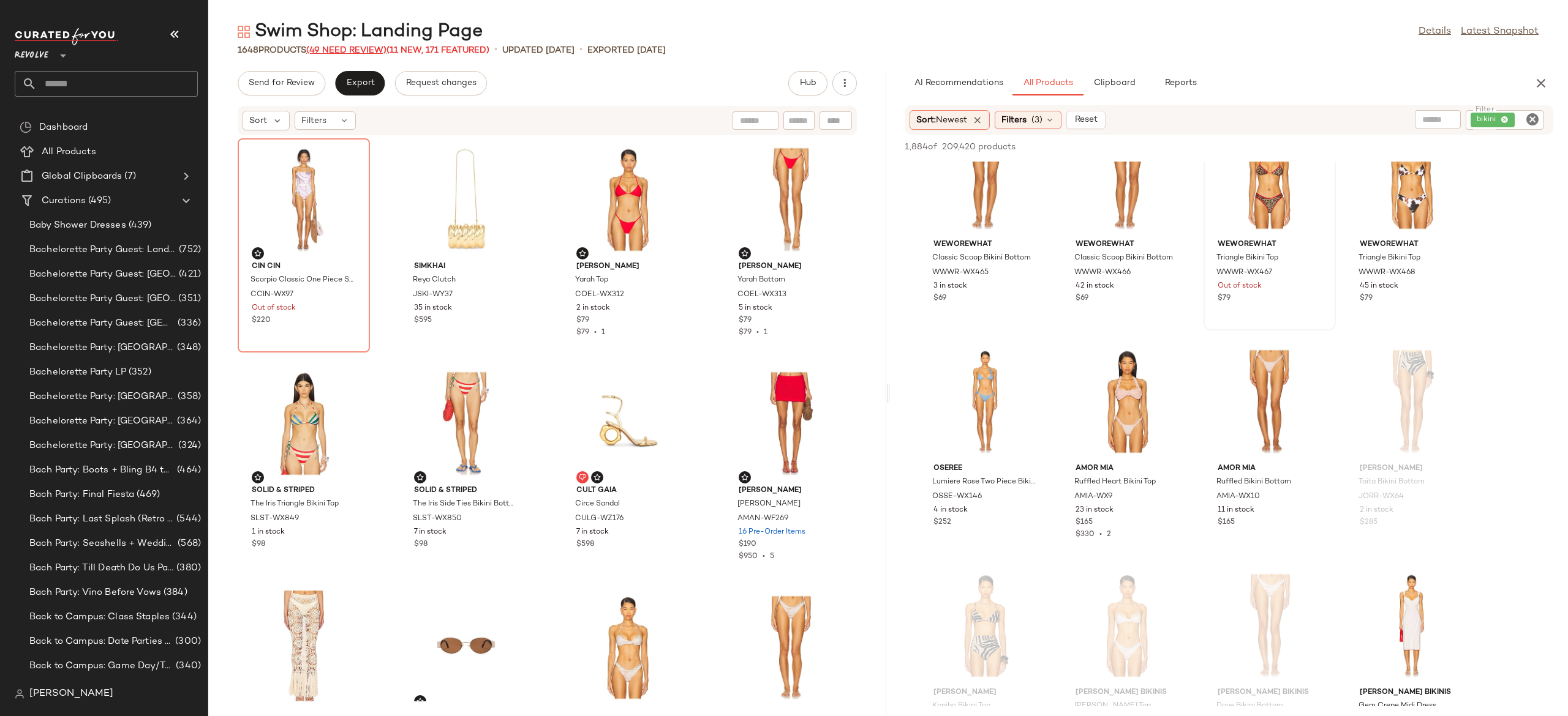
click at [378, 48] on span "(49 Need Review)" at bounding box center [346, 50] width 80 height 9
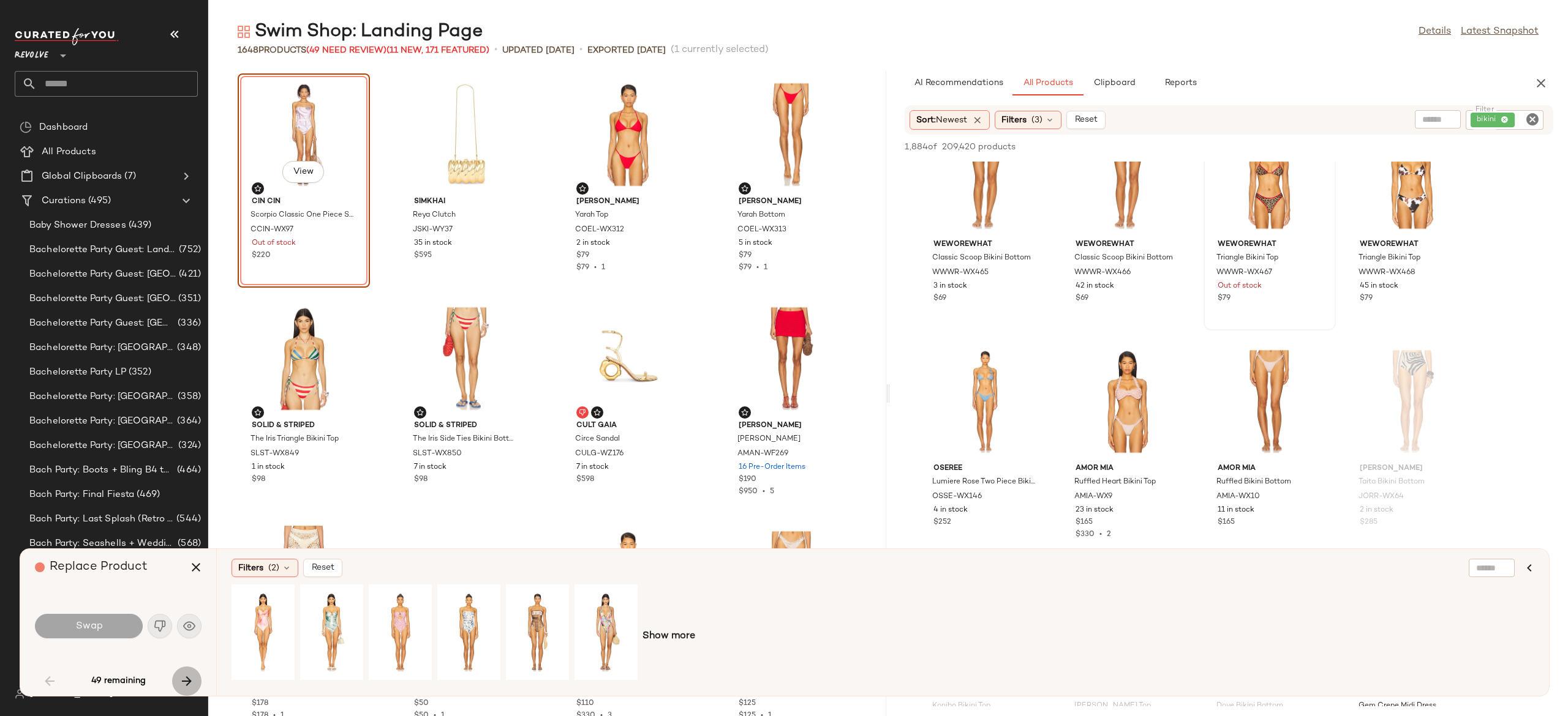
click at [182, 678] on icon "button" at bounding box center [186, 681] width 15 height 15
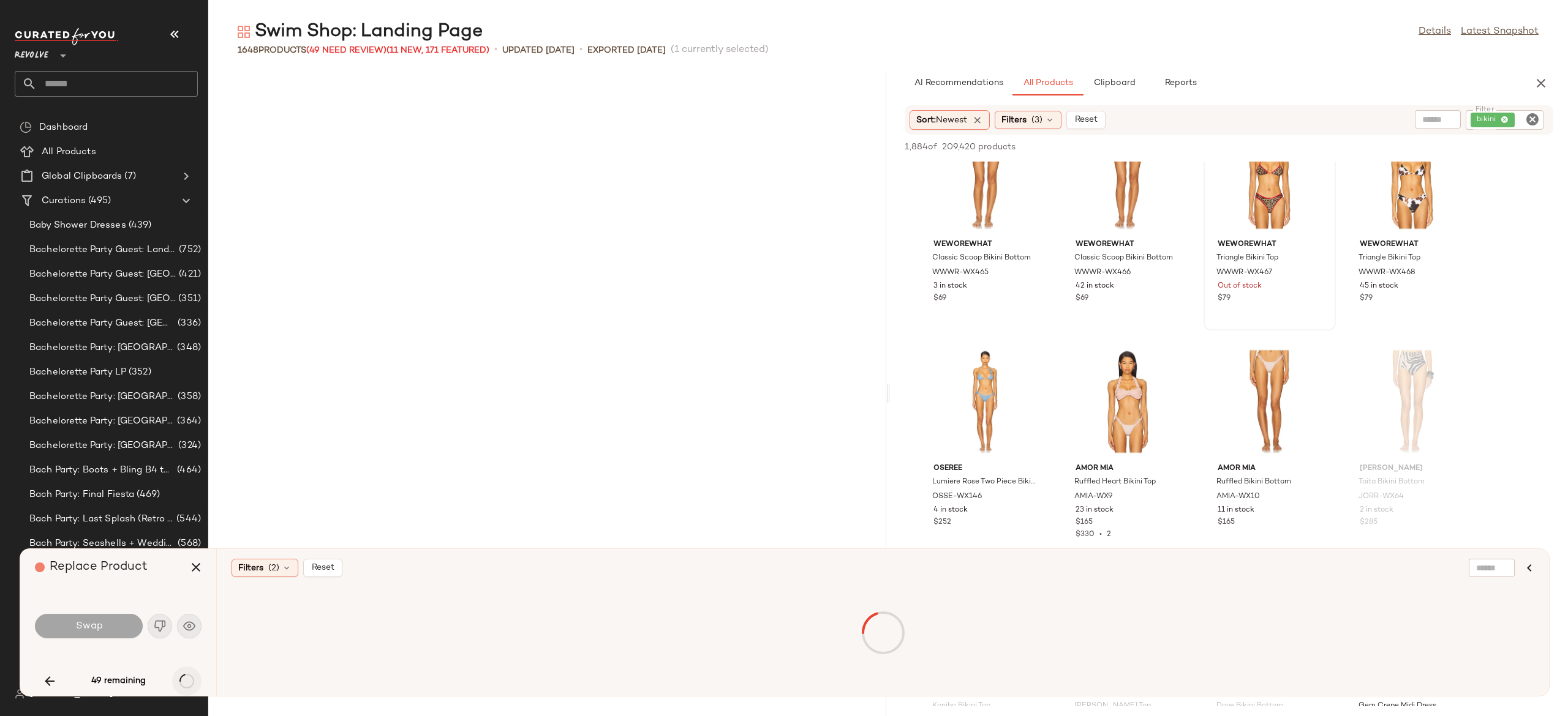
scroll to position [906, 0]
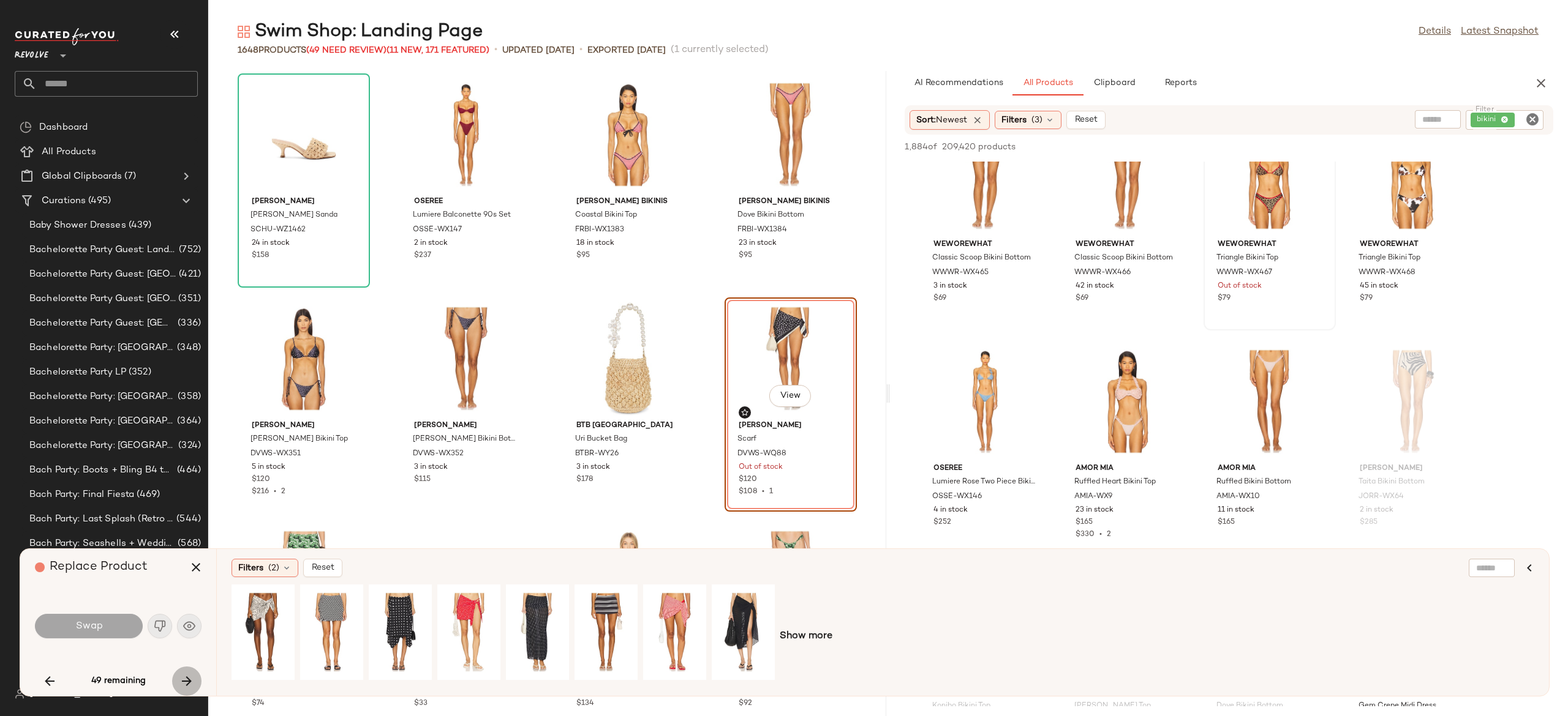
click at [182, 678] on icon "button" at bounding box center [186, 681] width 15 height 15
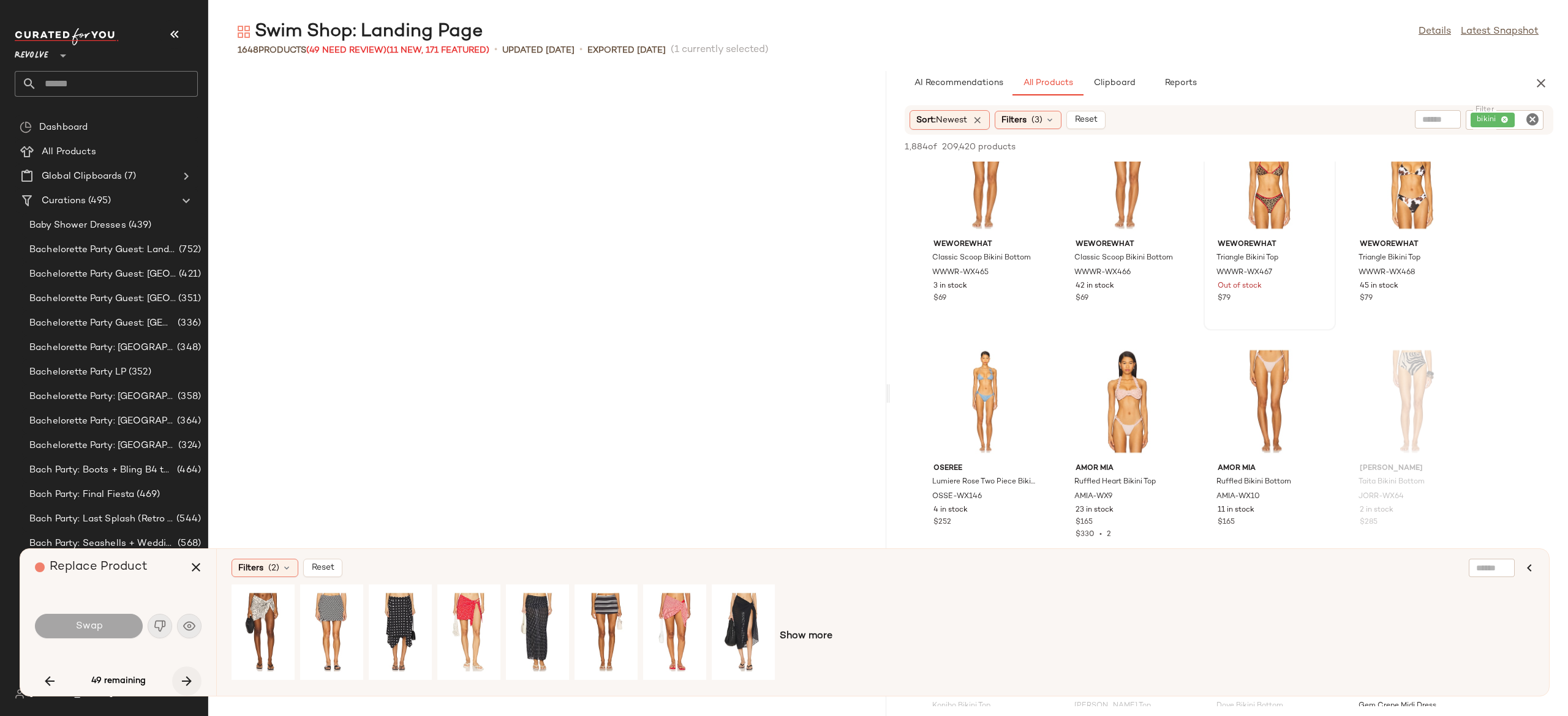
scroll to position [1568, 0]
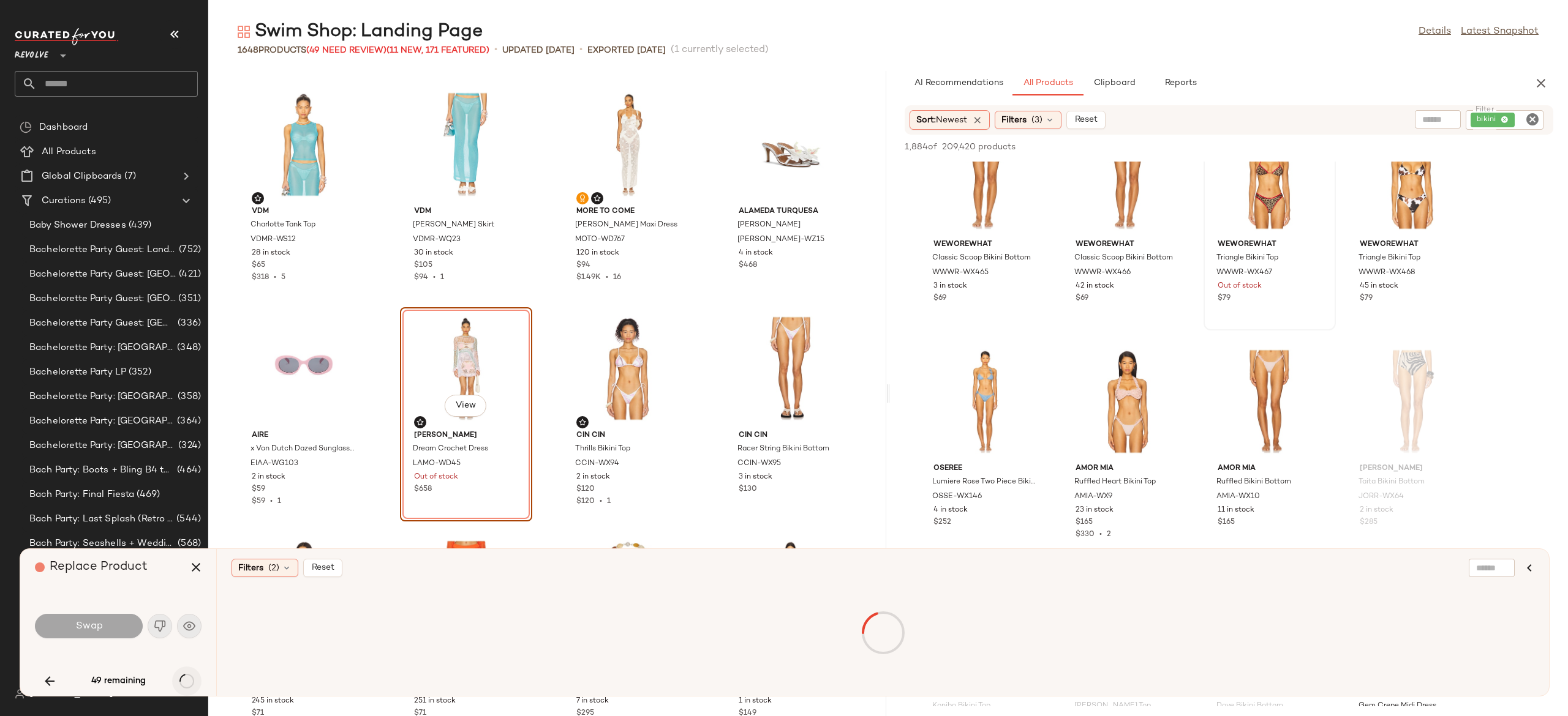
click at [182, 678] on div "49 remaining" at bounding box center [119, 682] width 167 height 29
click at [182, 678] on icon "button" at bounding box center [186, 681] width 15 height 15
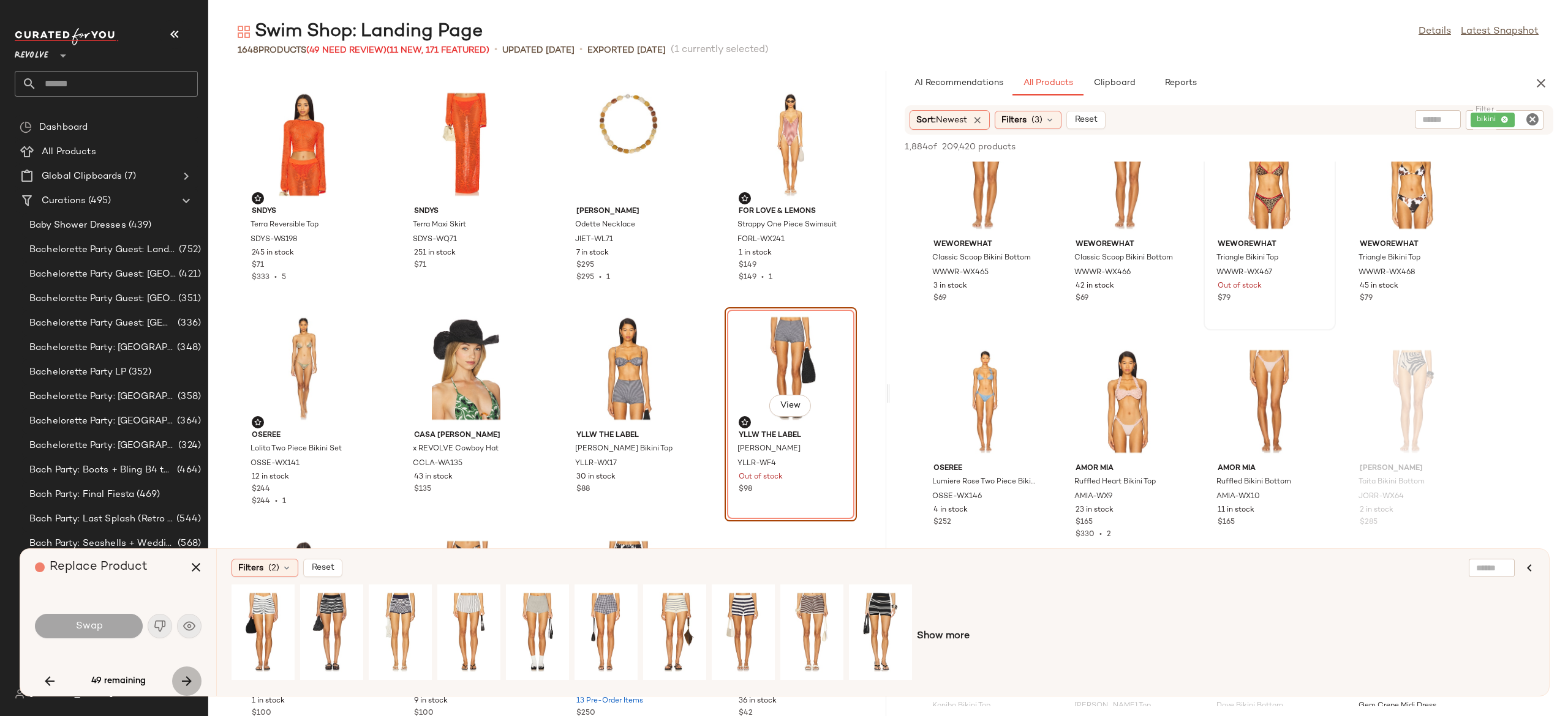
click at [182, 678] on icon "button" at bounding box center [186, 681] width 15 height 15
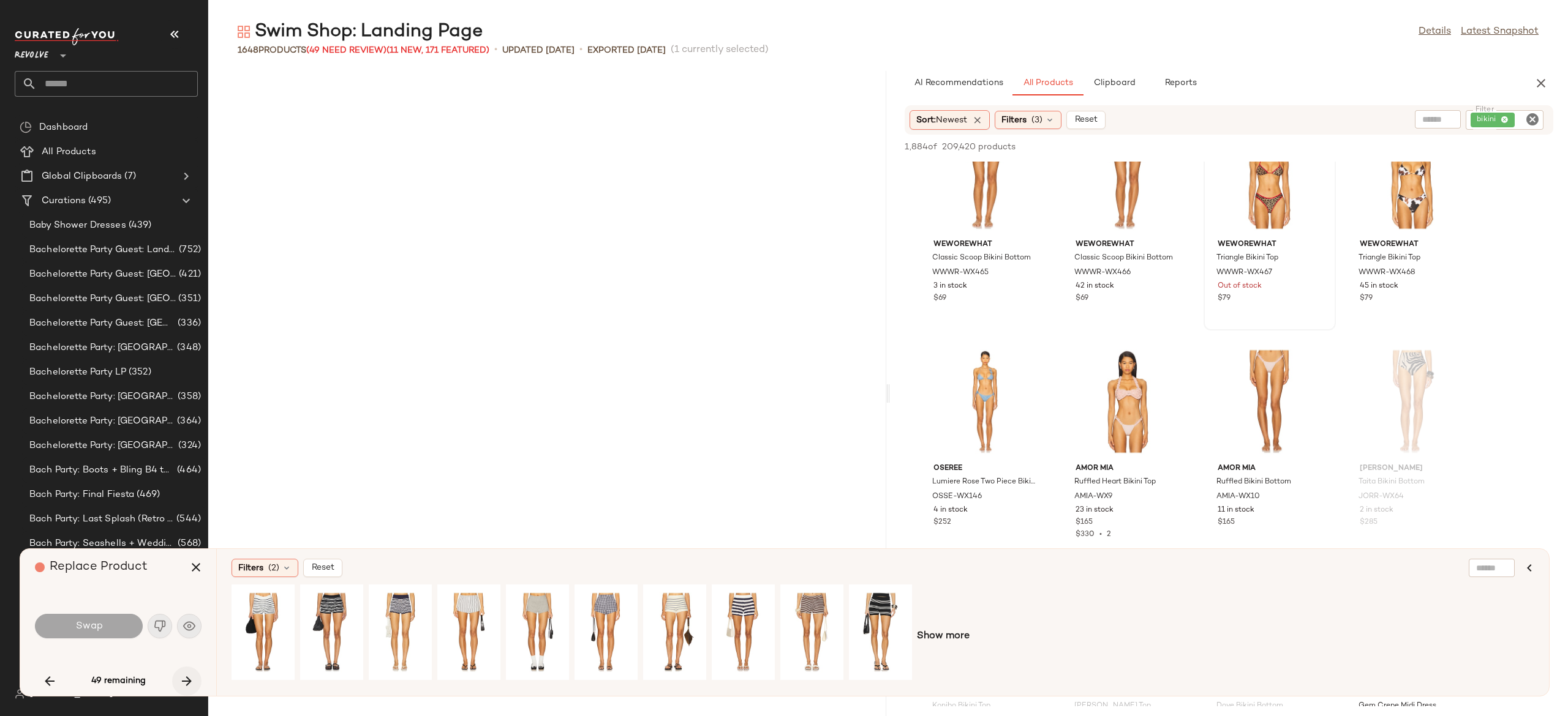
scroll to position [3361, 0]
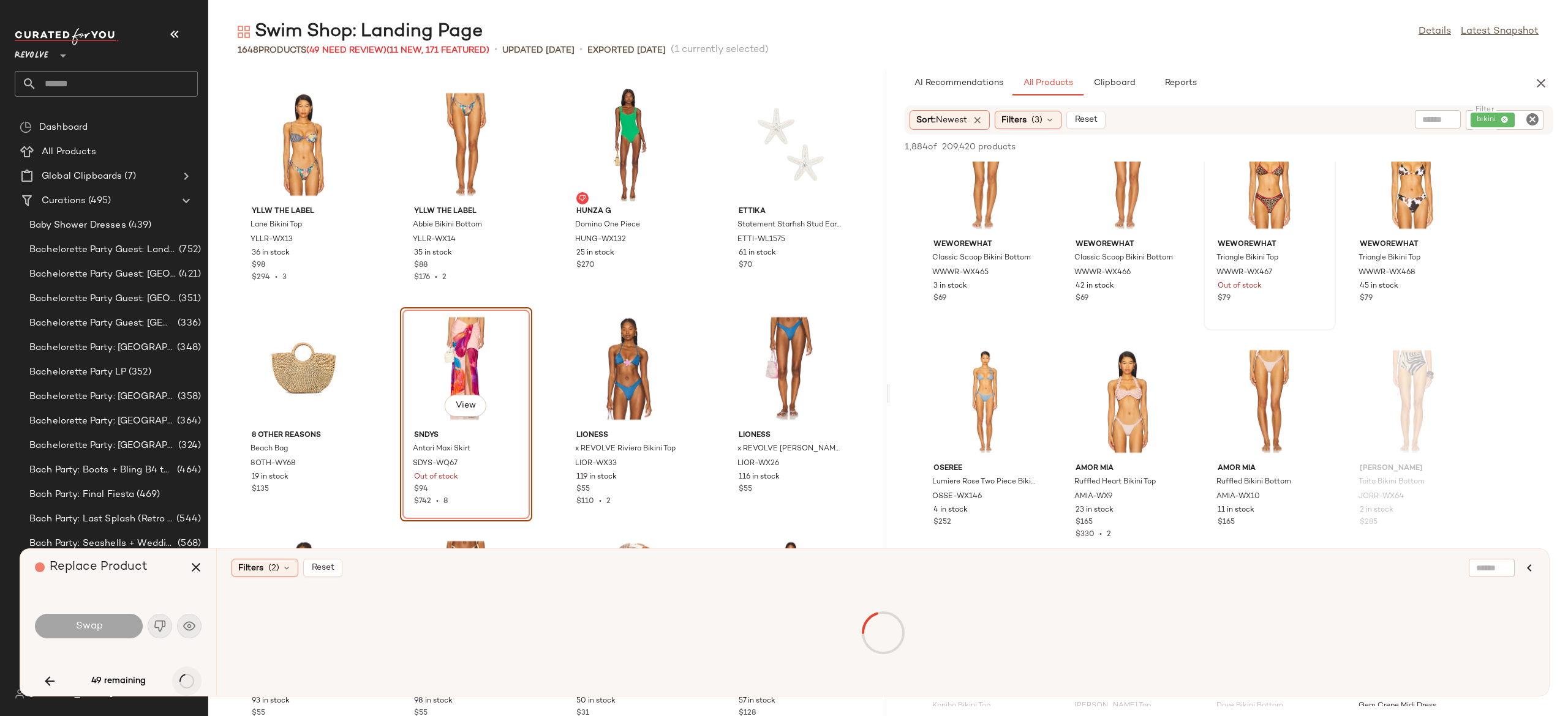
click at [182, 678] on div "49 remaining" at bounding box center [119, 682] width 167 height 29
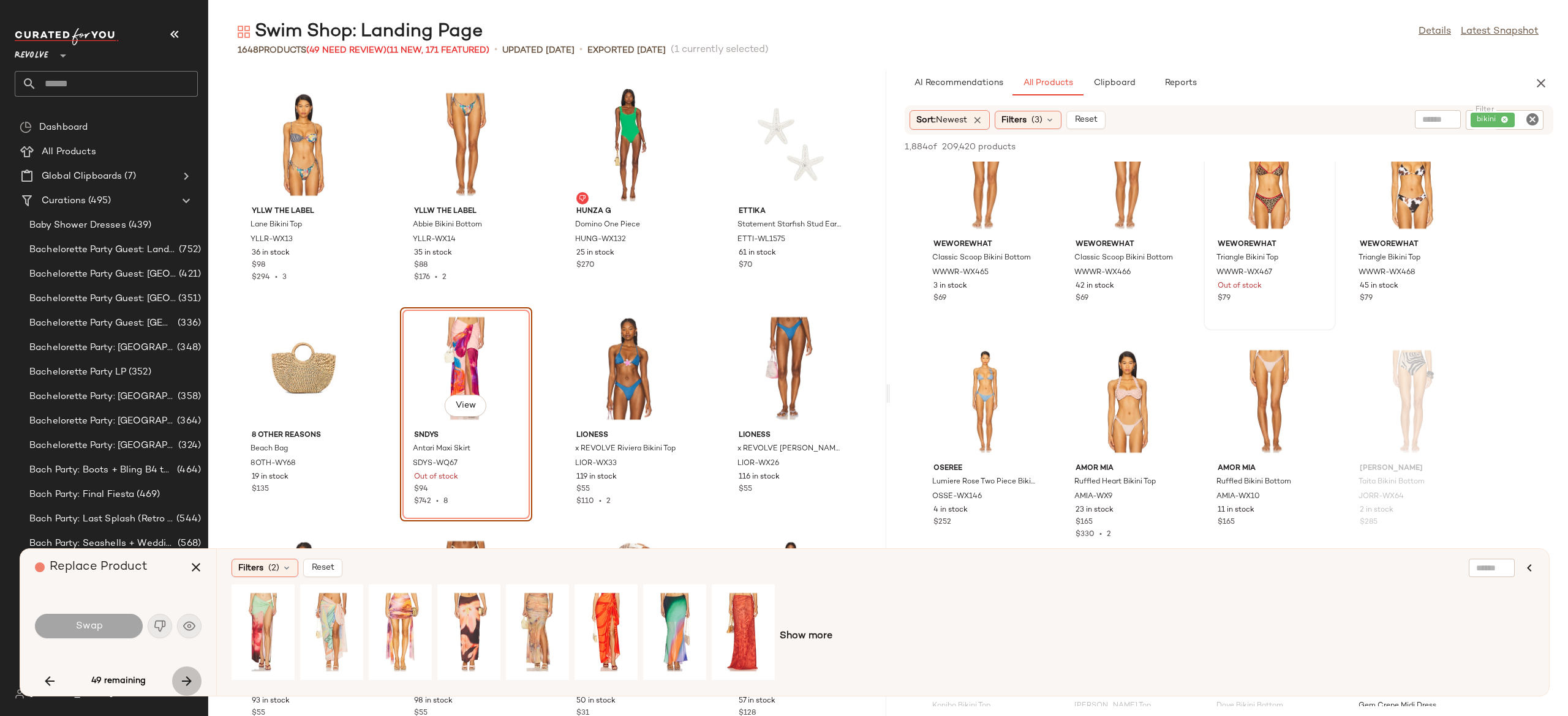
click at [188, 678] on icon "button" at bounding box center [186, 681] width 15 height 15
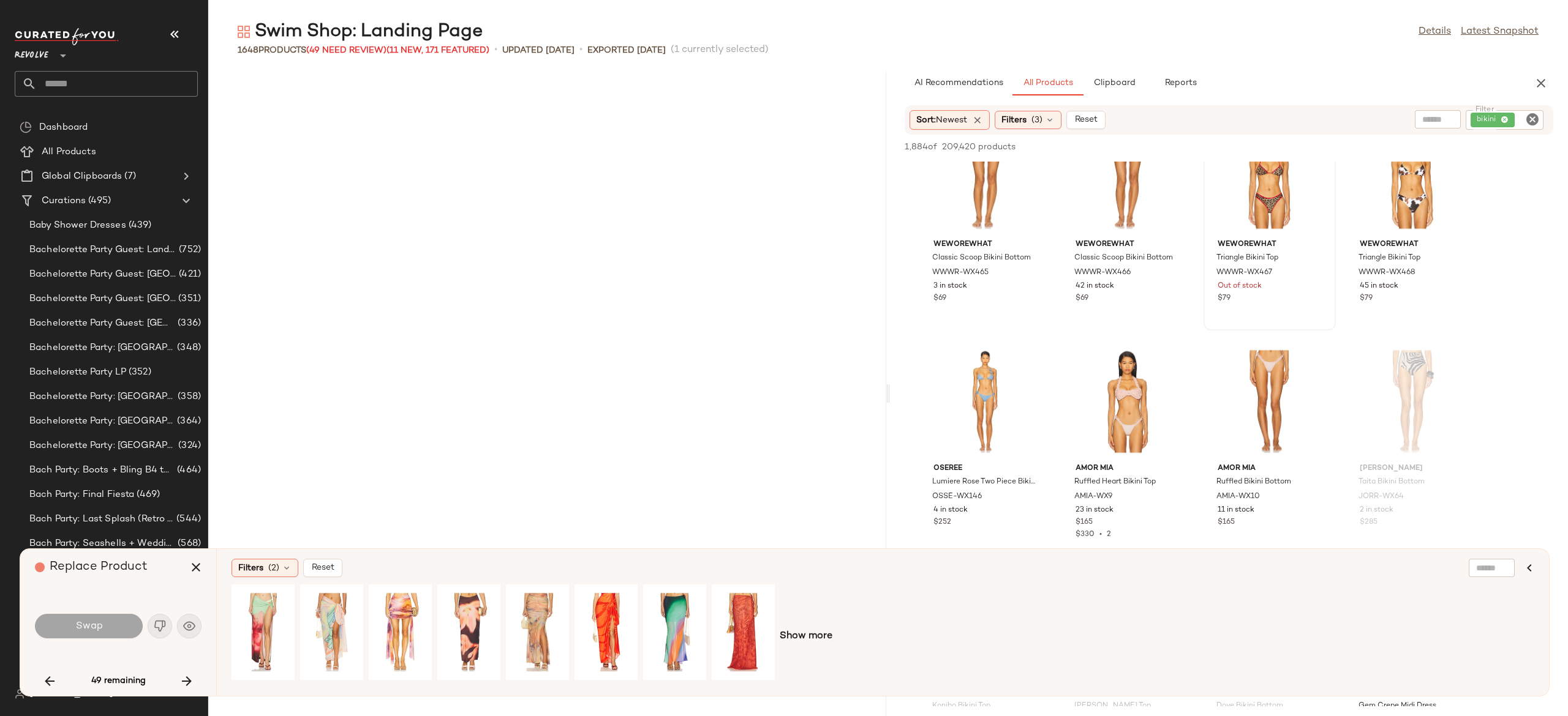
scroll to position [10081, 0]
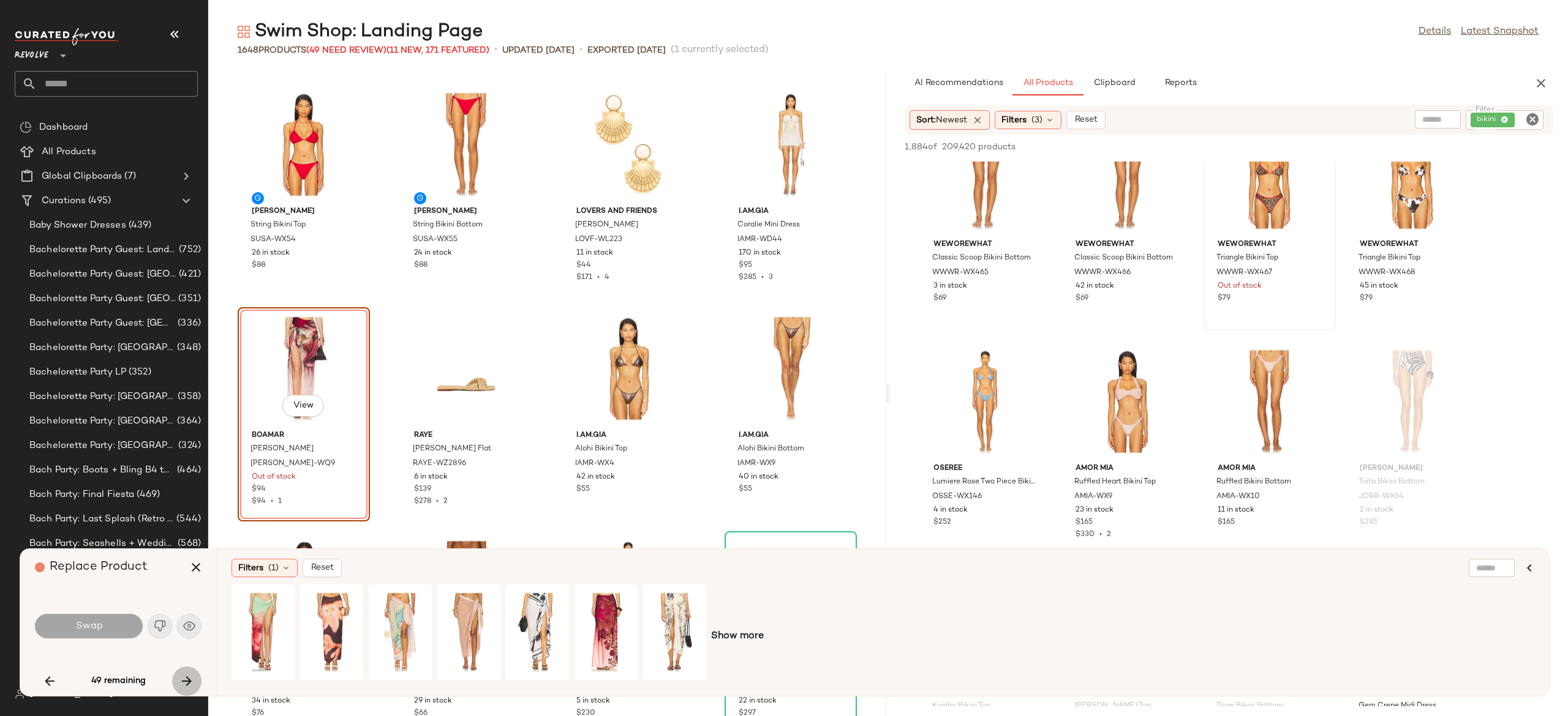
click at [188, 678] on icon "button" at bounding box center [186, 681] width 15 height 15
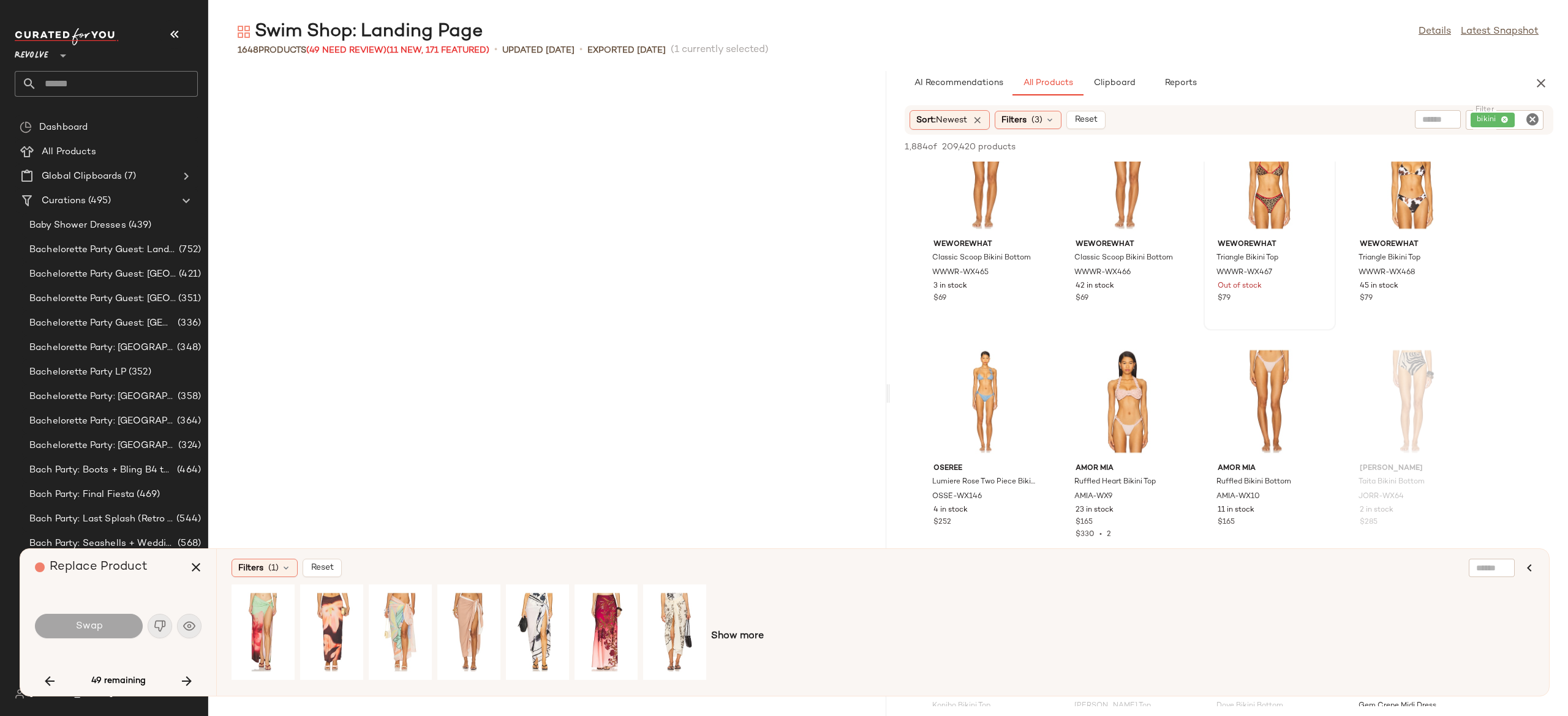
scroll to position [17250, 0]
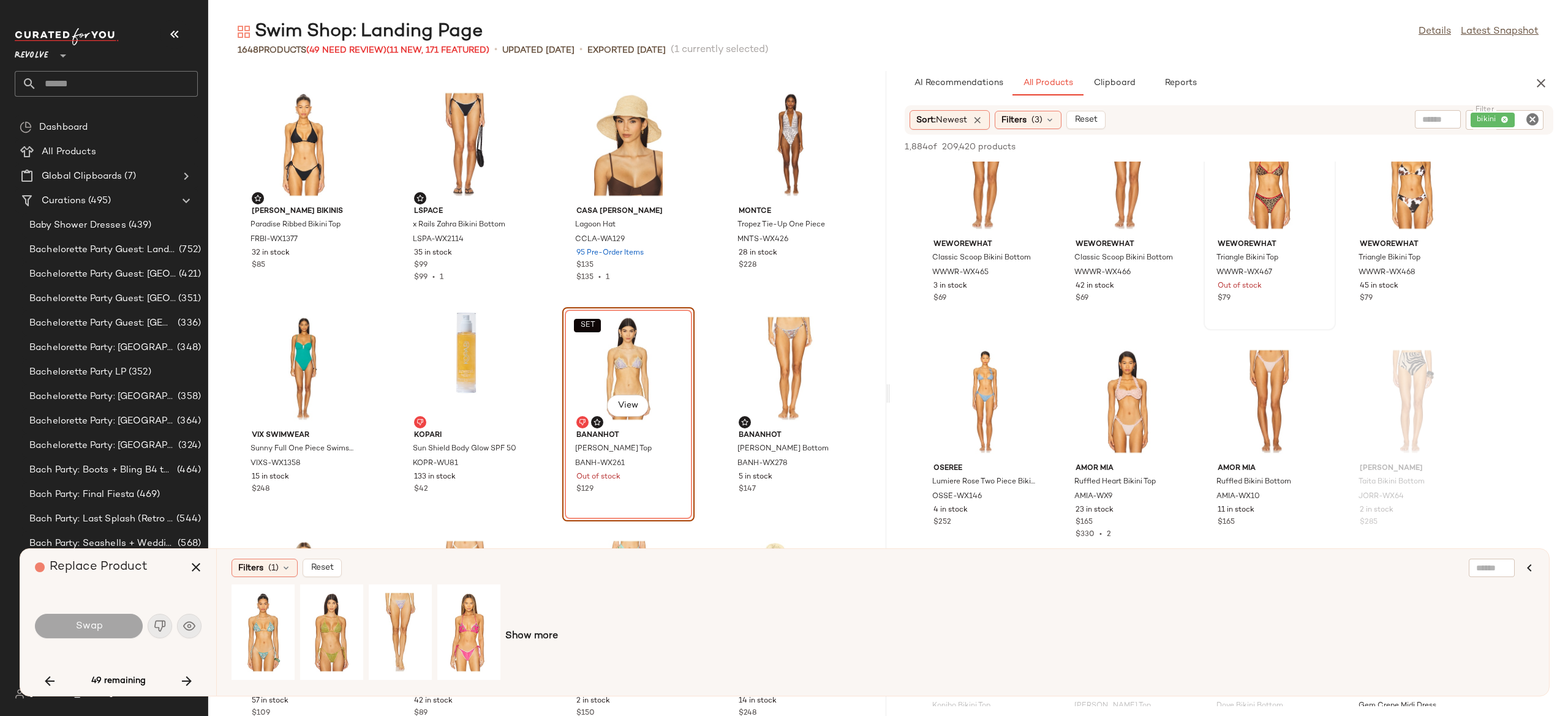
click at [188, 678] on icon "button" at bounding box center [186, 681] width 15 height 15
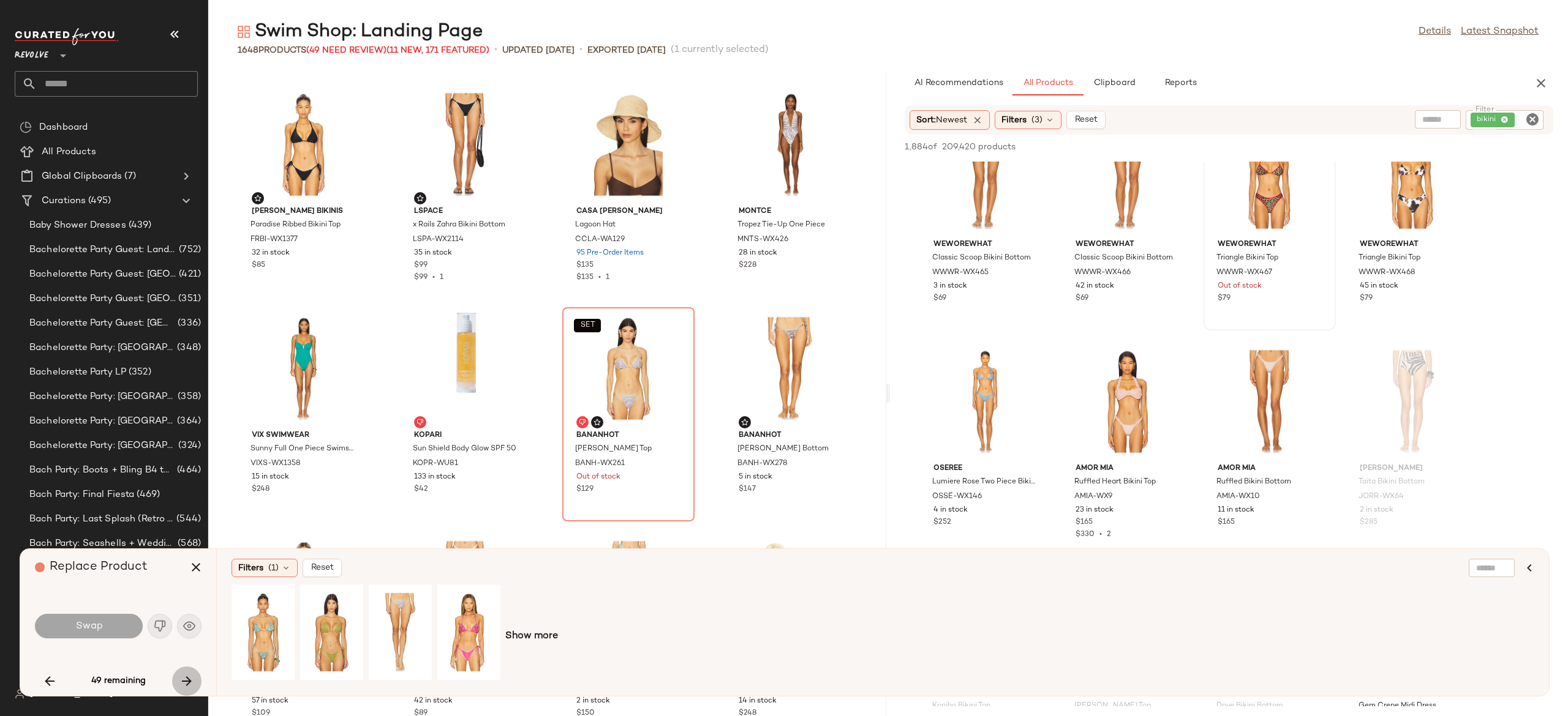
scroll to position [23075, 0]
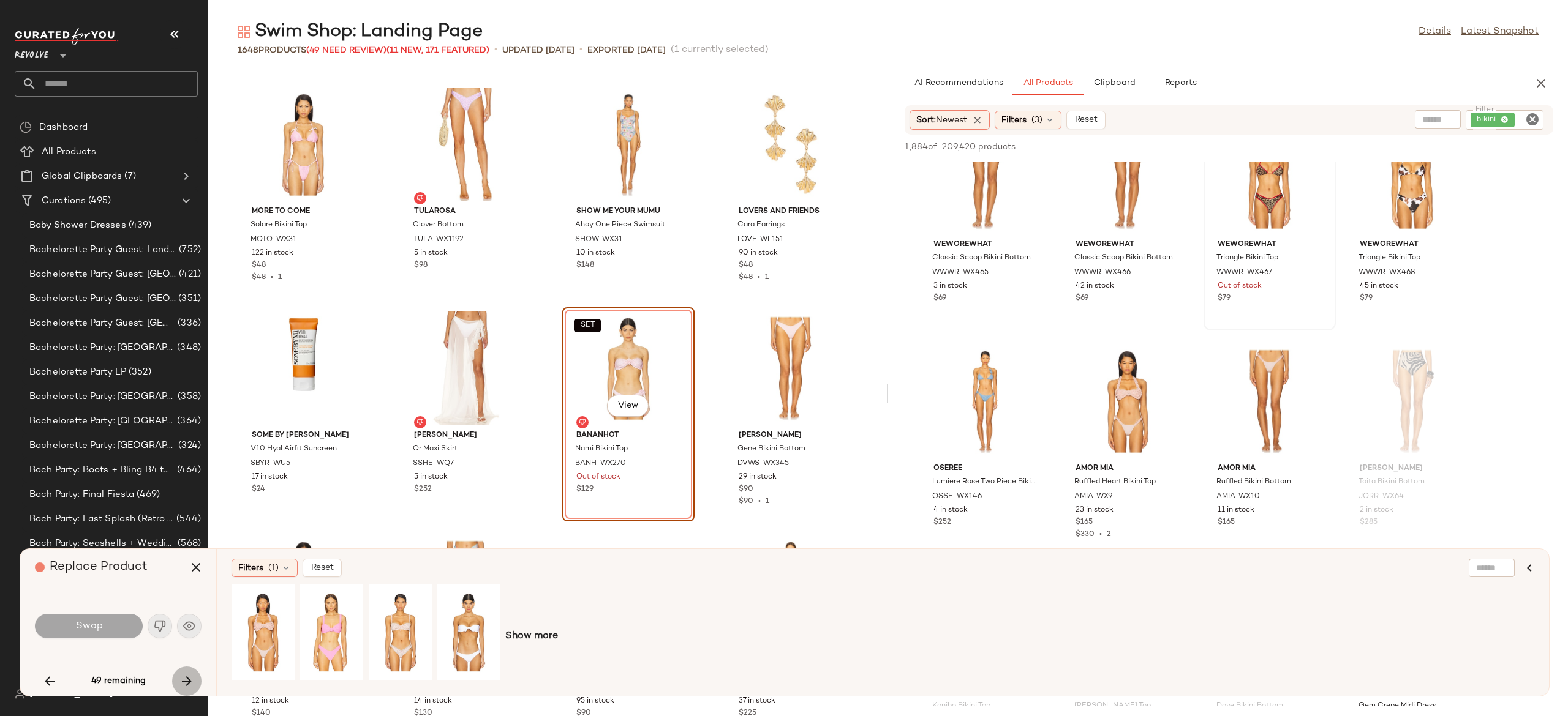
click at [189, 678] on icon "button" at bounding box center [186, 681] width 15 height 15
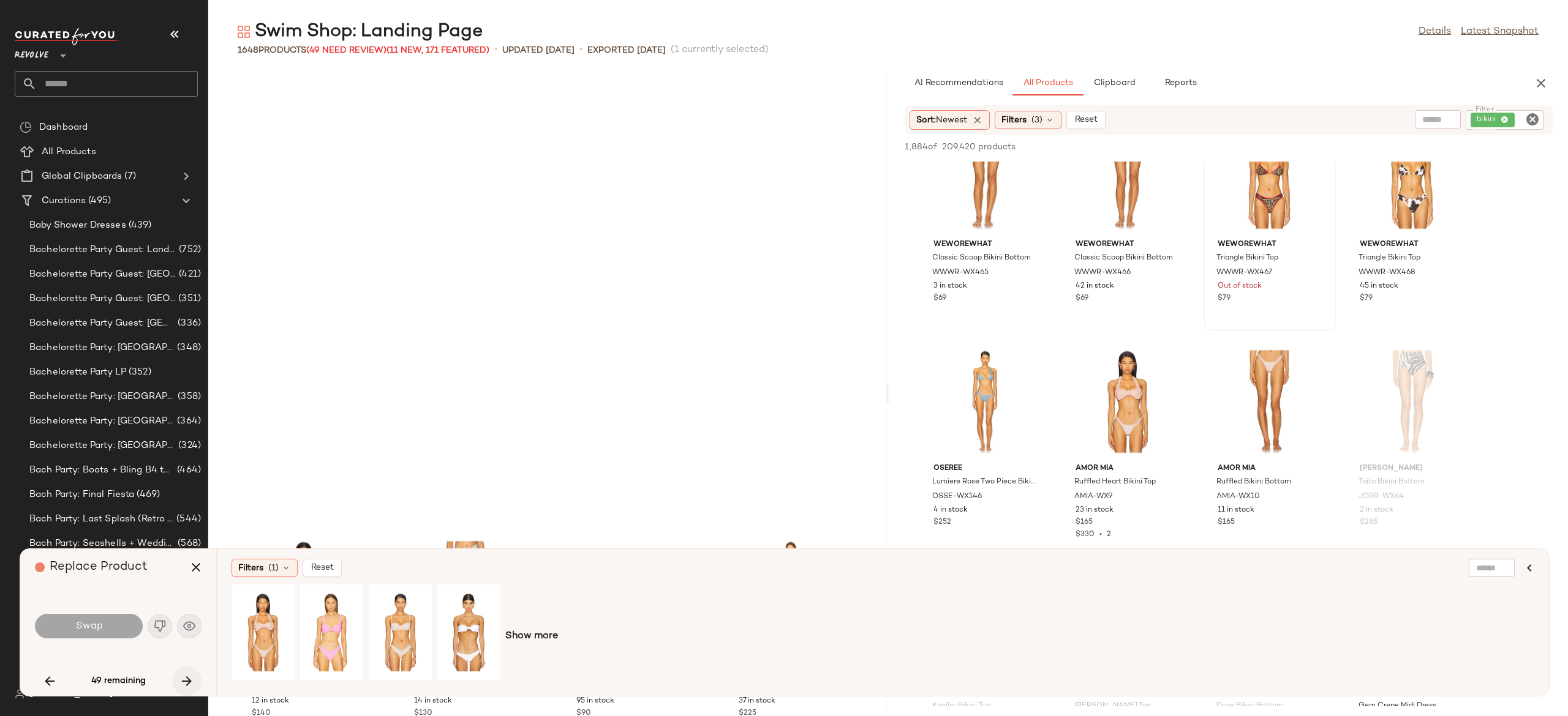
scroll to position [23523, 0]
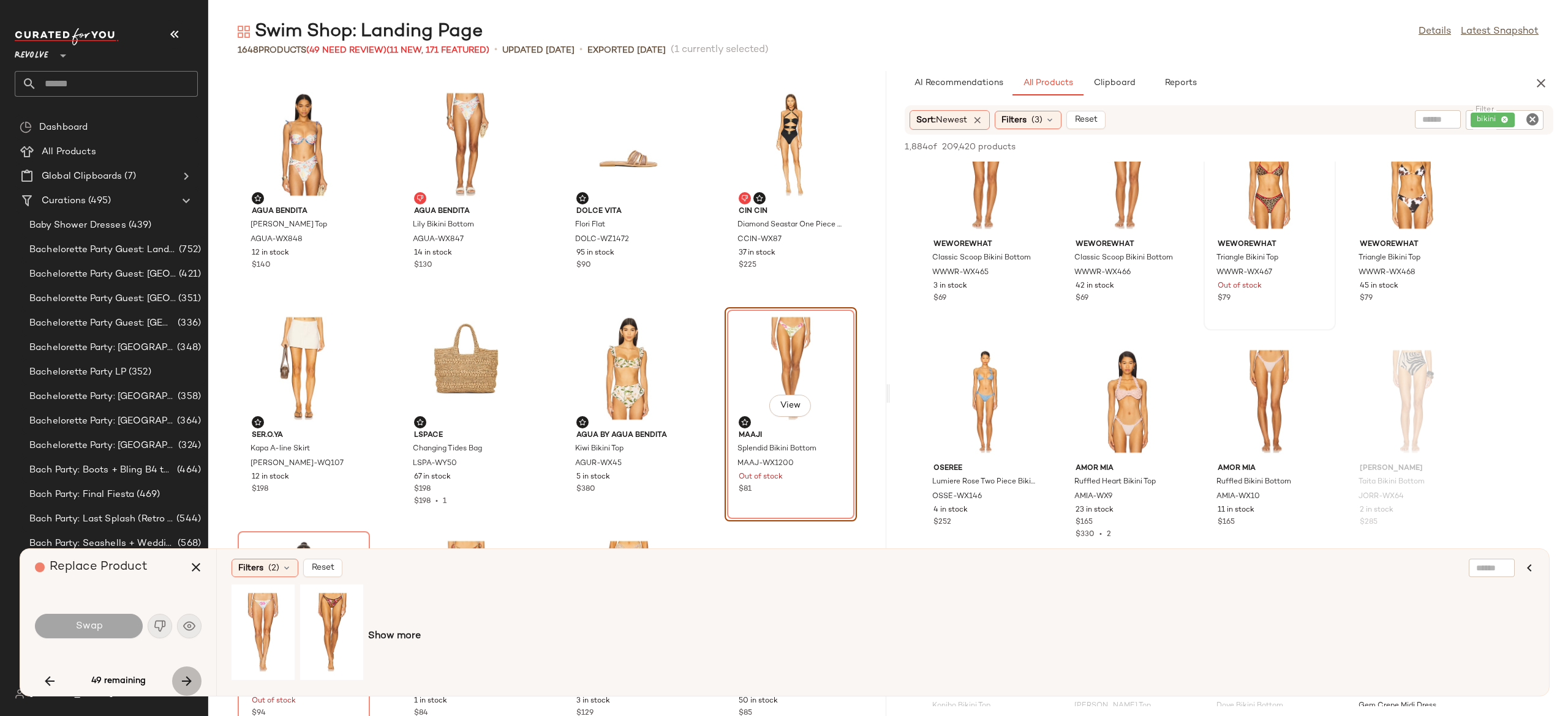
click at [189, 678] on icon "button" at bounding box center [186, 681] width 15 height 15
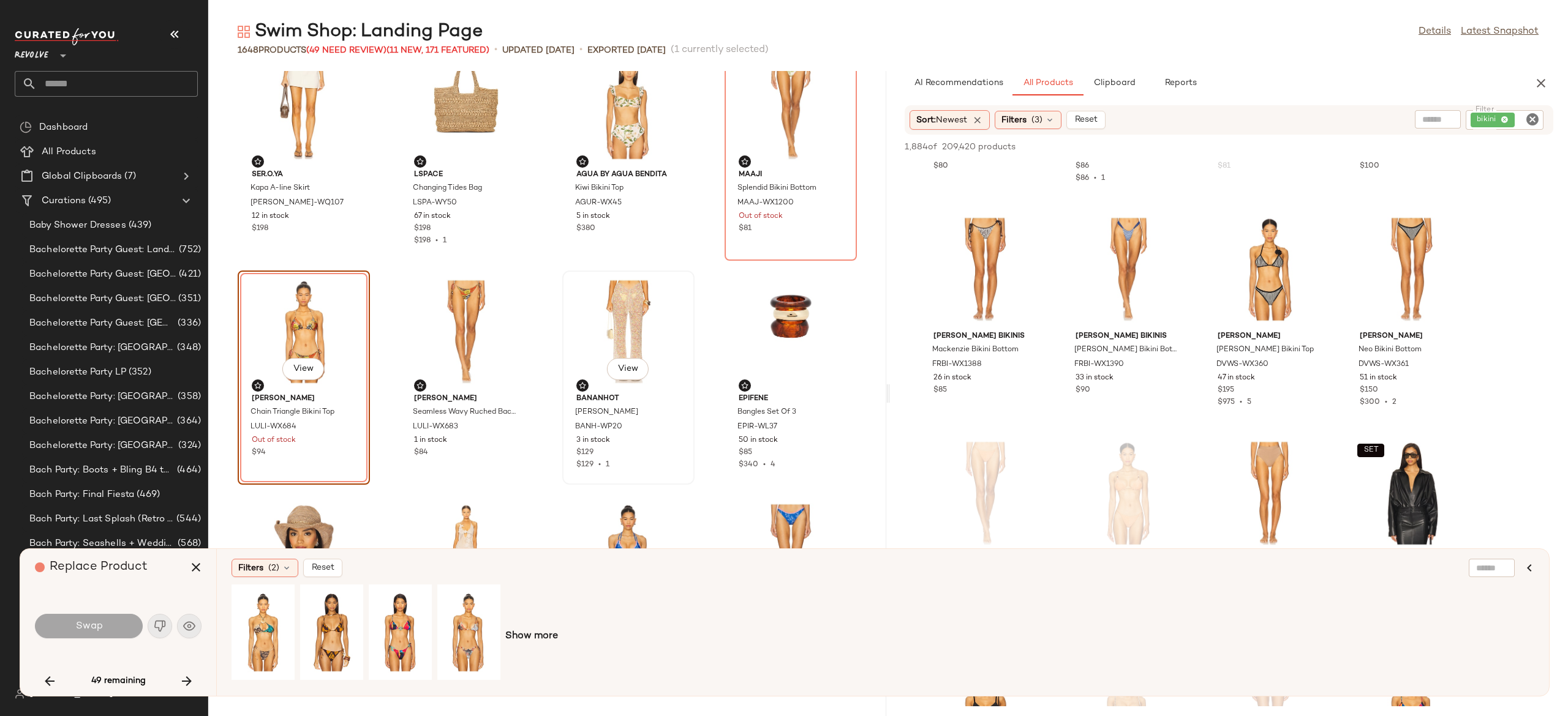
scroll to position [23785, 0]
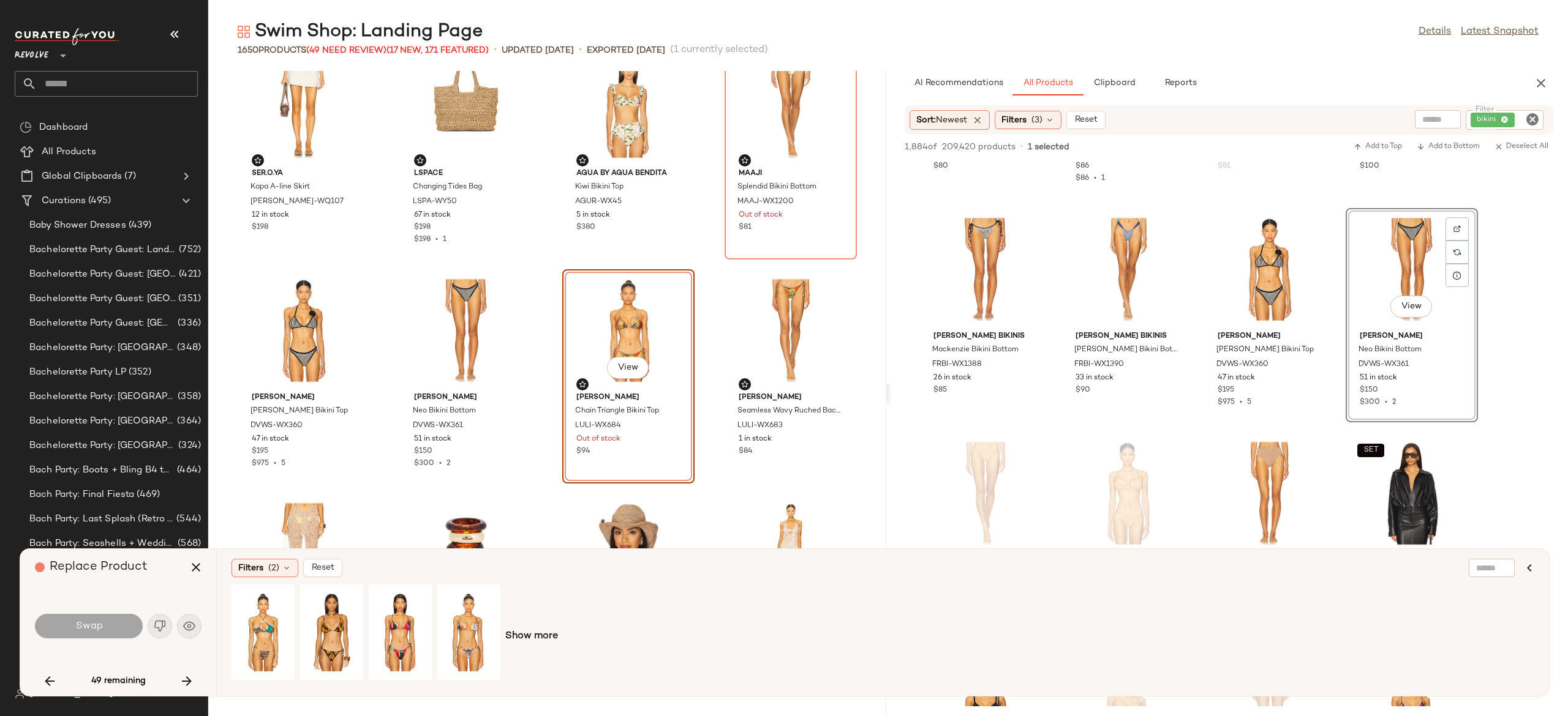
click at [612, 327] on div "View" at bounding box center [628, 330] width 123 height 114
drag, startPoint x: 645, startPoint y: 319, endPoint x: 527, endPoint y: 348, distance: 121.5
click at [527, 348] on div "View DEVON WINDSOR Neo Bikini Bottom DVWS-WX361 51 in stock $150 $300 • 2" at bounding box center [466, 376] width 129 height 212
drag, startPoint x: 792, startPoint y: 322, endPoint x: 767, endPoint y: 340, distance: 30.8
click at [767, 340] on div "View" at bounding box center [791, 330] width 123 height 114
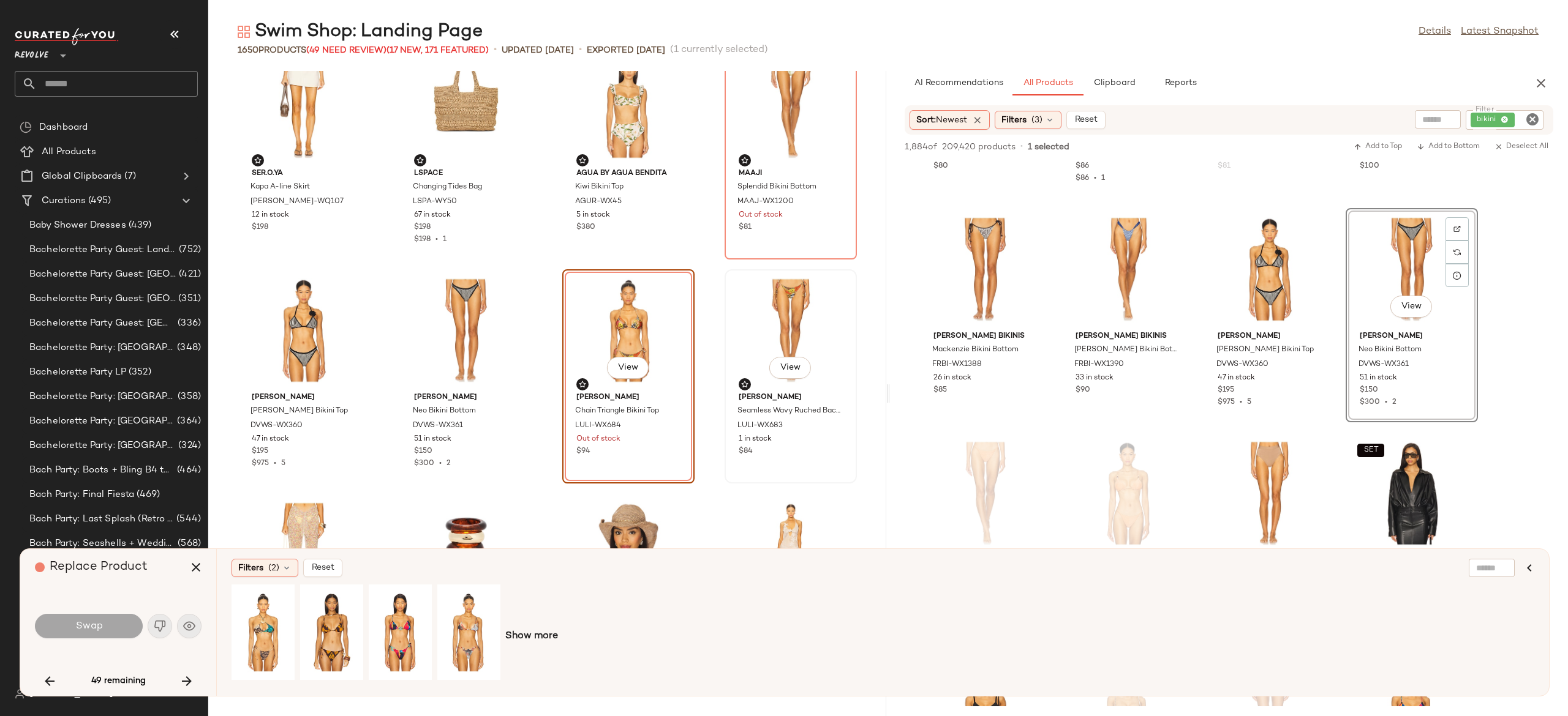
click at [767, 340] on div "View" at bounding box center [791, 330] width 123 height 114
click at [202, 565] on icon "button" at bounding box center [195, 567] width 15 height 15
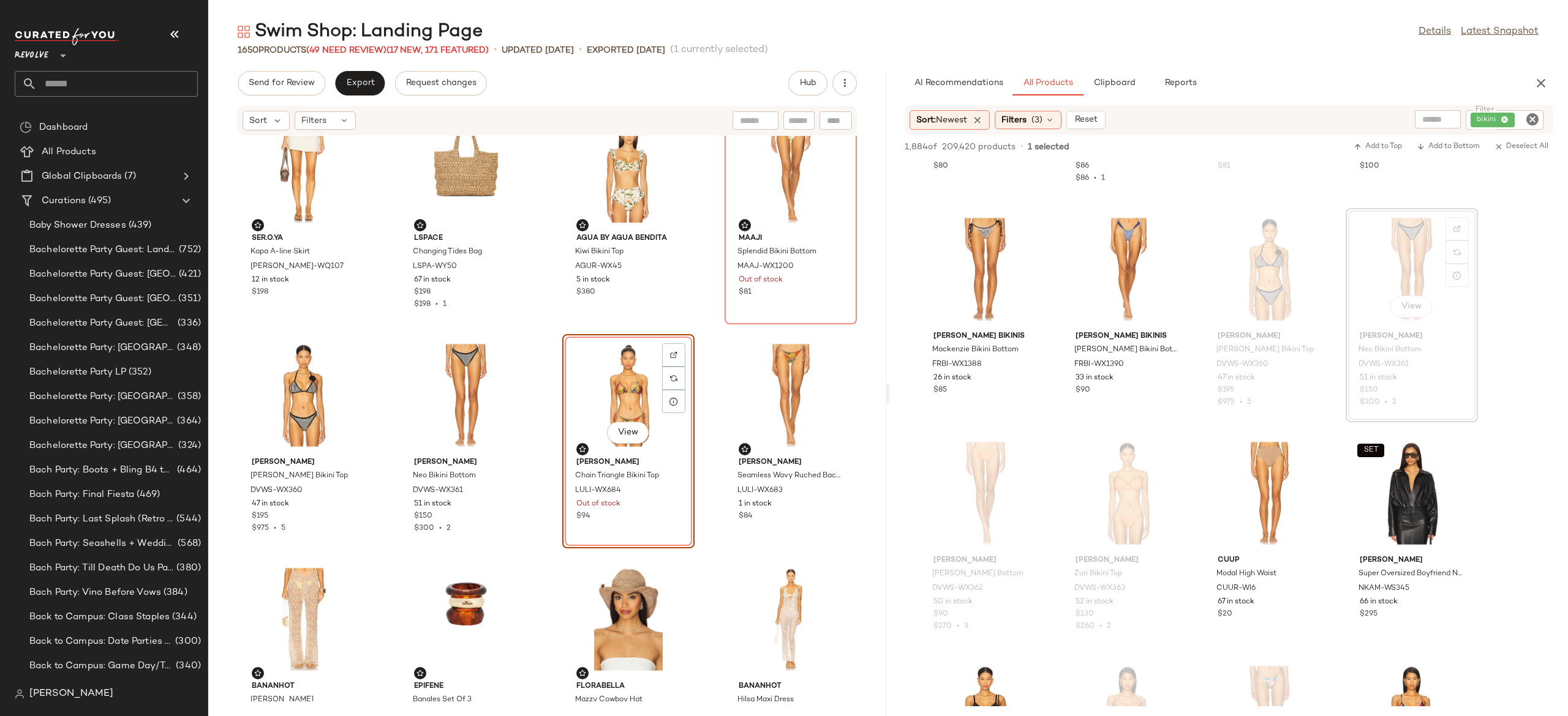
click at [619, 404] on div "View" at bounding box center [628, 396] width 123 height 114
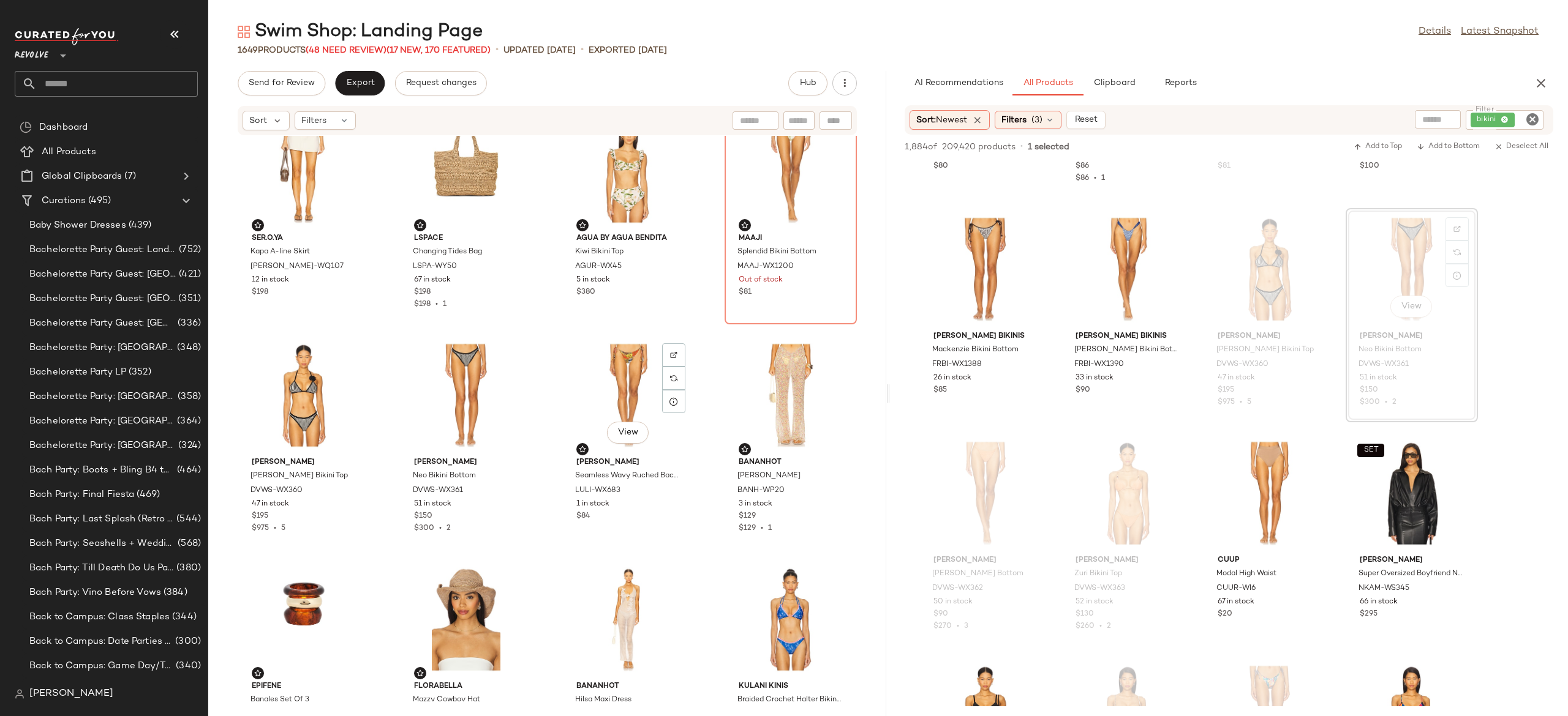
click at [619, 404] on div "View" at bounding box center [628, 396] width 123 height 114
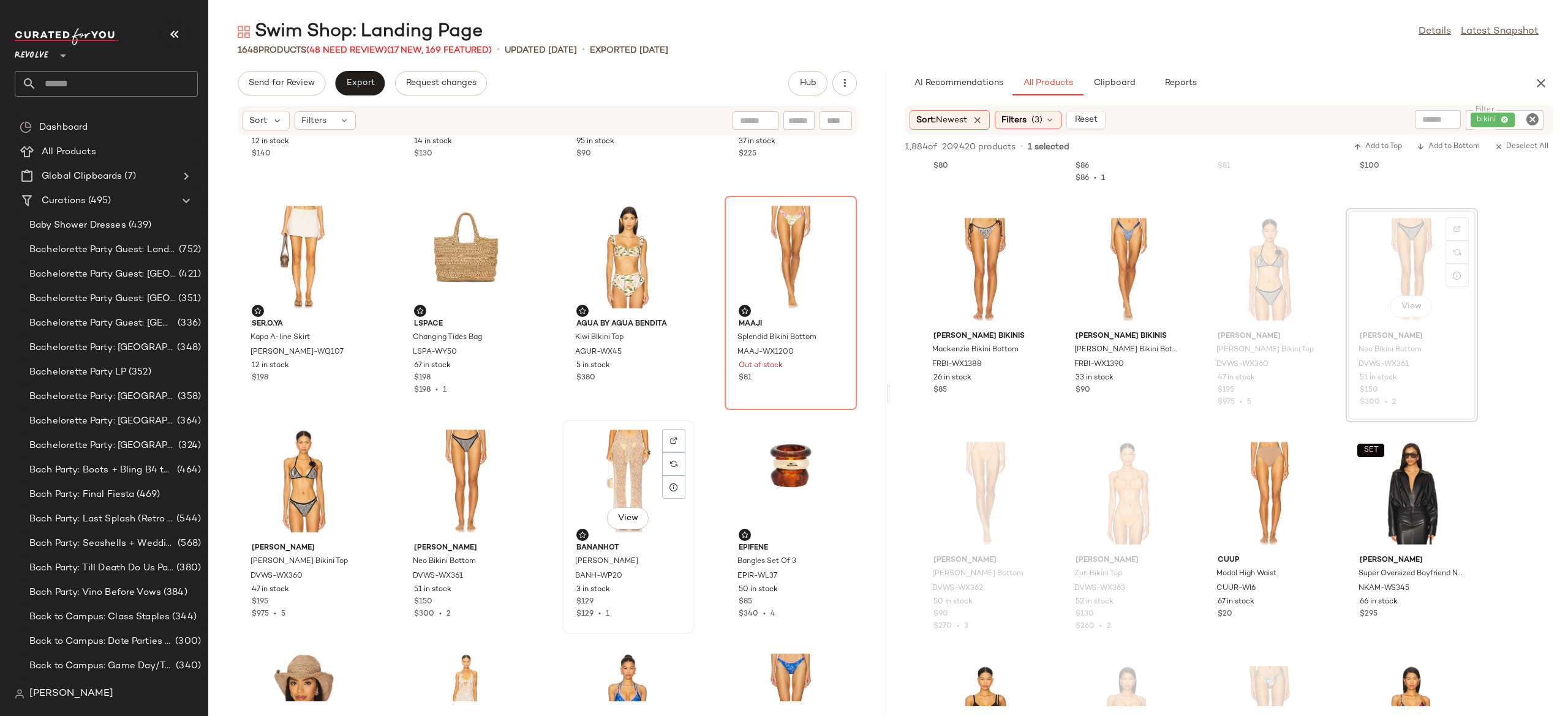
scroll to position [23678, 0]
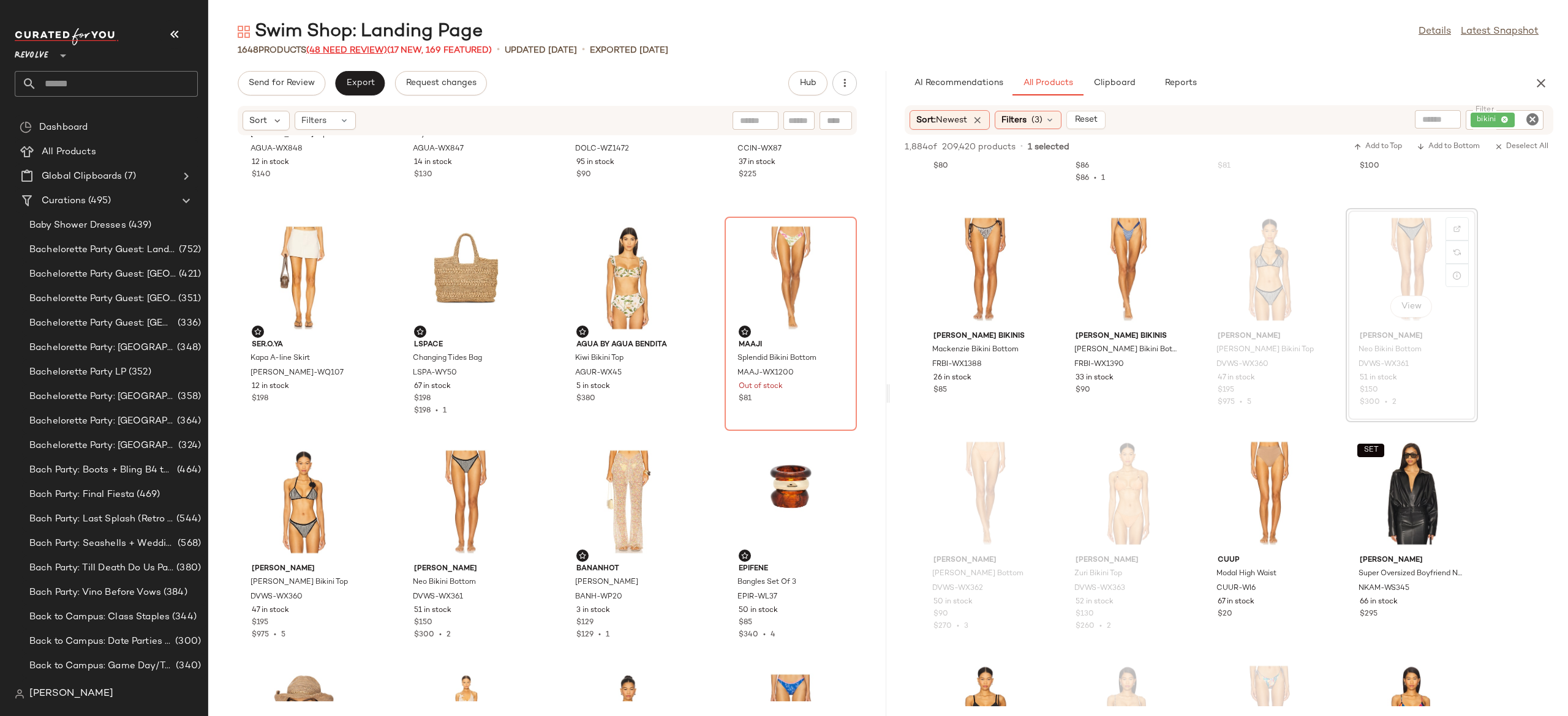
click at [377, 51] on span "(48 Need Review)" at bounding box center [346, 50] width 80 height 9
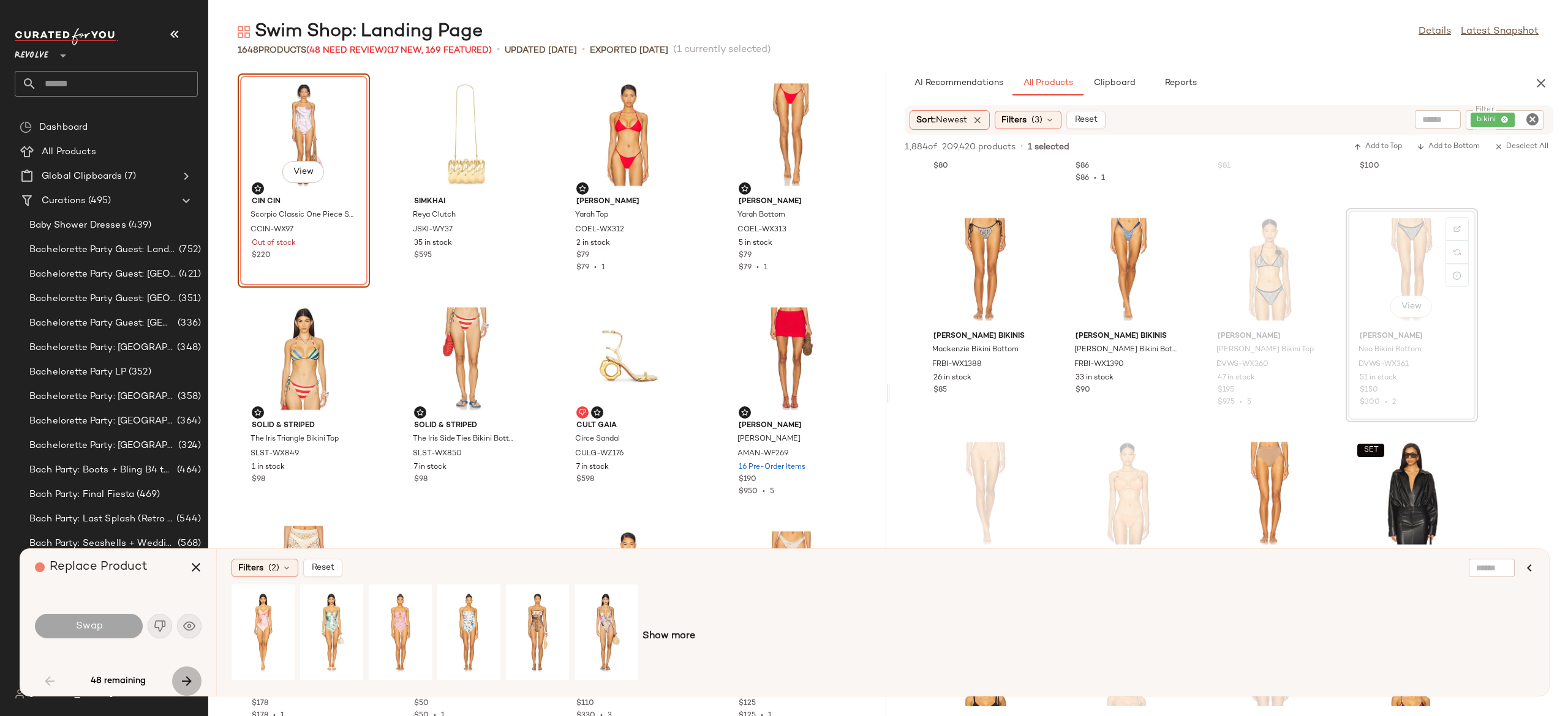
click at [183, 680] on icon "button" at bounding box center [186, 681] width 15 height 15
click at [183, 680] on div "48 remaining" at bounding box center [119, 682] width 167 height 29
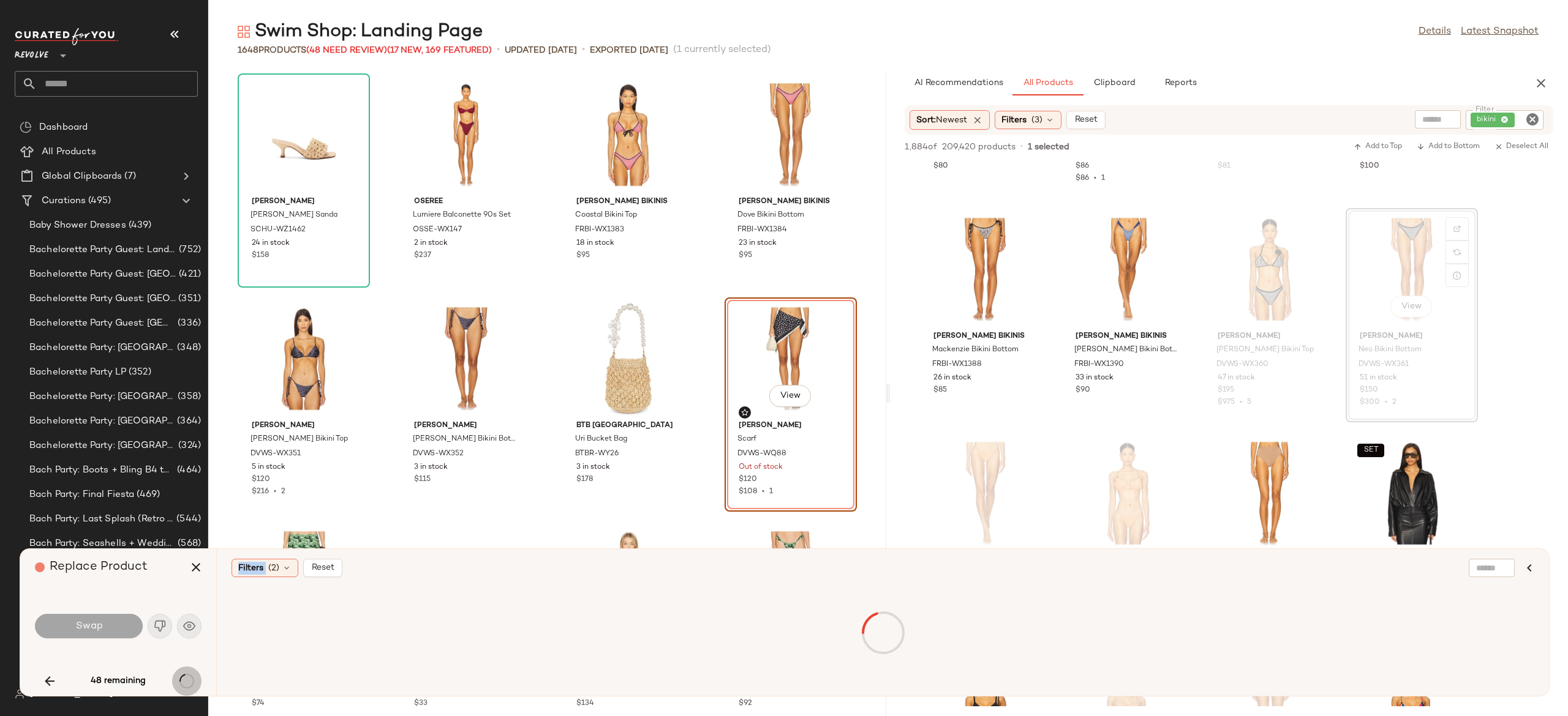
click at [183, 680] on div "48 remaining" at bounding box center [119, 682] width 167 height 29
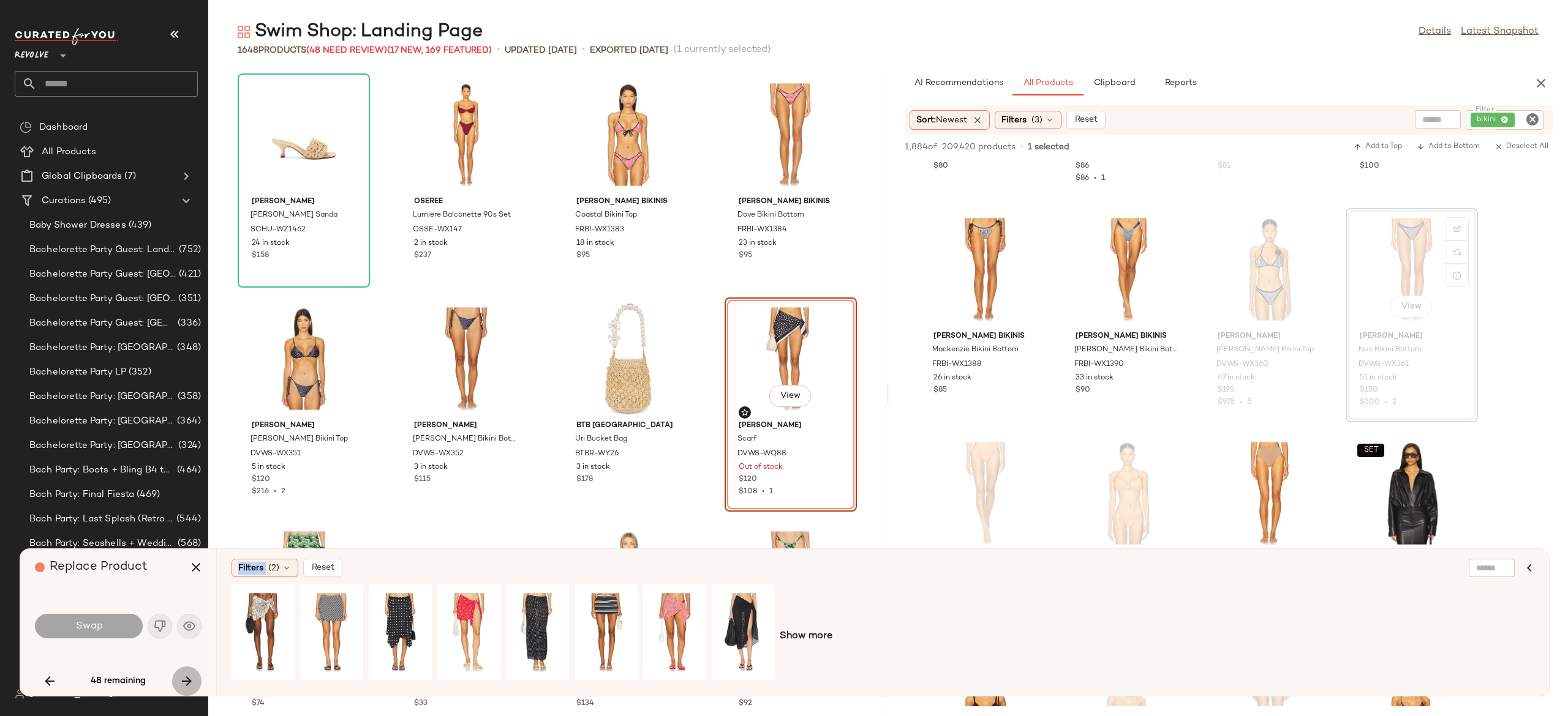
click at [183, 680] on icon "button" at bounding box center [186, 681] width 15 height 15
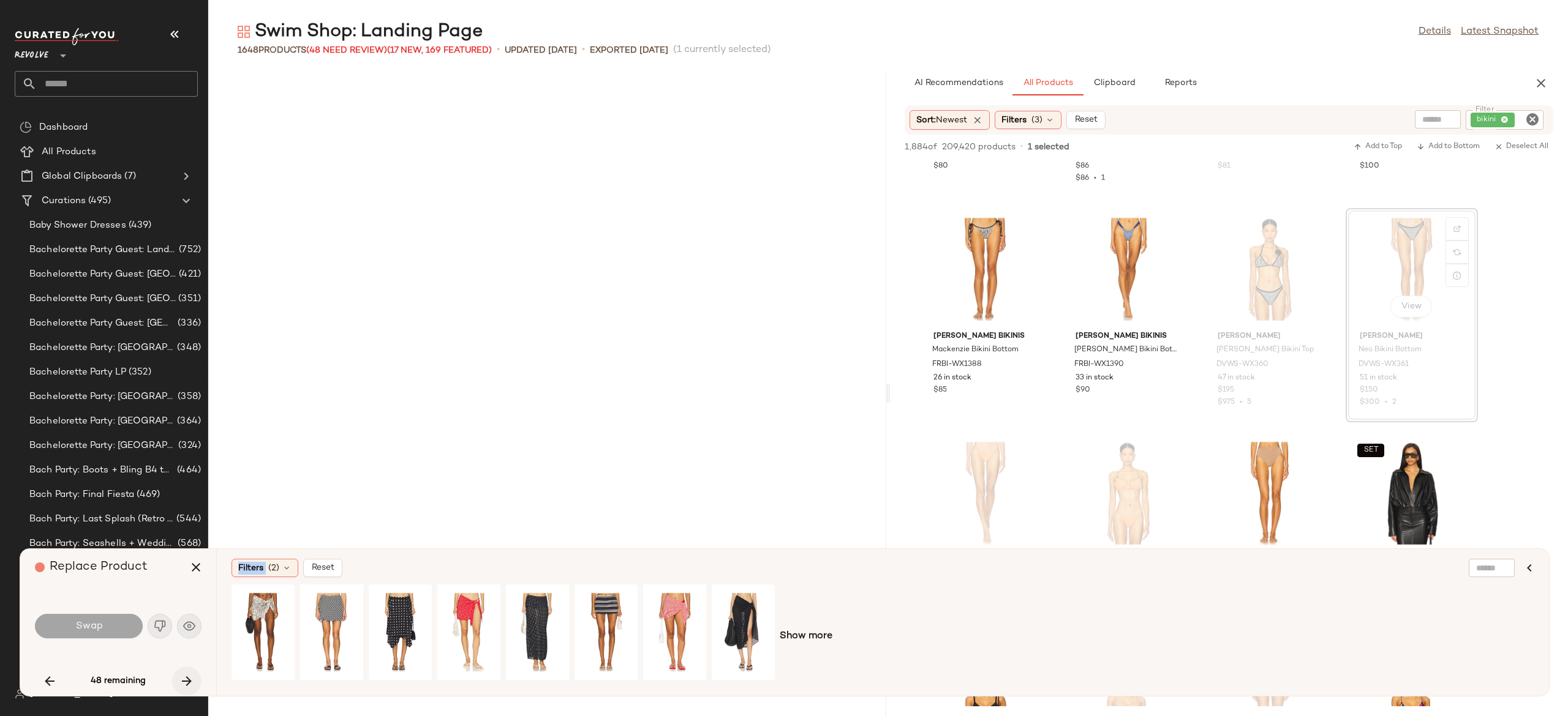
scroll to position [1568, 0]
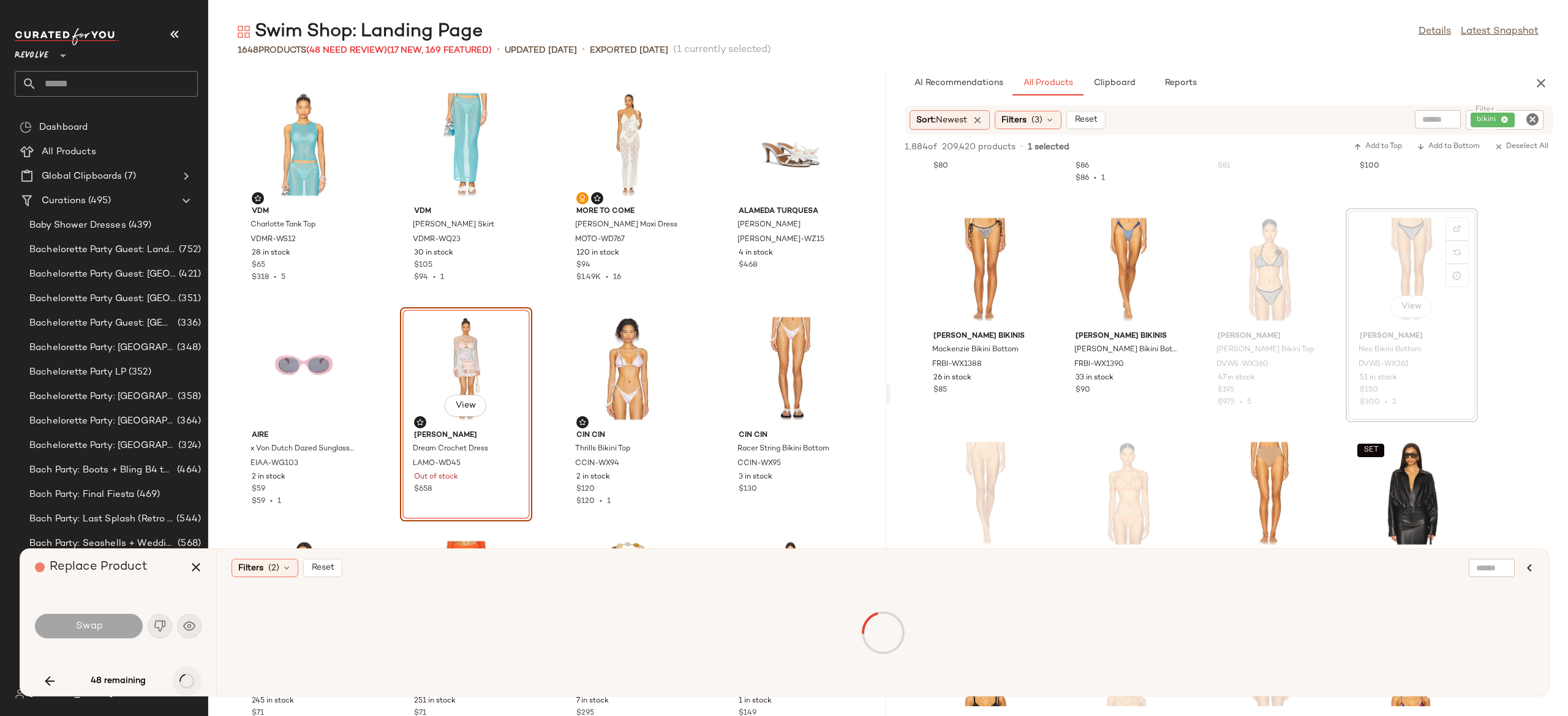
click at [183, 680] on div "48 remaining" at bounding box center [119, 682] width 167 height 29
click at [183, 680] on icon "button" at bounding box center [186, 681] width 15 height 15
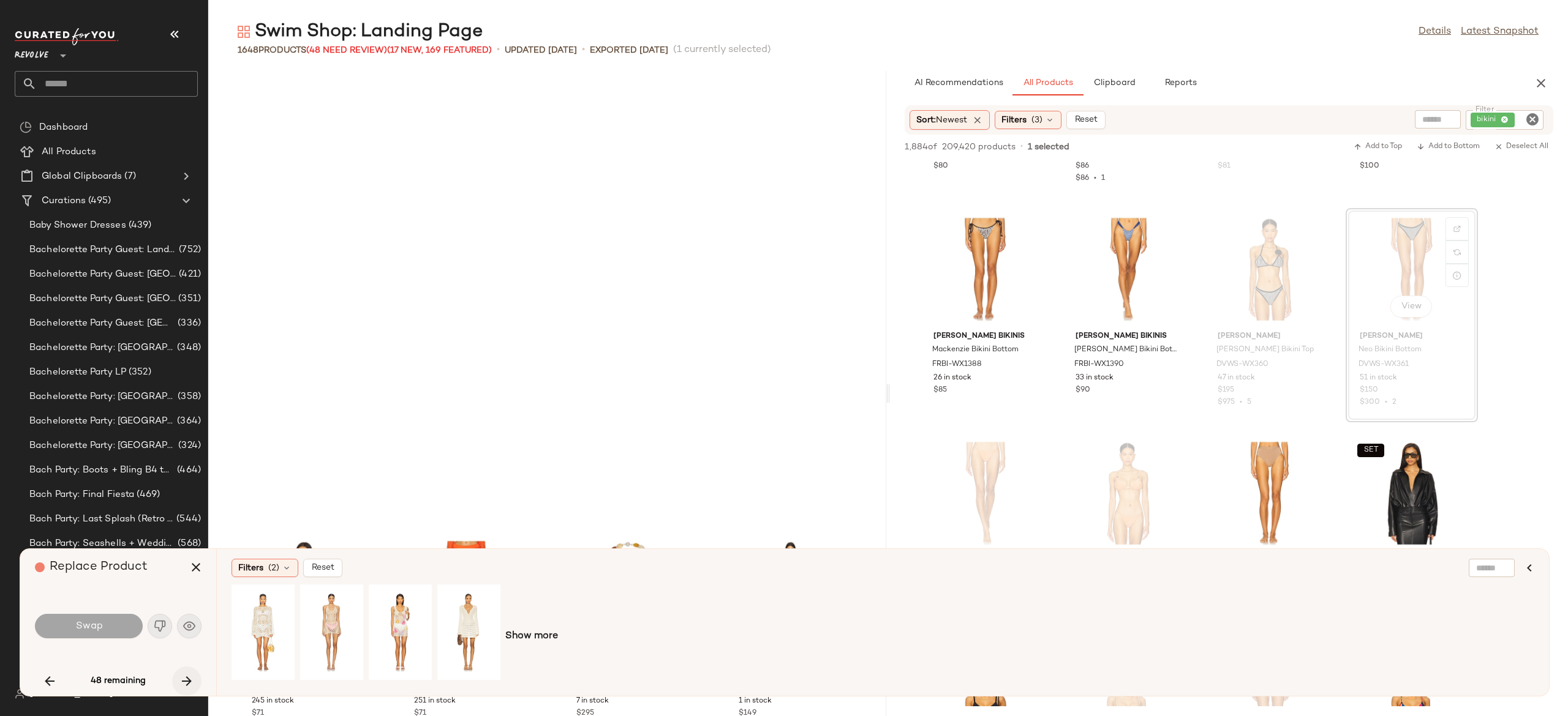
scroll to position [2016, 0]
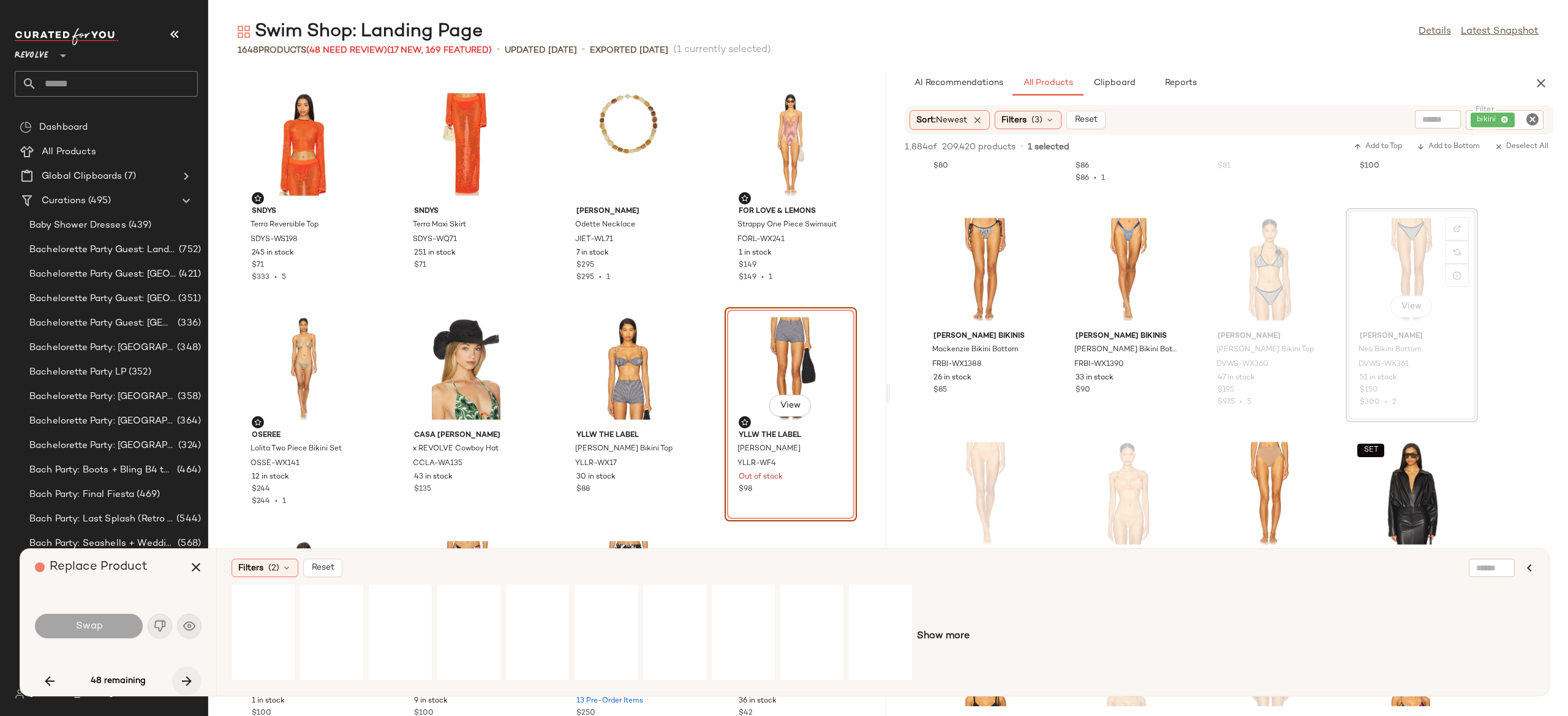
click at [183, 680] on div "48 remaining" at bounding box center [119, 682] width 167 height 29
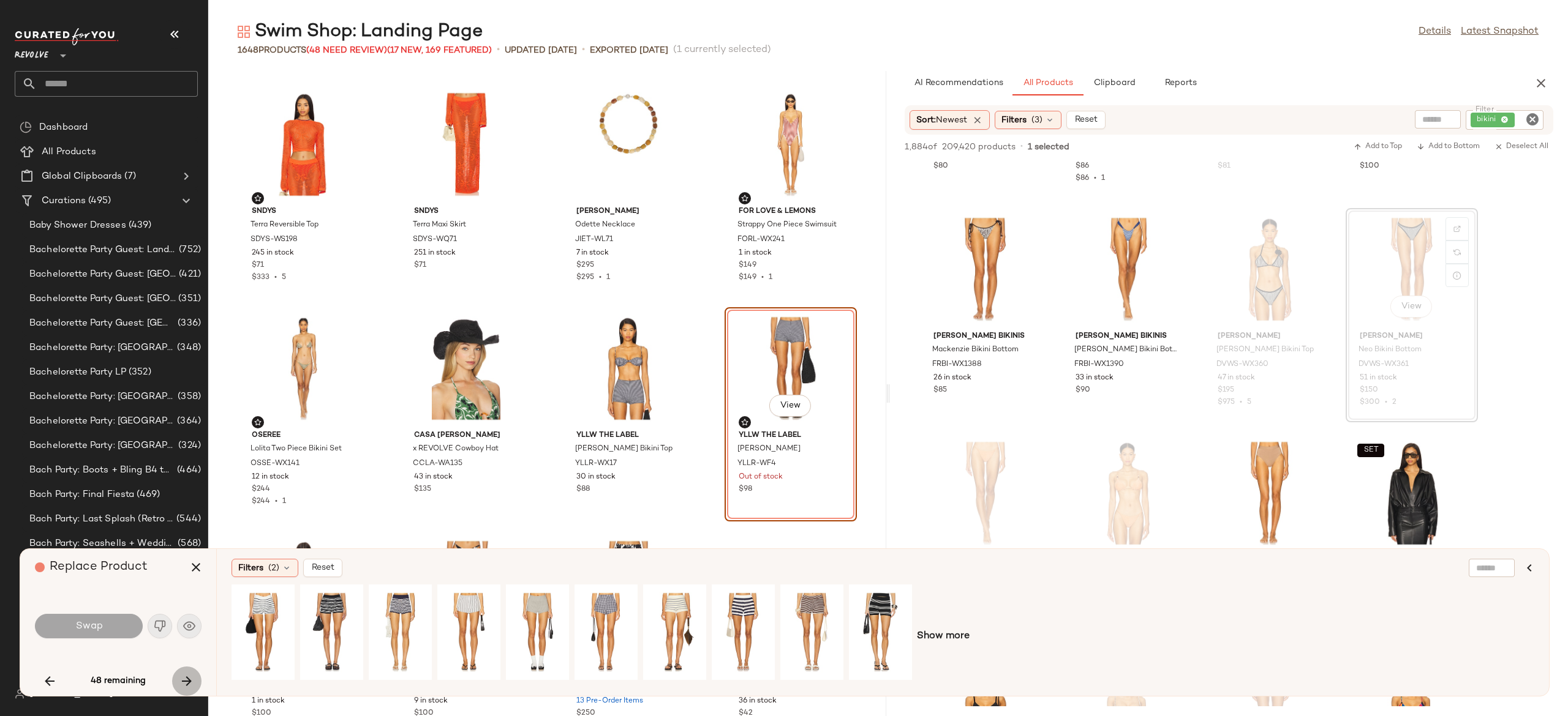
click at [183, 680] on icon "button" at bounding box center [186, 681] width 15 height 15
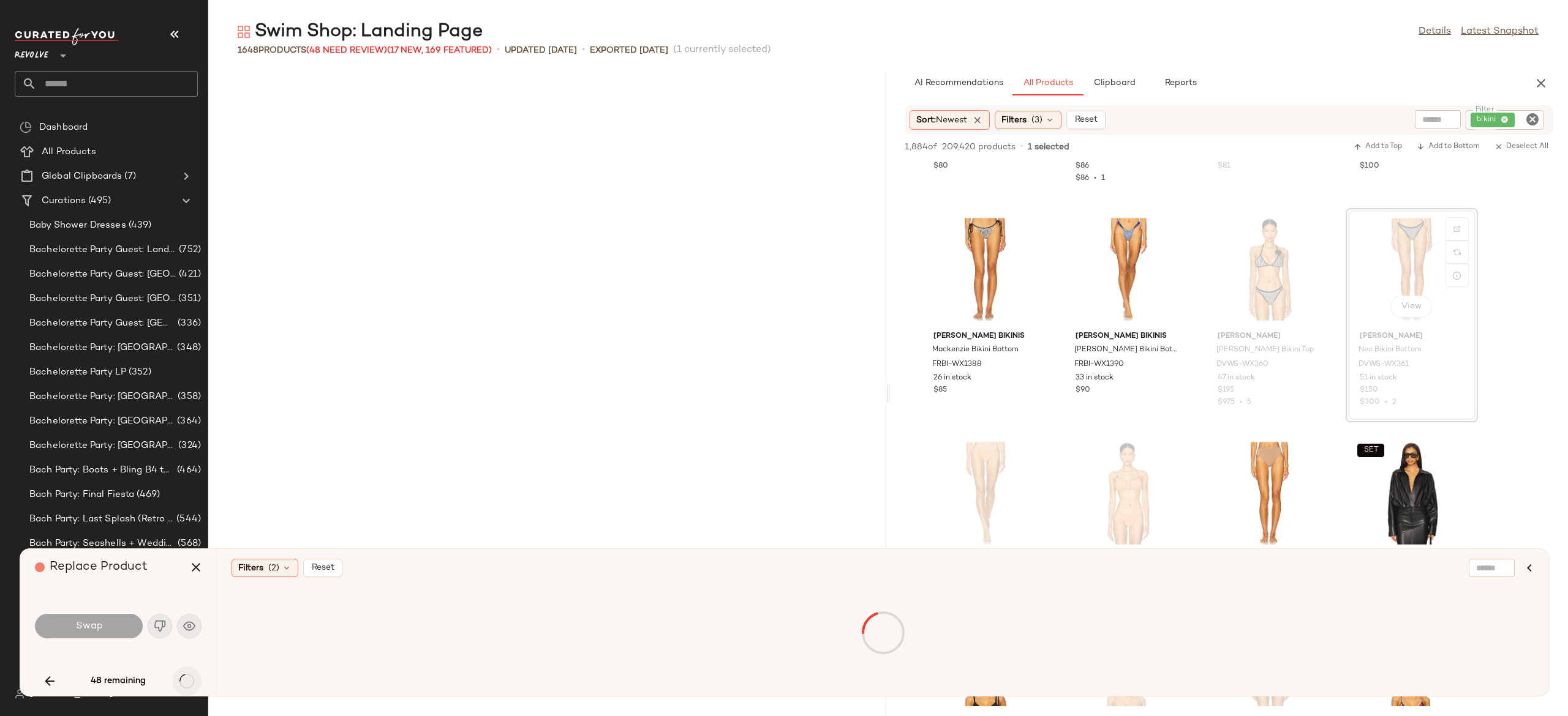
scroll to position [3361, 0]
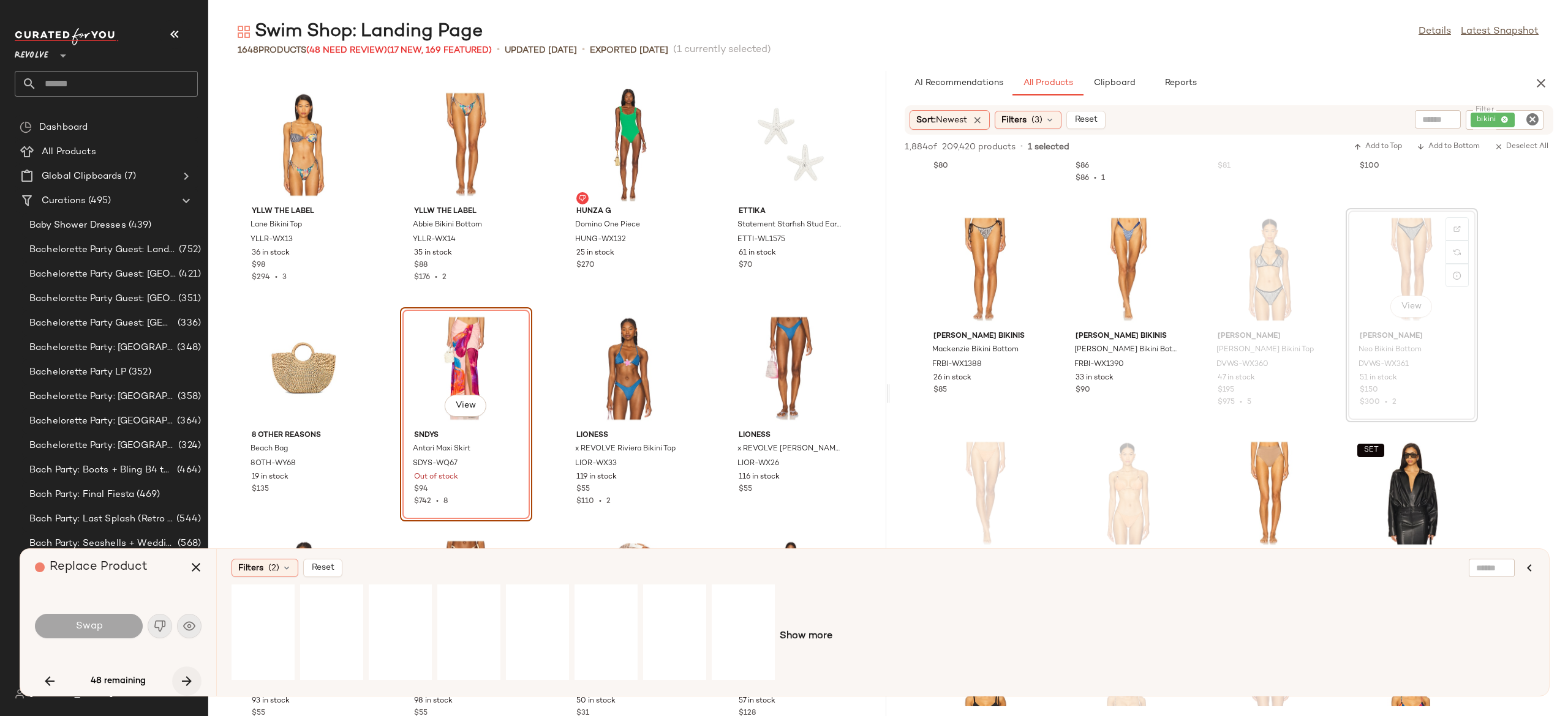
click at [183, 680] on div "48 remaining" at bounding box center [119, 682] width 167 height 29
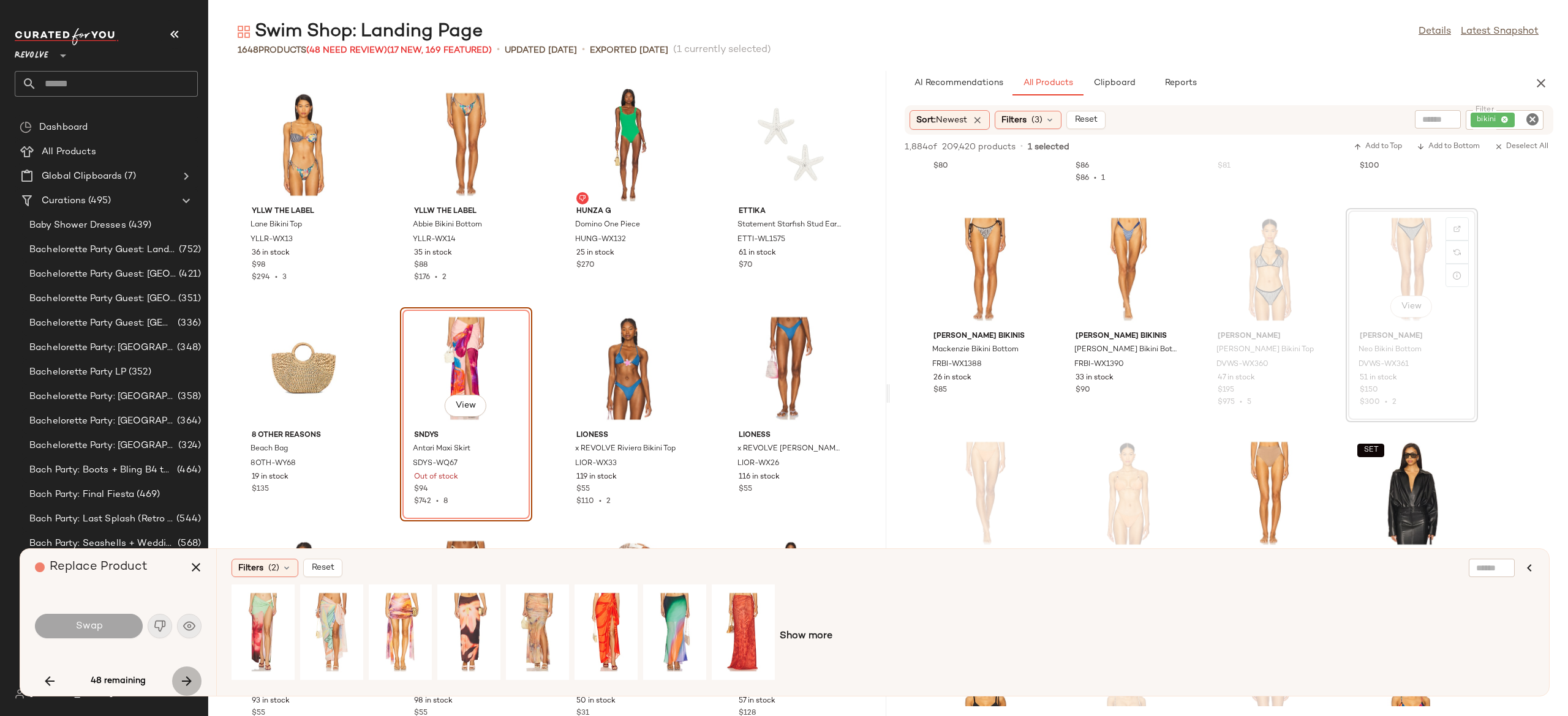
click at [183, 680] on icon "button" at bounding box center [186, 681] width 15 height 15
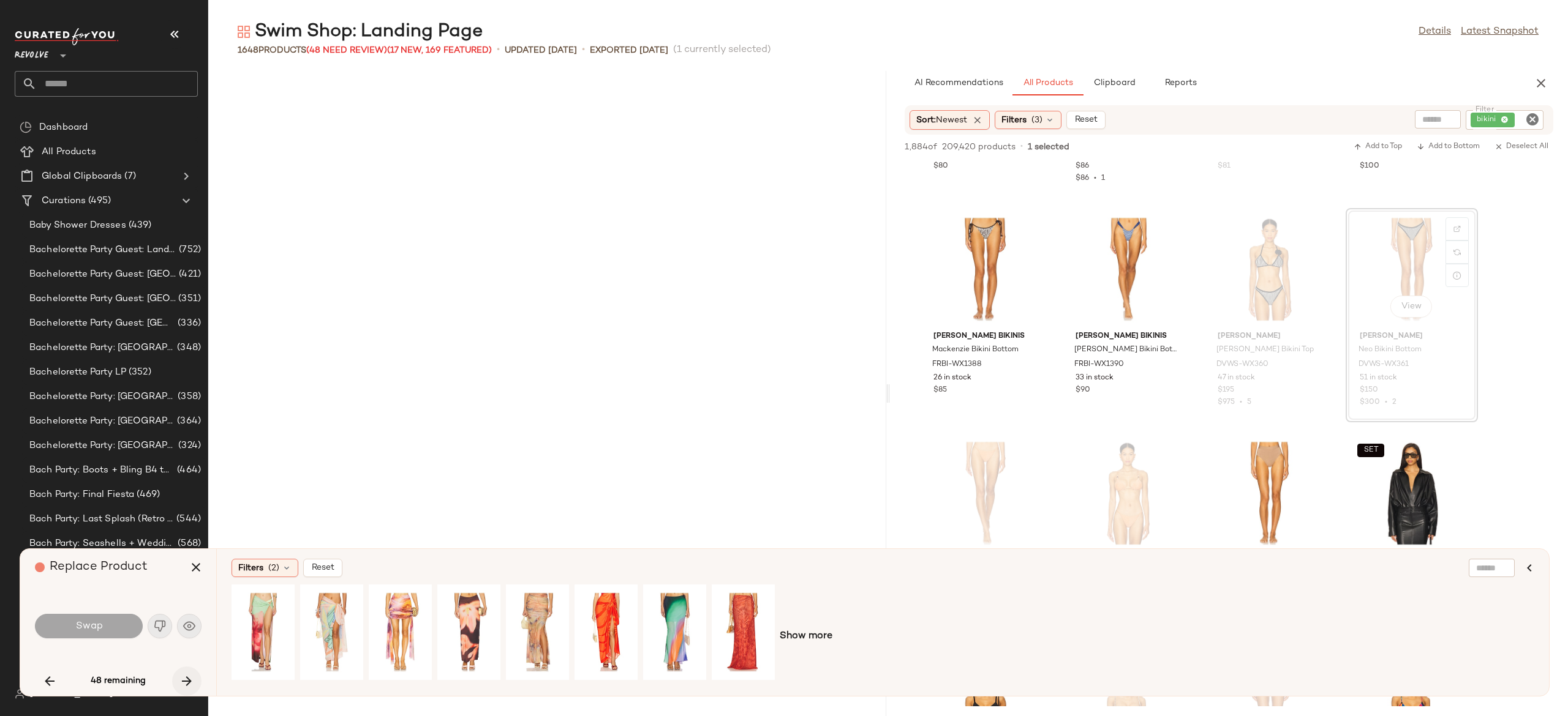
scroll to position [10081, 0]
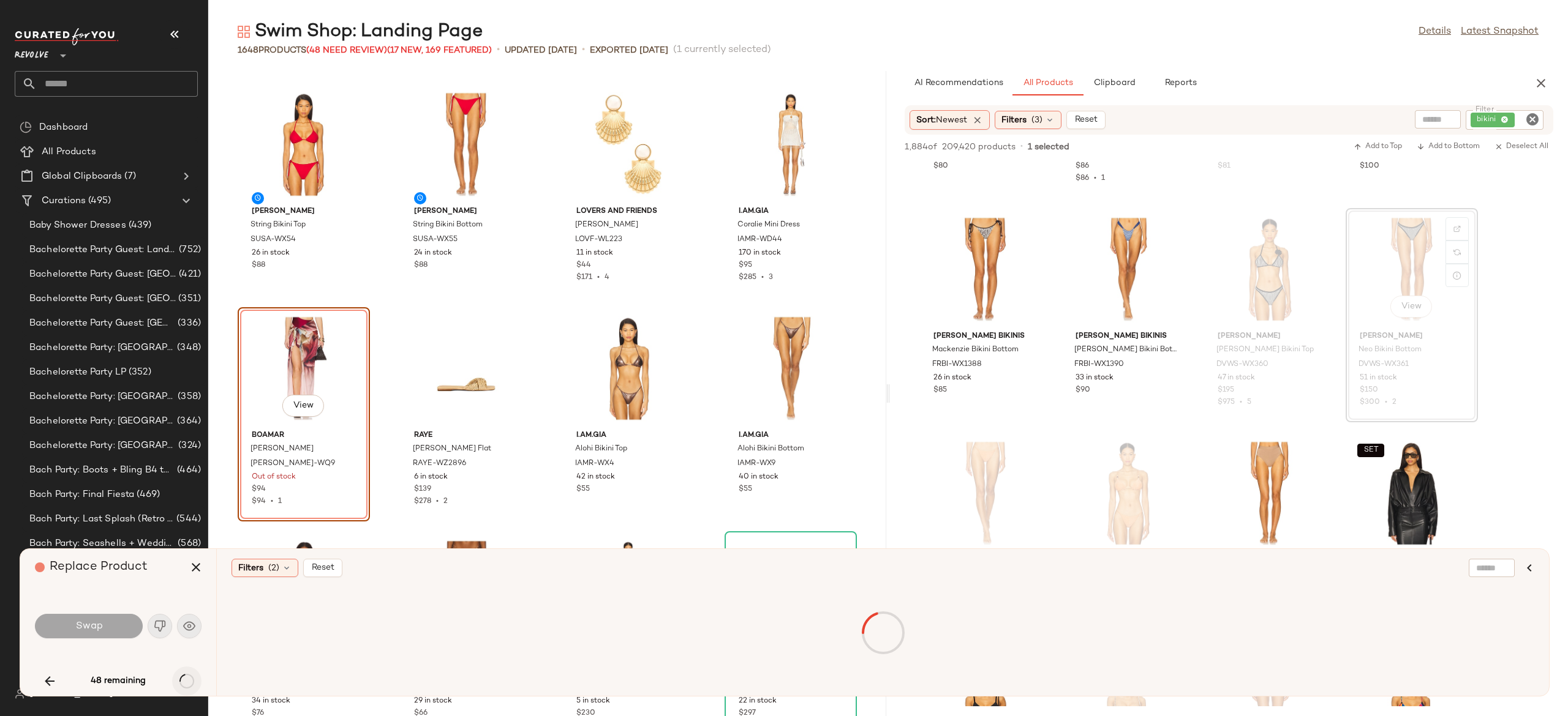
click at [183, 680] on div "48 remaining" at bounding box center [119, 682] width 167 height 29
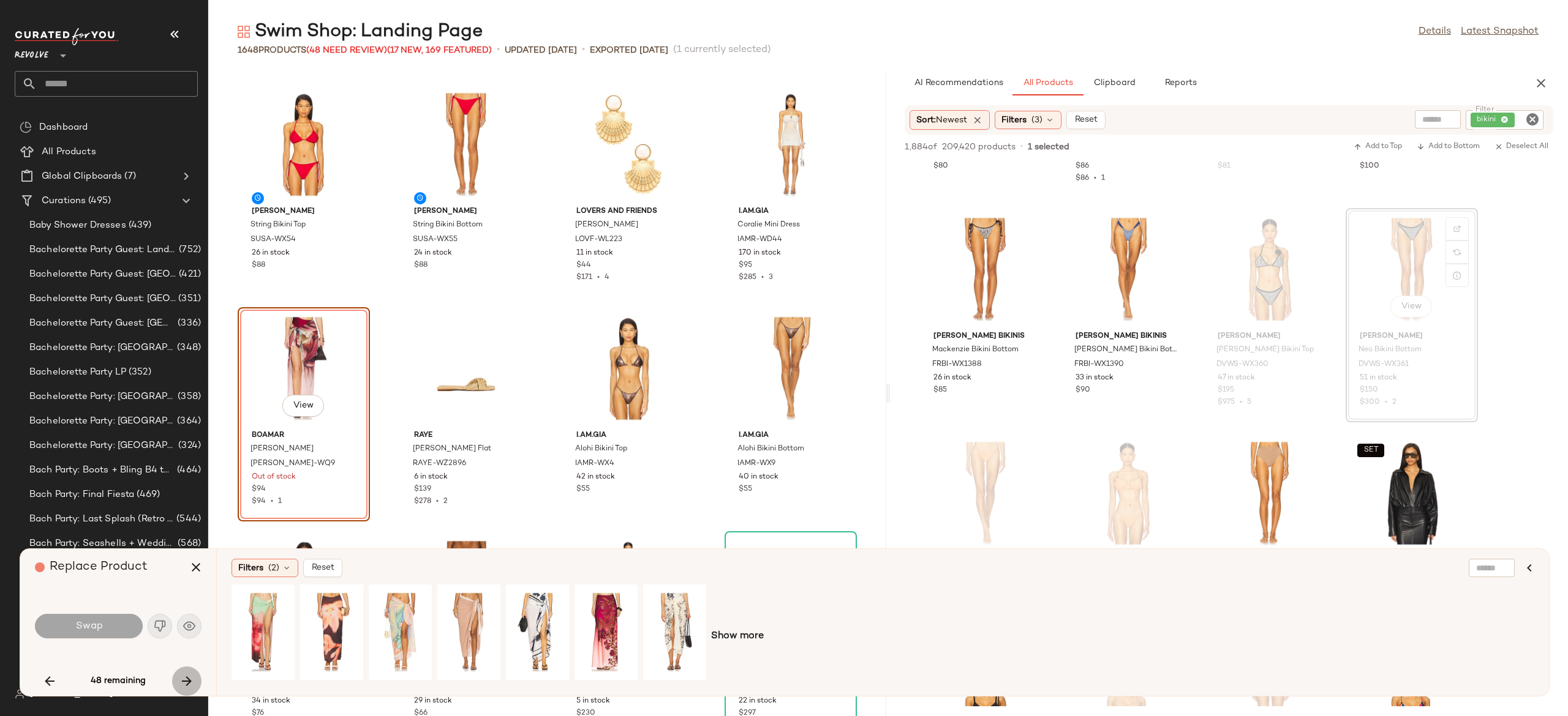
click at [183, 680] on icon "button" at bounding box center [186, 681] width 15 height 15
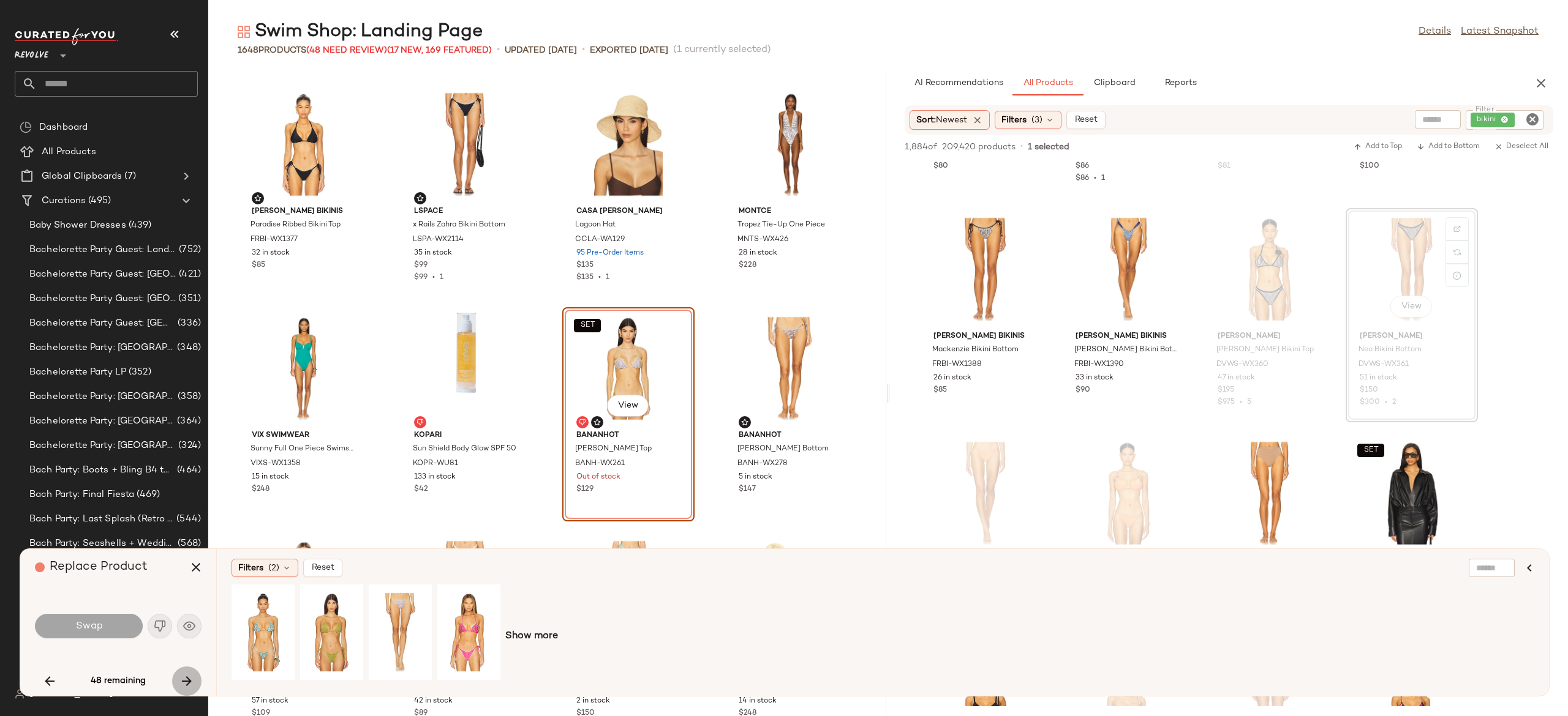
click at [183, 680] on icon "button" at bounding box center [186, 681] width 15 height 15
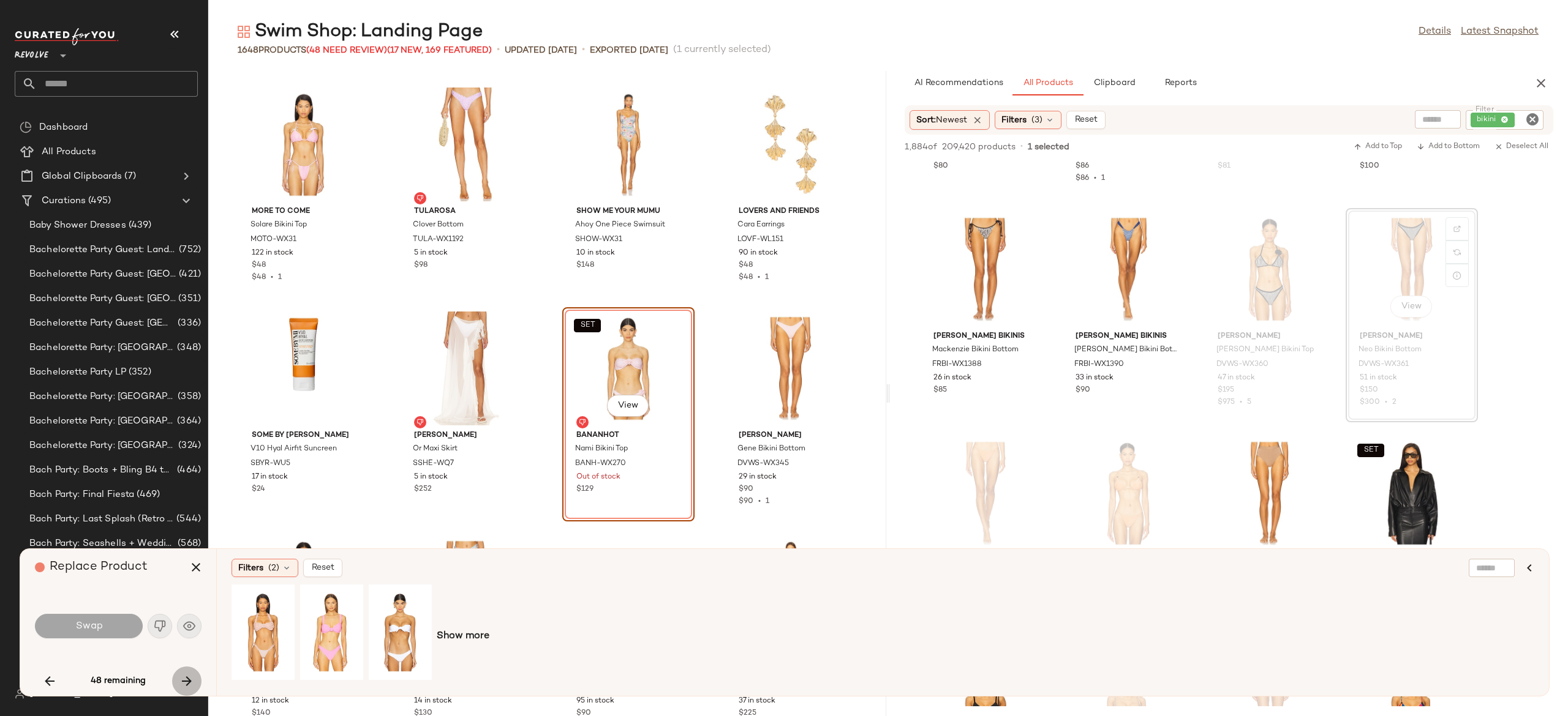
click at [183, 680] on icon "button" at bounding box center [186, 681] width 15 height 15
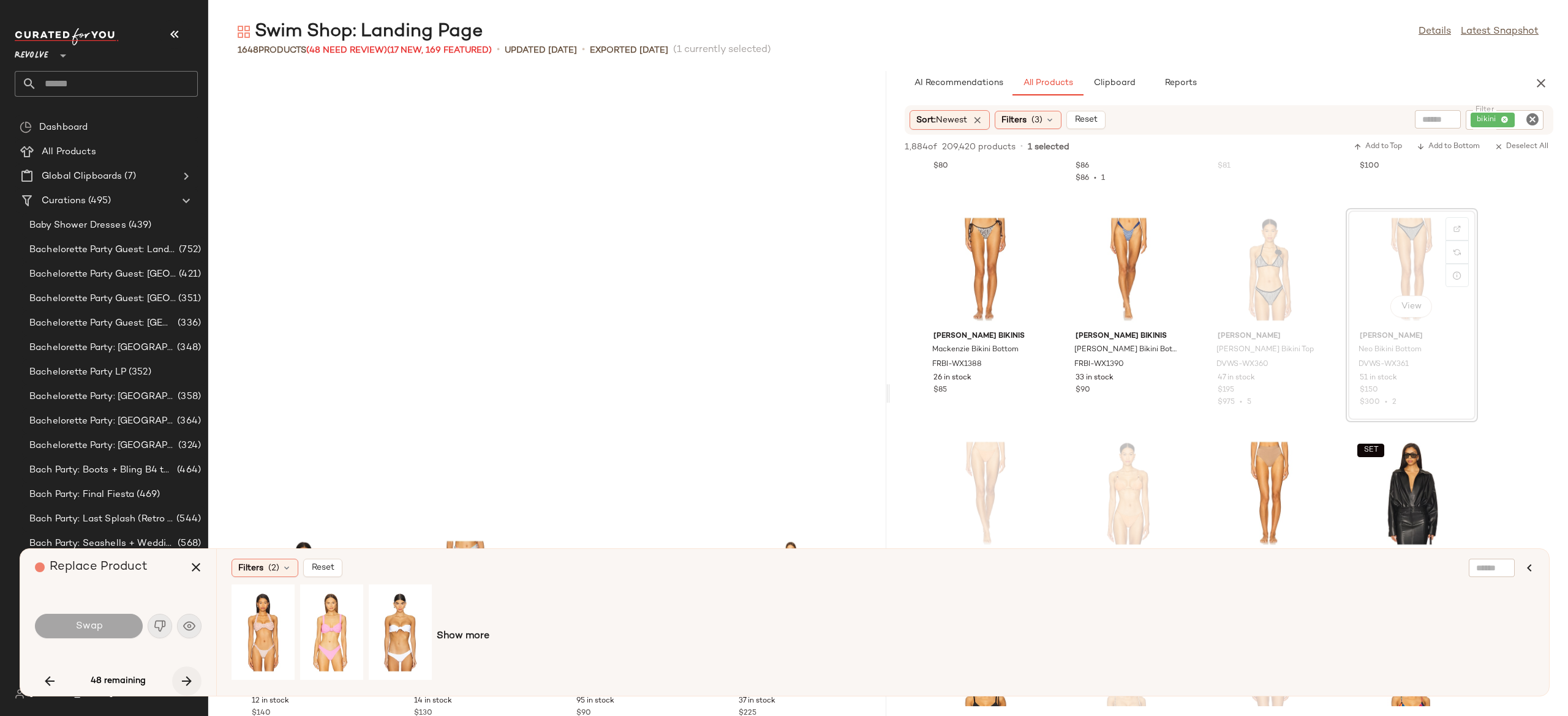
scroll to position [23523, 0]
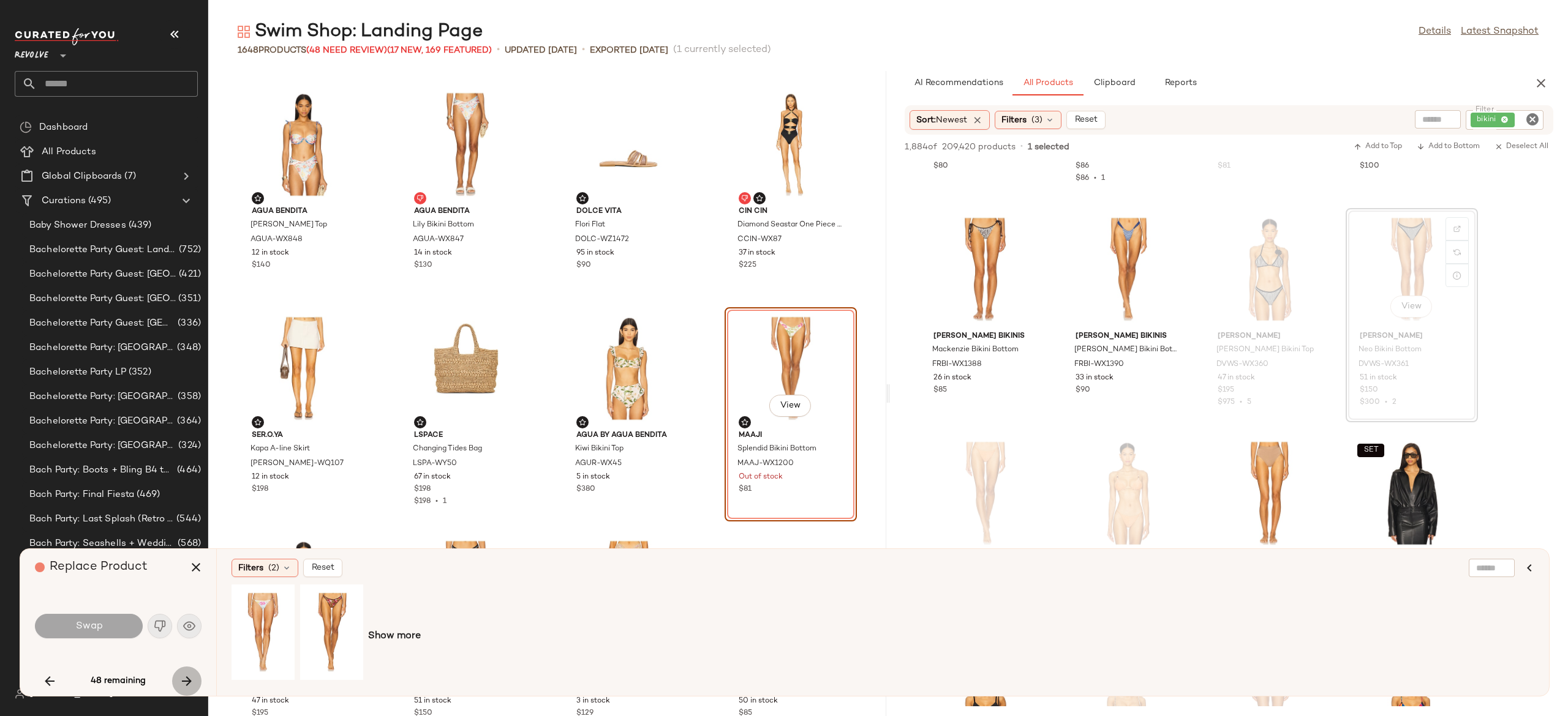
click at [183, 680] on icon "button" at bounding box center [186, 681] width 15 height 15
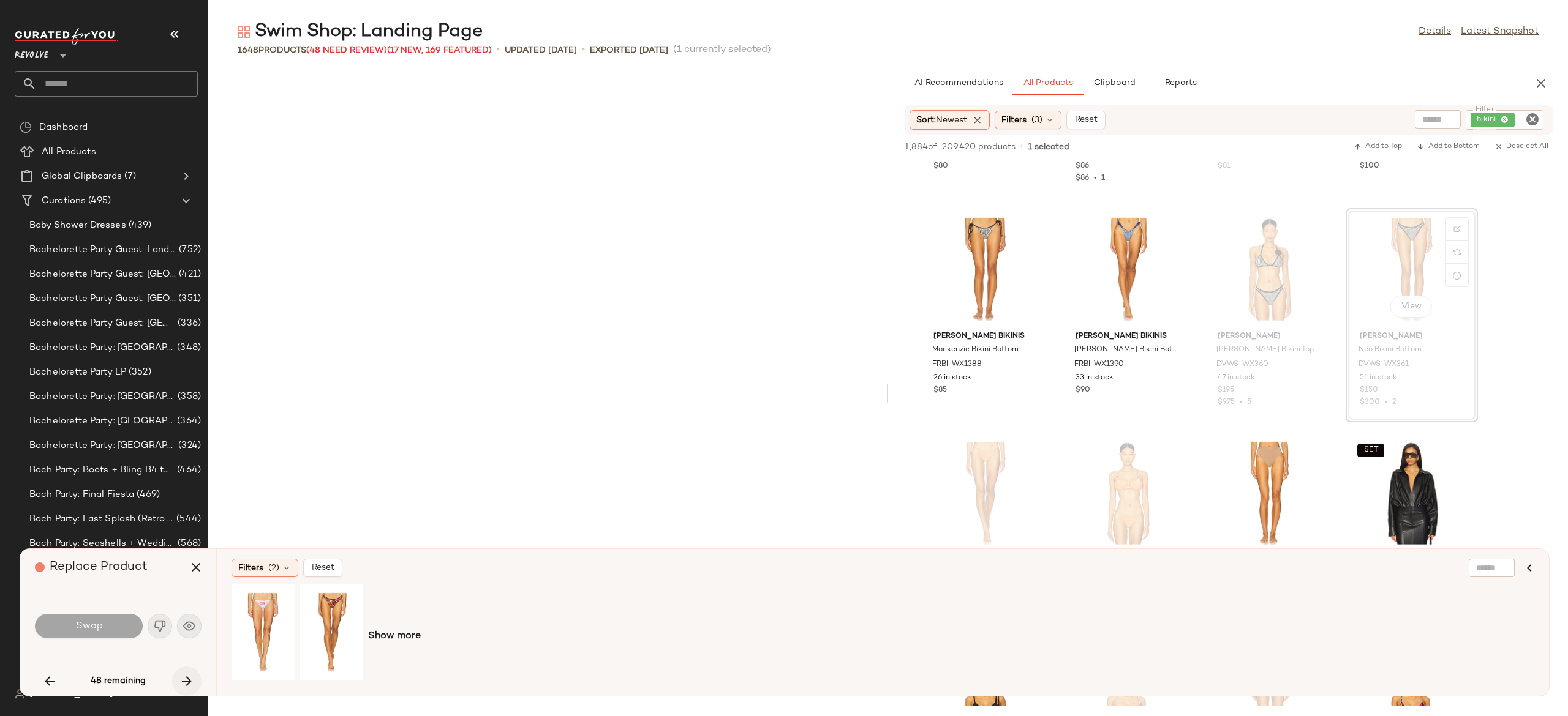
scroll to position [26211, 0]
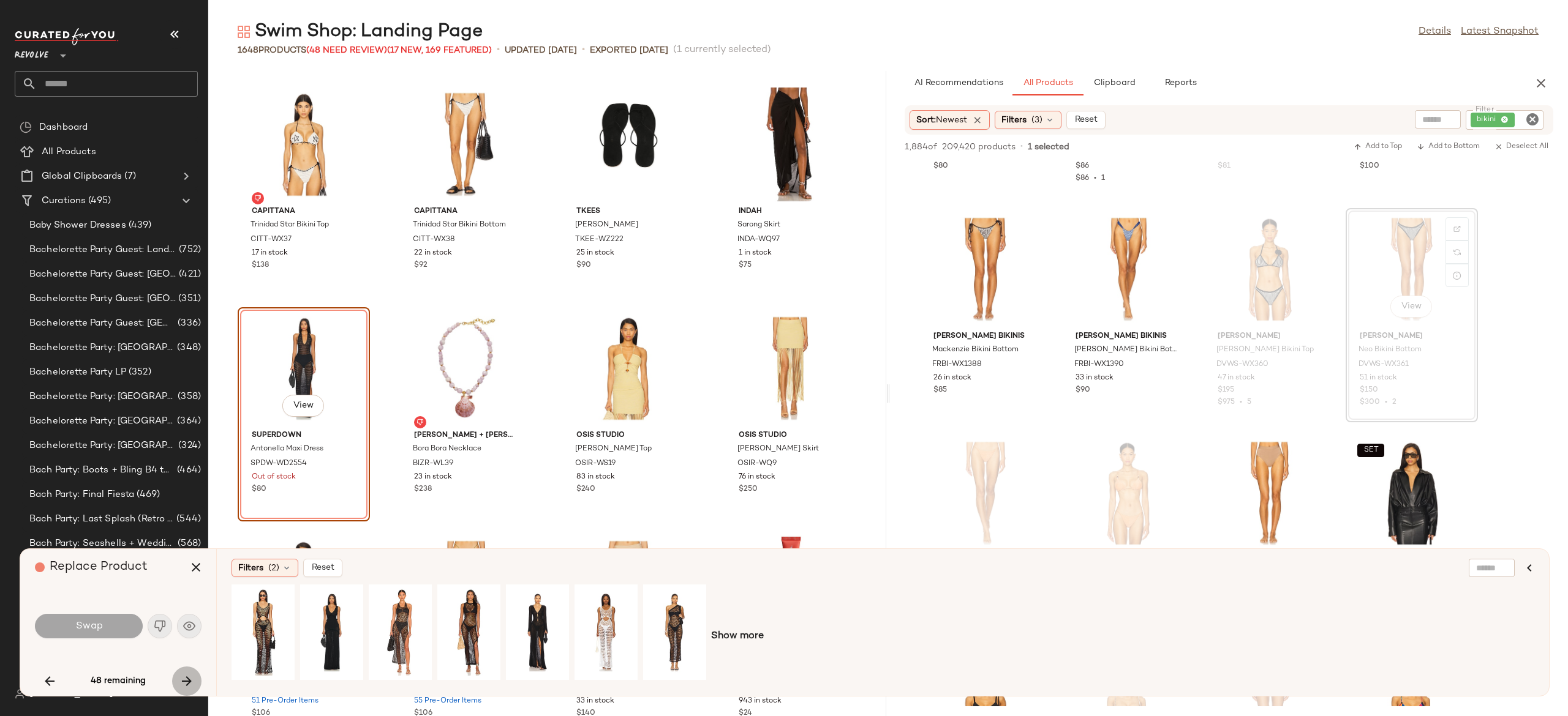
click at [183, 680] on icon "button" at bounding box center [186, 681] width 15 height 15
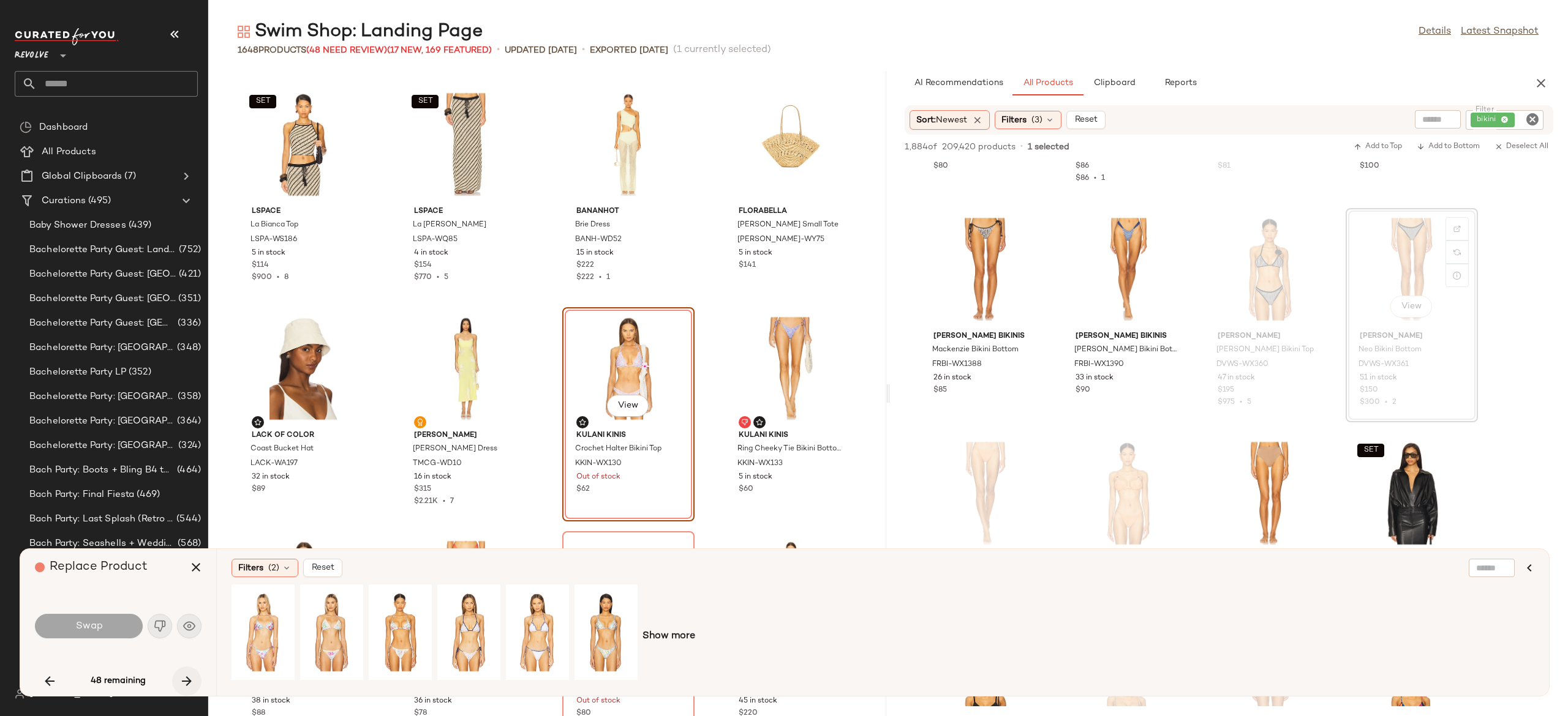
click at [187, 680] on icon "button" at bounding box center [186, 681] width 15 height 15
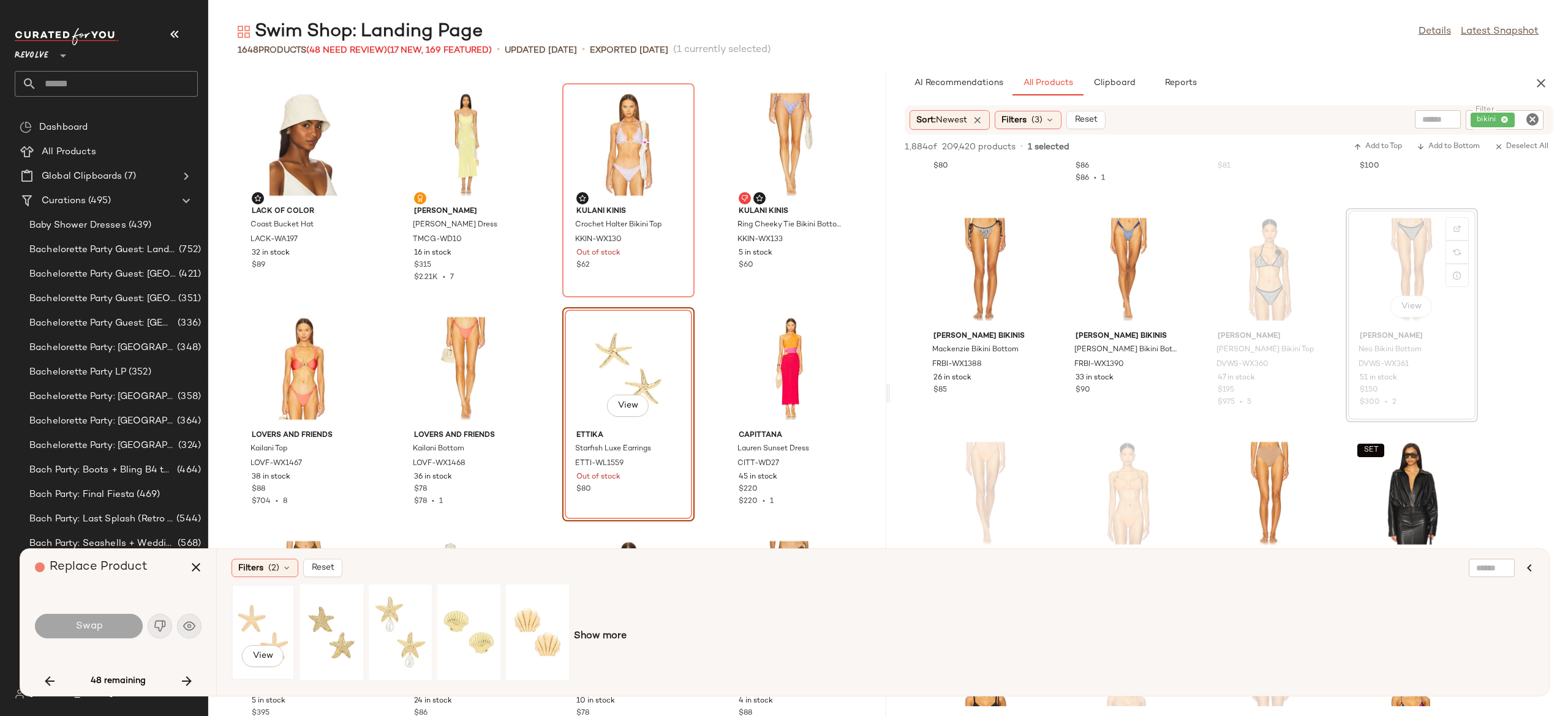
click at [267, 624] on div "View" at bounding box center [264, 632] width 55 height 87
click at [343, 599] on div "View" at bounding box center [332, 632] width 55 height 87
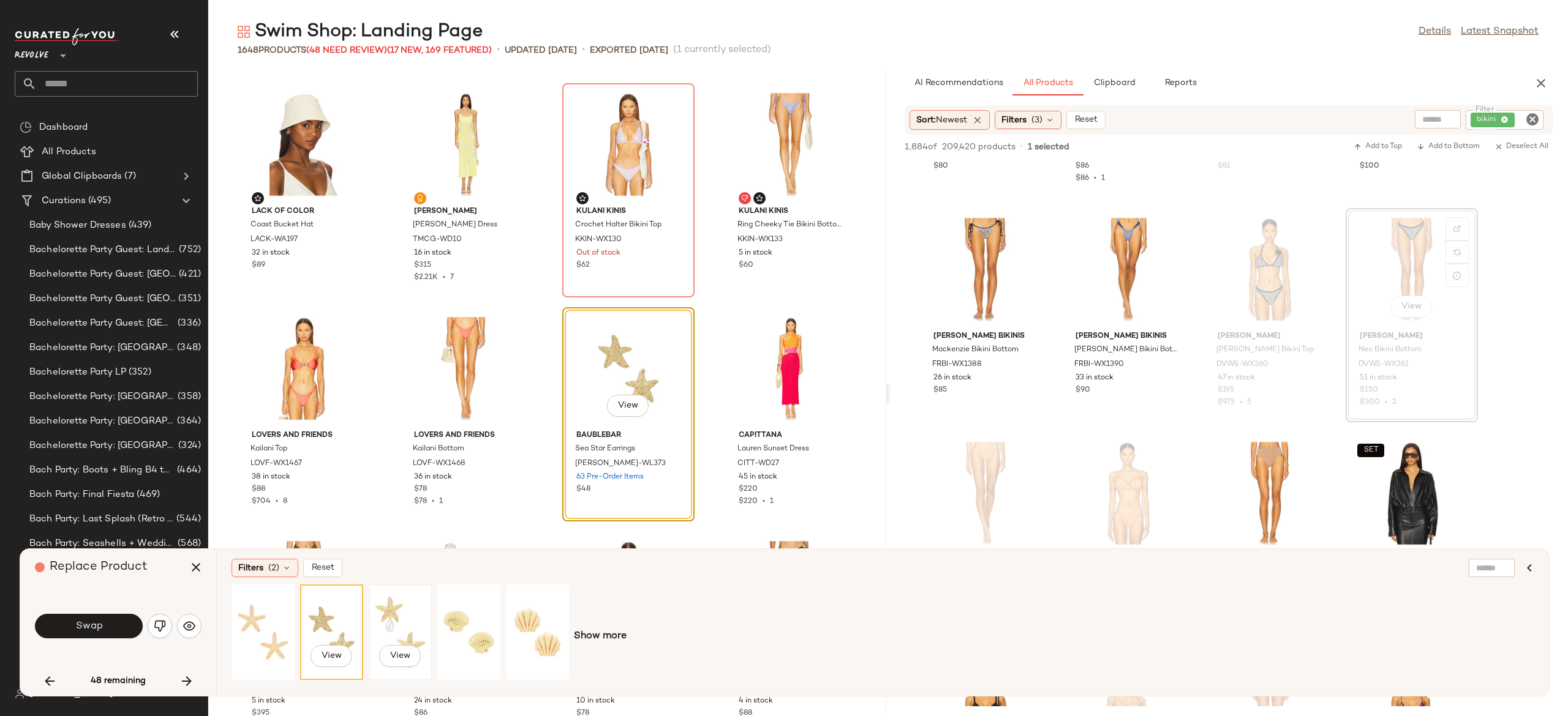
click at [401, 606] on div "View" at bounding box center [401, 632] width 55 height 87
click at [464, 621] on div "View" at bounding box center [469, 632] width 55 height 87
click at [530, 621] on div "View" at bounding box center [538, 632] width 55 height 87
click at [247, 626] on div "View" at bounding box center [264, 632] width 55 height 87
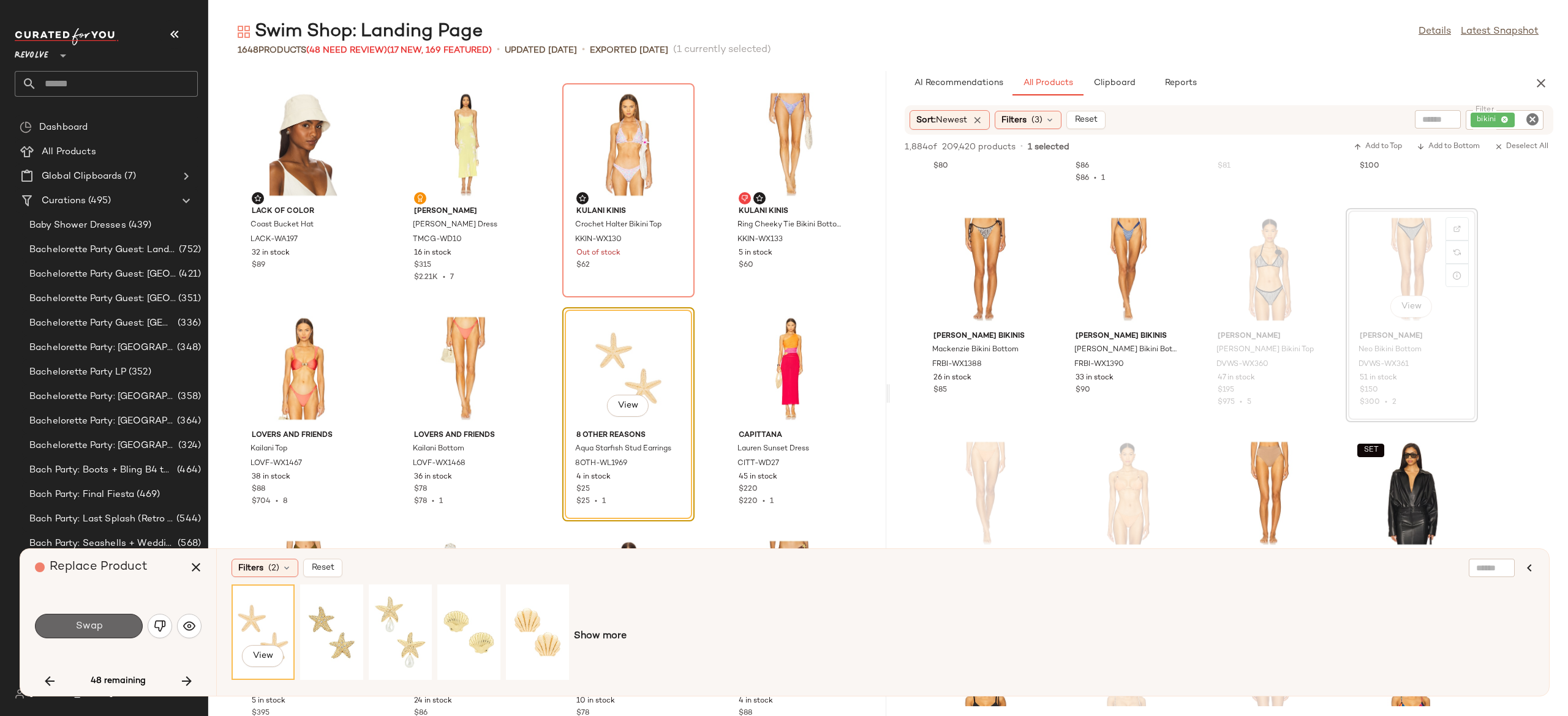
click at [114, 624] on button "Swap" at bounding box center [89, 626] width 108 height 24
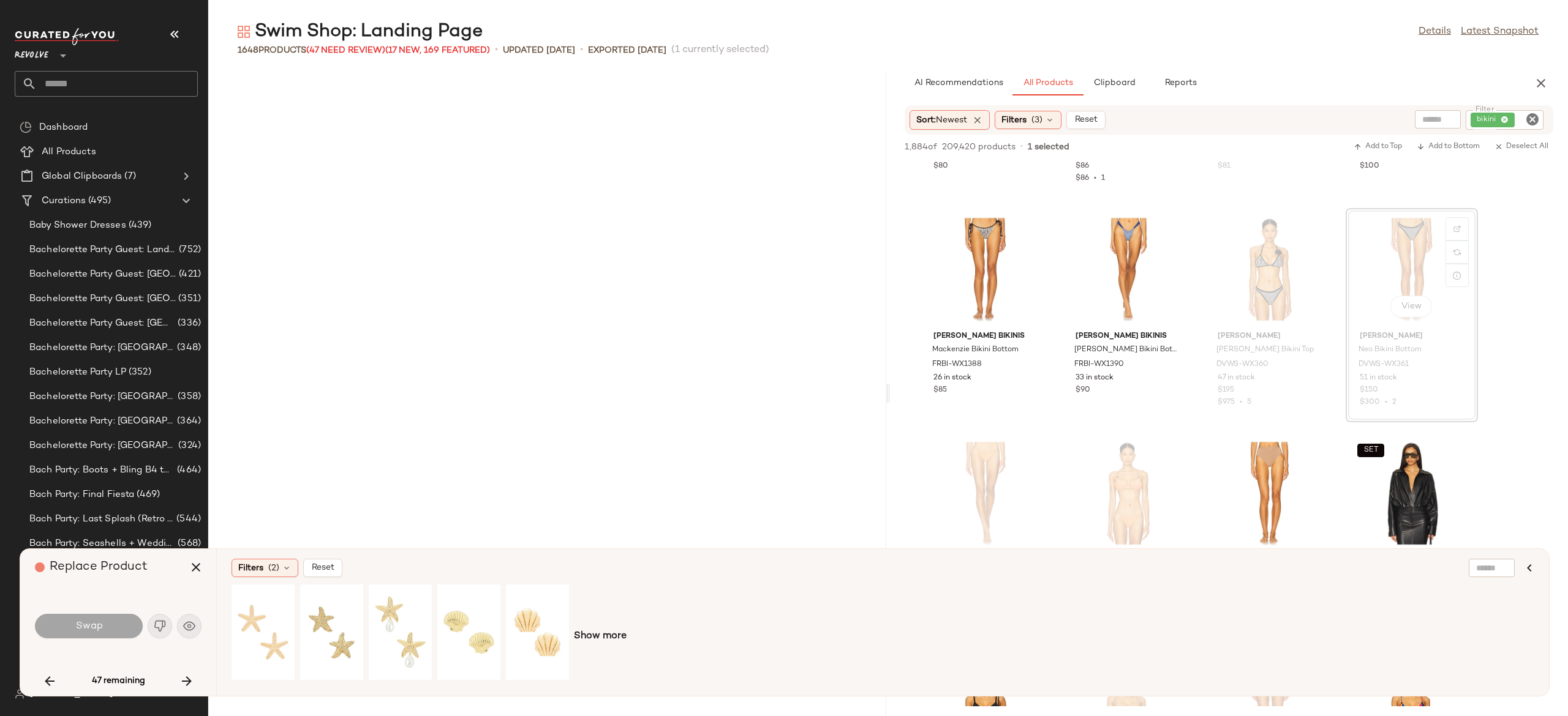
scroll to position [32483, 0]
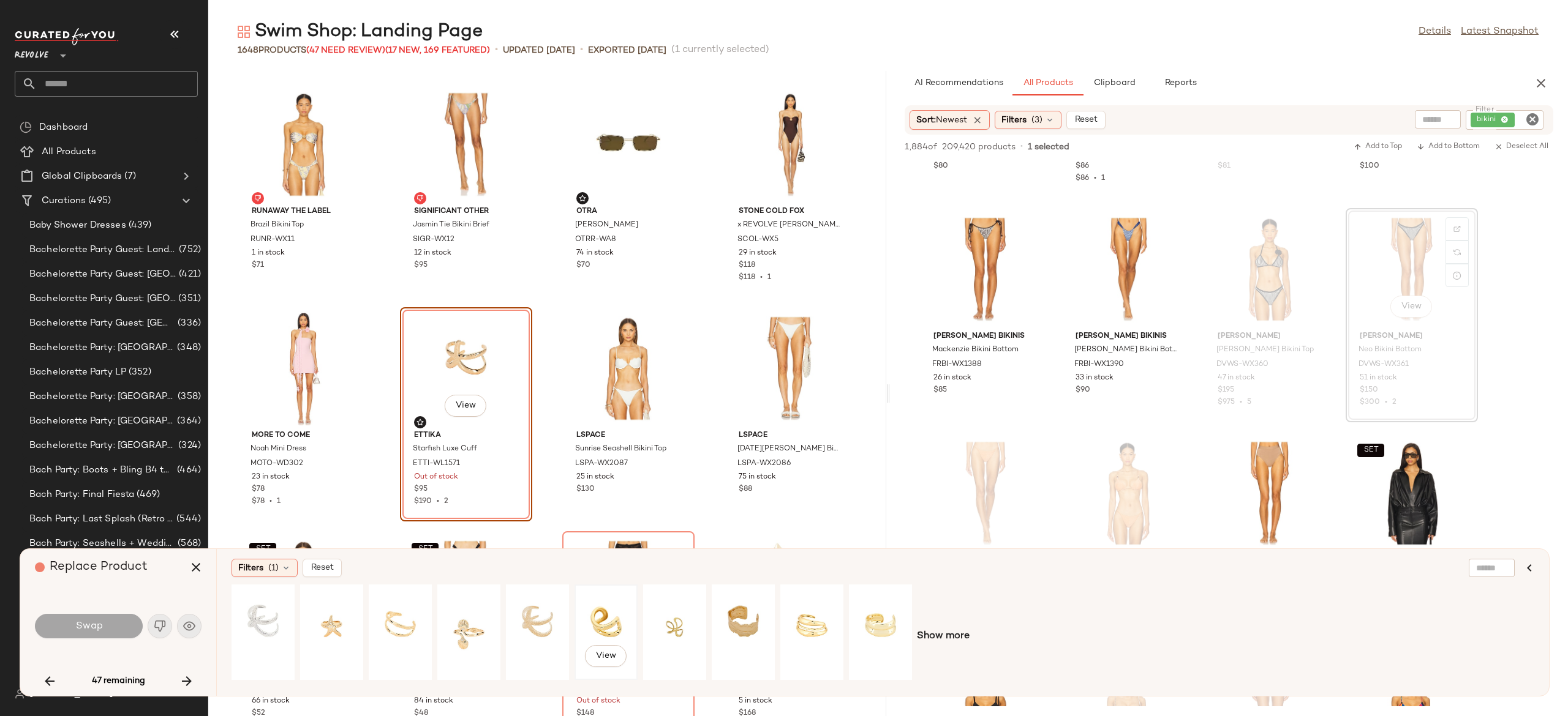
click at [610, 621] on div "View" at bounding box center [607, 632] width 55 height 87
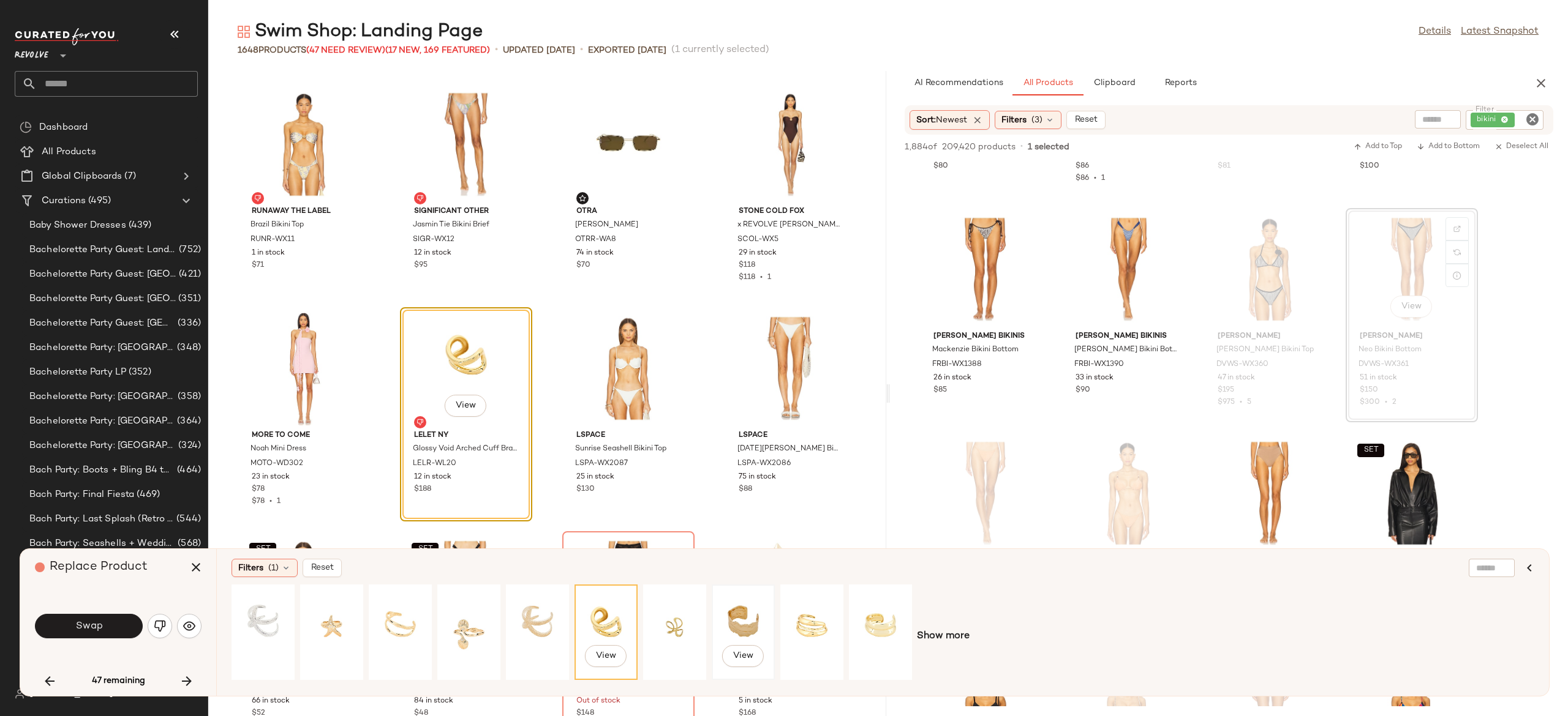
click at [753, 599] on div "View" at bounding box center [744, 632] width 55 height 87
click at [805, 623] on div "View" at bounding box center [812, 632] width 55 height 87
click at [121, 623] on button "Swap" at bounding box center [89, 626] width 108 height 24
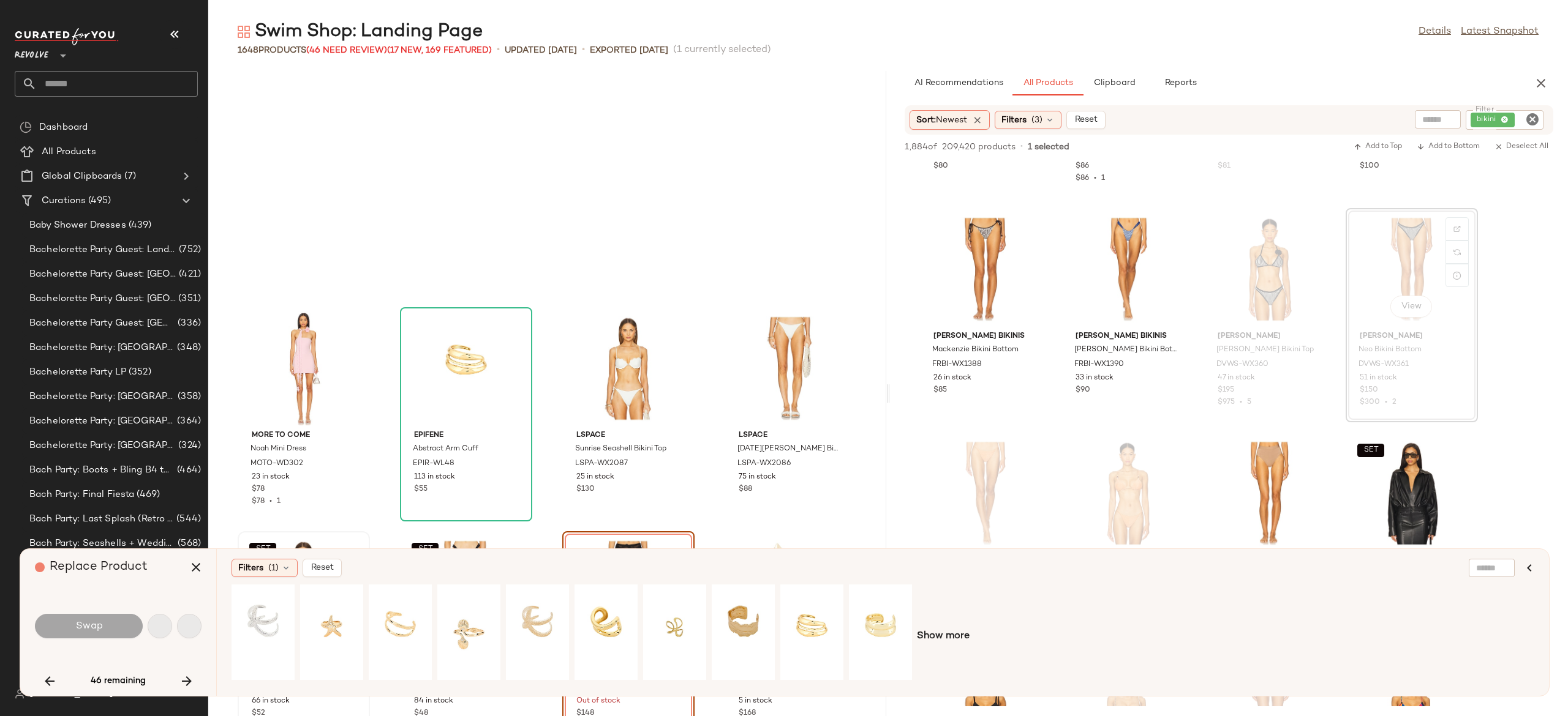
scroll to position [32708, 0]
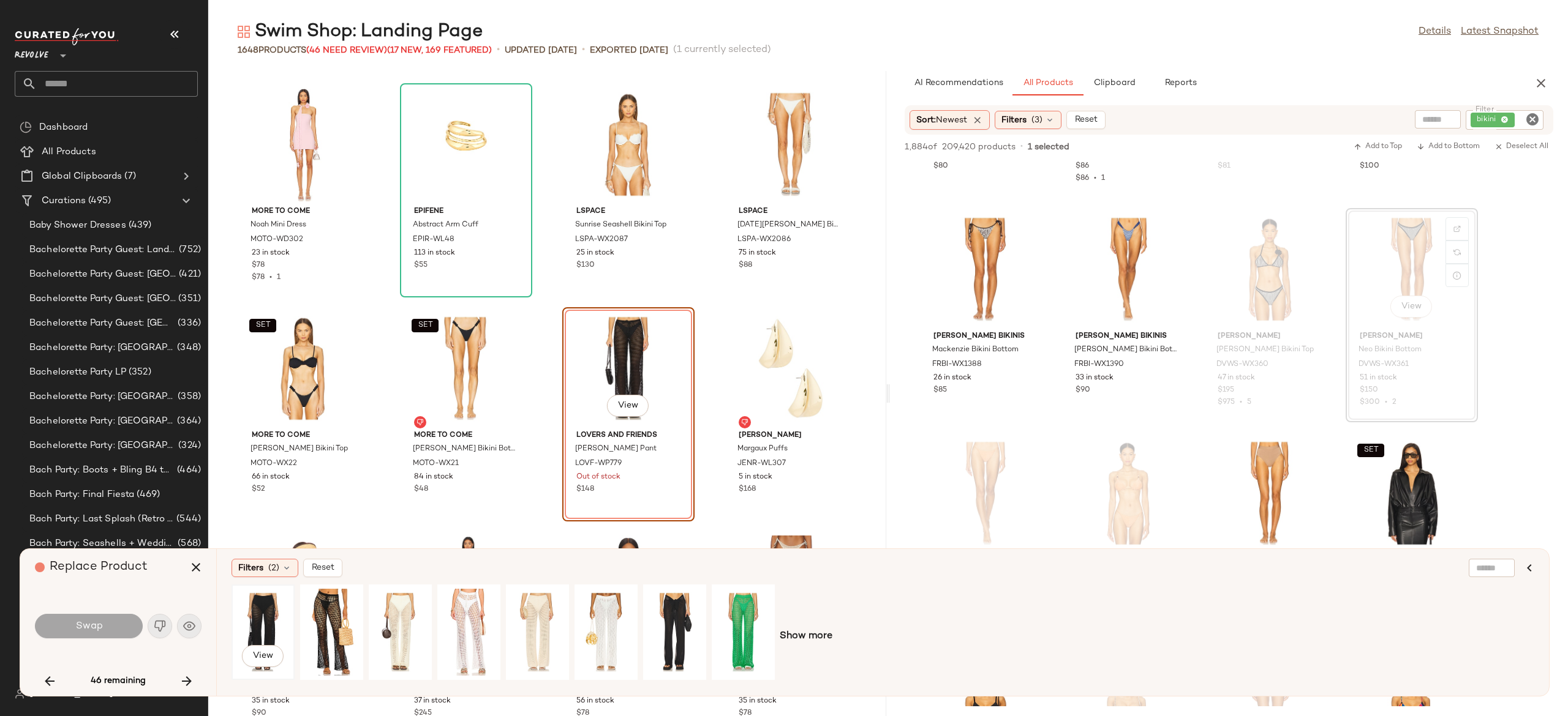
click at [264, 621] on div "View" at bounding box center [264, 632] width 55 height 87
click at [124, 622] on button "Swap" at bounding box center [89, 626] width 108 height 24
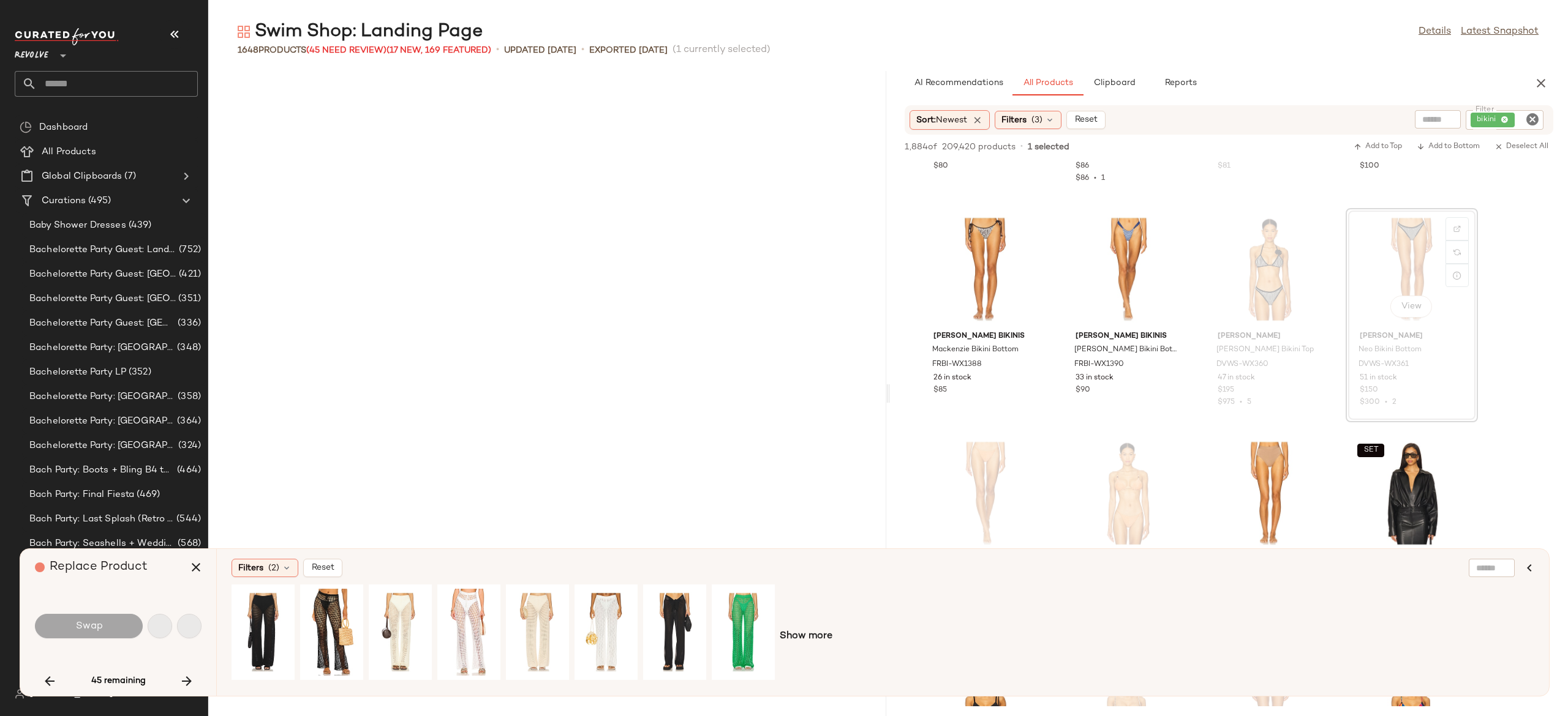
scroll to position [33604, 0]
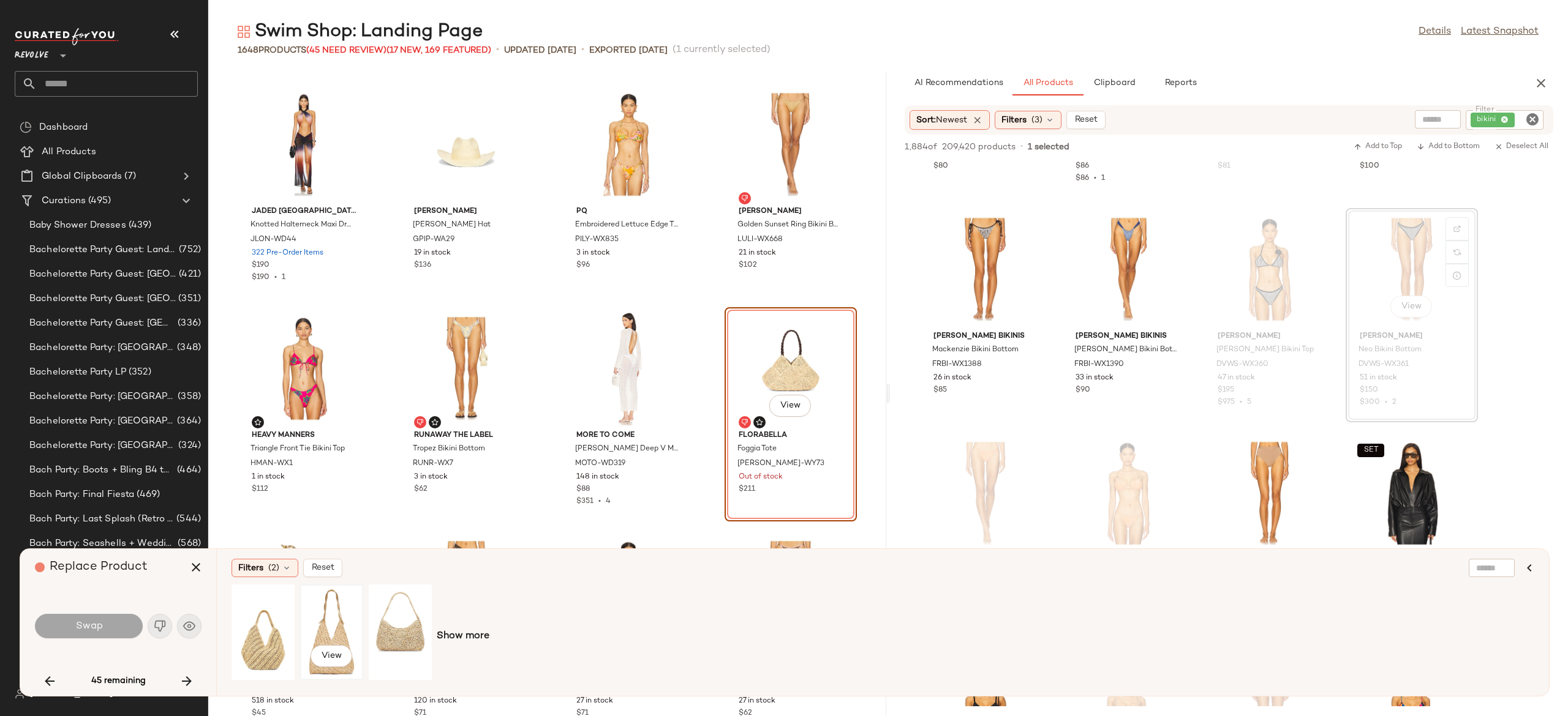
click at [324, 621] on div "View" at bounding box center [332, 632] width 55 height 87
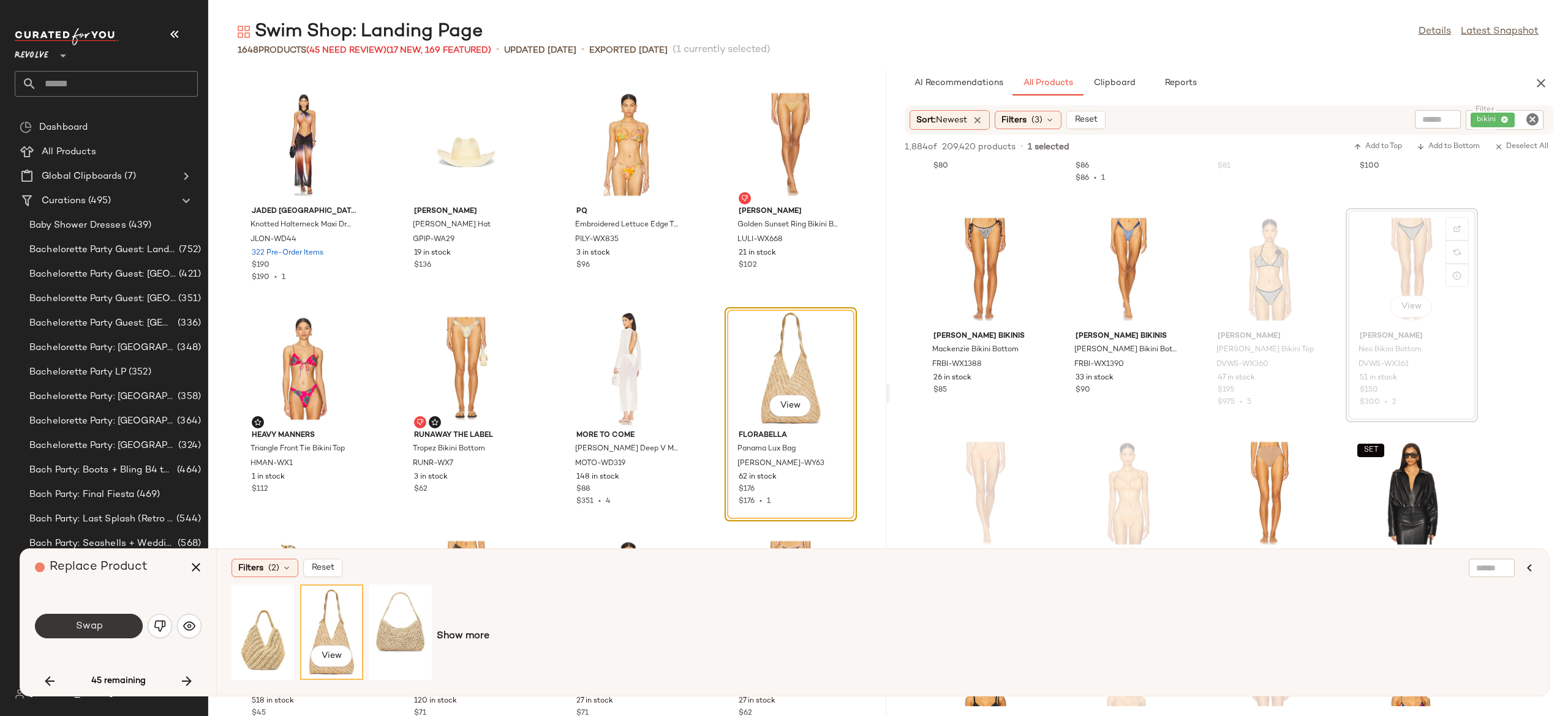
click at [131, 629] on button "Swap" at bounding box center [89, 626] width 108 height 24
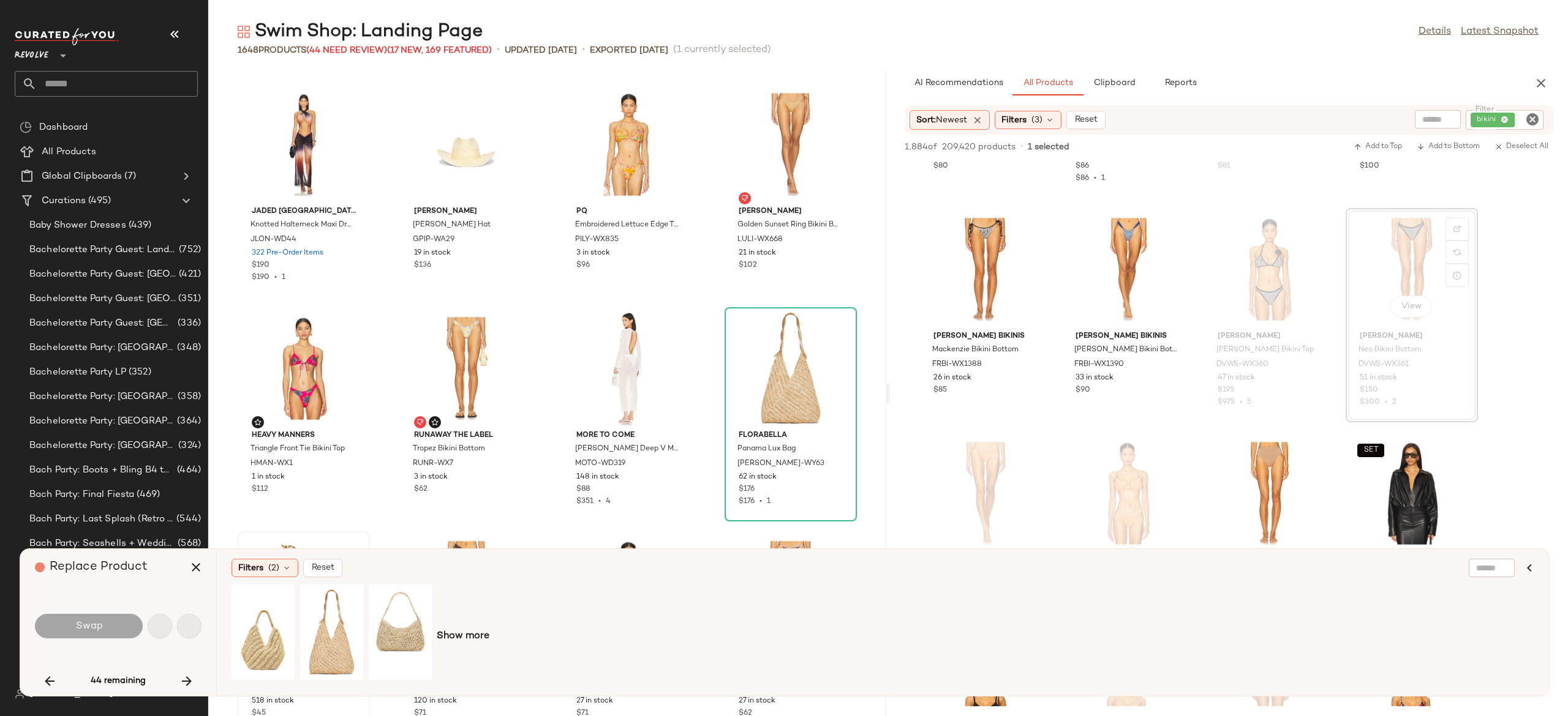
scroll to position [35172, 0]
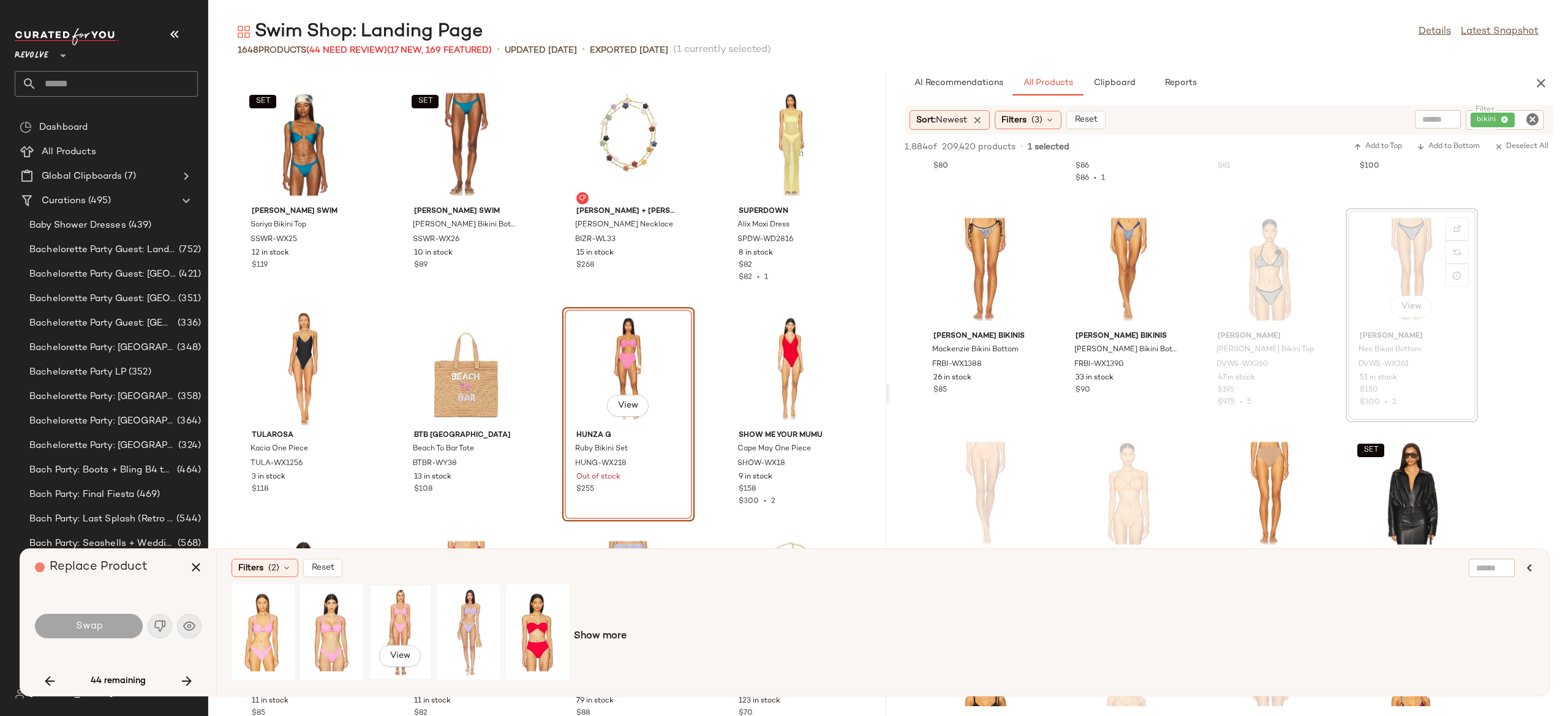
click at [396, 622] on div "View" at bounding box center [401, 632] width 55 height 87
click at [114, 626] on button "Swap" at bounding box center [89, 626] width 108 height 24
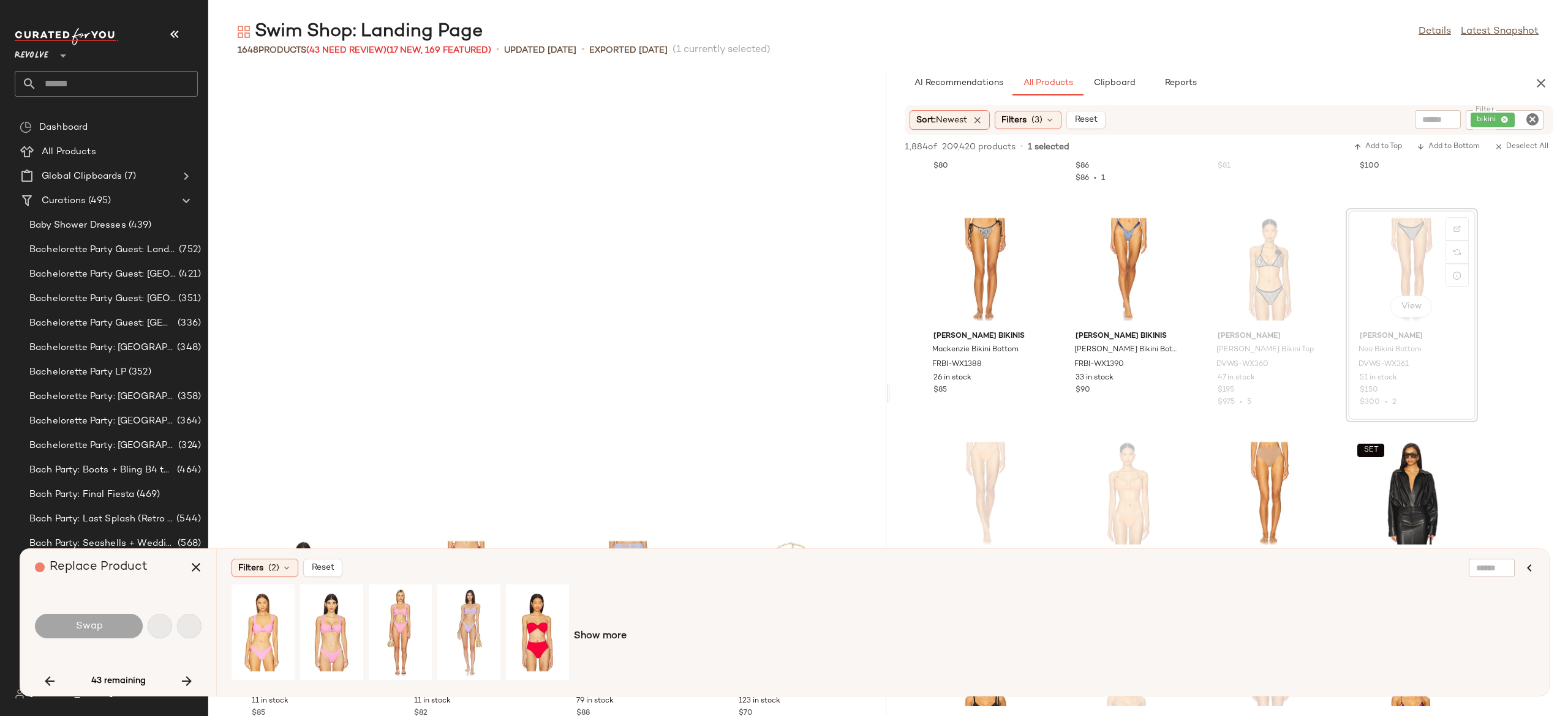
scroll to position [35621, 0]
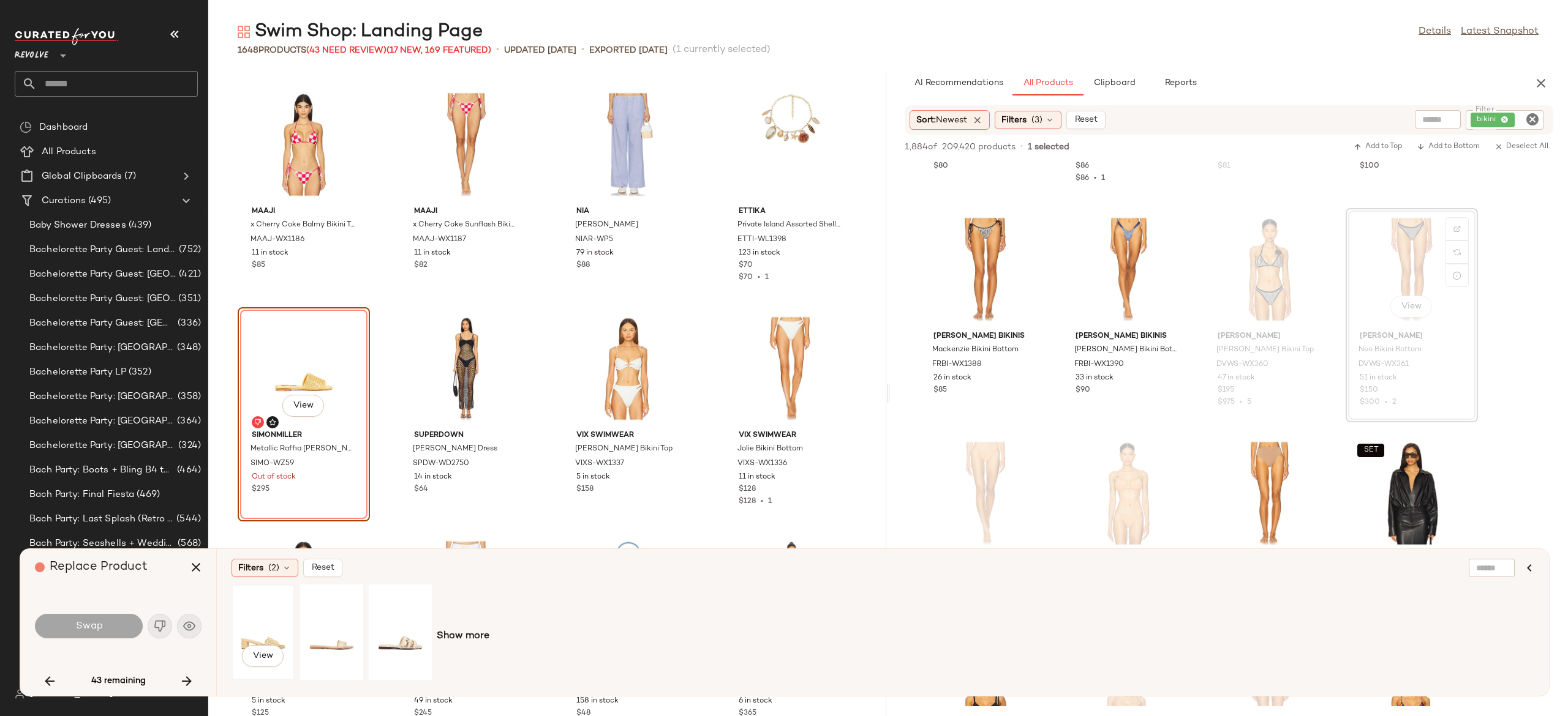
click at [272, 636] on div "View" at bounding box center [264, 632] width 55 height 87
click at [335, 626] on div "View" at bounding box center [332, 632] width 55 height 87
click at [113, 624] on button "Swap" at bounding box center [89, 626] width 108 height 24
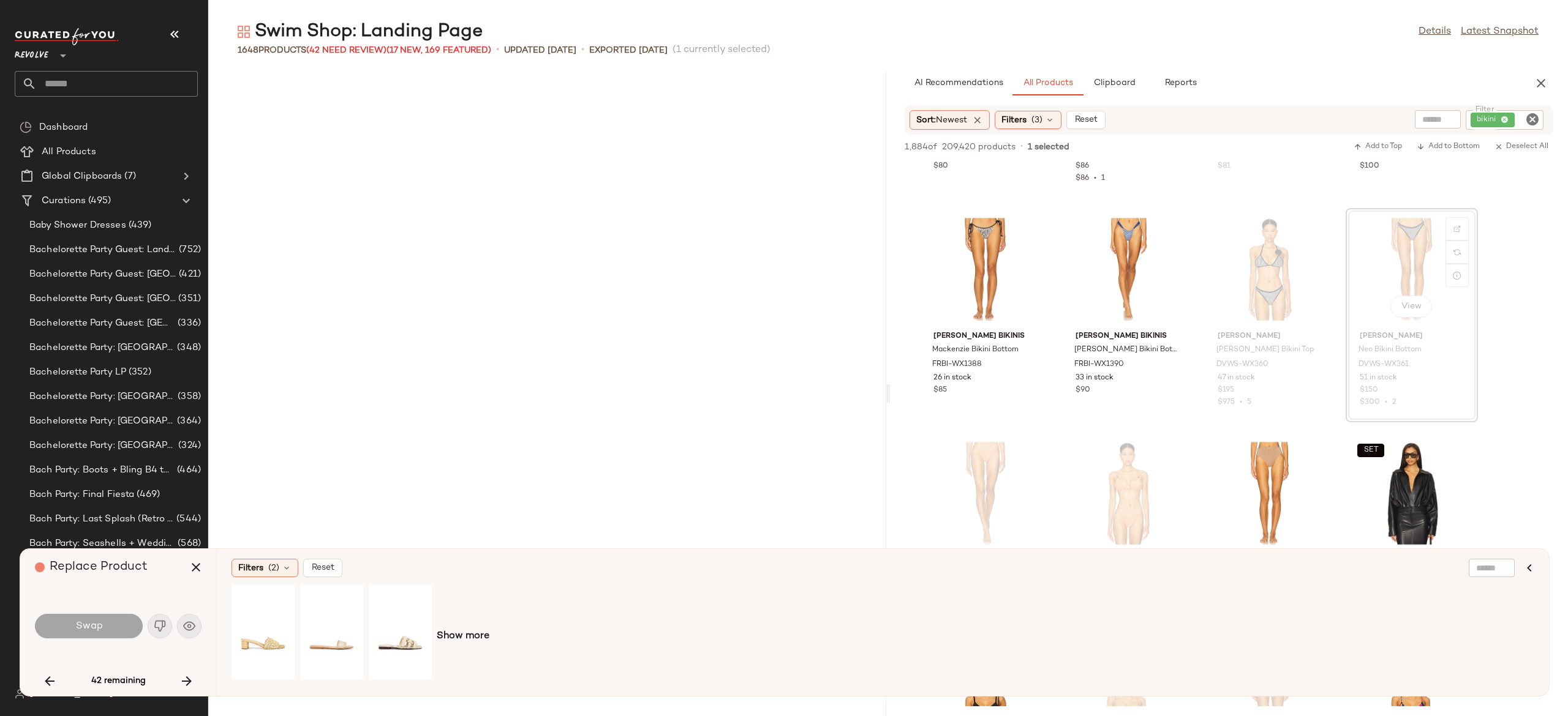
scroll to position [36293, 0]
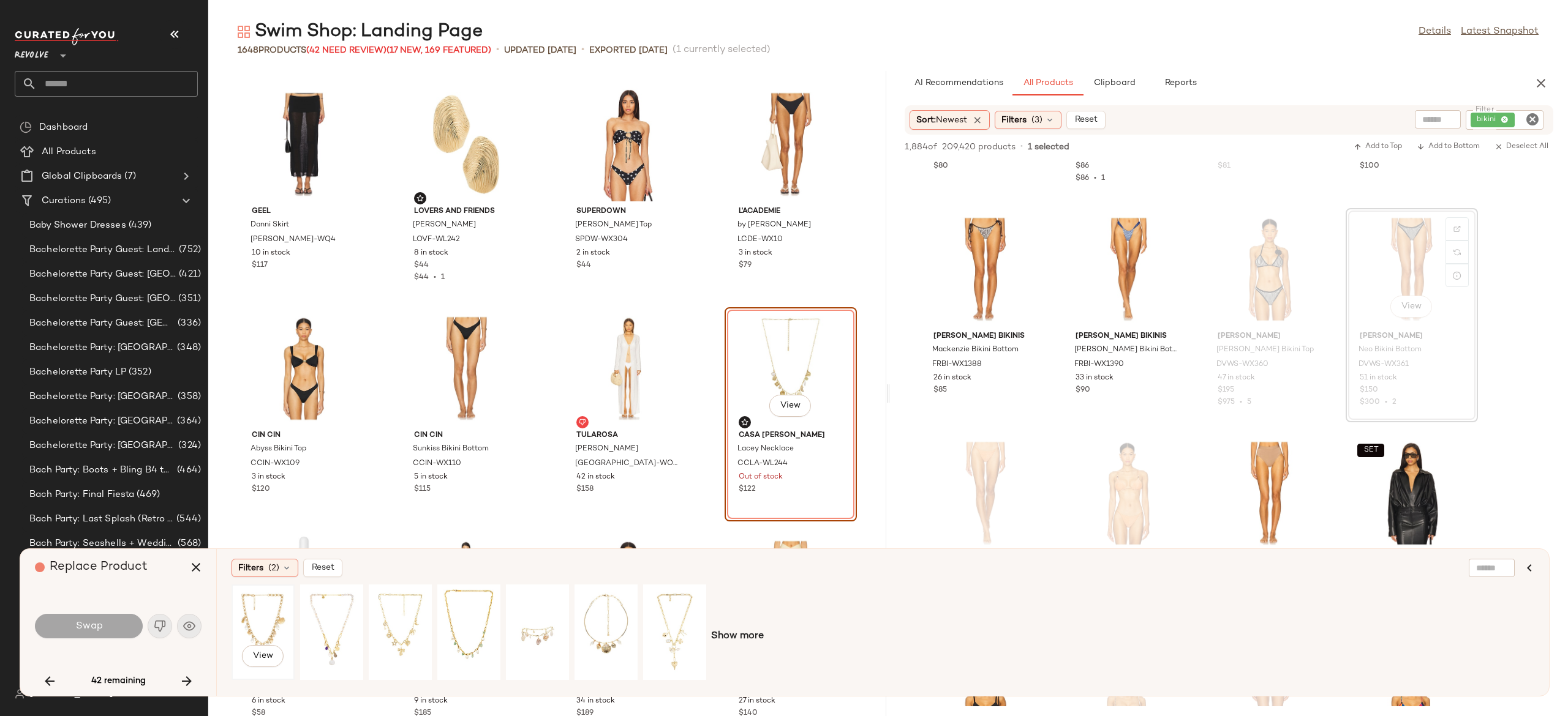
click at [266, 617] on div "View" at bounding box center [264, 632] width 55 height 87
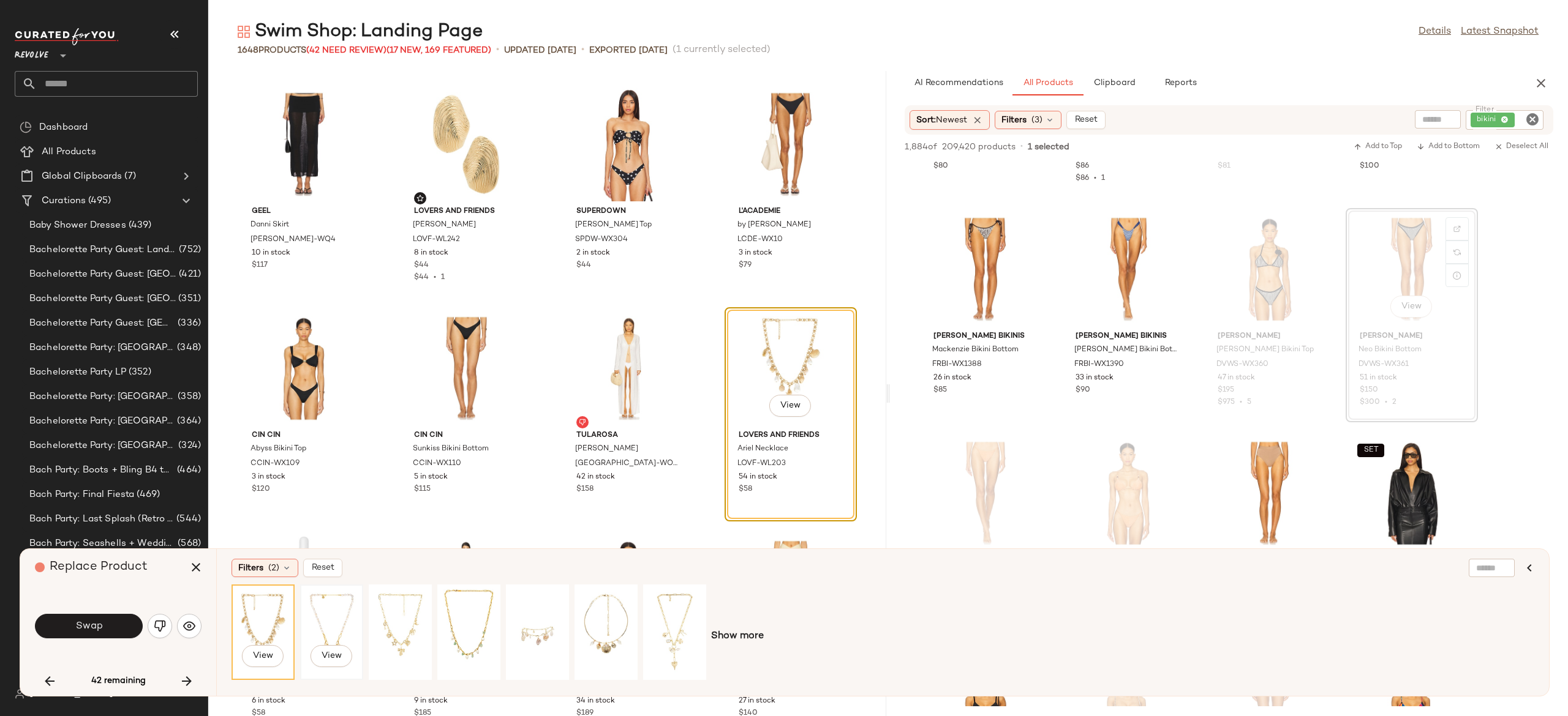
click at [327, 613] on div "View" at bounding box center [332, 632] width 55 height 87
click at [399, 621] on div "View" at bounding box center [401, 632] width 55 height 87
click at [455, 624] on div "View" at bounding box center [469, 632] width 55 height 87
click at [264, 613] on div "View" at bounding box center [264, 632] width 55 height 87
click at [343, 631] on div "View" at bounding box center [332, 632] width 55 height 87
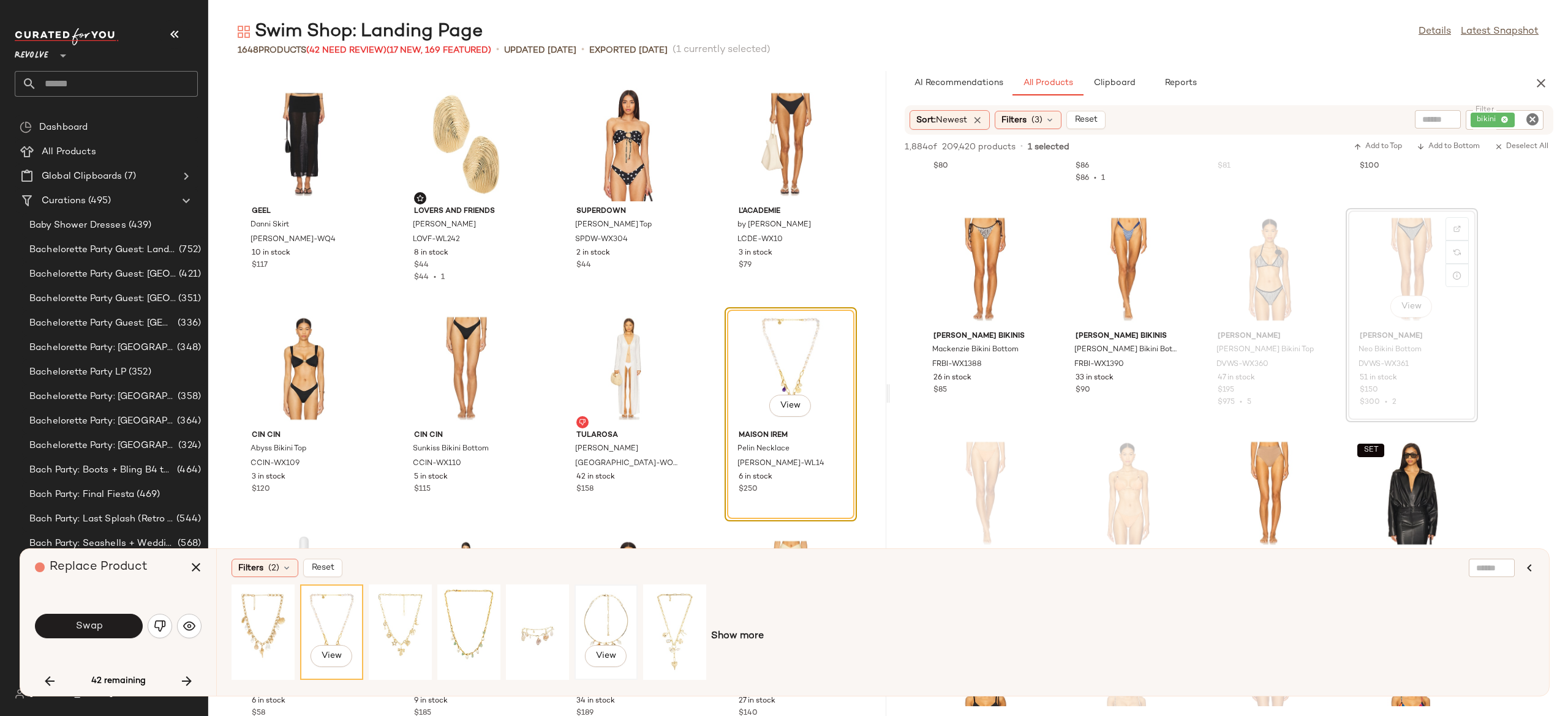
click at [598, 624] on div "View" at bounding box center [607, 632] width 55 height 87
click at [684, 623] on div "View" at bounding box center [675, 632] width 55 height 87
click at [119, 622] on button "Swap" at bounding box center [89, 626] width 108 height 24
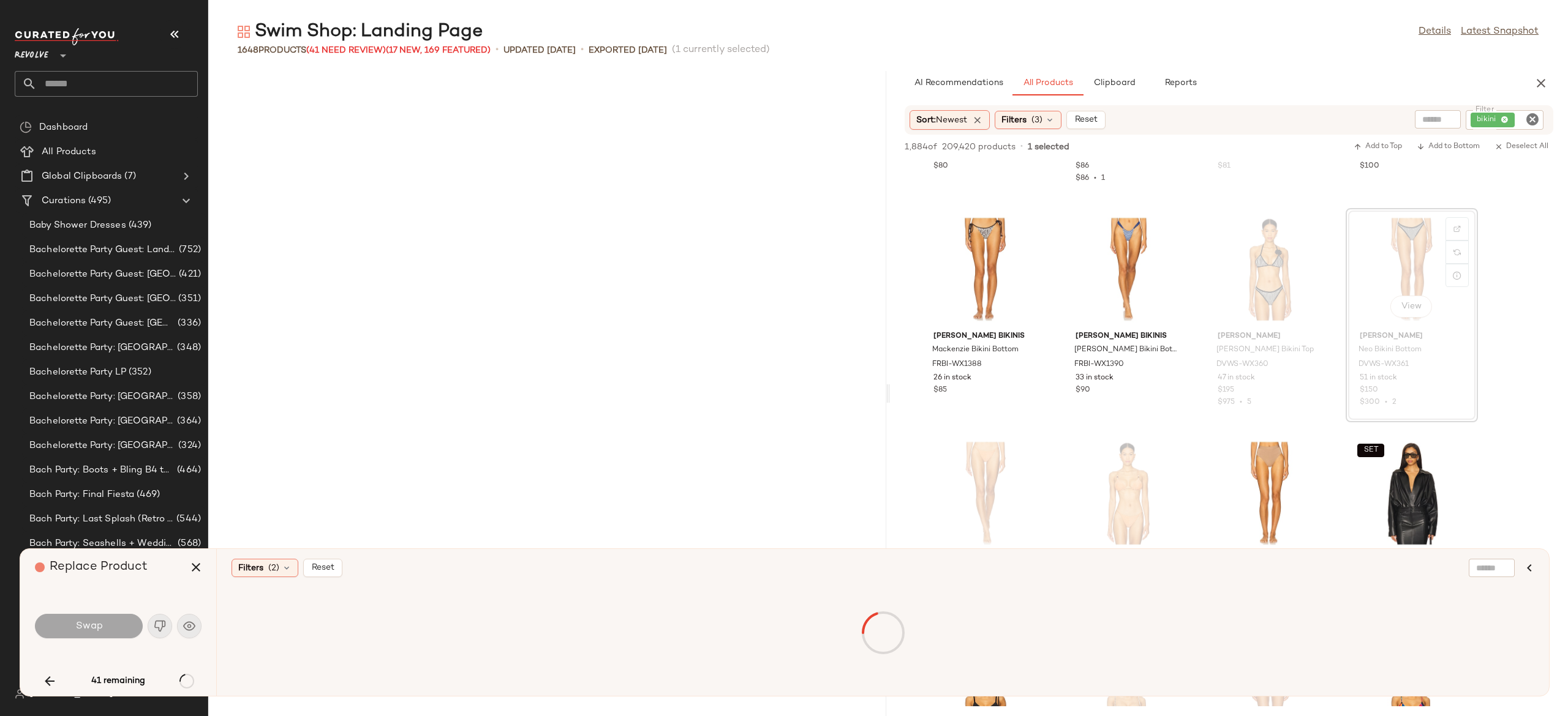
scroll to position [39205, 0]
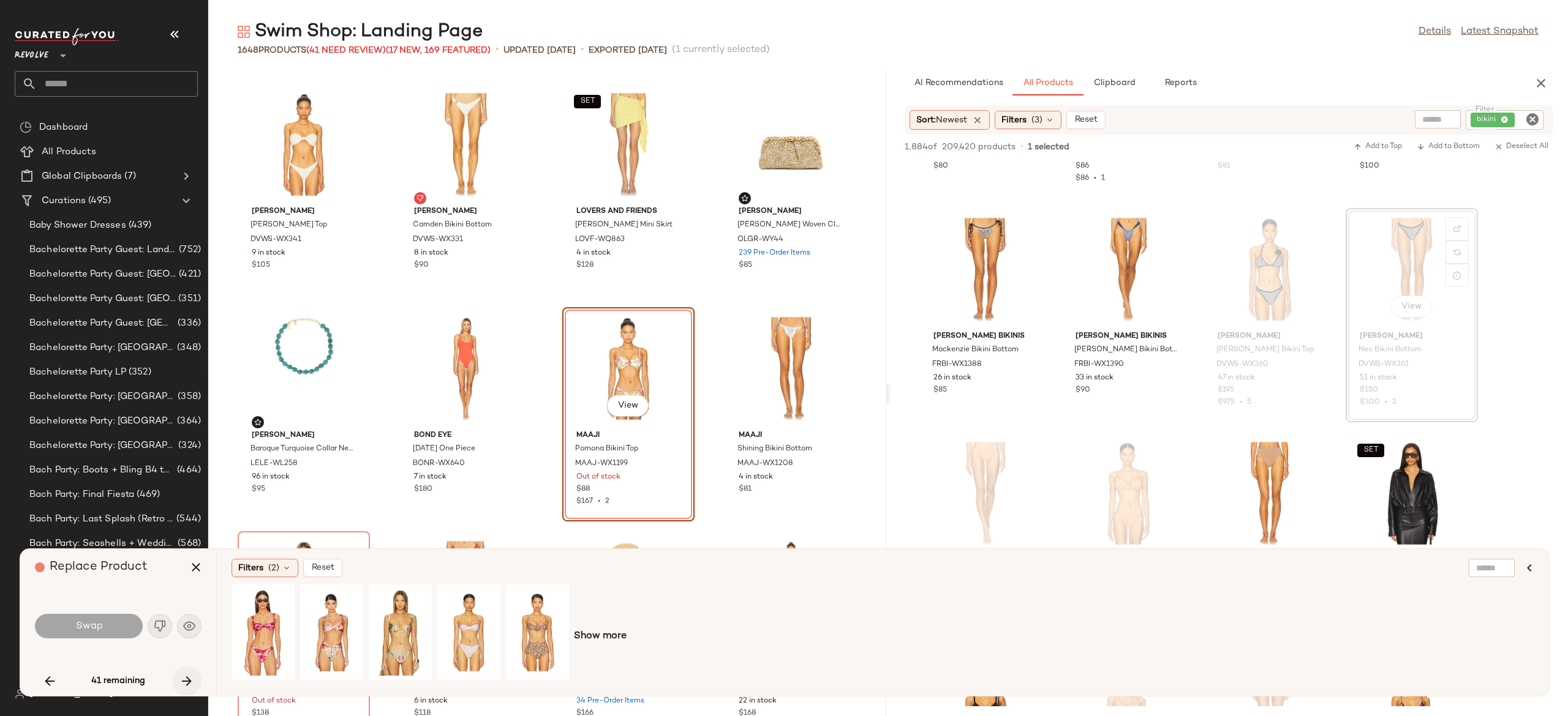
click at [181, 682] on icon "button" at bounding box center [186, 681] width 15 height 15
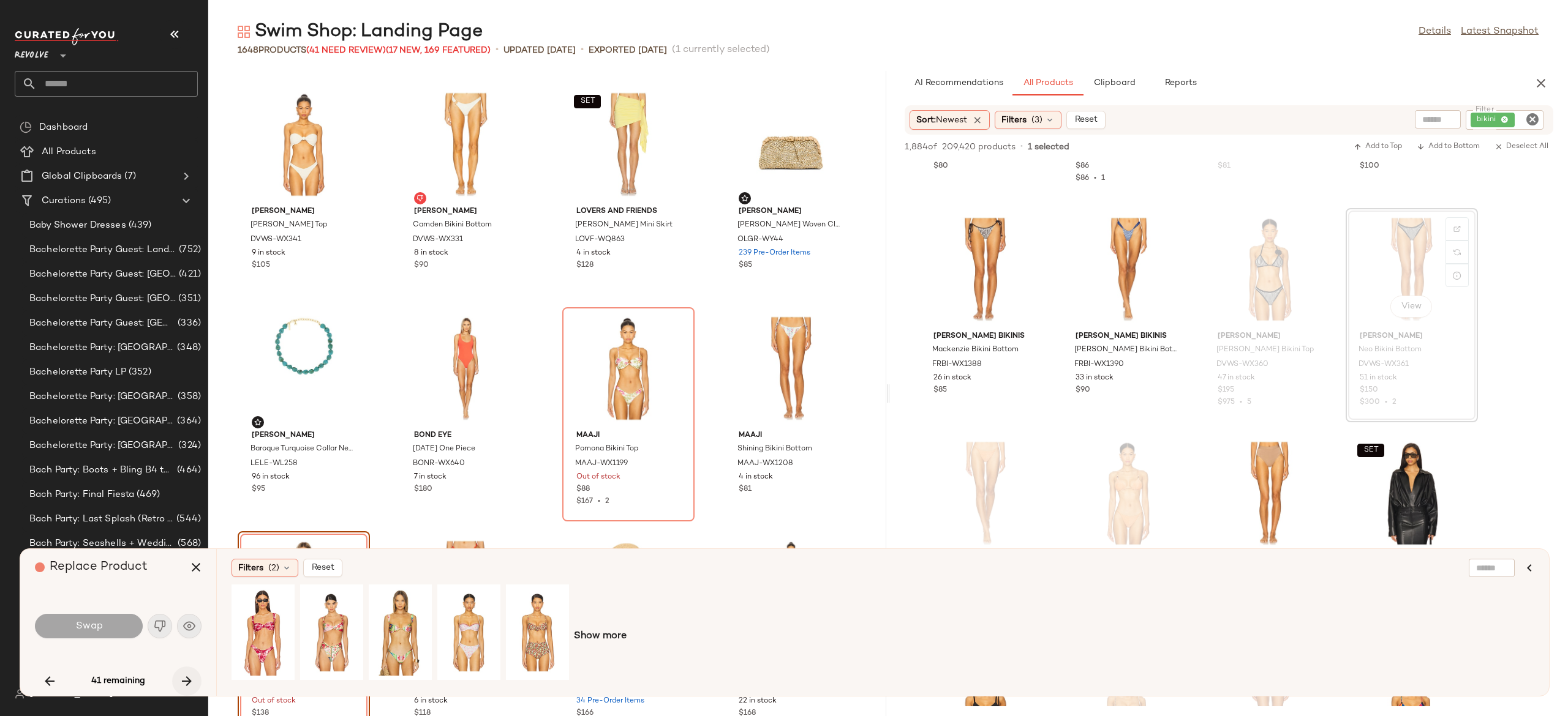
scroll to position [39429, 0]
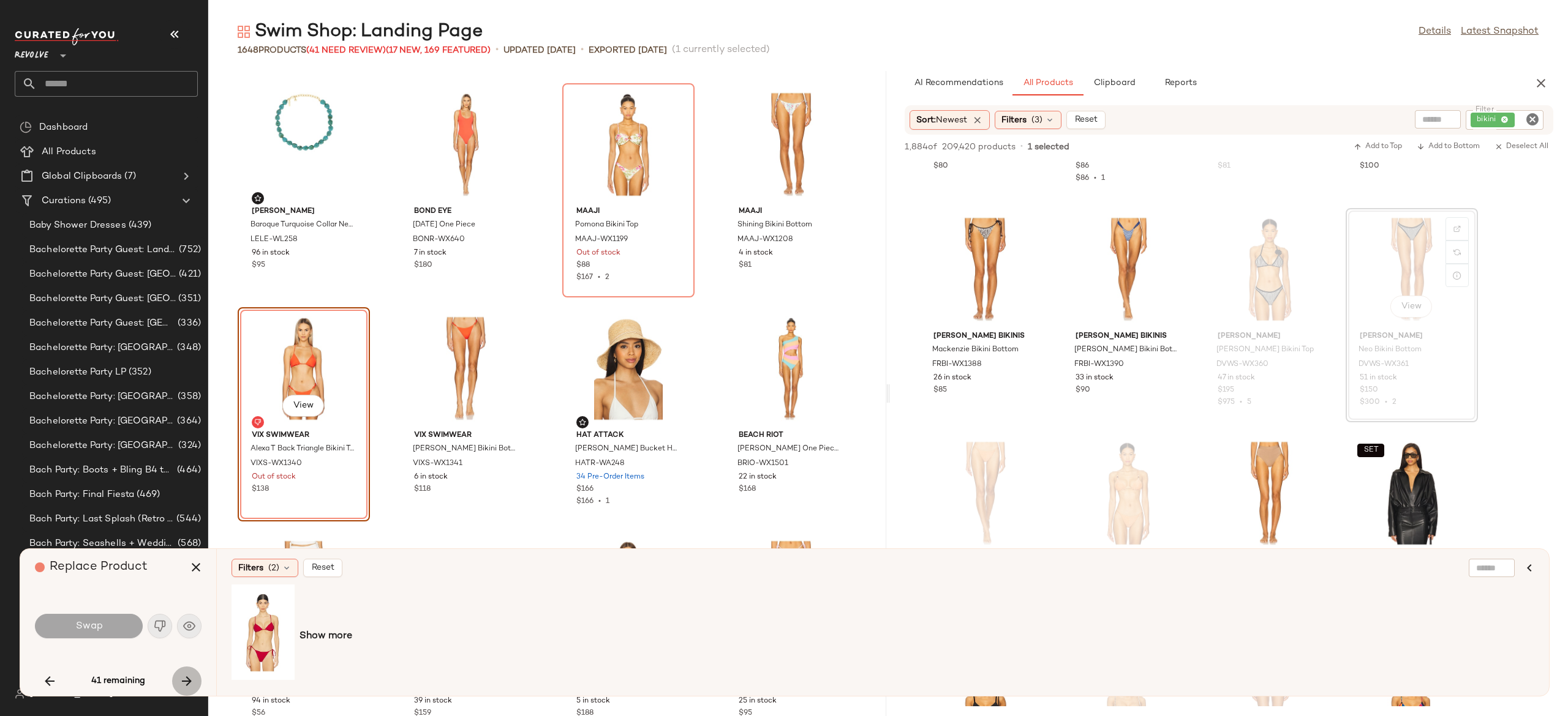
click at [181, 682] on icon "button" at bounding box center [186, 681] width 15 height 15
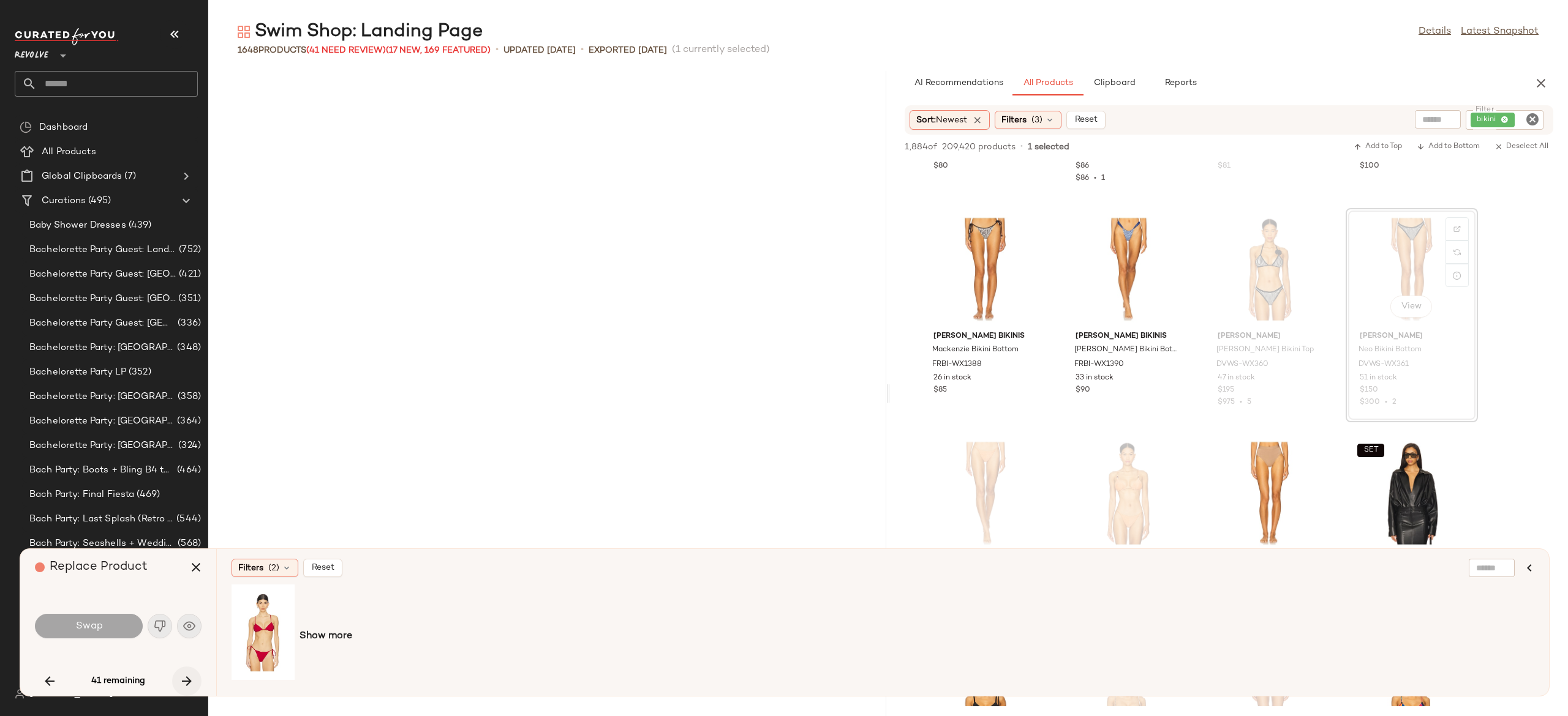
scroll to position [41221, 0]
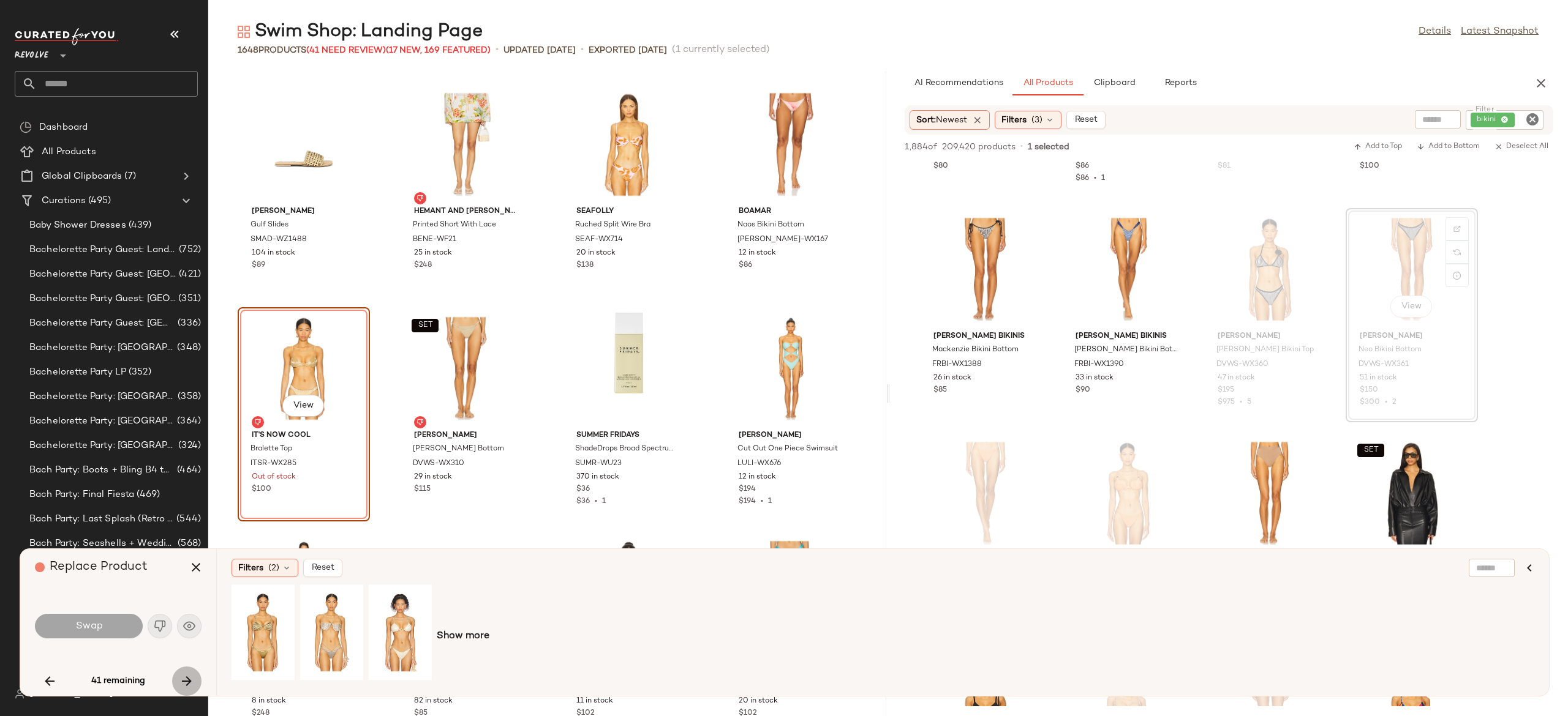
click at [189, 678] on icon "button" at bounding box center [186, 681] width 15 height 15
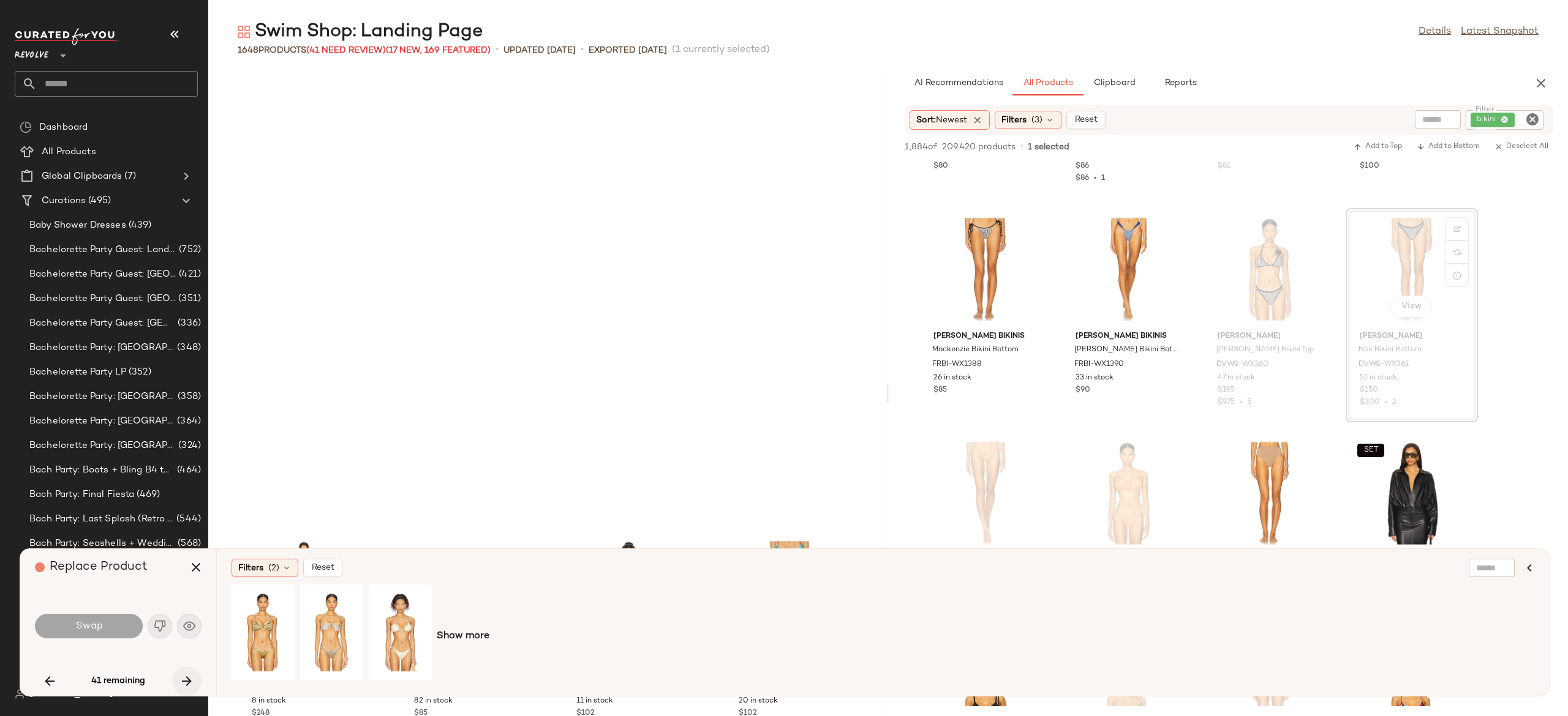
scroll to position [41669, 0]
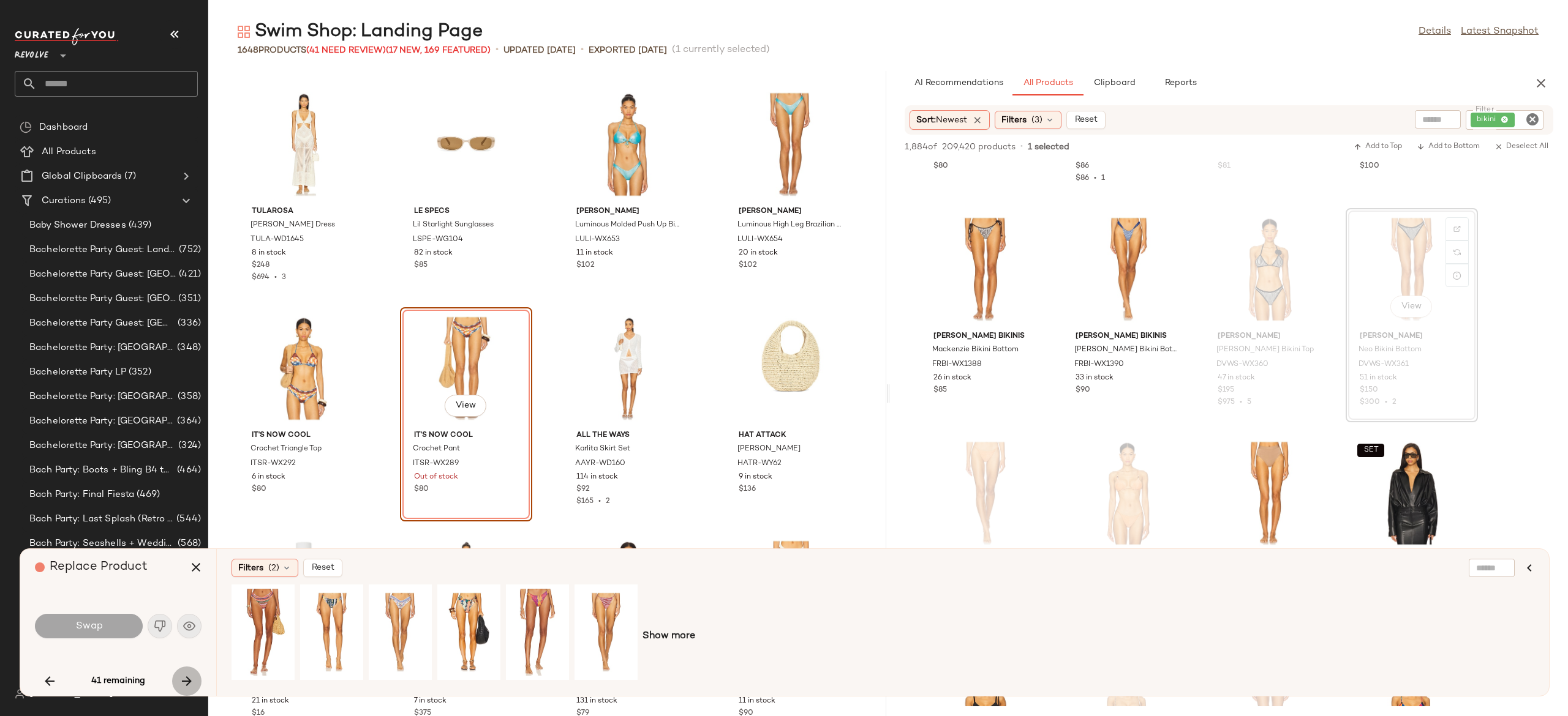
click at [189, 677] on icon "button" at bounding box center [186, 681] width 15 height 15
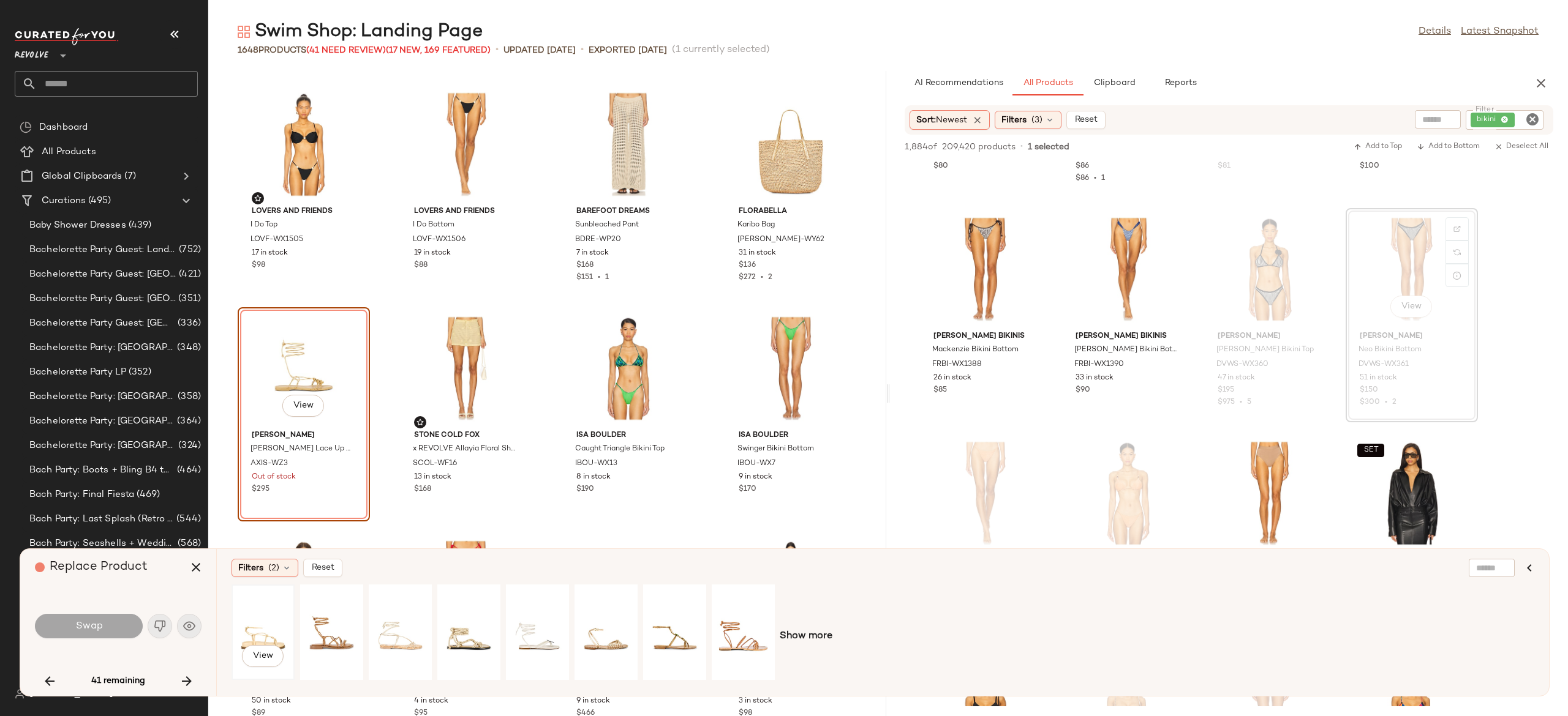
click at [266, 631] on div "View" at bounding box center [264, 632] width 55 height 87
click at [117, 626] on button "Swap" at bounding box center [89, 626] width 108 height 24
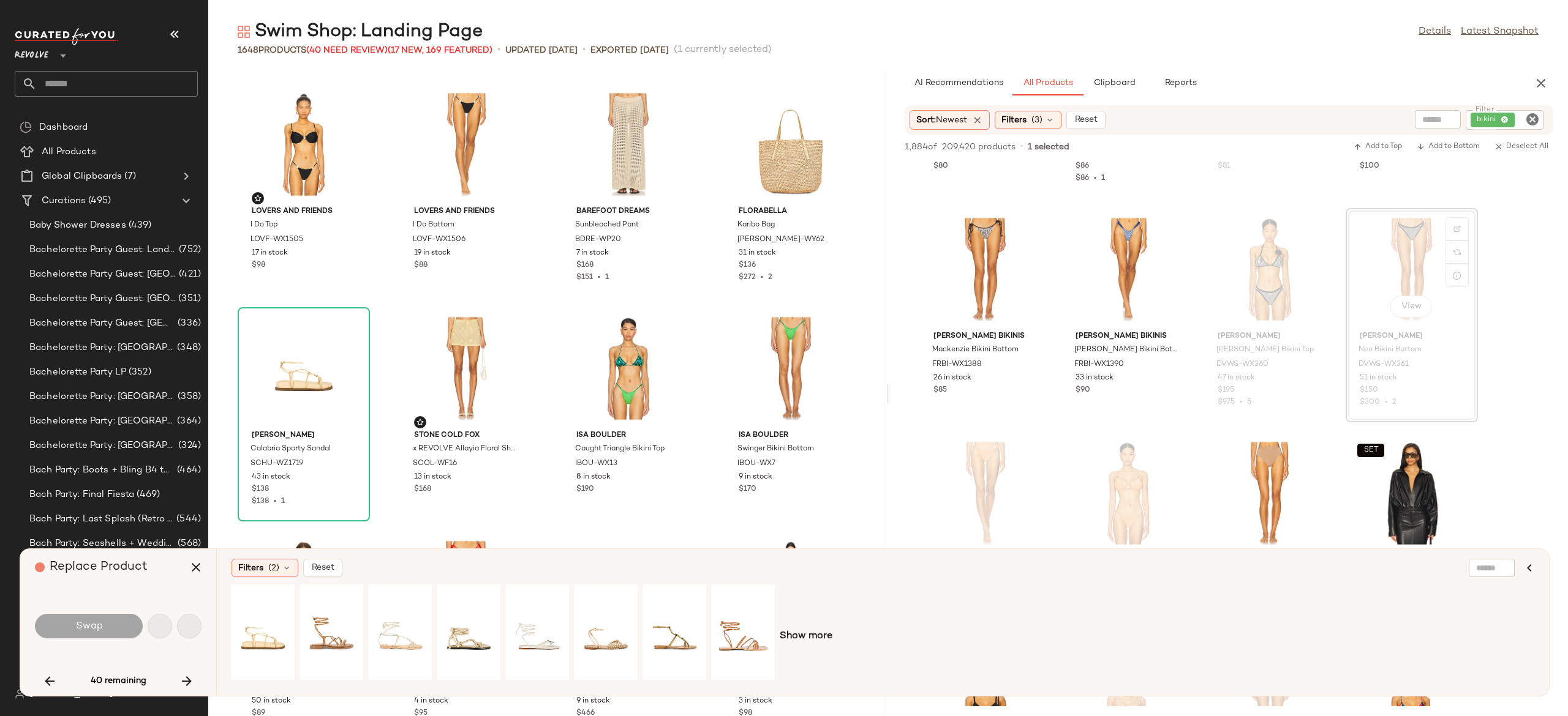
scroll to position [45030, 0]
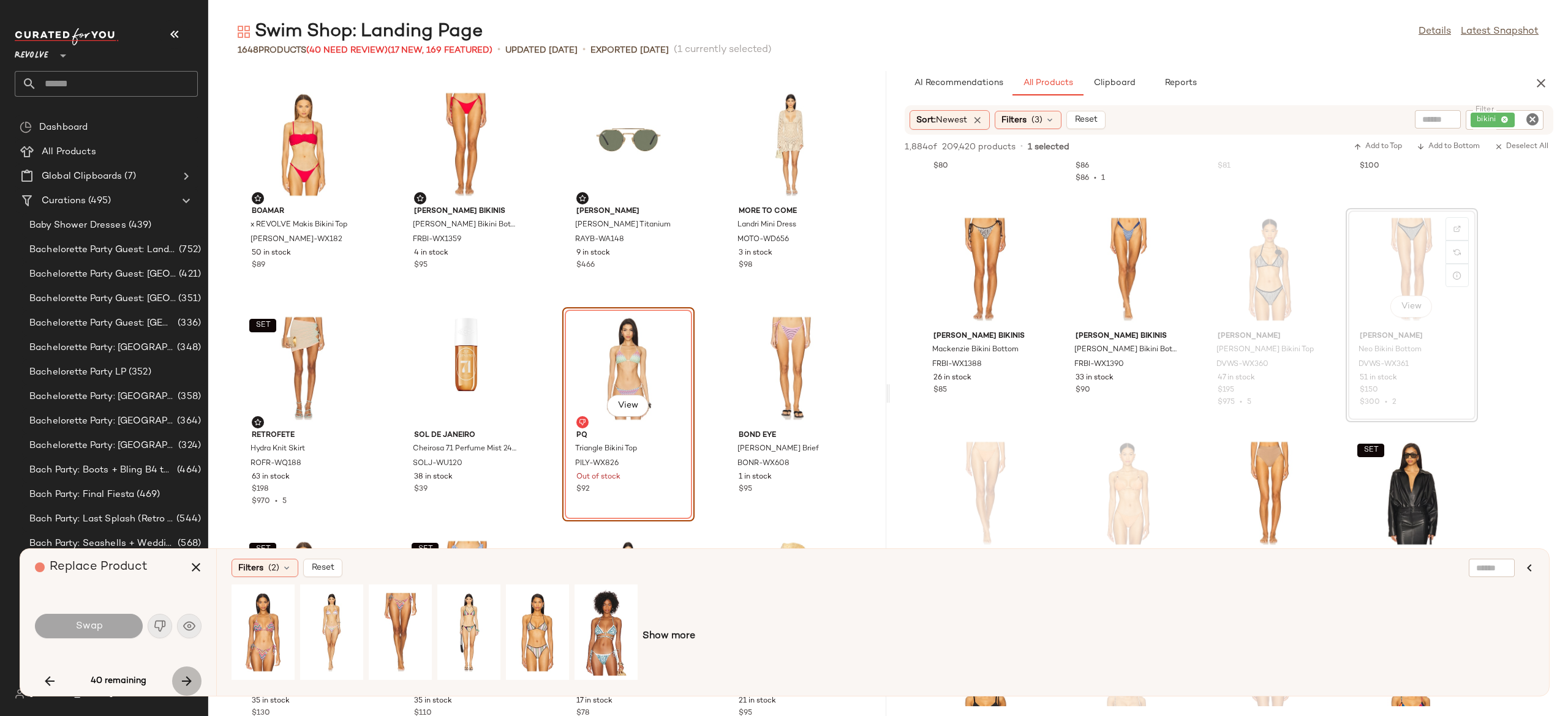
click at [189, 677] on icon "button" at bounding box center [186, 681] width 15 height 15
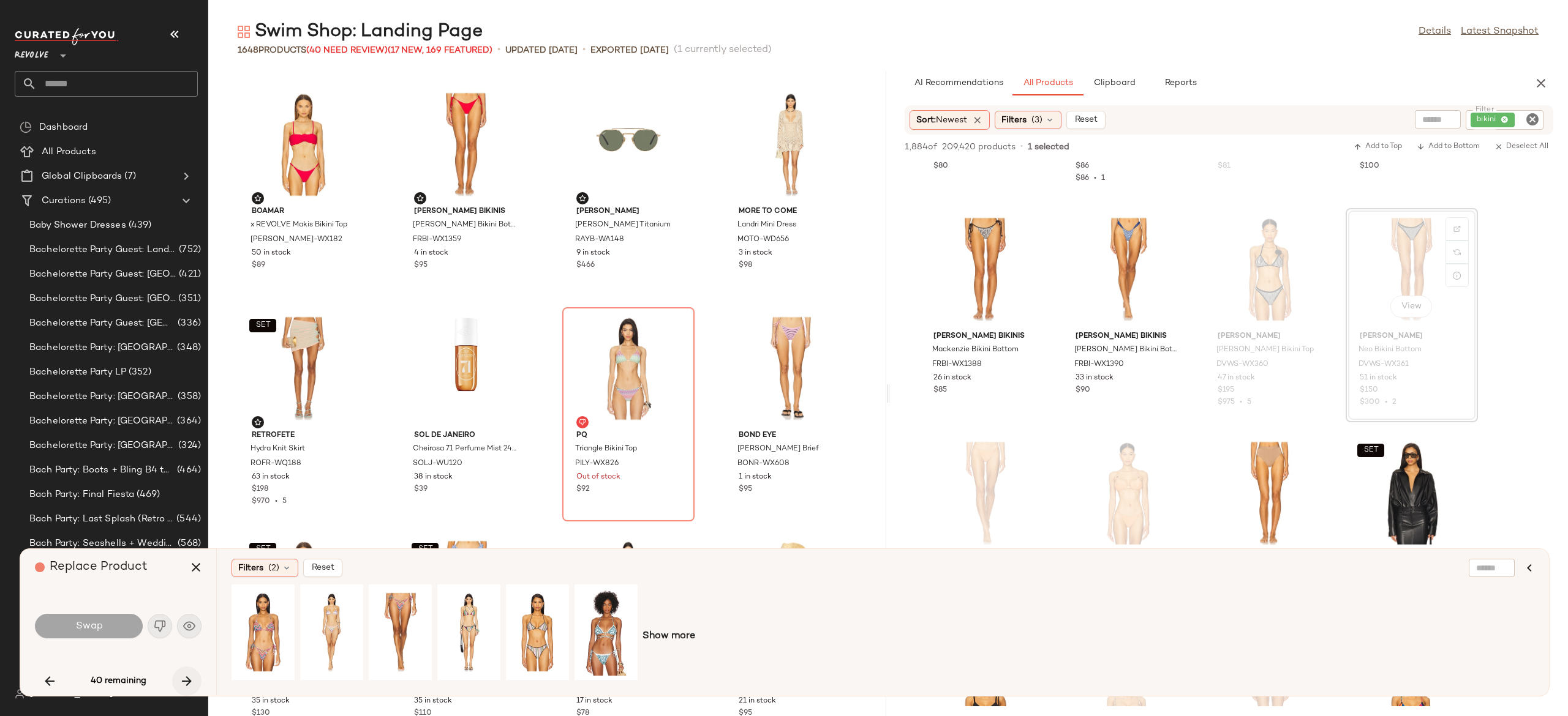
scroll to position [47942, 0]
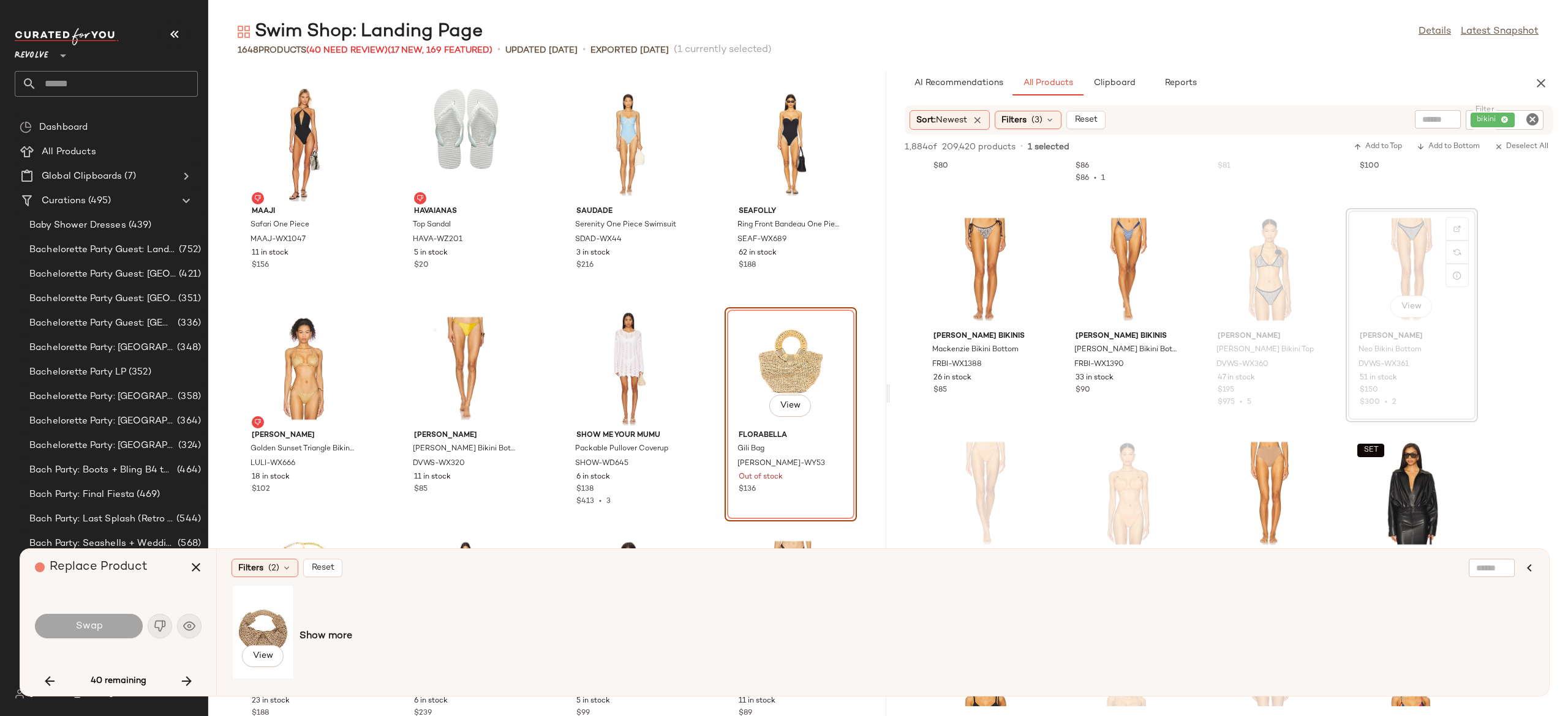
click at [260, 624] on div "View" at bounding box center [264, 632] width 55 height 87
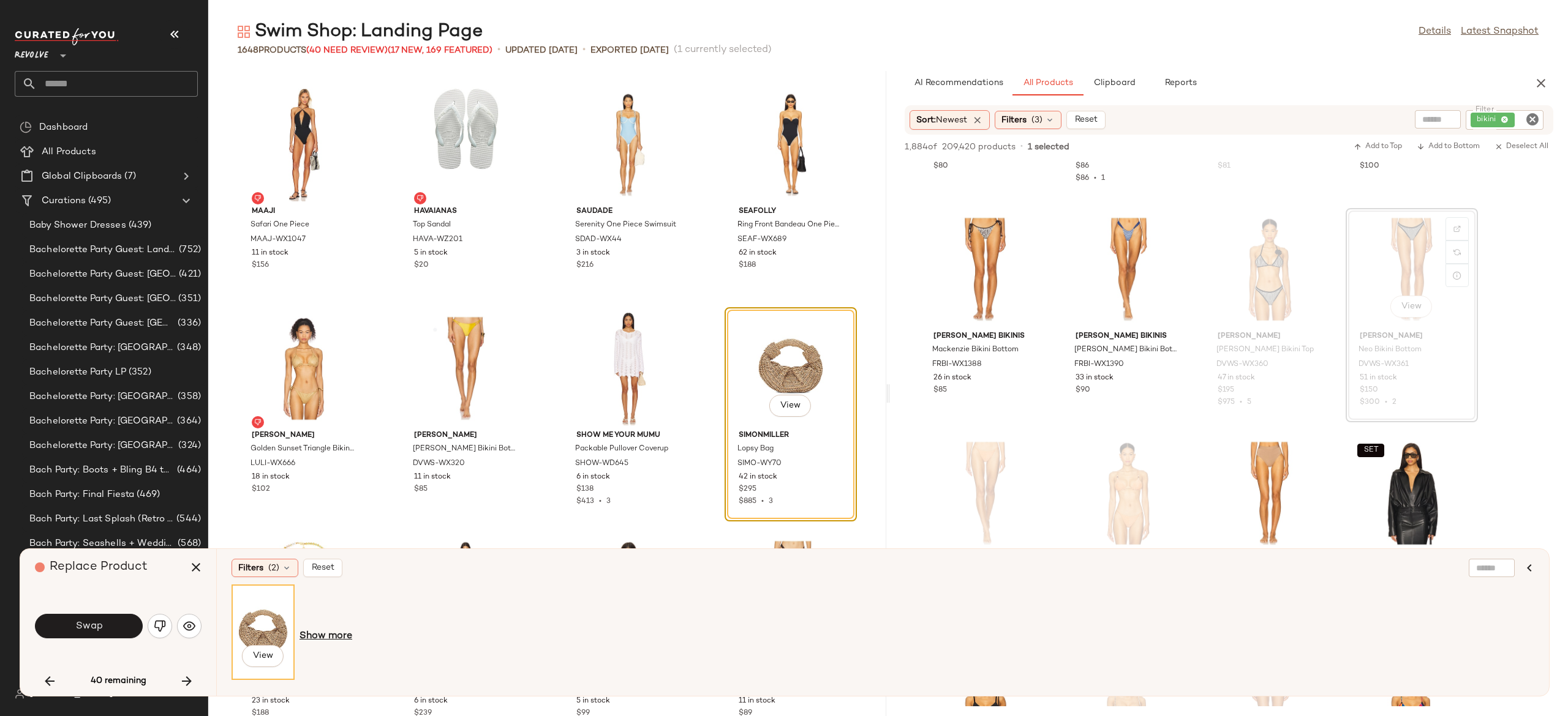
click at [345, 636] on span "Show more" at bounding box center [326, 636] width 53 height 15
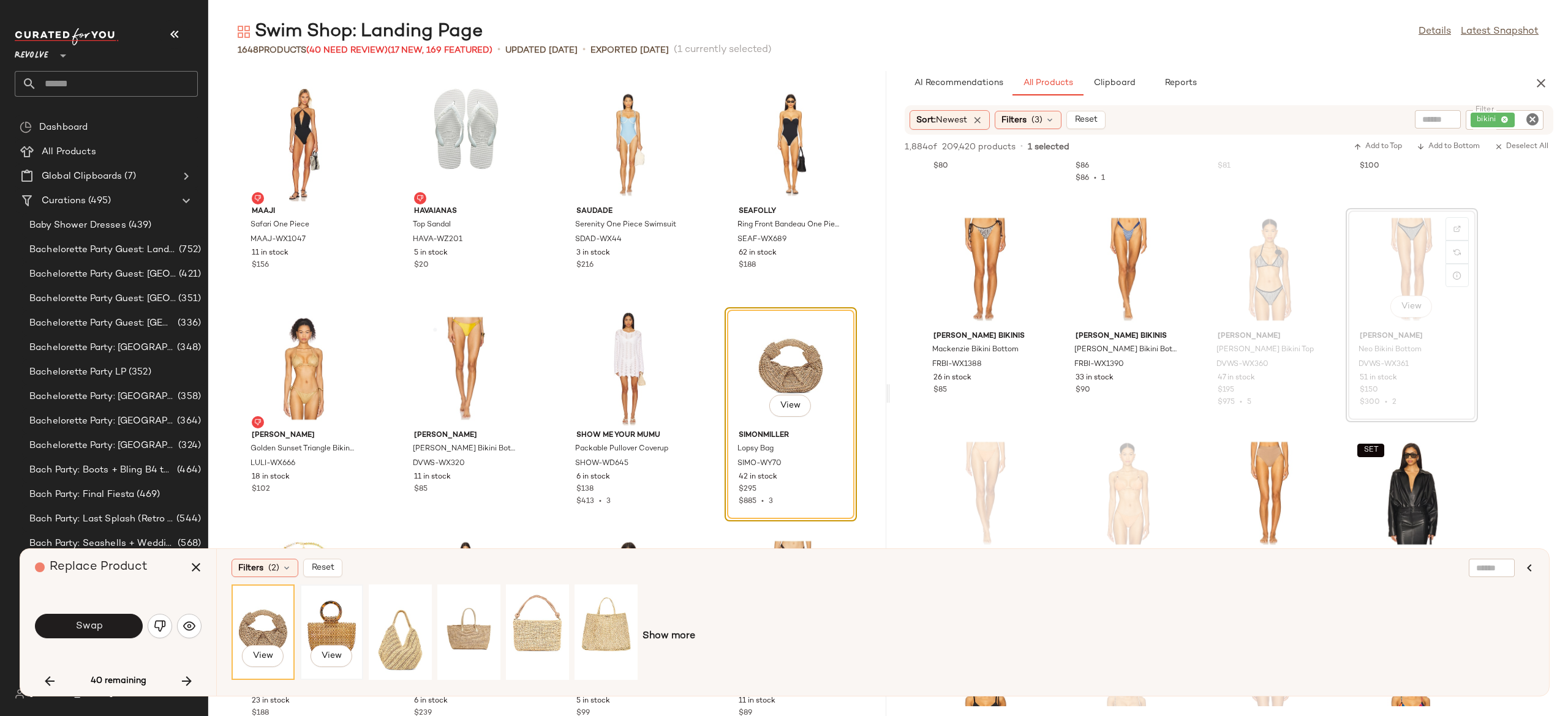
click at [336, 621] on div "View" at bounding box center [332, 632] width 55 height 87
click at [389, 629] on div "View" at bounding box center [401, 632] width 55 height 87
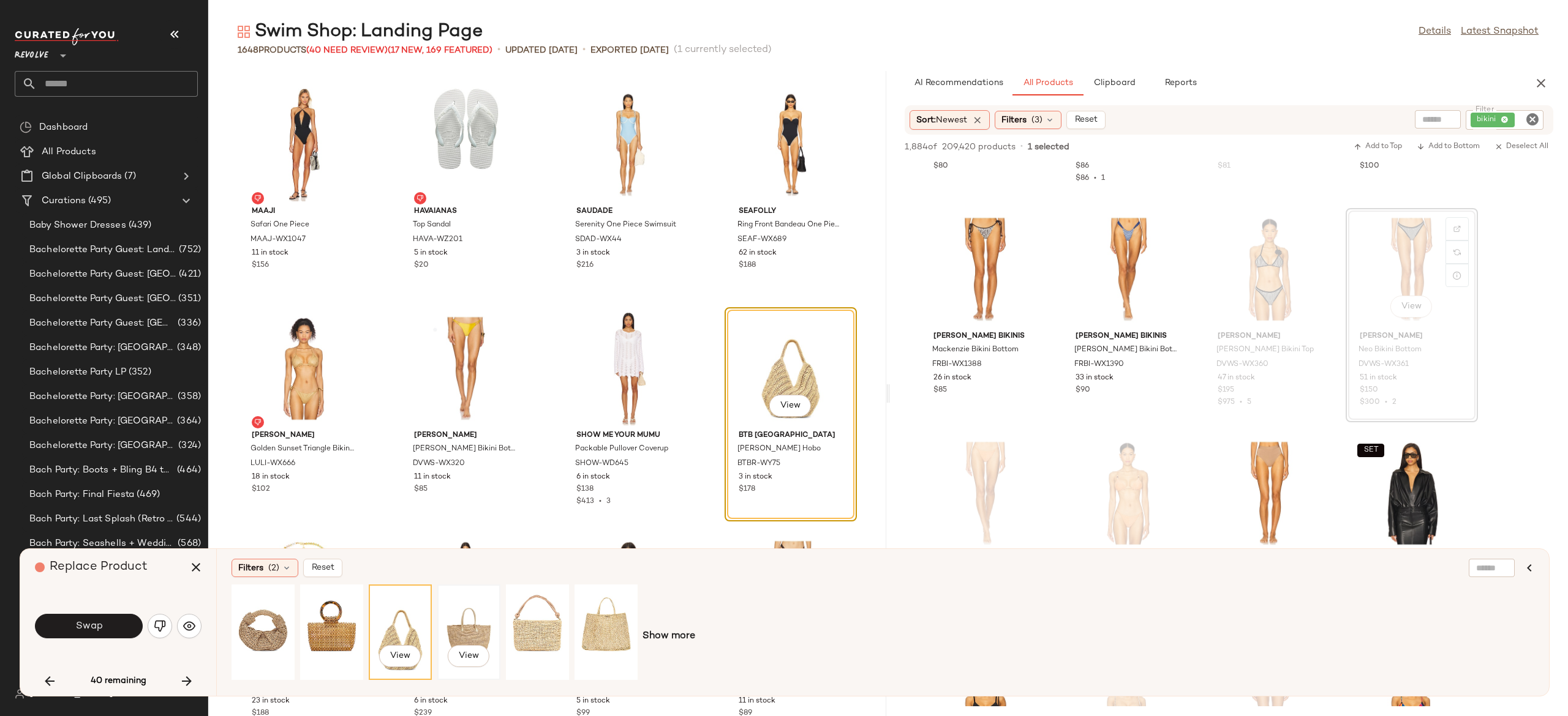
click at [462, 629] on div "View" at bounding box center [469, 632] width 55 height 87
click at [527, 623] on div "View" at bounding box center [538, 632] width 55 height 87
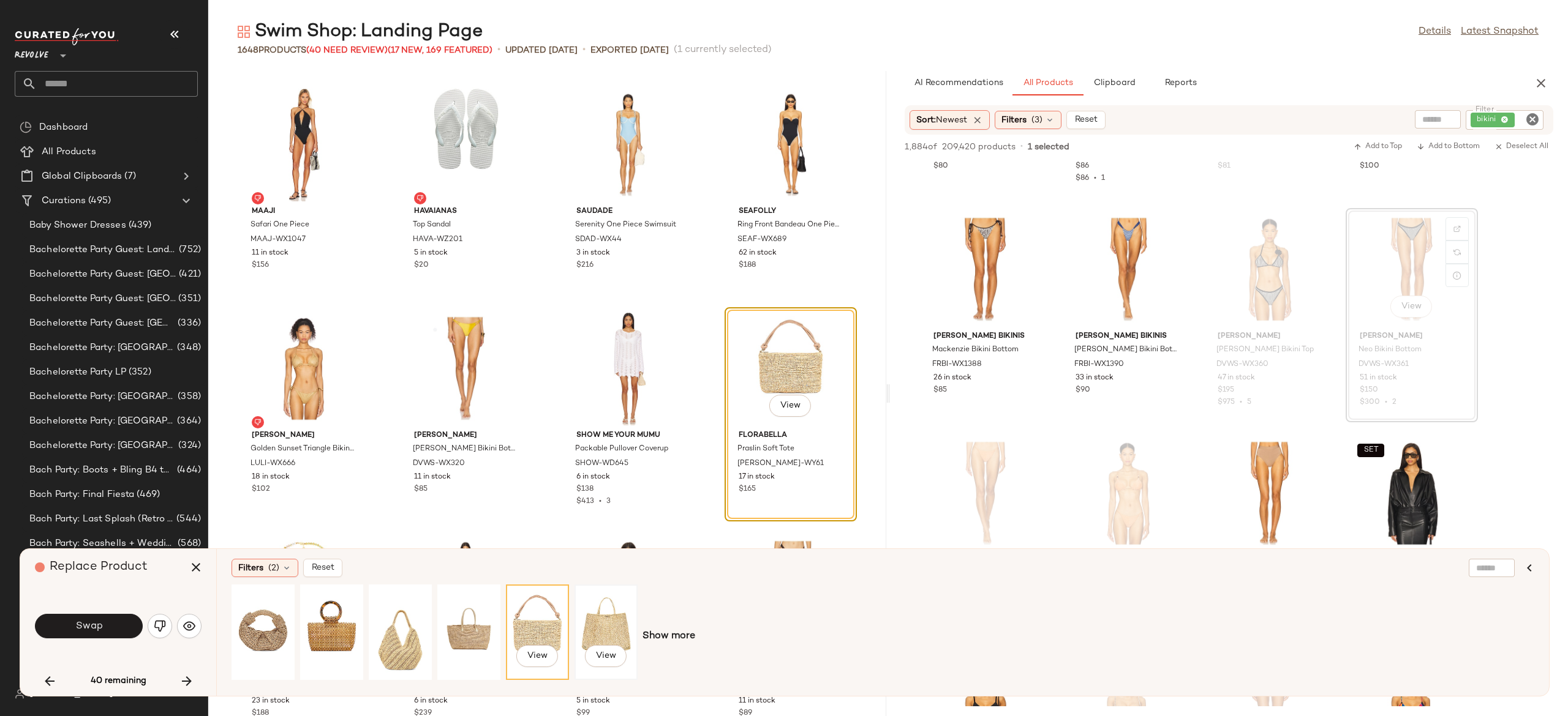
click at [613, 621] on div "View" at bounding box center [607, 632] width 55 height 87
click at [546, 609] on div "View" at bounding box center [538, 632] width 55 height 87
click at [114, 626] on button "Swap" at bounding box center [89, 626] width 108 height 24
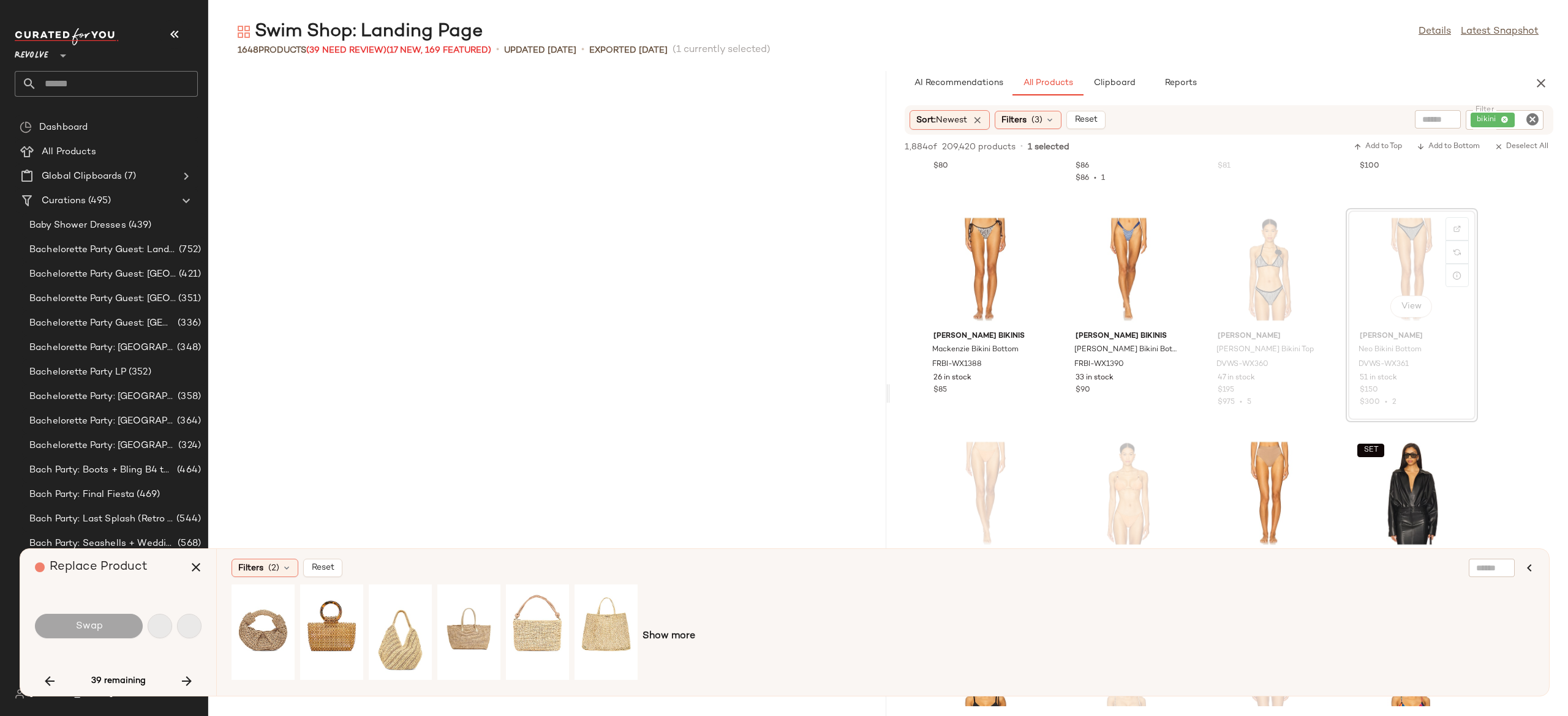
scroll to position [49510, 0]
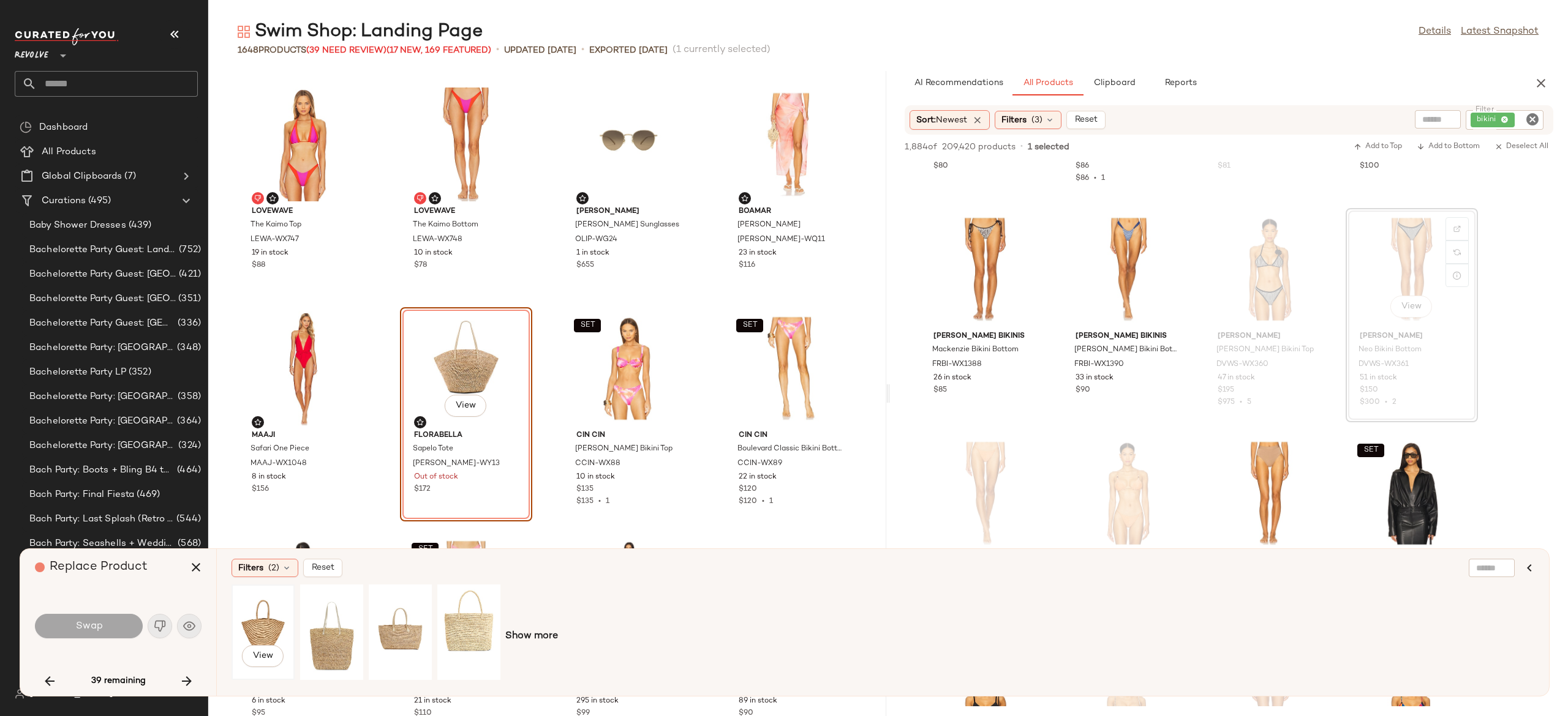
click at [266, 617] on div "View" at bounding box center [264, 632] width 55 height 87
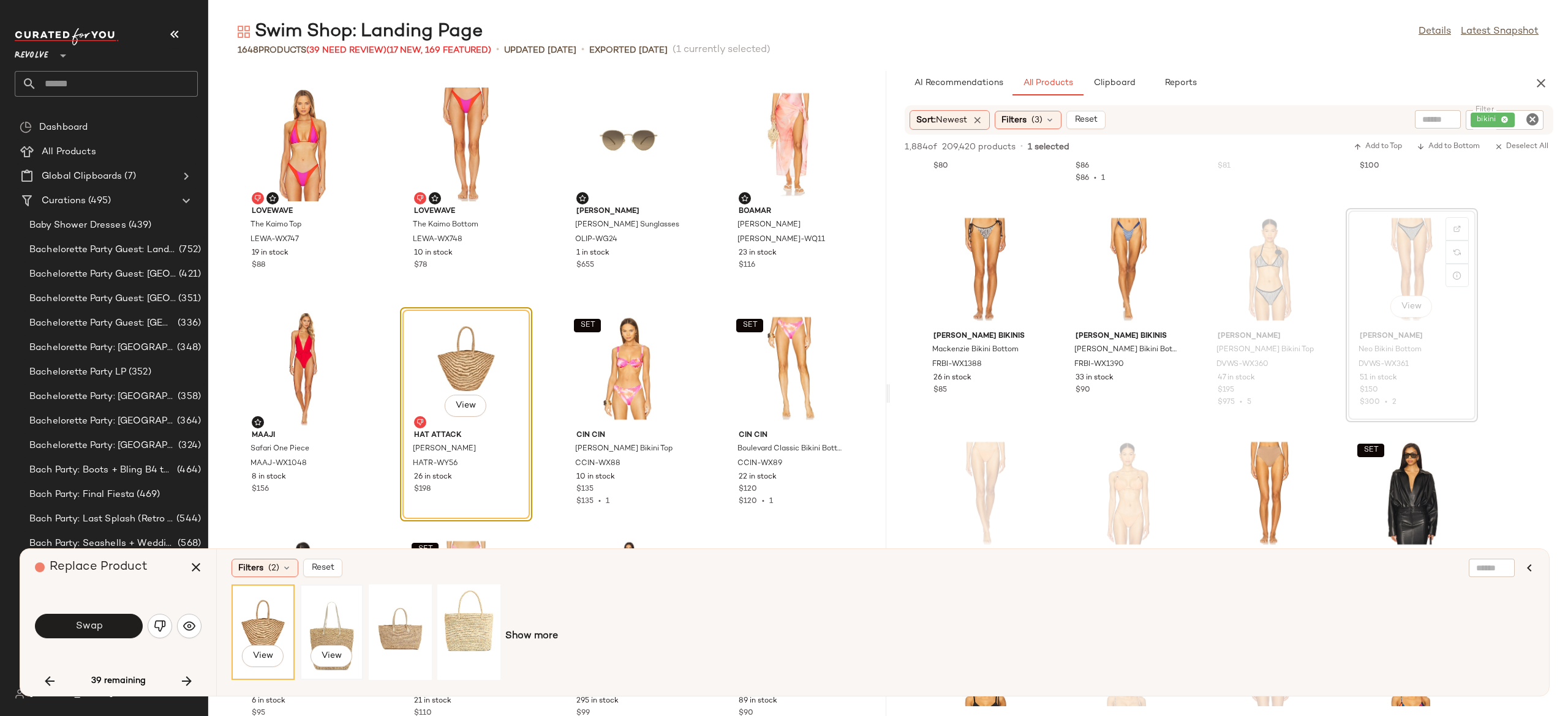
click at [320, 639] on div "View" at bounding box center [332, 632] width 55 height 87
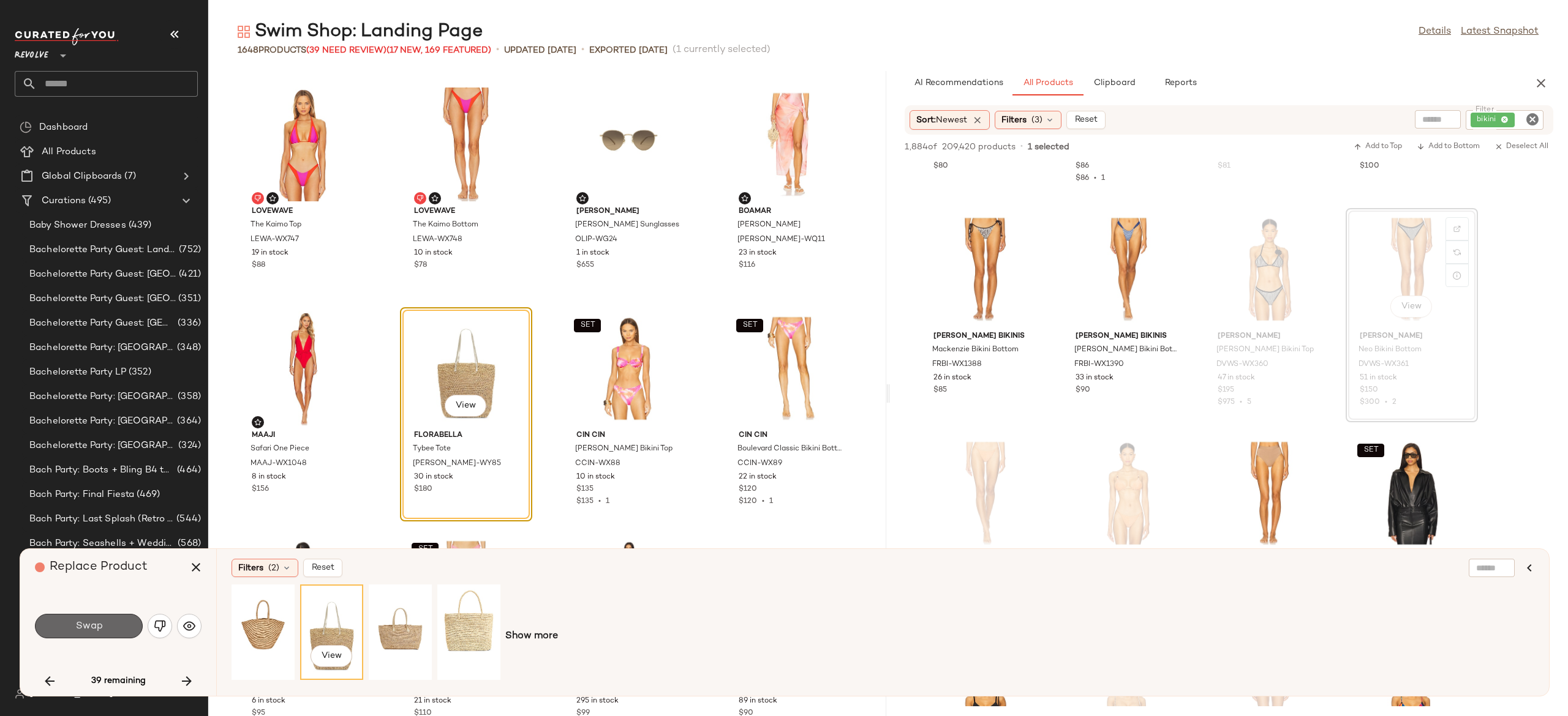
click at [118, 622] on button "Swap" at bounding box center [89, 626] width 108 height 24
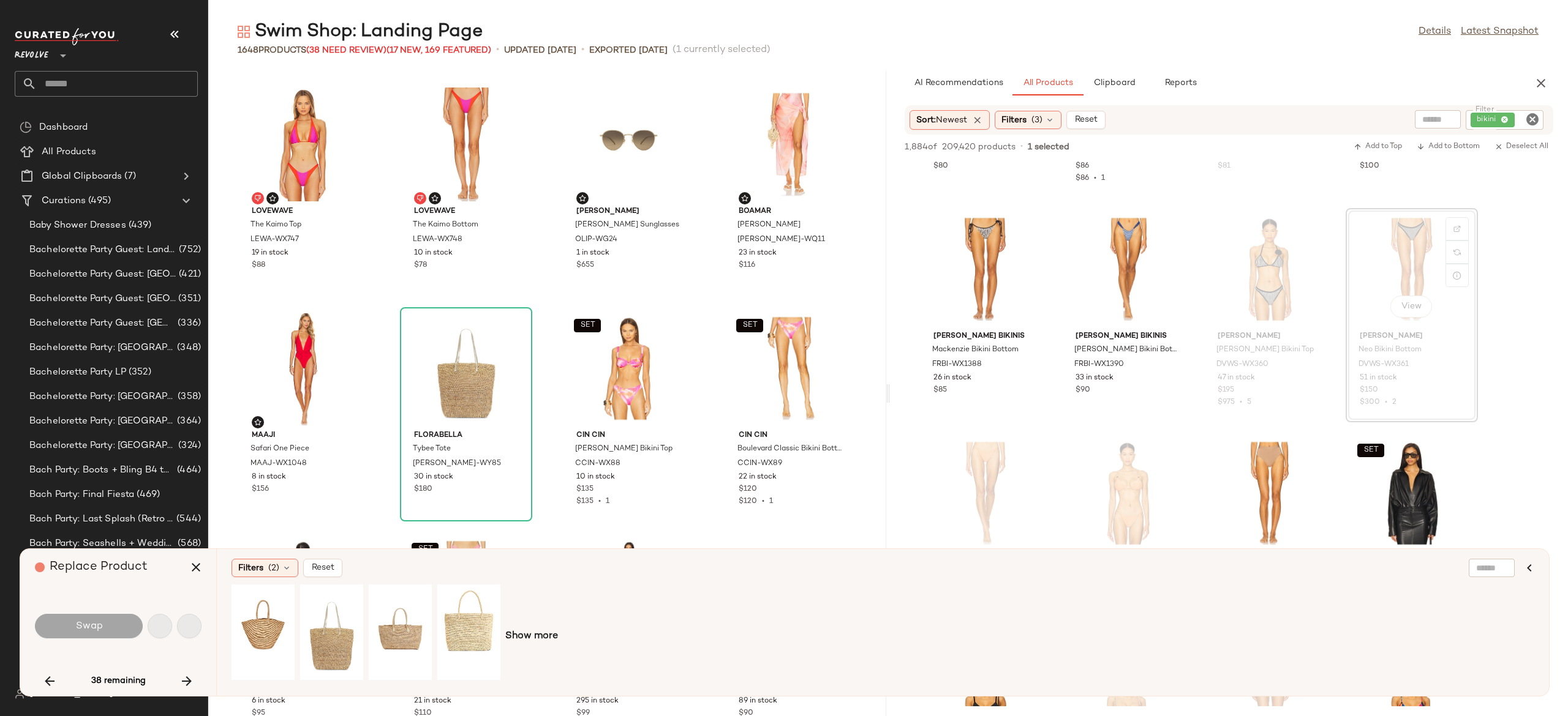
scroll to position [50854, 0]
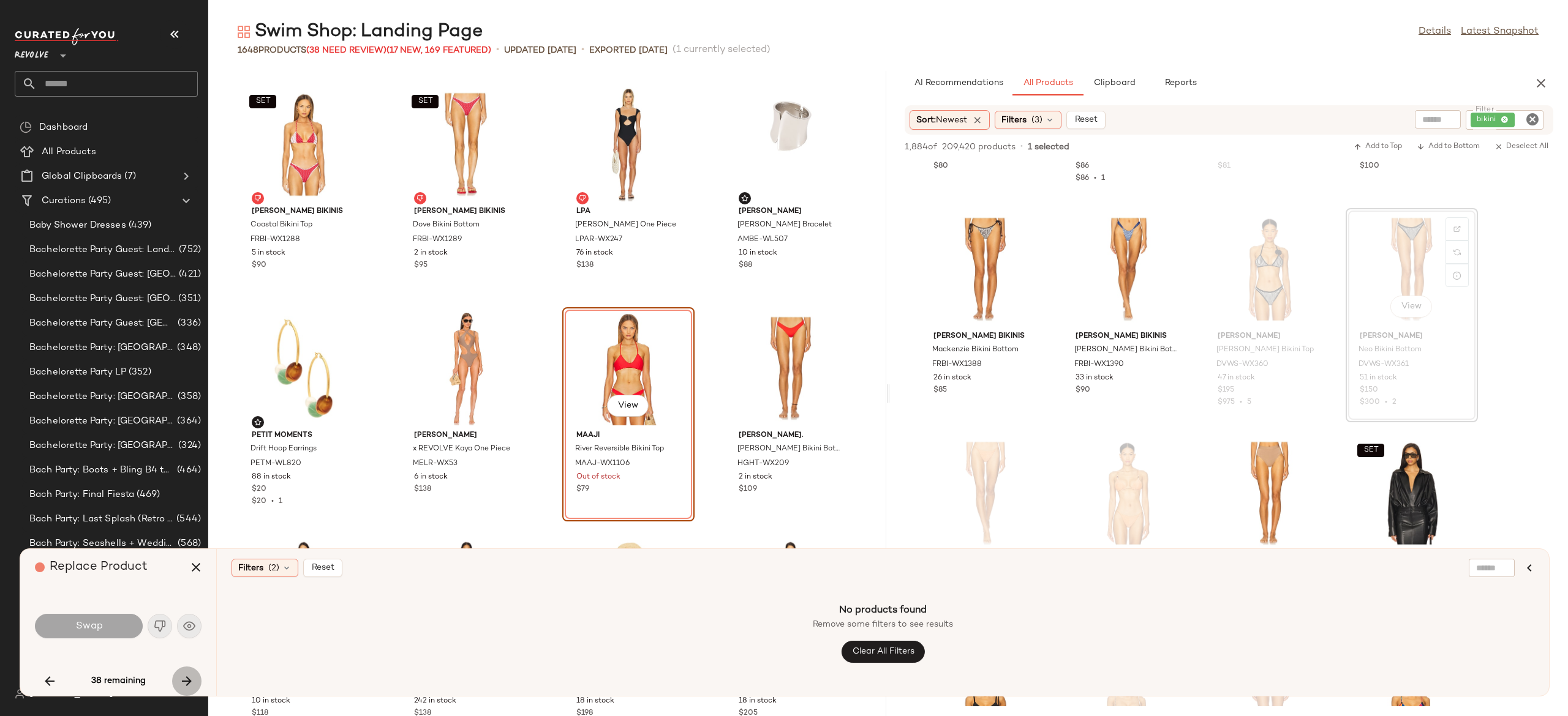
click at [184, 682] on icon "button" at bounding box center [186, 681] width 15 height 15
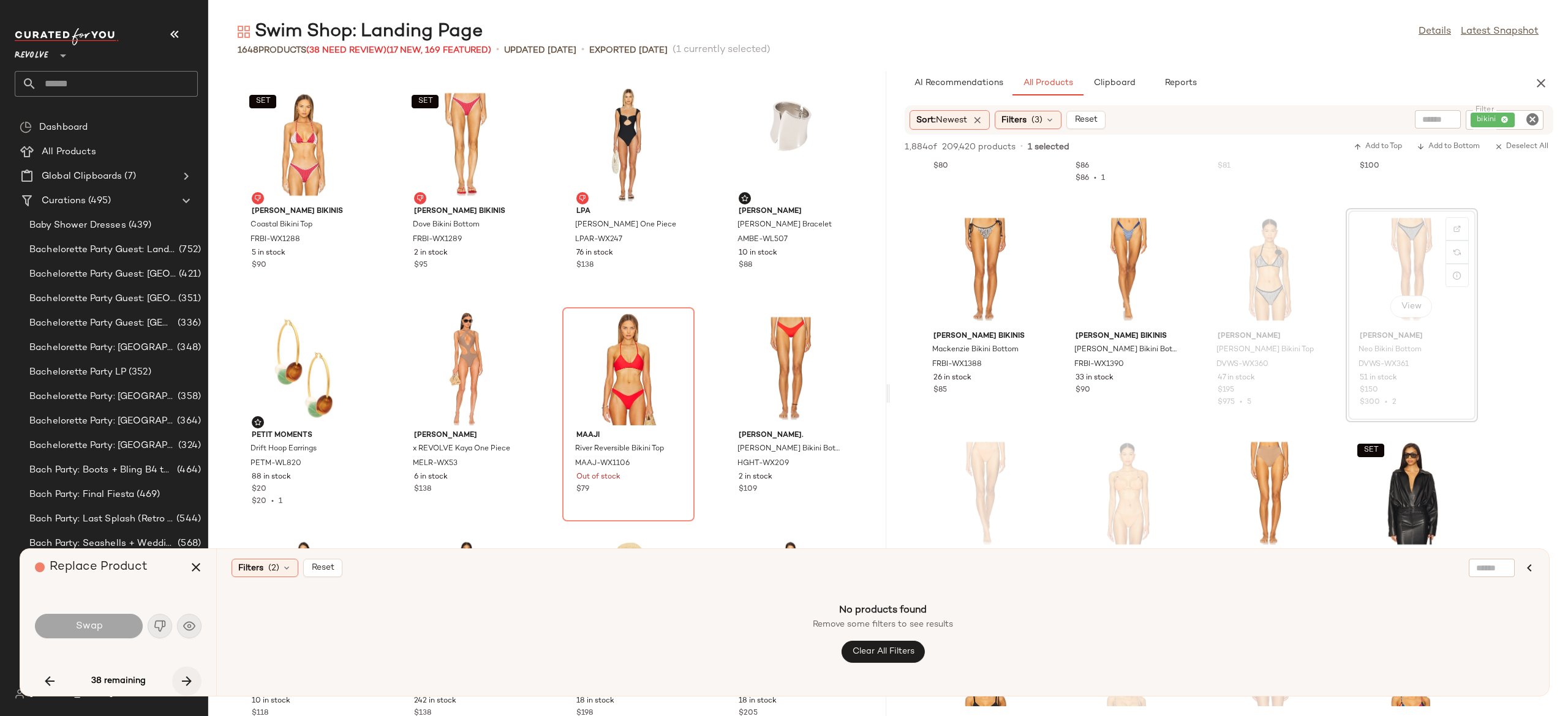
scroll to position [53095, 0]
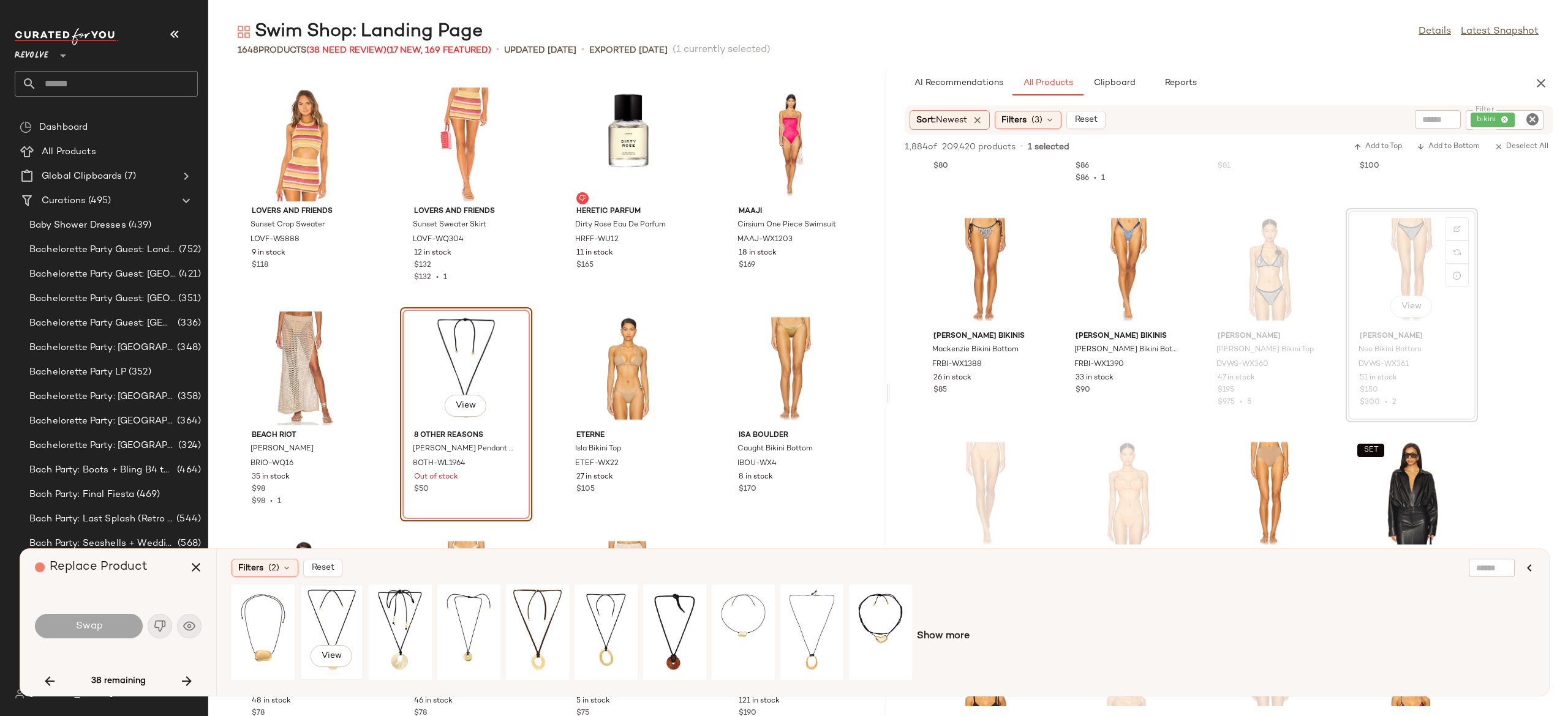
click at [338, 606] on div "View" at bounding box center [332, 632] width 55 height 87
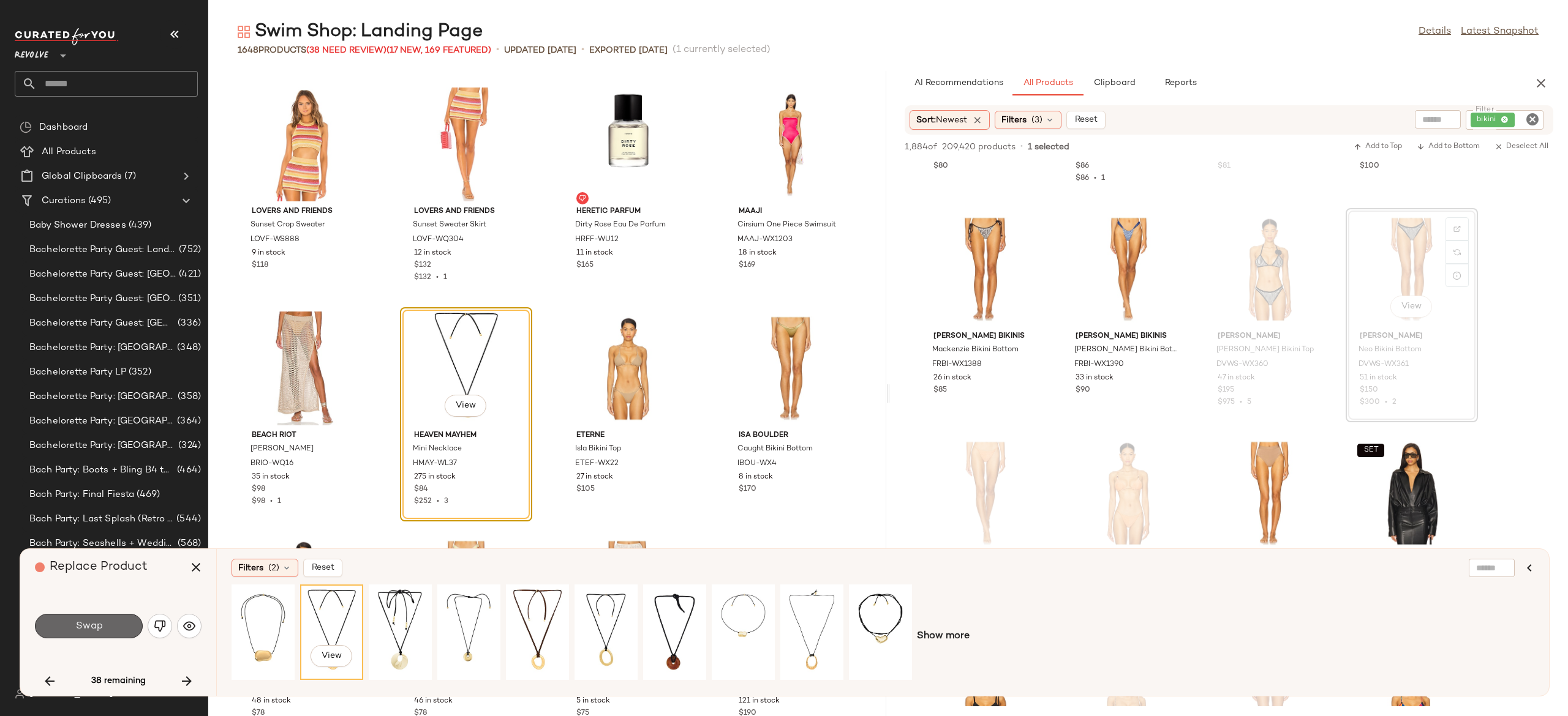
click at [128, 626] on button "Swap" at bounding box center [89, 626] width 108 height 24
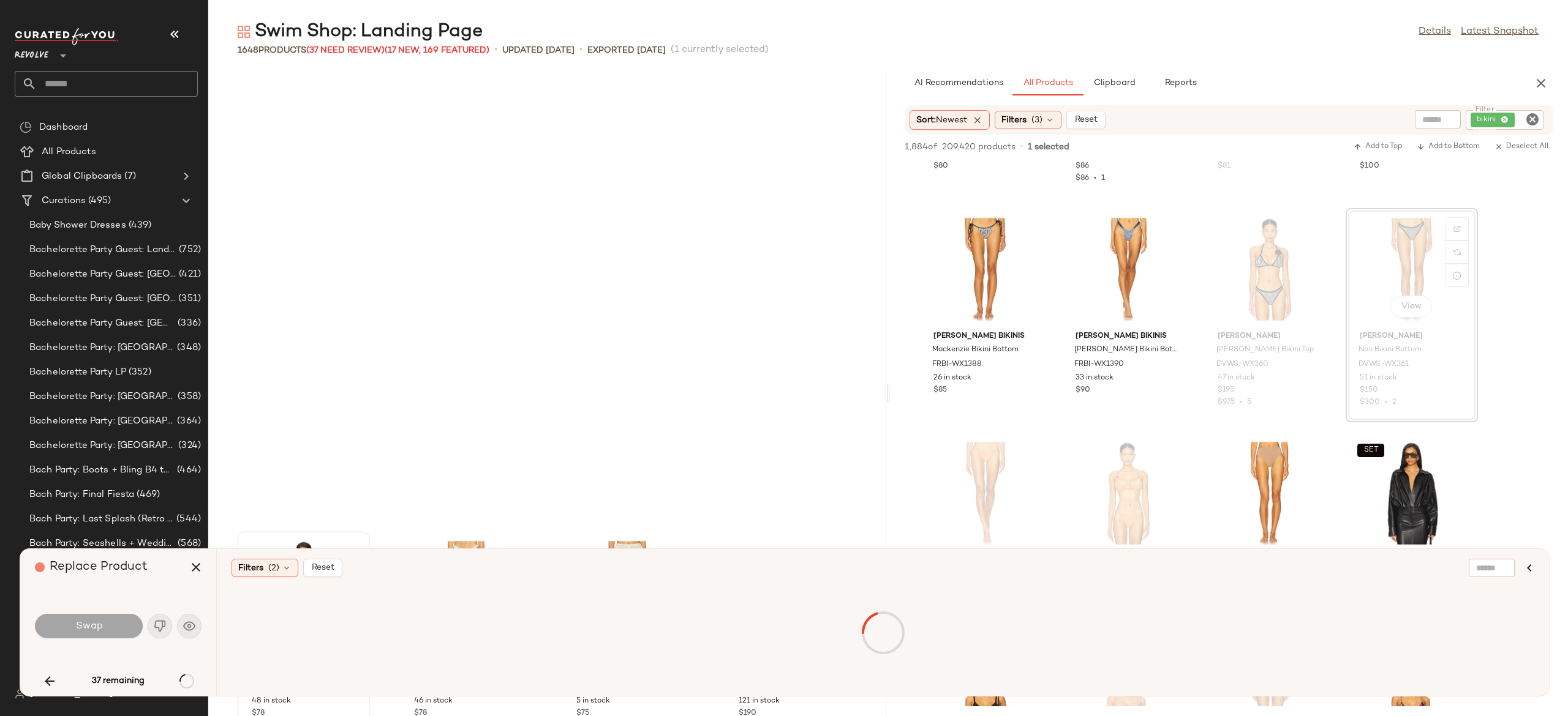
scroll to position [53542, 0]
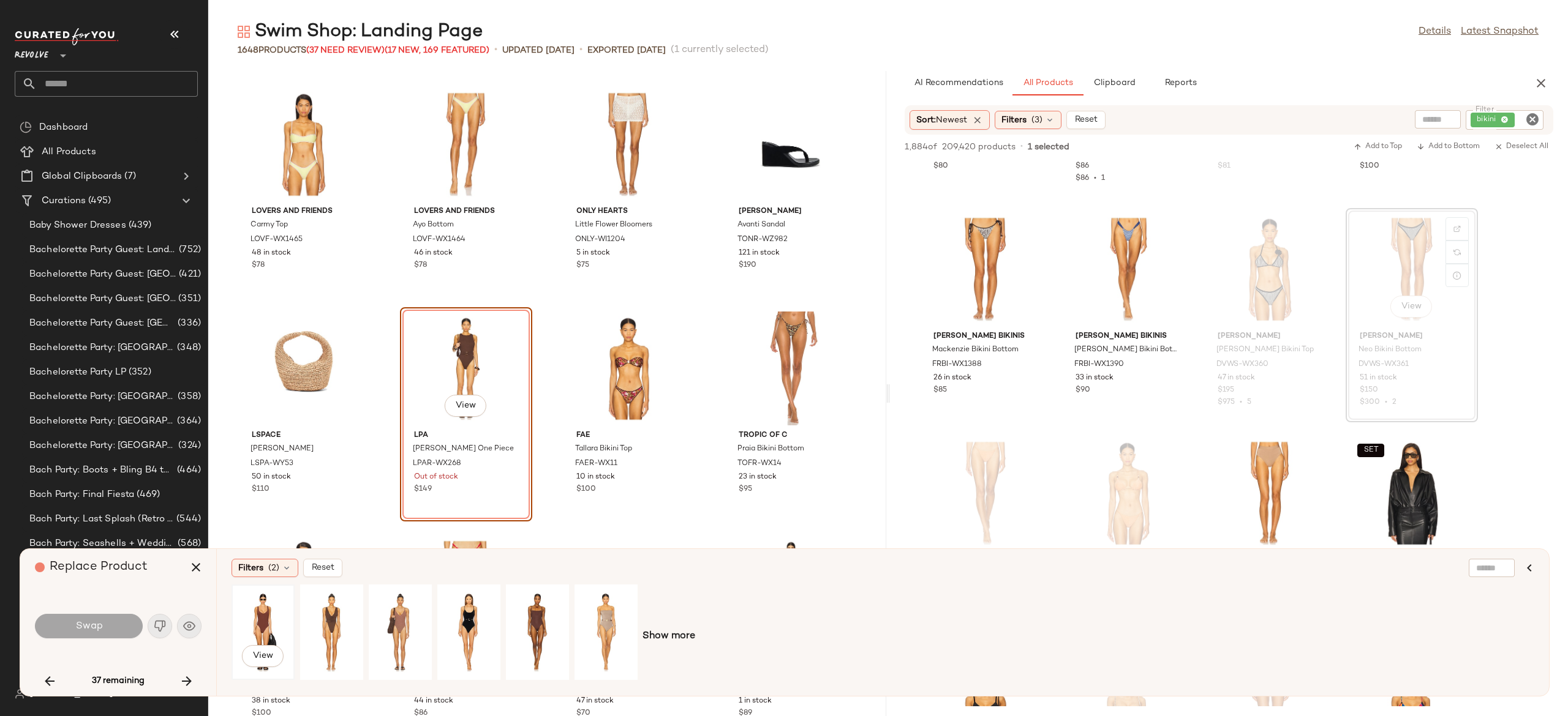
click at [270, 614] on div "View" at bounding box center [264, 632] width 55 height 87
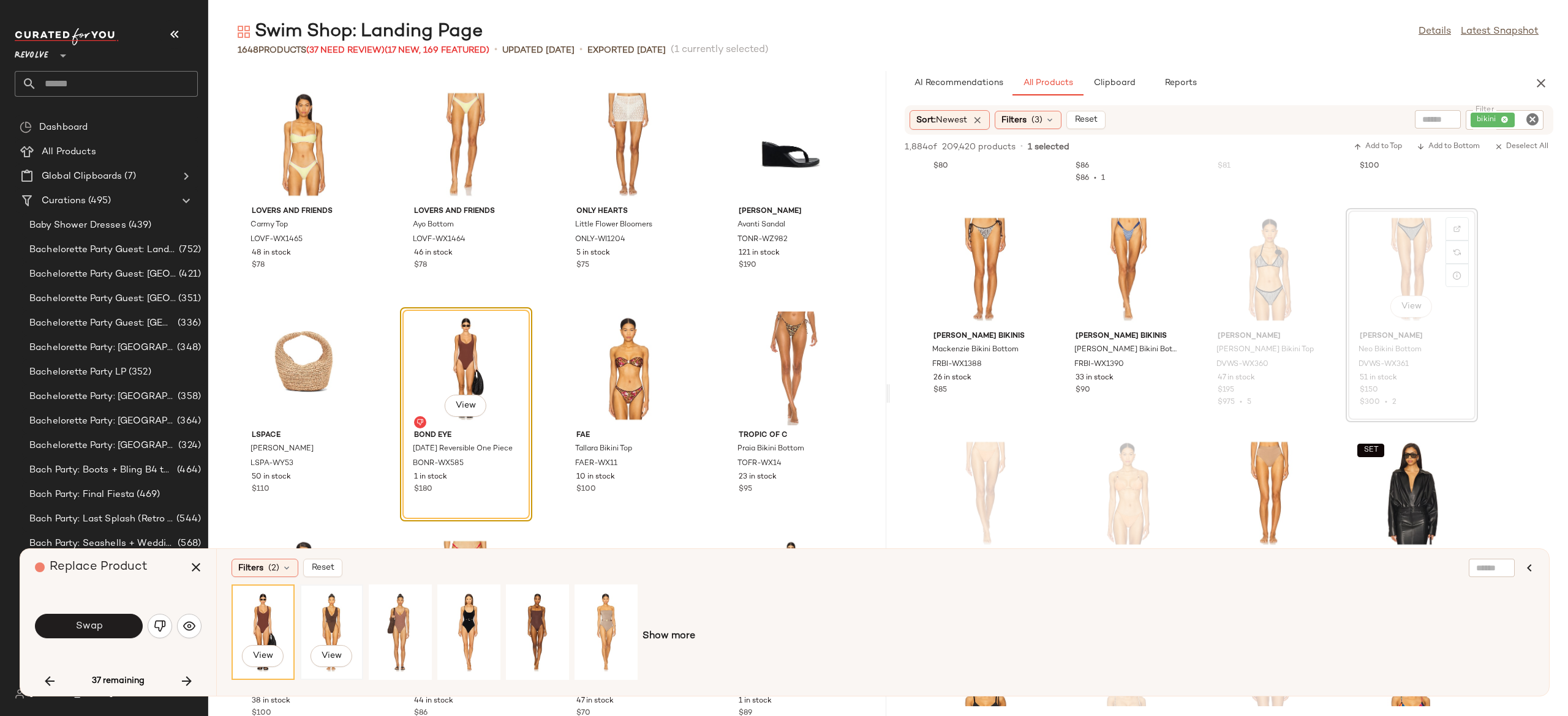
click at [337, 611] on div "View" at bounding box center [332, 632] width 55 height 87
click at [401, 623] on div "View" at bounding box center [401, 632] width 55 height 87
click at [526, 628] on div "View" at bounding box center [538, 632] width 55 height 87
click at [333, 599] on div "View" at bounding box center [332, 632] width 55 height 87
click at [123, 621] on button "Swap" at bounding box center [89, 626] width 108 height 24
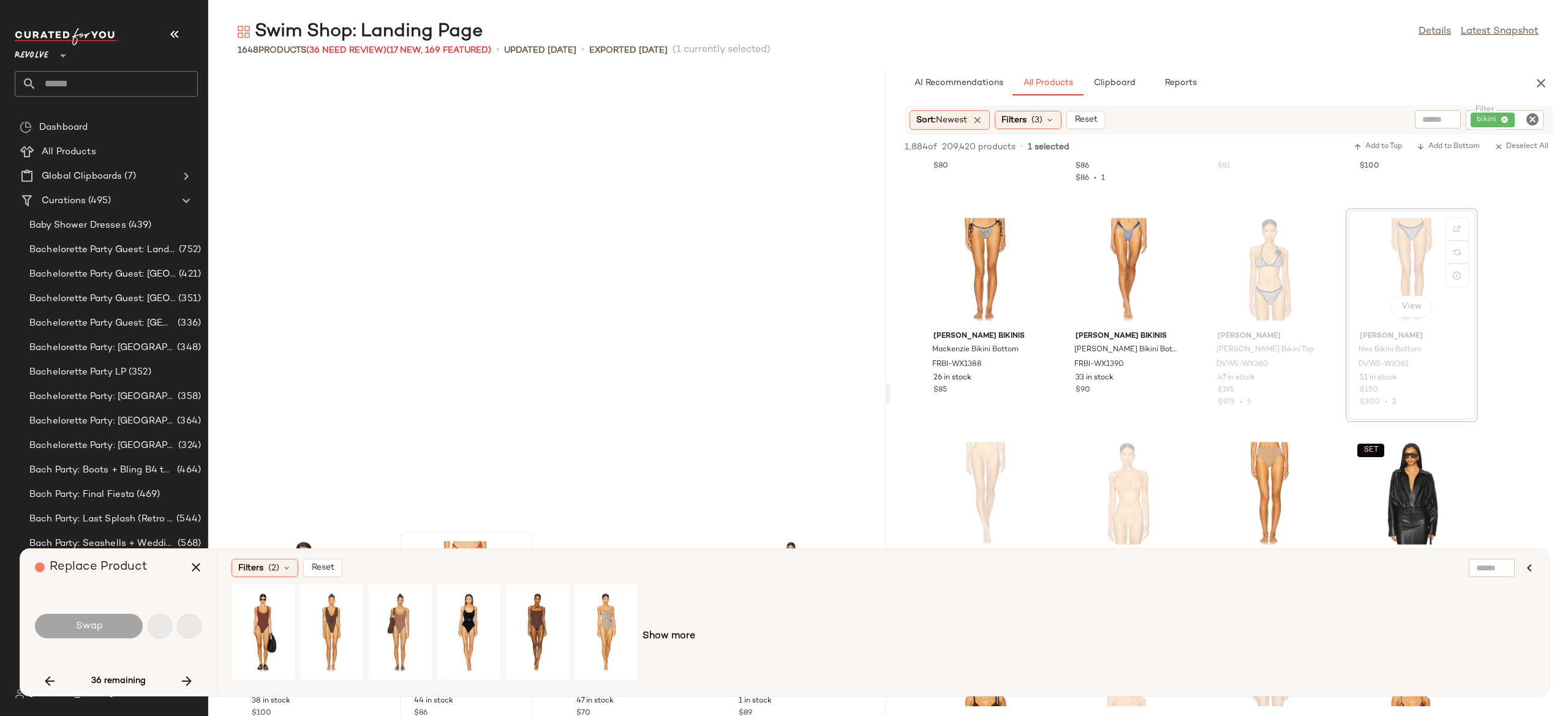
scroll to position [53991, 0]
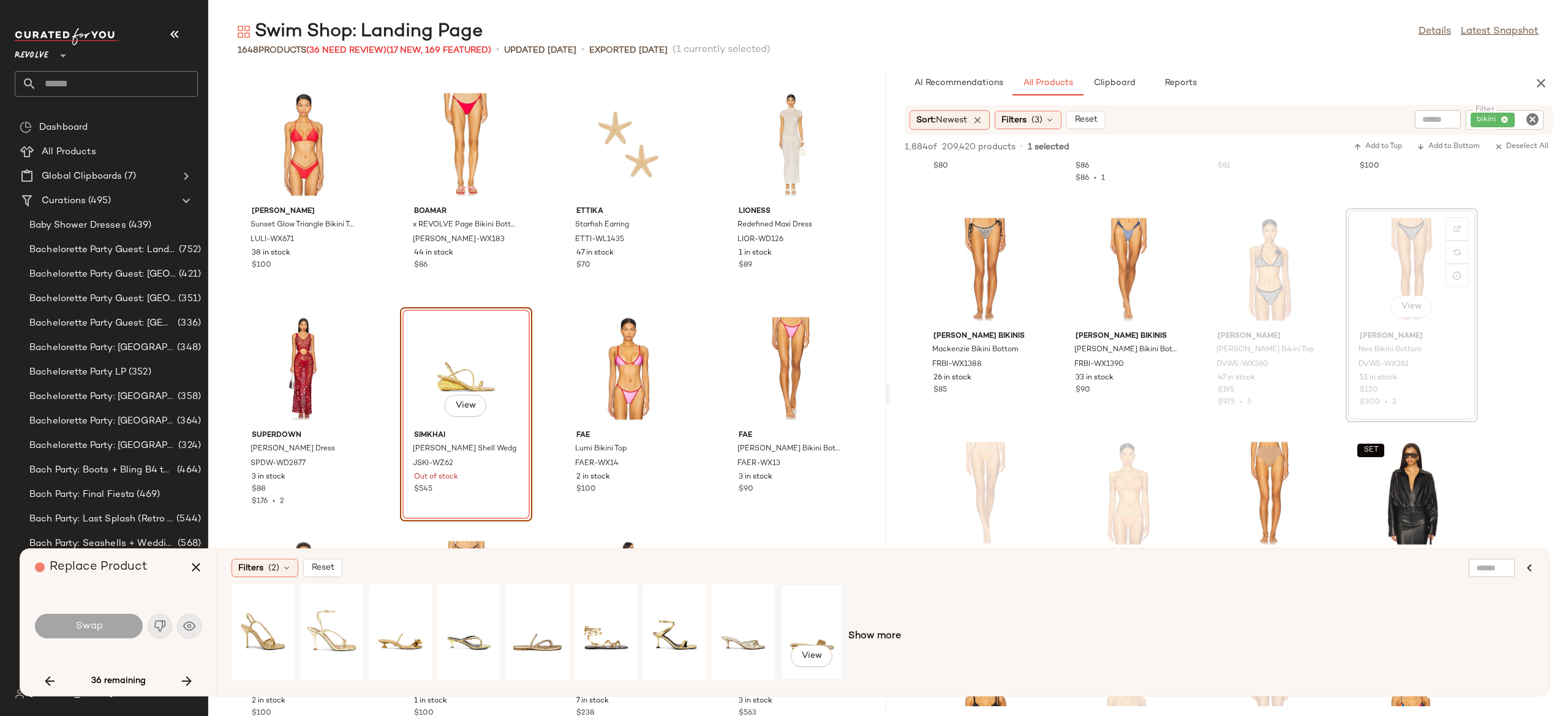
click at [809, 641] on div "View" at bounding box center [812, 632] width 55 height 87
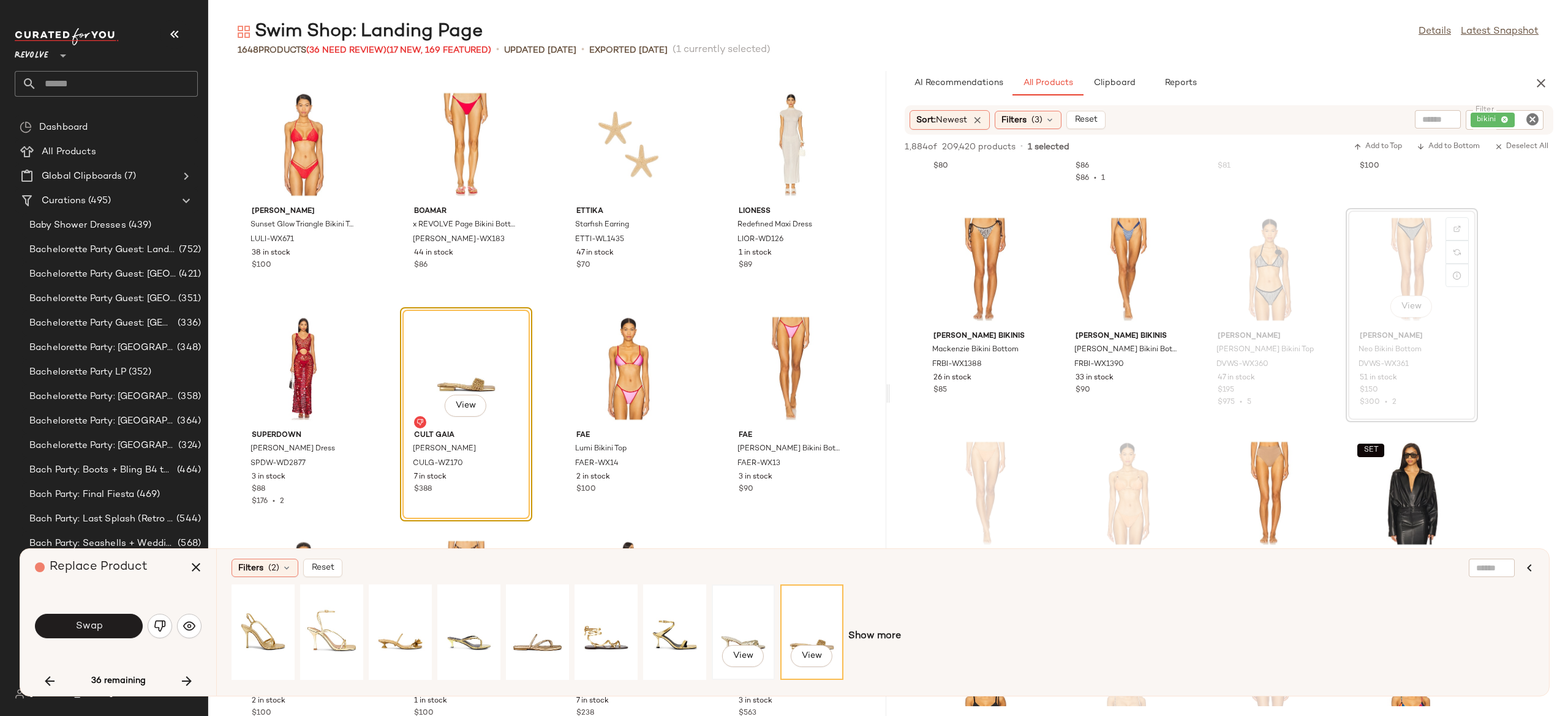
click at [754, 631] on div "View" at bounding box center [744, 632] width 55 height 87
click at [546, 629] on div "View" at bounding box center [538, 632] width 55 height 87
click at [414, 624] on div "View" at bounding box center [401, 632] width 55 height 87
click at [327, 628] on div "View" at bounding box center [332, 632] width 55 height 87
click at [128, 621] on button "Swap" at bounding box center [89, 626] width 108 height 24
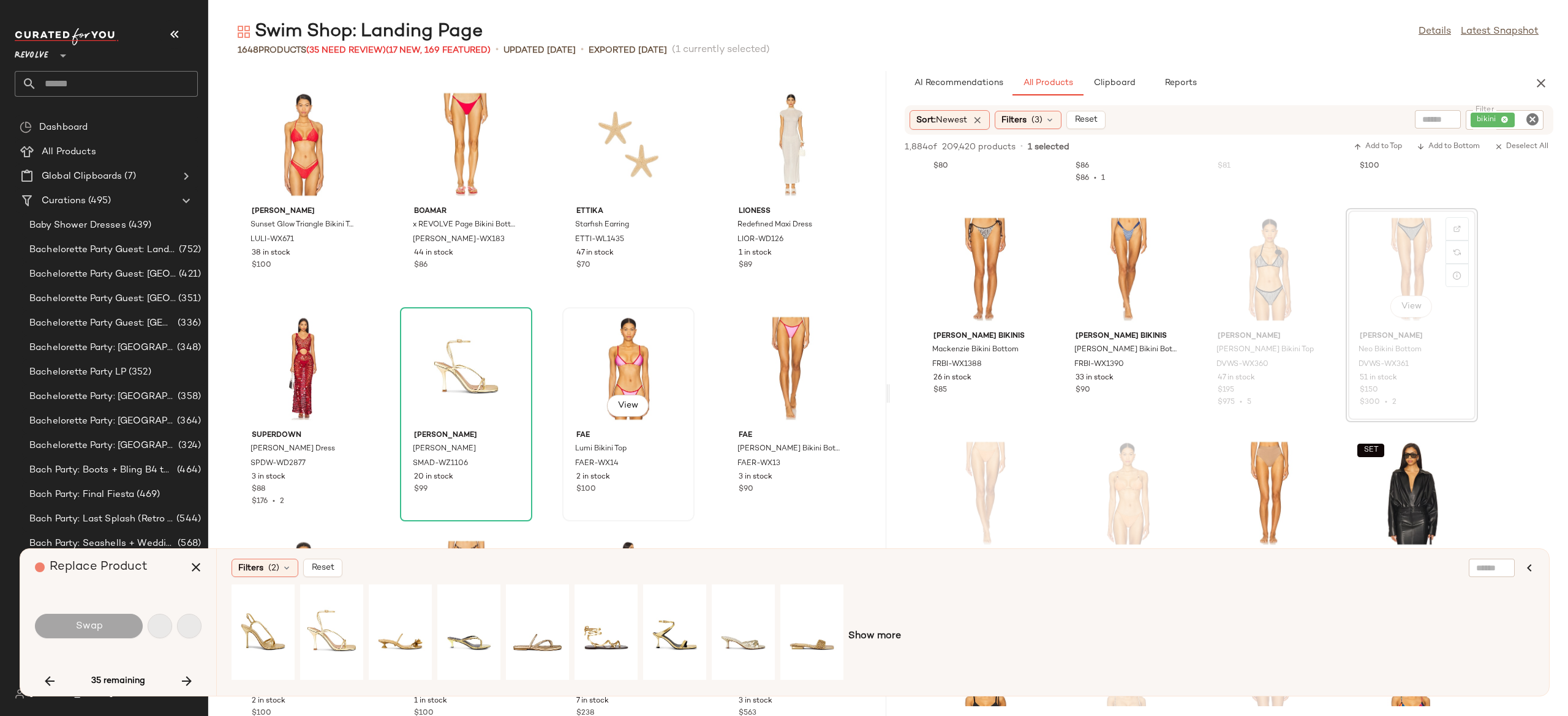
scroll to position [54886, 0]
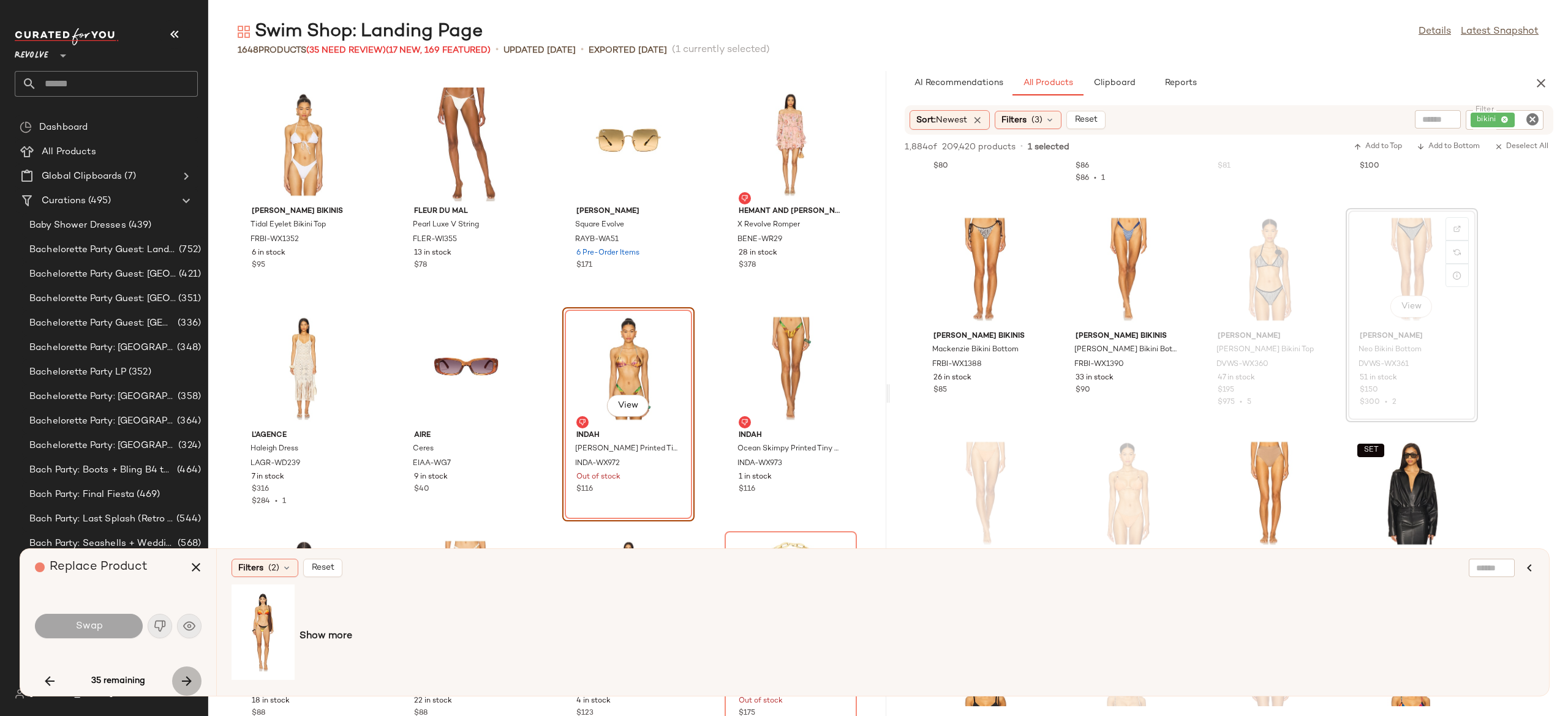
click at [184, 683] on icon "button" at bounding box center [186, 681] width 15 height 15
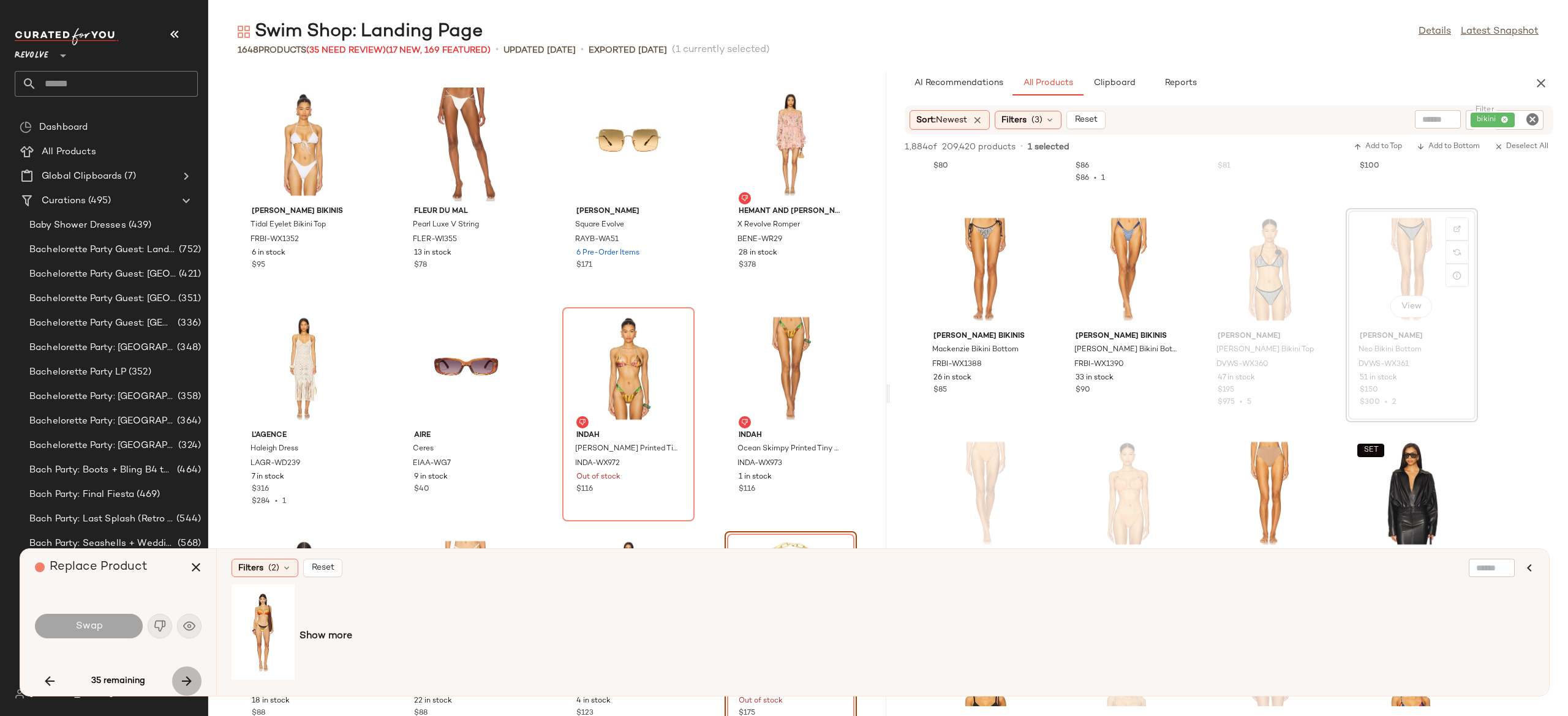
scroll to position [55110, 0]
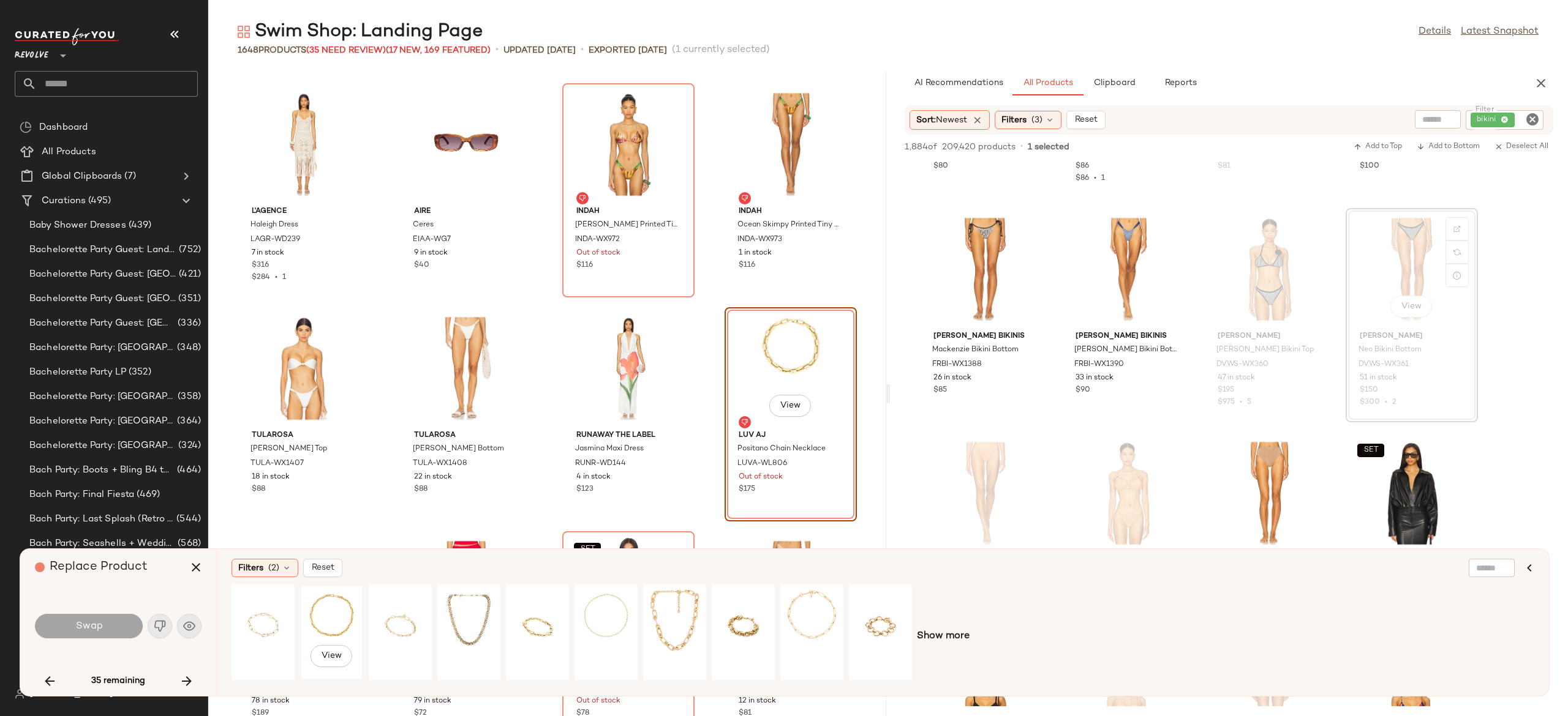
click at [315, 611] on div "View" at bounding box center [332, 632] width 55 height 87
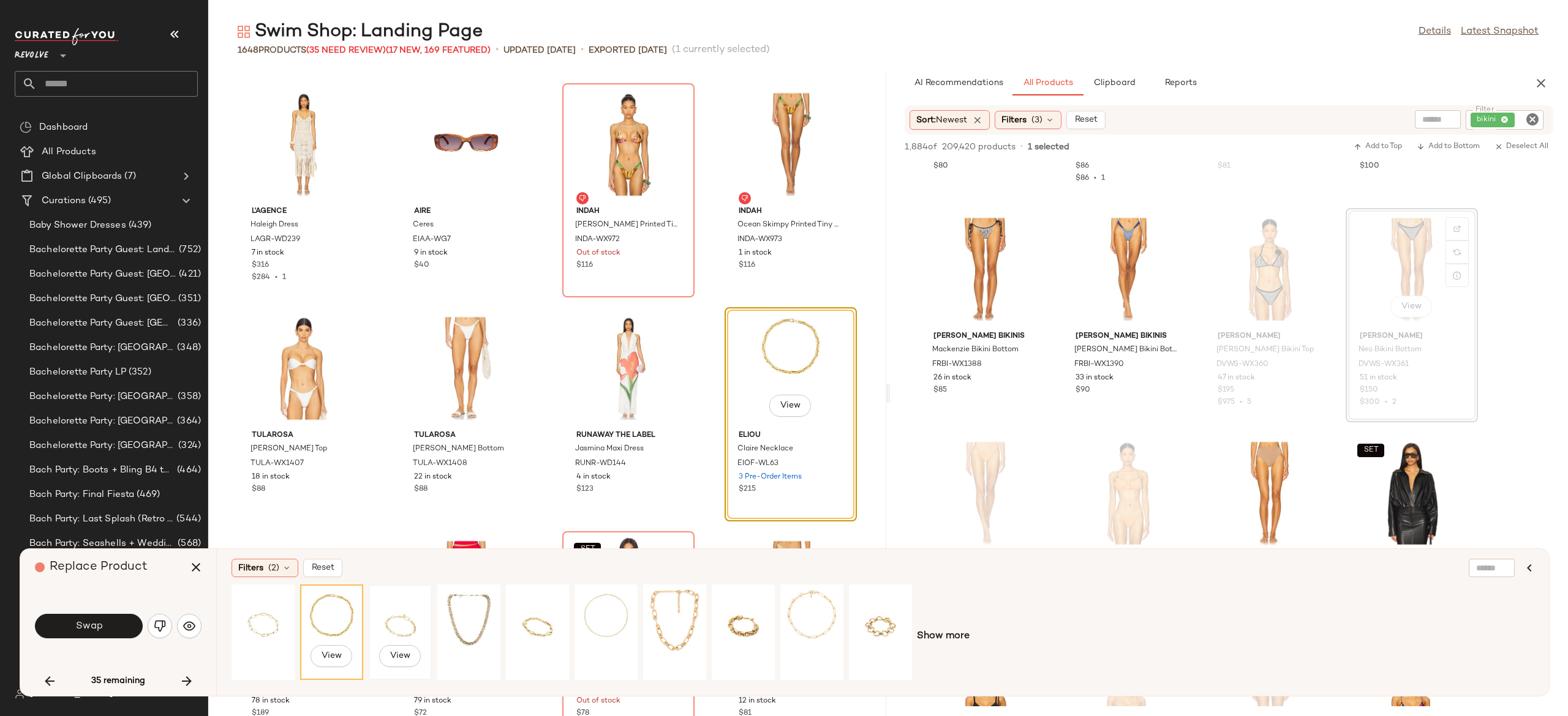
click at [400, 617] on div "View" at bounding box center [401, 632] width 55 height 87
click at [270, 621] on div "View" at bounding box center [264, 632] width 55 height 87
click at [477, 614] on div "View" at bounding box center [469, 632] width 55 height 87
click at [122, 626] on button "Swap" at bounding box center [89, 626] width 108 height 24
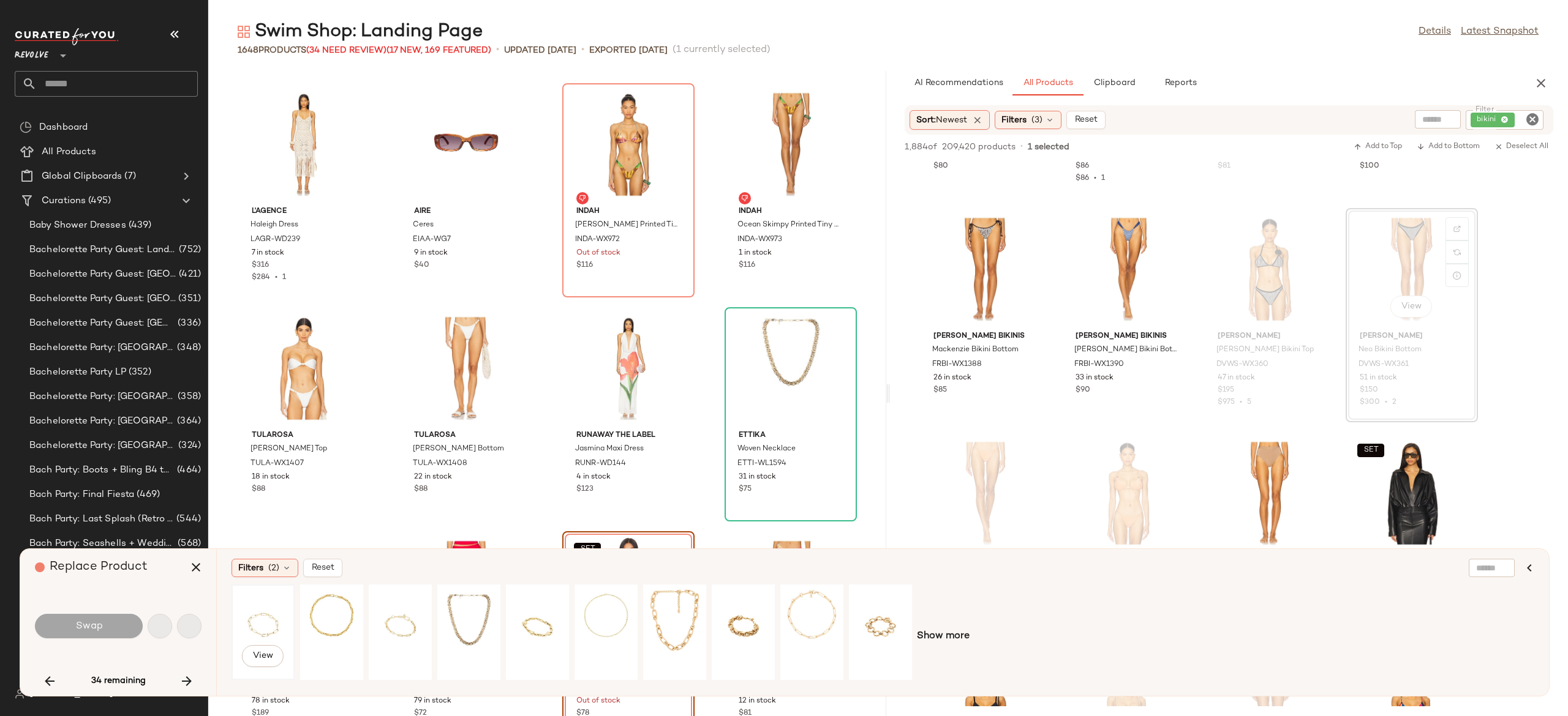
scroll to position [55335, 0]
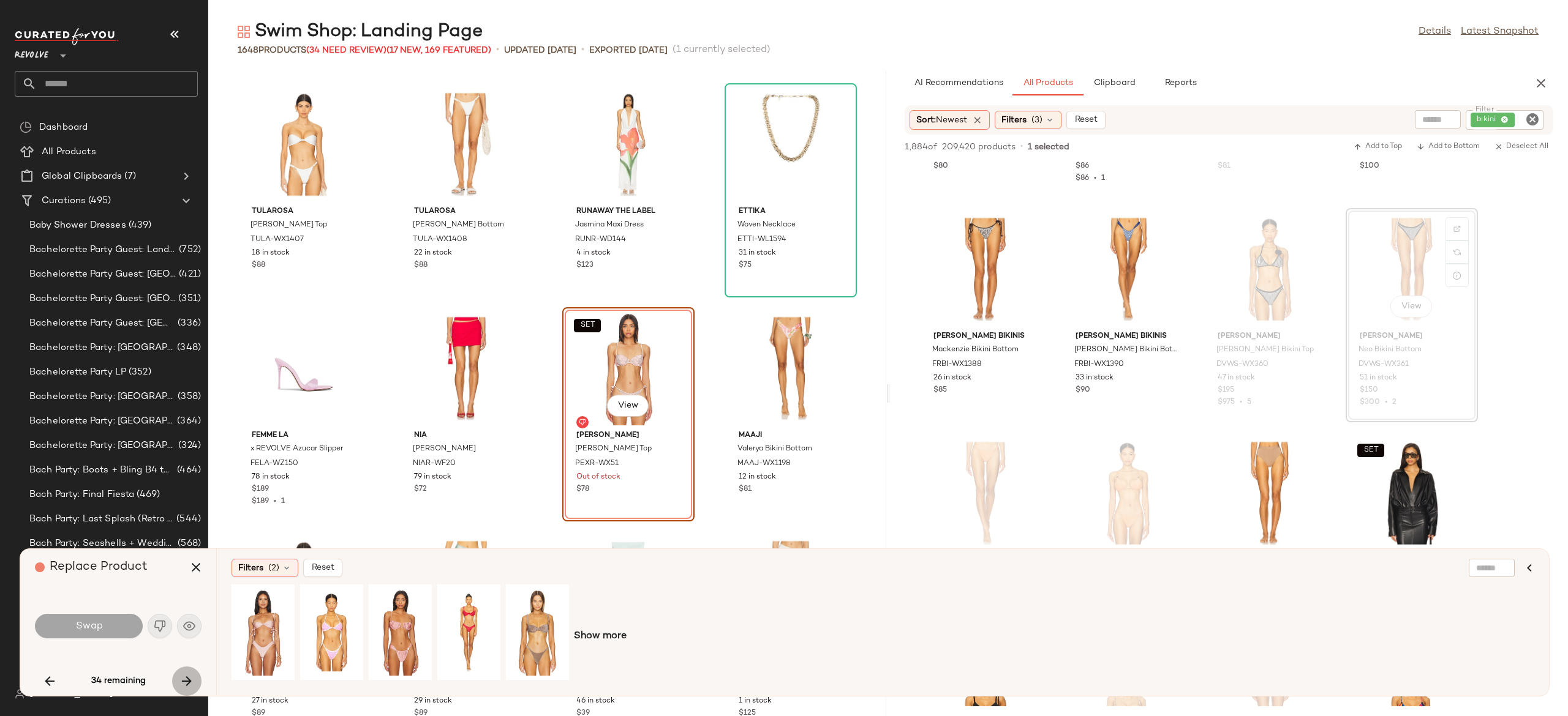
click at [184, 678] on icon "button" at bounding box center [186, 681] width 15 height 15
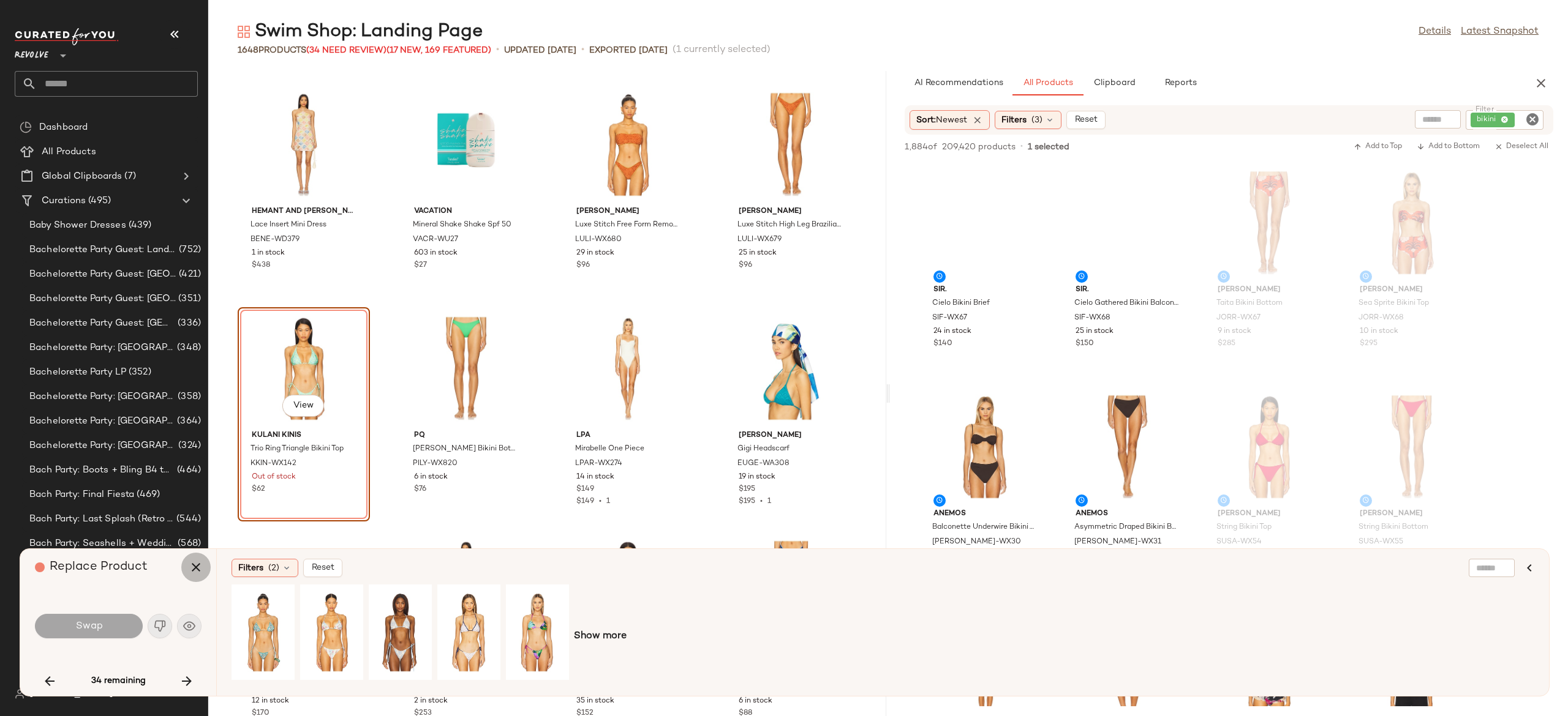
click at [198, 565] on icon "button" at bounding box center [195, 567] width 15 height 15
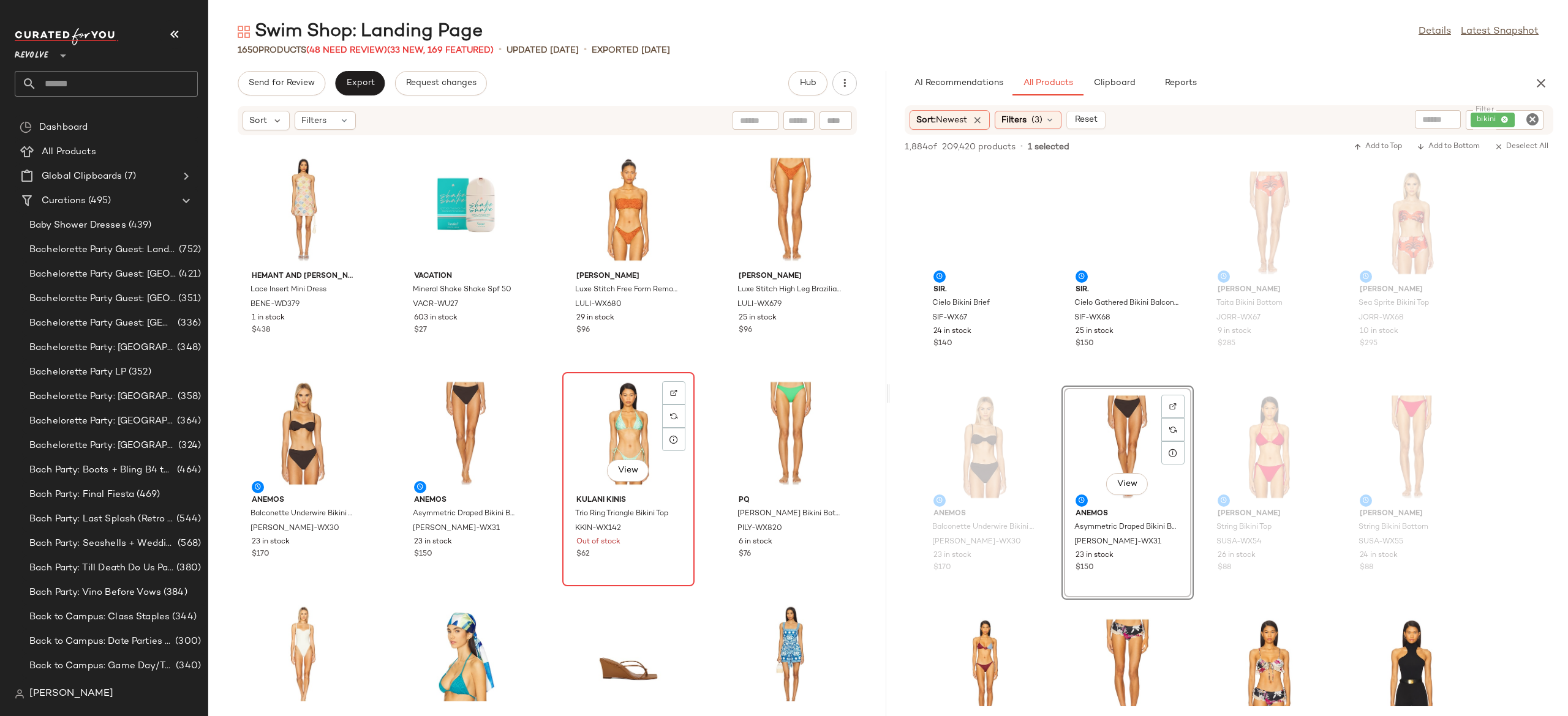
click at [619, 421] on div "View" at bounding box center [628, 433] width 123 height 114
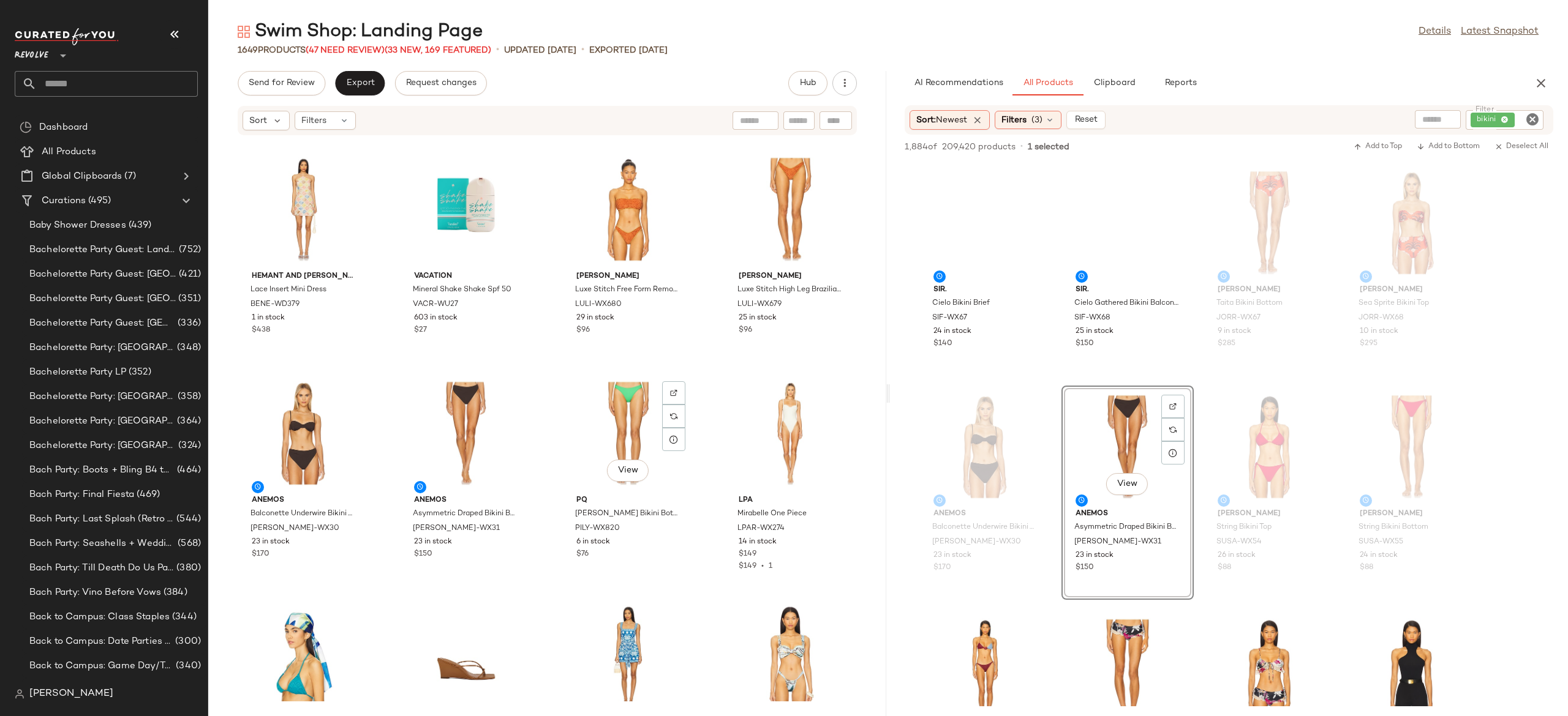
click at [619, 421] on div "View" at bounding box center [628, 433] width 123 height 114
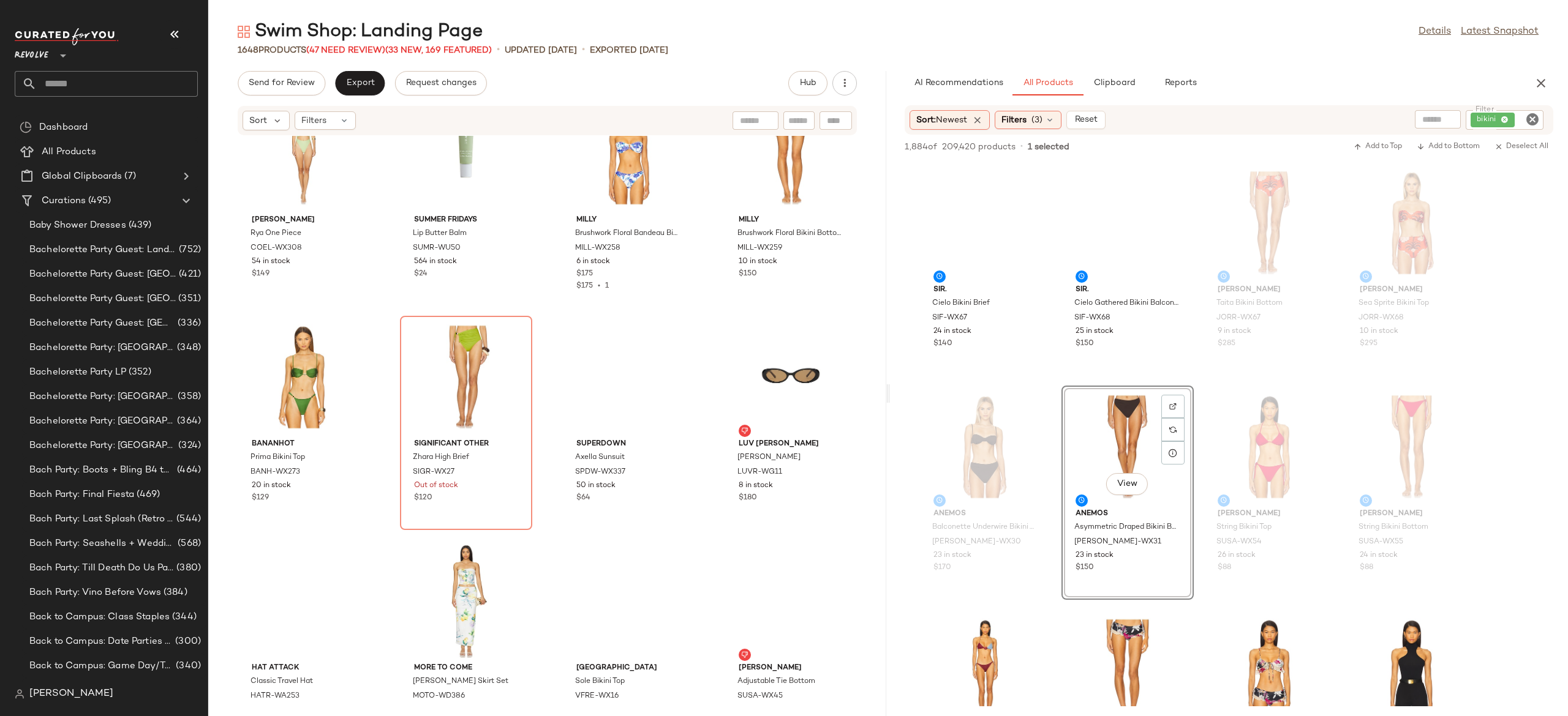
scroll to position [60590, 0]
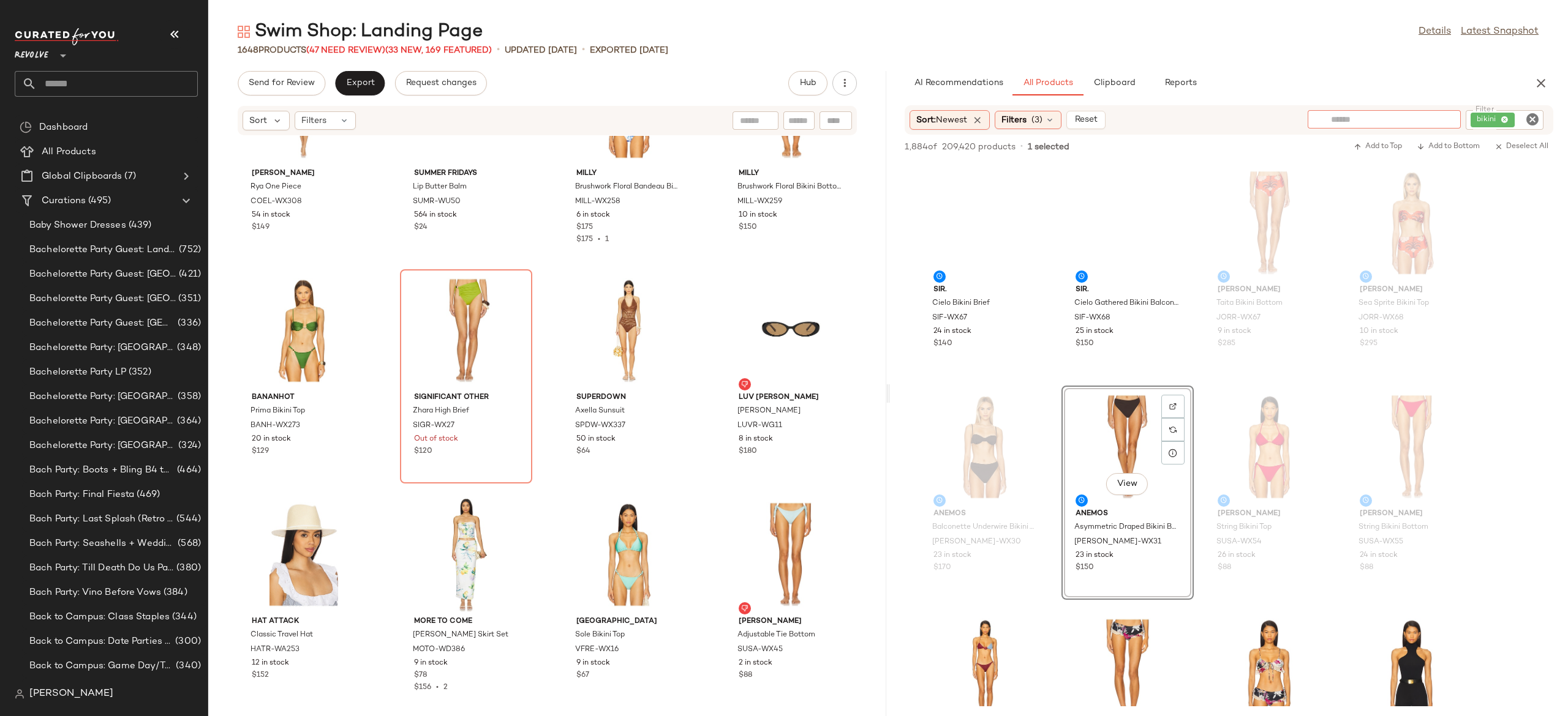
click at [1446, 119] on div at bounding box center [1384, 119] width 153 height 19
click at [1446, 119] on img at bounding box center [1447, 119] width 11 height 11
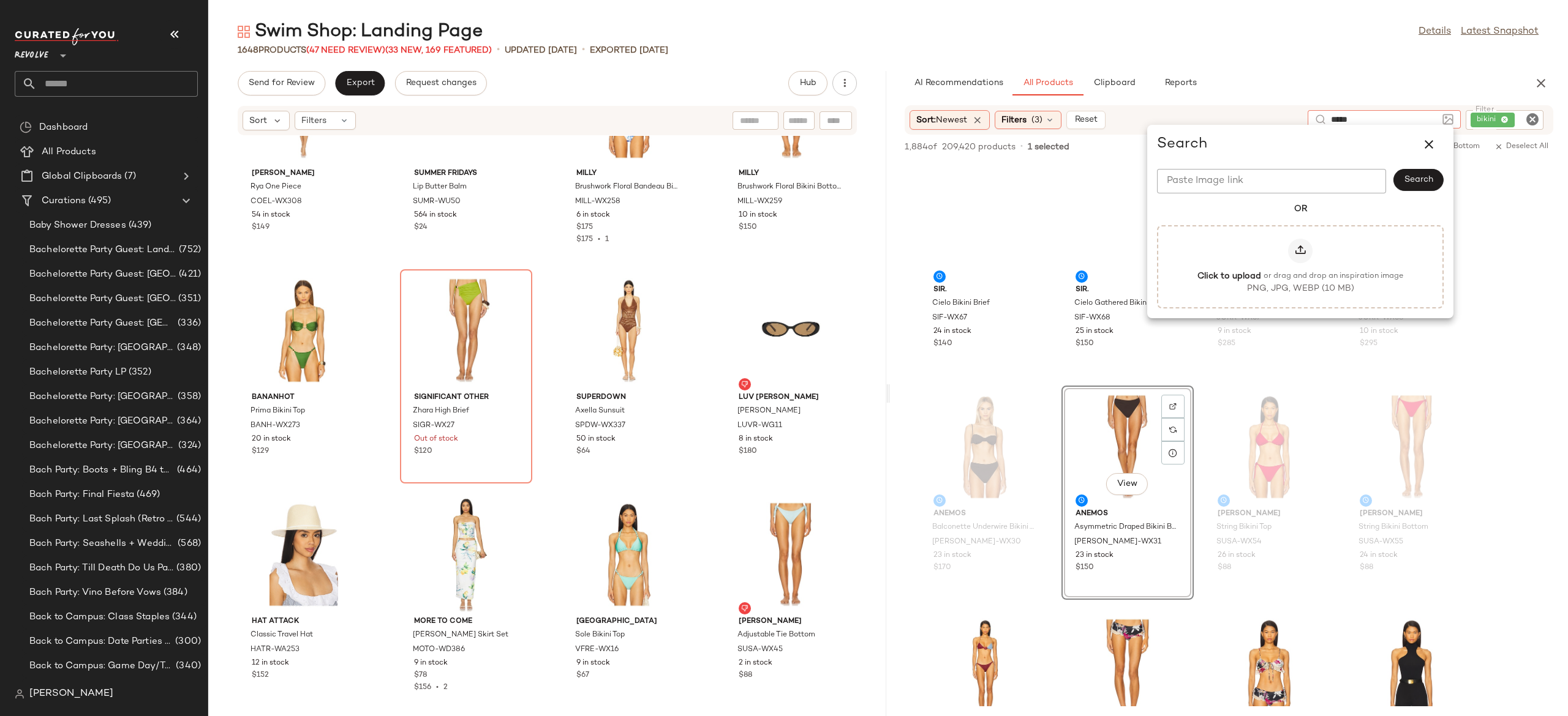
type input "*****"
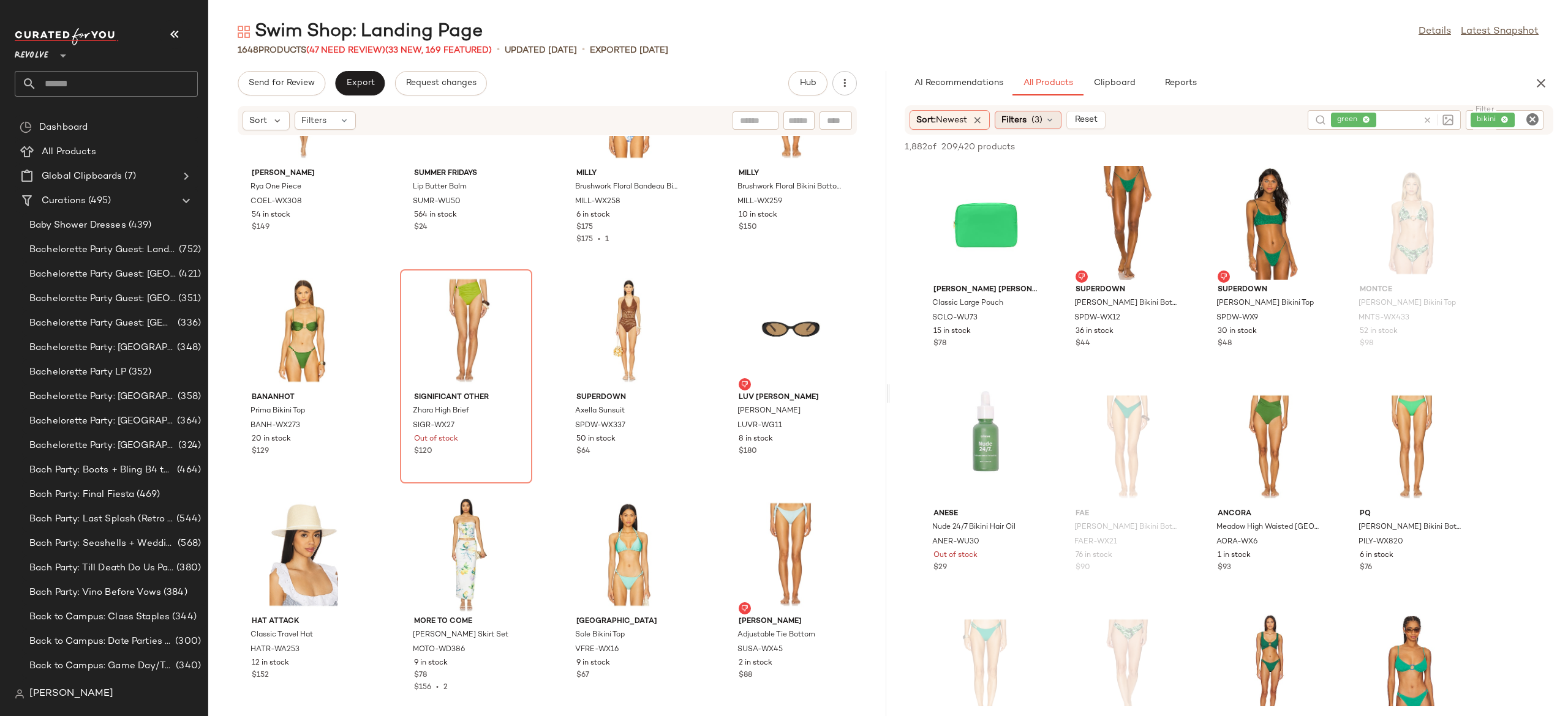
click at [1054, 121] on icon at bounding box center [1050, 119] width 10 height 10
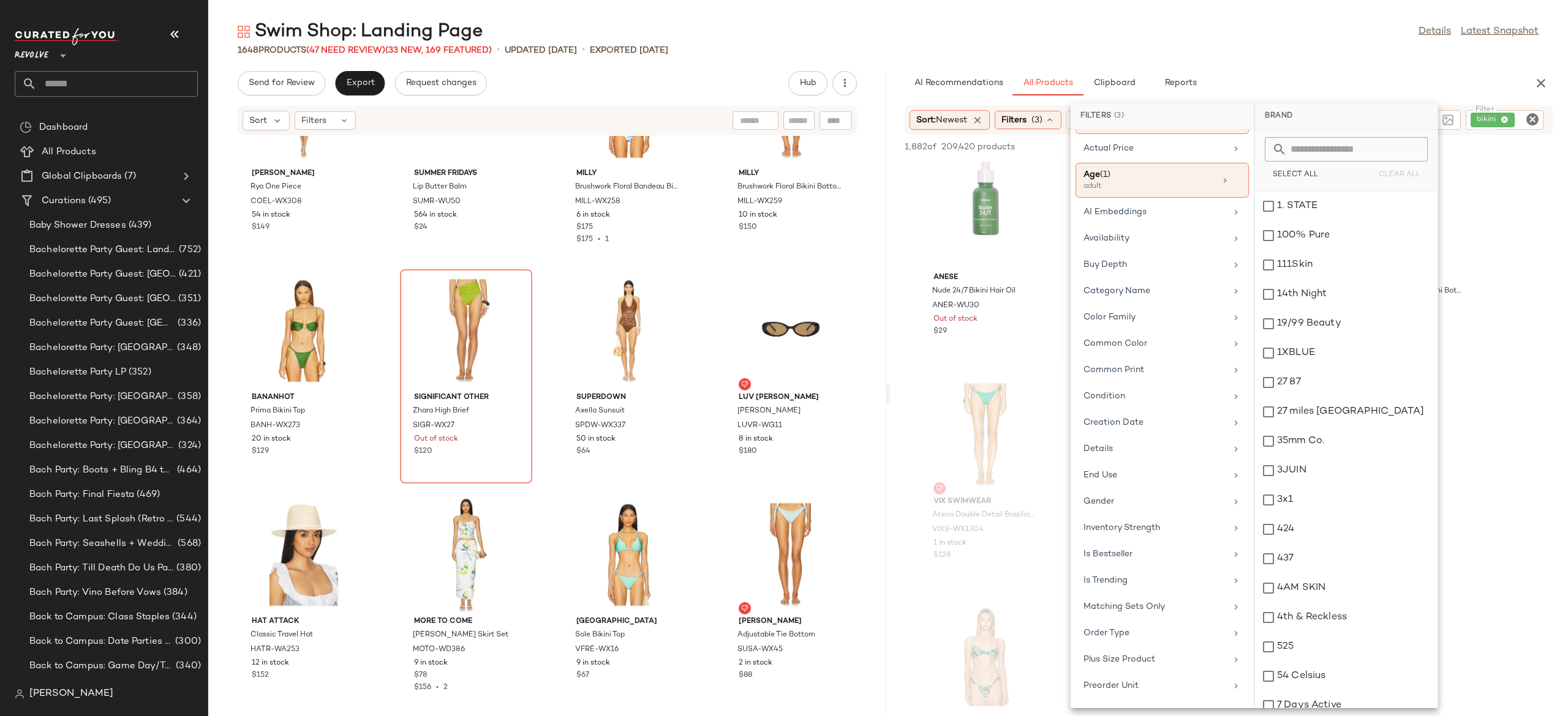
scroll to position [38, 0]
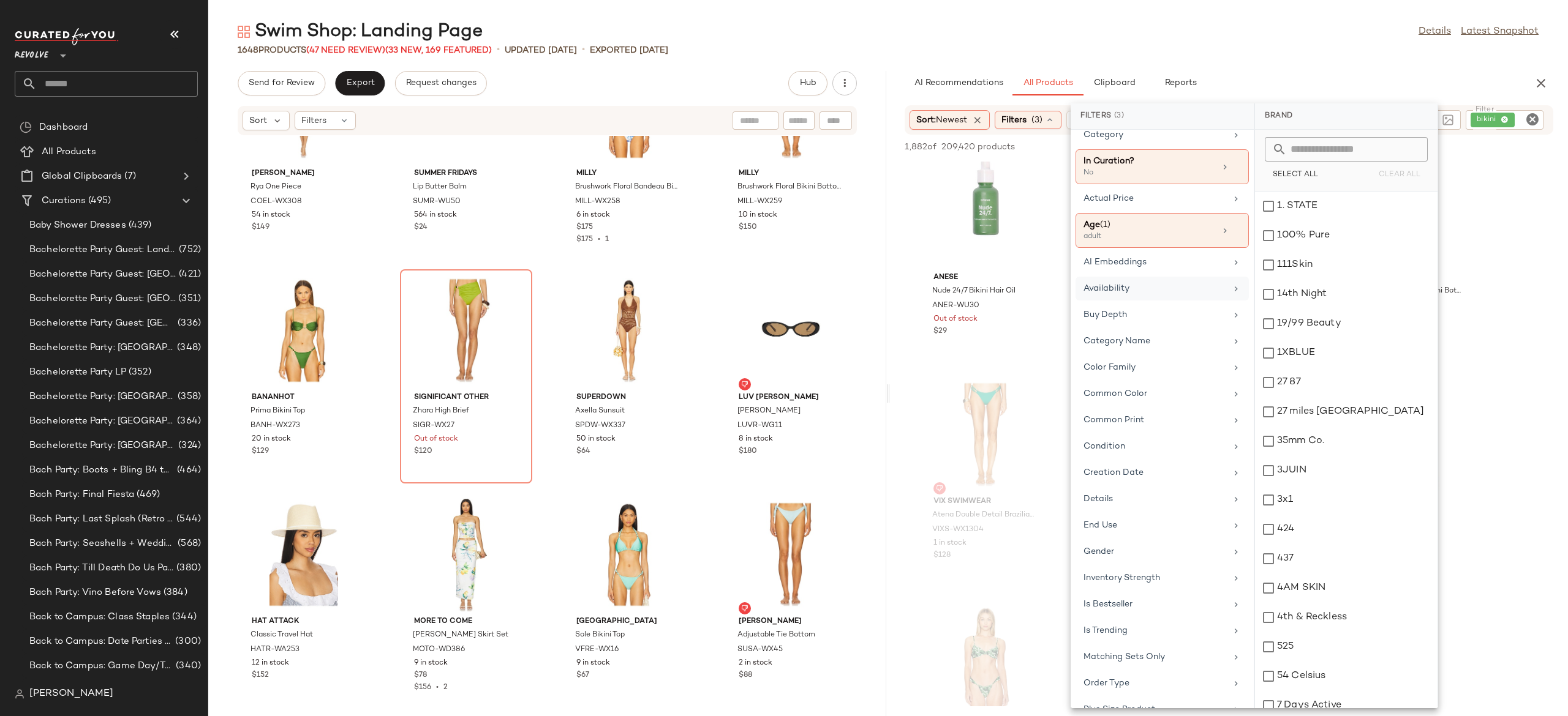
click at [1155, 295] on div "Availability" at bounding box center [1154, 288] width 143 height 13
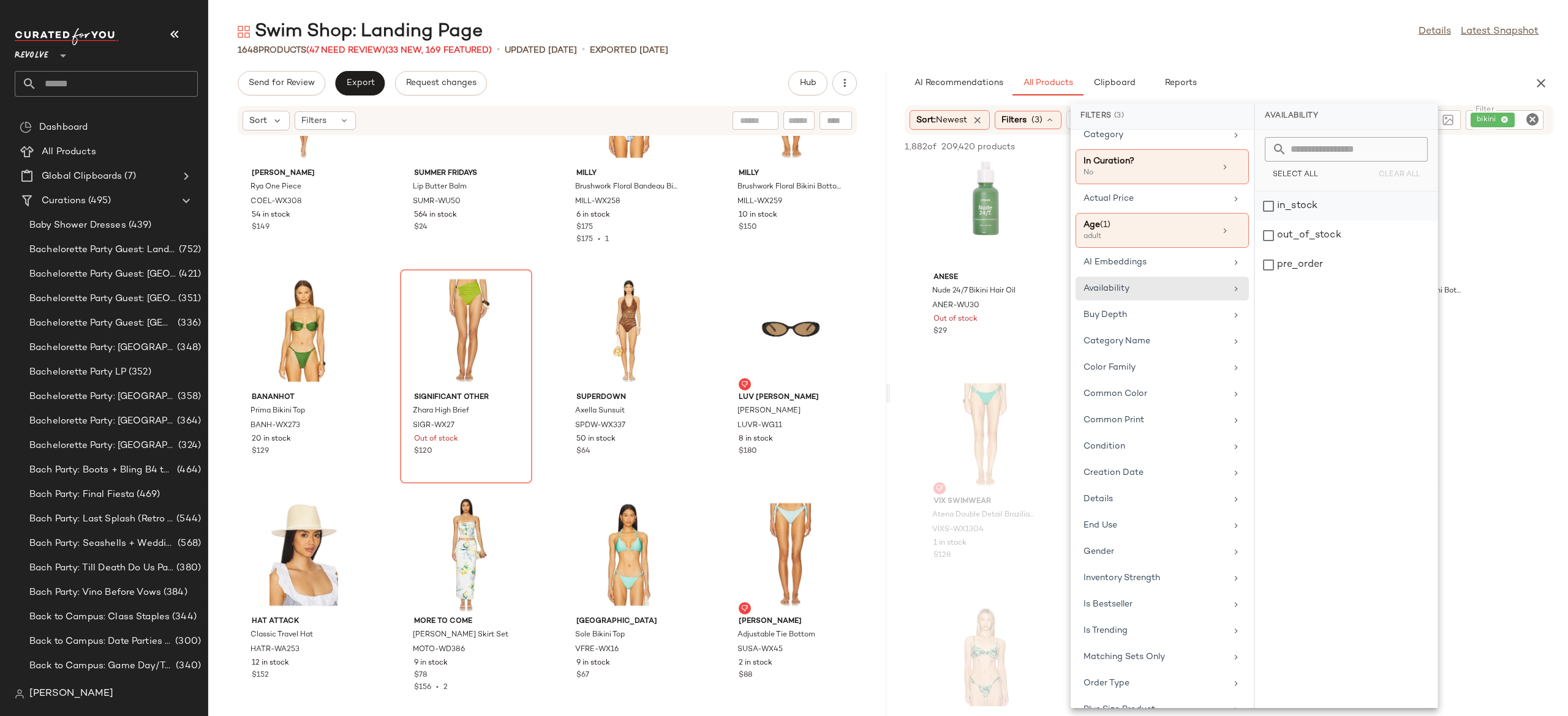
click at [1309, 221] on div "in_stock" at bounding box center [1346, 236] width 182 height 29
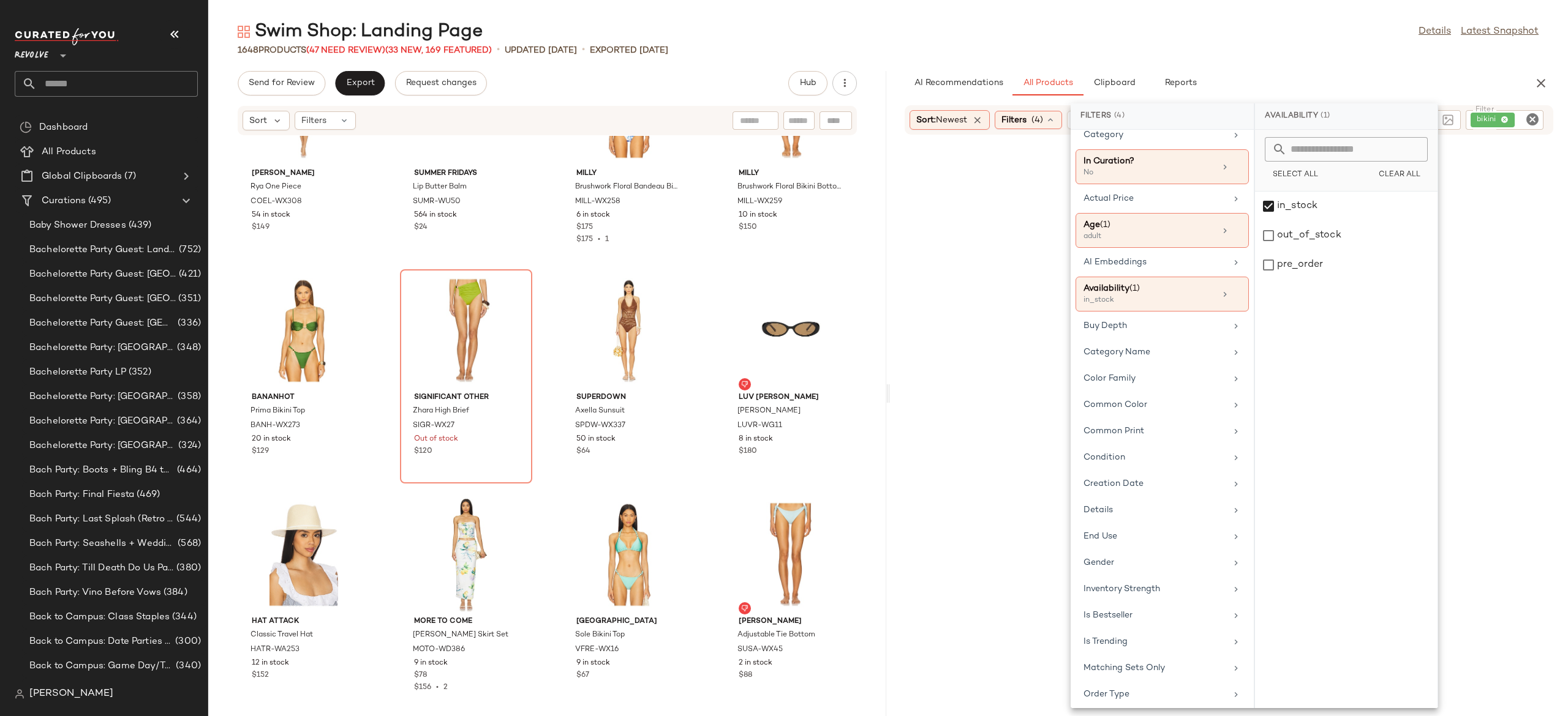
click at [1320, 85] on div "AI Recommendations All Products Clipboard Reports" at bounding box center [1209, 82] width 610 height 24
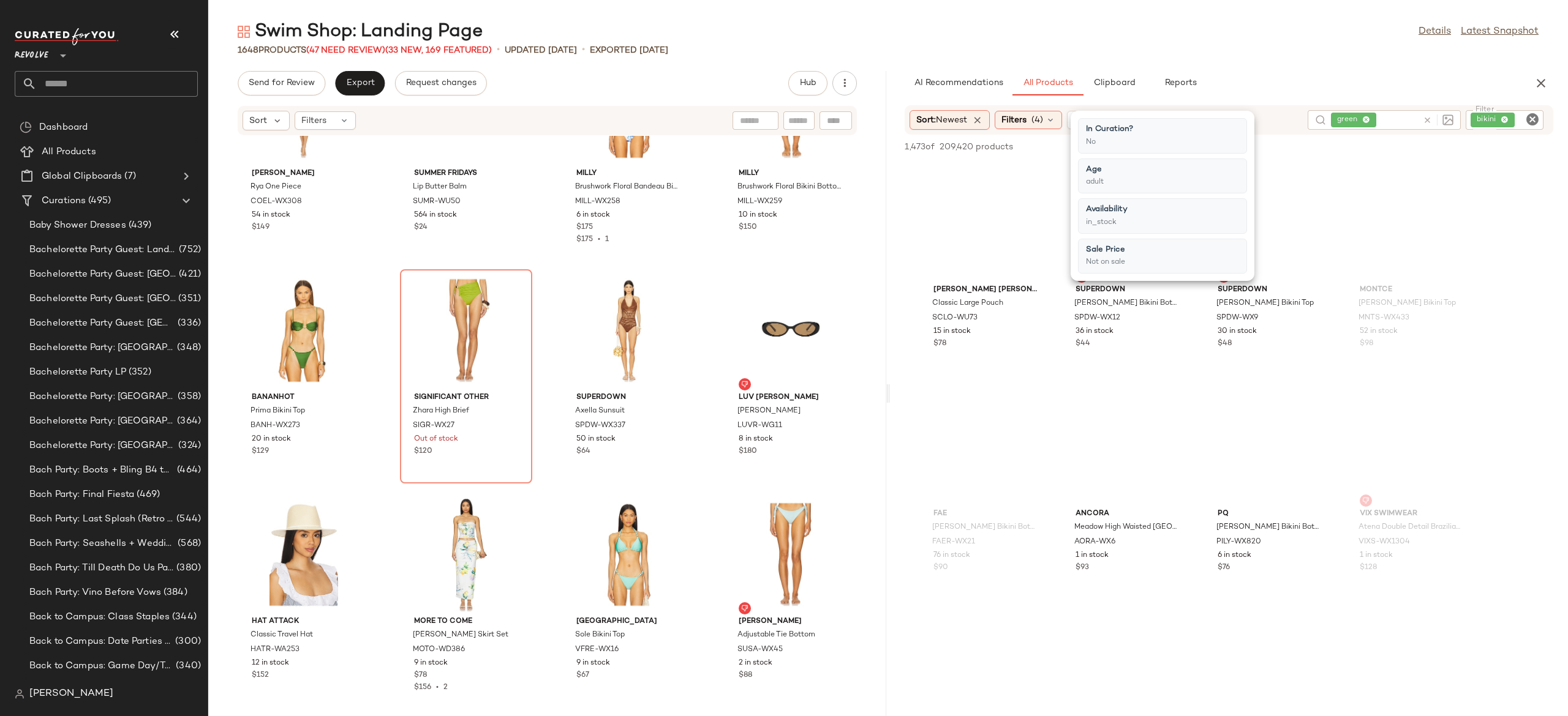
click at [1269, 131] on div "Sort: Newest Filters (4) Reset green Filter bikini Filter" at bounding box center [1229, 119] width 649 height 29
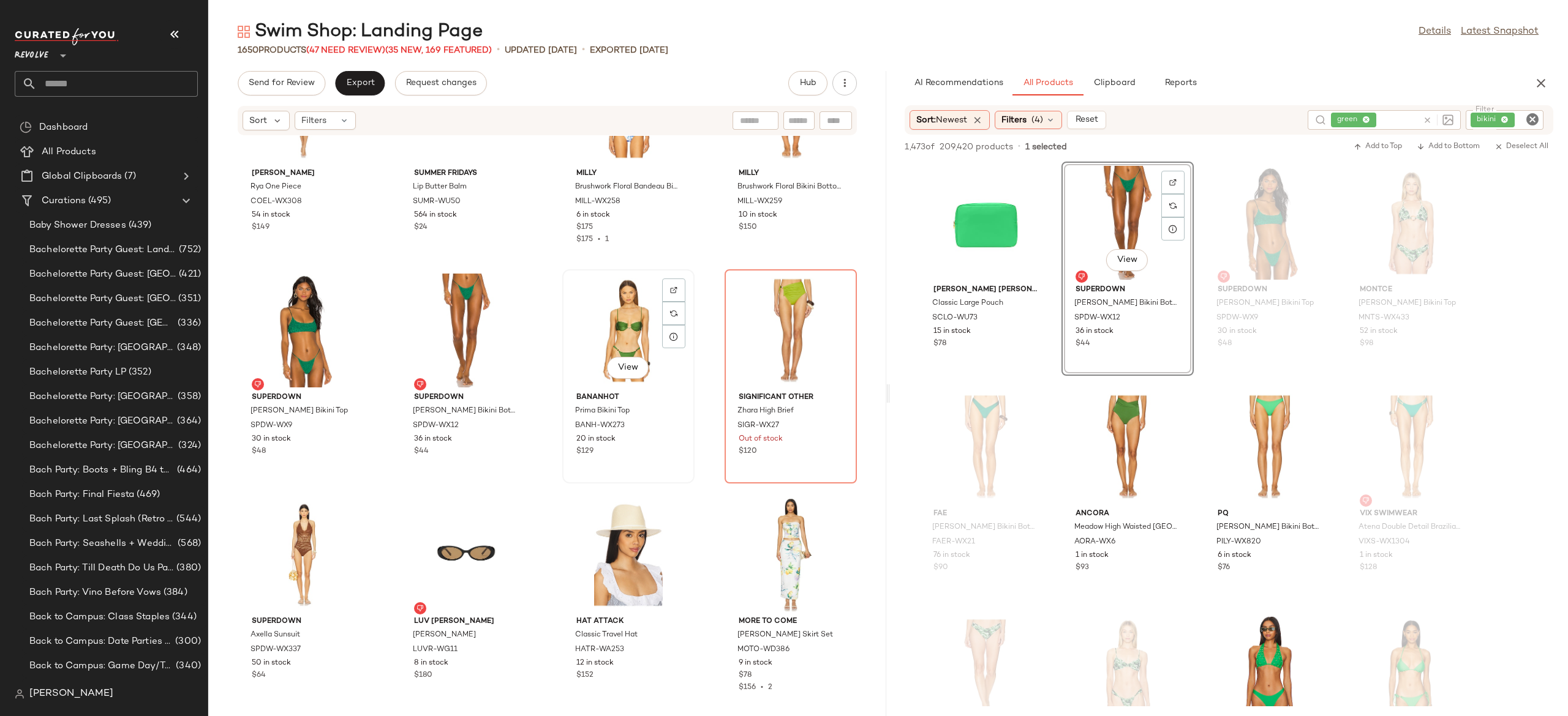
click at [630, 318] on div "View" at bounding box center [628, 330] width 123 height 114
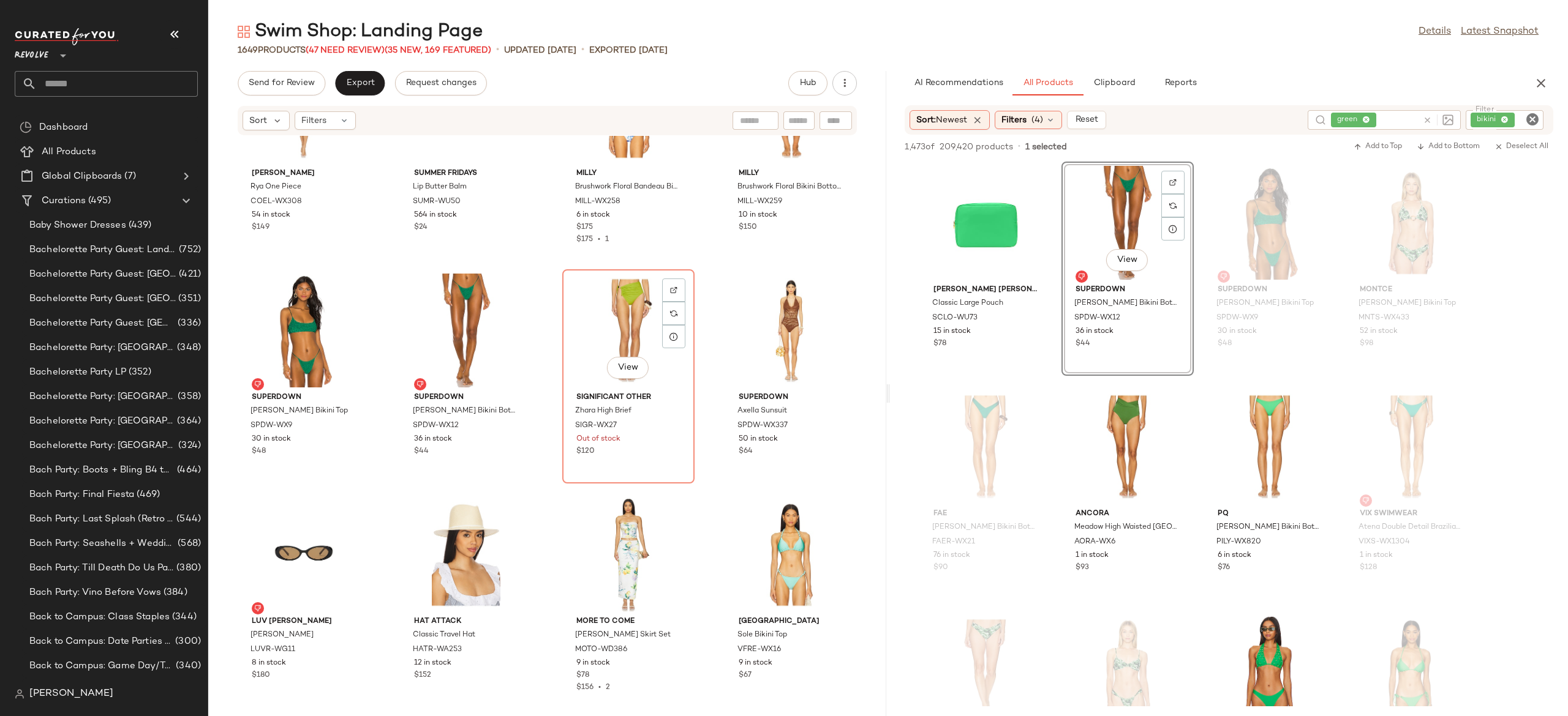
click at [630, 318] on div "View" at bounding box center [628, 330] width 123 height 114
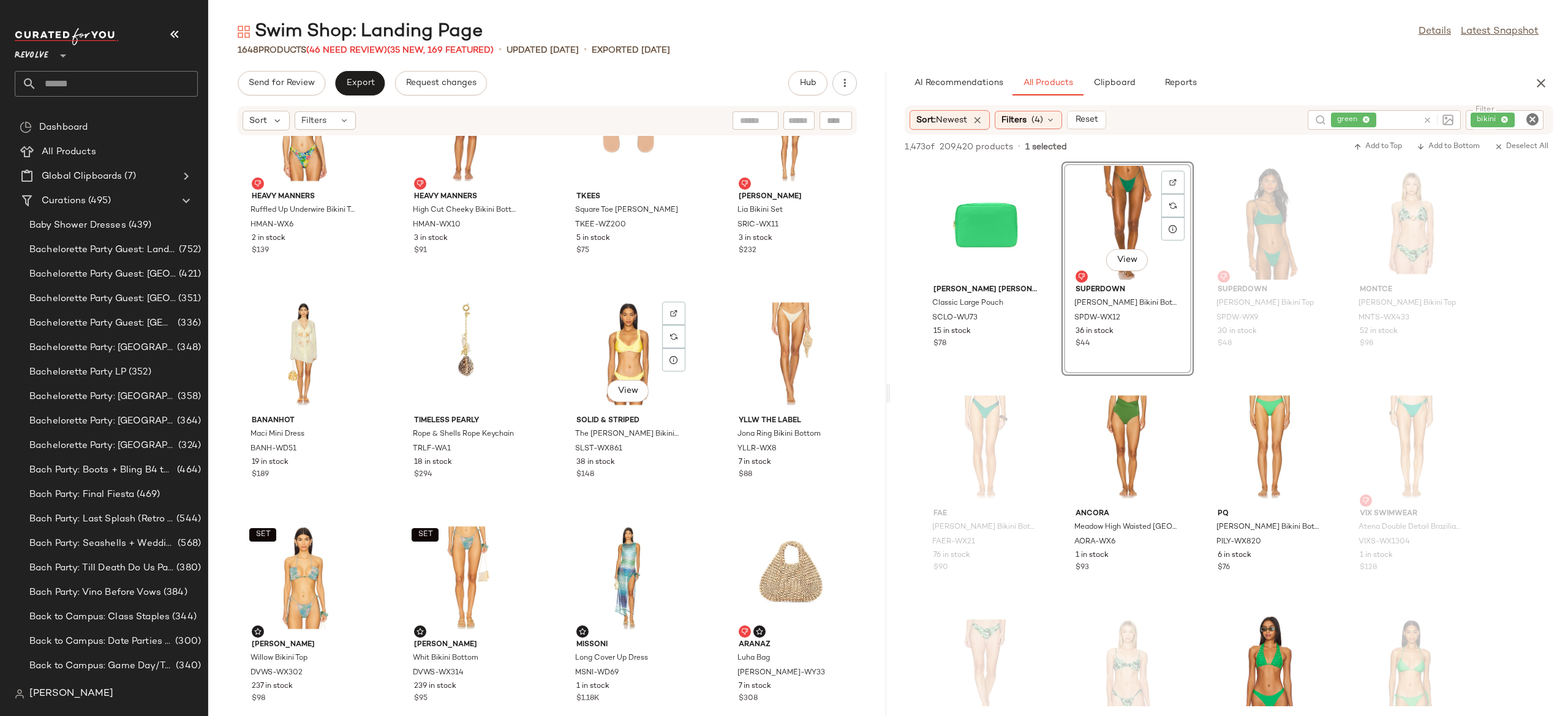
scroll to position [61234, 0]
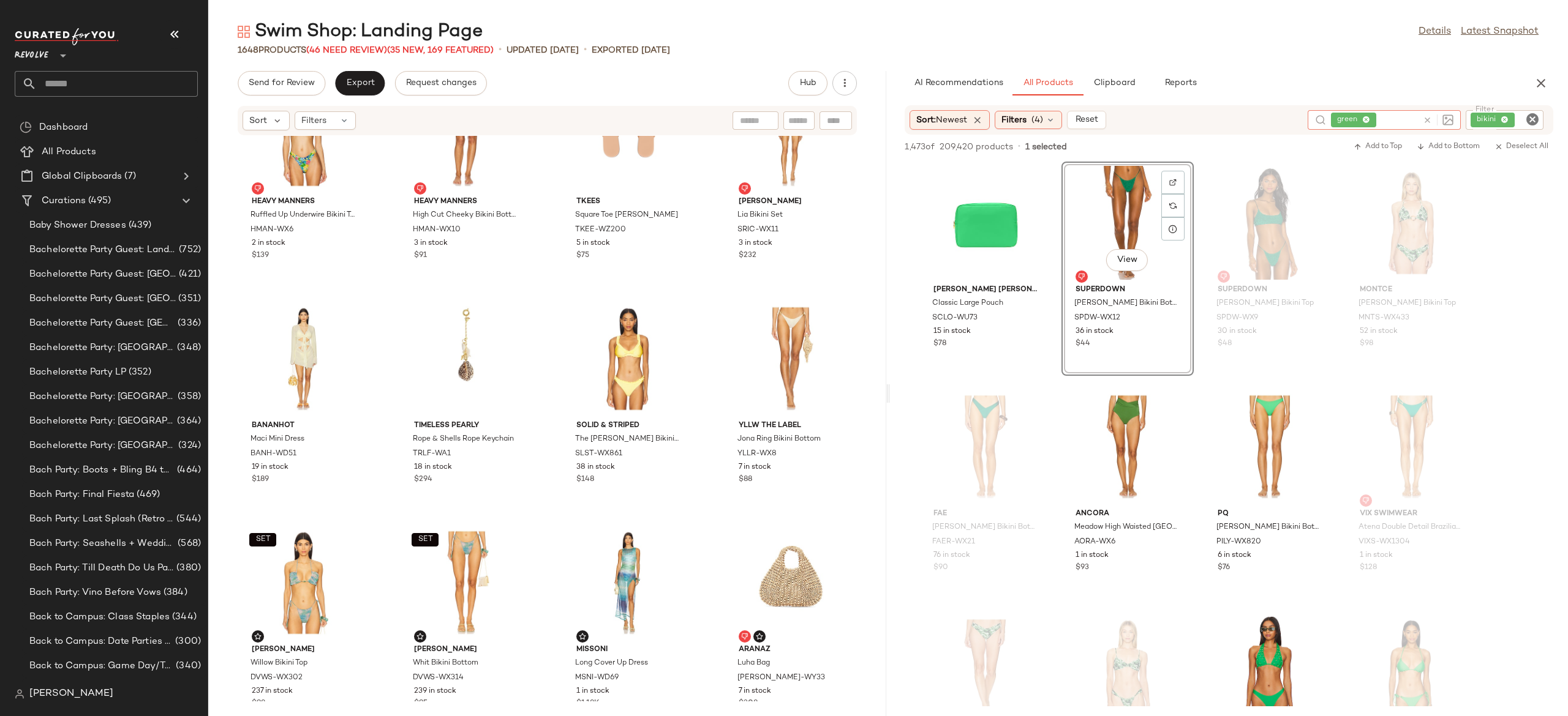
click at [1411, 119] on input "text" at bounding box center [1398, 119] width 40 height 13
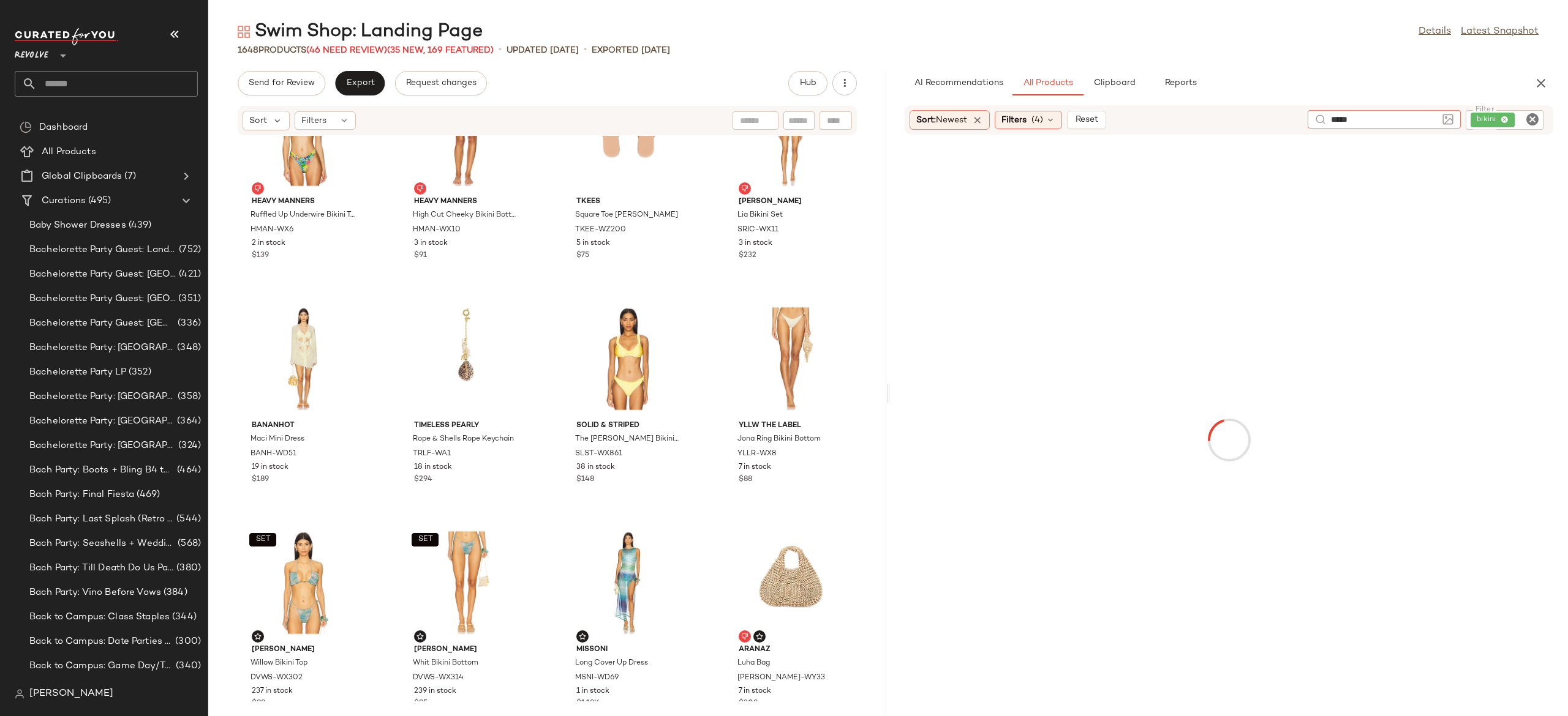
type input "*****"
type input "******"
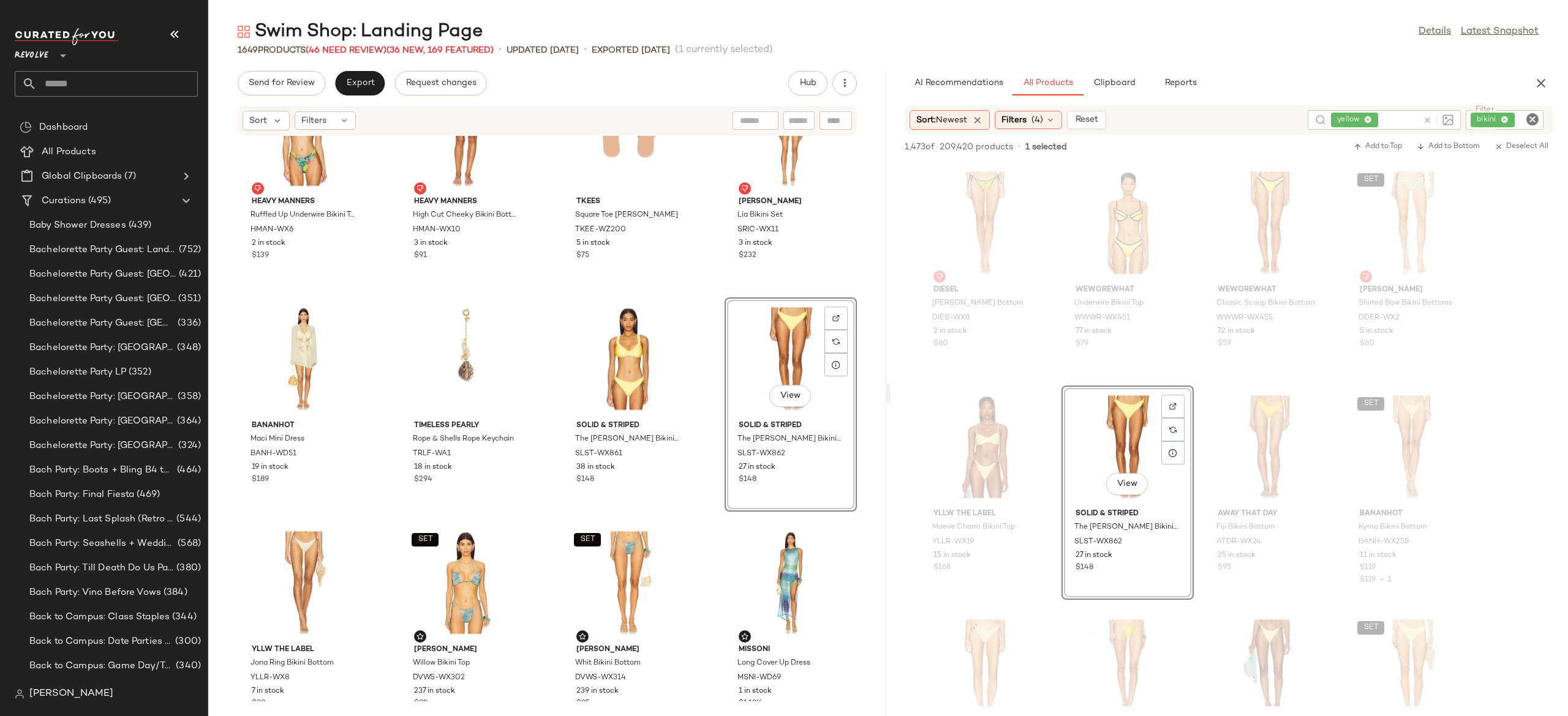
scroll to position [61305, 0]
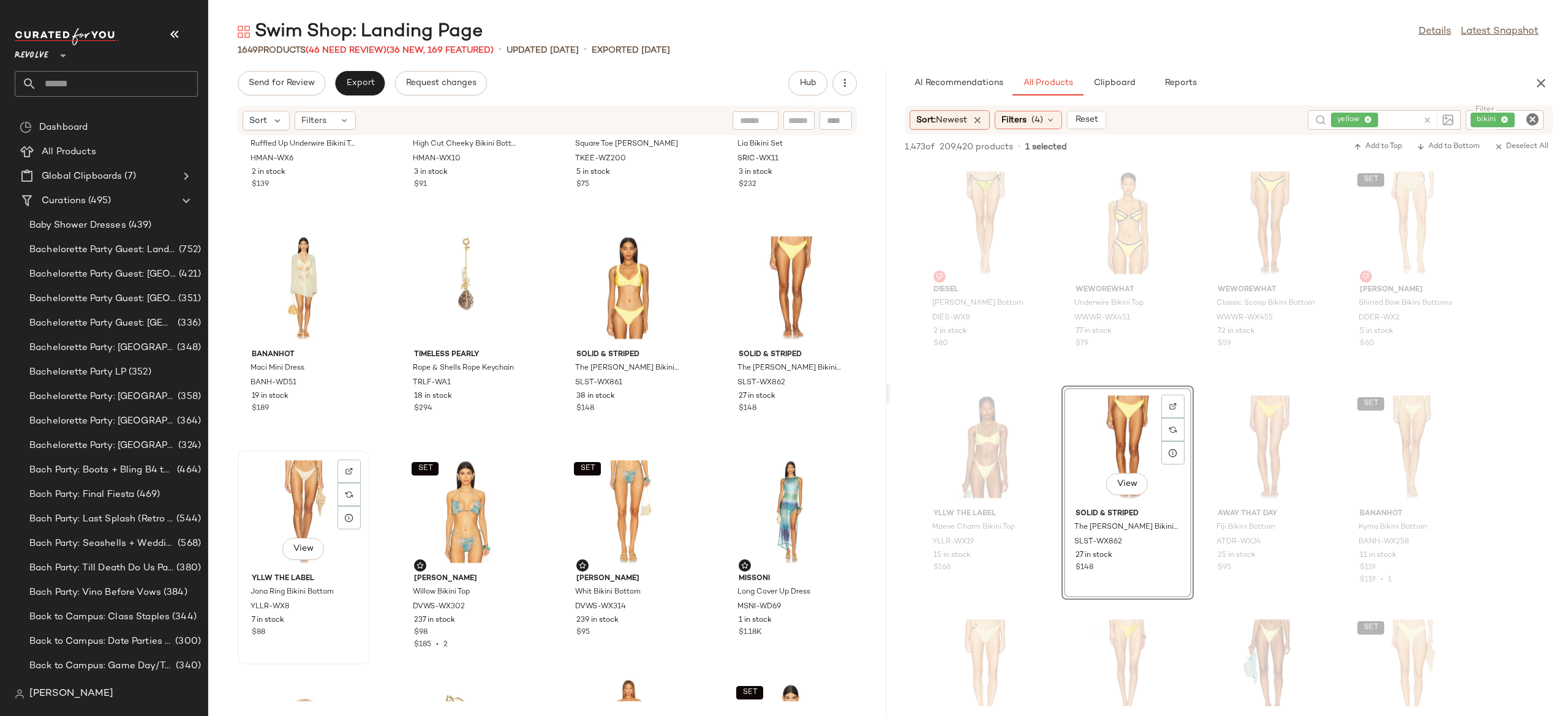
click at [298, 503] on div "View" at bounding box center [304, 511] width 123 height 114
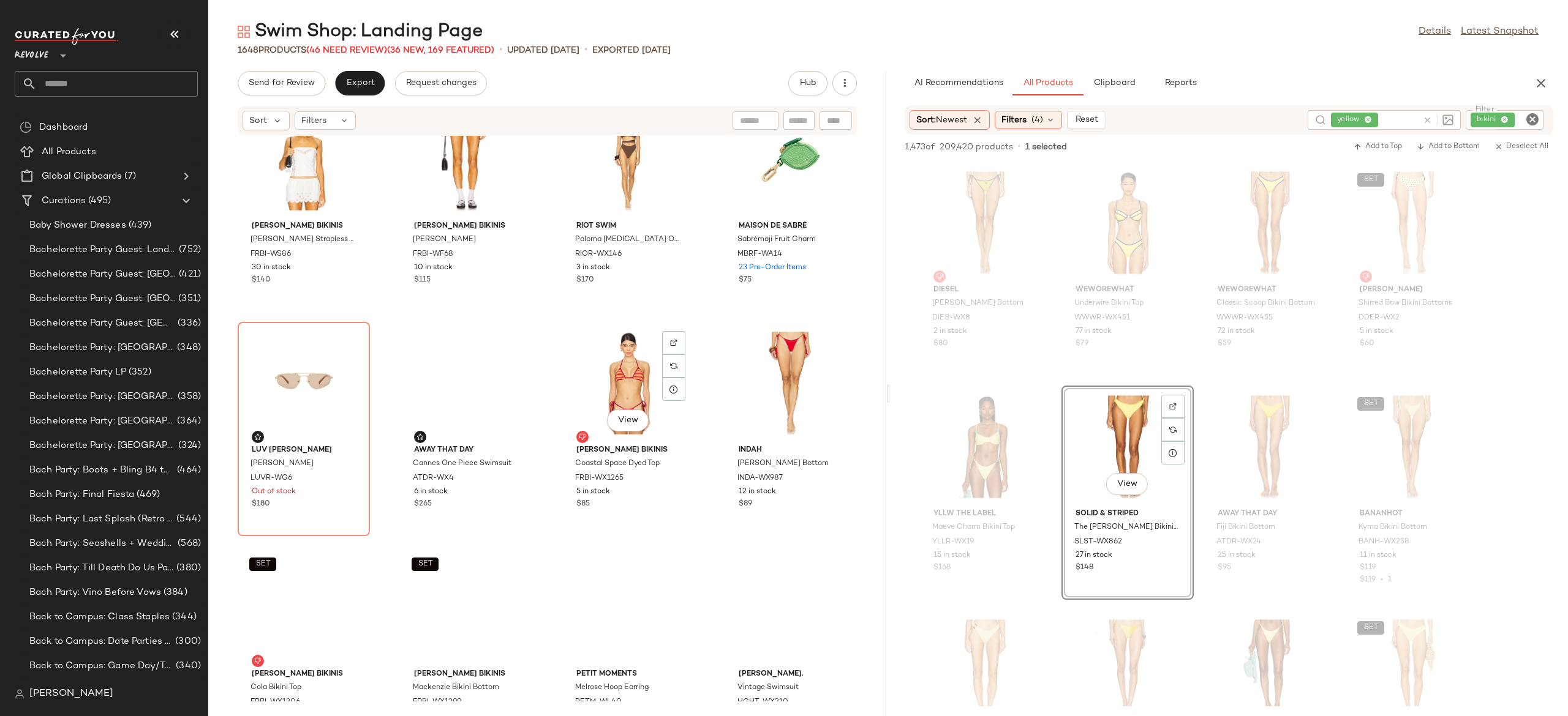
scroll to position [62555, 0]
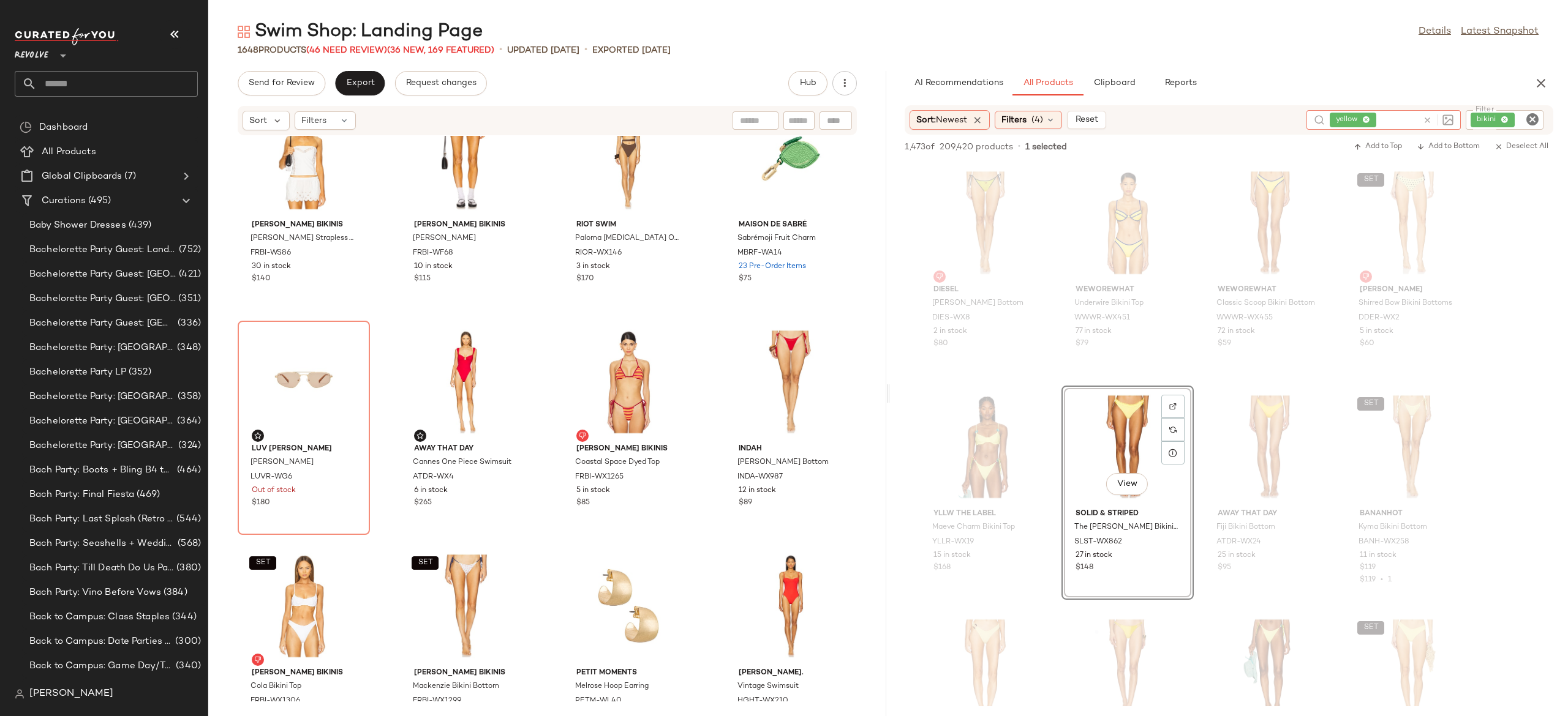
click at [1417, 122] on input "text" at bounding box center [1398, 119] width 39 height 13
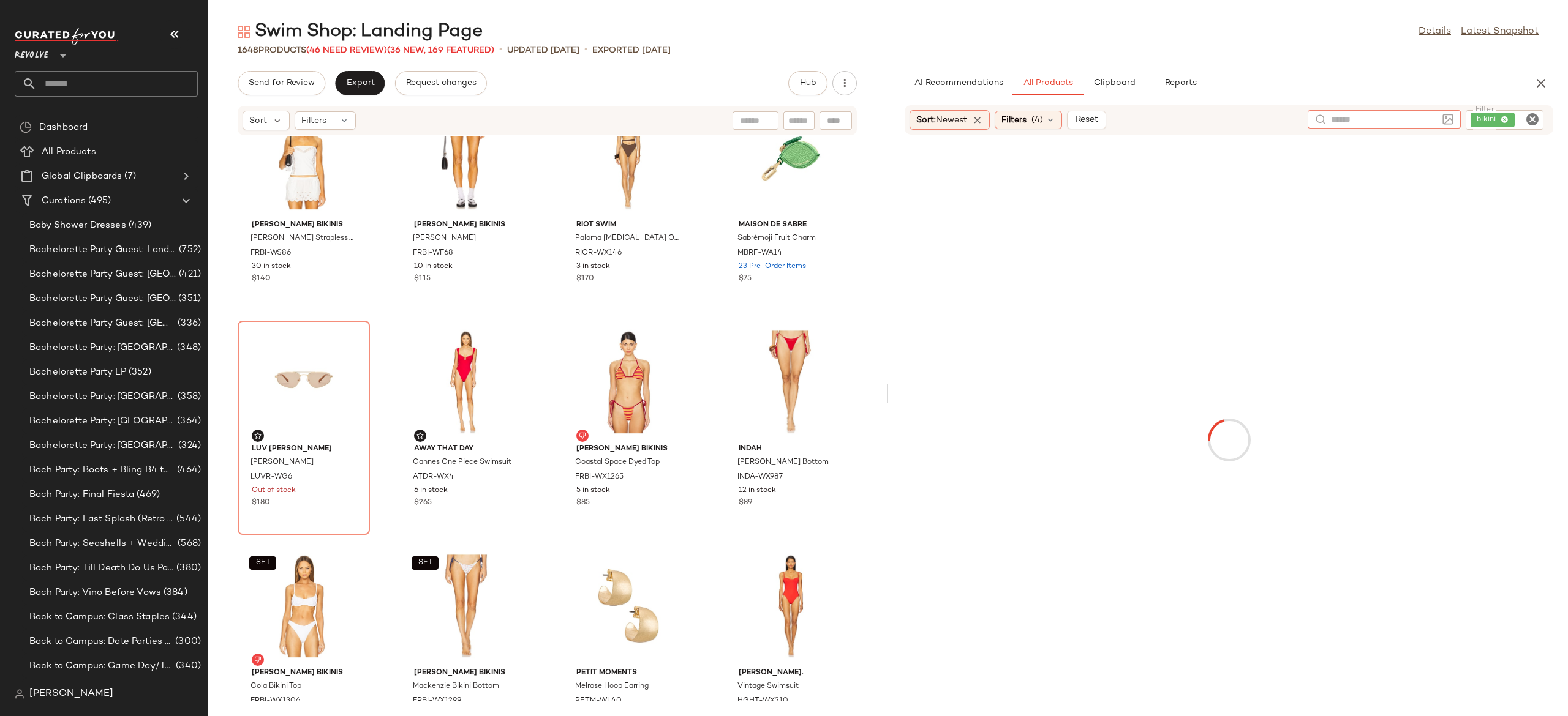
click at [1490, 122] on div "bikini" at bounding box center [1503, 119] width 77 height 20
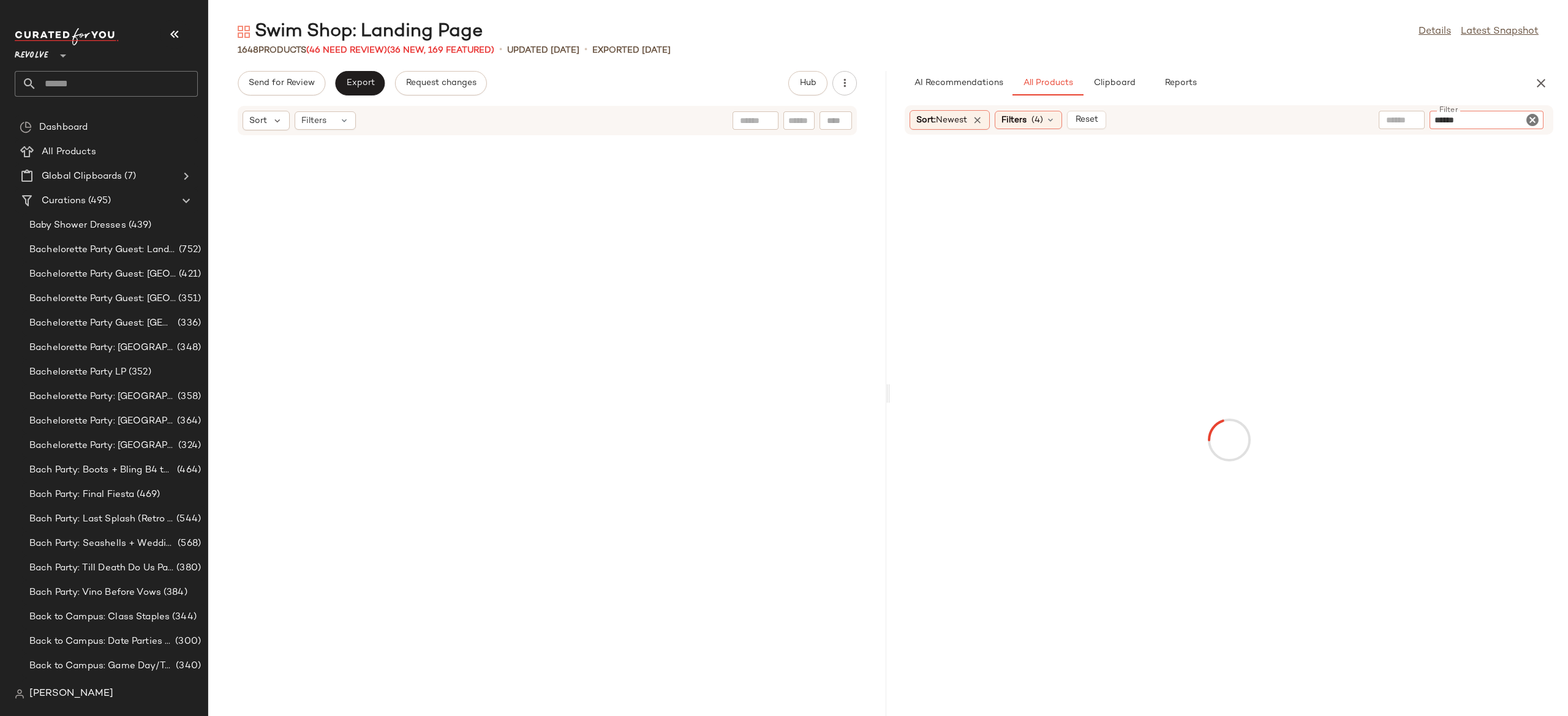
scroll to position [62555, 0]
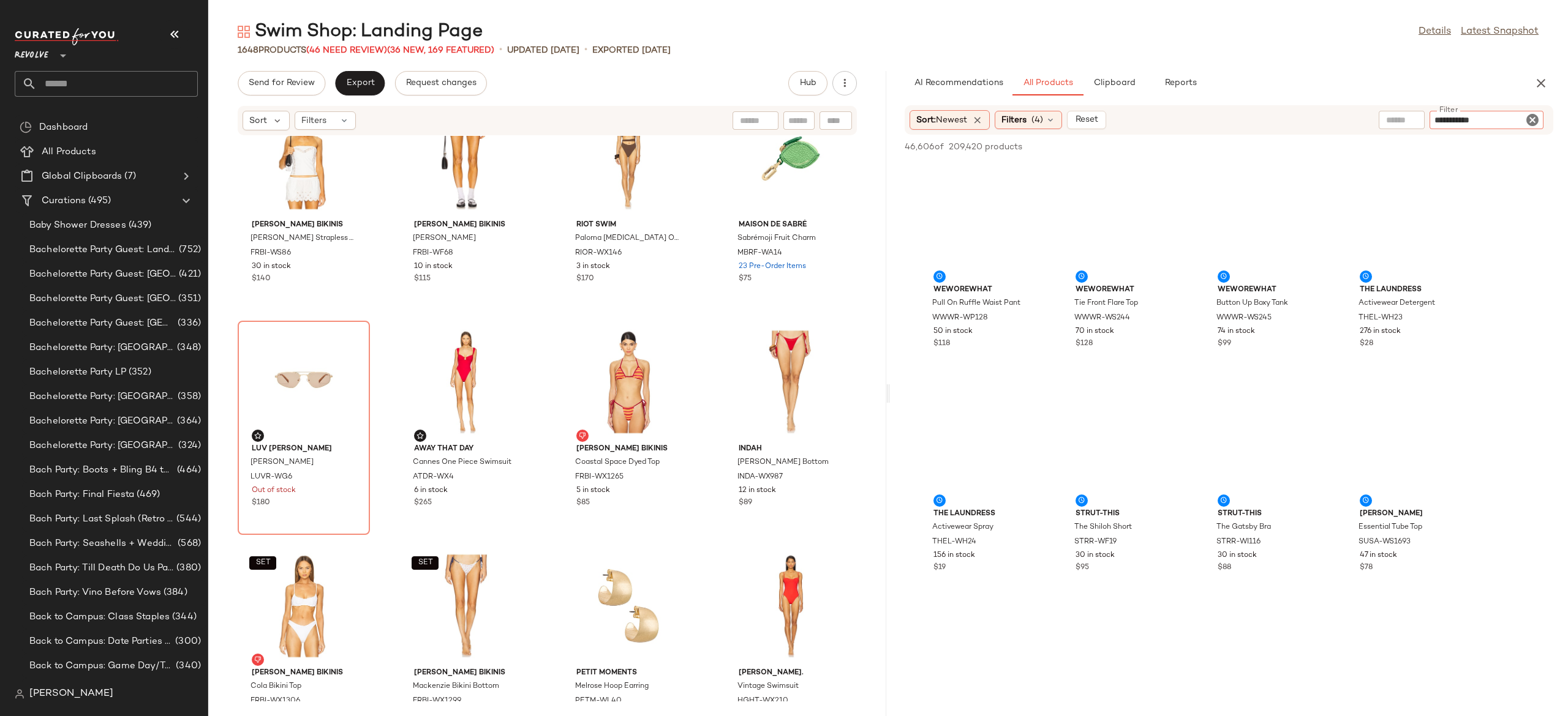
type input "**********"
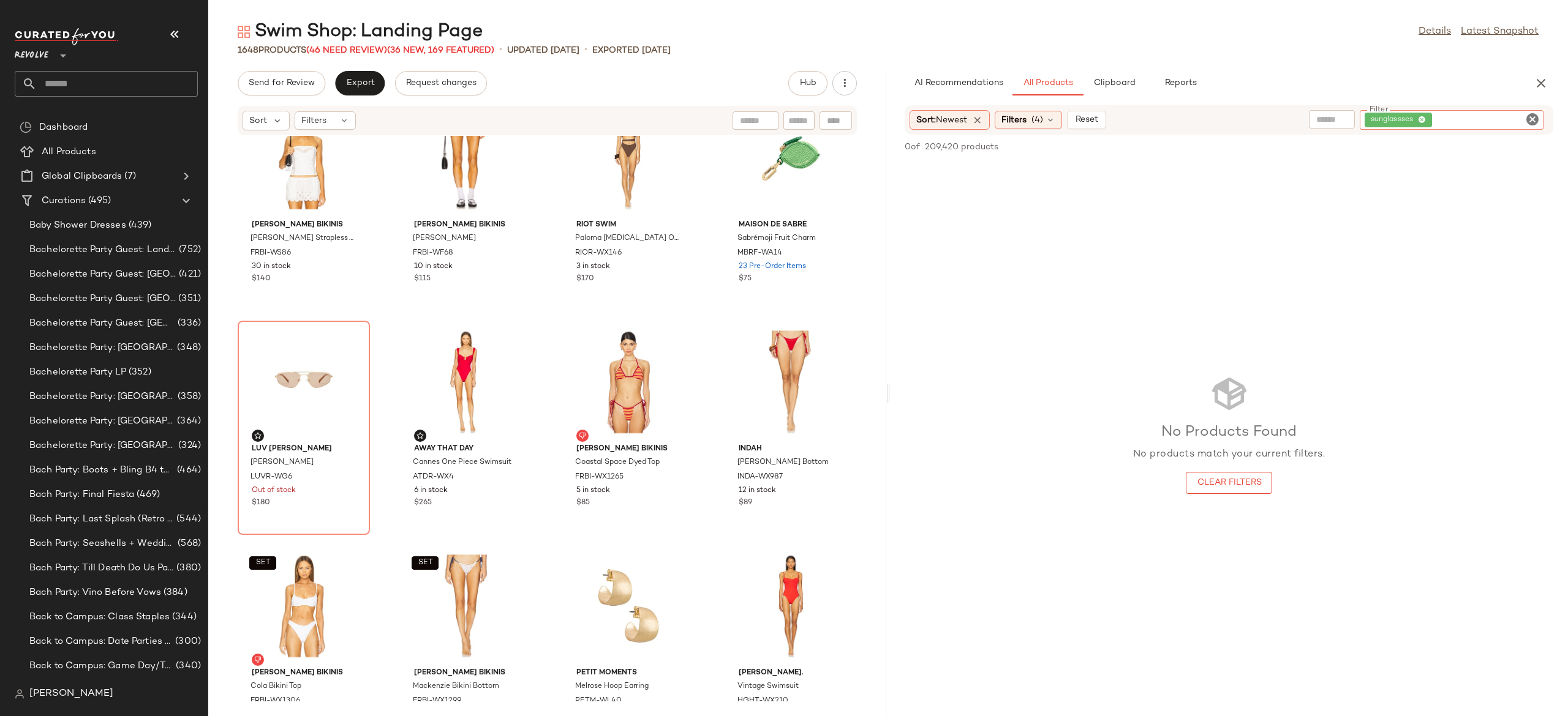
click at [1468, 117] on input "Filter" at bounding box center [1487, 119] width 104 height 13
click at [1415, 115] on input "text" at bounding box center [1430, 119] width 107 height 13
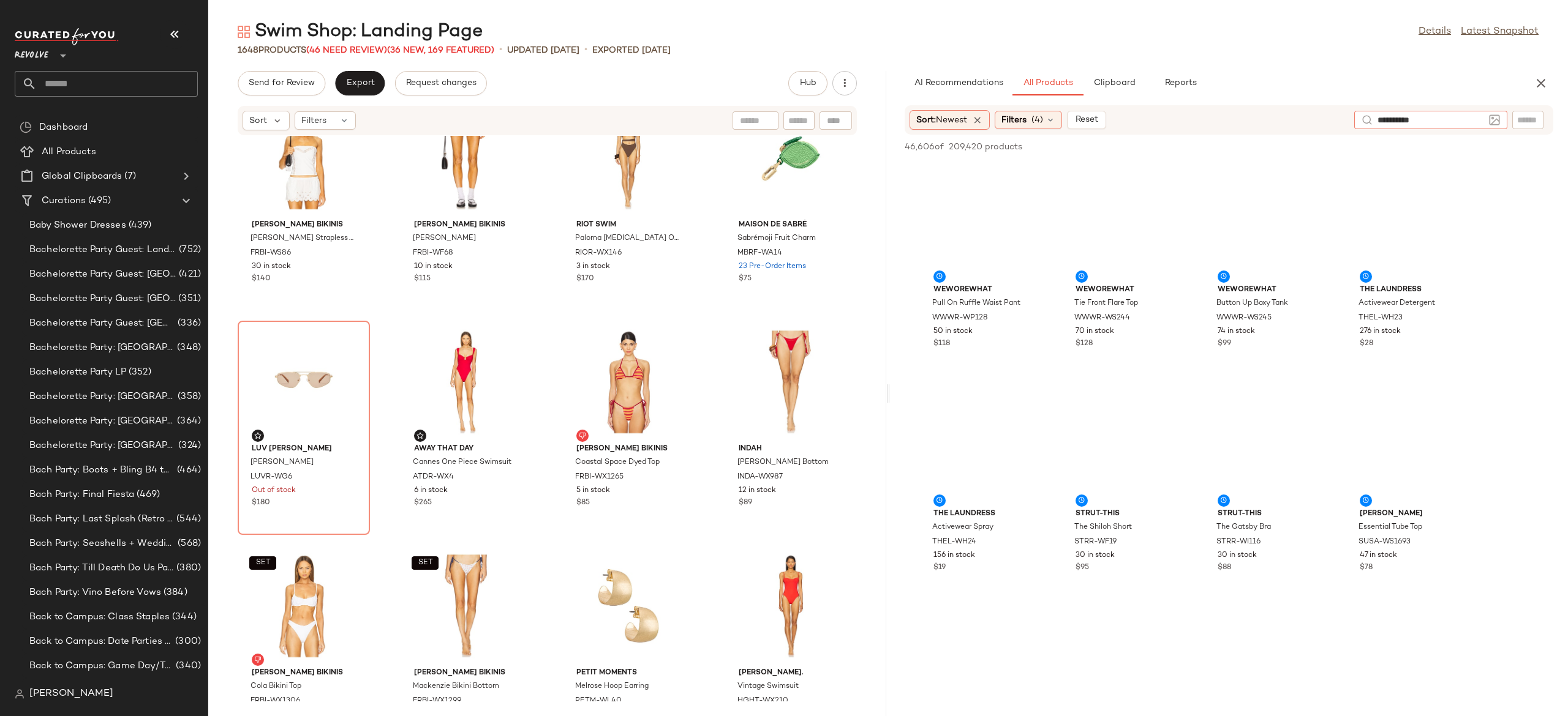
type input "**********"
